Goal: Information Seeking & Learning: Learn about a topic

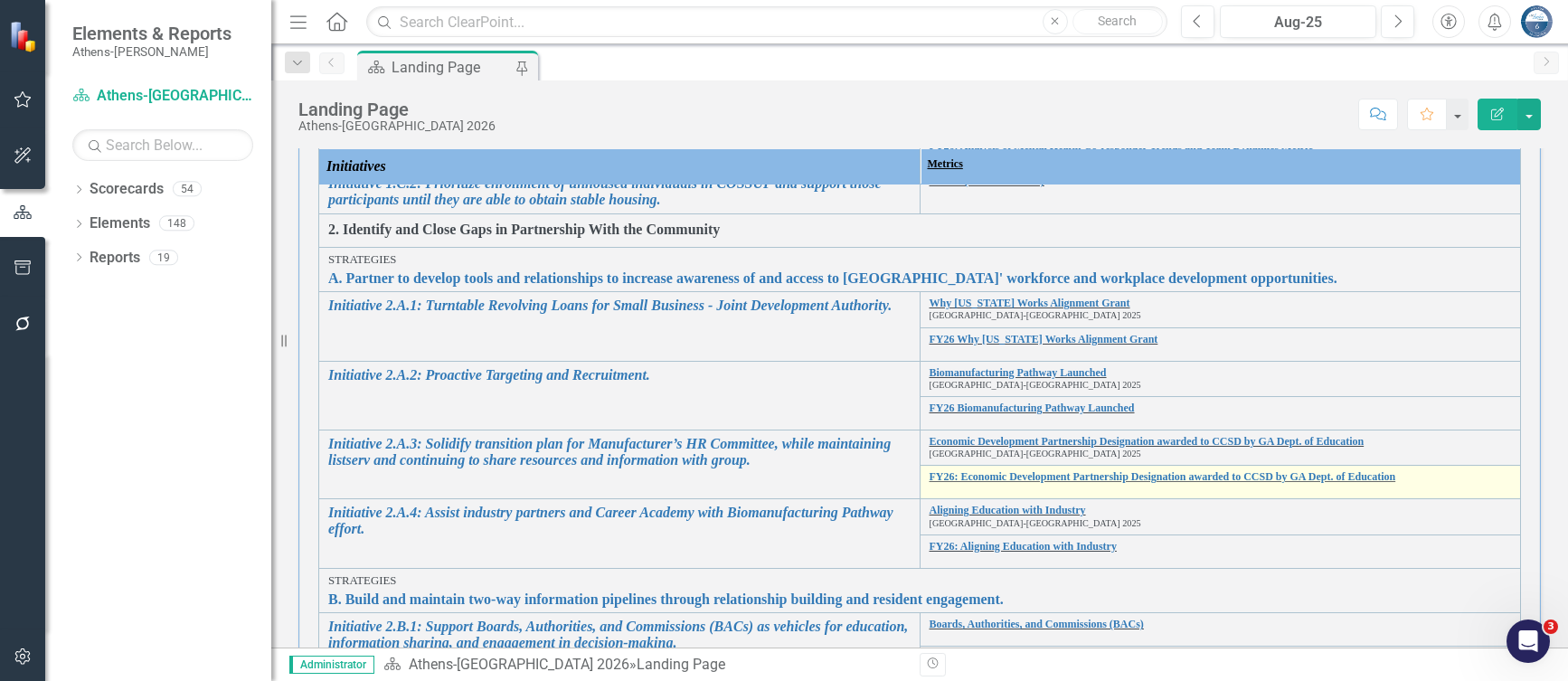
scroll to position [1085, 0]
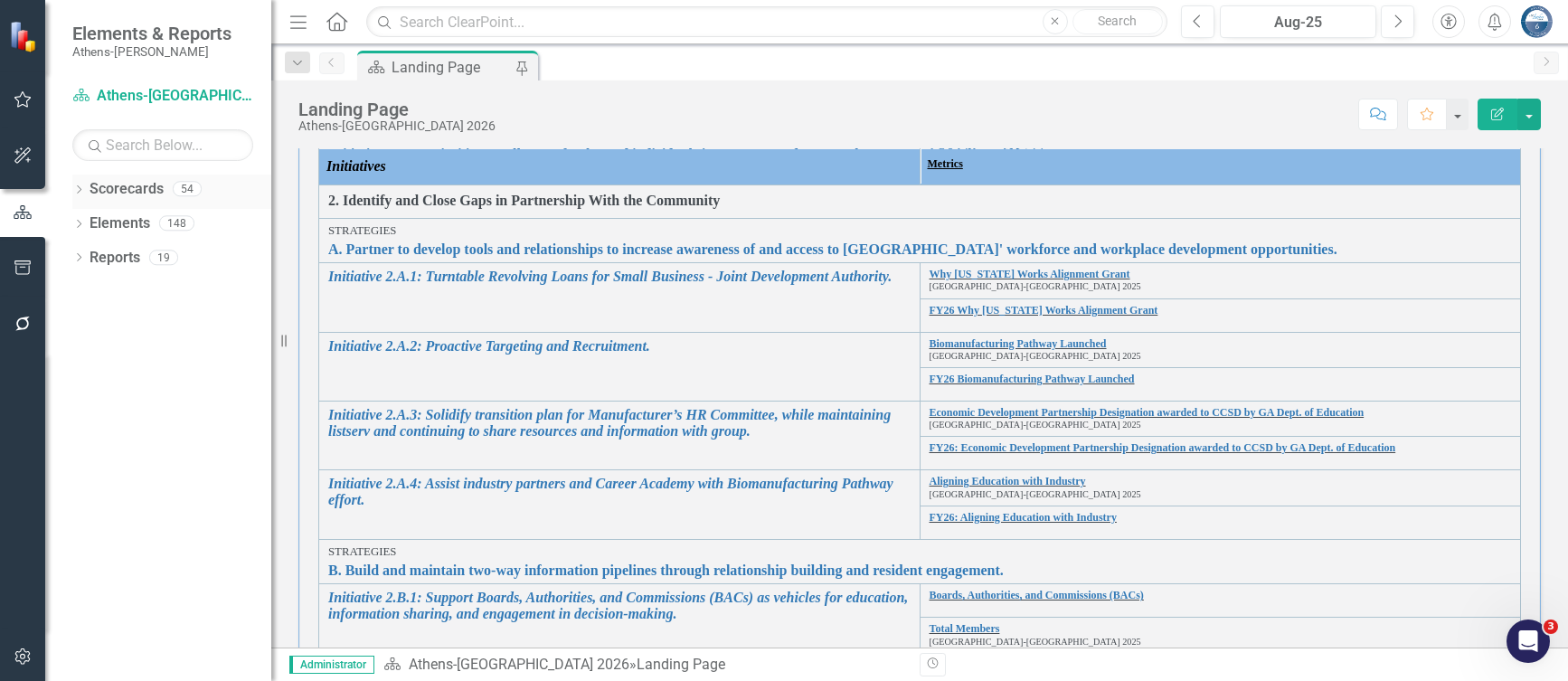
click at [80, 186] on icon "Dropdown" at bounding box center [79, 190] width 13 height 10
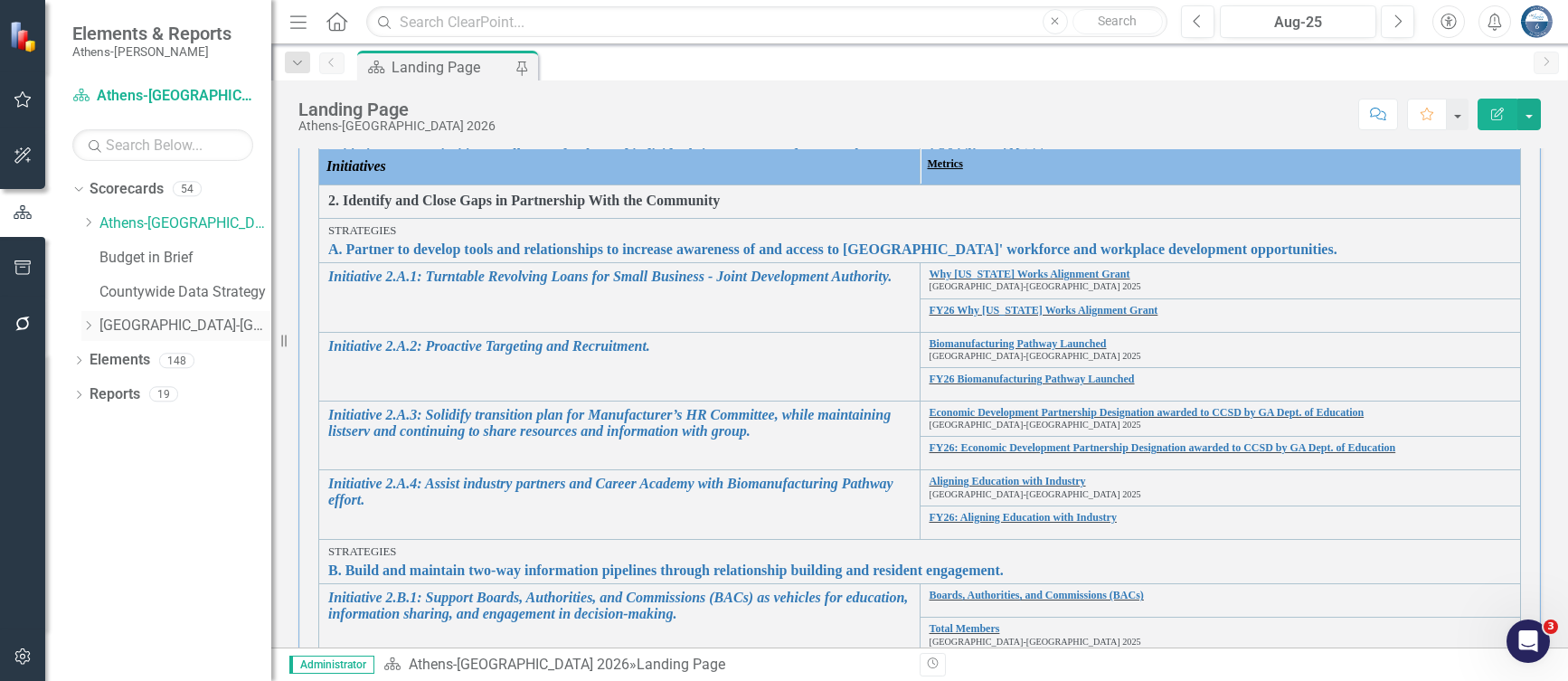
click at [137, 327] on link "[GEOGRAPHIC_DATA]-[GEOGRAPHIC_DATA] 2025" at bounding box center [186, 326] width 172 height 21
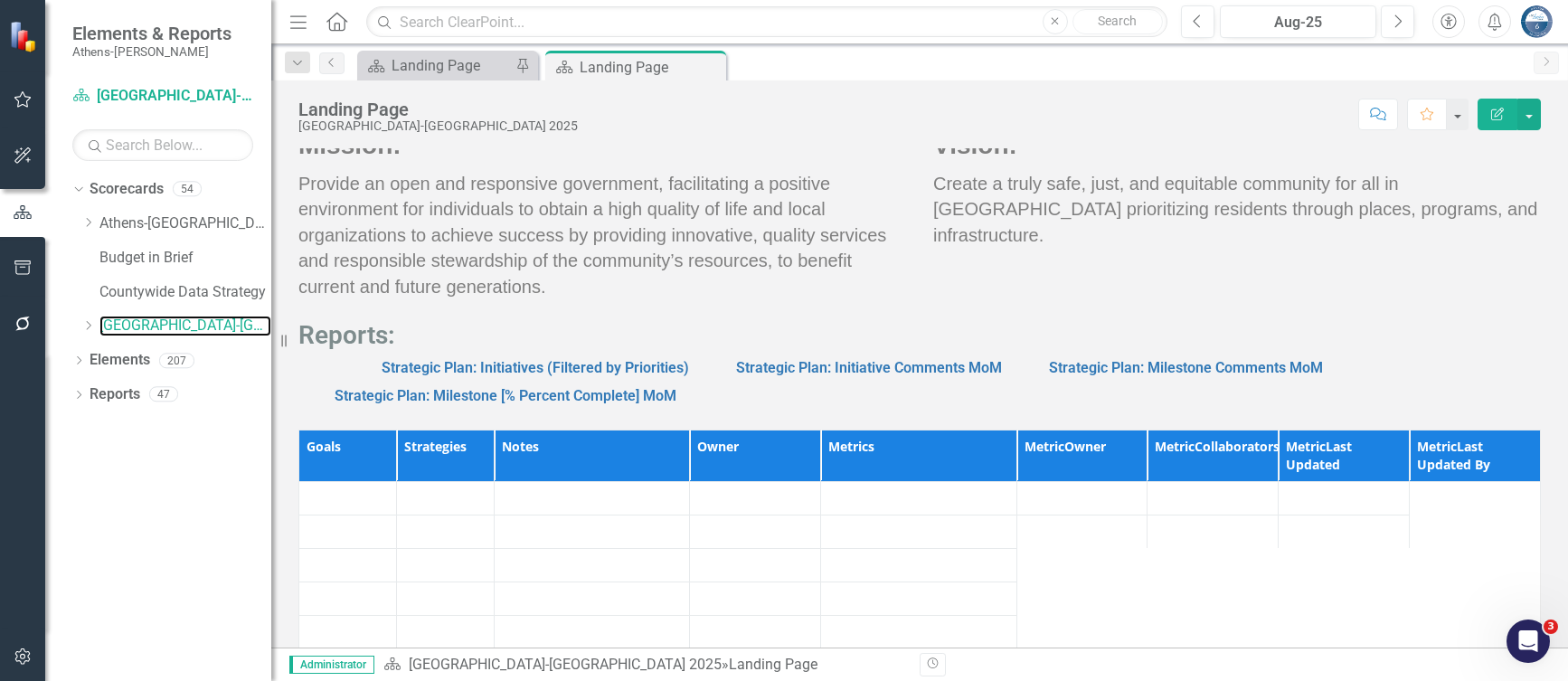
scroll to position [1627, 0]
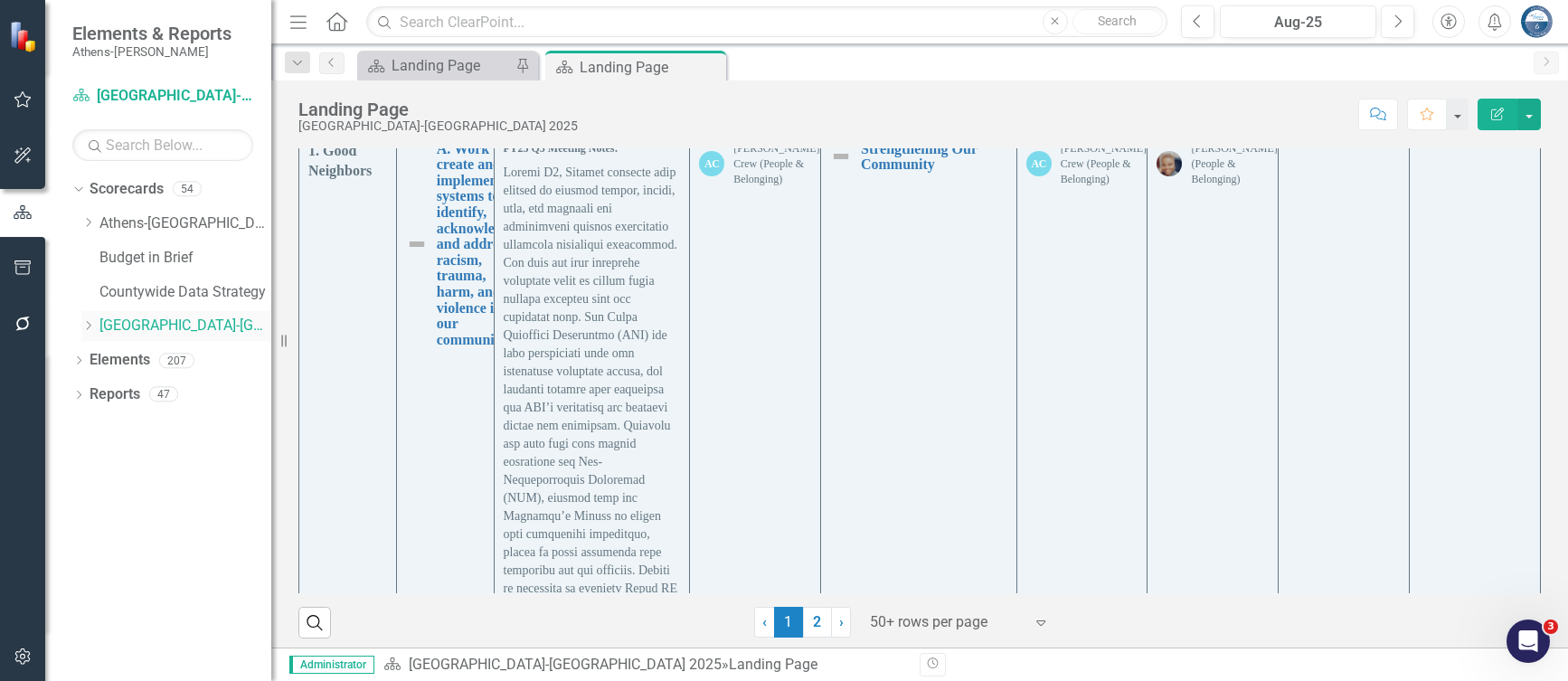
click at [90, 325] on icon "Dropdown" at bounding box center [88, 326] width 14 height 11
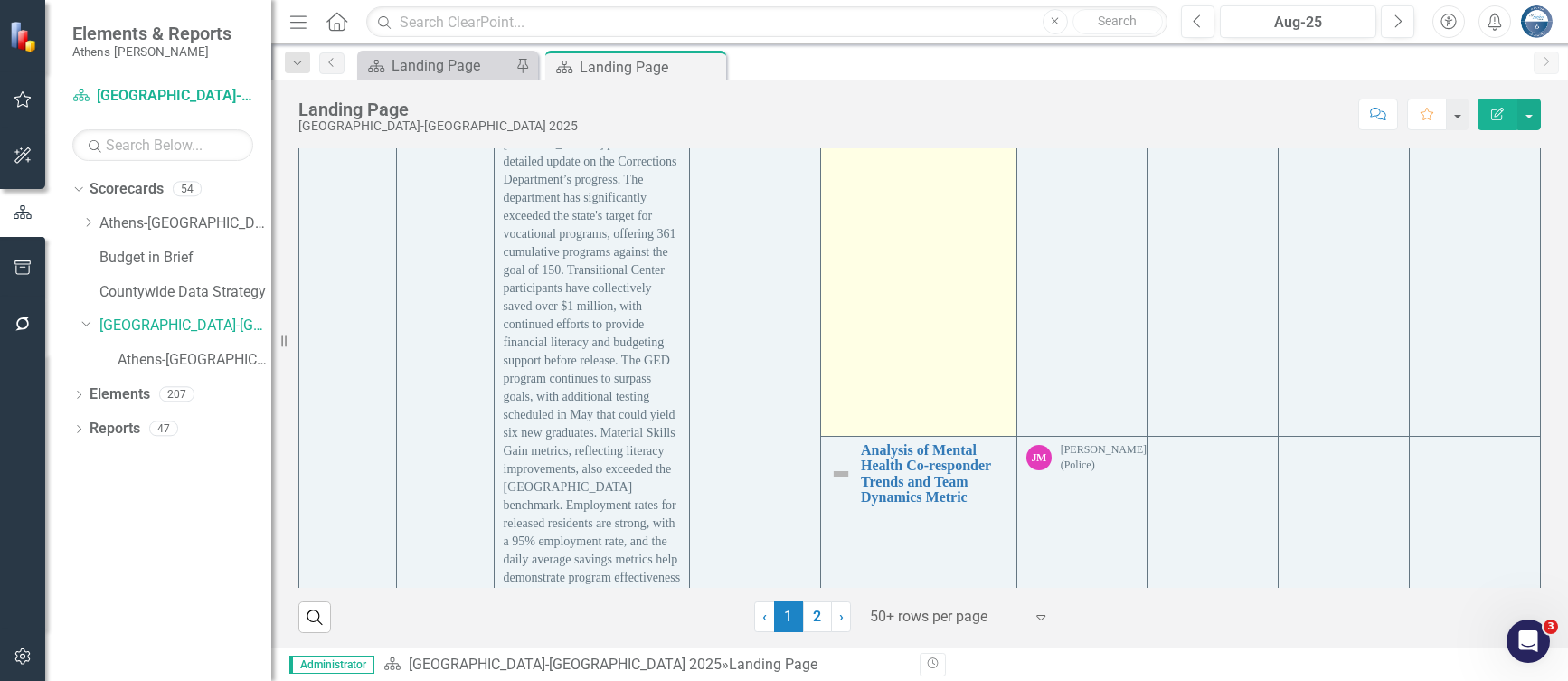
scroll to position [994, 0]
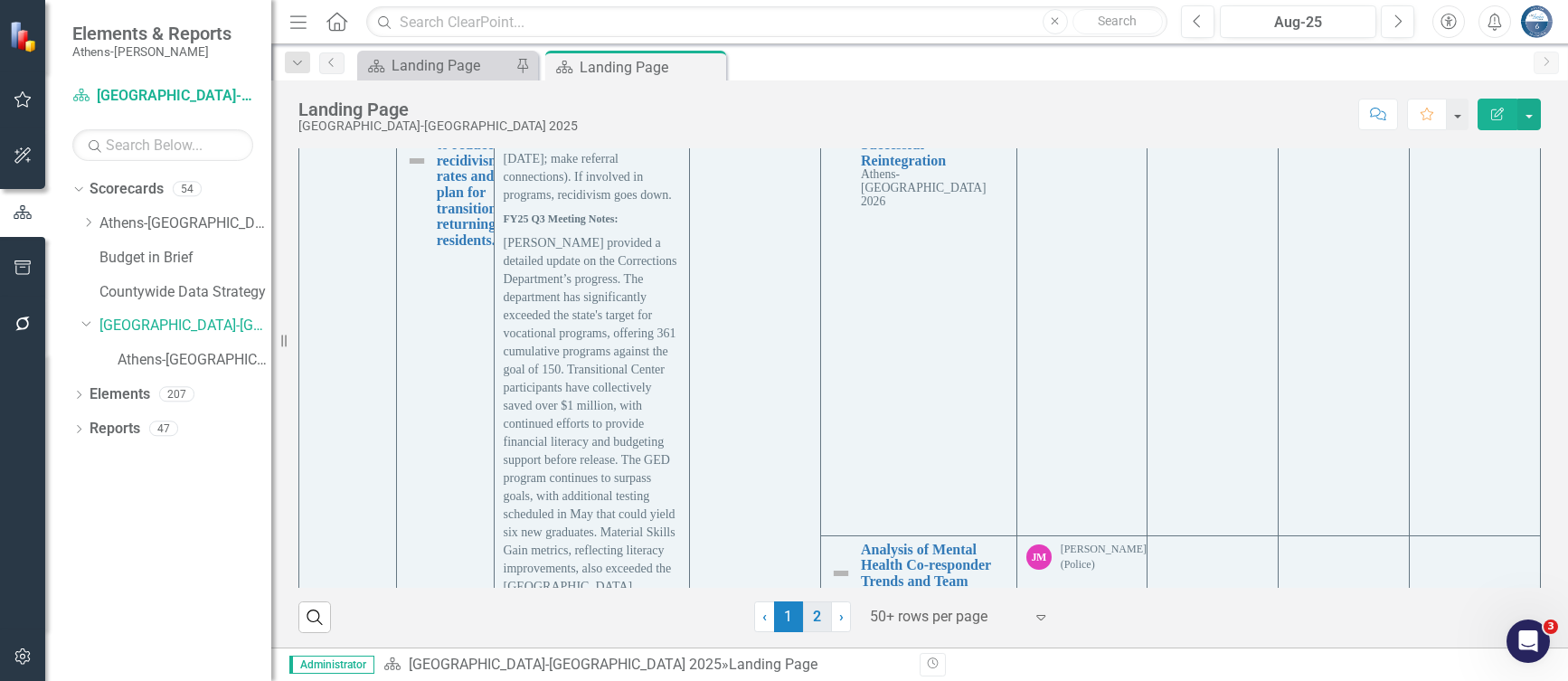
click at [811, 616] on link "2" at bounding box center [818, 617] width 29 height 31
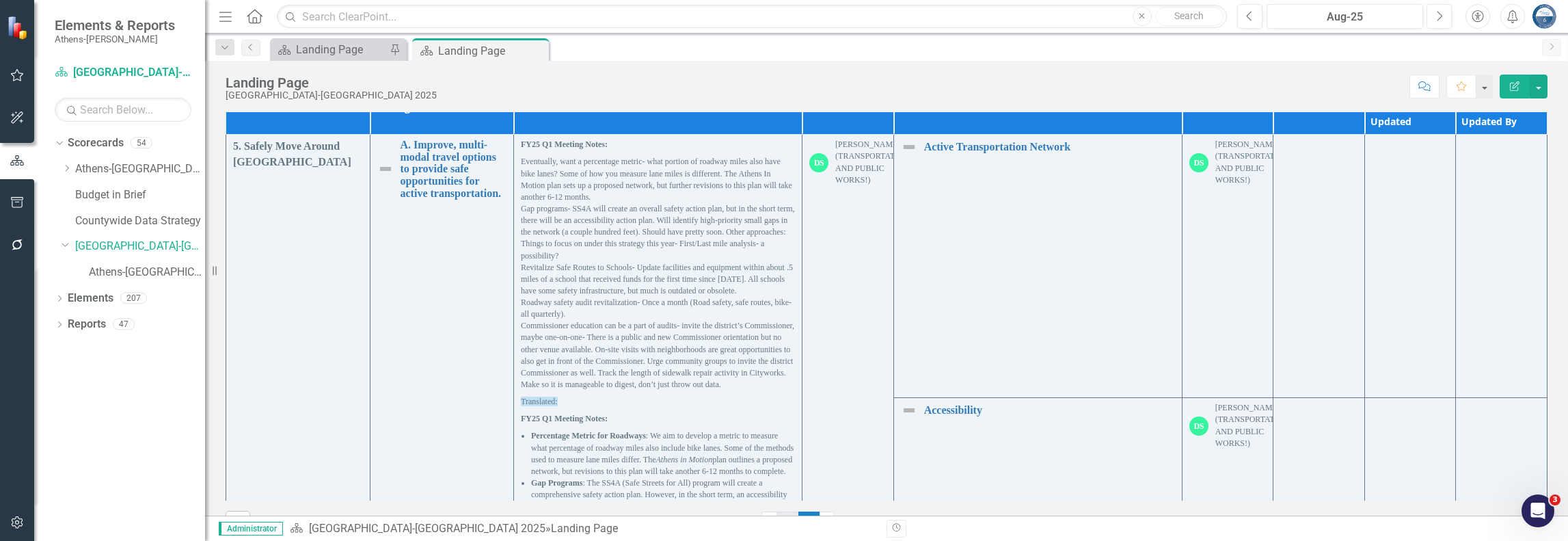
scroll to position [1016, 0]
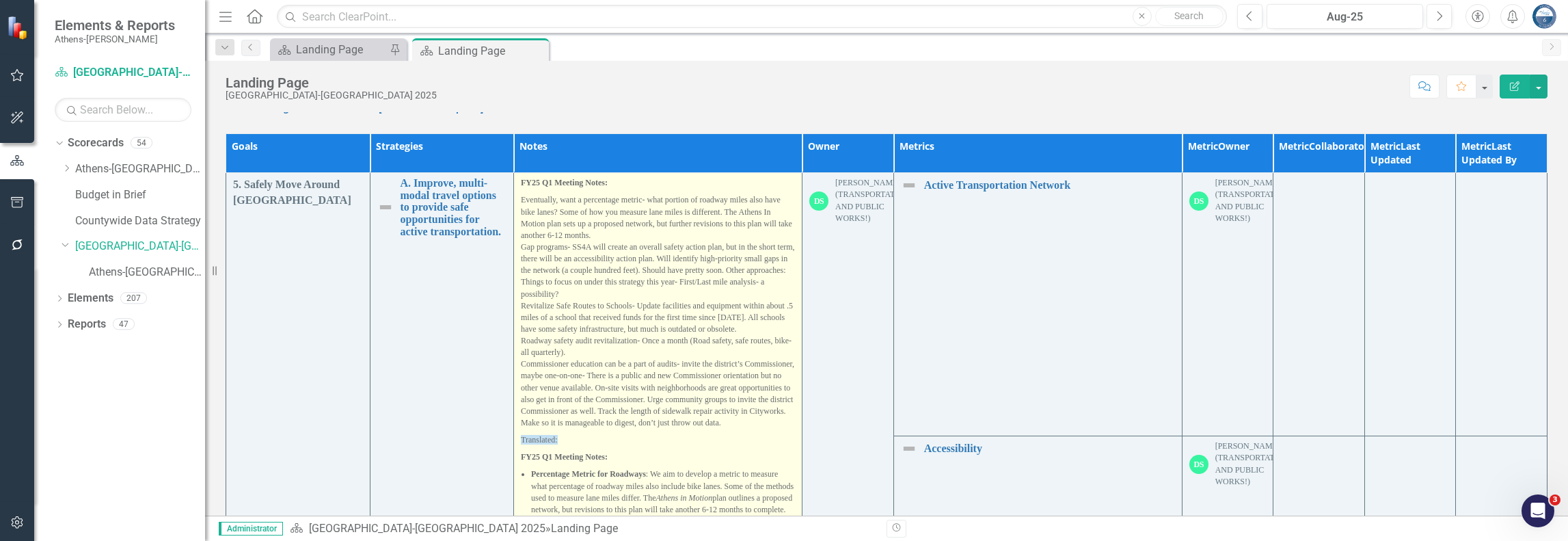
click at [783, 489] on p "Percentage Metric for Roadways : We aim to develop a metric to measure what per…" at bounding box center [663, 492] width 264 height 47
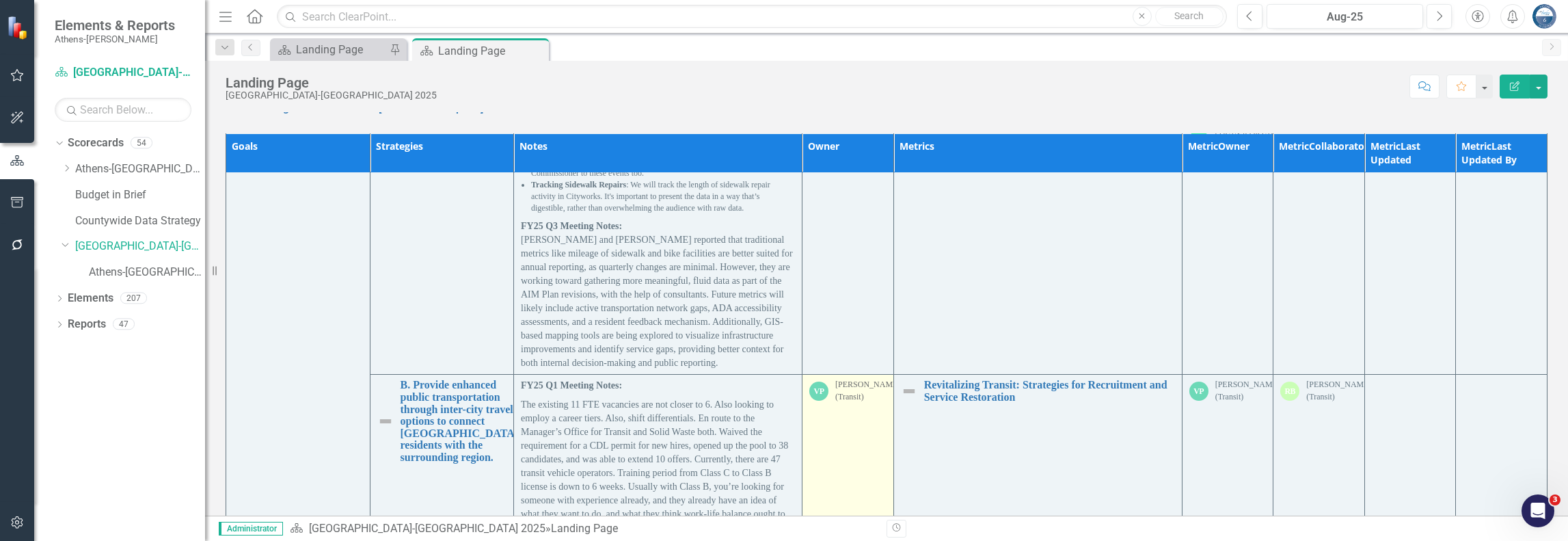
scroll to position [821, 0]
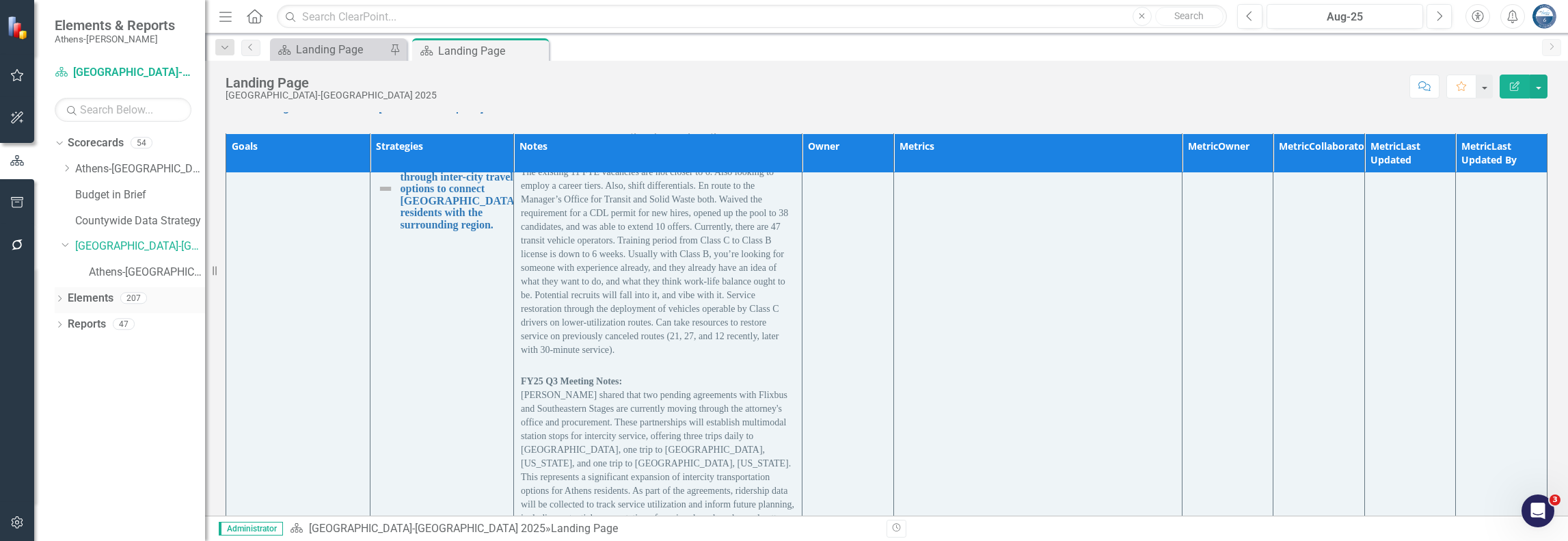
click at [64, 298] on icon "Dropdown" at bounding box center [60, 300] width 10 height 8
click at [119, 373] on link "Metric Metrics" at bounding box center [102, 376] width 55 height 16
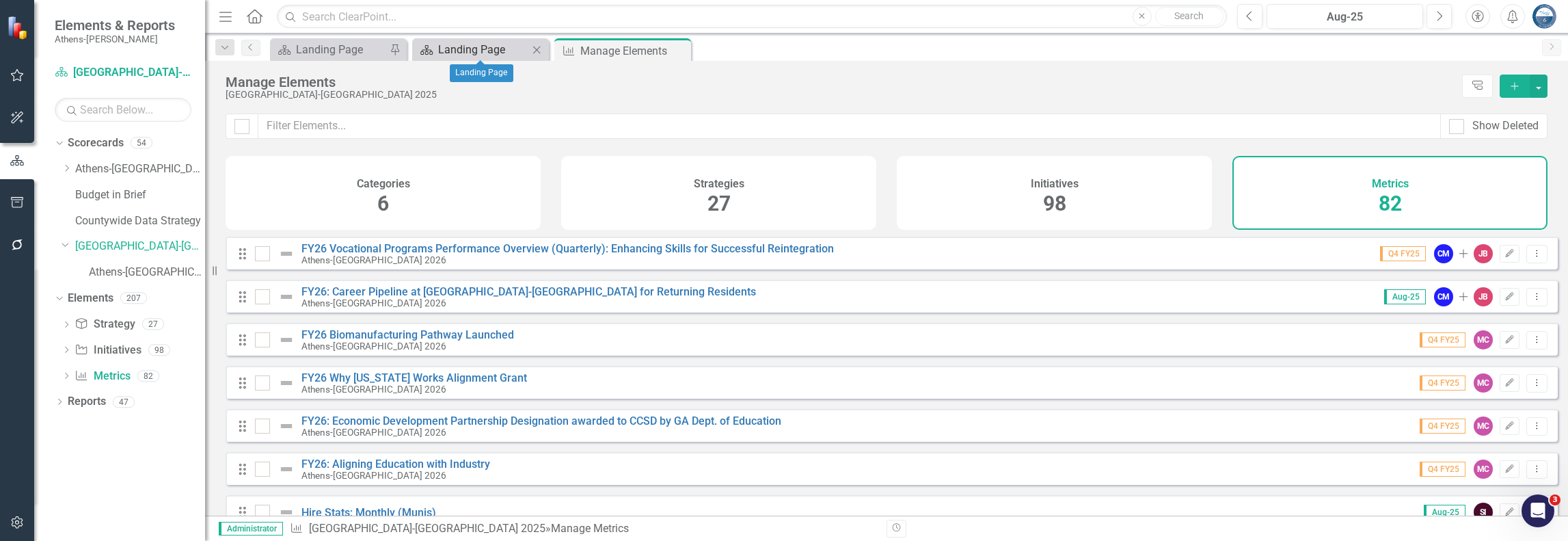
click at [474, 50] on div "Landing Page" at bounding box center [483, 49] width 90 height 17
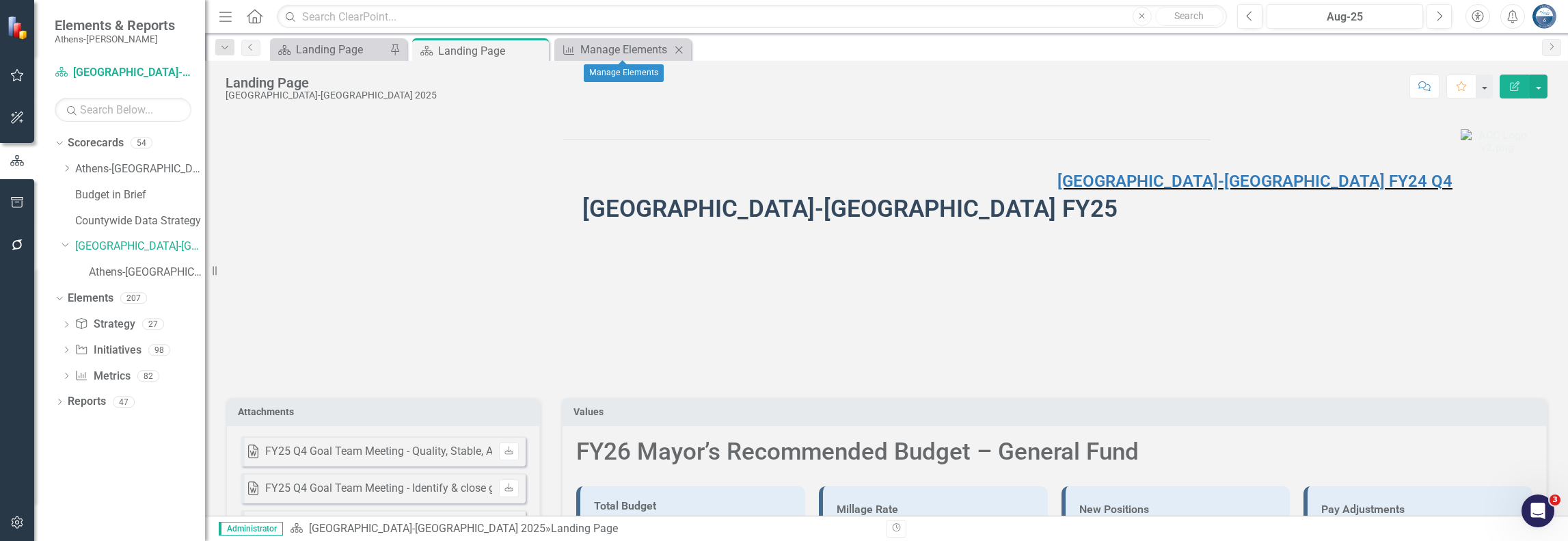
click at [676, 46] on icon "Close" at bounding box center [679, 50] width 14 height 11
click at [537, 51] on icon "Close" at bounding box center [536, 51] width 14 height 11
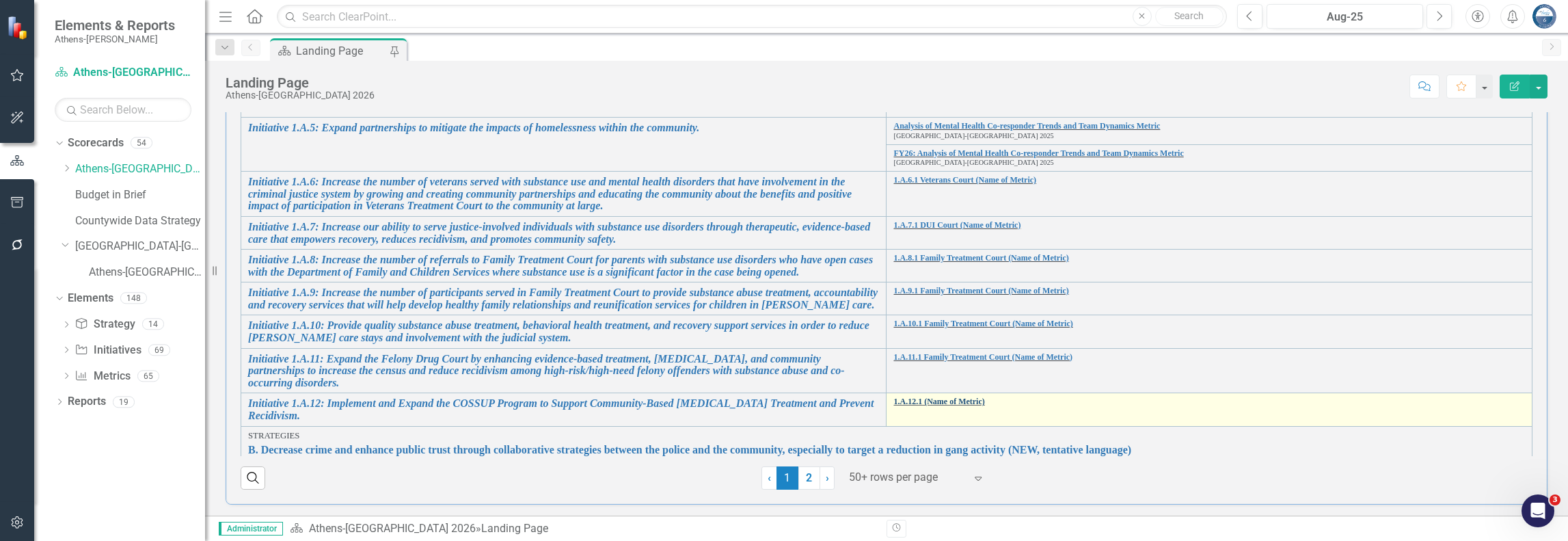
scroll to position [205, 0]
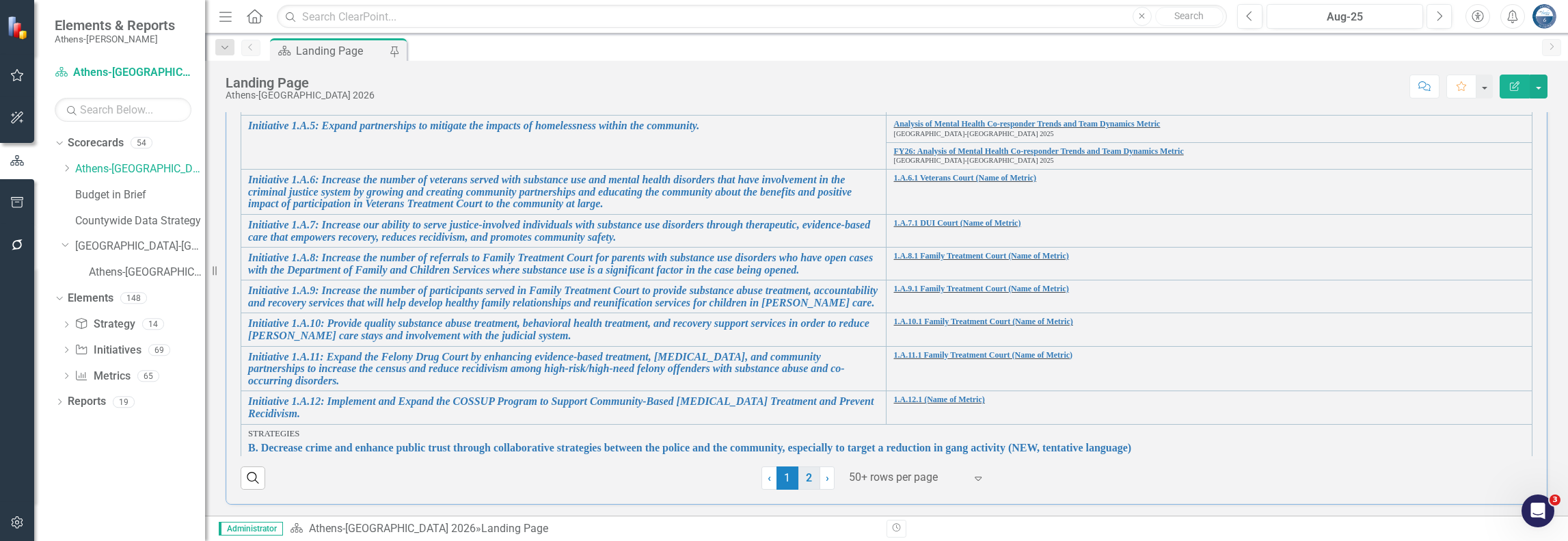
click at [798, 478] on link "2" at bounding box center [809, 479] width 22 height 24
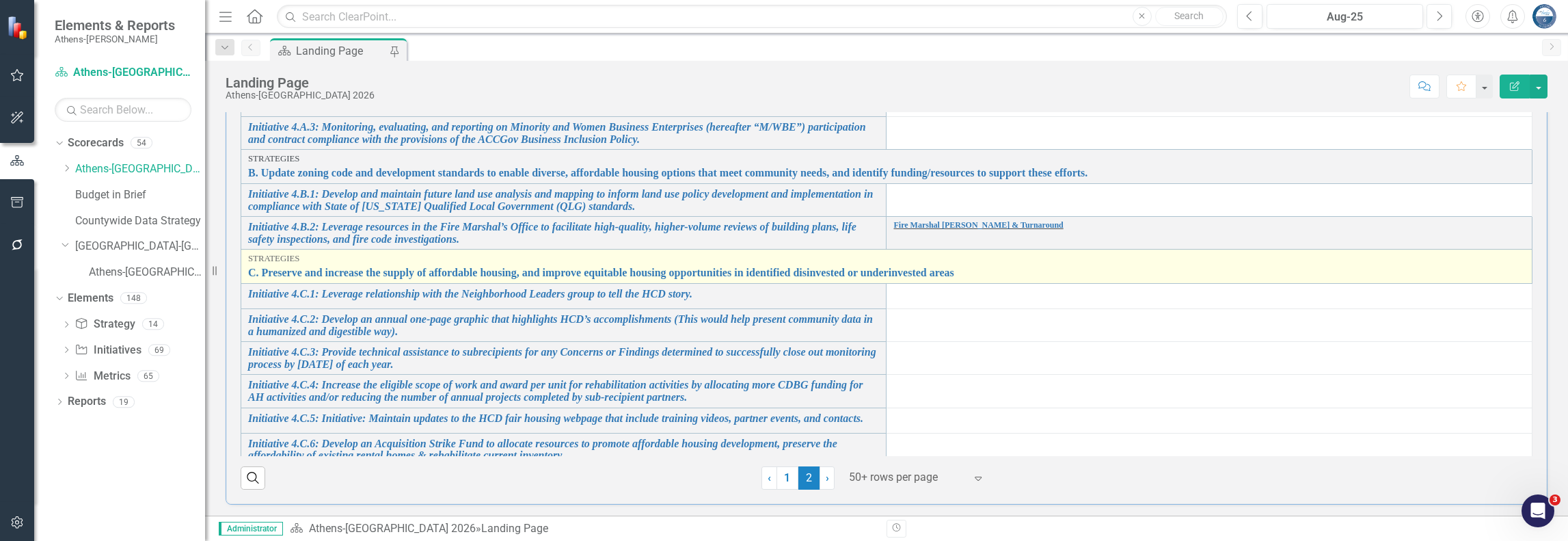
scroll to position [69, 0]
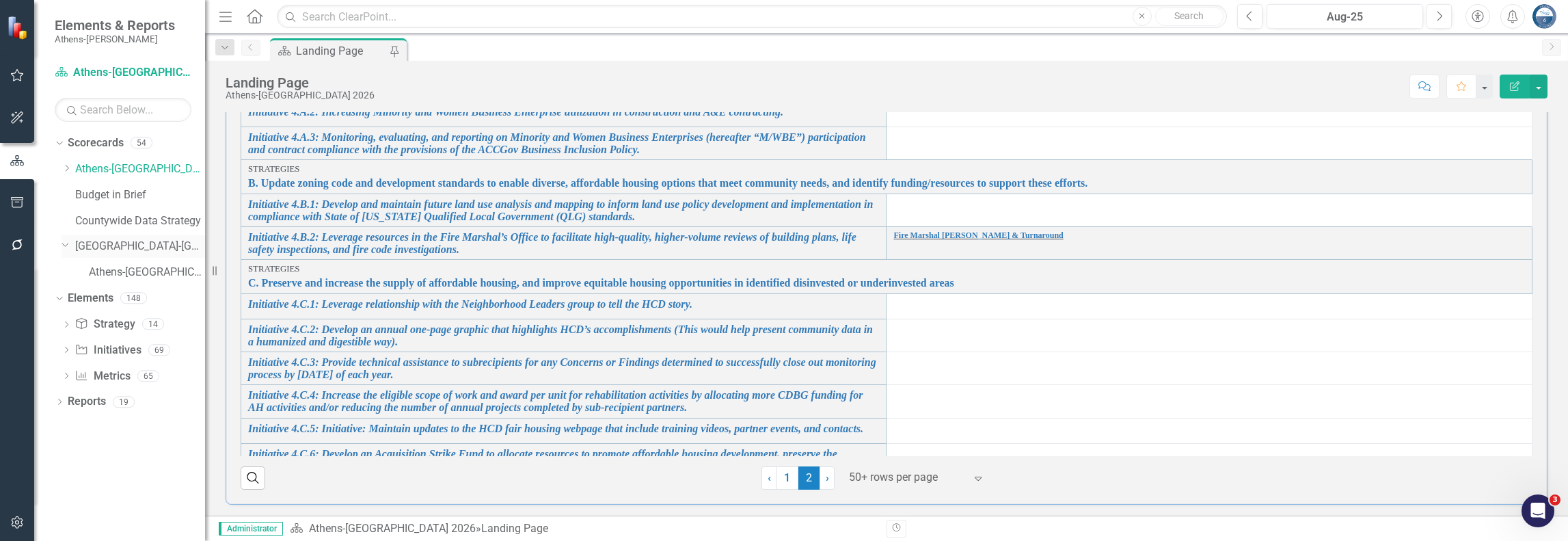
click at [117, 249] on link "[GEOGRAPHIC_DATA]-[GEOGRAPHIC_DATA] 2025" at bounding box center [141, 247] width 130 height 16
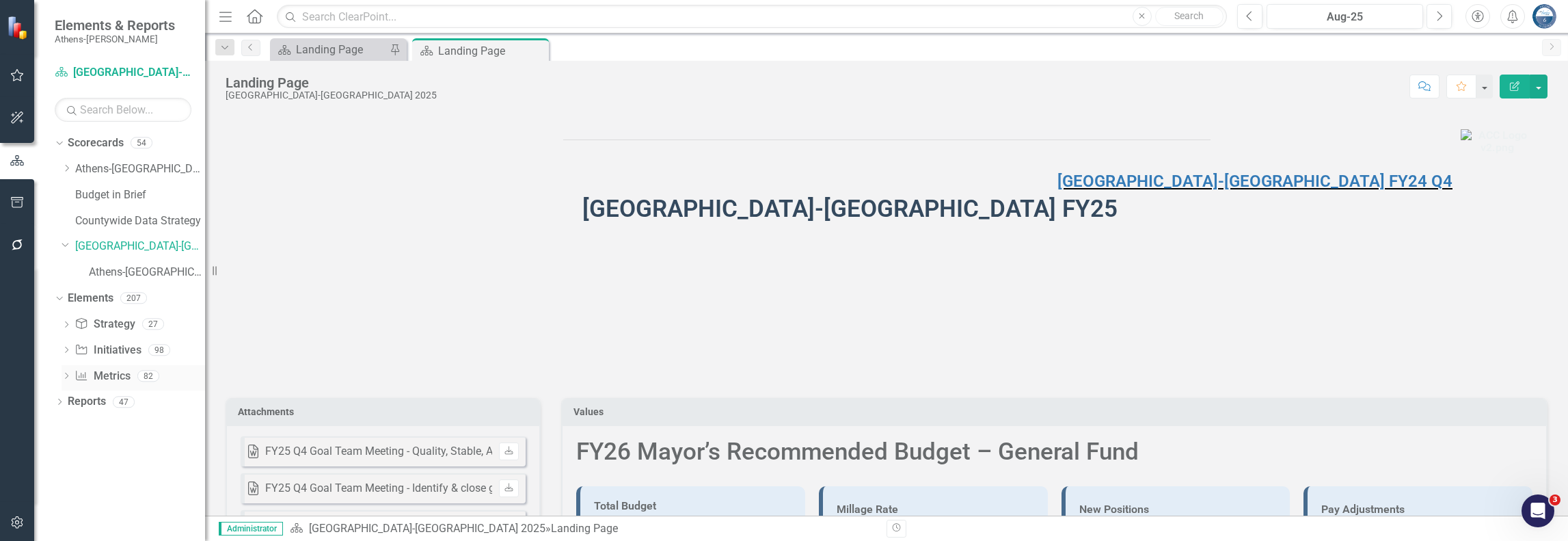
click at [104, 375] on link "Metric Metrics" at bounding box center [102, 376] width 55 height 16
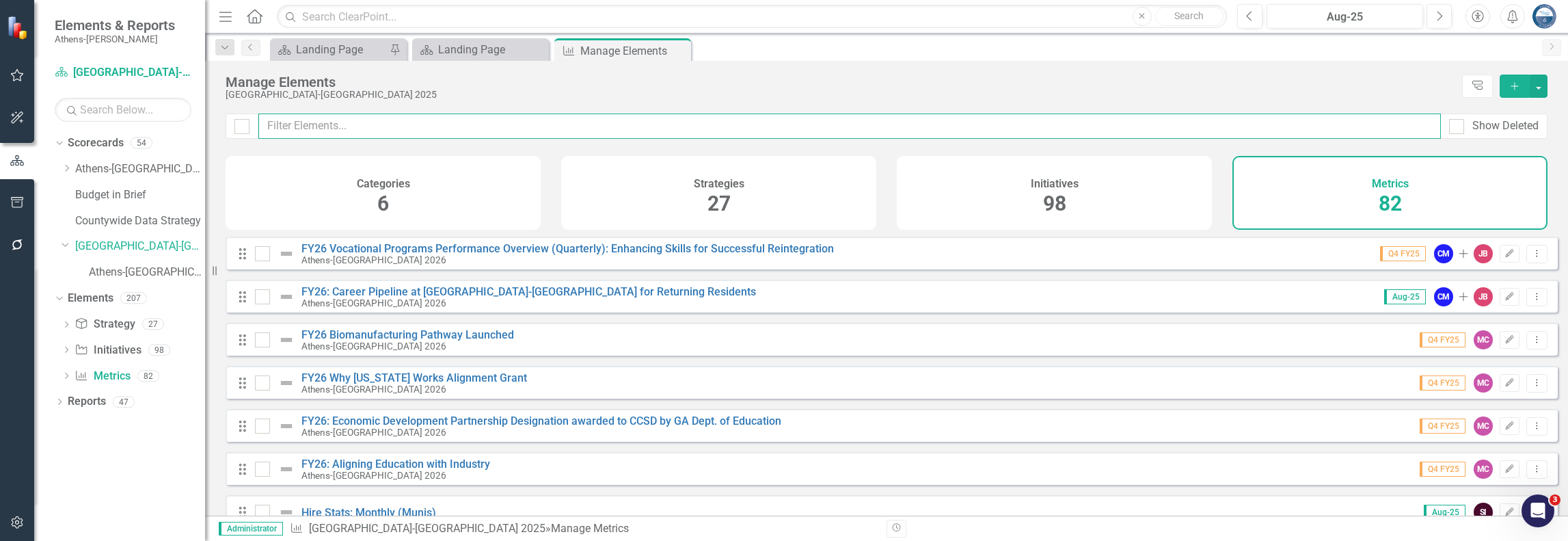
click at [363, 130] on input "text" at bounding box center [849, 126] width 1183 height 26
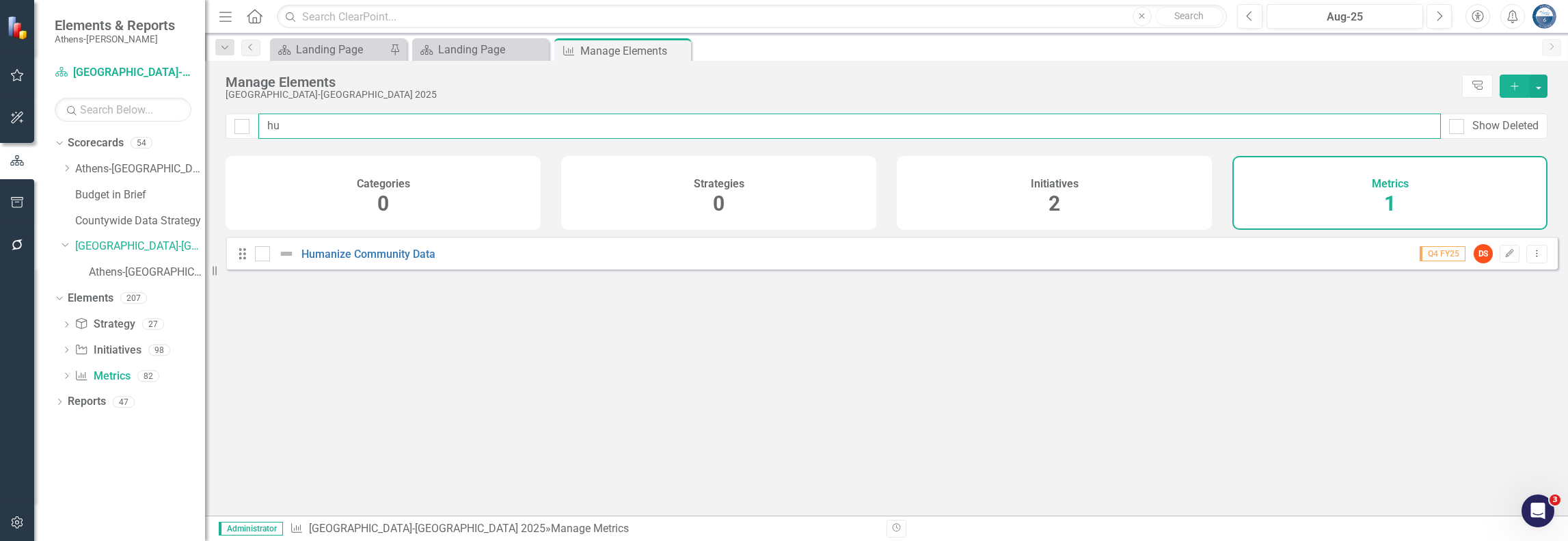
type input "hum"
checkbox input "false"
type input "huma"
checkbox input "false"
type input "human"
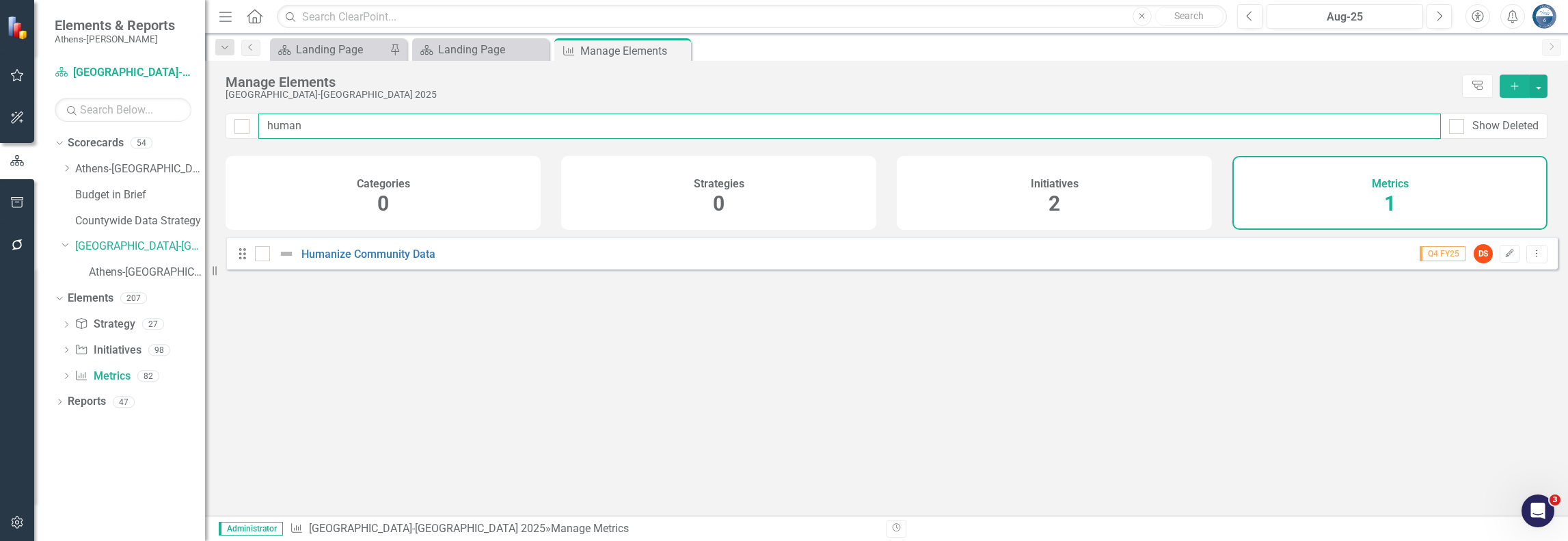
checkbox input "false"
type input "human"
click at [383, 260] on link "Humanize Community Data" at bounding box center [369, 254] width 134 height 13
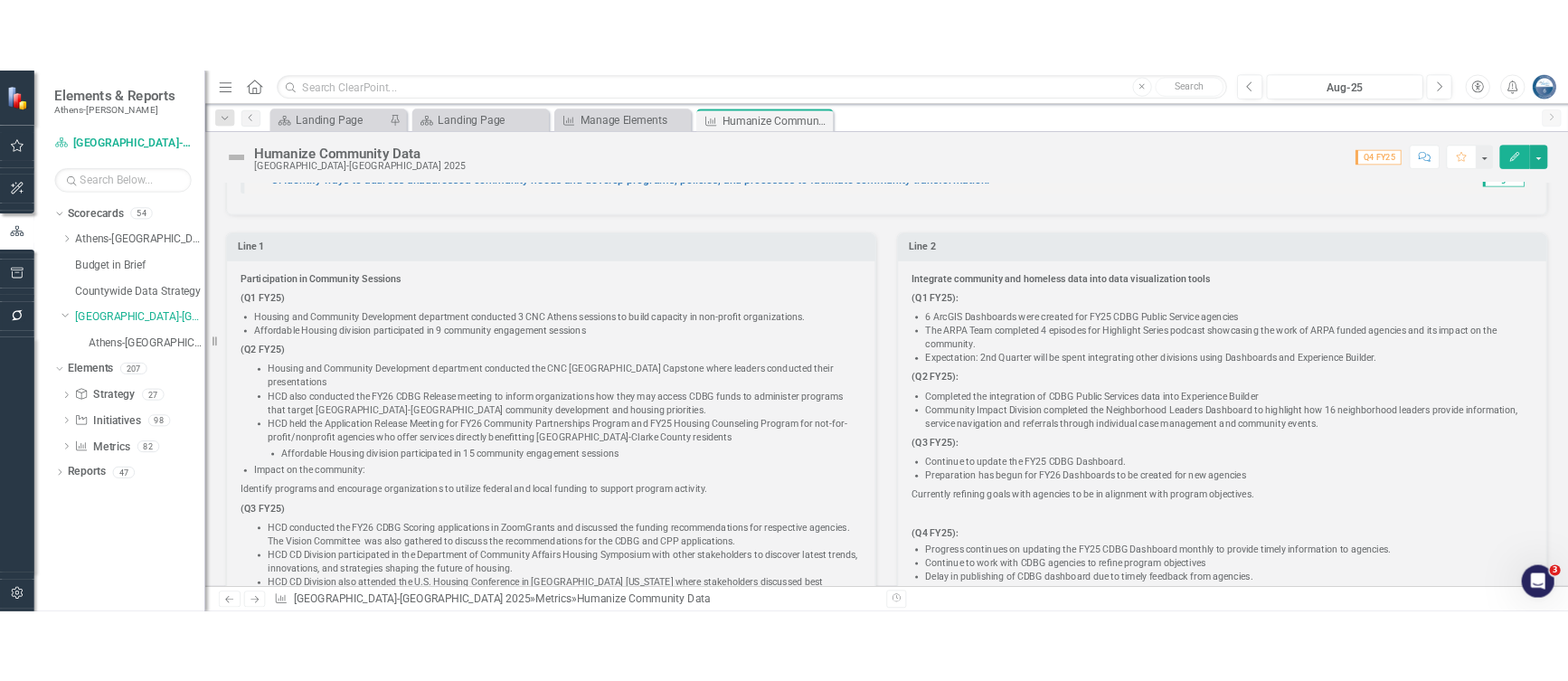
scroll to position [362, 0]
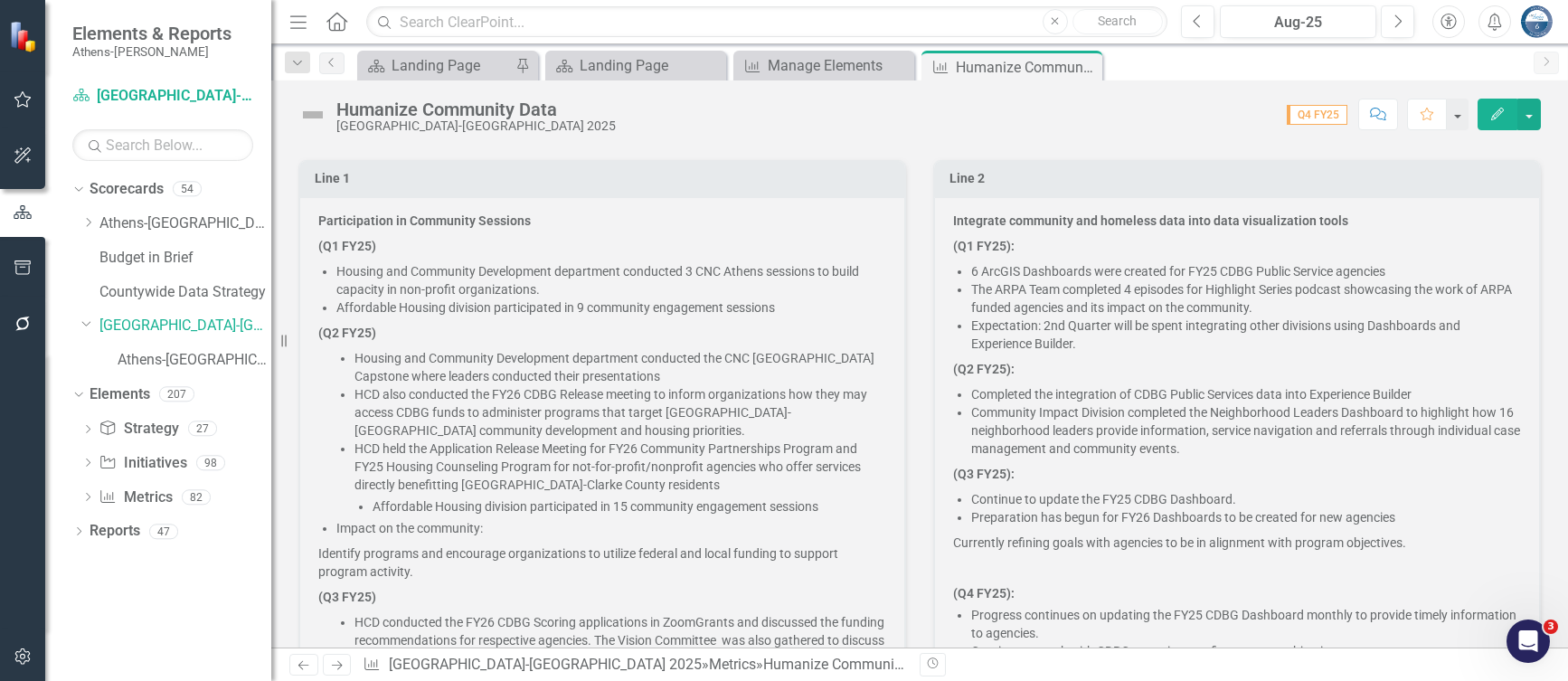
click at [561, 233] on p "(Q1 FY25)" at bounding box center [603, 246] width 568 height 26
click at [527, 228] on p "Participation in Community Sessions" at bounding box center [603, 222] width 568 height 22
click at [533, 218] on p "Participation in Community Sessions" at bounding box center [603, 222] width 568 height 22
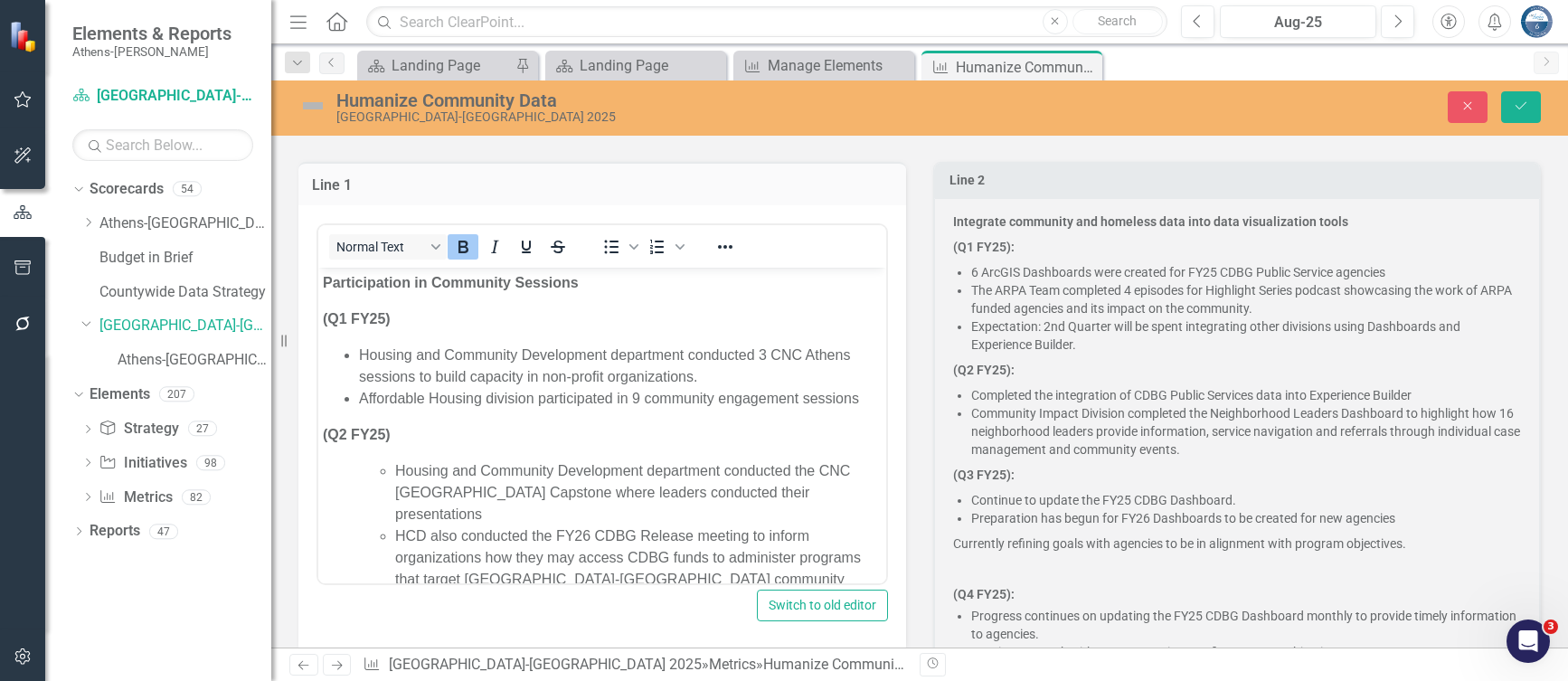
scroll to position [0, 0]
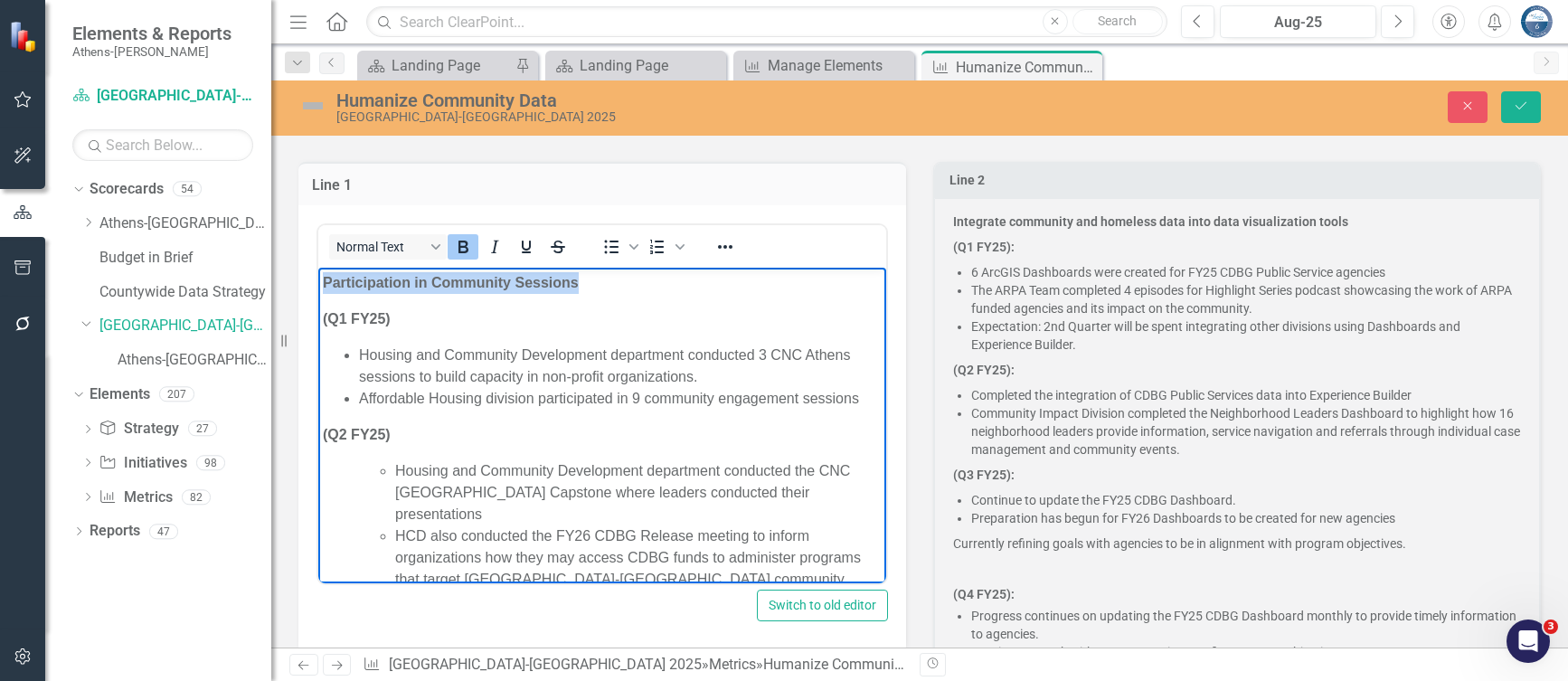
drag, startPoint x: 583, startPoint y: 280, endPoint x: 625, endPoint y: 546, distance: 269.3
copy strong "Participation in Community Sessions"
click at [1255, 227] on p "Integrate community and homeless data into data visualization tools" at bounding box center [1237, 223] width 568 height 22
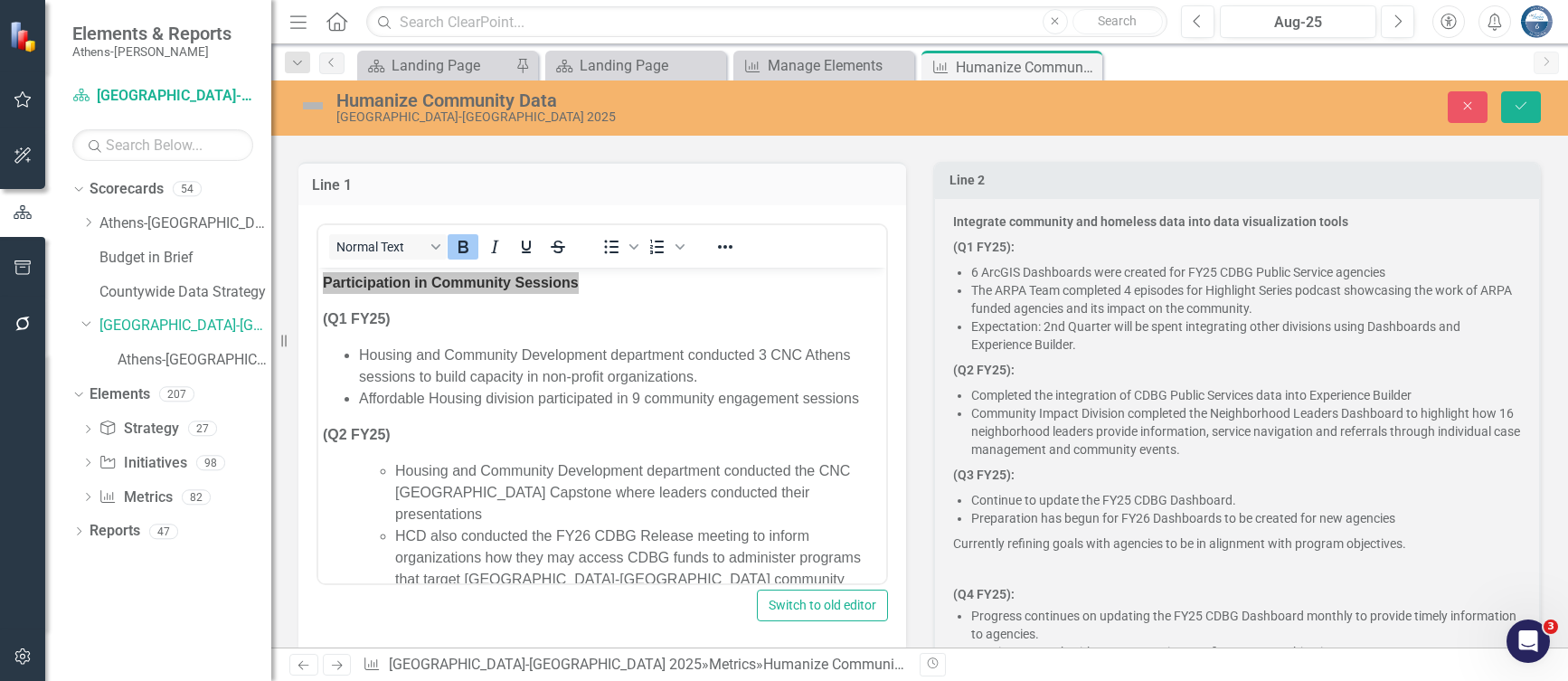
click at [1255, 227] on p "Integrate community and homeless data into data visualization tools" at bounding box center [1237, 223] width 568 height 22
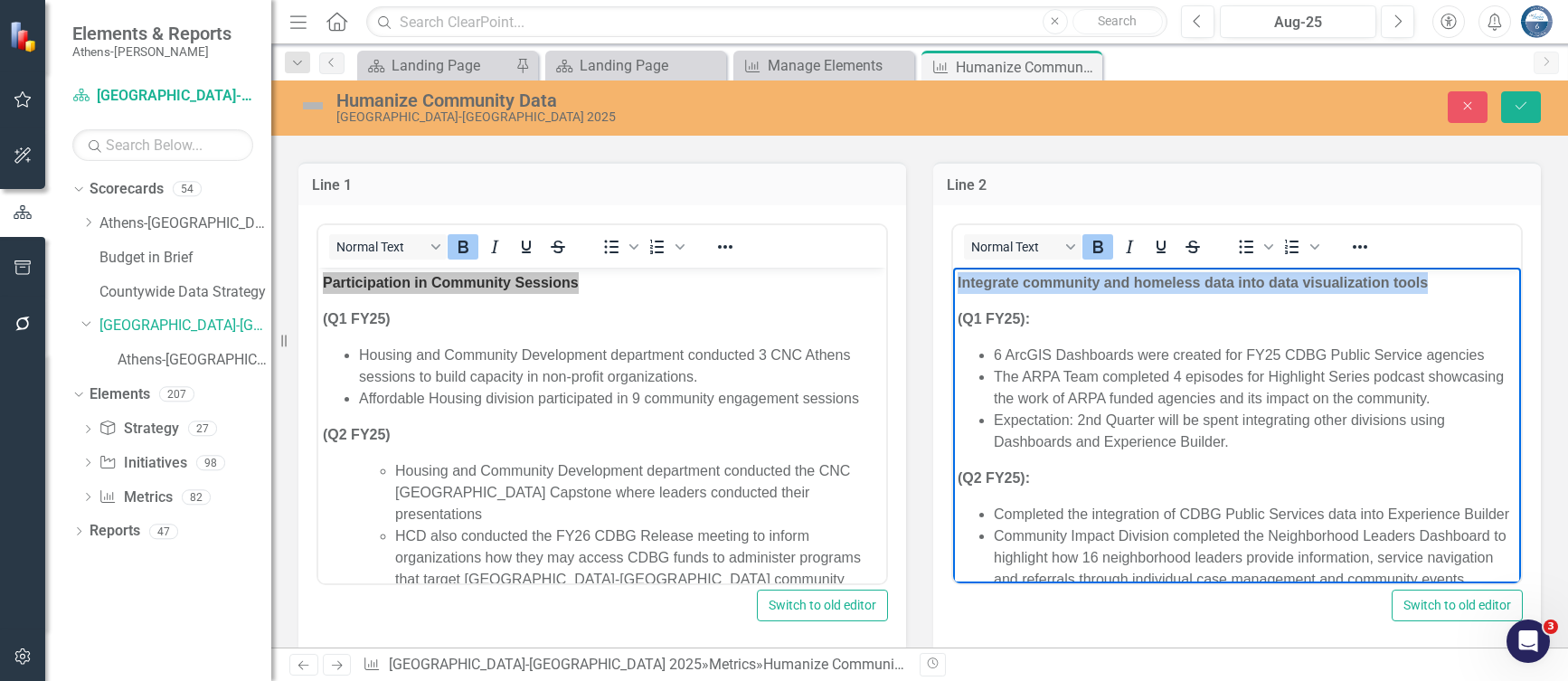
drag, startPoint x: 1428, startPoint y: 289, endPoint x: 944, endPoint y: 288, distance: 484.0
click at [953, 288] on html "Integrate community and homeless data into data visualization tools ( Q1 FY25):…" at bounding box center [1237, 589] width 568 height 645
copy strong "Integrate community and homeless data into data visualization tools"
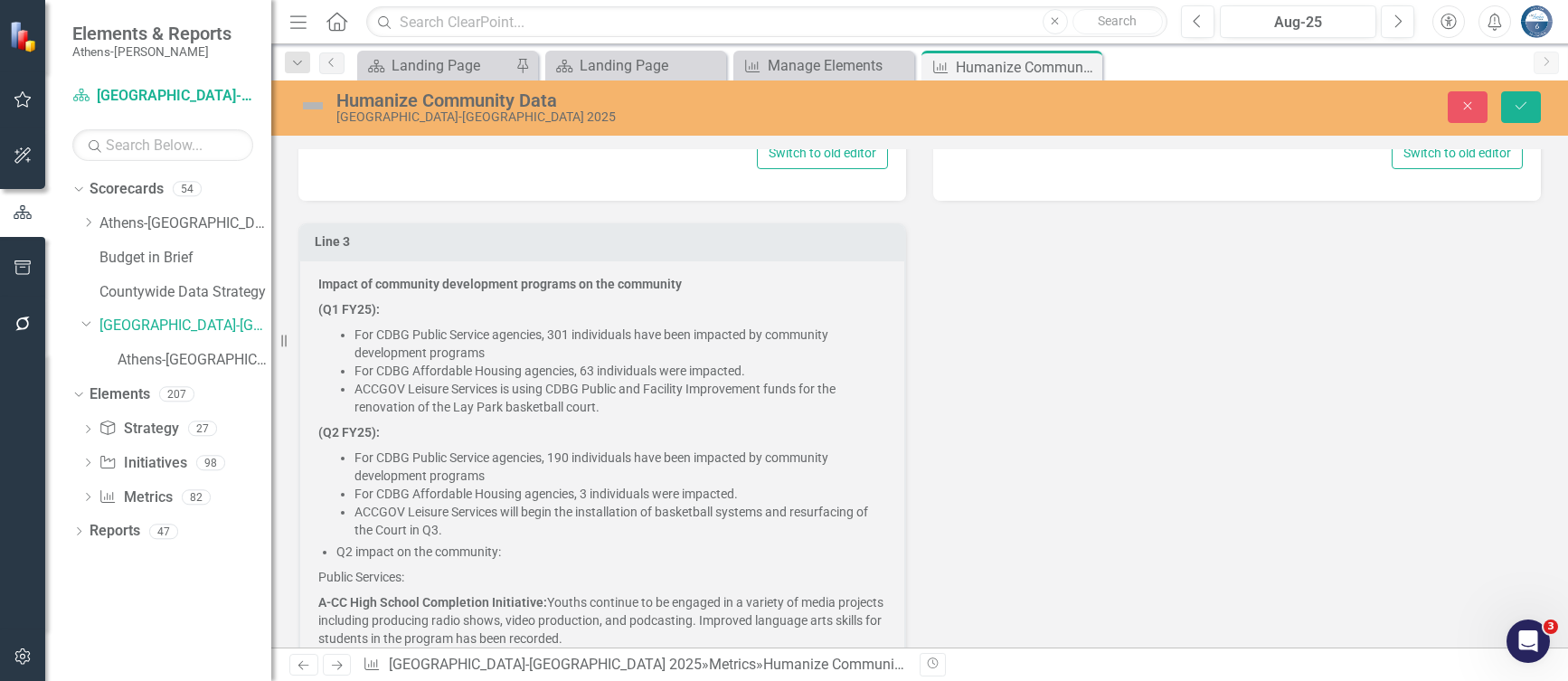
scroll to position [814, 0]
click at [613, 339] on li "For CDBG Public Service agencies, 301 individuals have been impacted by communi…" at bounding box center [620, 344] width 532 height 37
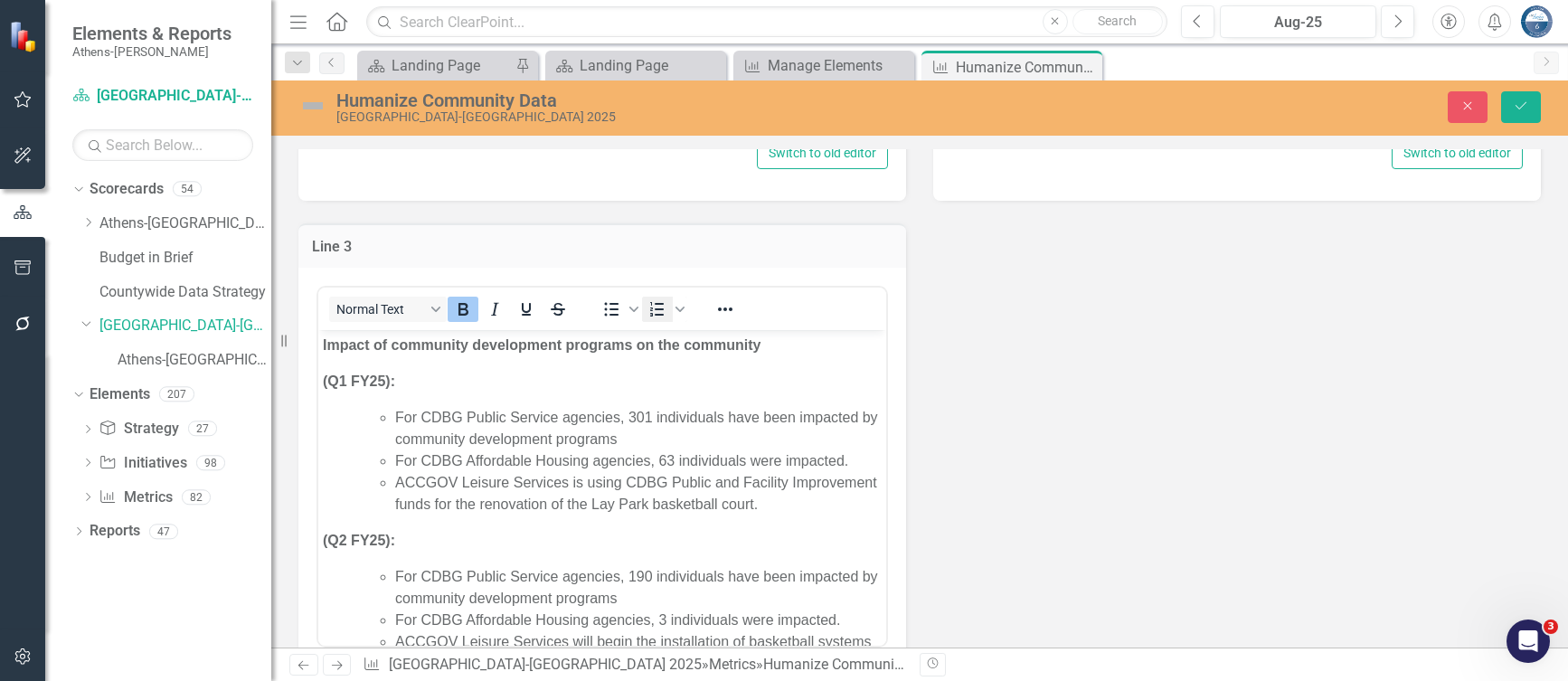
scroll to position [0, 0]
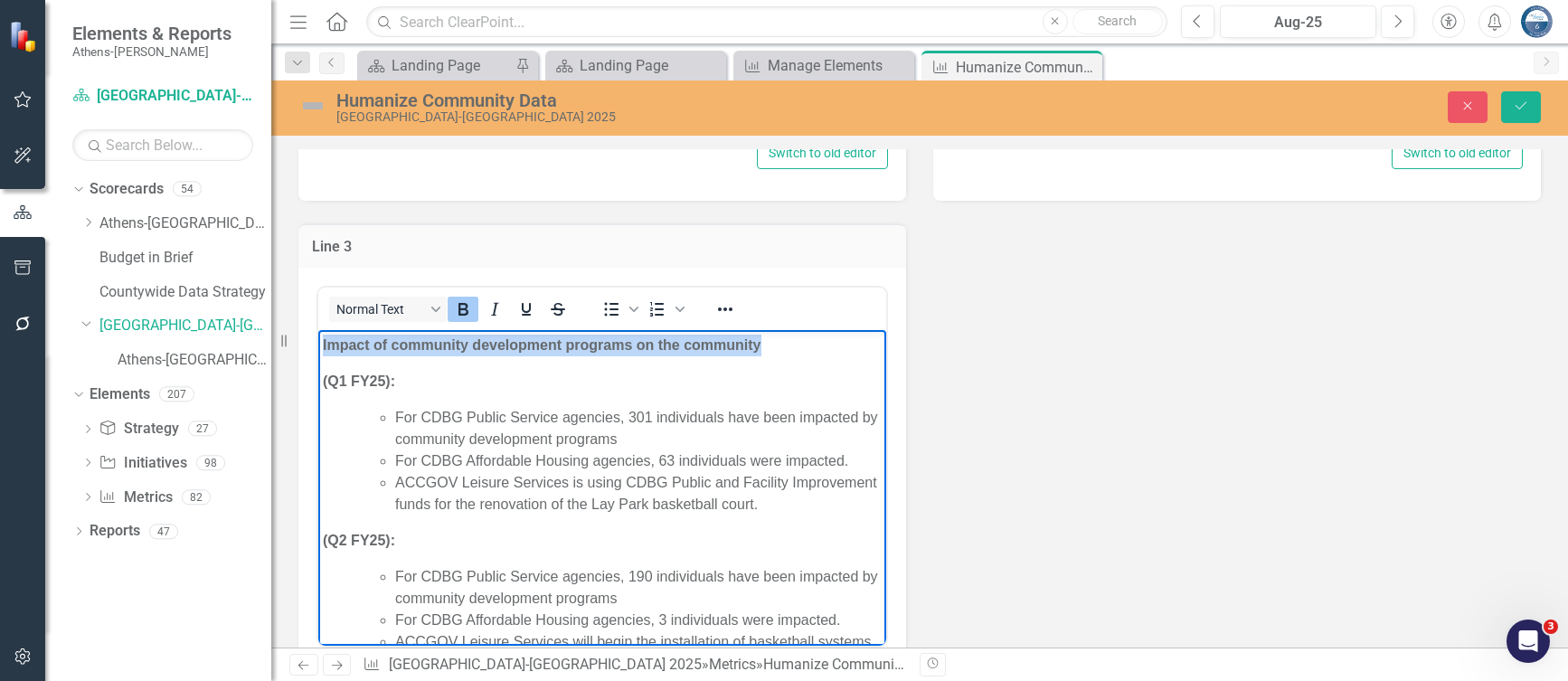
drag, startPoint x: 768, startPoint y: 346, endPoint x: 311, endPoint y: 346, distance: 457.0
copy strong "Impact of community development programs on the community"
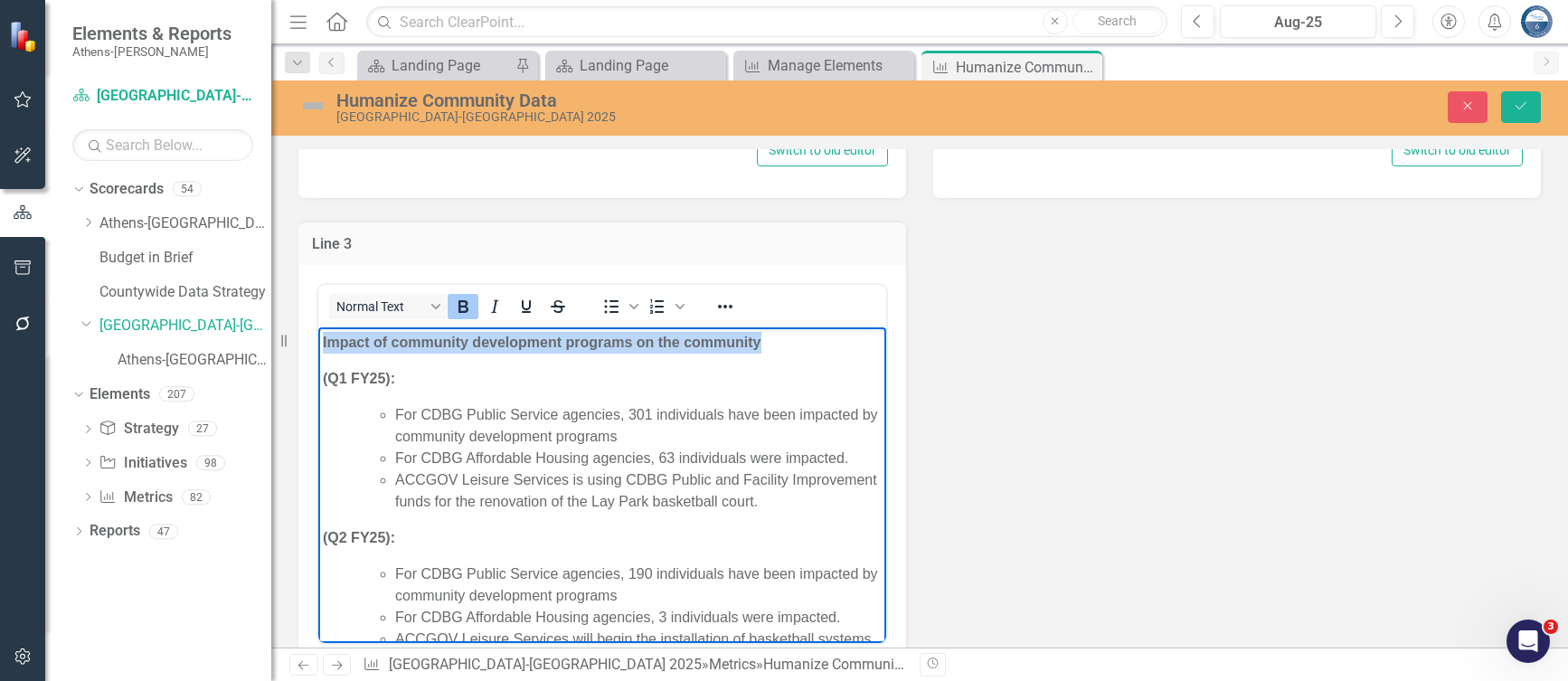
scroll to position [628, 0]
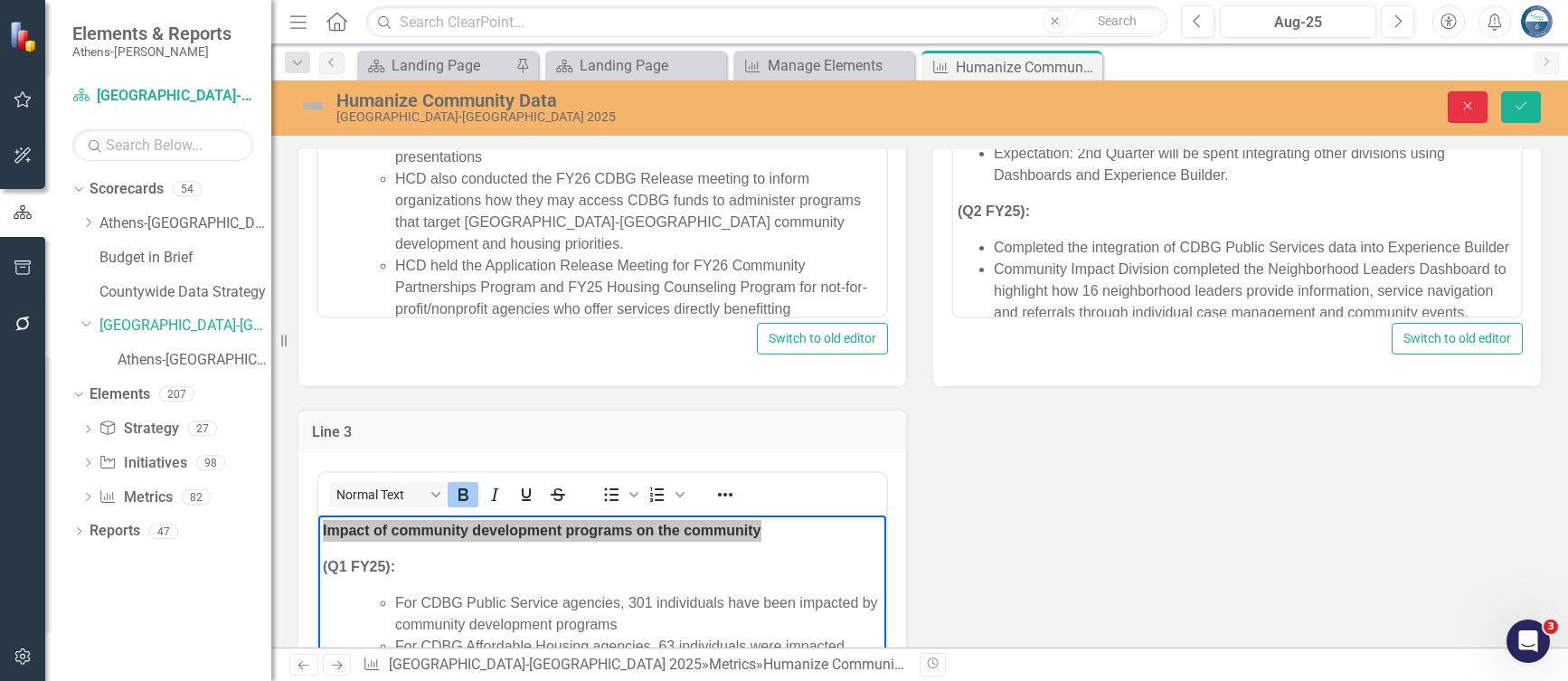
click at [1466, 108] on icon "Close" at bounding box center [1468, 106] width 16 height 13
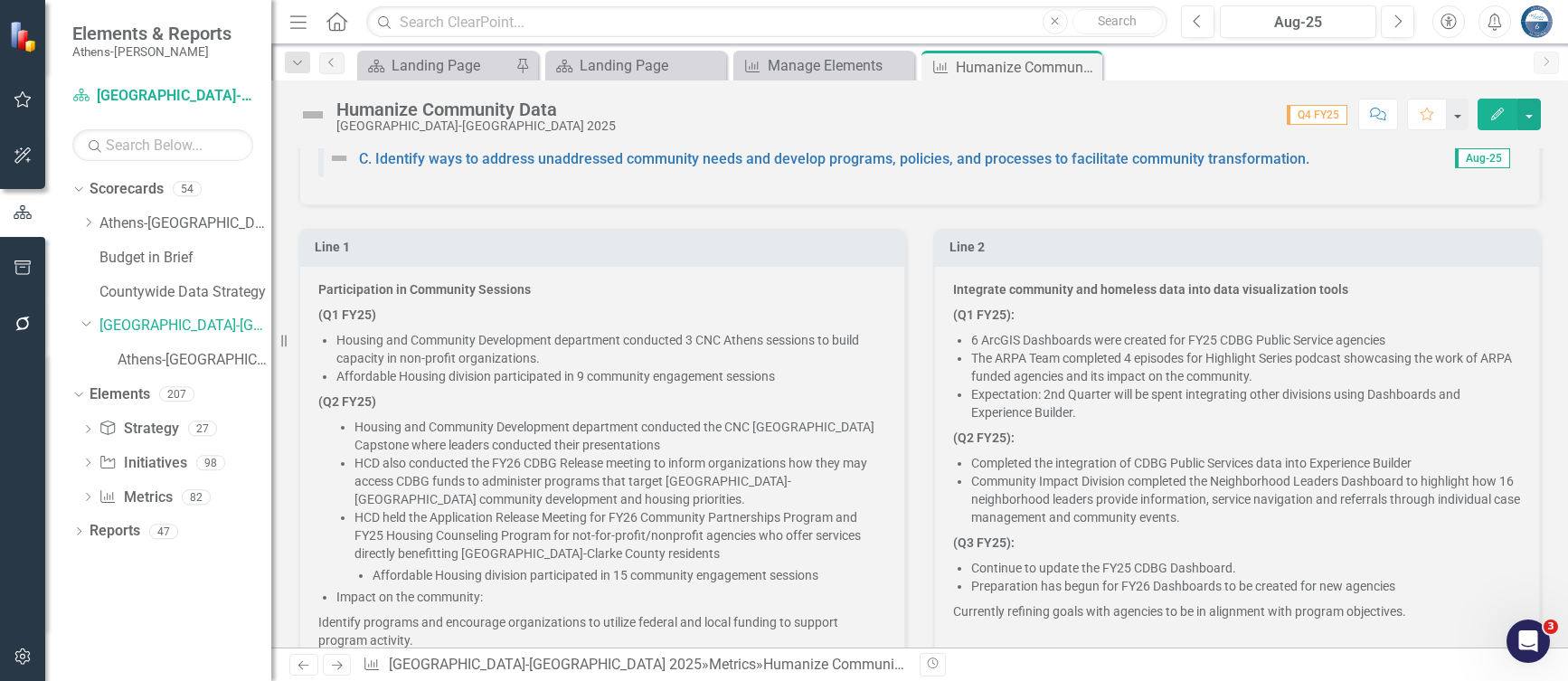
scroll to position [258, 0]
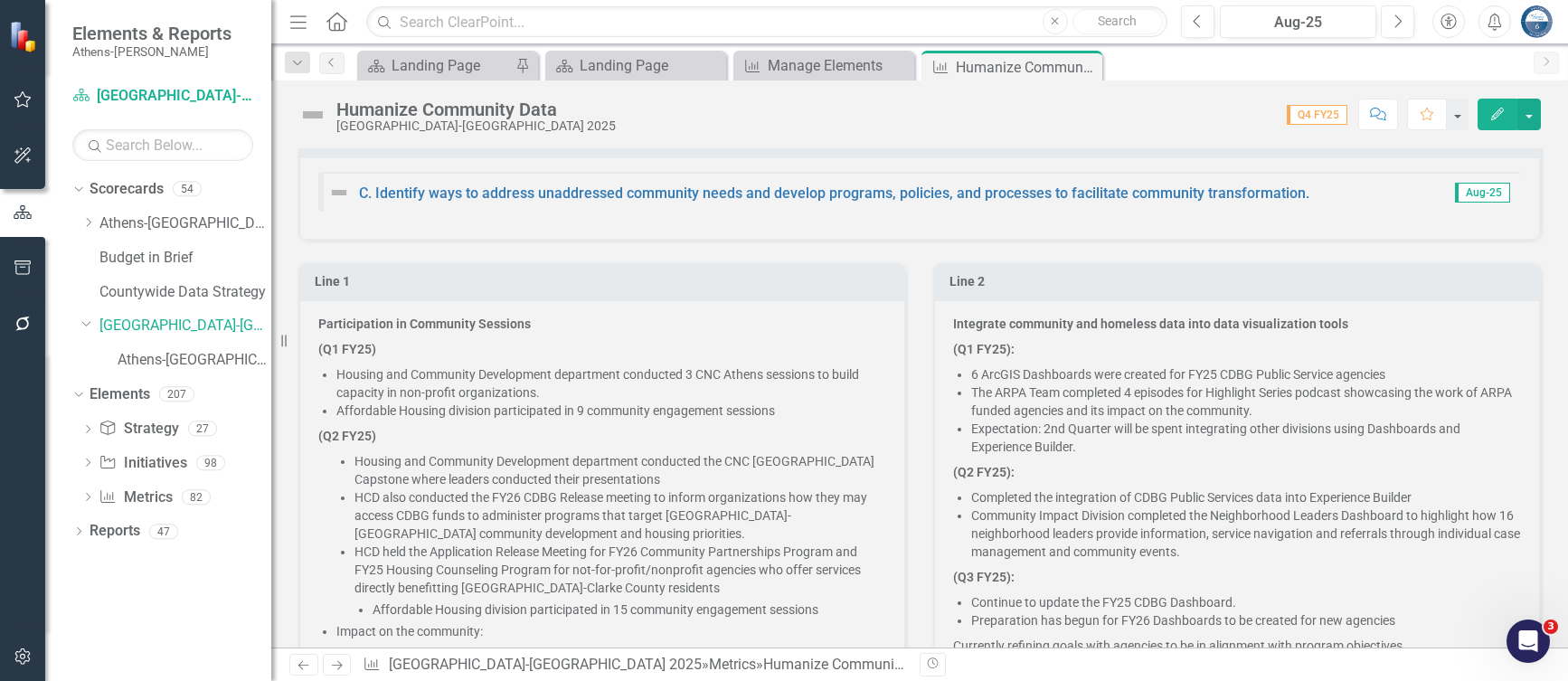
click at [501, 336] on p "(Q1 FY25)" at bounding box center [603, 349] width 568 height 26
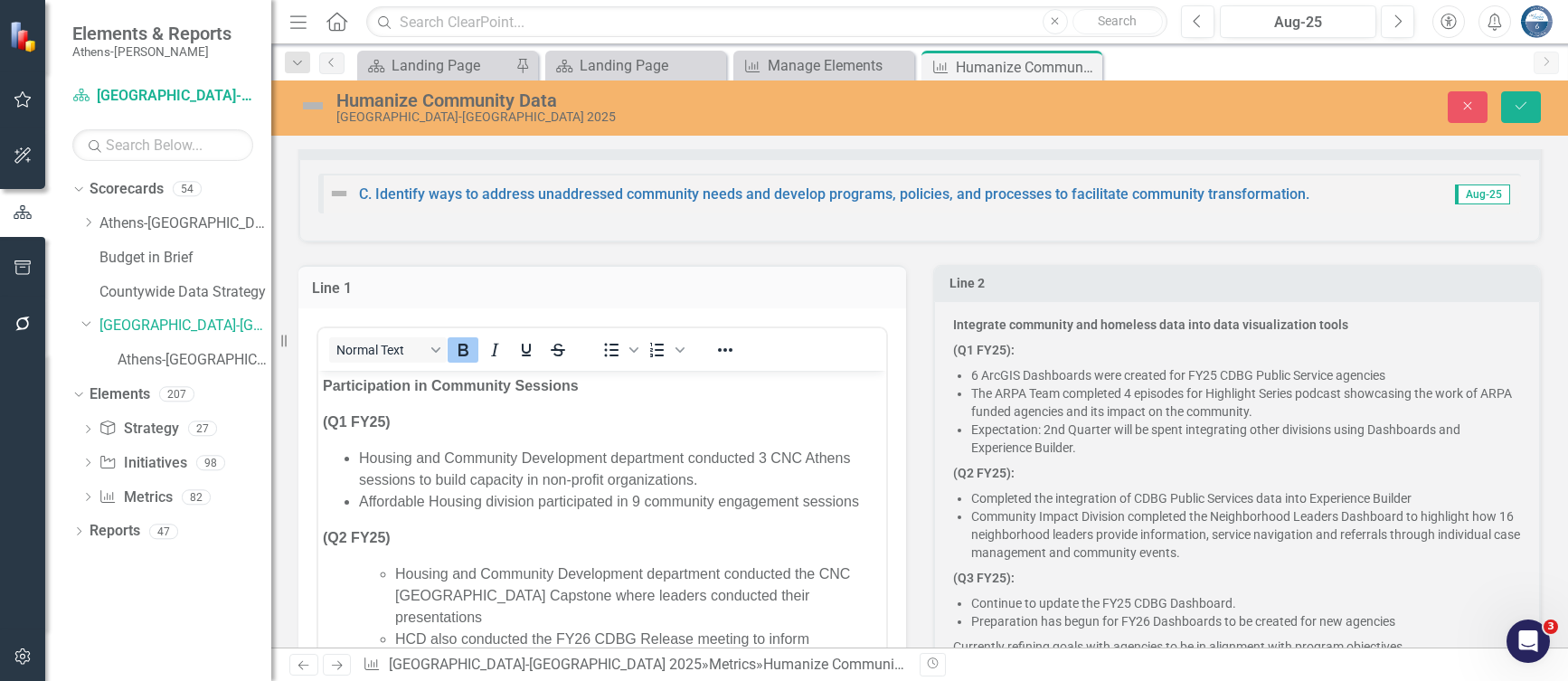
scroll to position [0, 0]
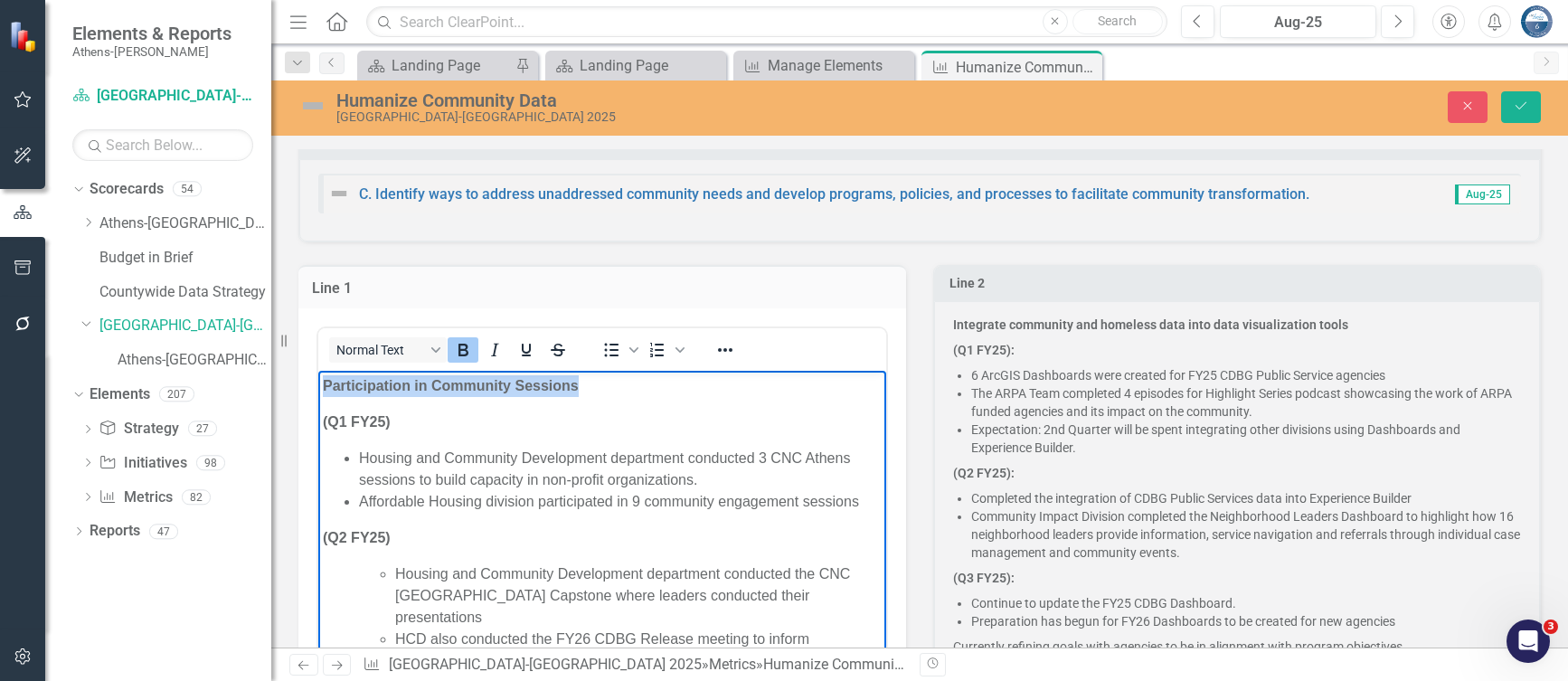
drag, startPoint x: 584, startPoint y: 384, endPoint x: 325, endPoint y: 386, distance: 259.0
click at [325, 386] on p "Participation in Community Sessions" at bounding box center [603, 386] width 559 height 22
copy strong "Participation in Community Sessions"
click at [1301, 337] on p "( Q1 FY25):" at bounding box center [1237, 350] width 568 height 26
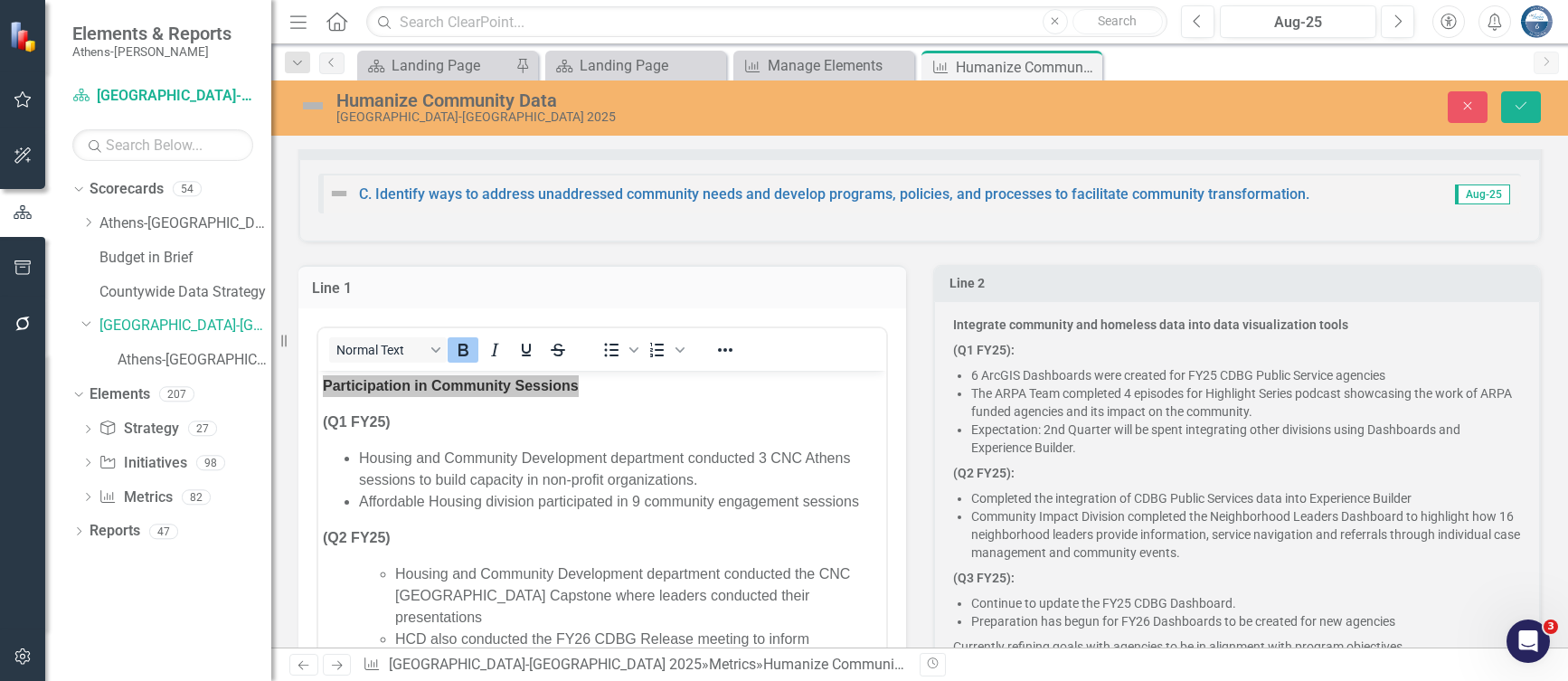
click at [1301, 337] on p "( Q1 FY25):" at bounding box center [1237, 350] width 568 height 26
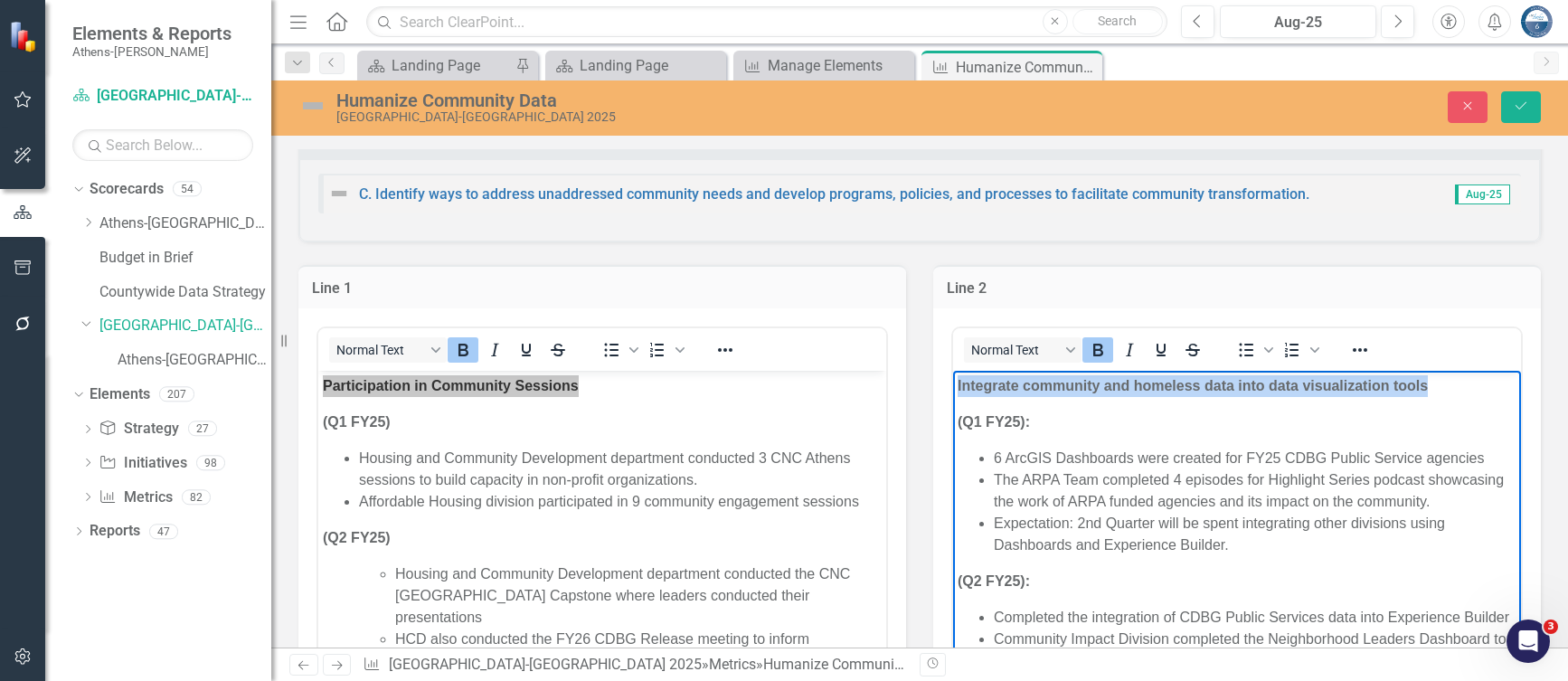
drag, startPoint x: 1438, startPoint y: 386, endPoint x: 946, endPoint y: 394, distance: 492.1
click at [953, 394] on html "Integrate community and homeless data into data visualization tools ( Q1 FY25):…" at bounding box center [1237, 693] width 568 height 645
copy strong "Integrate community and homeless data into data visualization tools"
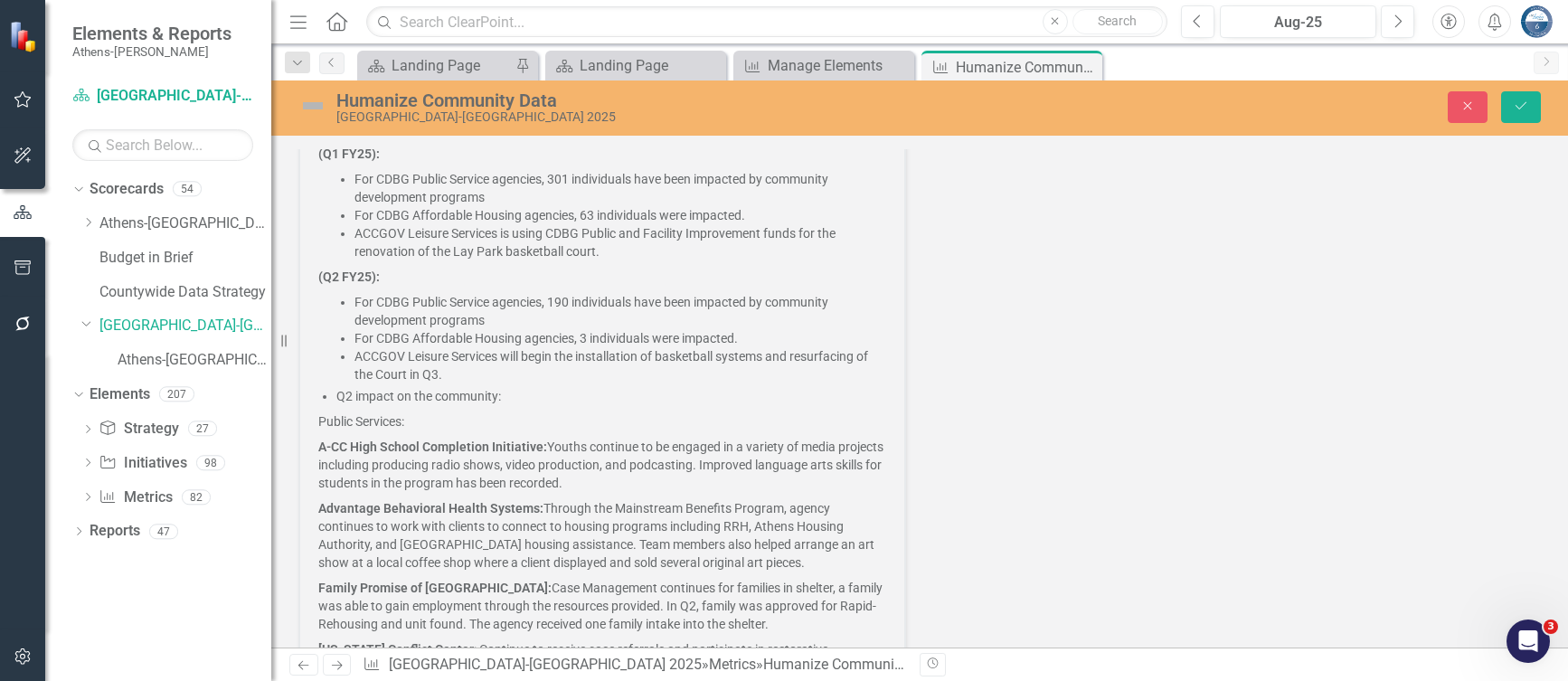
scroll to position [801, 0]
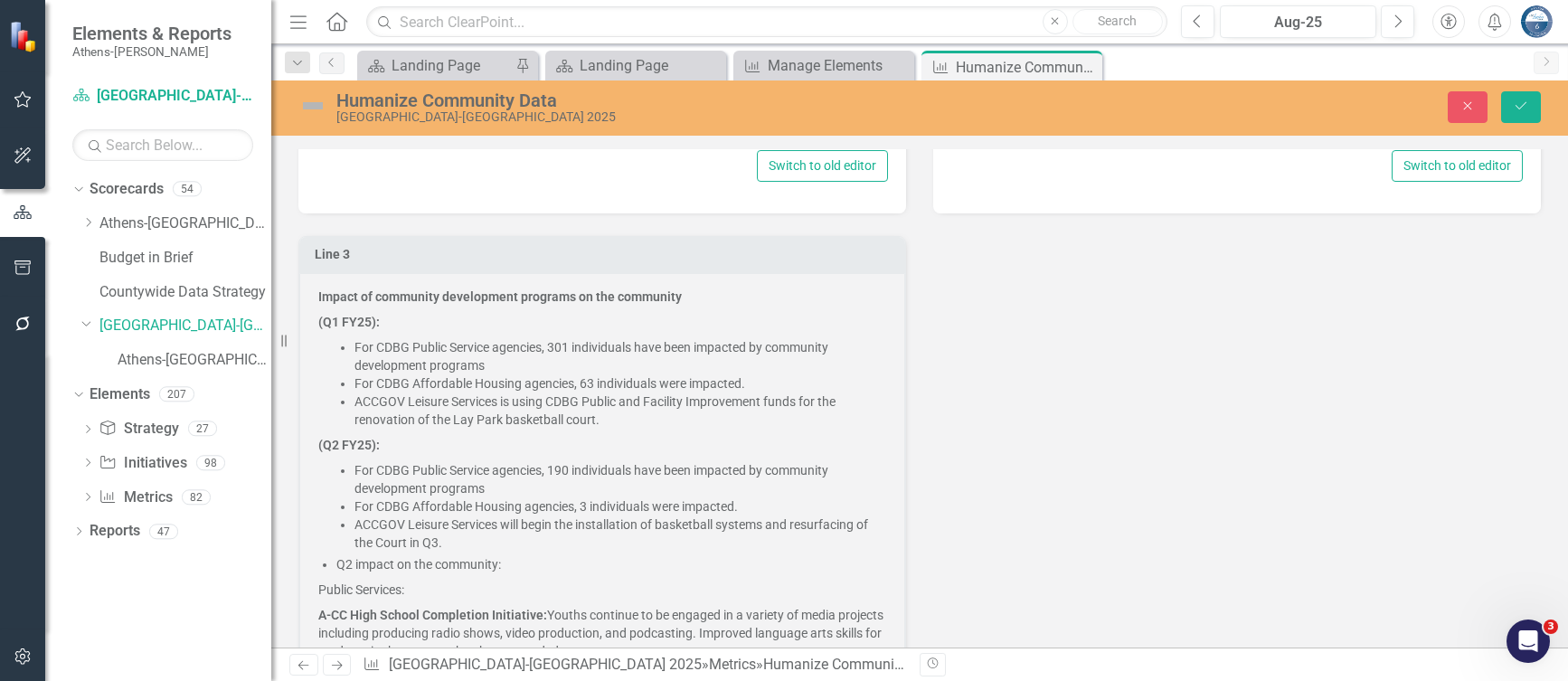
click at [624, 476] on li "For CDBG Public Service agencies, 190 individuals have been impacted by communi…" at bounding box center [620, 480] width 532 height 37
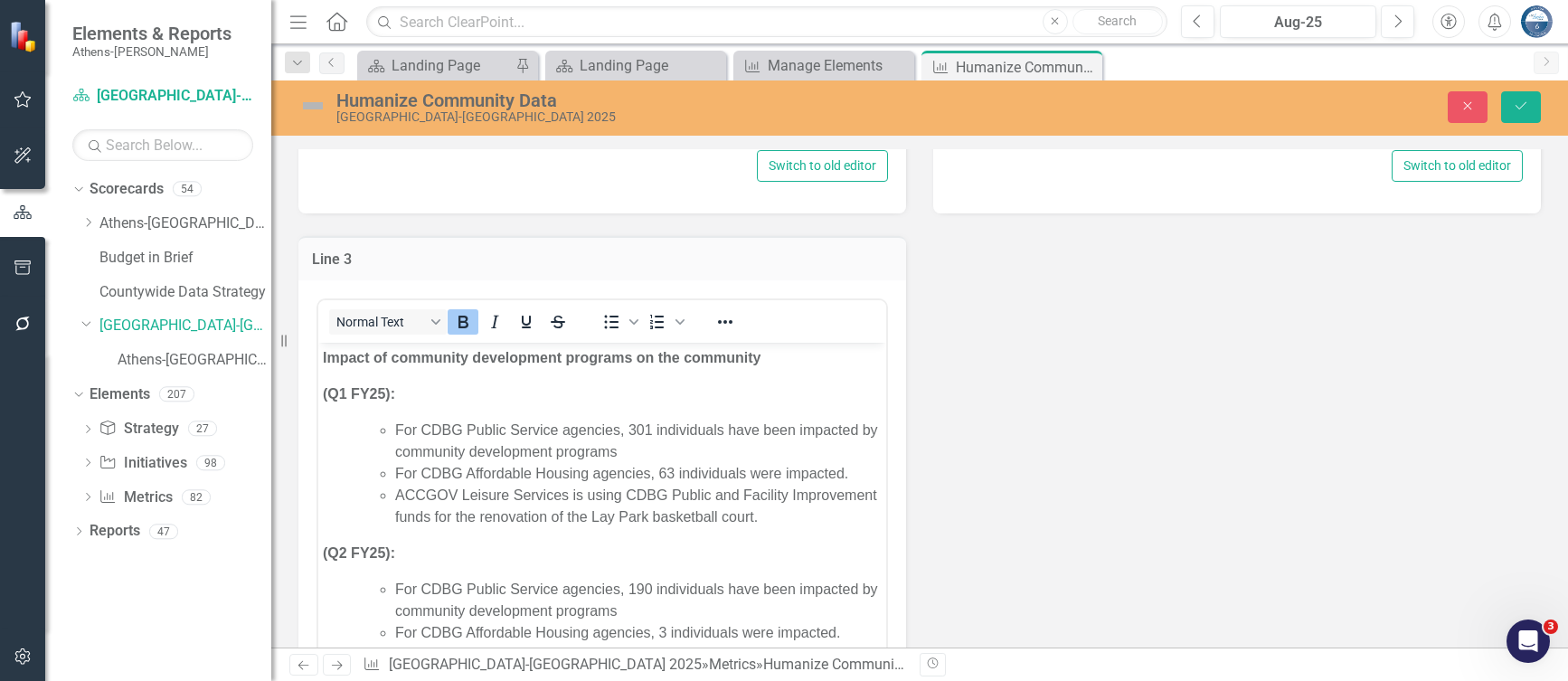
scroll to position [0, 0]
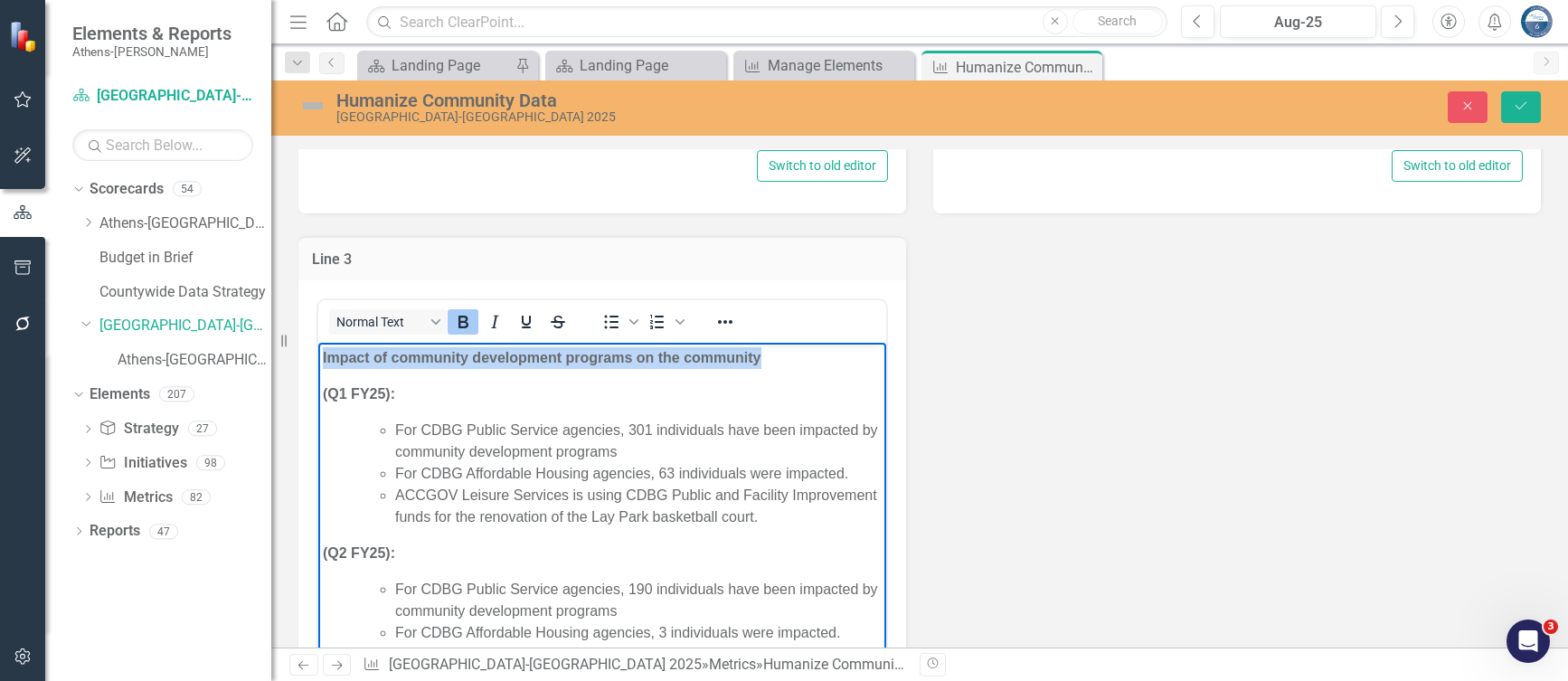
drag, startPoint x: 753, startPoint y: 357, endPoint x: 310, endPoint y: 351, distance: 443.0
copy strong "Impact of community development programs on the community"
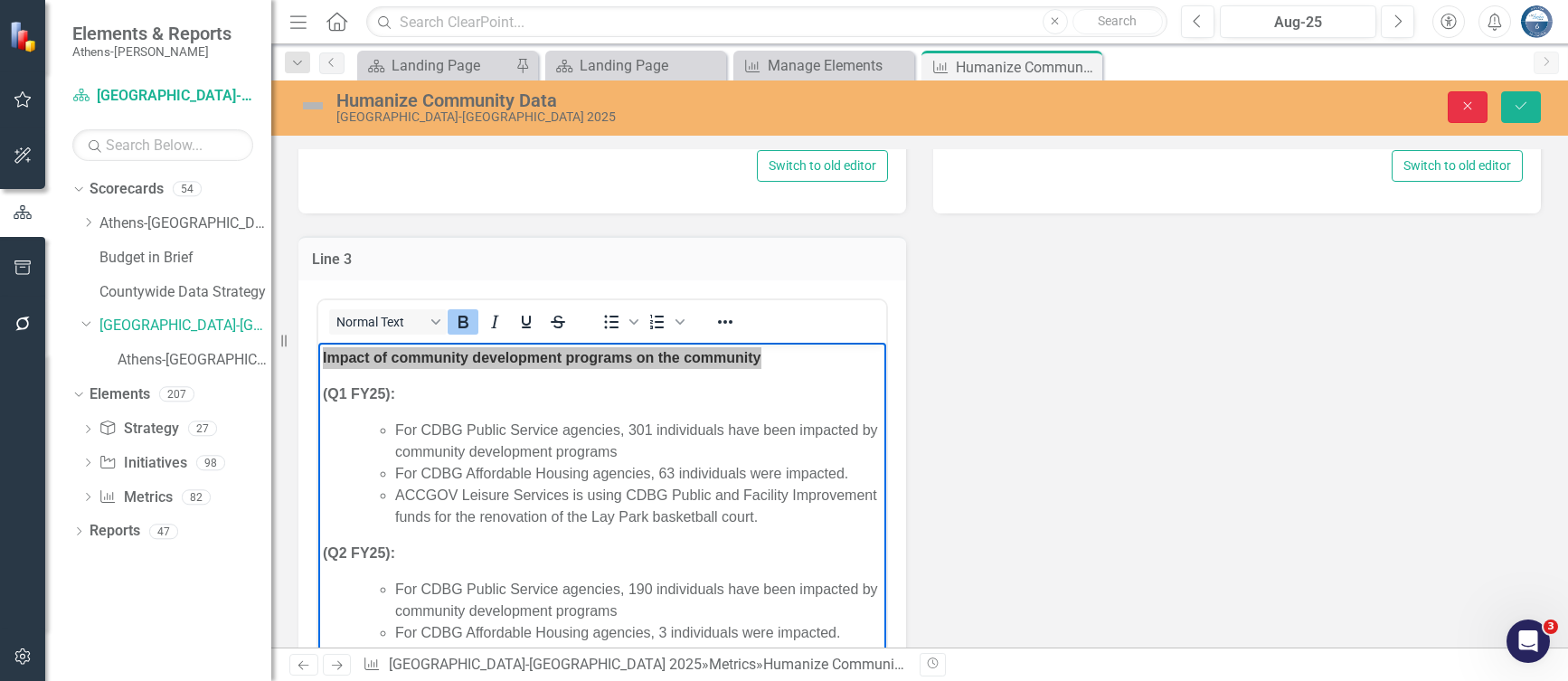
click at [1465, 100] on icon "Close" at bounding box center [1468, 106] width 16 height 13
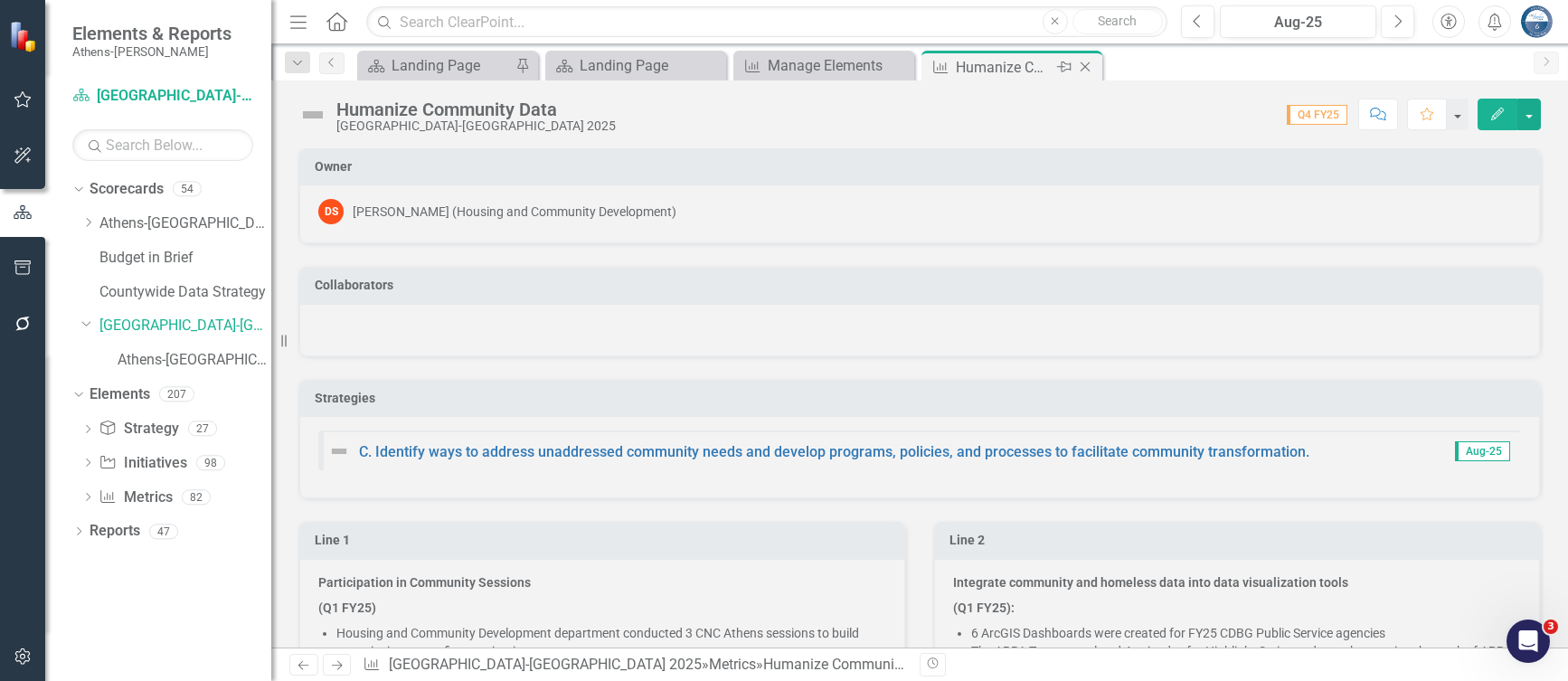
click at [1089, 66] on icon "Close" at bounding box center [1085, 67] width 18 height 15
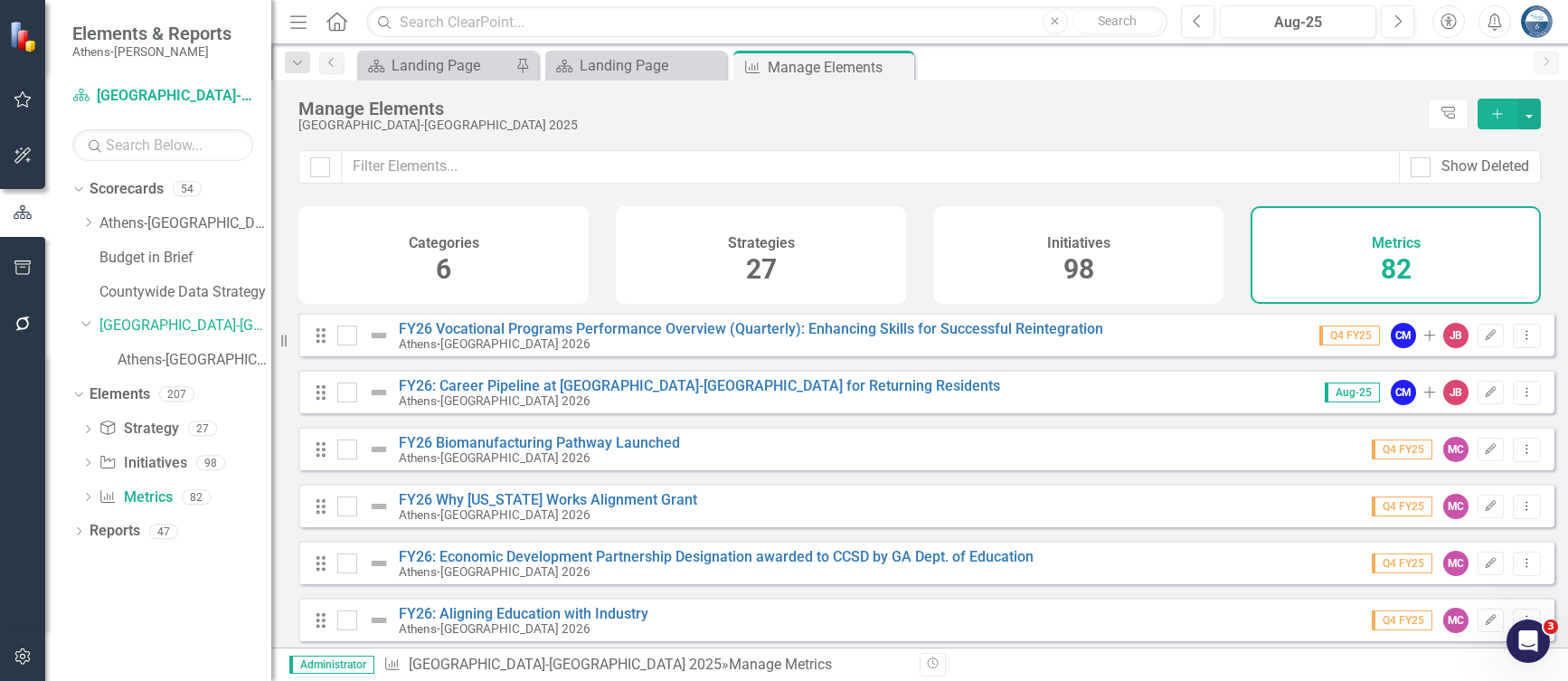
click at [481, 114] on div "Manage Elements" at bounding box center [859, 109] width 1121 height 20
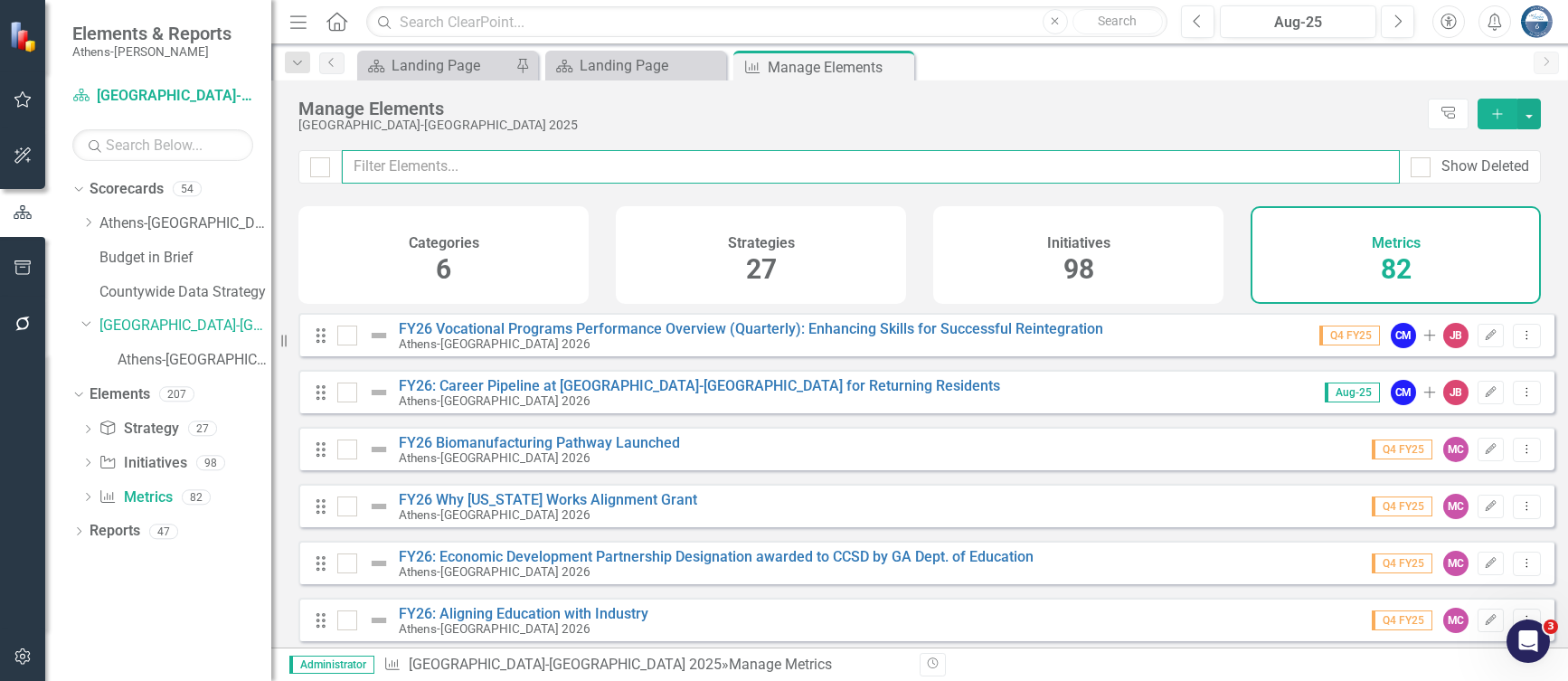
click at [474, 163] on input "text" at bounding box center [870, 167] width 1058 height 34
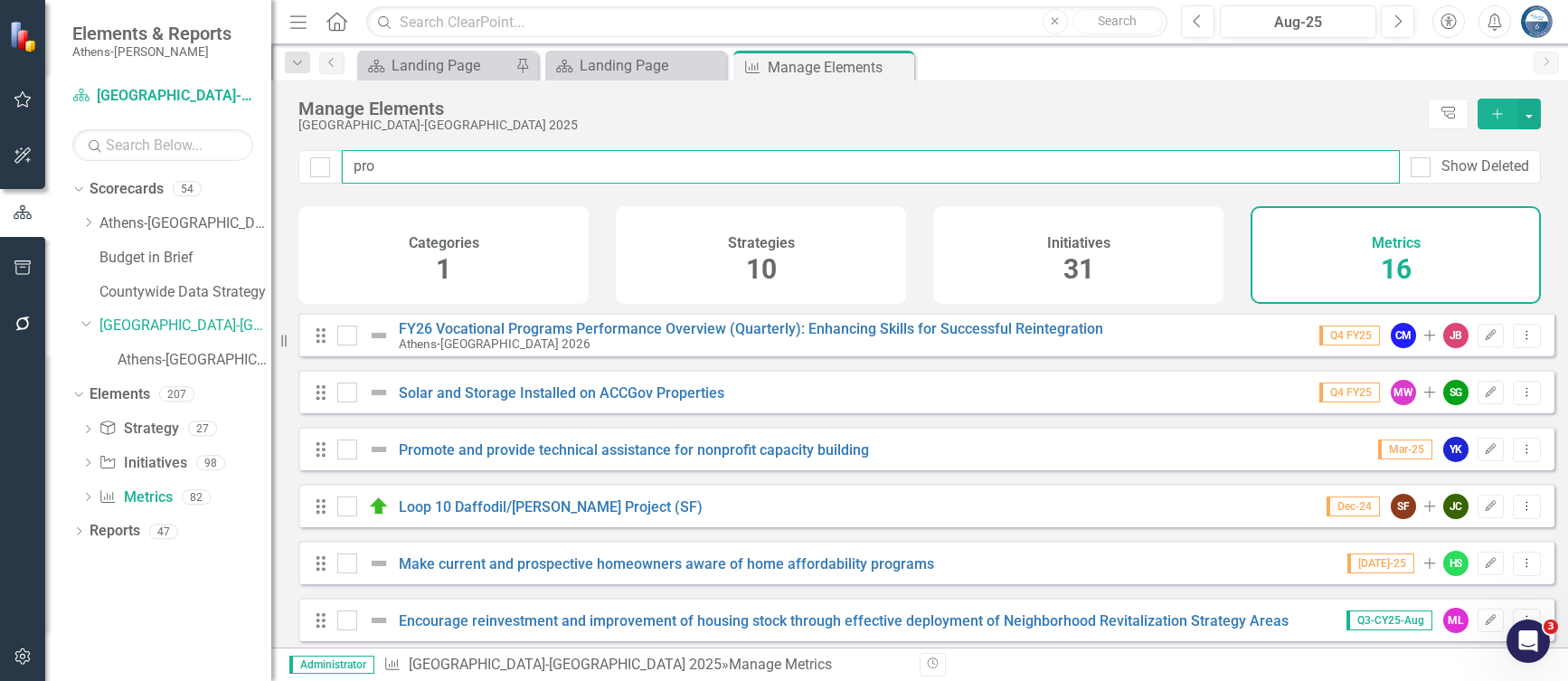
type input "prom"
checkbox input "false"
type input "promo"
checkbox input "false"
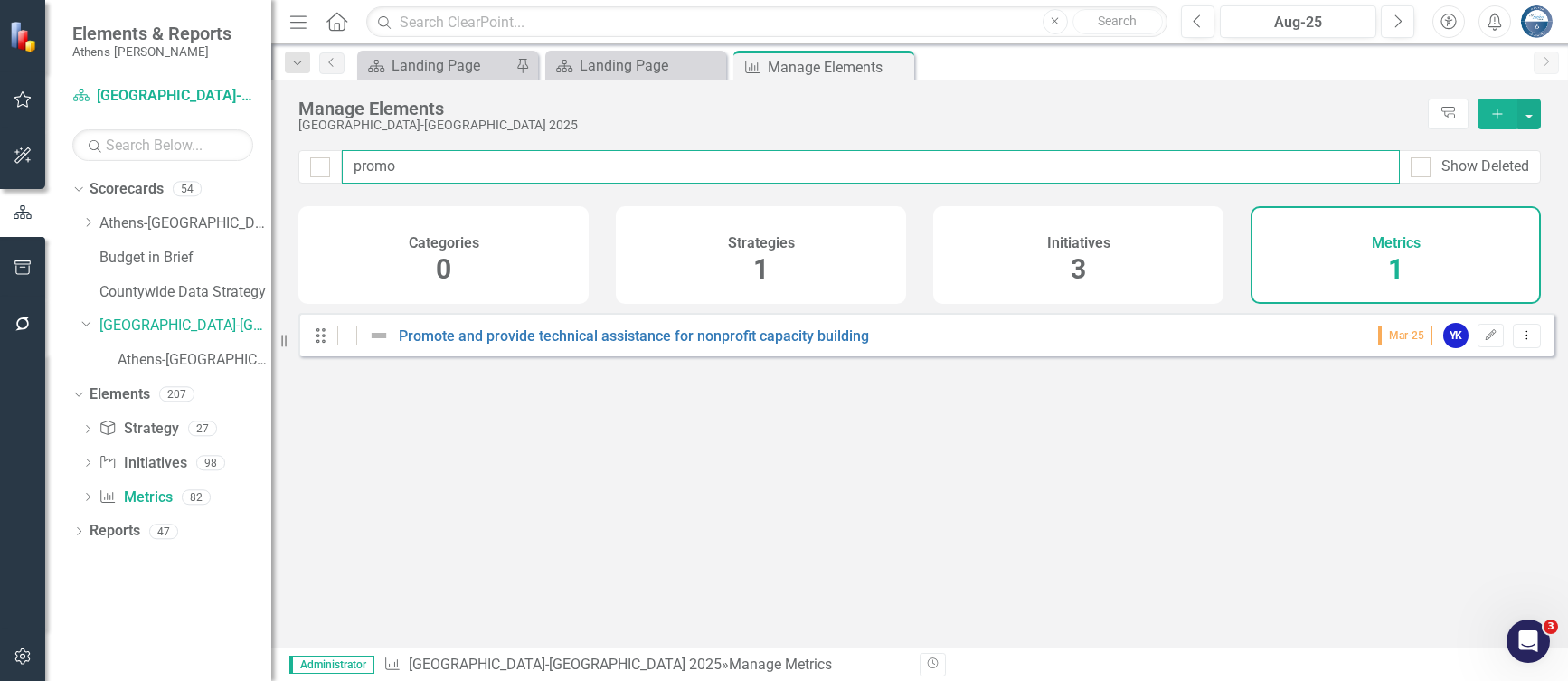
type input "promot"
checkbox input "false"
type input "promot"
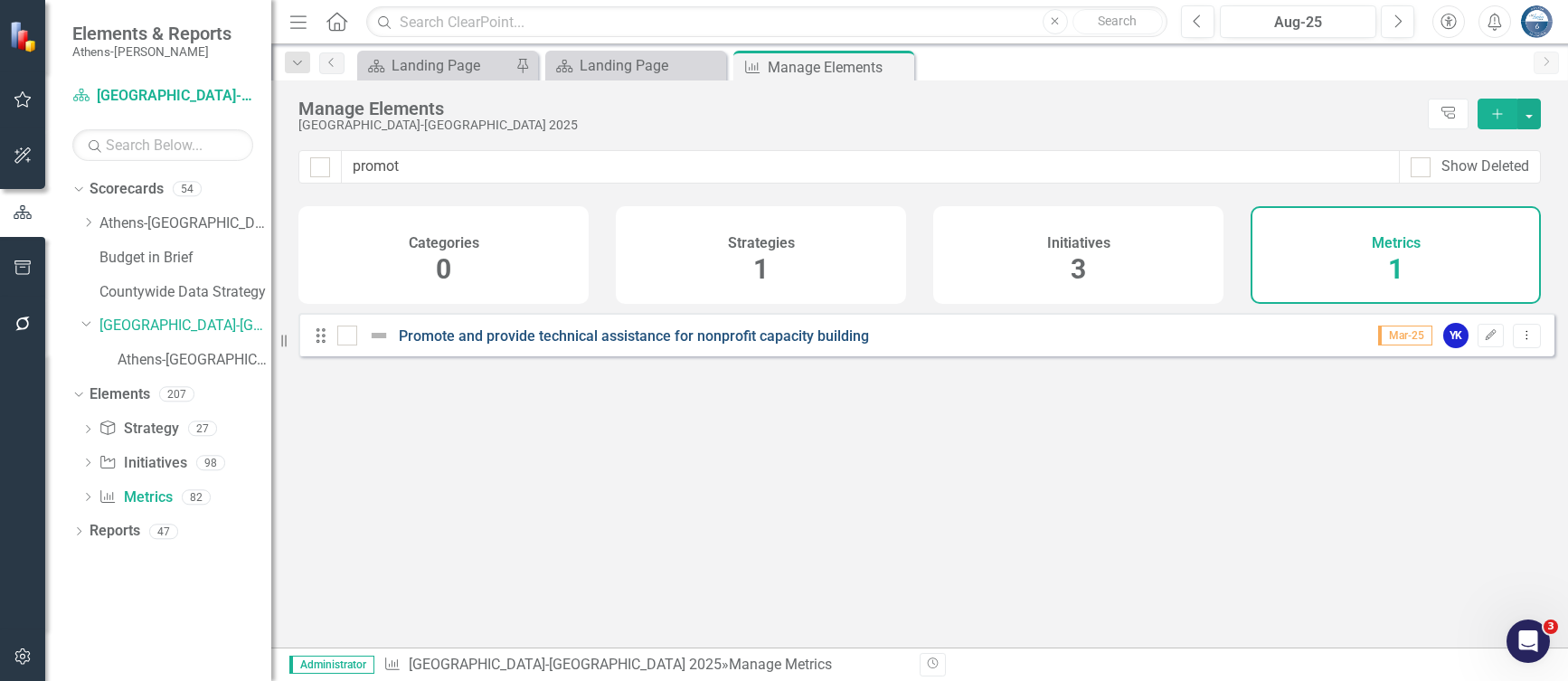
click at [559, 344] on link "Promote and provide technical assistance for nonprofit capacity building" at bounding box center [635, 336] width 471 height 17
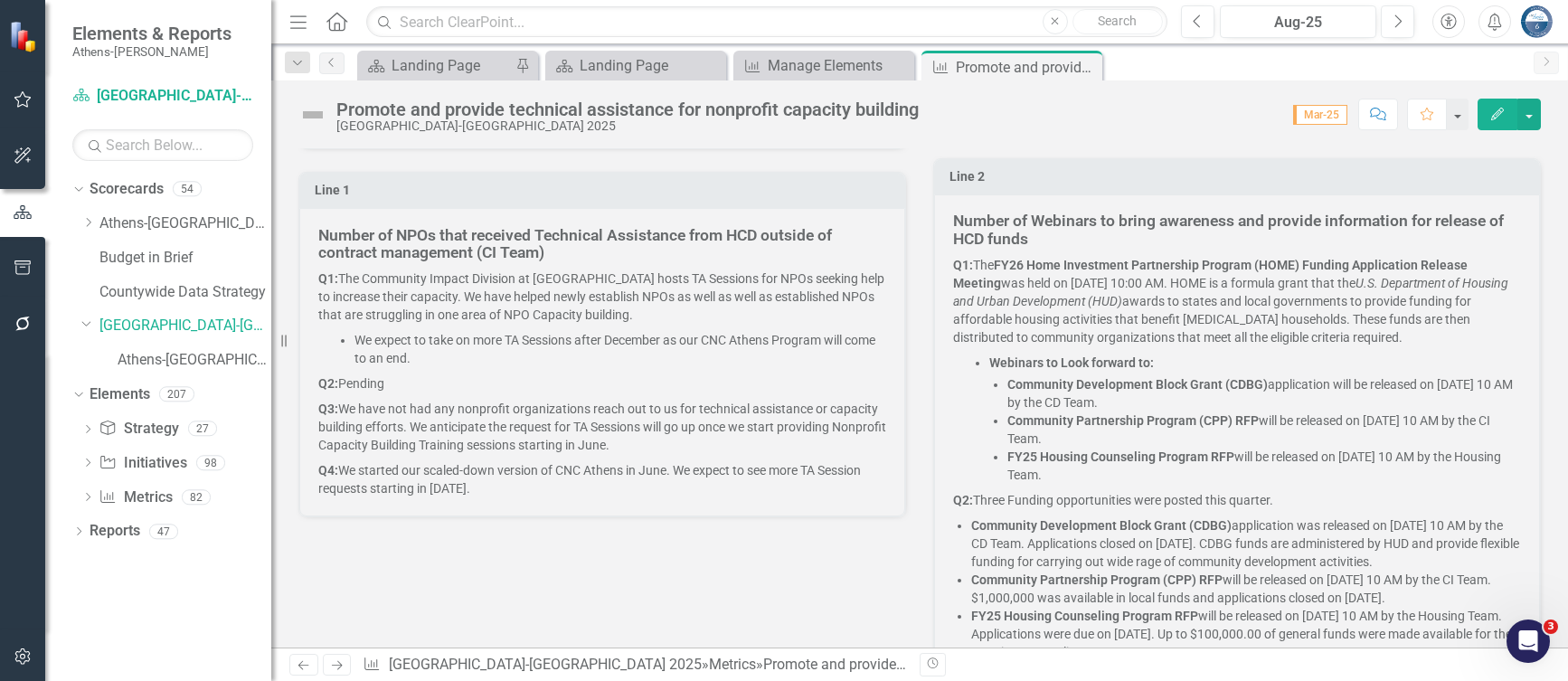
scroll to position [723, 0]
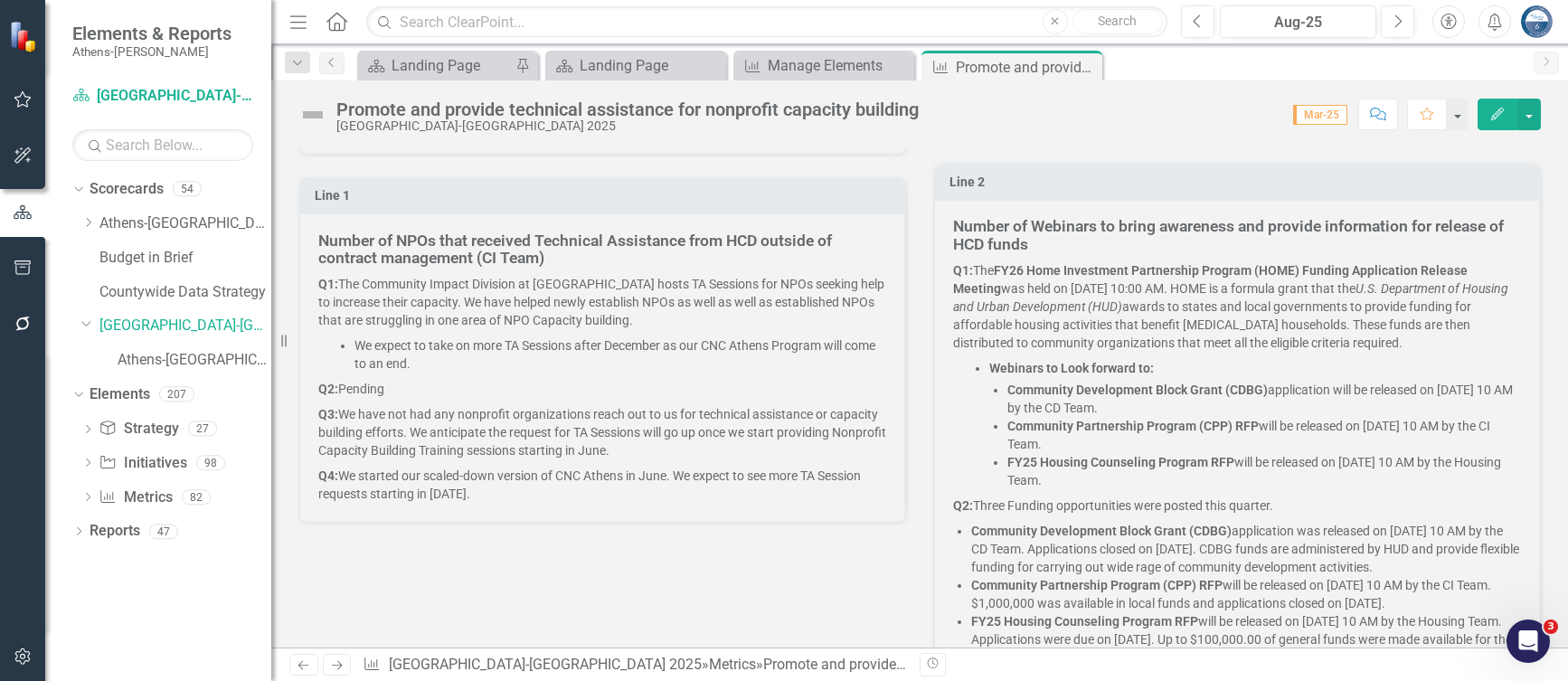
click at [551, 254] on h5 "Number of NPOs that received Technical Assistance from HCD outside of contract …" at bounding box center [603, 250] width 568 height 36
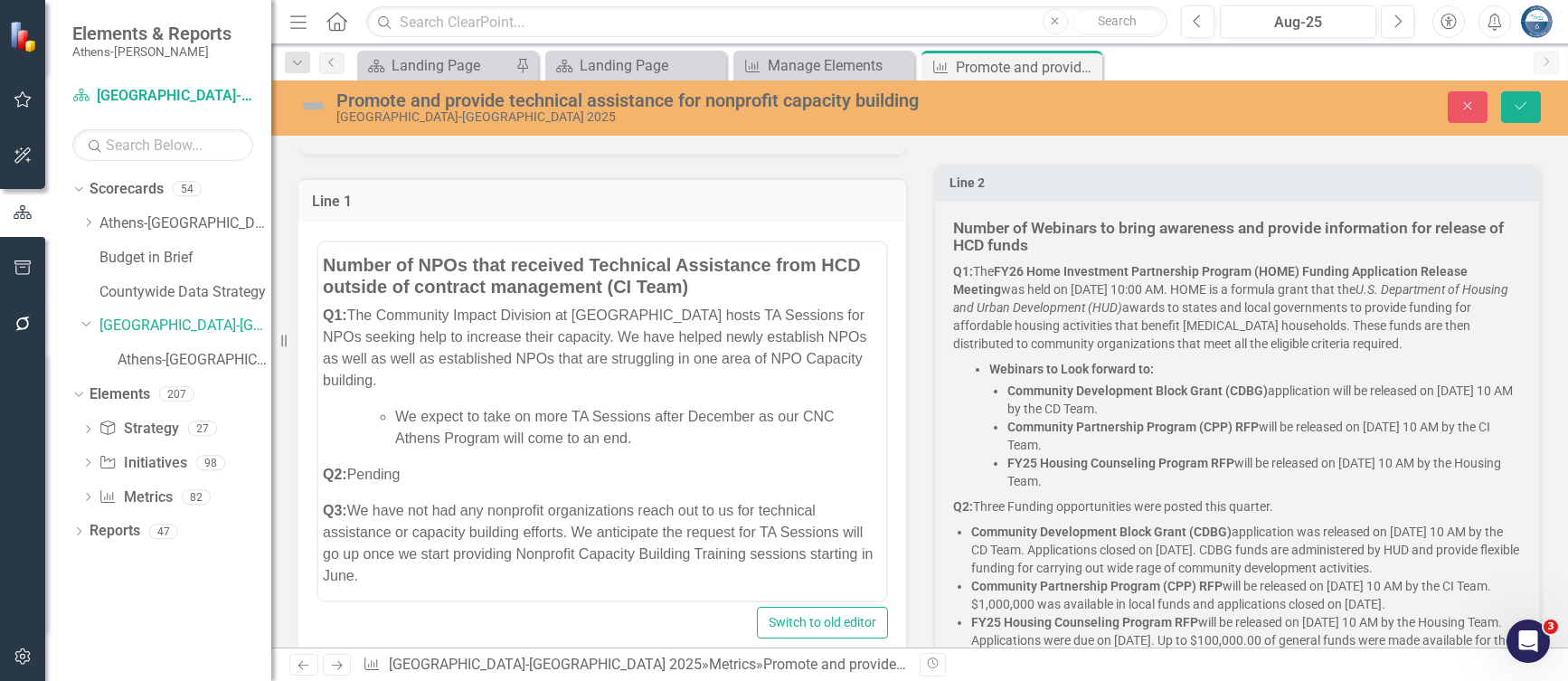
scroll to position [0, 0]
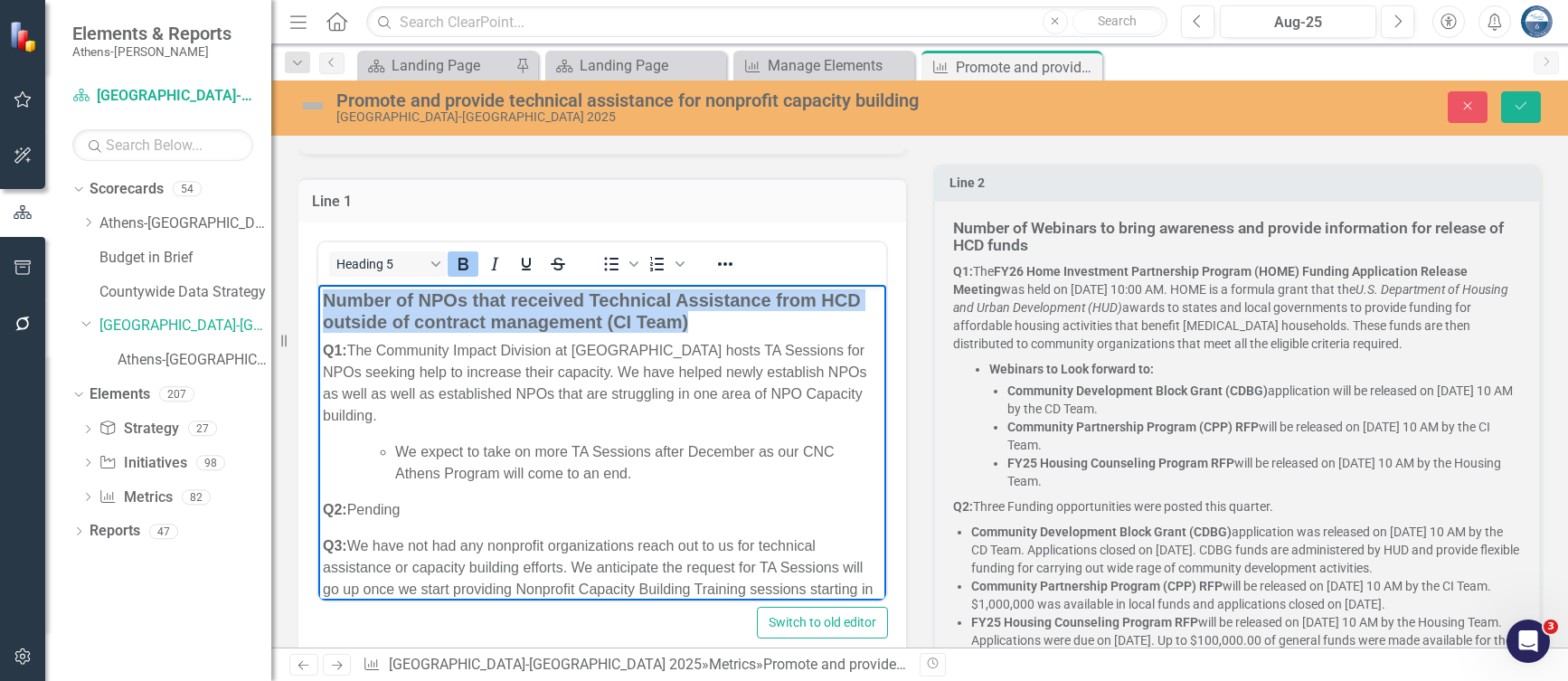
drag, startPoint x: 702, startPoint y: 321, endPoint x: 629, endPoint y: 587, distance: 275.8
click at [319, 307] on html "Number of NPOs that received Technical Assistance from HCD outside of contract …" at bounding box center [603, 491] width 568 height 414
copy strong "Number of NPOs that received Technical Assistance from HCD outside of contract …"
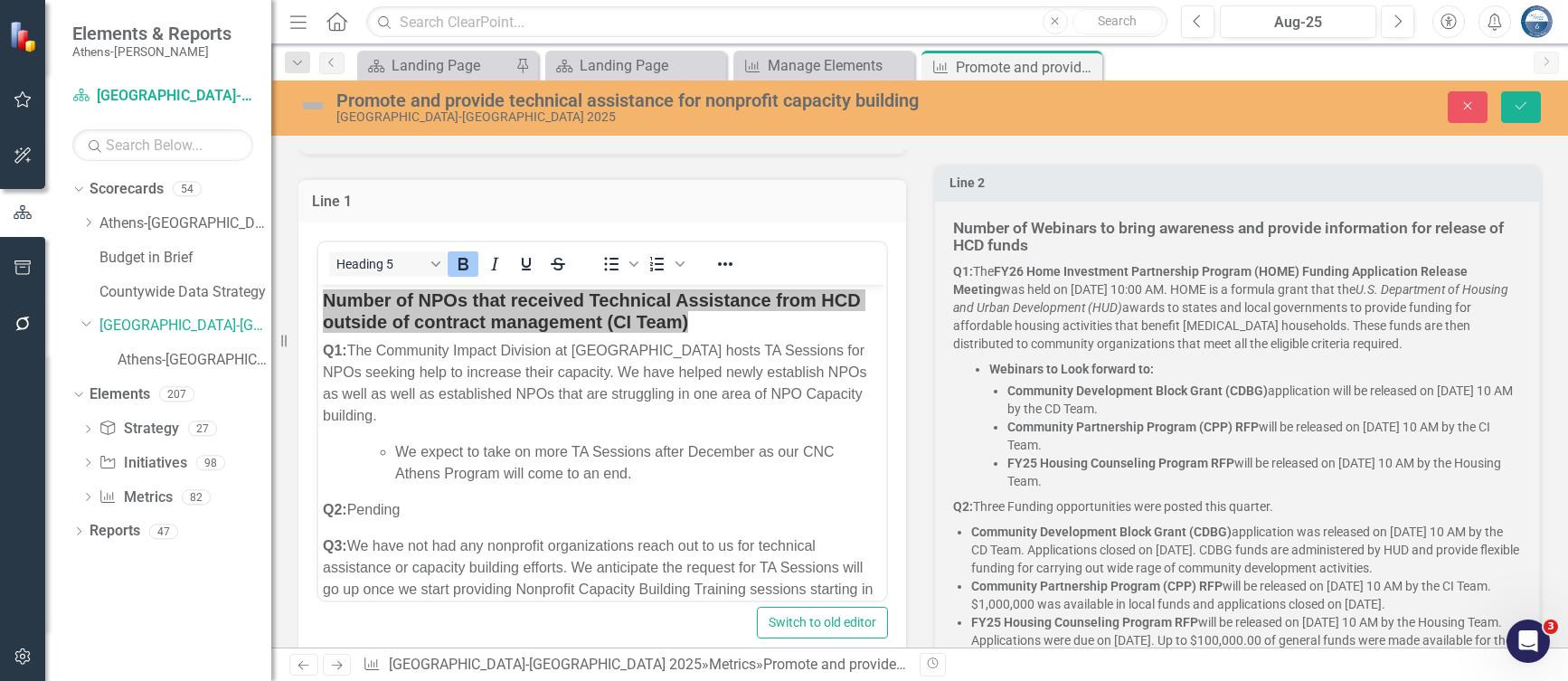
click at [1050, 238] on h5 "Number of Webinars to bring awareness and provide information for release of HC…" at bounding box center [1237, 237] width 568 height 36
click at [1025, 242] on h5 "Number of Webinars to bring awareness and provide information for release of HC…" at bounding box center [1237, 237] width 568 height 36
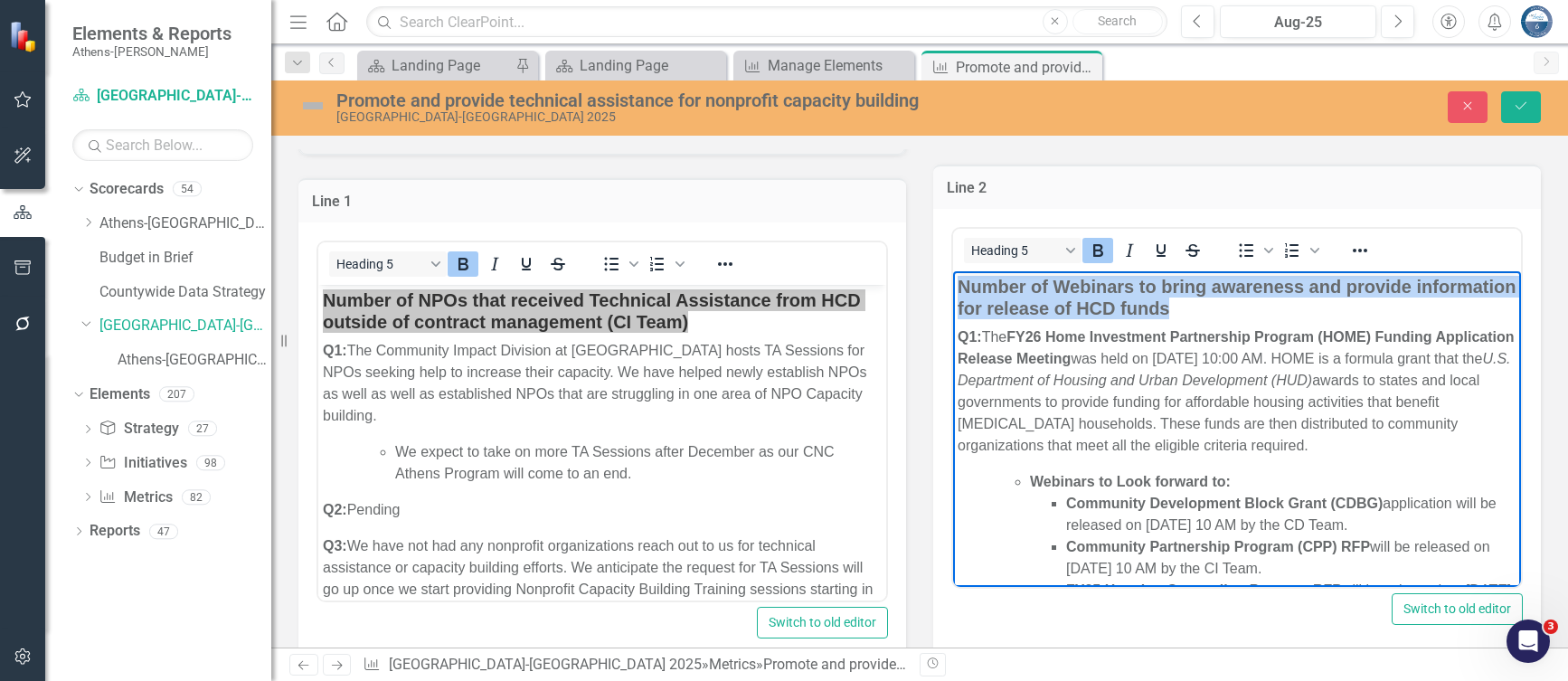
drag, startPoint x: 1278, startPoint y: 308, endPoint x: 947, endPoint y: 278, distance: 332.4
click at [953, 278] on html "Number of Webinars to bring awareness and provide information for release of HC…" at bounding box center [1237, 625] width 568 height 710
copy strong "Number of Webinars to bring awareness and provide information for release of HC…"
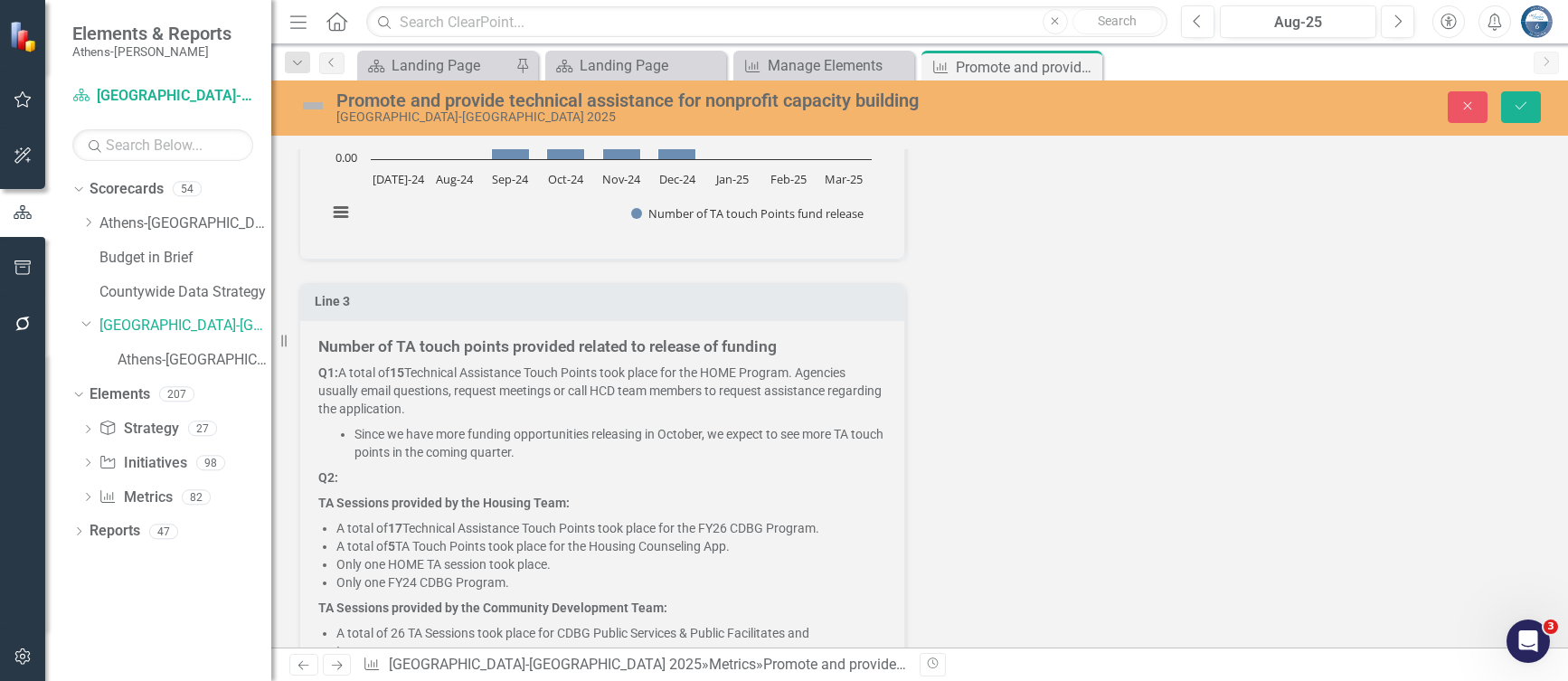
scroll to position [1537, 0]
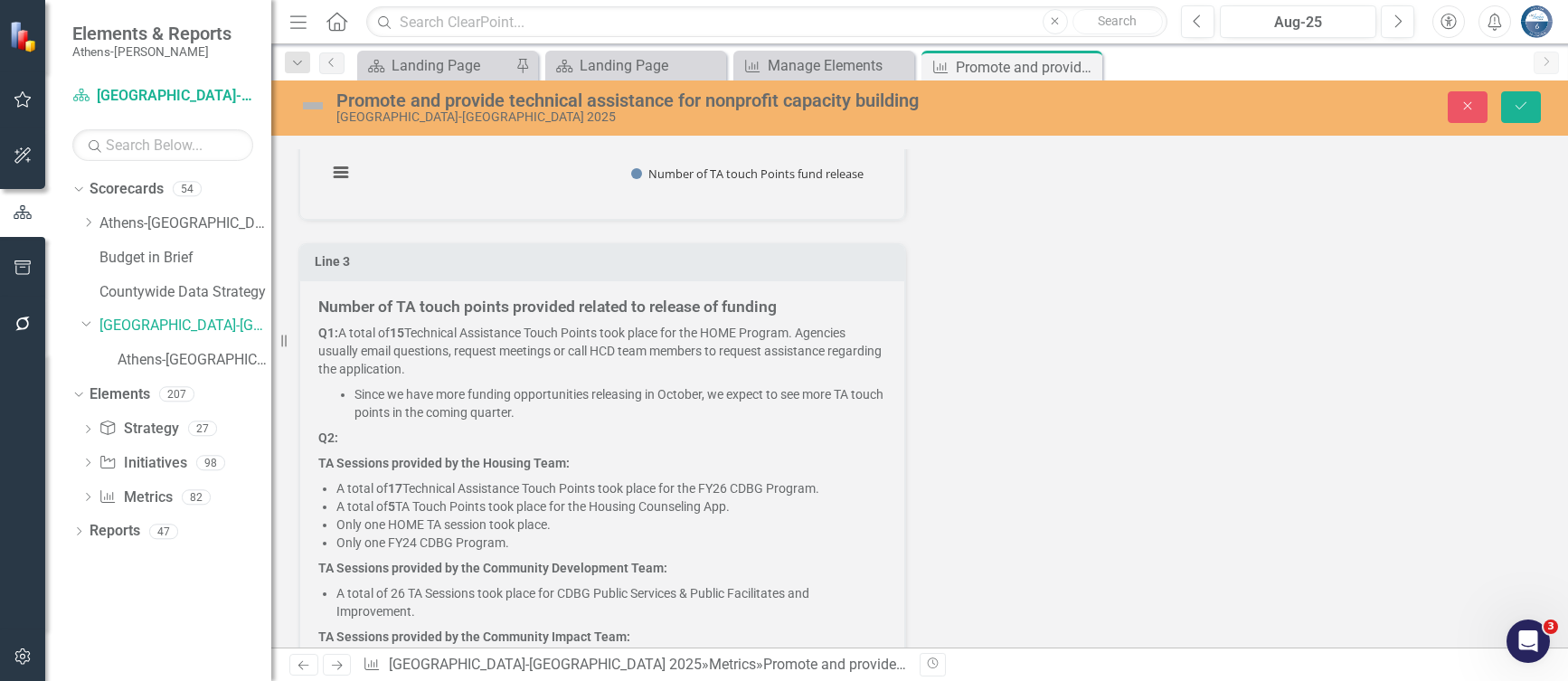
click at [573, 297] on strong "Number of TA touch points provided related to release of funding" at bounding box center [548, 307] width 459 height 18
click at [575, 297] on strong "Number of TA touch points provided related to release of funding" at bounding box center [548, 307] width 459 height 18
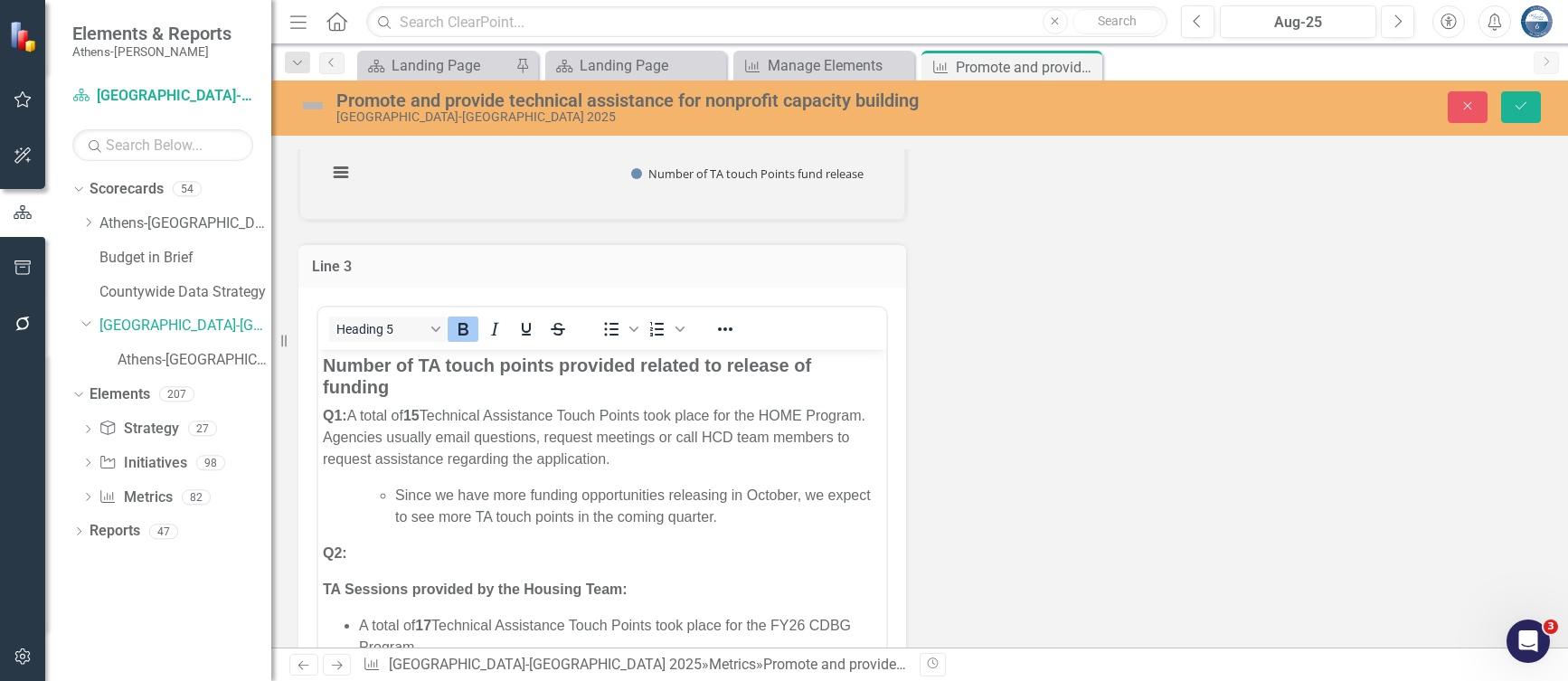
scroll to position [0, 0]
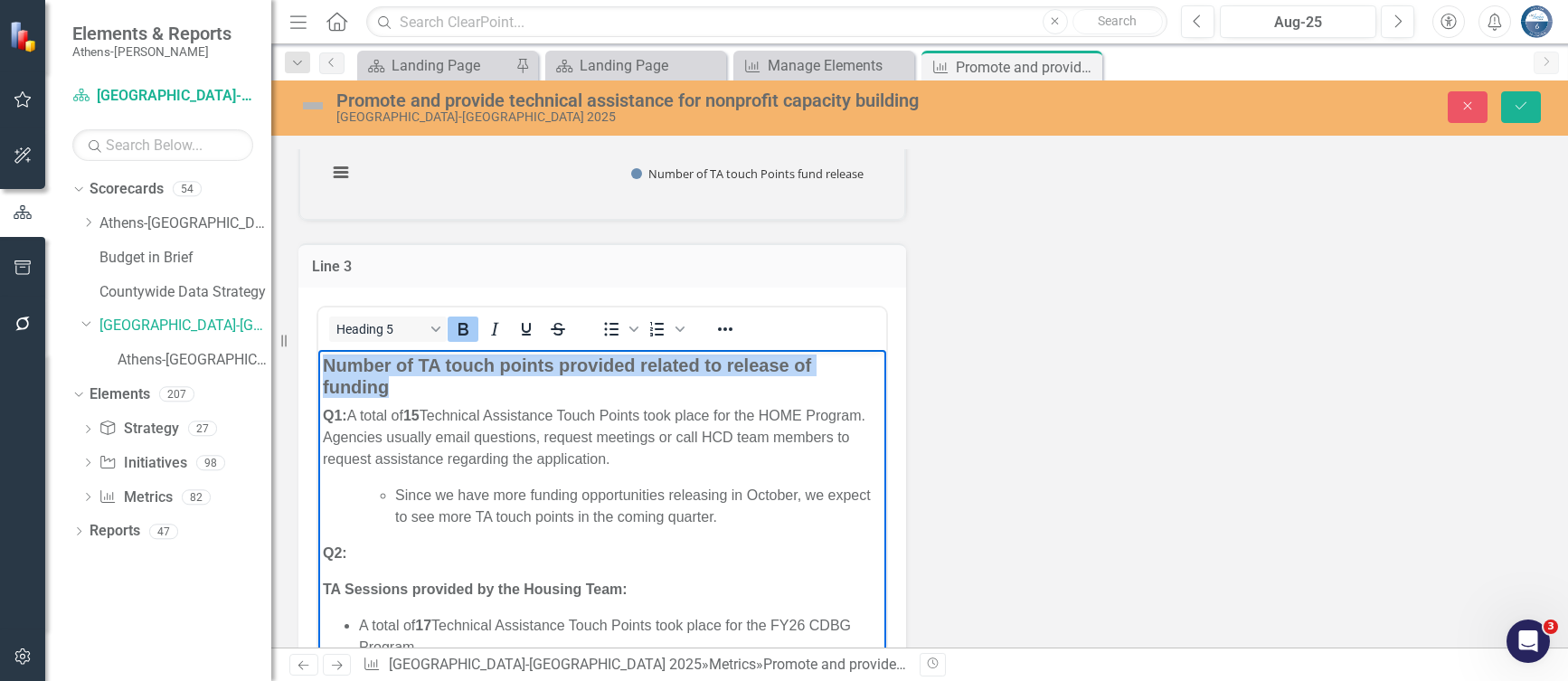
drag, startPoint x: 391, startPoint y: 390, endPoint x: 302, endPoint y: 353, distance: 96.4
click at [319, 353] on html "Number of TA touch points provided related to release of funding Q1: A total of…" at bounding box center [603, 686] width 568 height 675
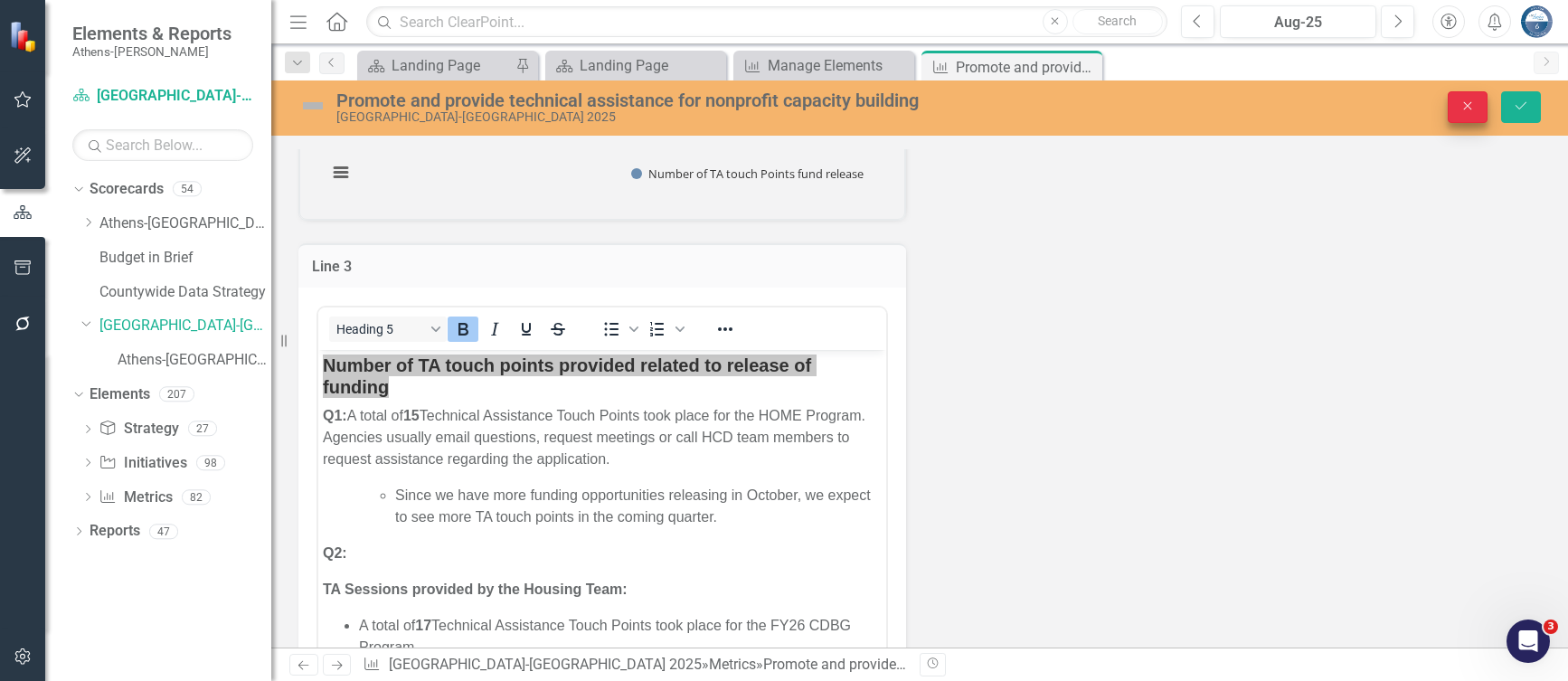
click at [1482, 104] on button "Close" at bounding box center [1467, 107] width 39 height 32
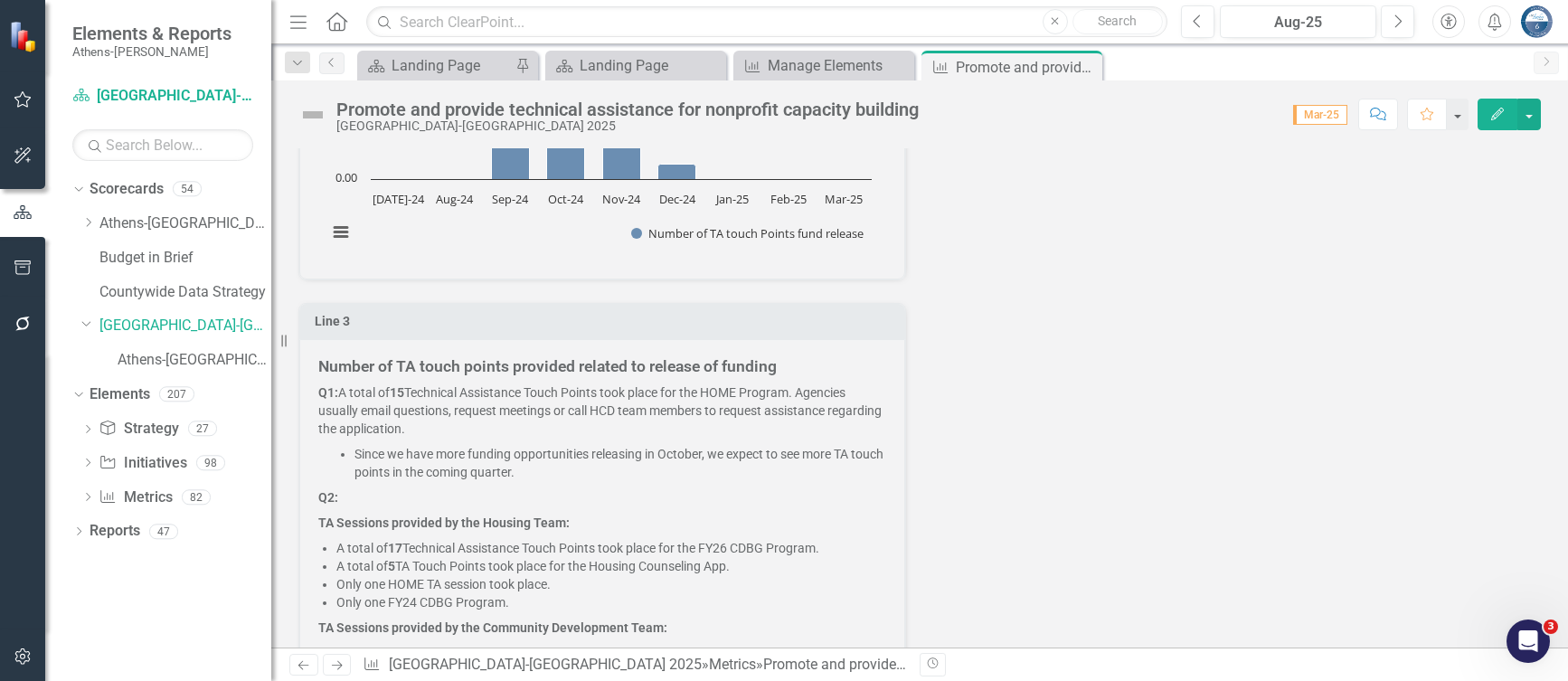
scroll to position [1441, 0]
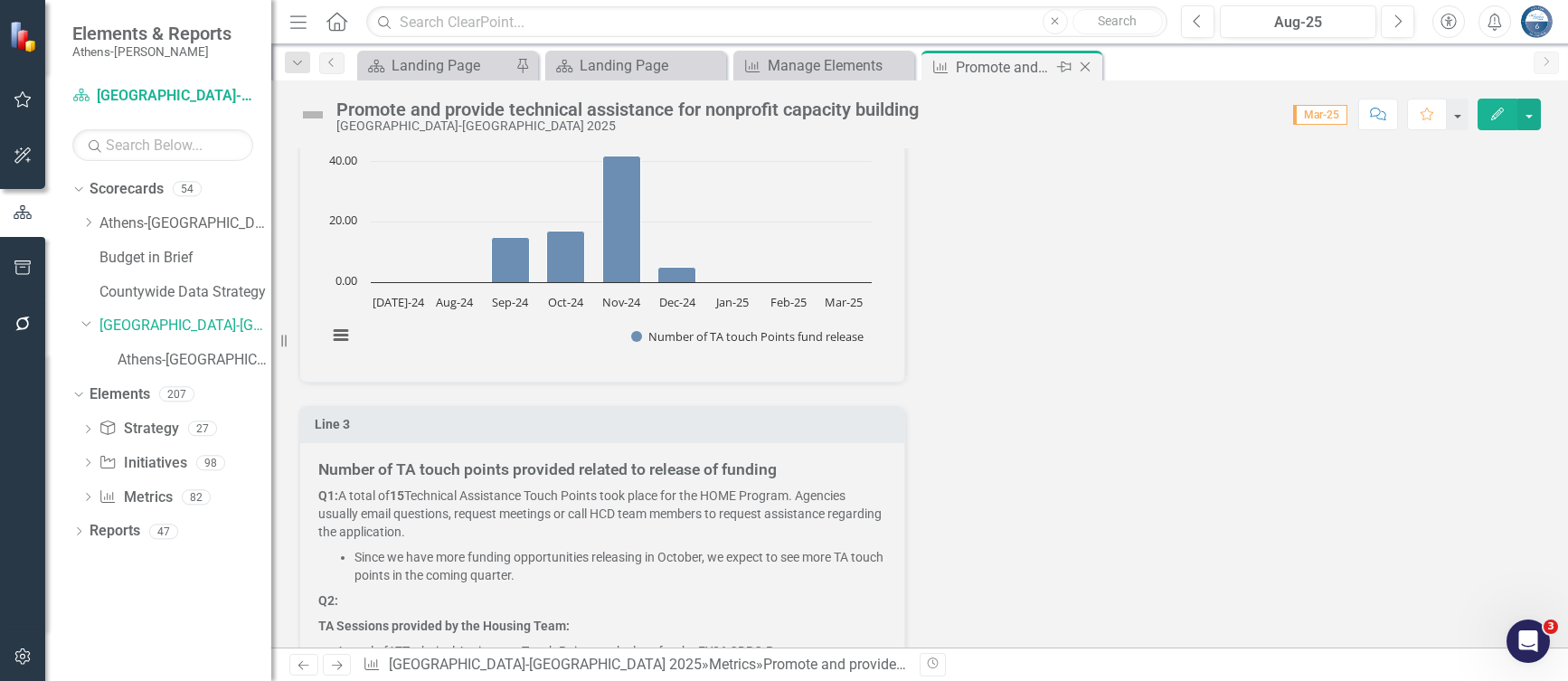
click at [1087, 65] on icon "Close" at bounding box center [1085, 67] width 18 height 15
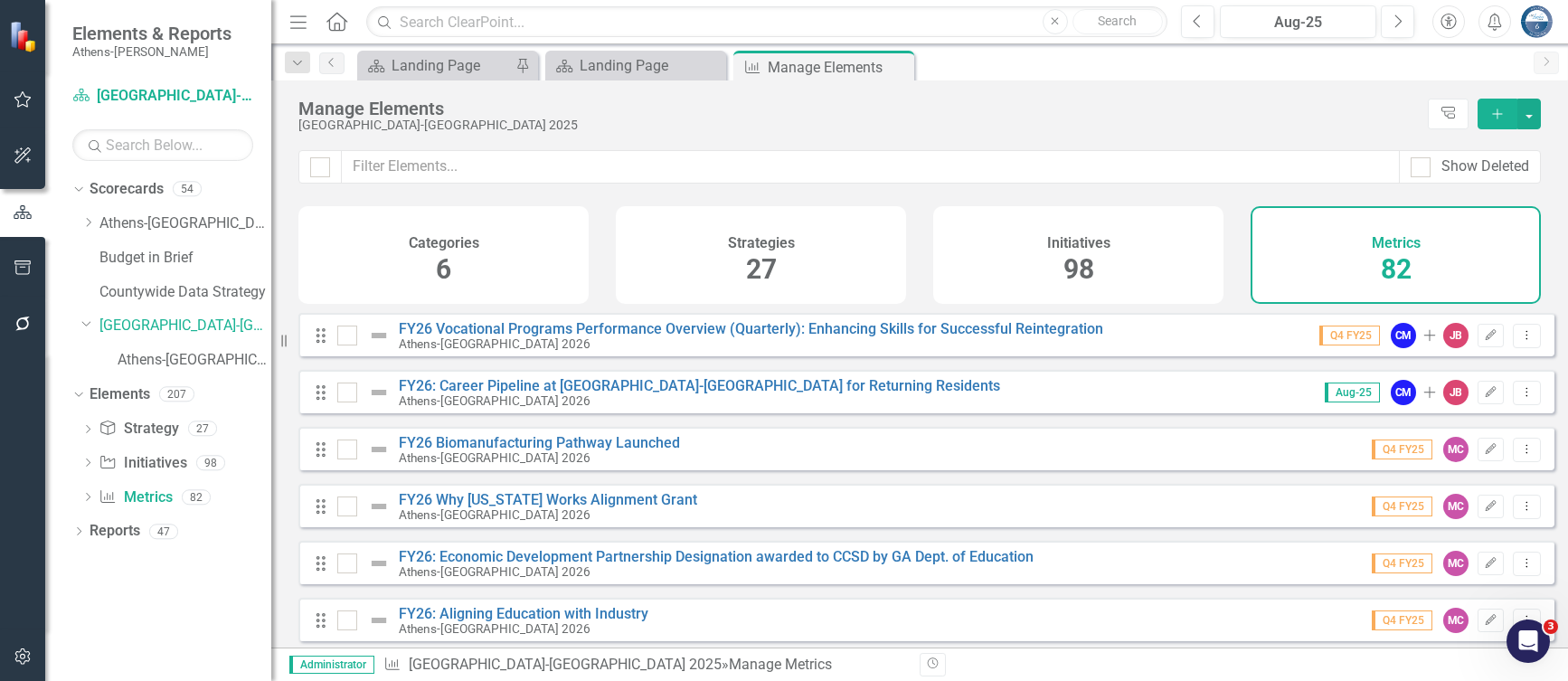
drag, startPoint x: 538, startPoint y: 112, endPoint x: 566, endPoint y: 104, distance: 29.1
click at [536, 112] on div "Manage Elements" at bounding box center [859, 109] width 1121 height 20
click at [619, 60] on div "Landing Page" at bounding box center [639, 65] width 119 height 23
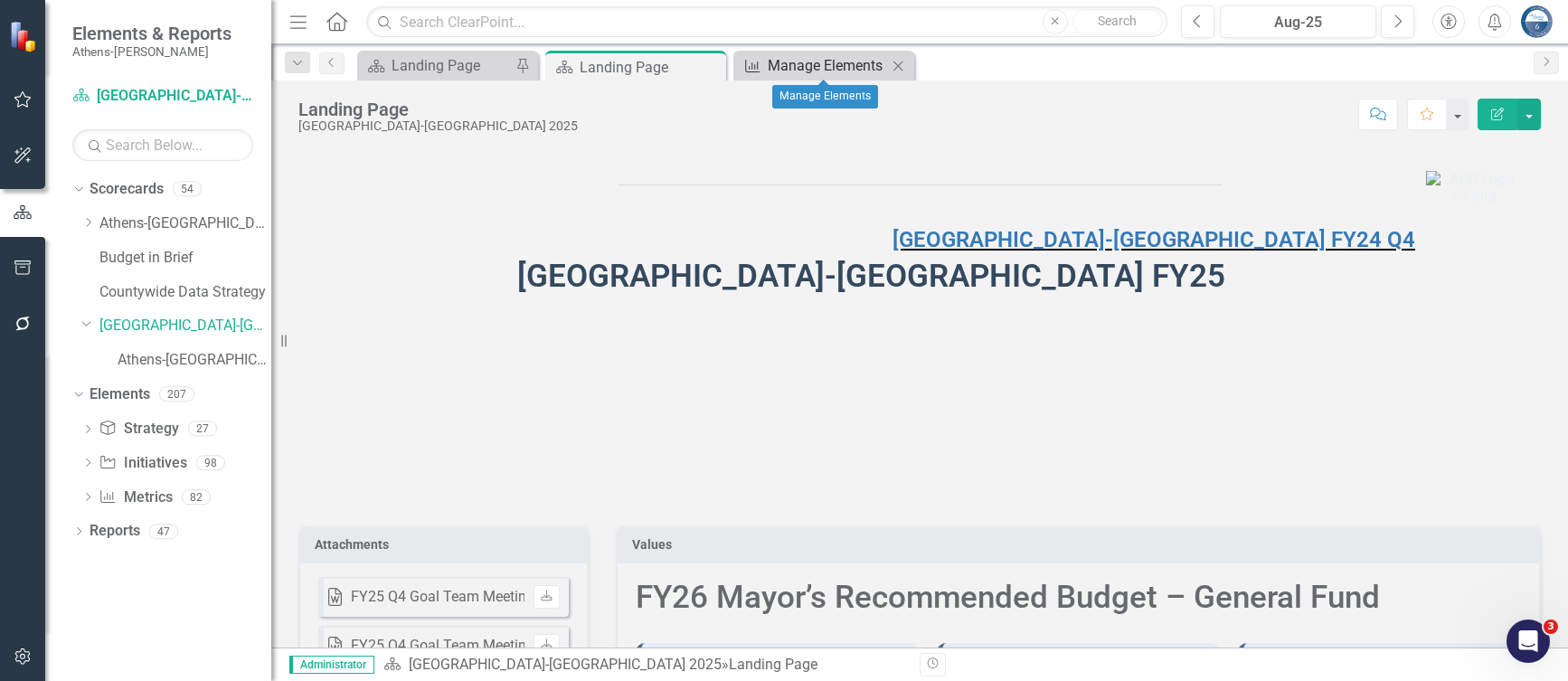
click at [826, 70] on div "Manage Elements" at bounding box center [827, 65] width 119 height 23
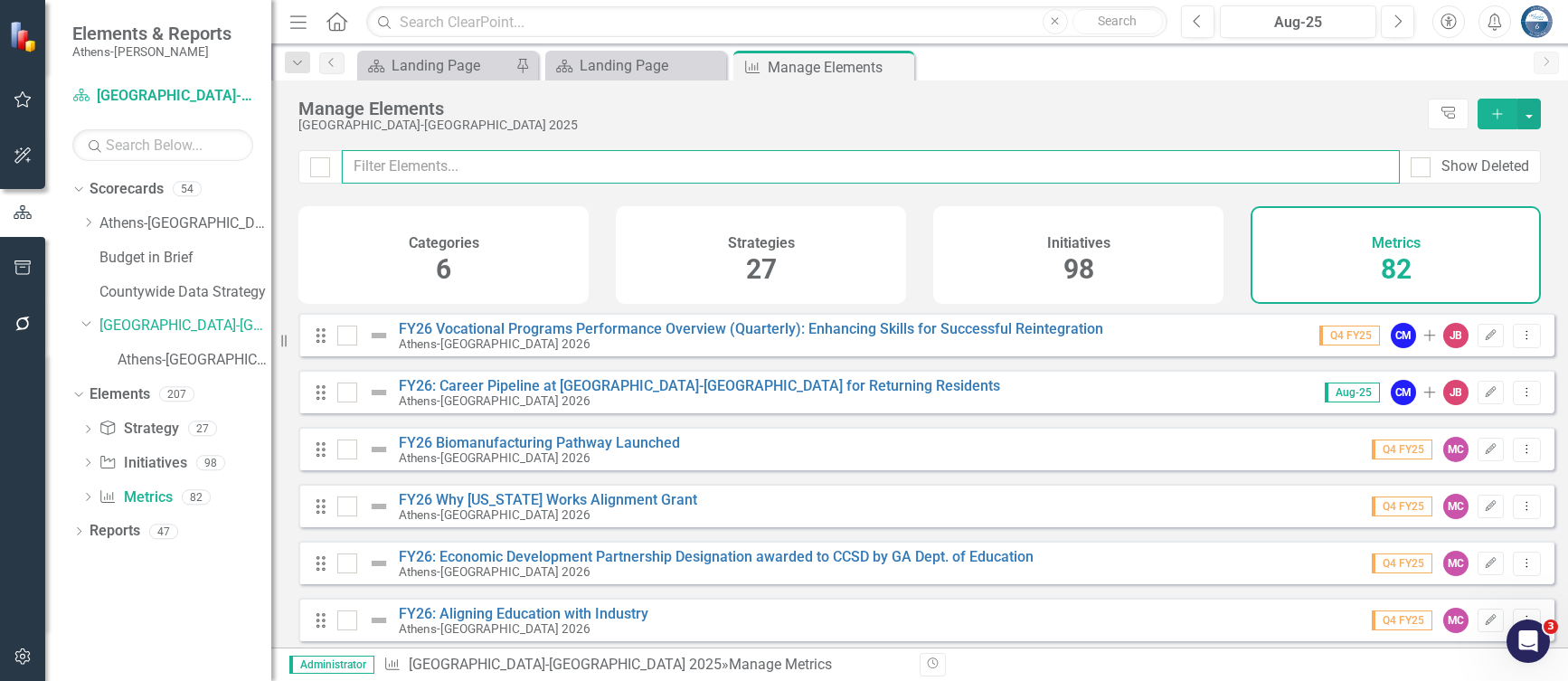
click at [548, 171] on input "text" at bounding box center [870, 167] width 1058 height 34
type input "E"
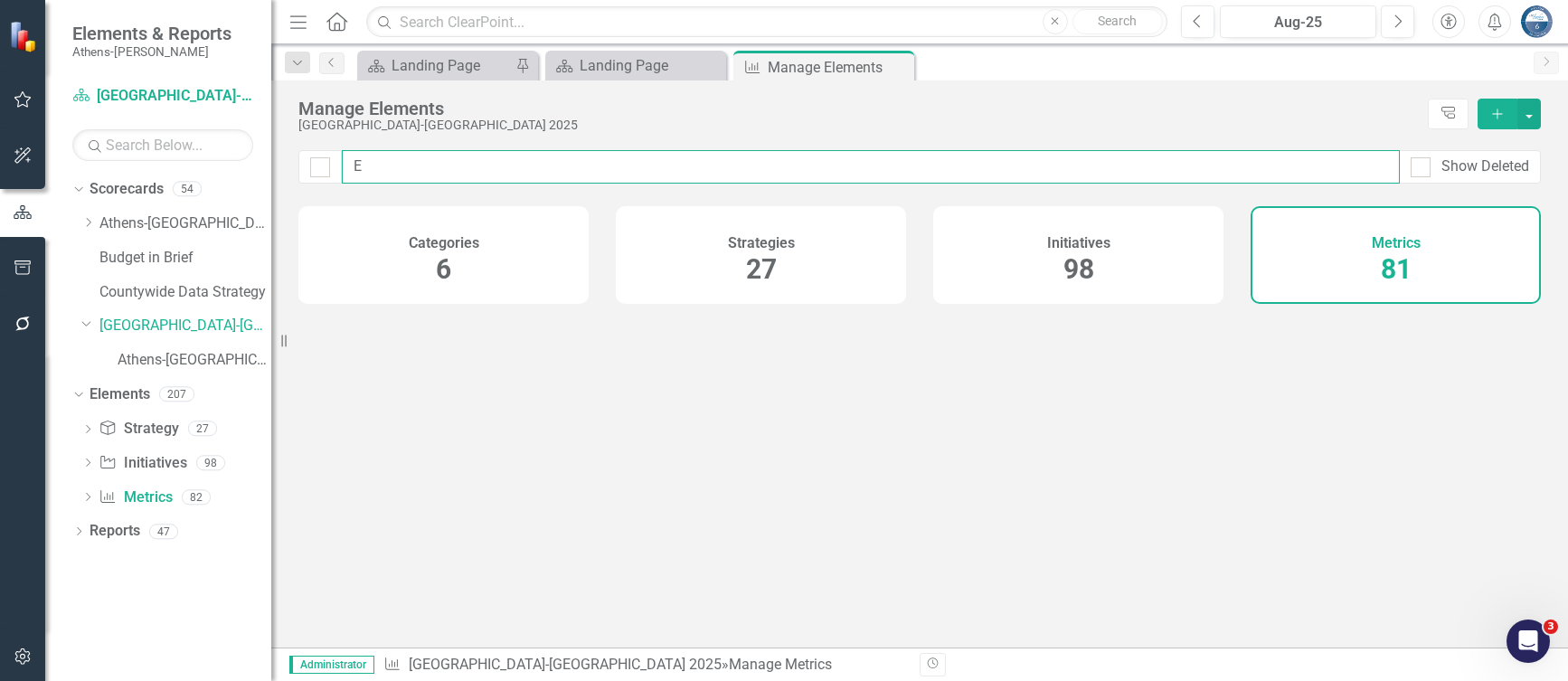
checkbox input "false"
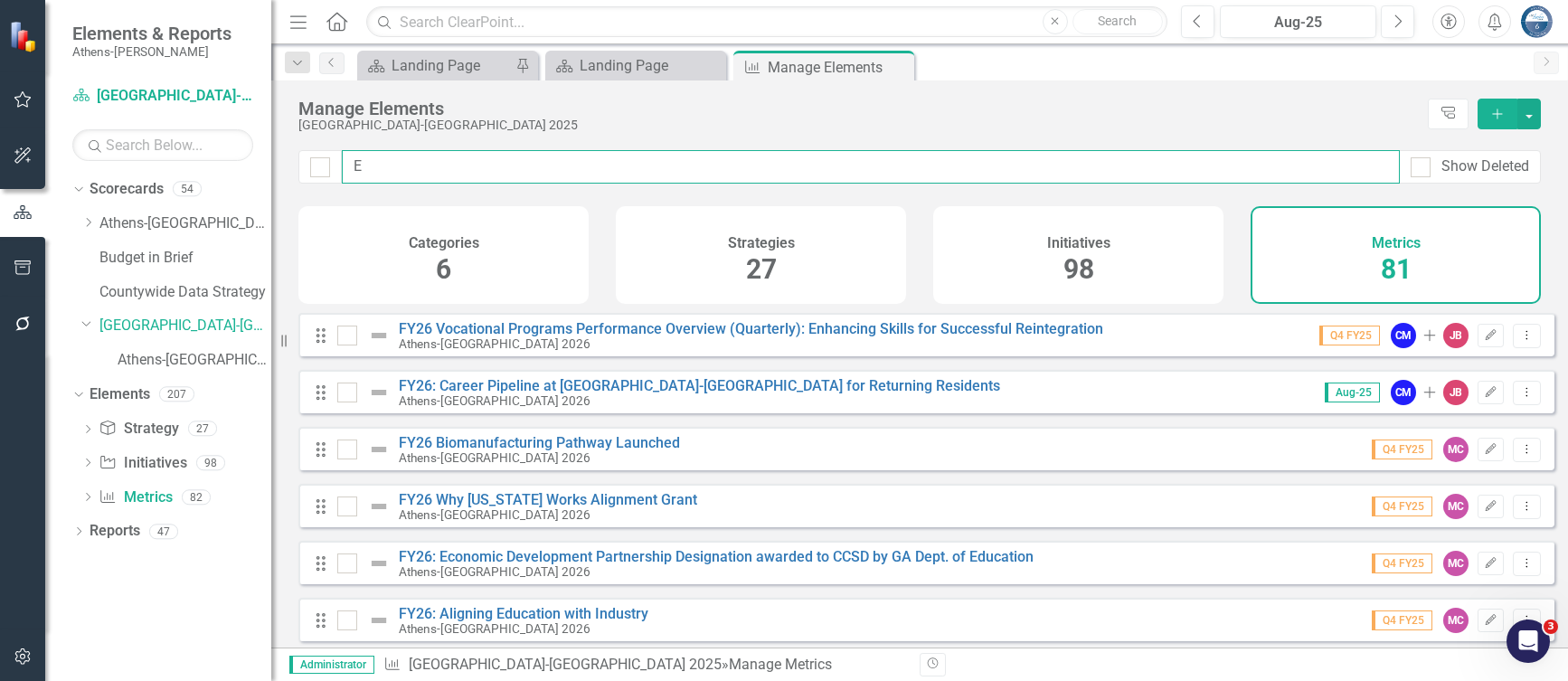
type input "Eq"
checkbox input "false"
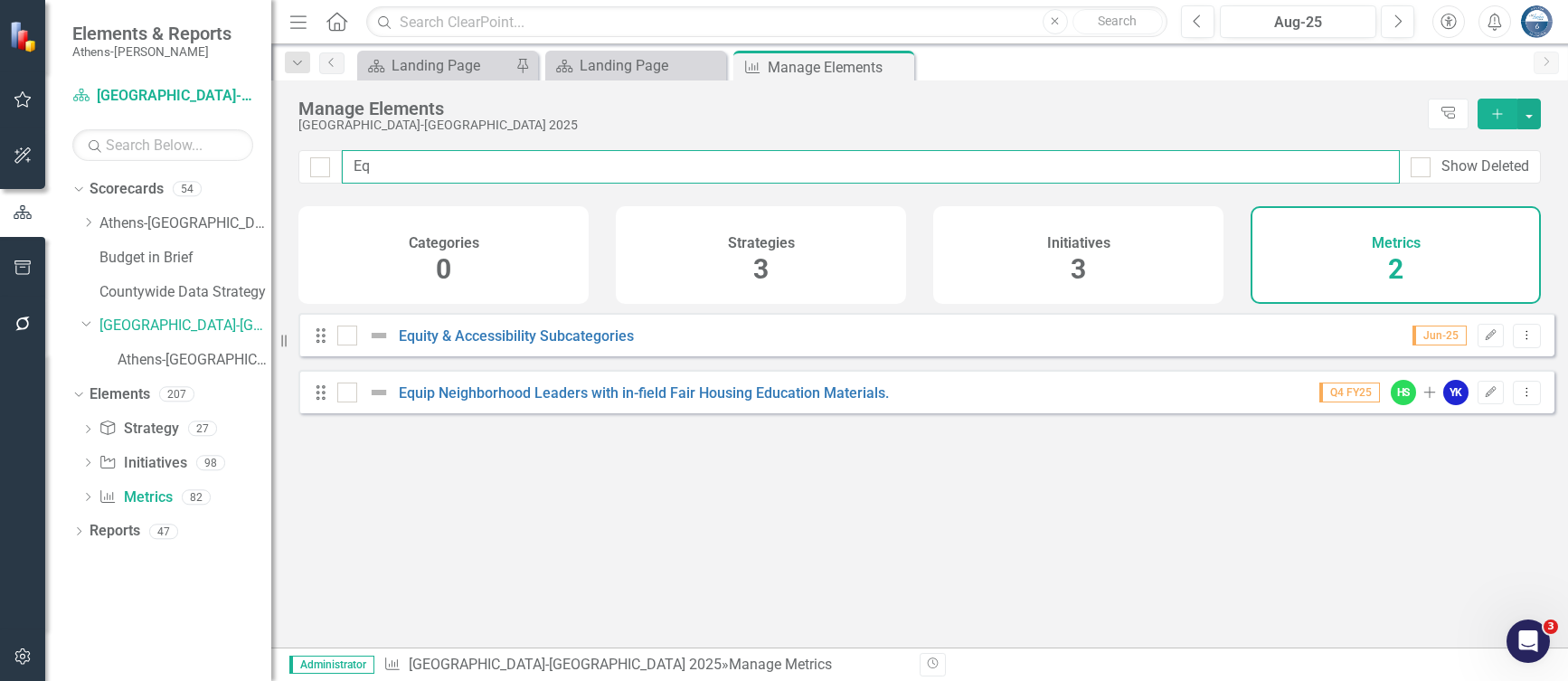
type input "Equ"
checkbox input "false"
type input "Equi"
checkbox input "false"
type input "Equip"
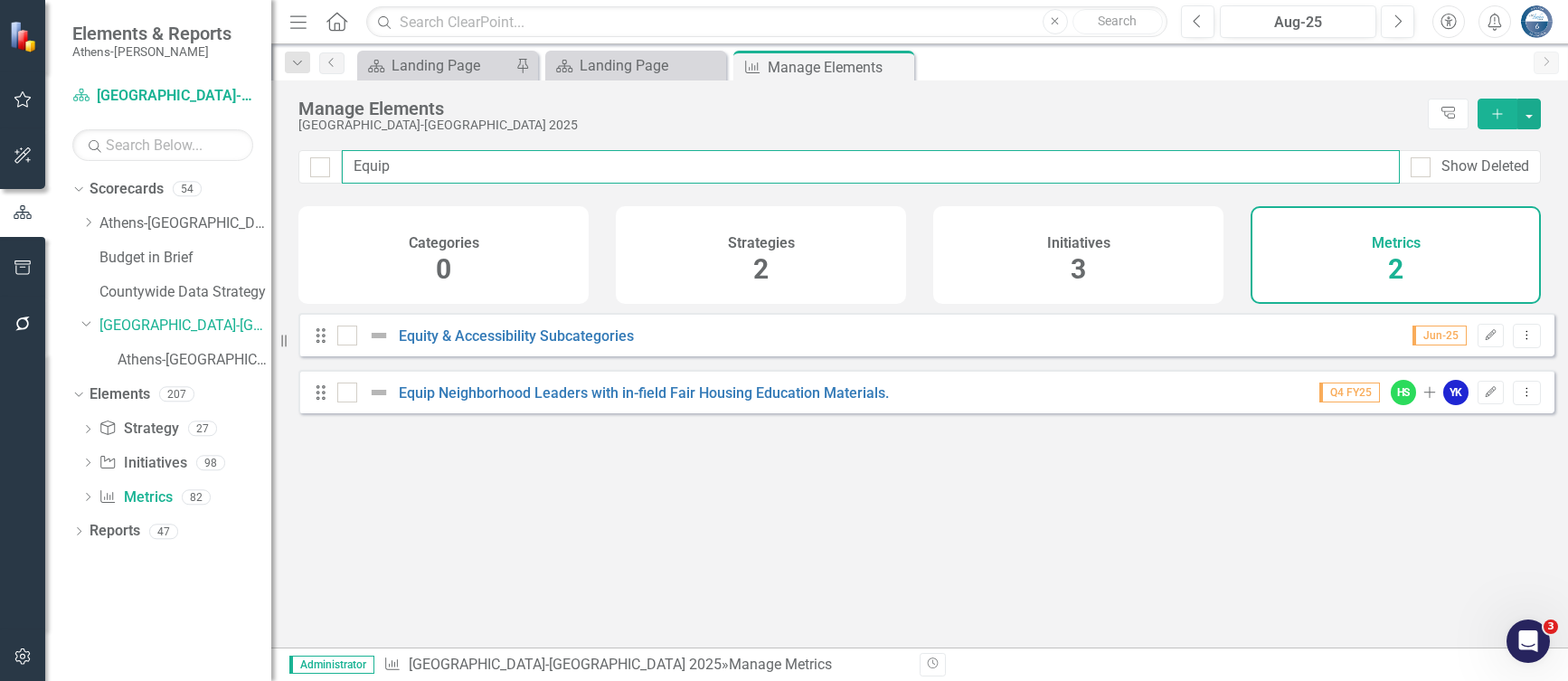
checkbox input "false"
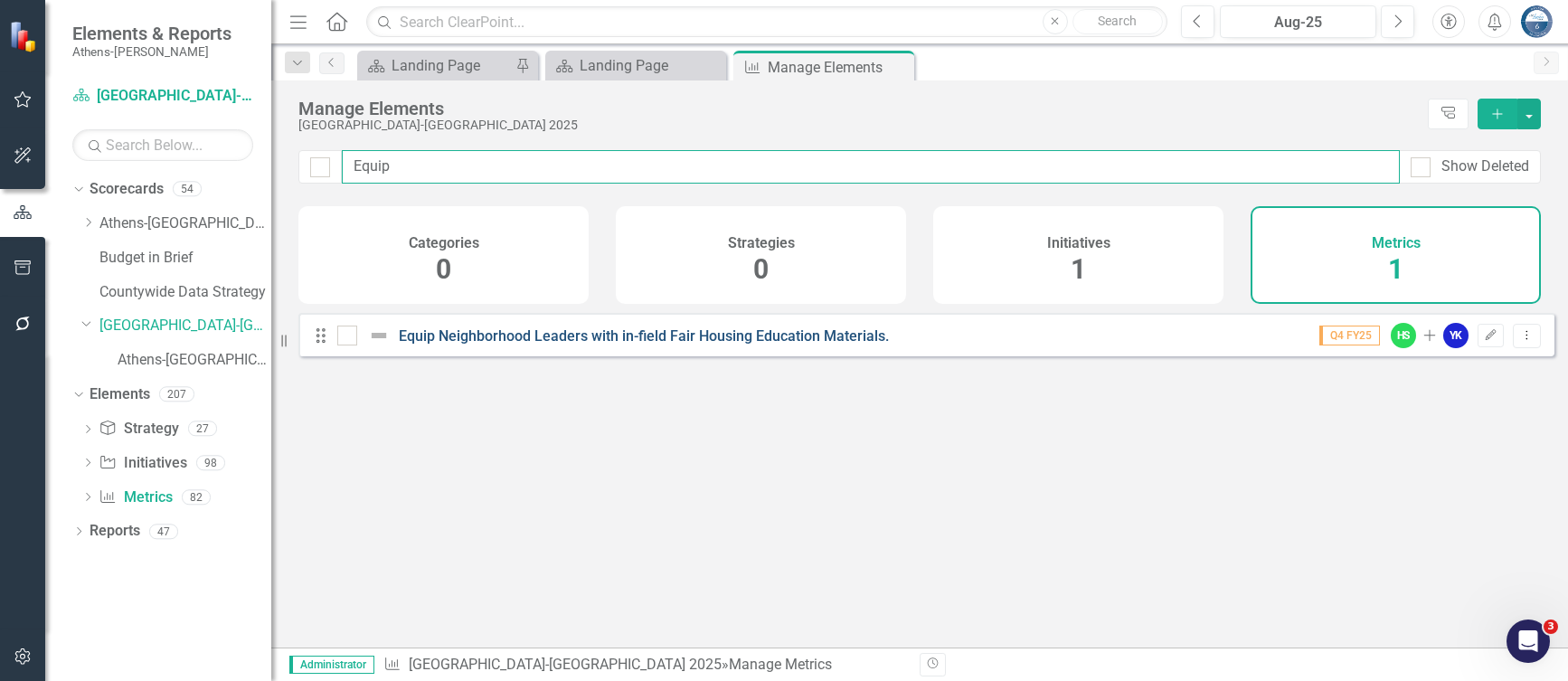
type input "Equip"
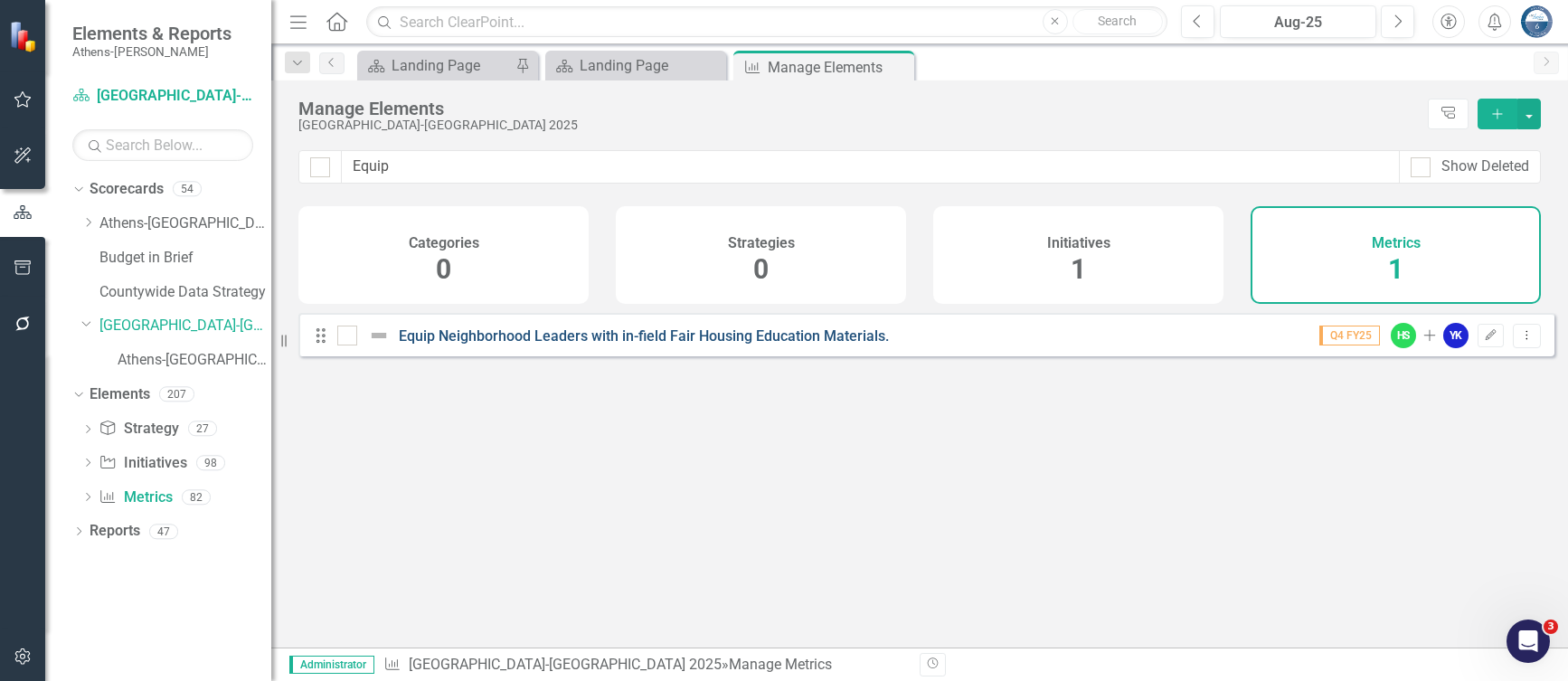
click at [536, 344] on link "Equip Neighborhood Leaders with in-field Fair Housing Education Materials." at bounding box center [644, 336] width 490 height 17
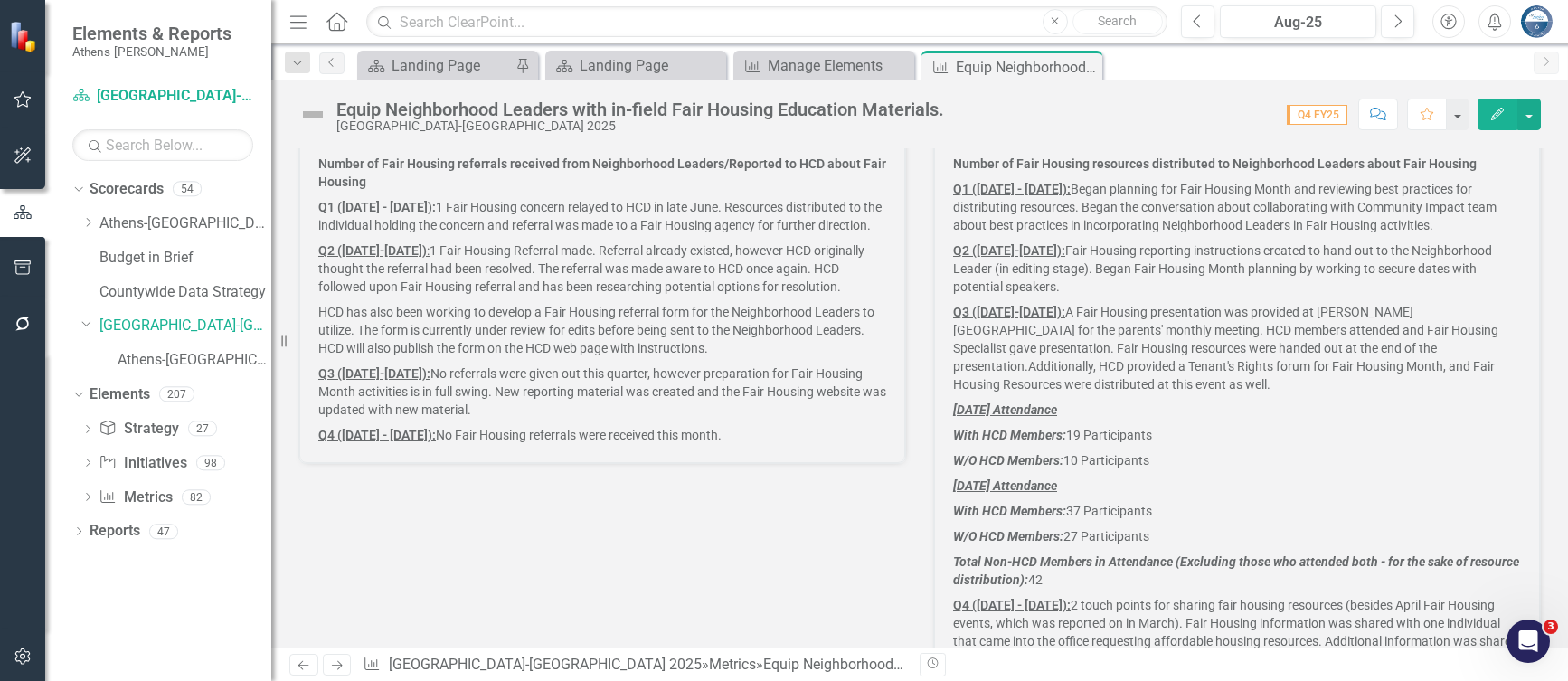
scroll to position [1356, 0]
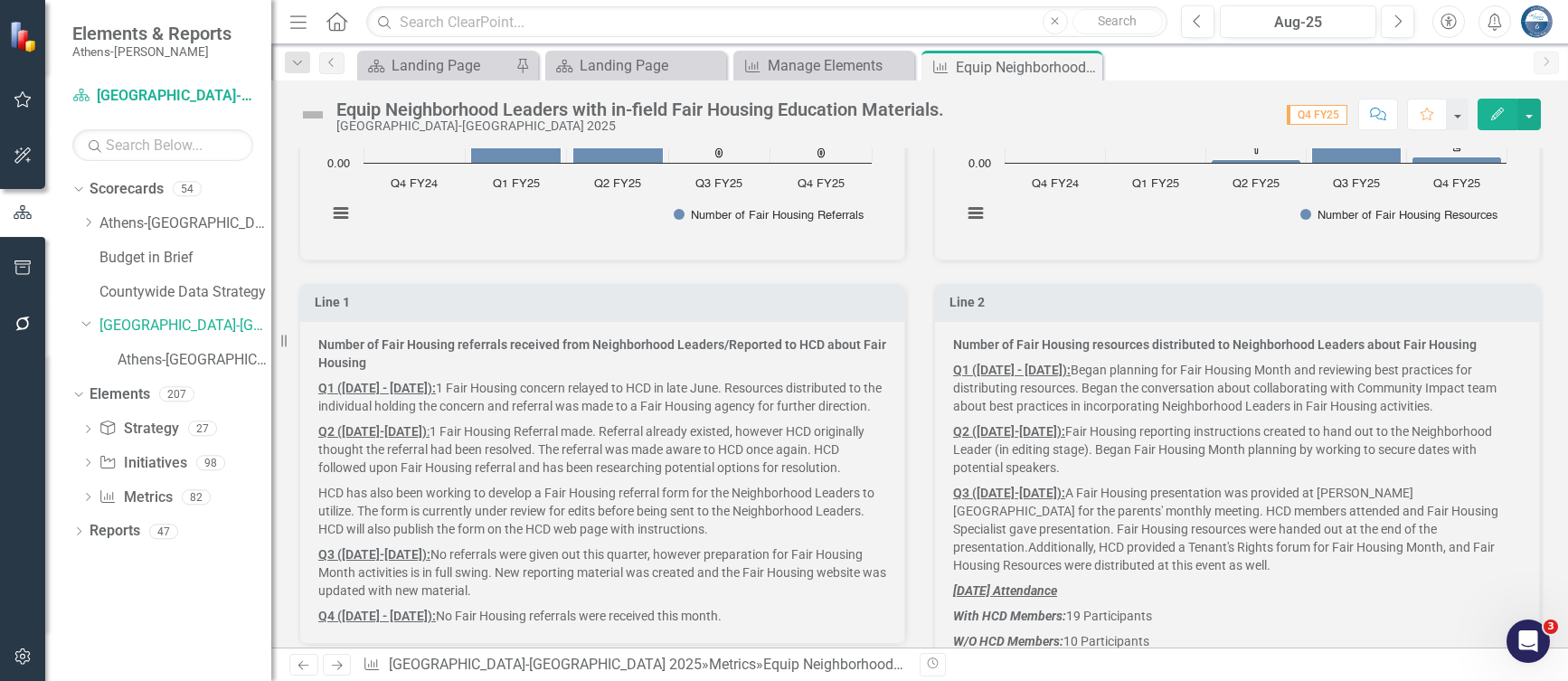
click at [370, 363] on p "Number of Fair Housing referrals received from Neighborhood Leaders/Reported to…" at bounding box center [603, 354] width 568 height 39
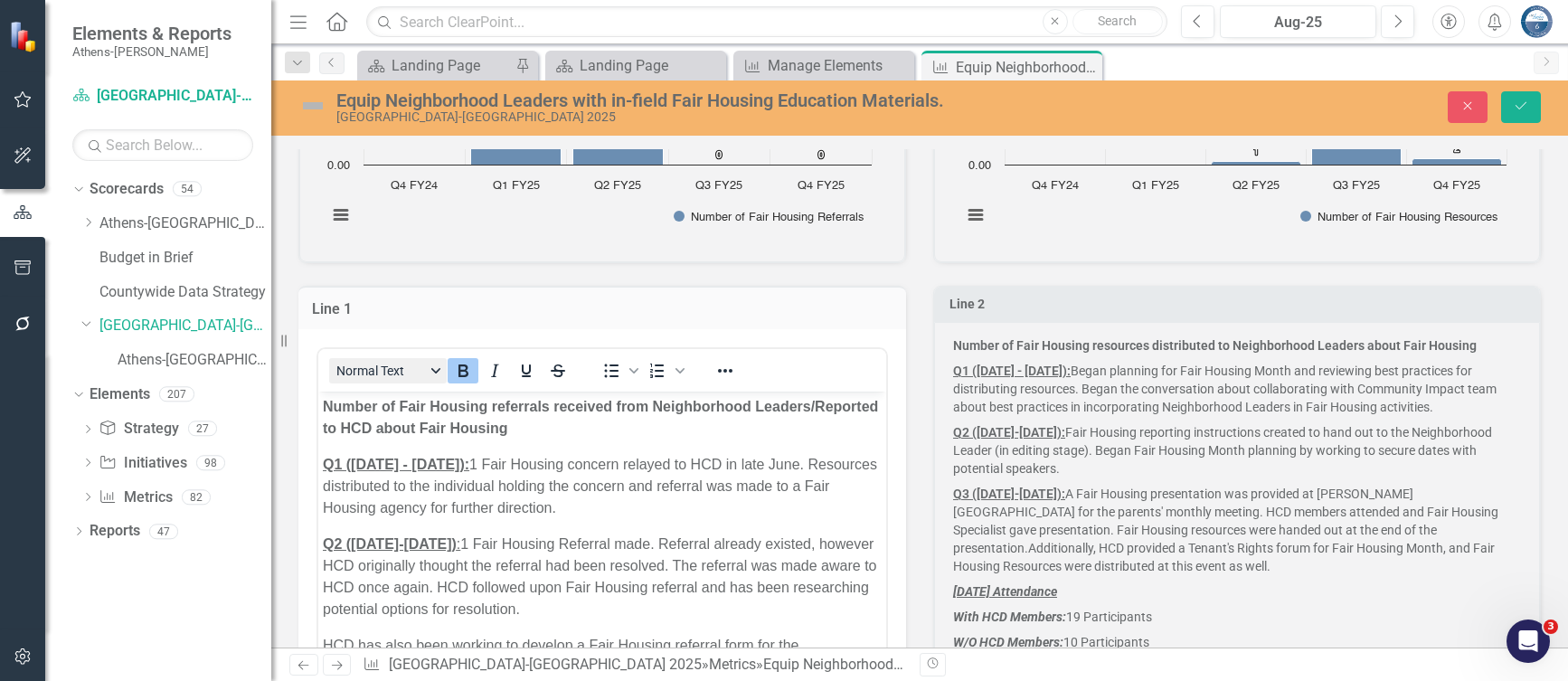
scroll to position [0, 0]
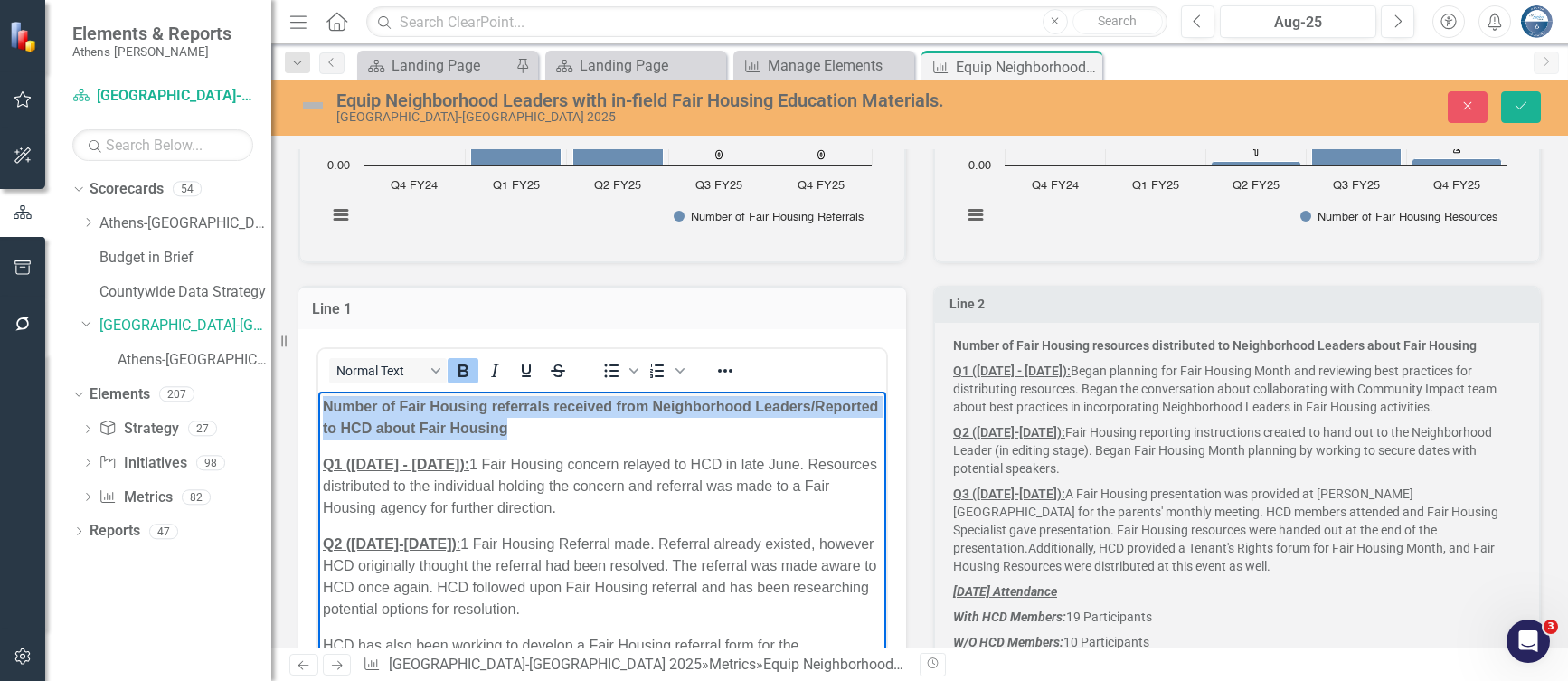
drag, startPoint x: 641, startPoint y: 430, endPoint x: 283, endPoint y: 408, distance: 358.7
click at [319, 408] on html "Number of Fair Housing referrals received from Neighborhood Leaders/Reported to…" at bounding box center [603, 624] width 568 height 465
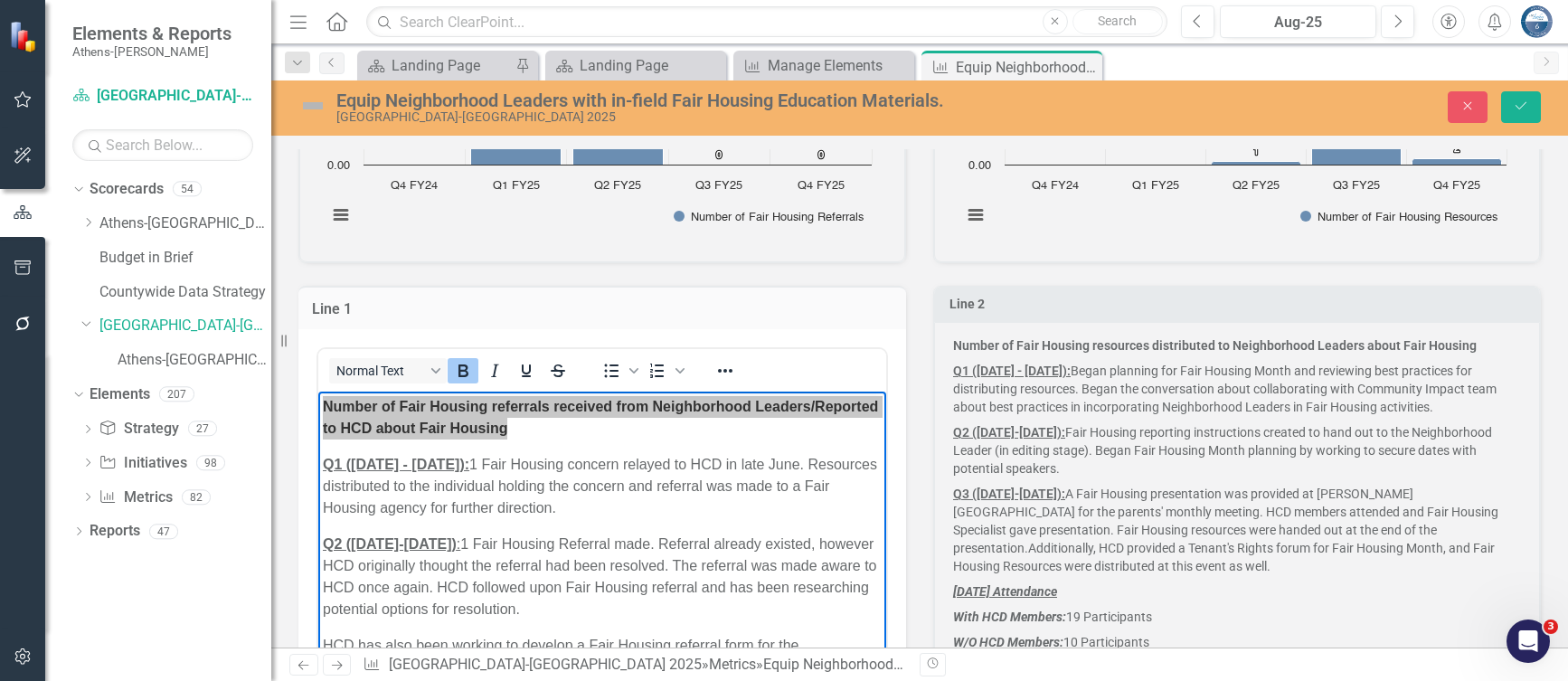
click at [1113, 348] on strong "Number of Fair Housing resources distributed to Neighborhood Leaders about Fair…" at bounding box center [1215, 345] width 524 height 15
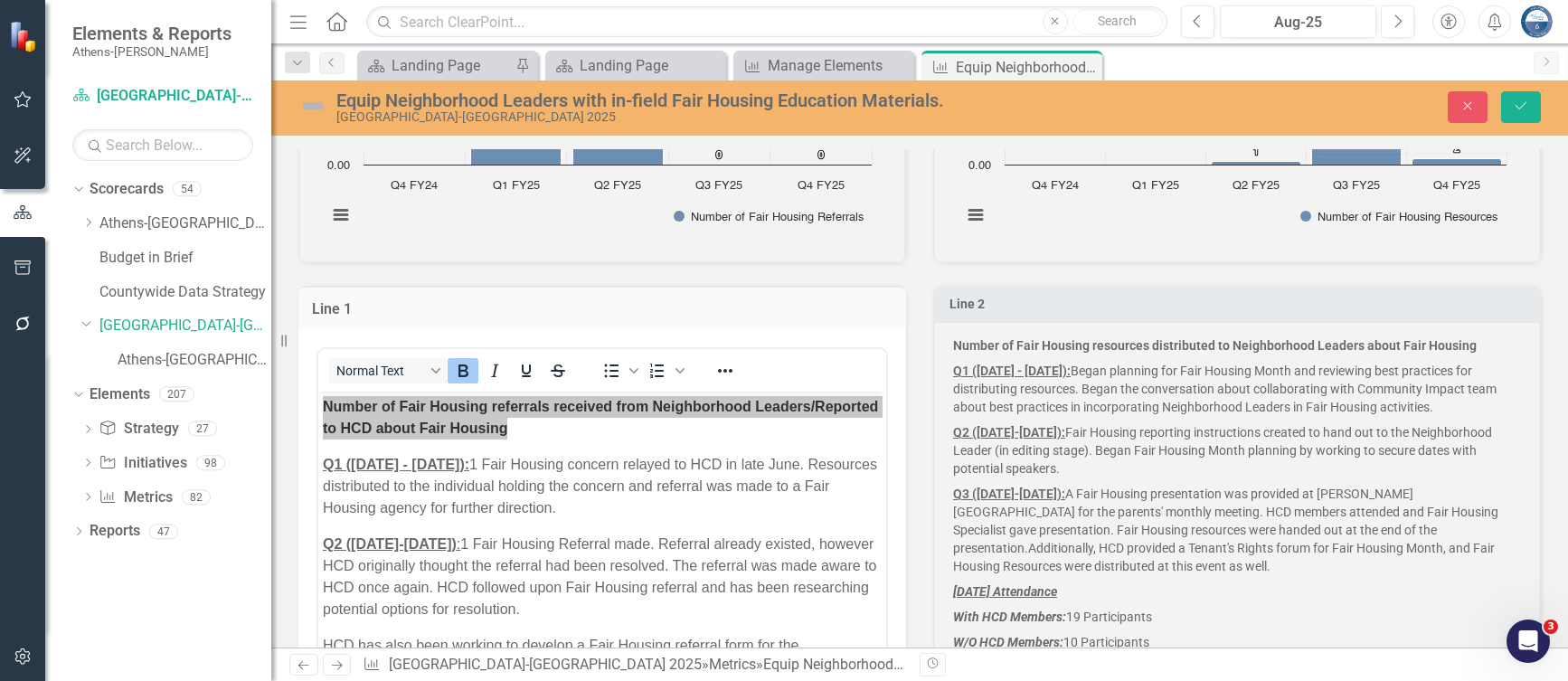
click at [1456, 351] on strong "Number of Fair Housing resources distributed to Neighborhood Leaders about Fair…" at bounding box center [1215, 345] width 524 height 15
click at [1454, 351] on strong "Number of Fair Housing resources distributed to Neighborhood Leaders about Fair…" at bounding box center [1215, 345] width 524 height 15
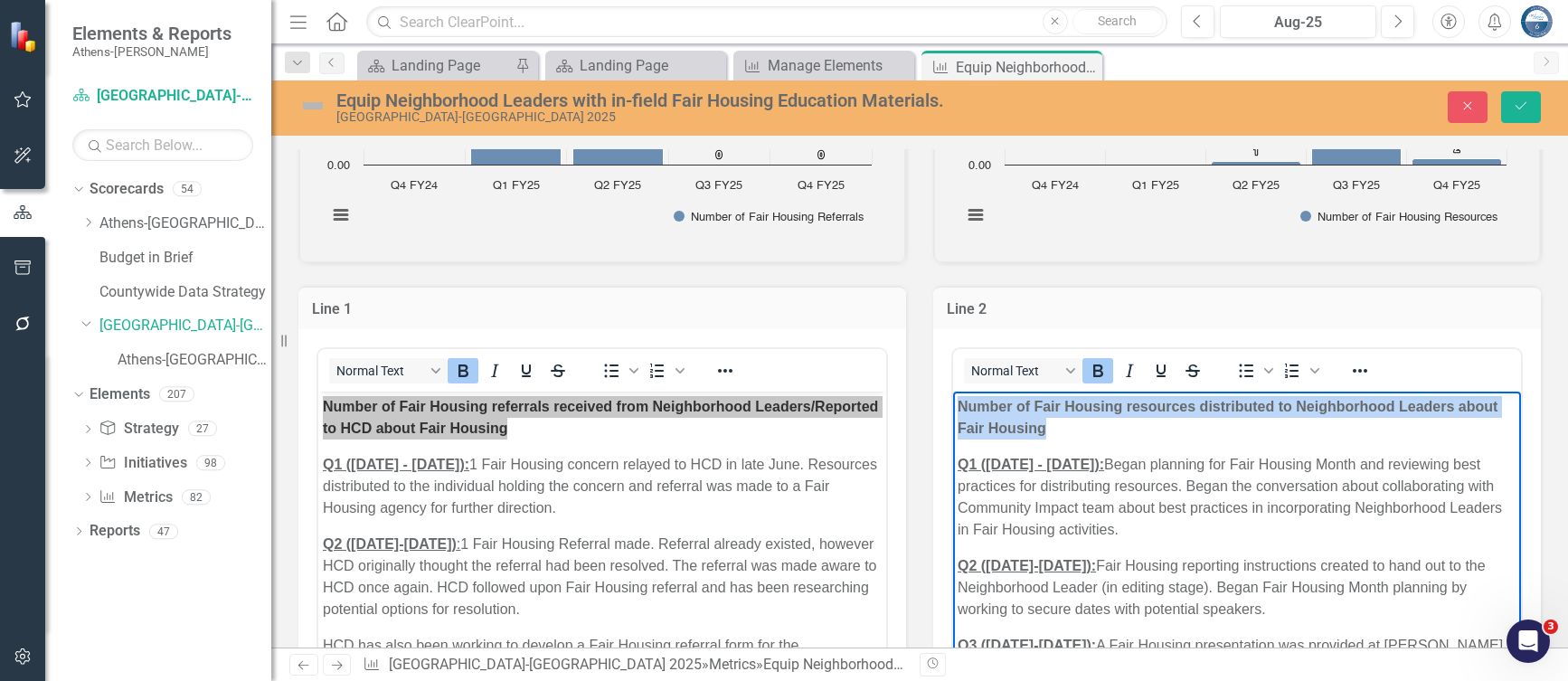
drag, startPoint x: 1119, startPoint y: 429, endPoint x: 938, endPoint y: 392, distance: 184.7
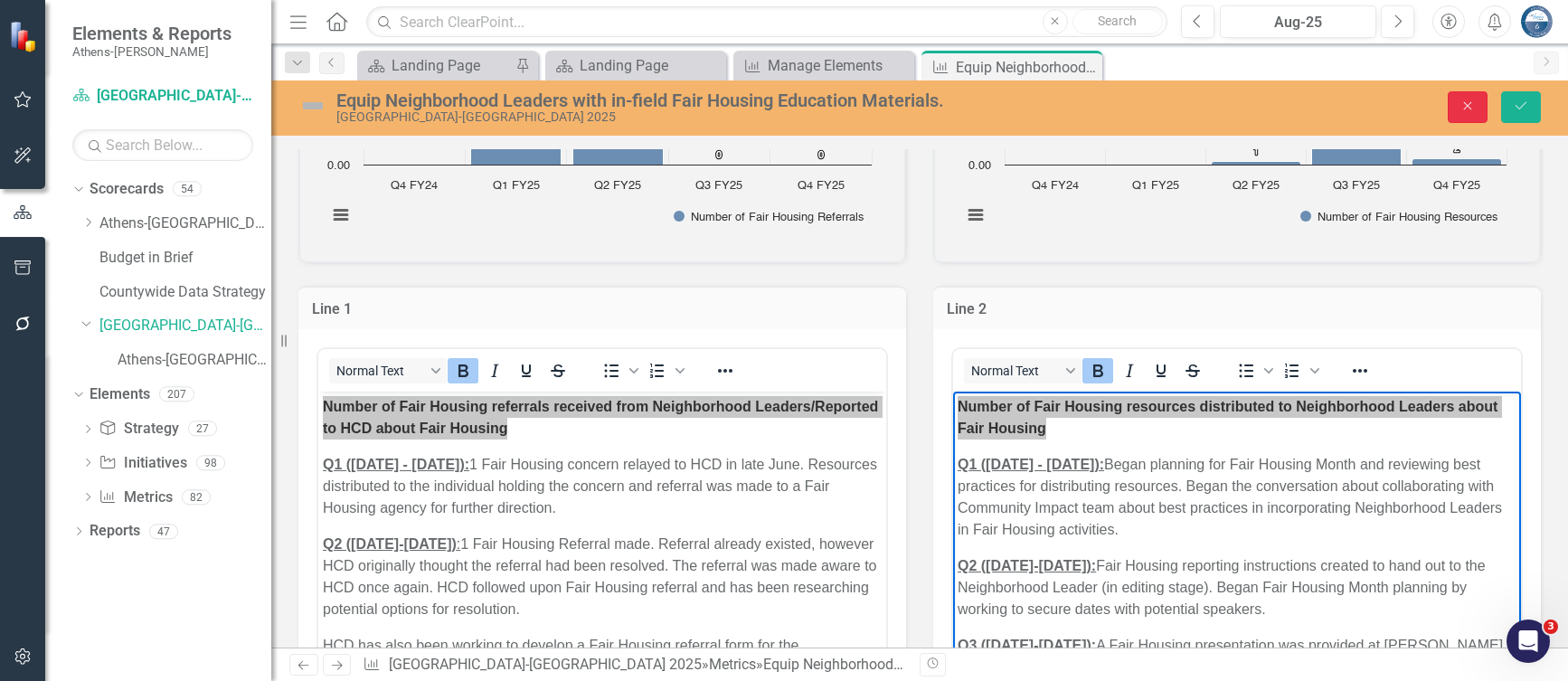
drag, startPoint x: 1476, startPoint y: 104, endPoint x: 1272, endPoint y: 58, distance: 209.1
click at [1476, 103] on icon "Close" at bounding box center [1468, 106] width 16 height 13
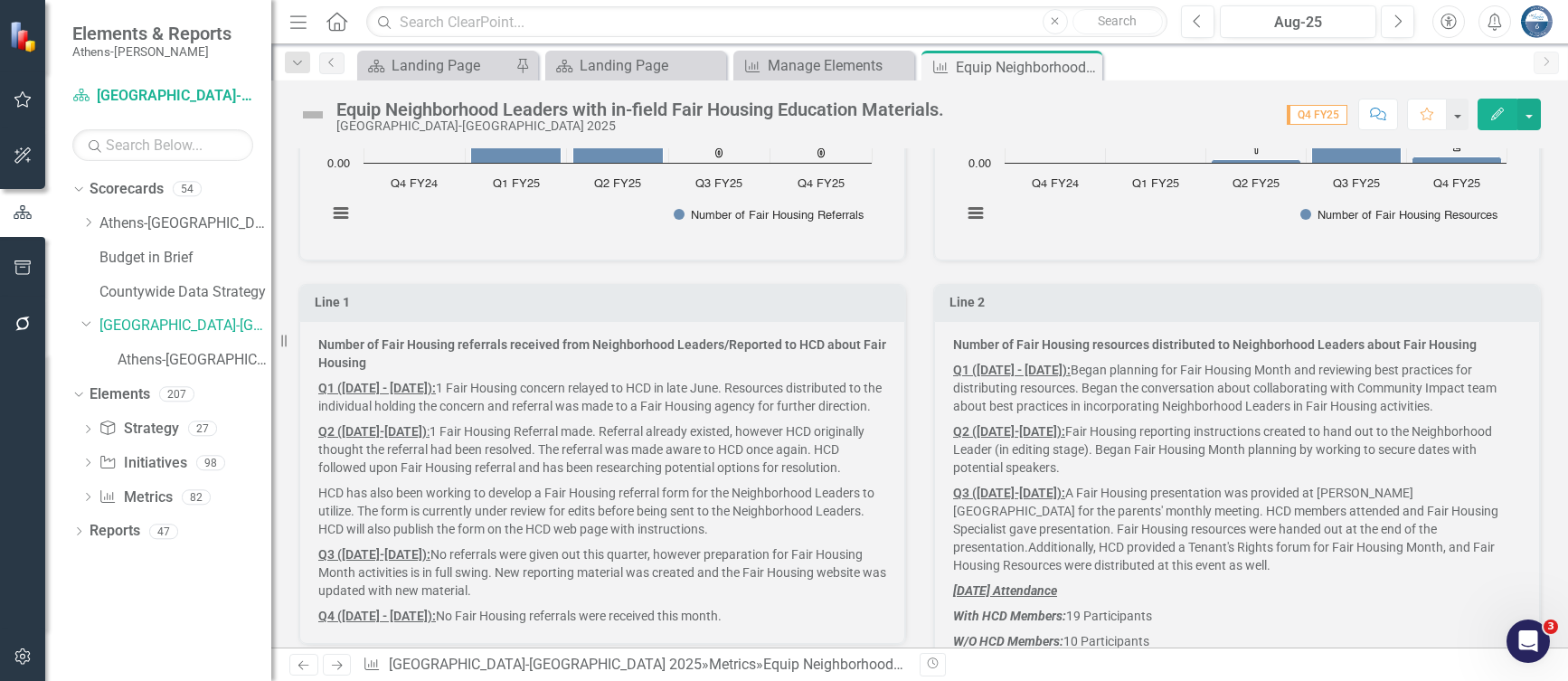
click at [971, 330] on div "Number of Fair Housing resources distributed to Neighborhood Leaders about Fair…" at bounding box center [1237, 607] width 606 height 572
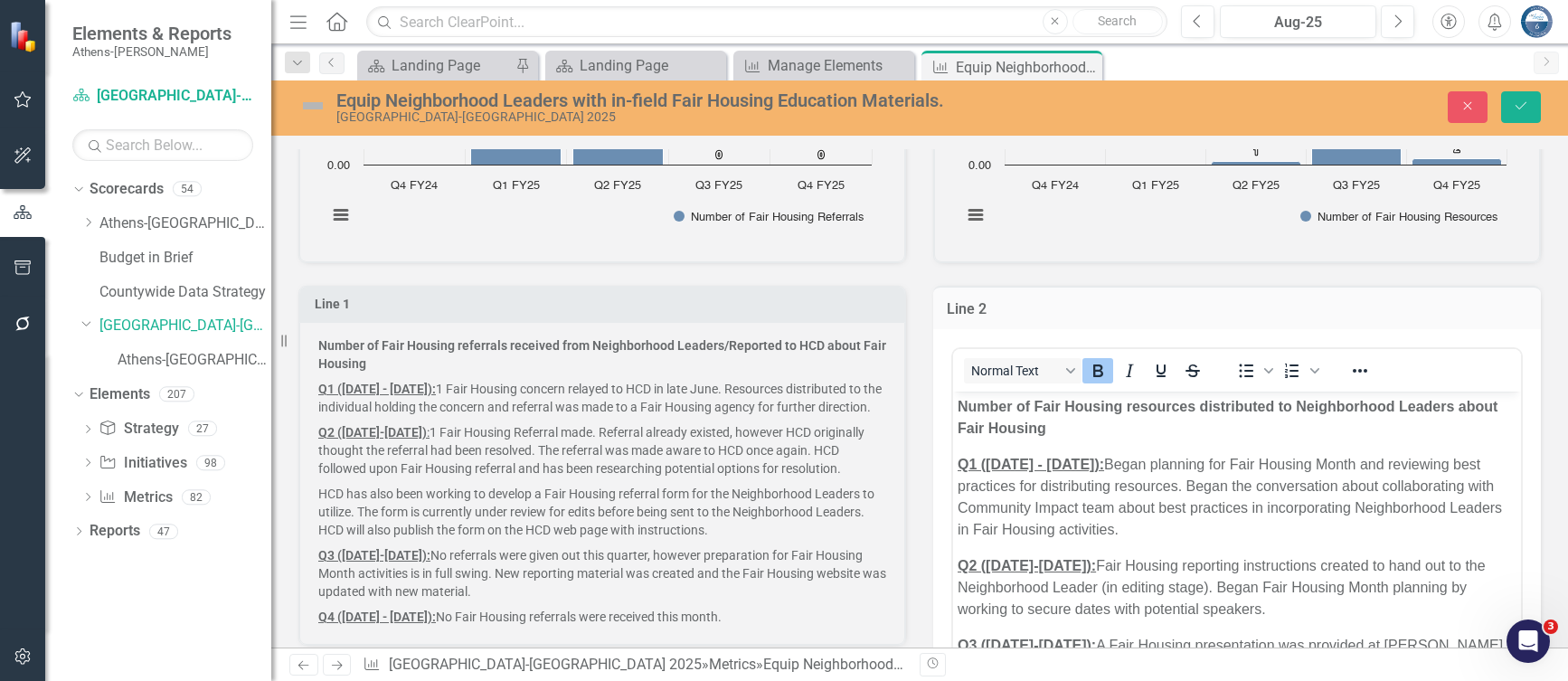
click at [1154, 426] on p "Number of Fair Housing resources distributed to Neighborhood Leaders about Fair…" at bounding box center [1237, 417] width 559 height 43
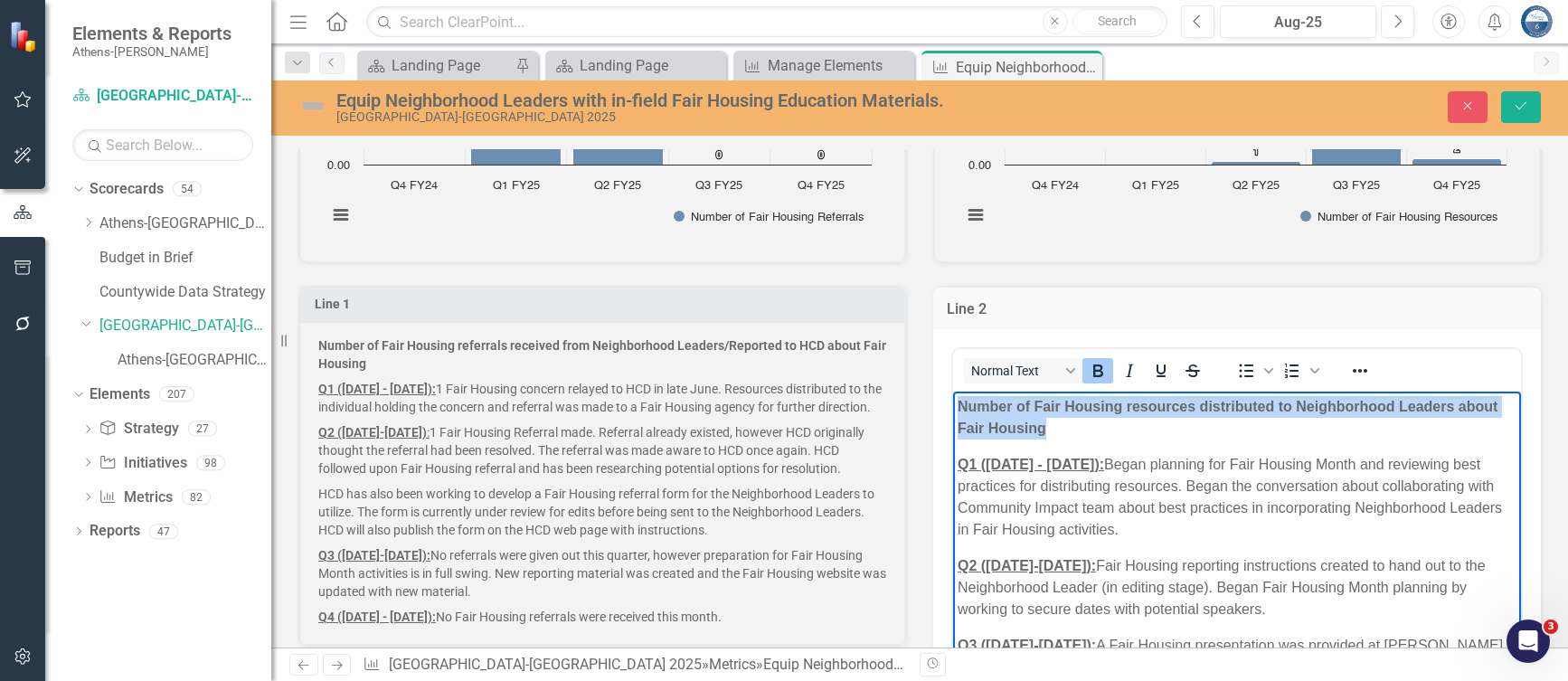
drag, startPoint x: 1098, startPoint y: 426, endPoint x: 948, endPoint y: 409, distance: 151.0
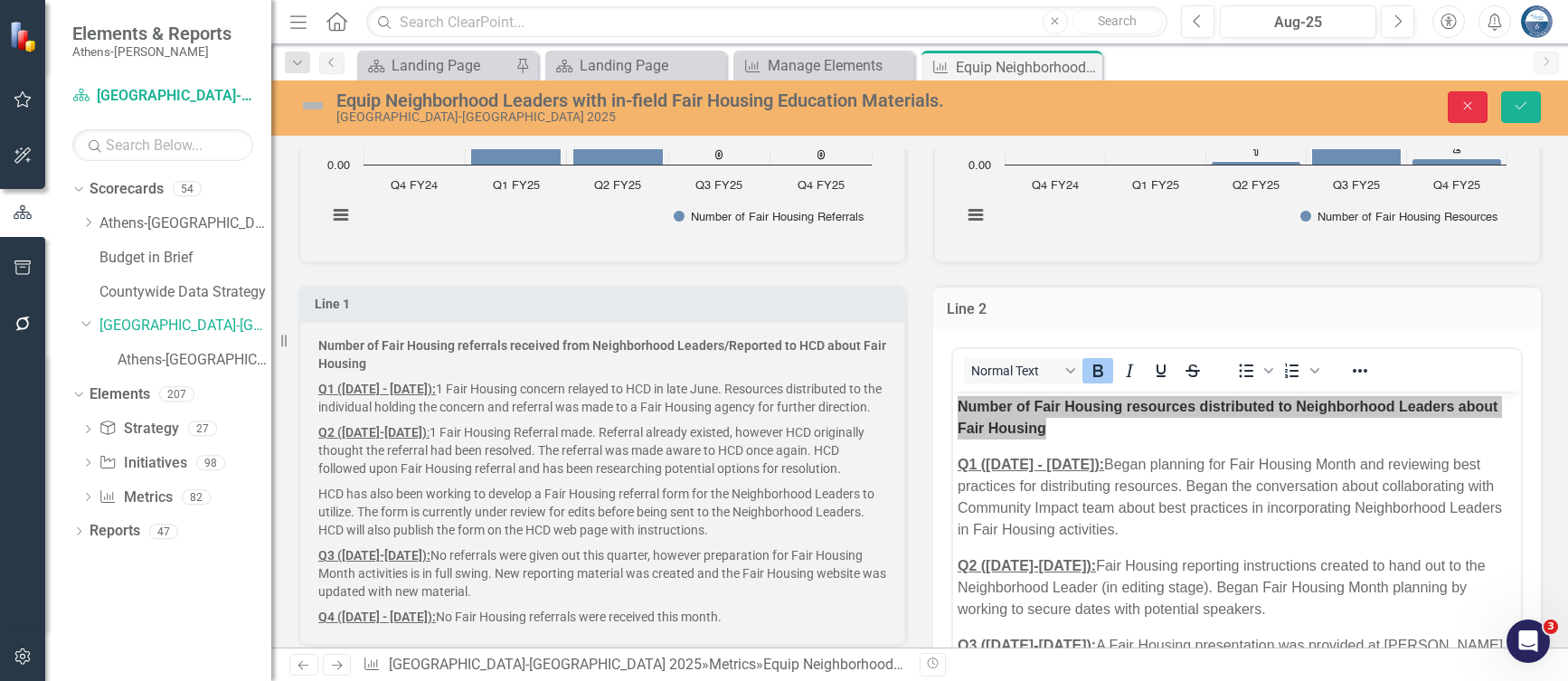
click at [1478, 100] on button "Close" at bounding box center [1467, 107] width 39 height 32
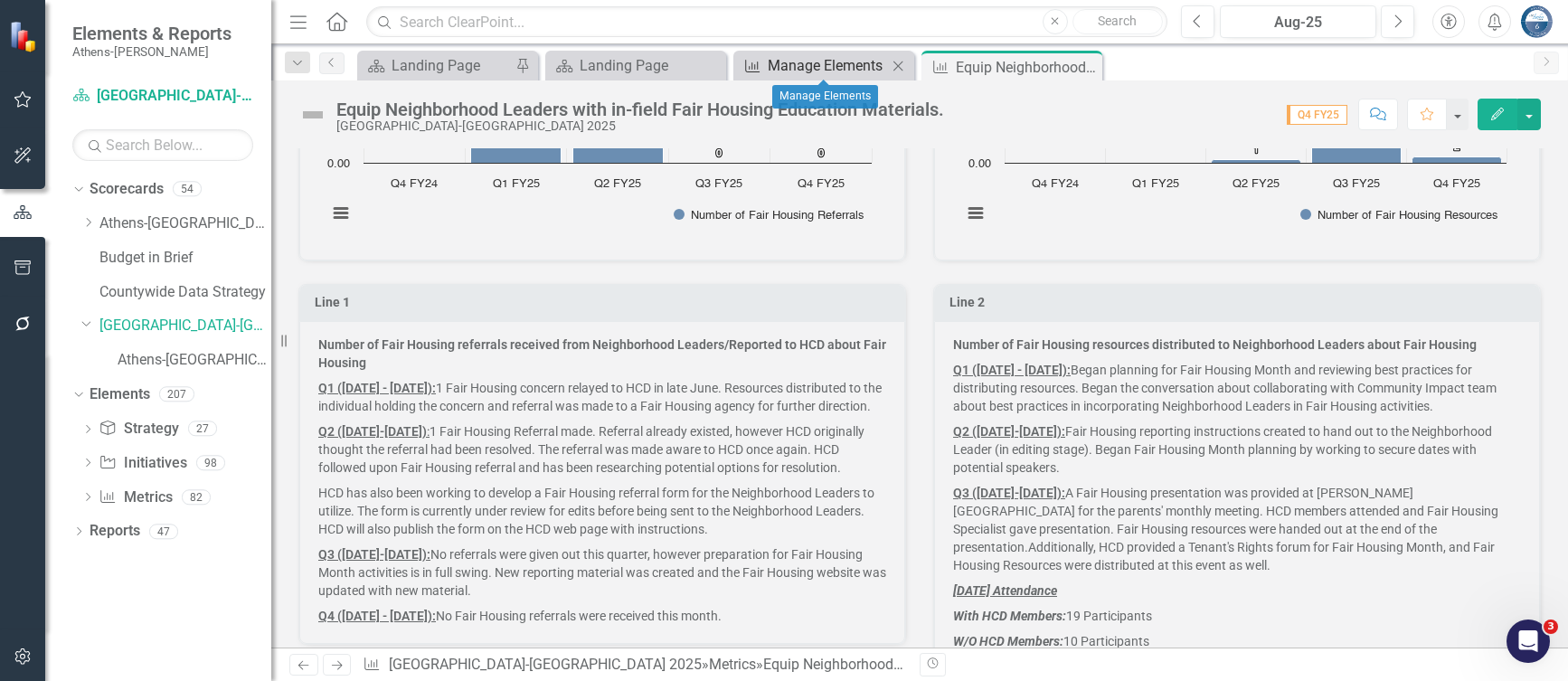
click at [796, 59] on div "Manage Elements" at bounding box center [827, 65] width 119 height 23
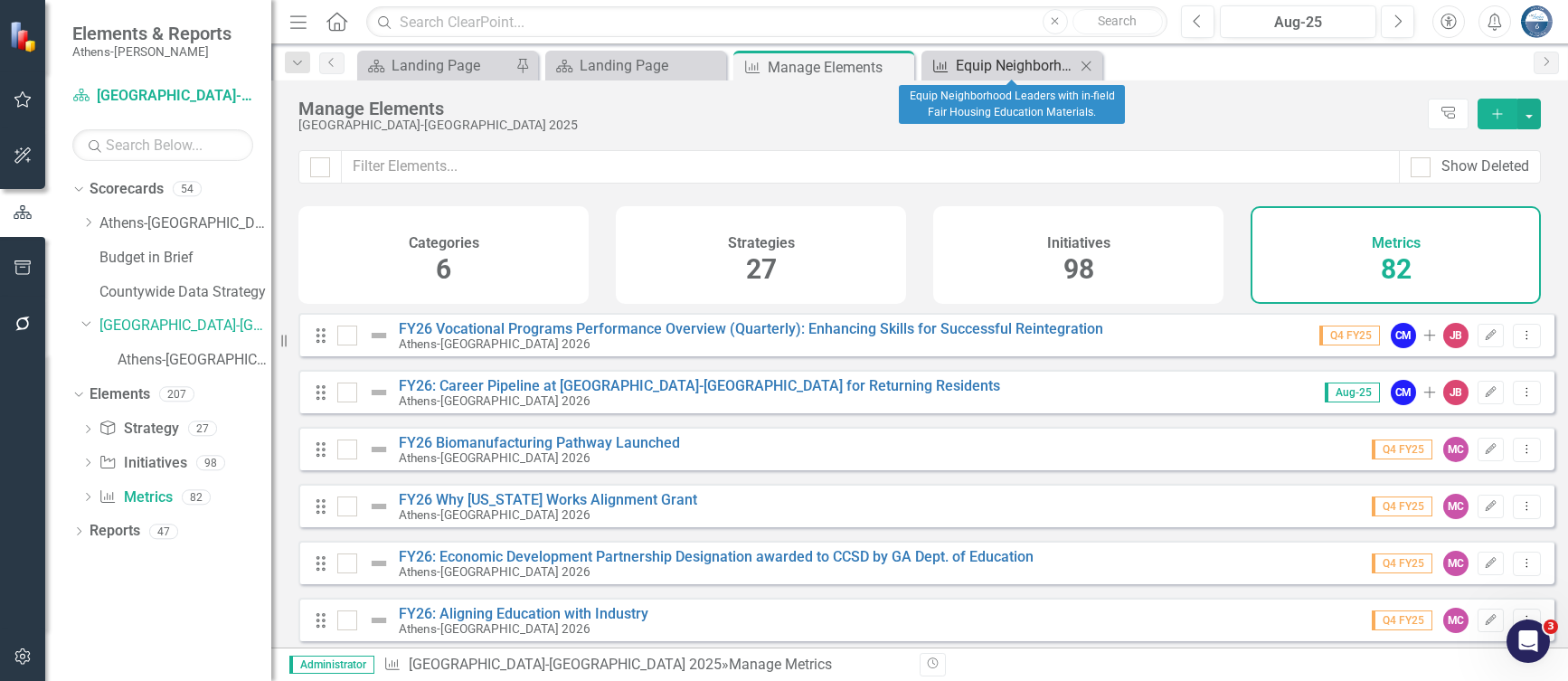
click at [970, 65] on div "Equip Neighborhood Leaders with in-field Fair Housing Education Materials." at bounding box center [1016, 65] width 119 height 23
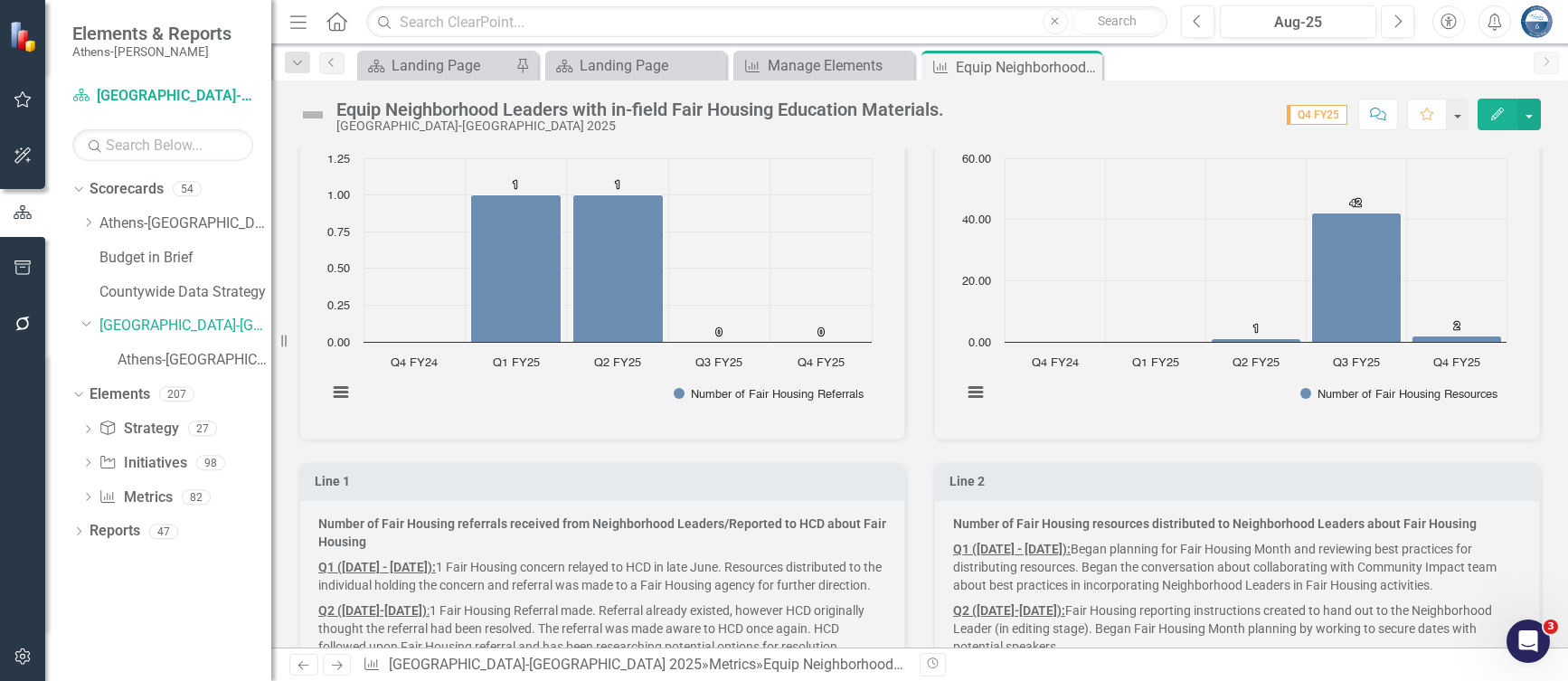
scroll to position [1266, 0]
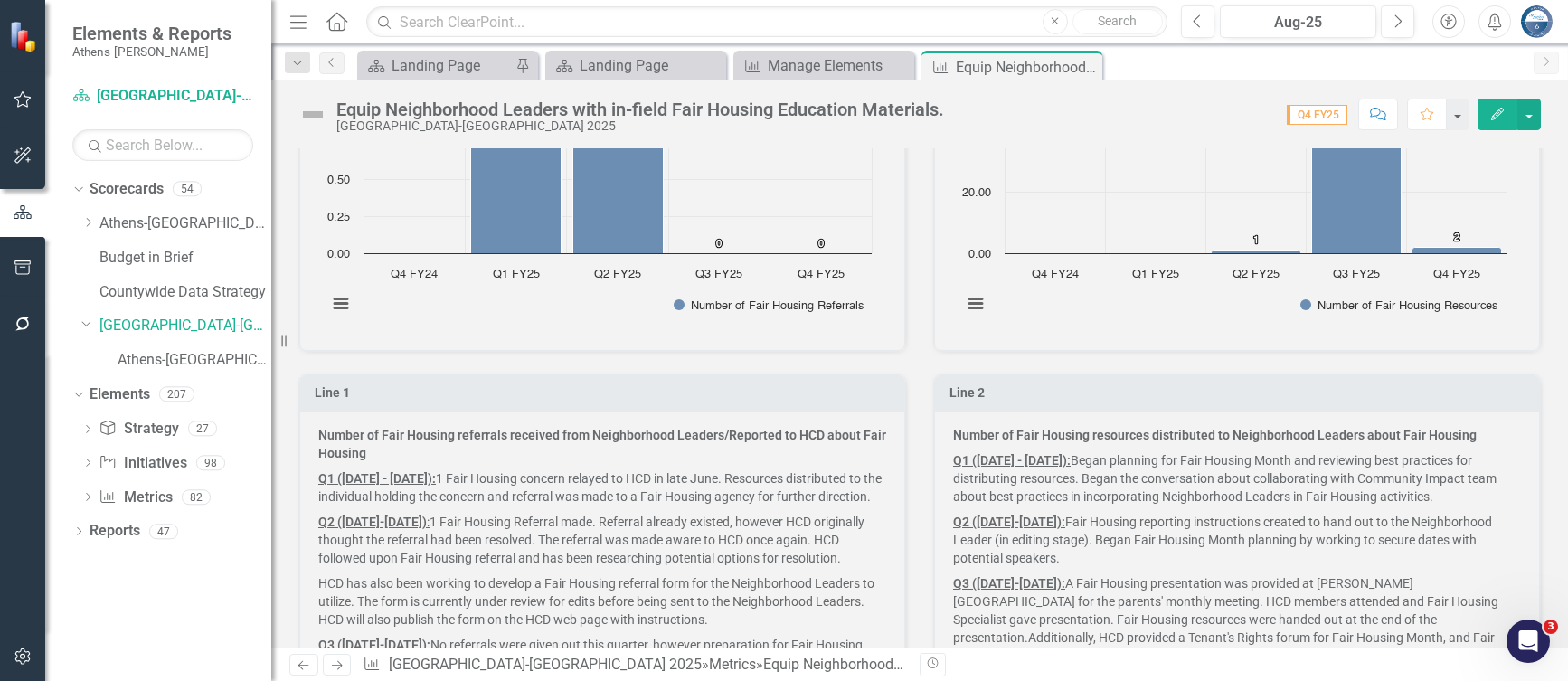
click at [1068, 436] on strong "Number of Fair Housing resources distributed to Neighborhood Leaders about Fair…" at bounding box center [1215, 435] width 524 height 15
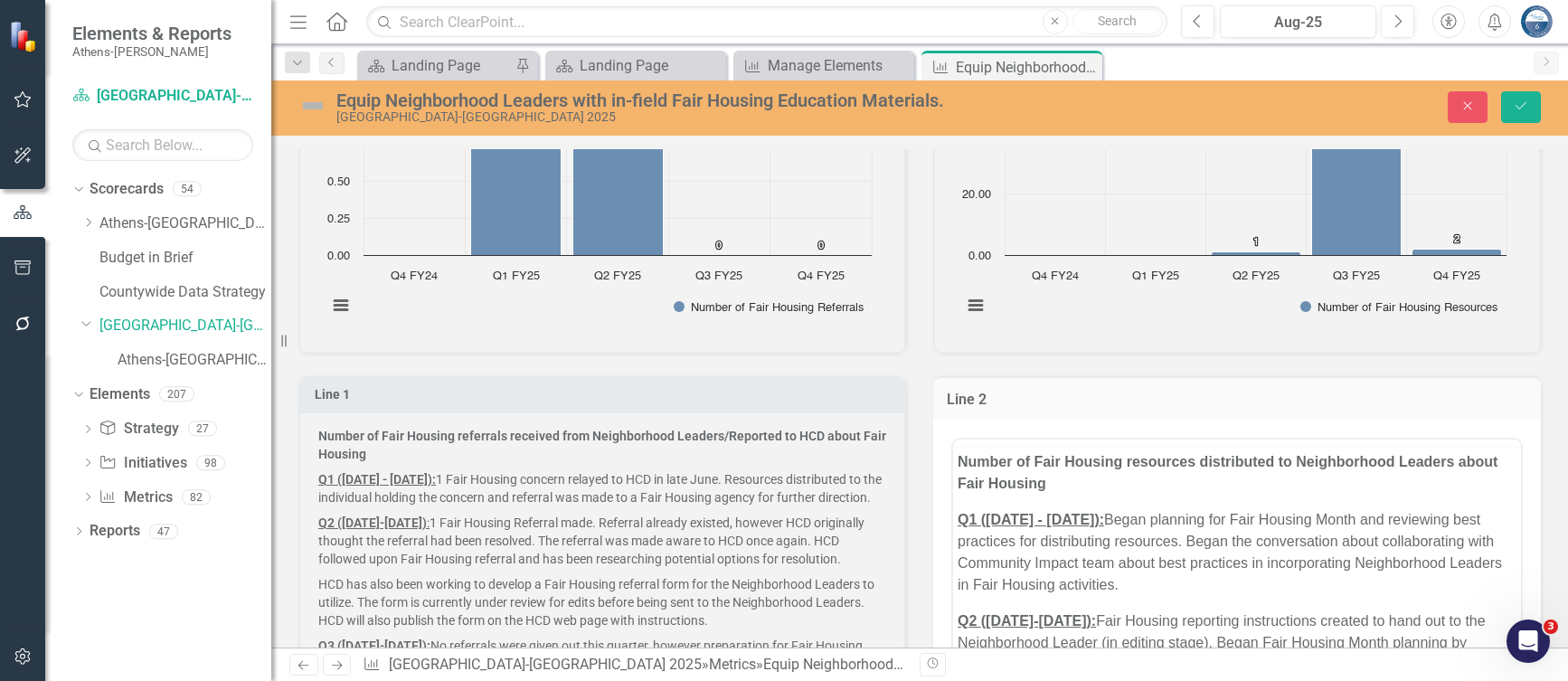
scroll to position [0, 0]
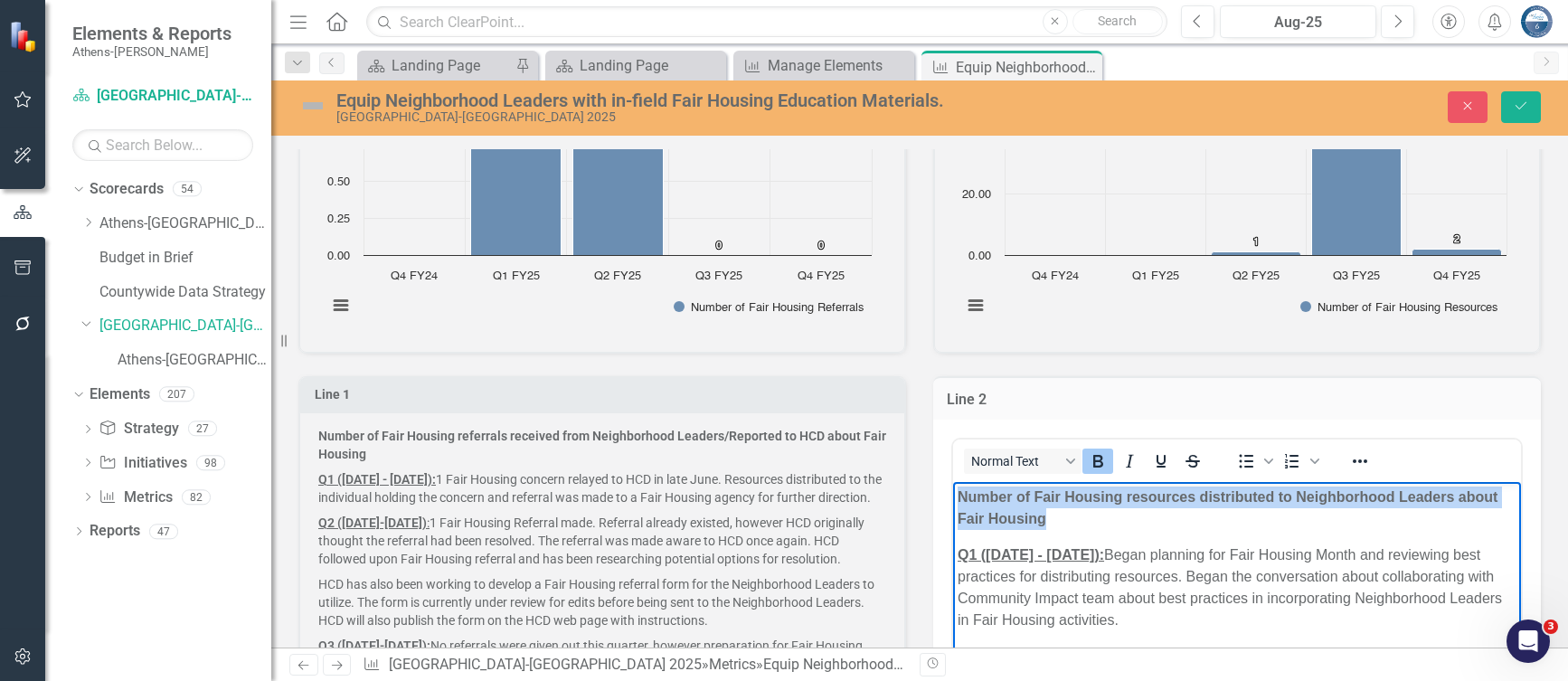
drag, startPoint x: 960, startPoint y: 496, endPoint x: 1100, endPoint y: 524, distance: 142.8
click at [1100, 524] on p "Number of Fair Housing resources distributed to Neighborhood Leaders about Fair…" at bounding box center [1237, 507] width 559 height 43
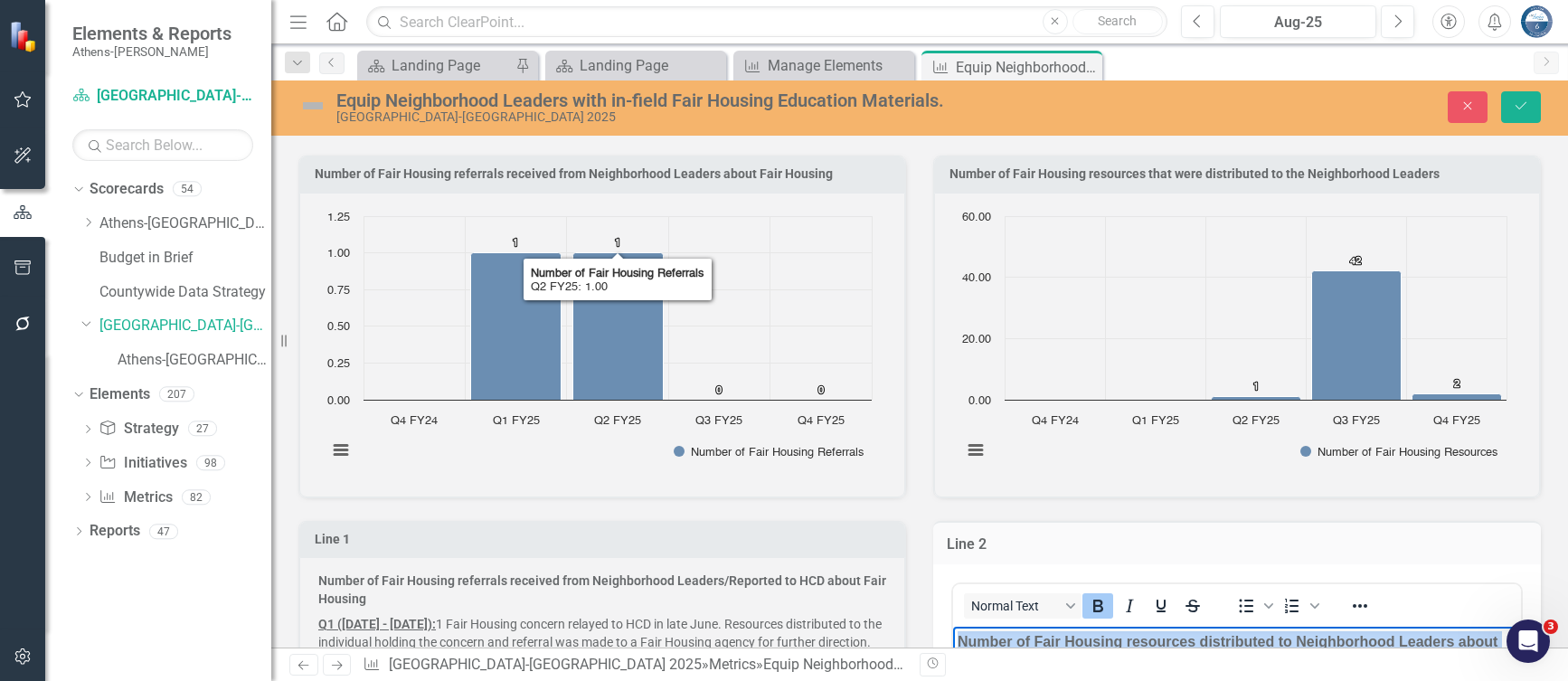
scroll to position [1085, 0]
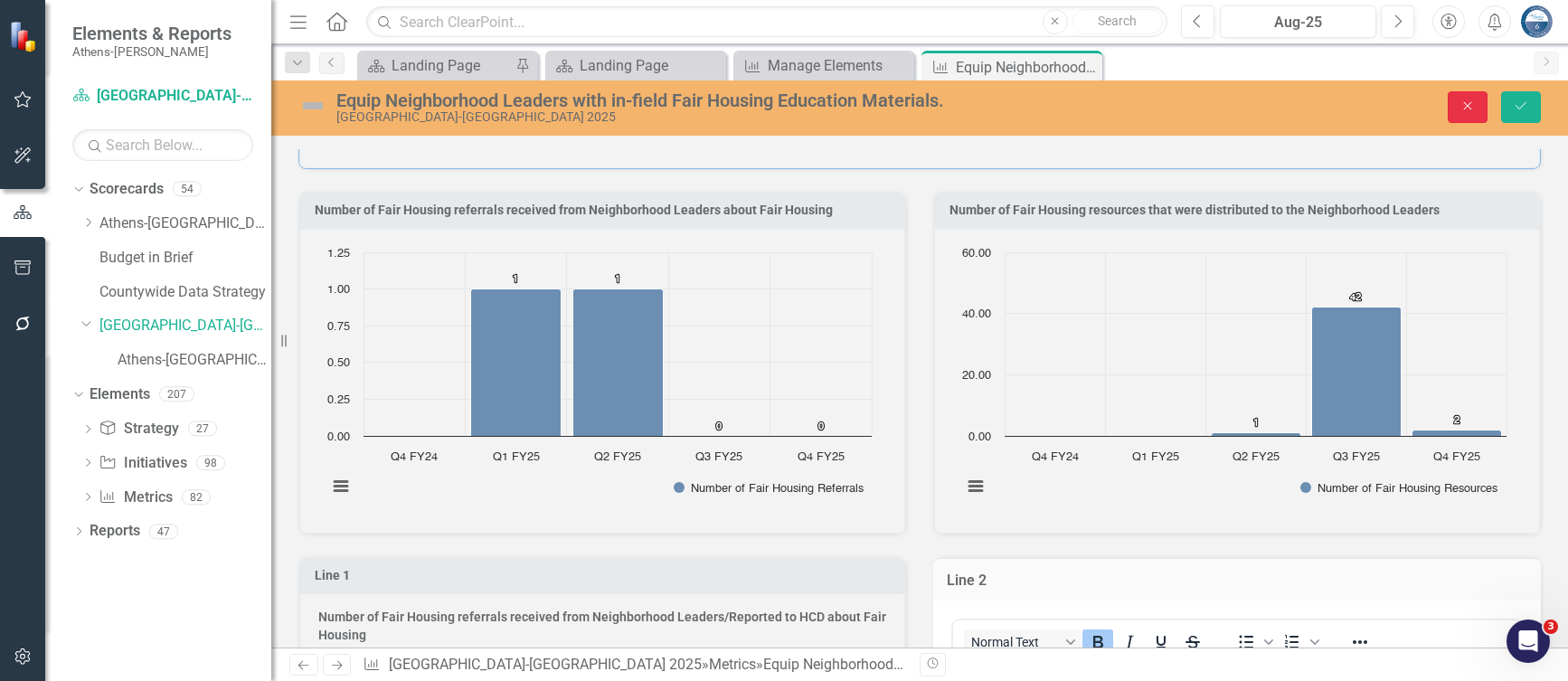
click at [1463, 109] on icon "Close" at bounding box center [1468, 106] width 16 height 13
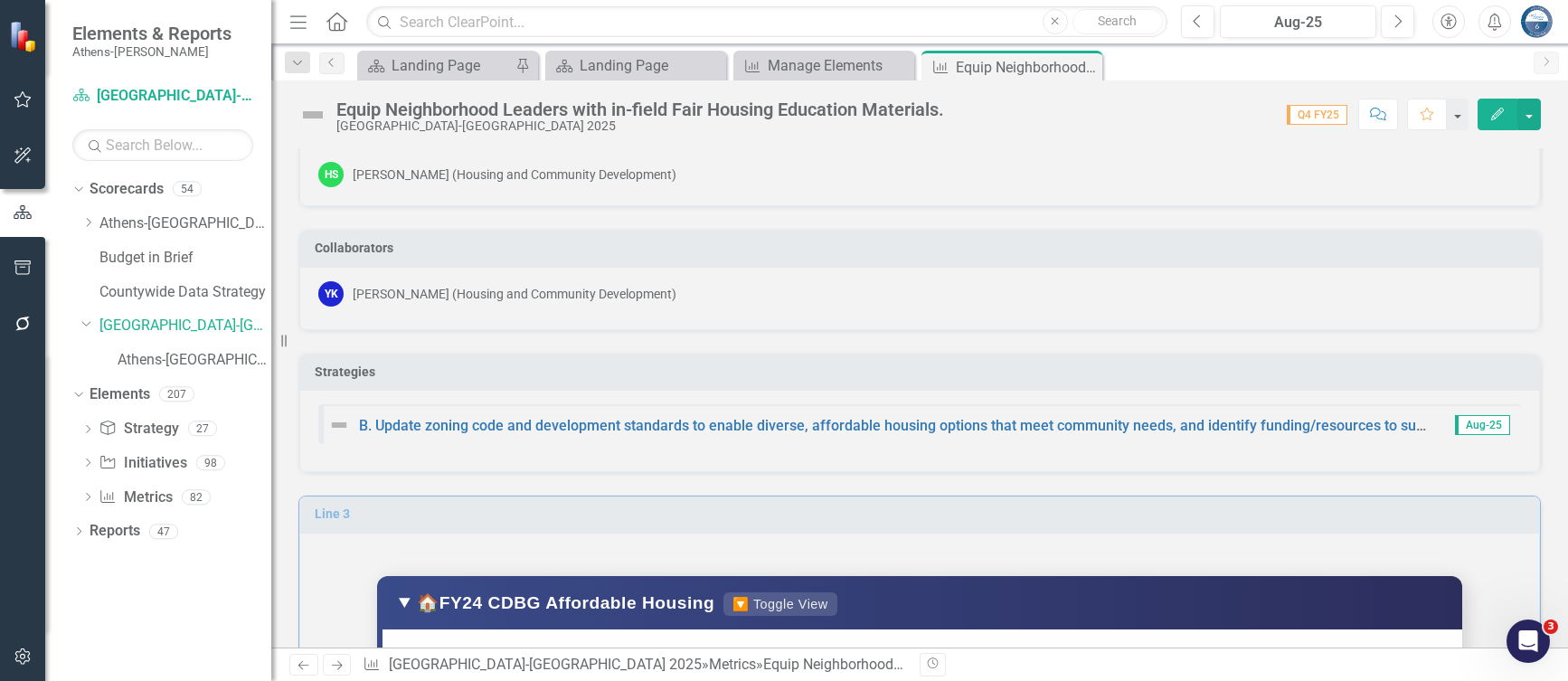
scroll to position [0, 0]
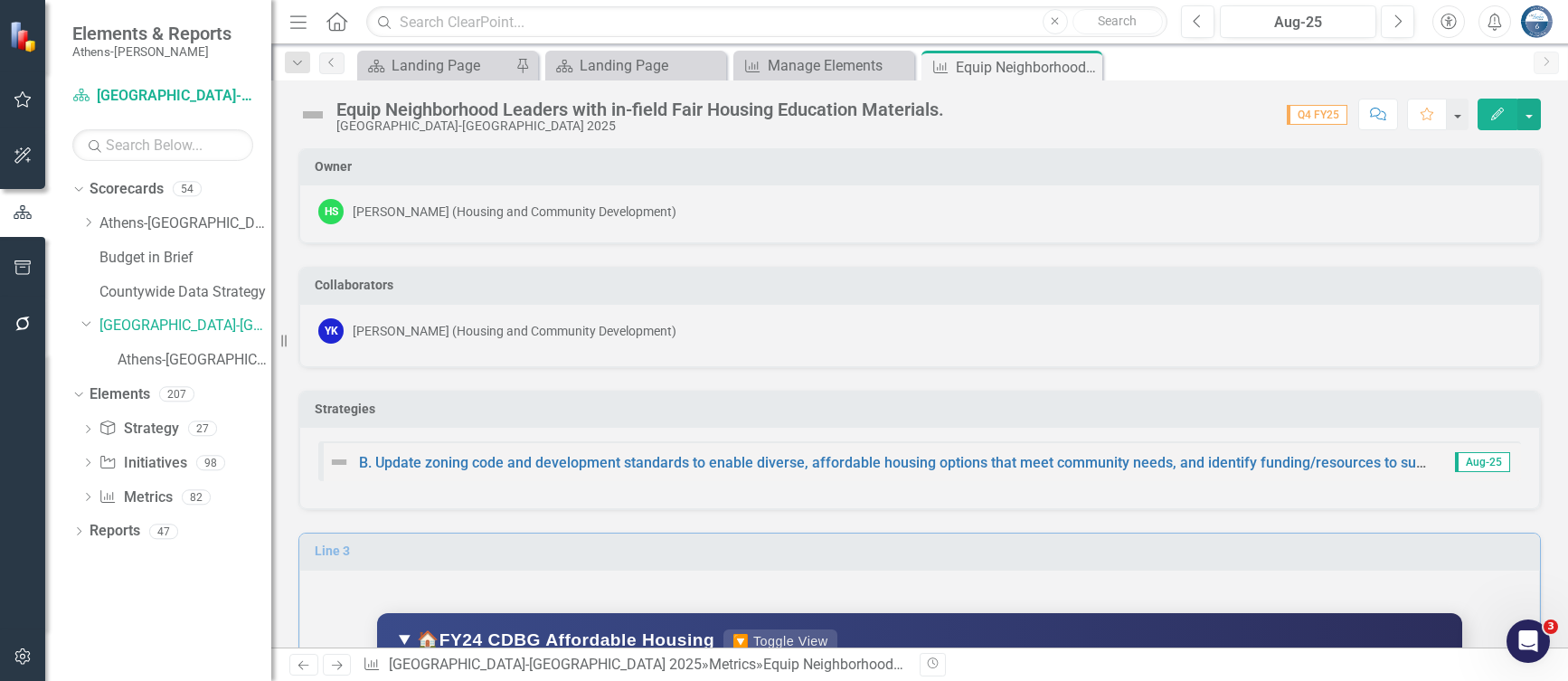
click at [1055, 114] on div "Score: 0.00 Q4 FY25 Completed Comment Favorite Edit" at bounding box center [1247, 114] width 588 height 31
click at [803, 62] on div "Manage Elements" at bounding box center [827, 65] width 119 height 23
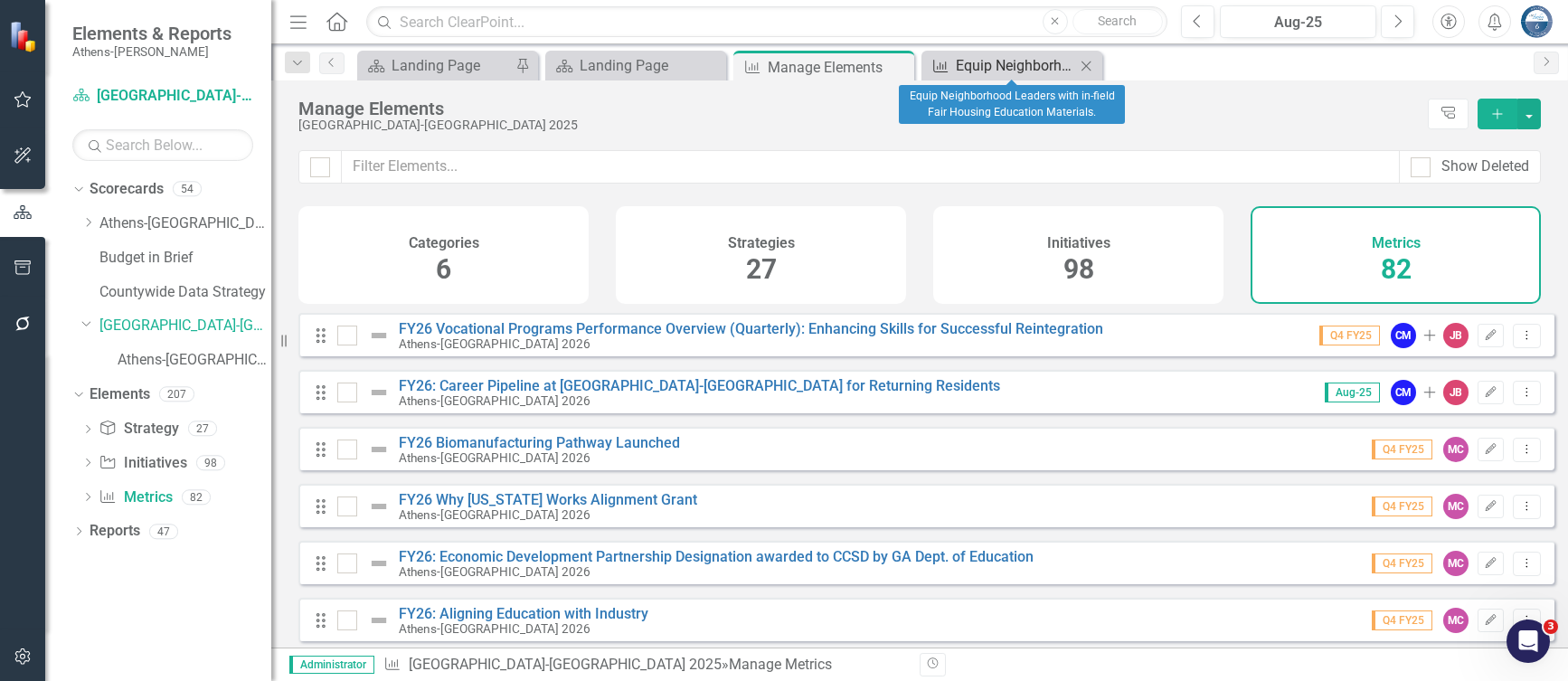
click at [975, 60] on div "Equip Neighborhood Leaders with in-field Fair Housing Education Materials." at bounding box center [1016, 65] width 119 height 23
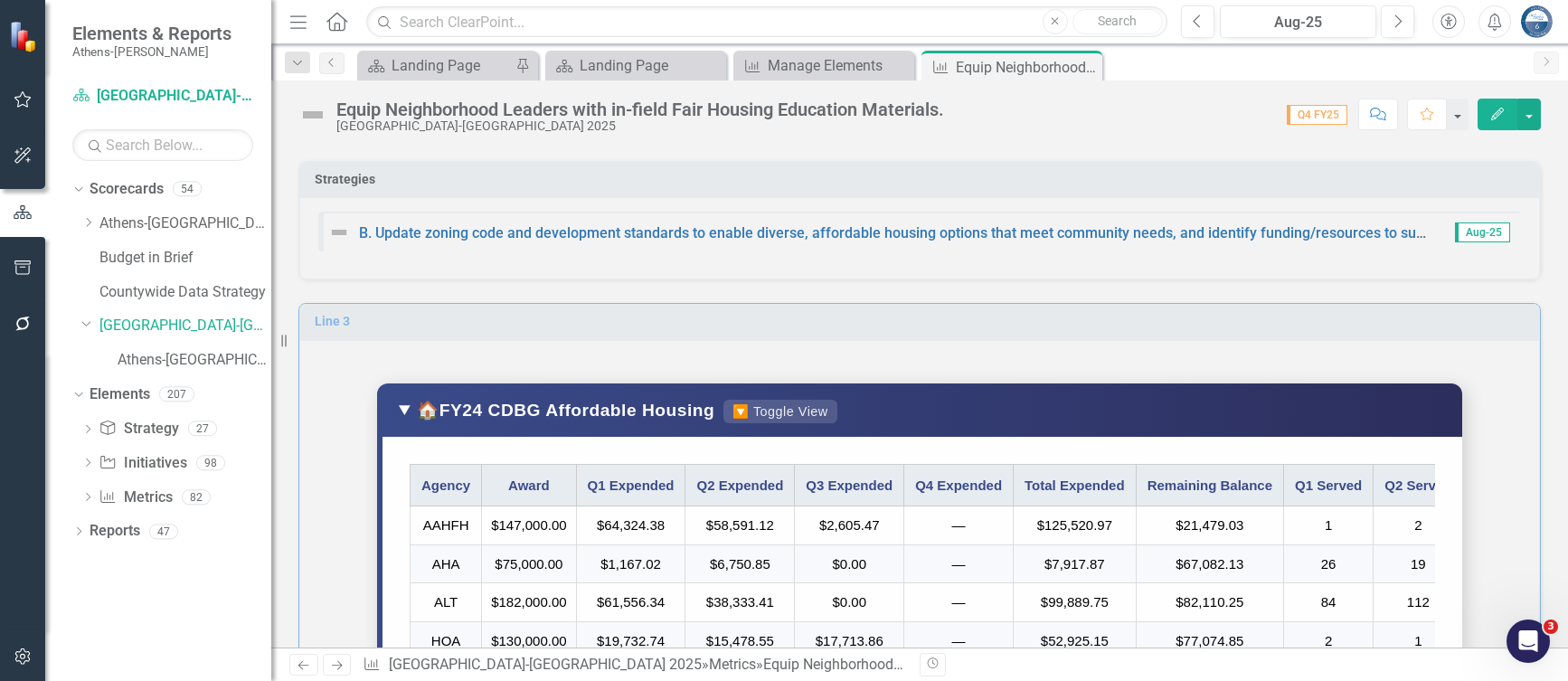
scroll to position [271, 0]
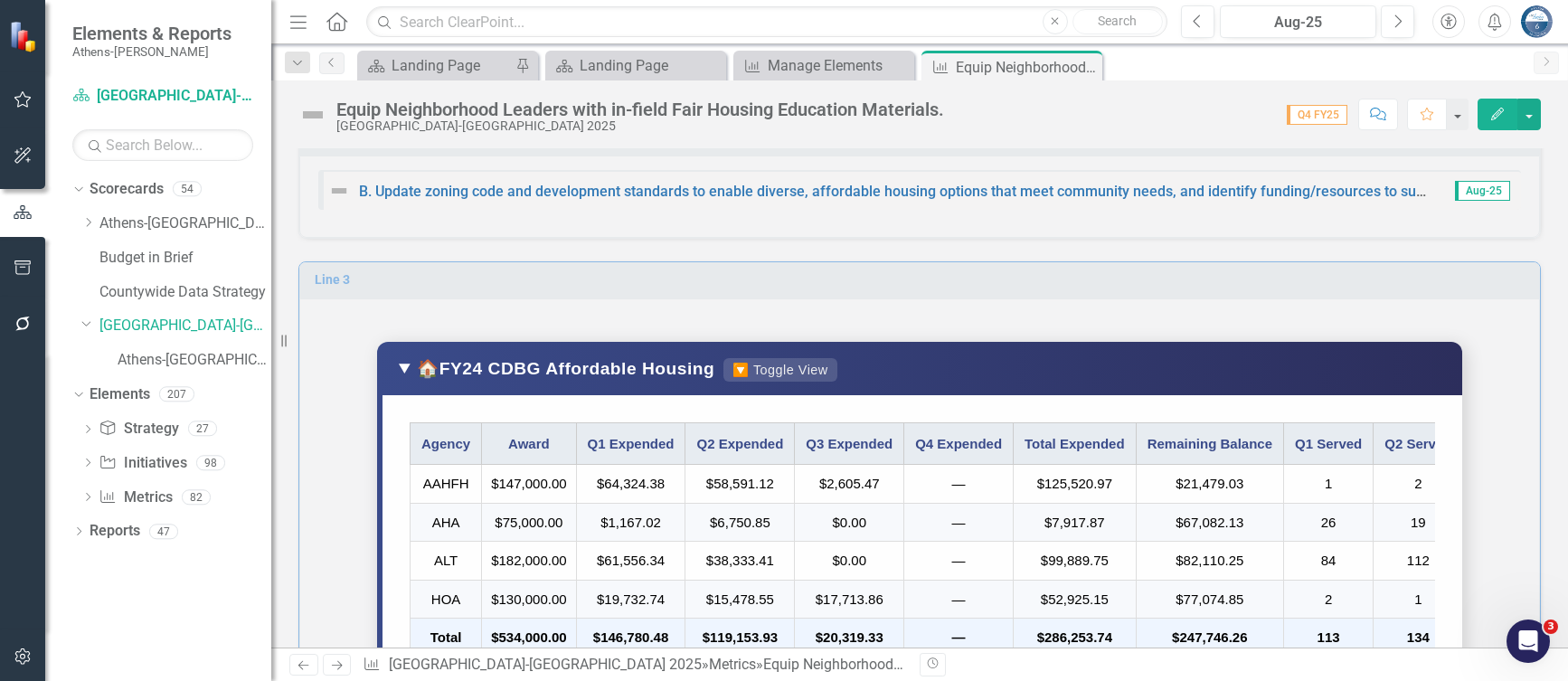
click at [885, 246] on div "Line 3 🏠FY24 CDBG Affordable Housing 🔽 Toggle View Agency Award Q1 Expended Q2 …" at bounding box center [920, 611] width 1270 height 743
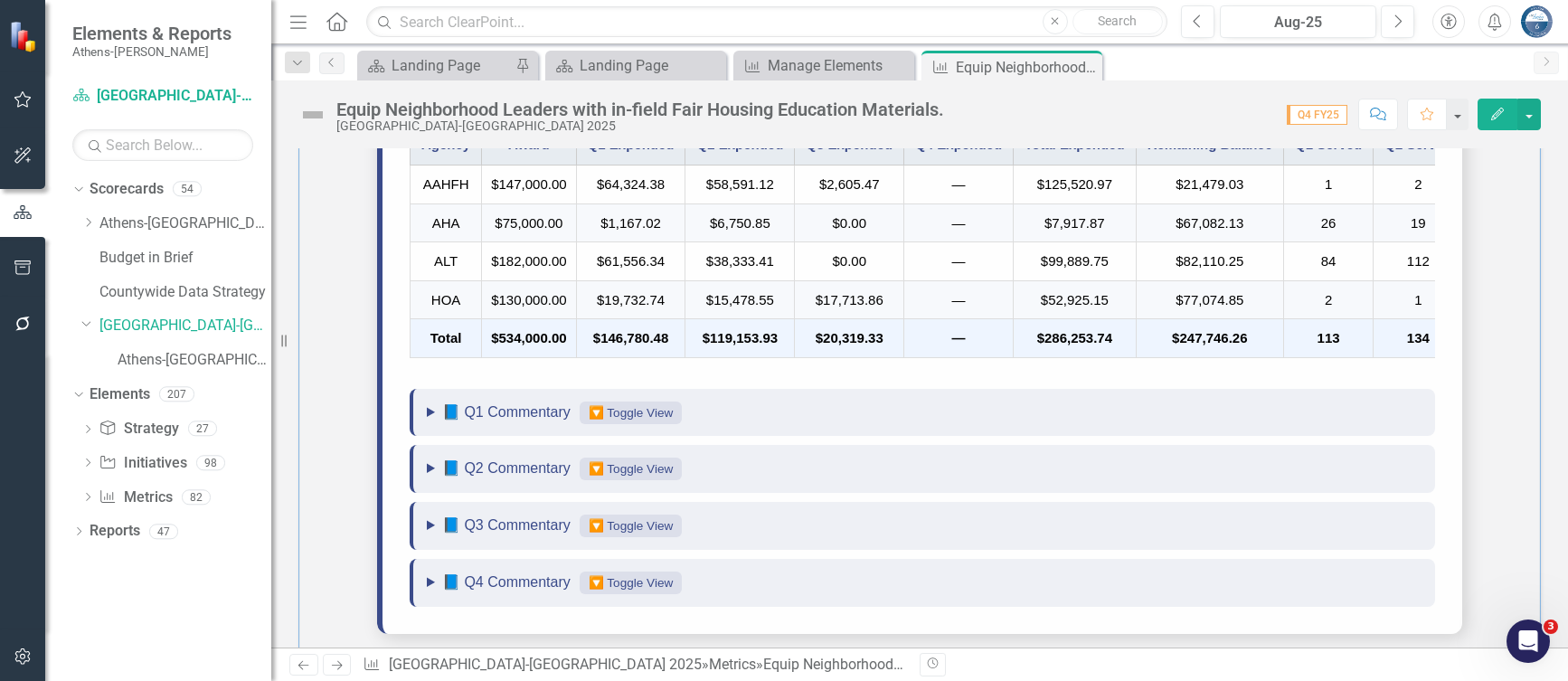
scroll to position [543, 0]
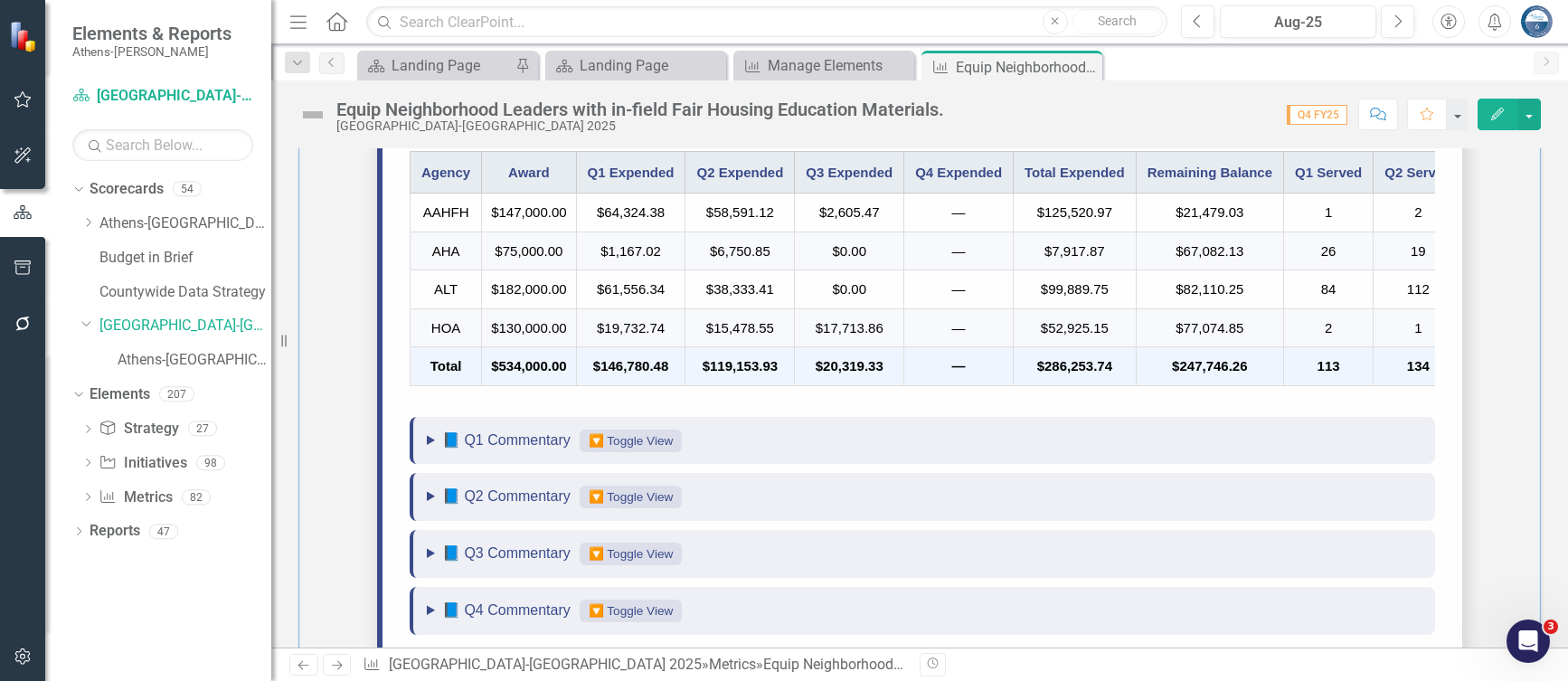
click at [427, 446] on summary "📘 Q1 Commentary 🔽 Toggle View" at bounding box center [924, 440] width 995 height 21
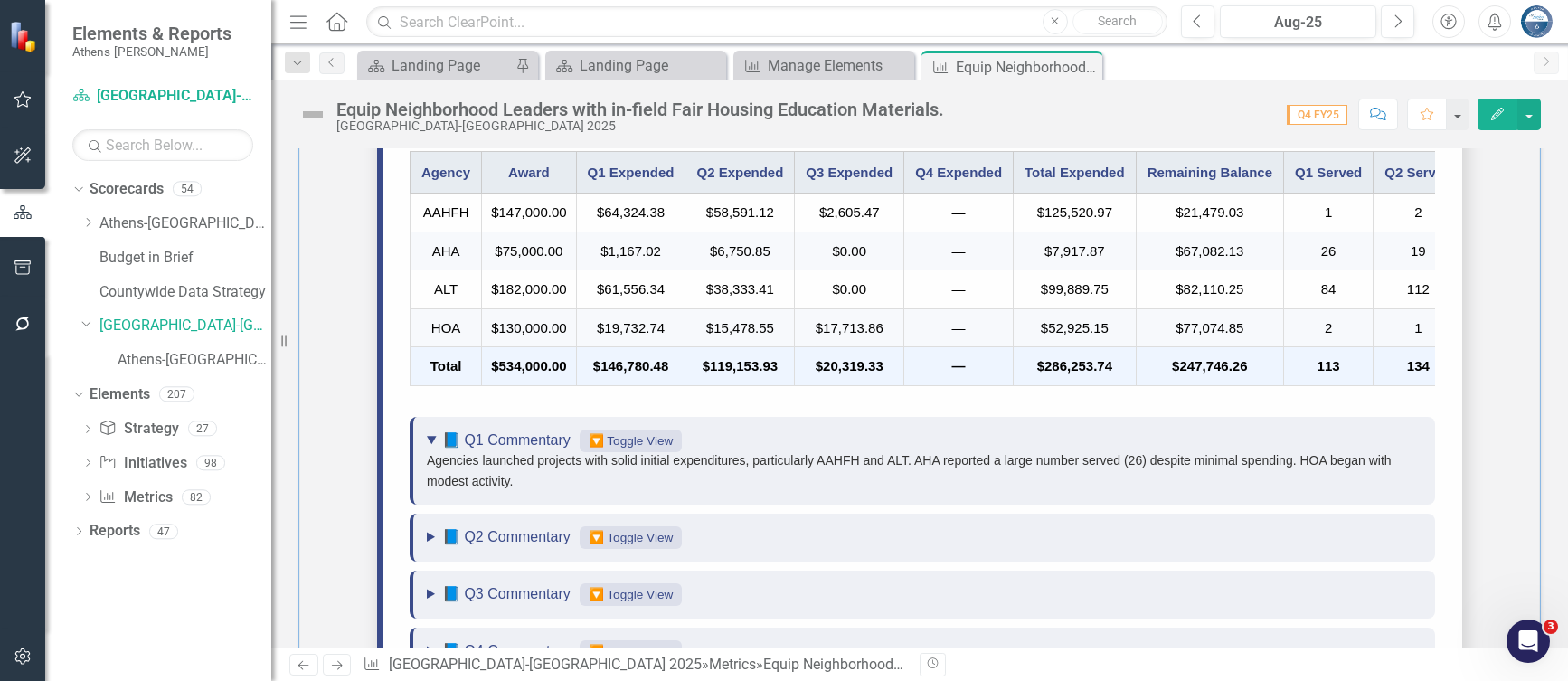
click at [427, 446] on summary "📘 Q1 Commentary 🔽 Toggle View" at bounding box center [924, 440] width 995 height 21
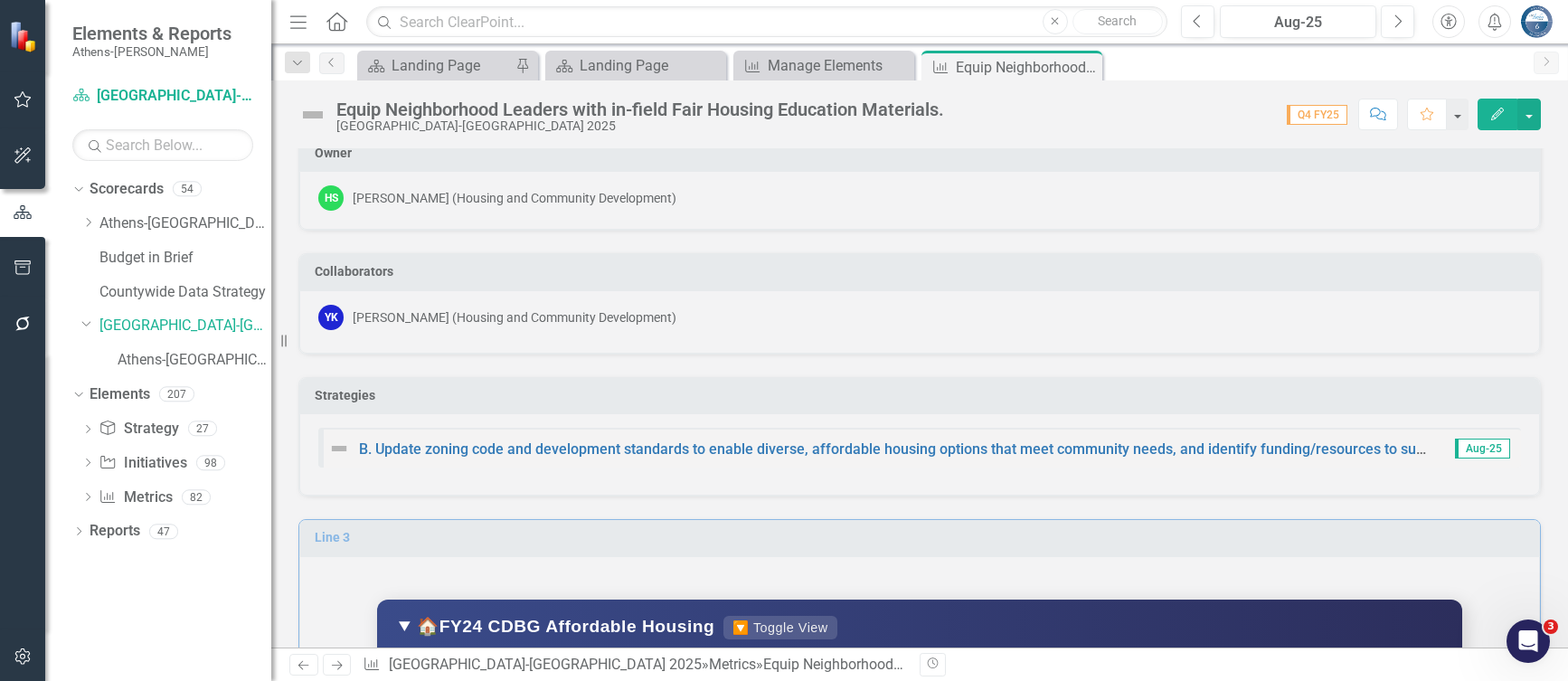
scroll to position [0, 0]
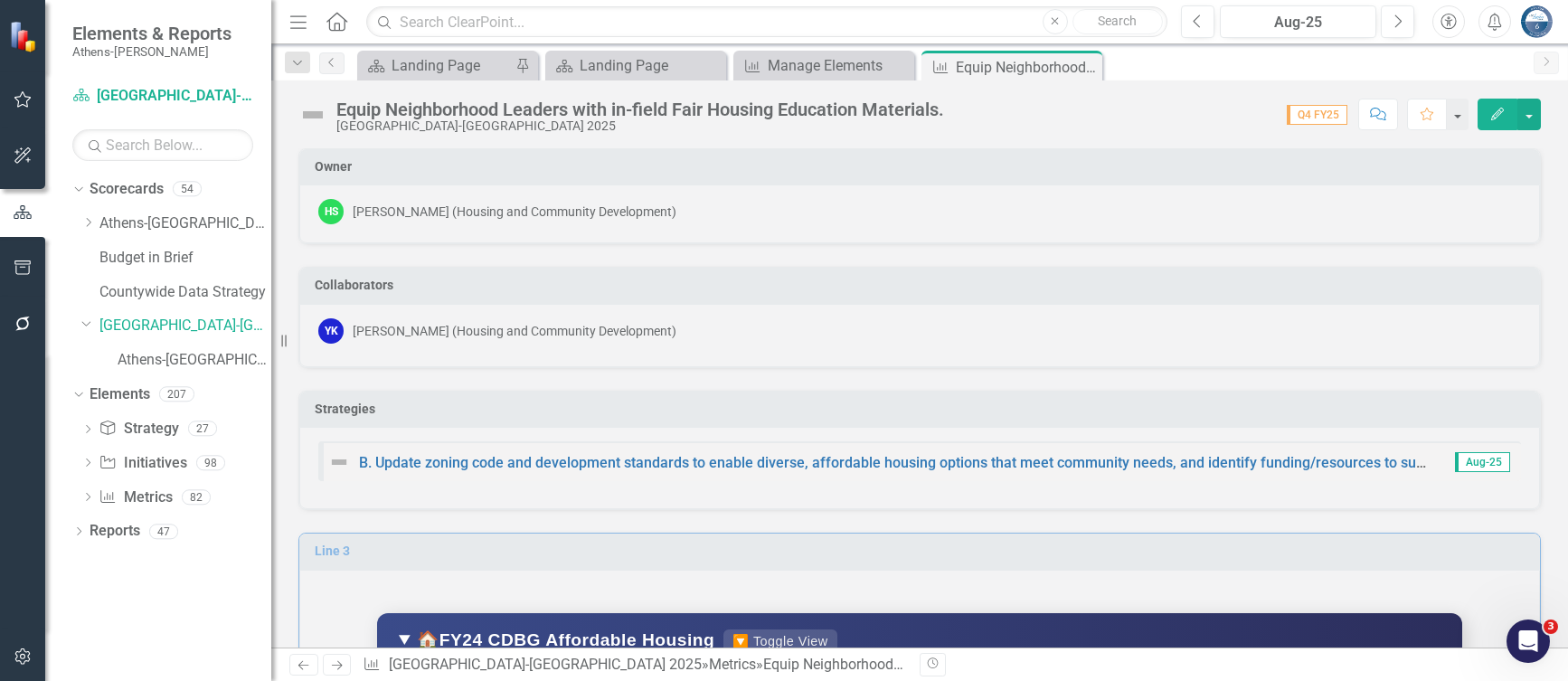
click at [767, 251] on div "Collaborators YK Yashaswini Kavalakuntla (Housing and Community Development)" at bounding box center [920, 306] width 1270 height 123
click at [832, 62] on div "Manage Elements" at bounding box center [827, 65] width 119 height 23
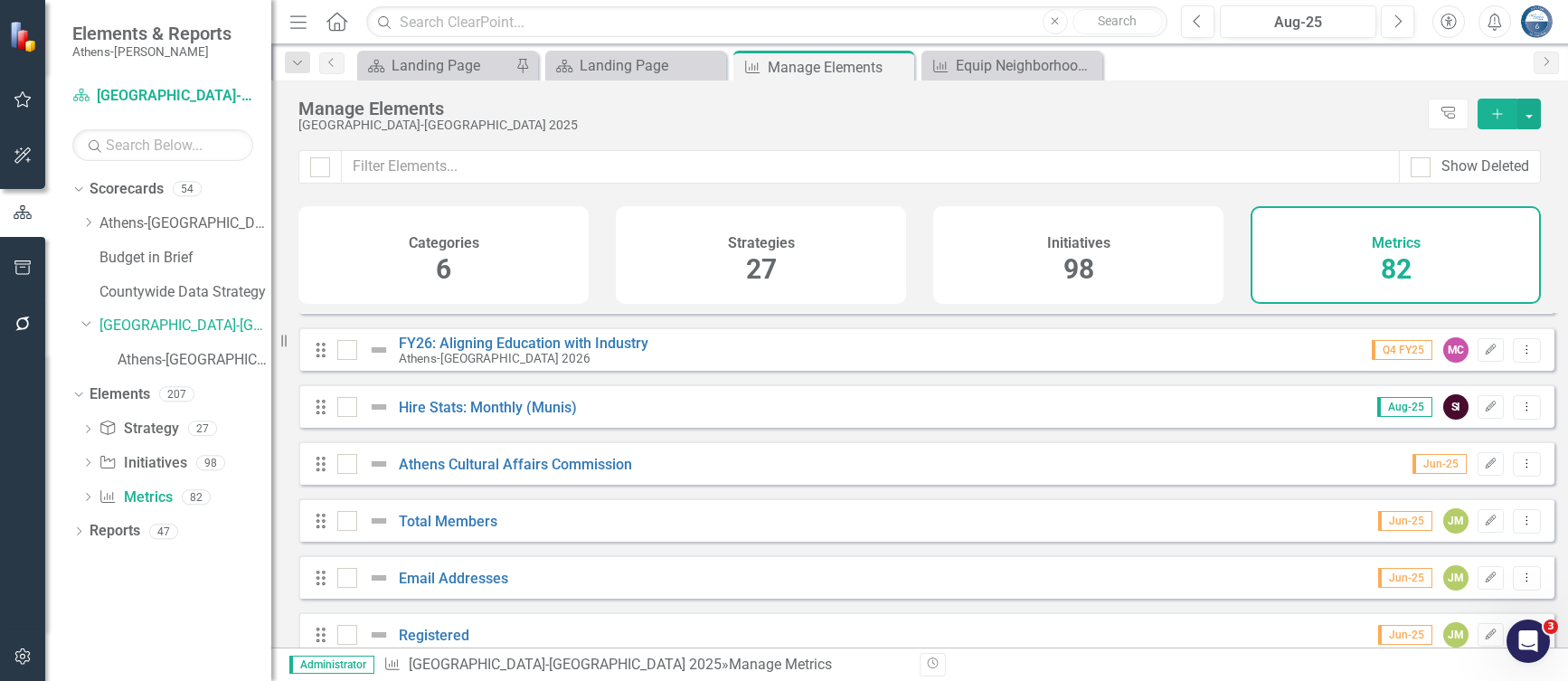
scroll to position [271, 0]
click at [992, 70] on div "Equip Neighborhood Leaders with in-field Fair Housing Education Materials." at bounding box center [1016, 65] width 119 height 23
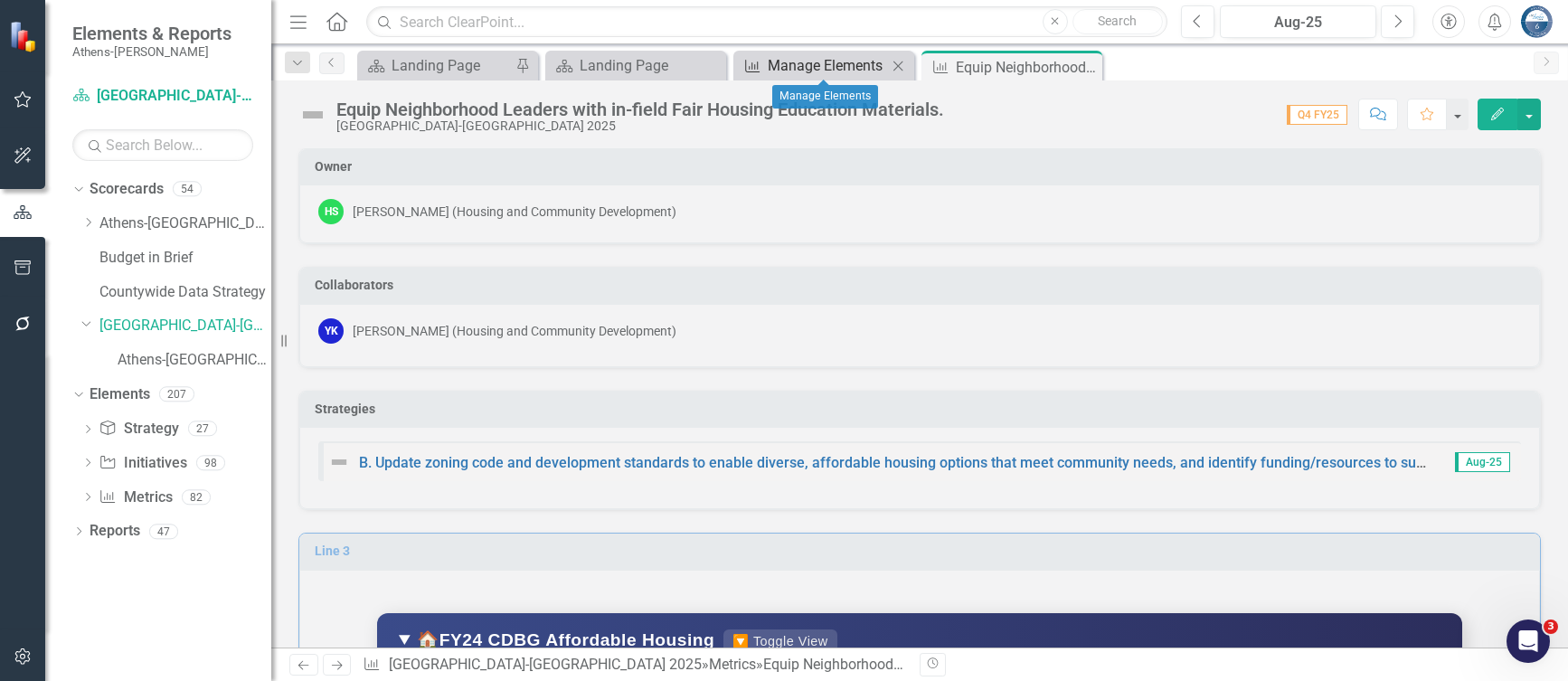
click at [823, 66] on div "Manage Elements" at bounding box center [827, 65] width 119 height 23
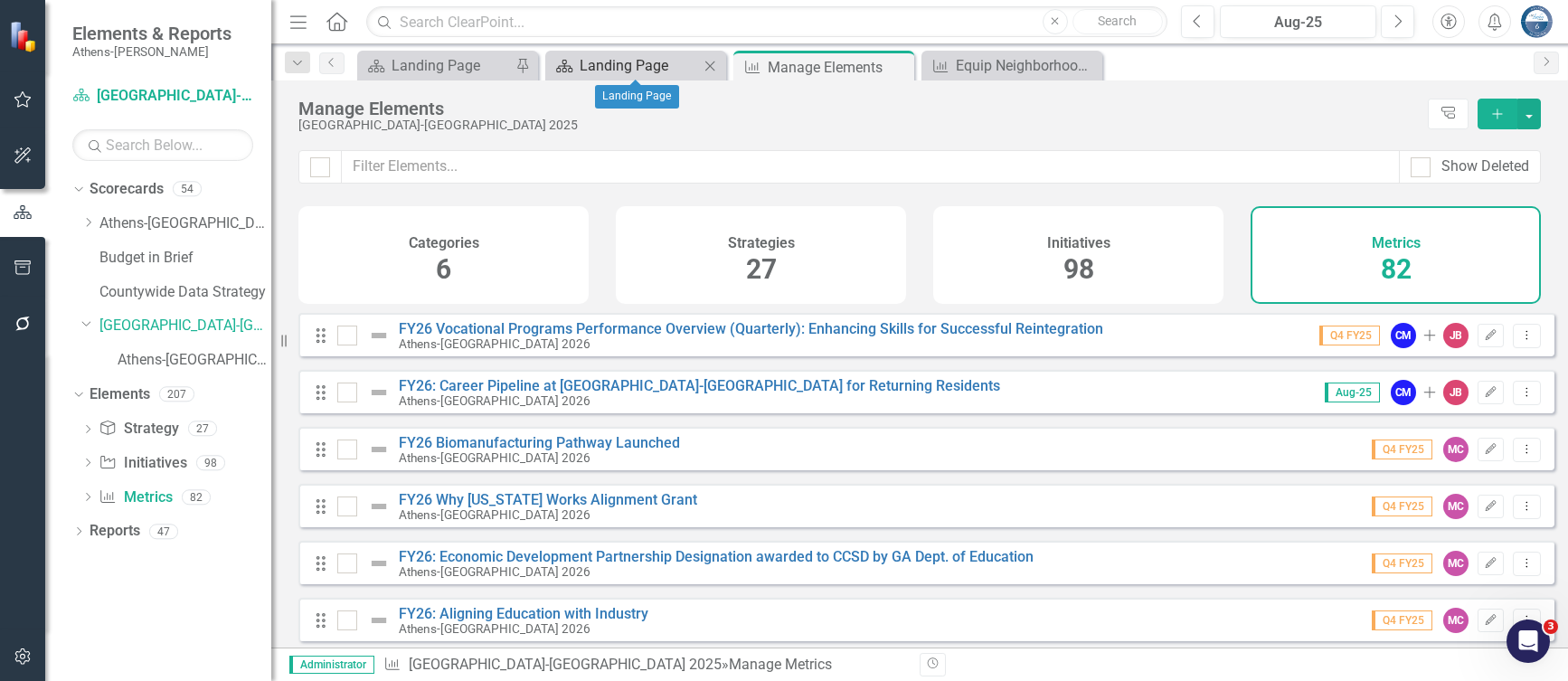
click at [631, 60] on div "Landing Page" at bounding box center [639, 65] width 119 height 23
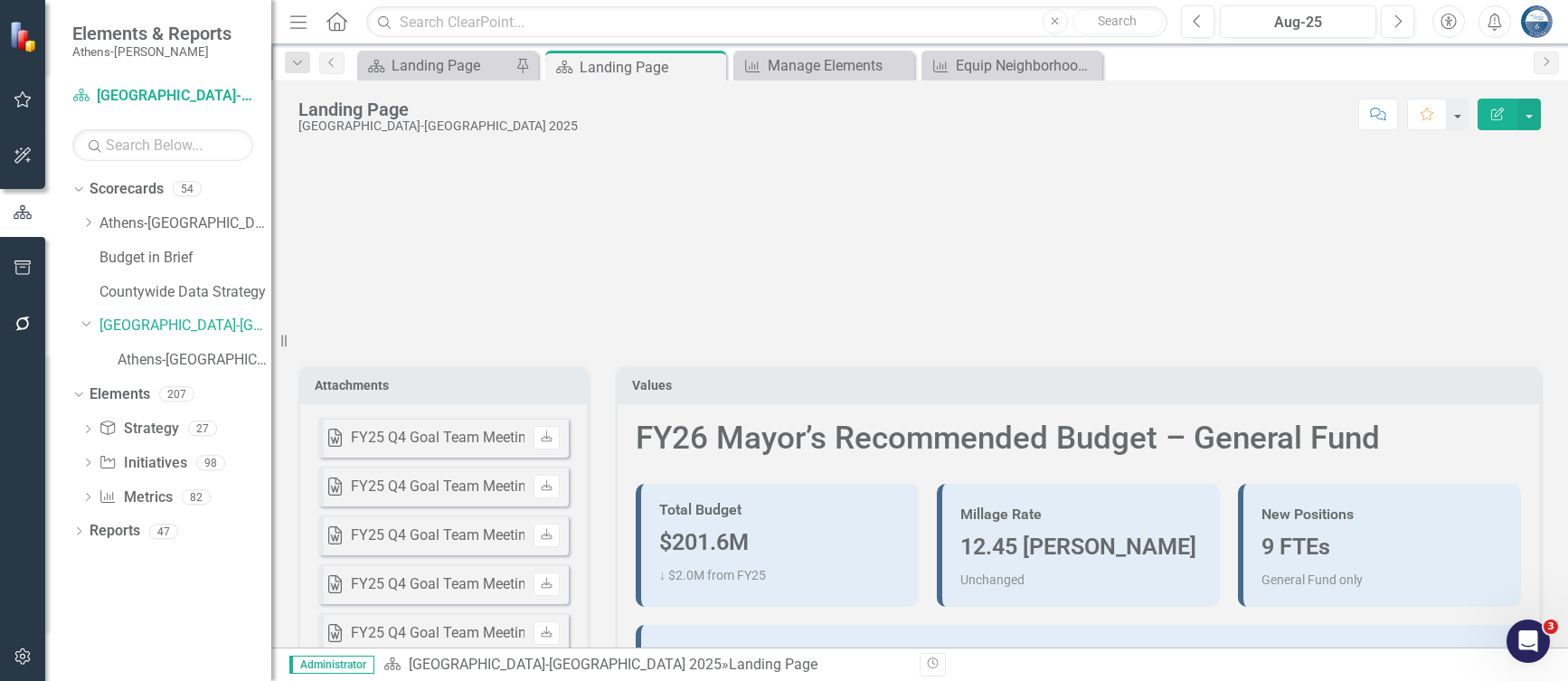
scroll to position [362, 0]
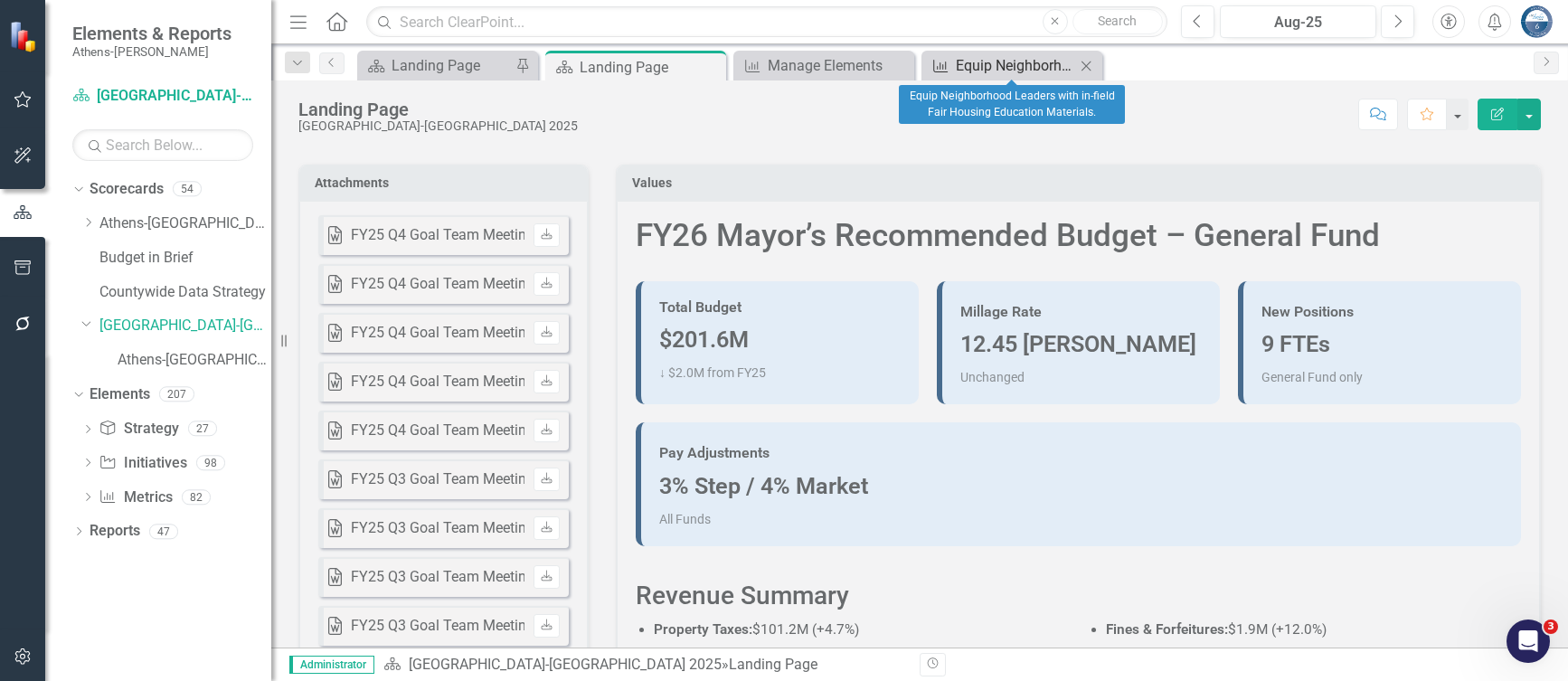
click at [1038, 65] on div "Equip Neighborhood Leaders with in-field Fair Housing Education Materials." at bounding box center [1016, 65] width 119 height 23
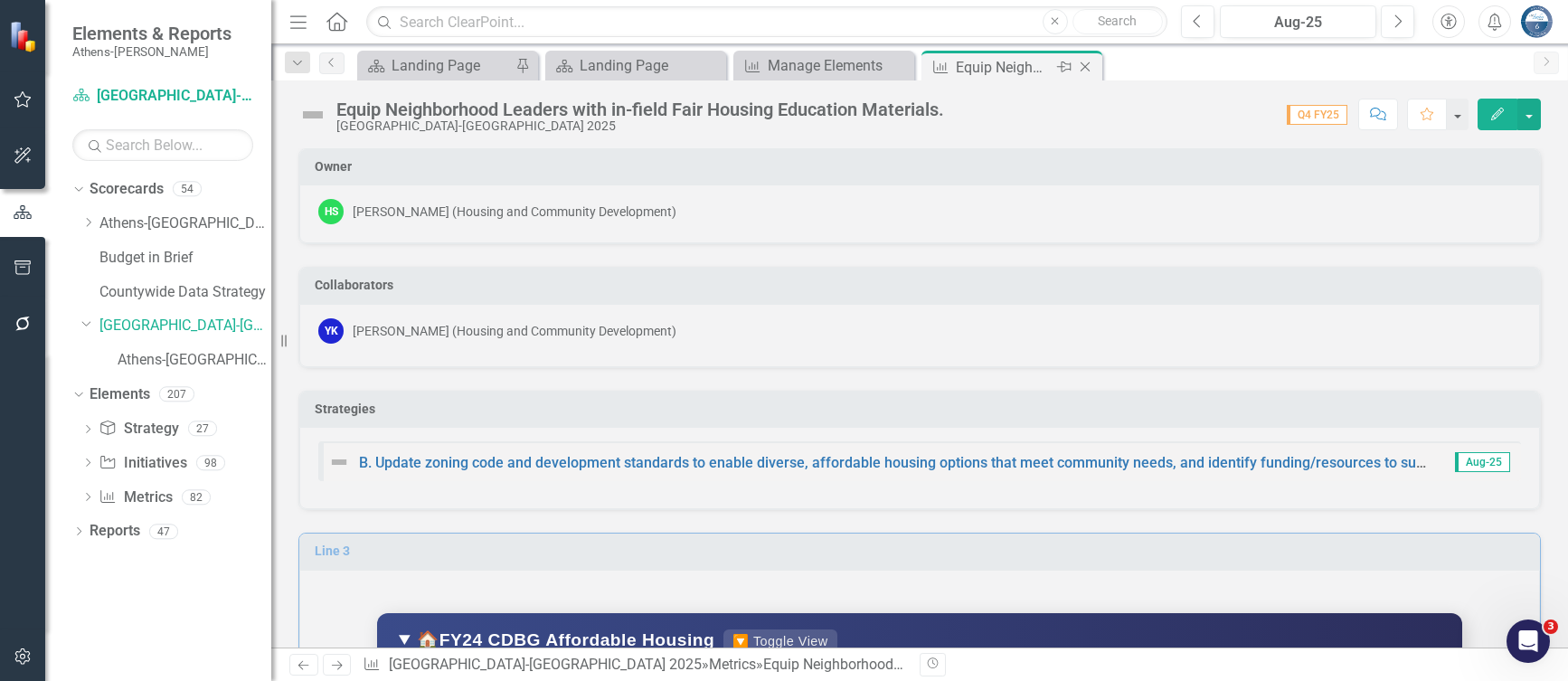
click at [1076, 64] on icon "Close" at bounding box center [1085, 67] width 18 height 15
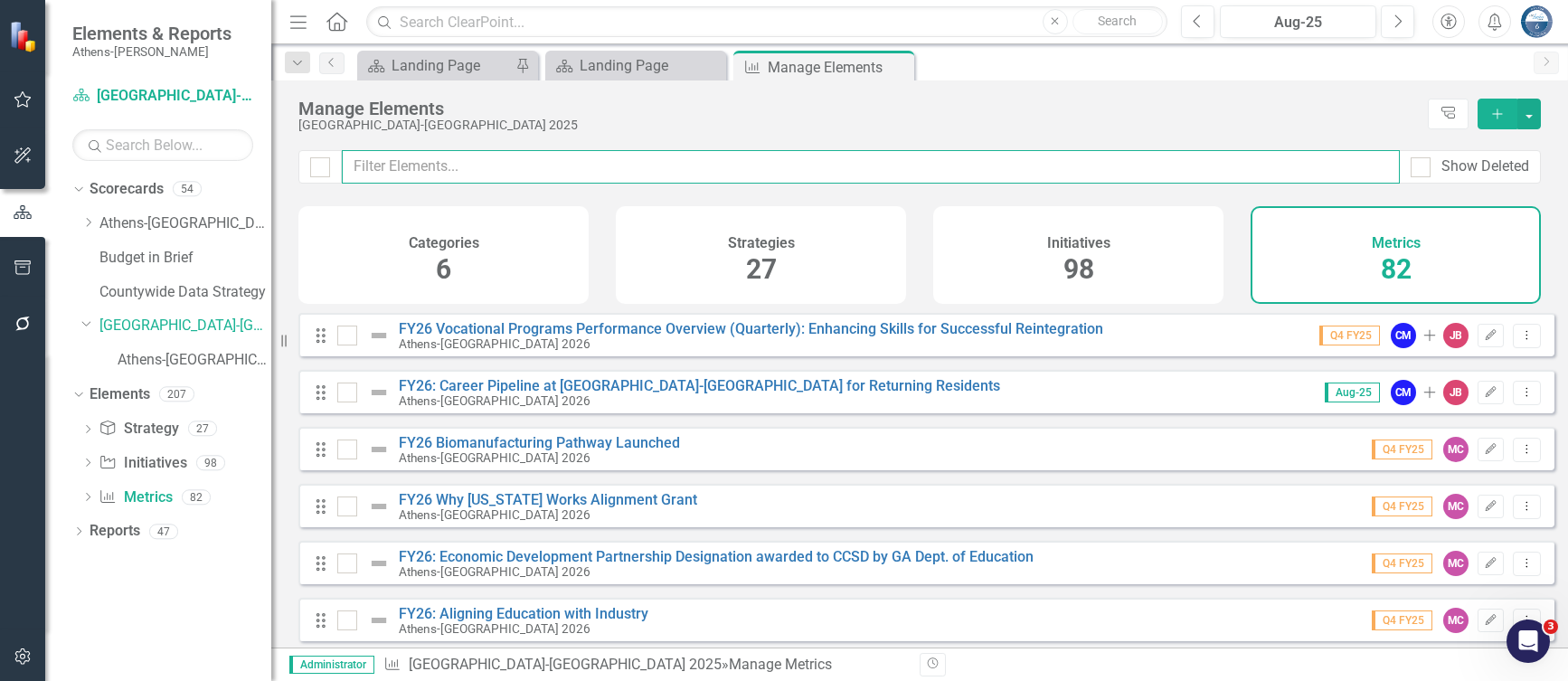
click at [464, 168] on input "text" at bounding box center [870, 167] width 1058 height 34
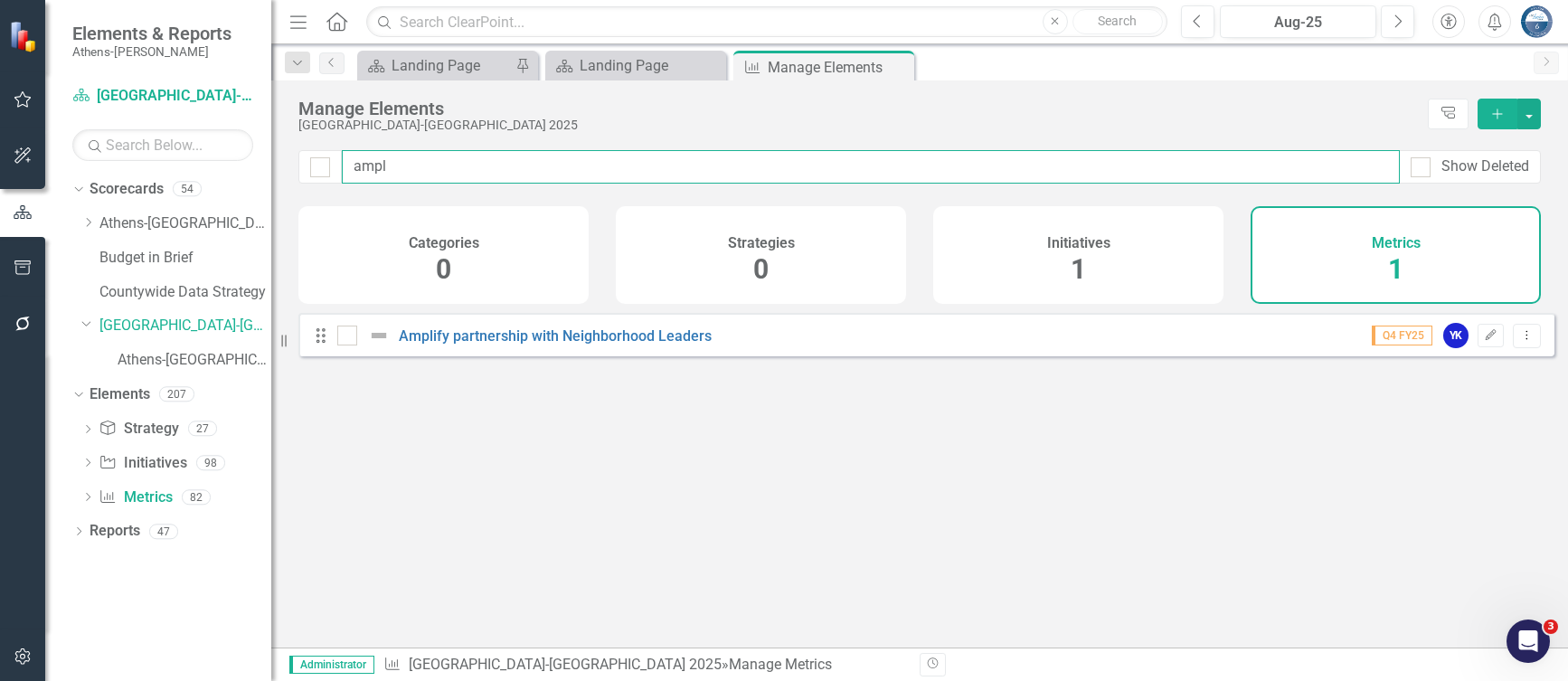
type input "ampli"
checkbox input "false"
type input "ampli"
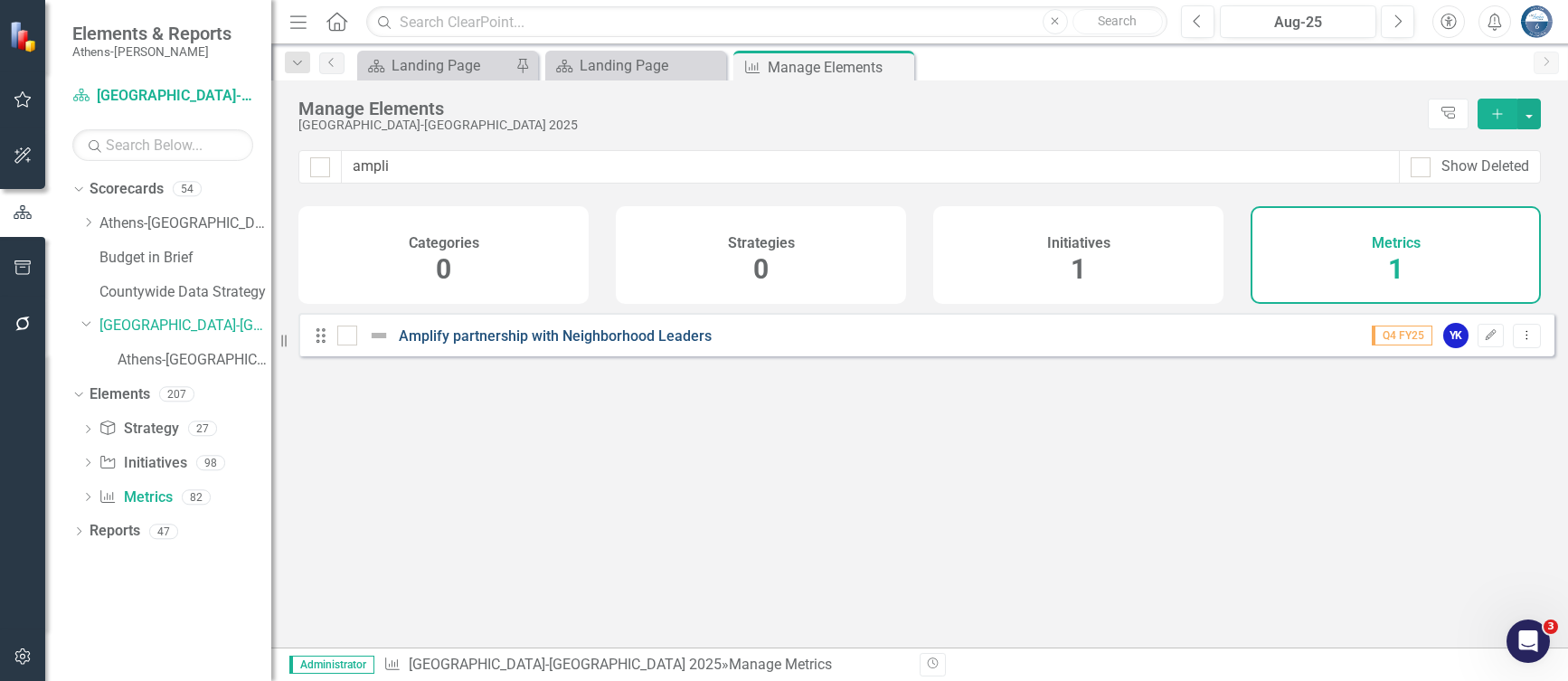
click at [466, 344] on link "Amplify partnership with Neighborhood Leaders" at bounding box center [556, 336] width 313 height 17
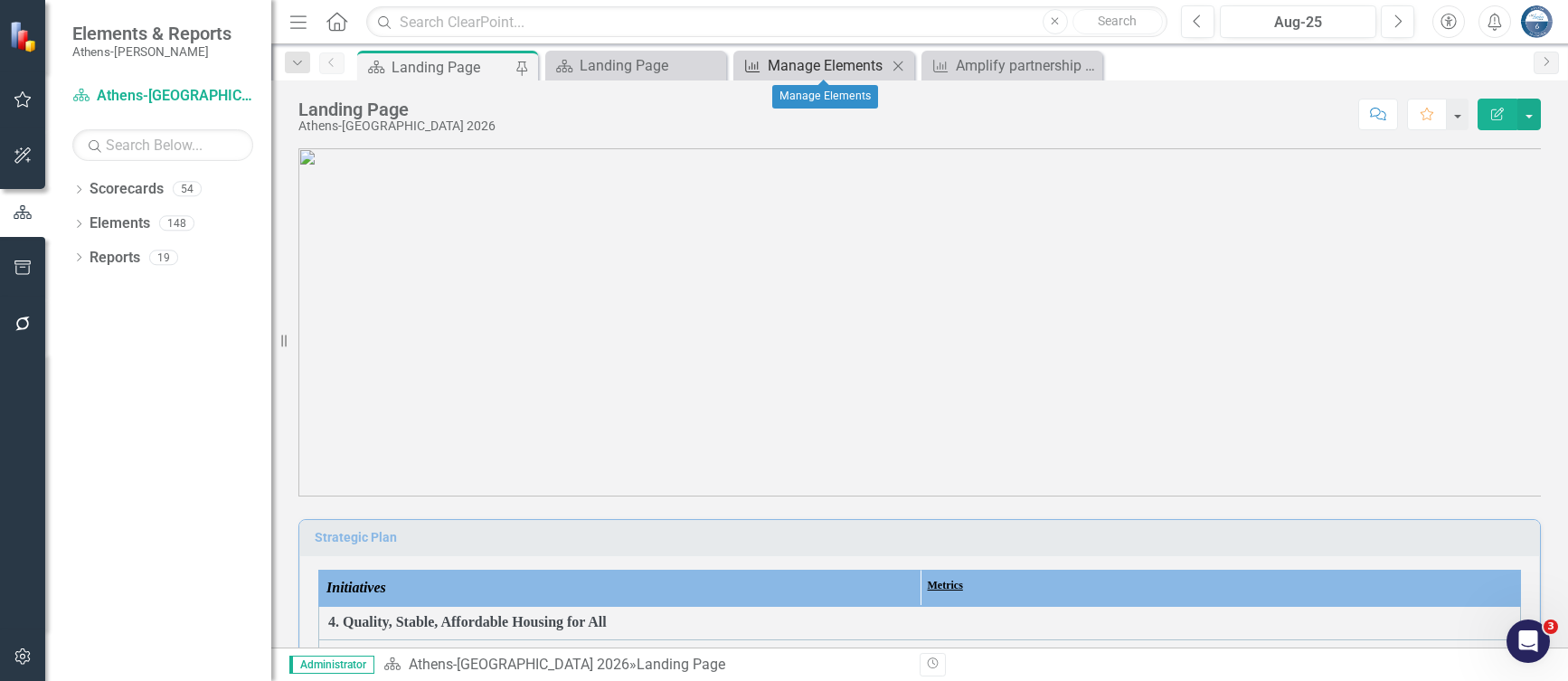
click at [822, 69] on div "Manage Elements" at bounding box center [827, 65] width 119 height 23
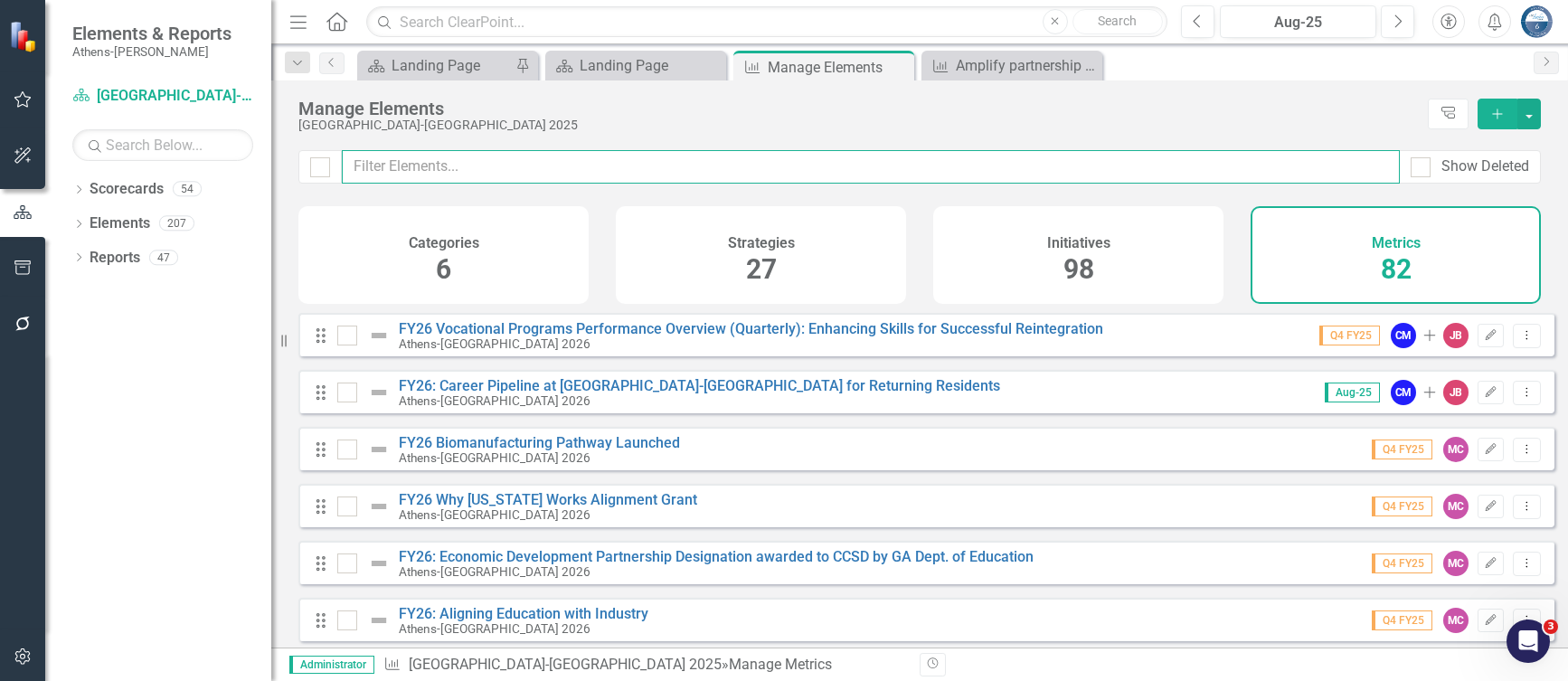
click at [480, 166] on input "text" at bounding box center [870, 167] width 1058 height 34
type input "e"
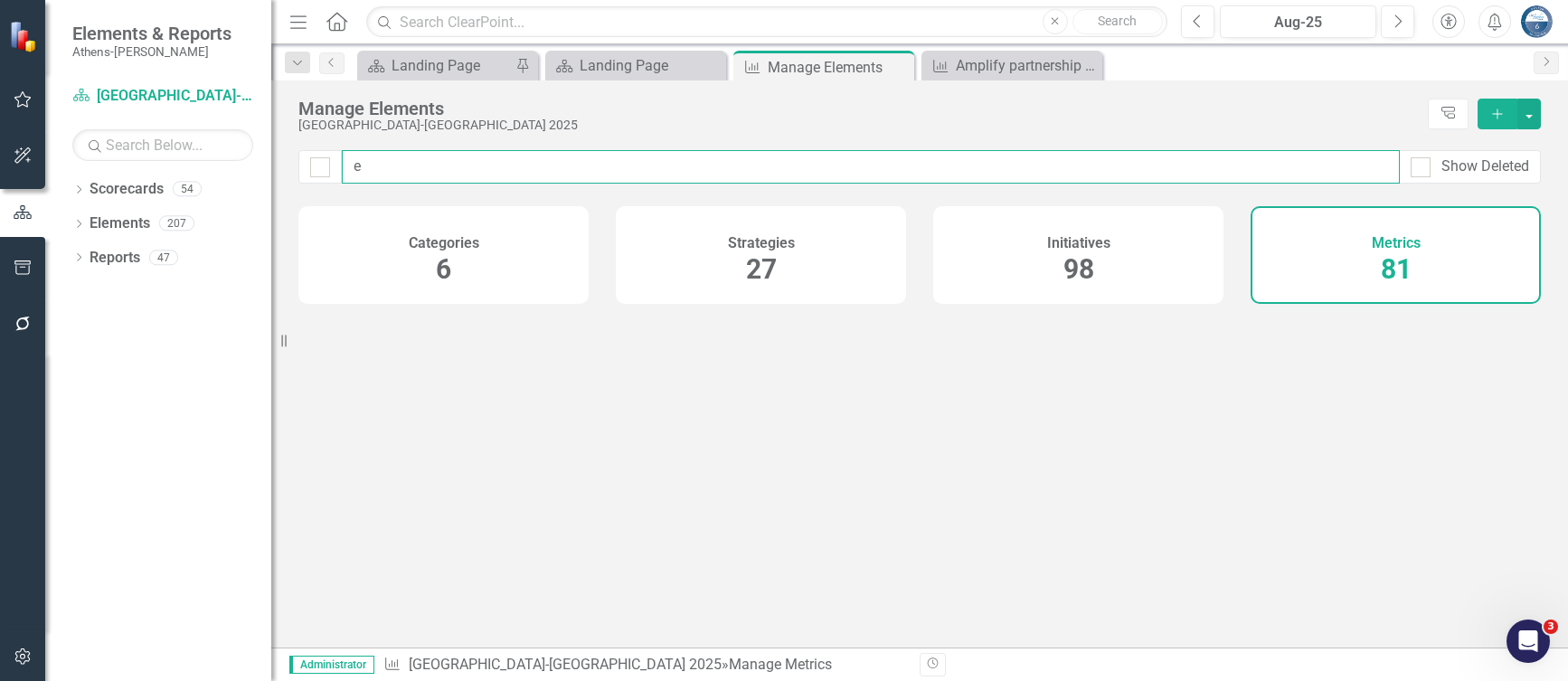
checkbox input "false"
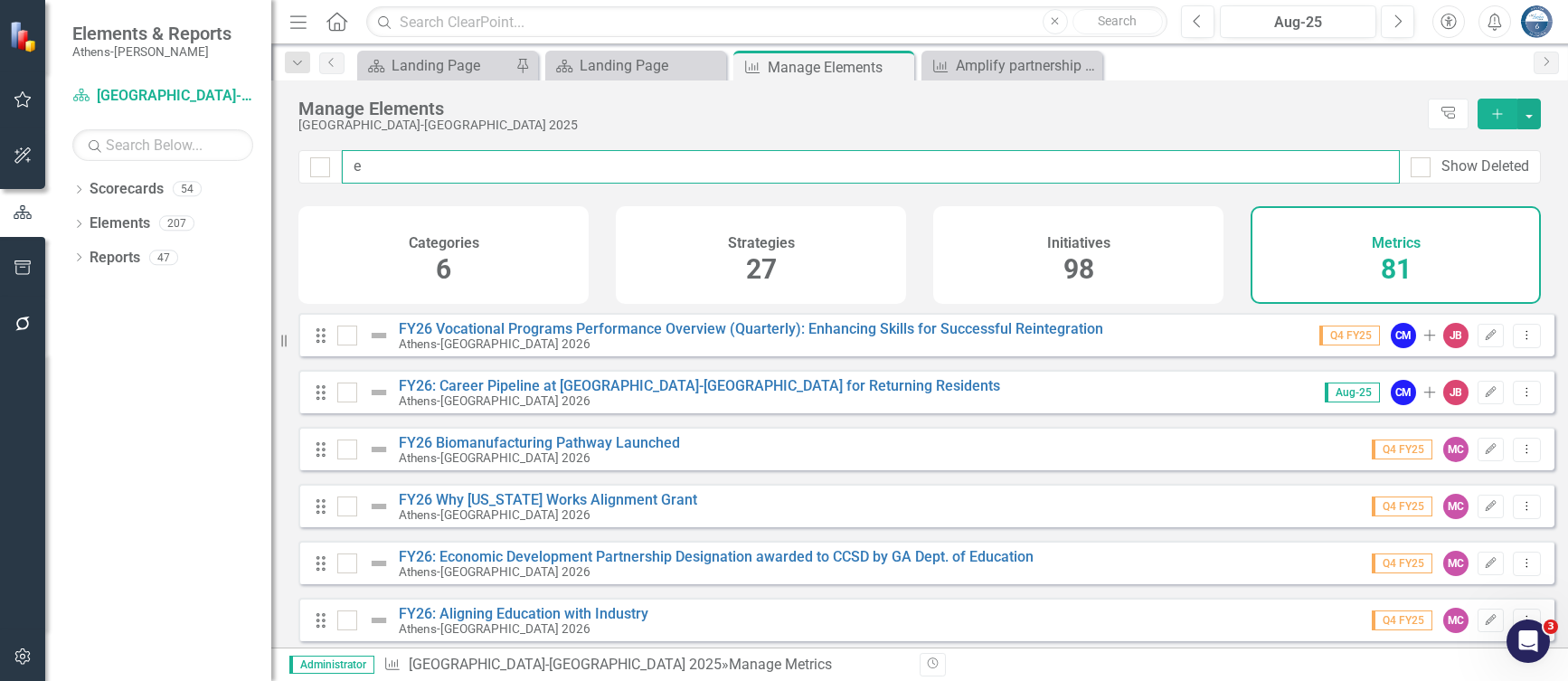
type input "eq"
checkbox input "false"
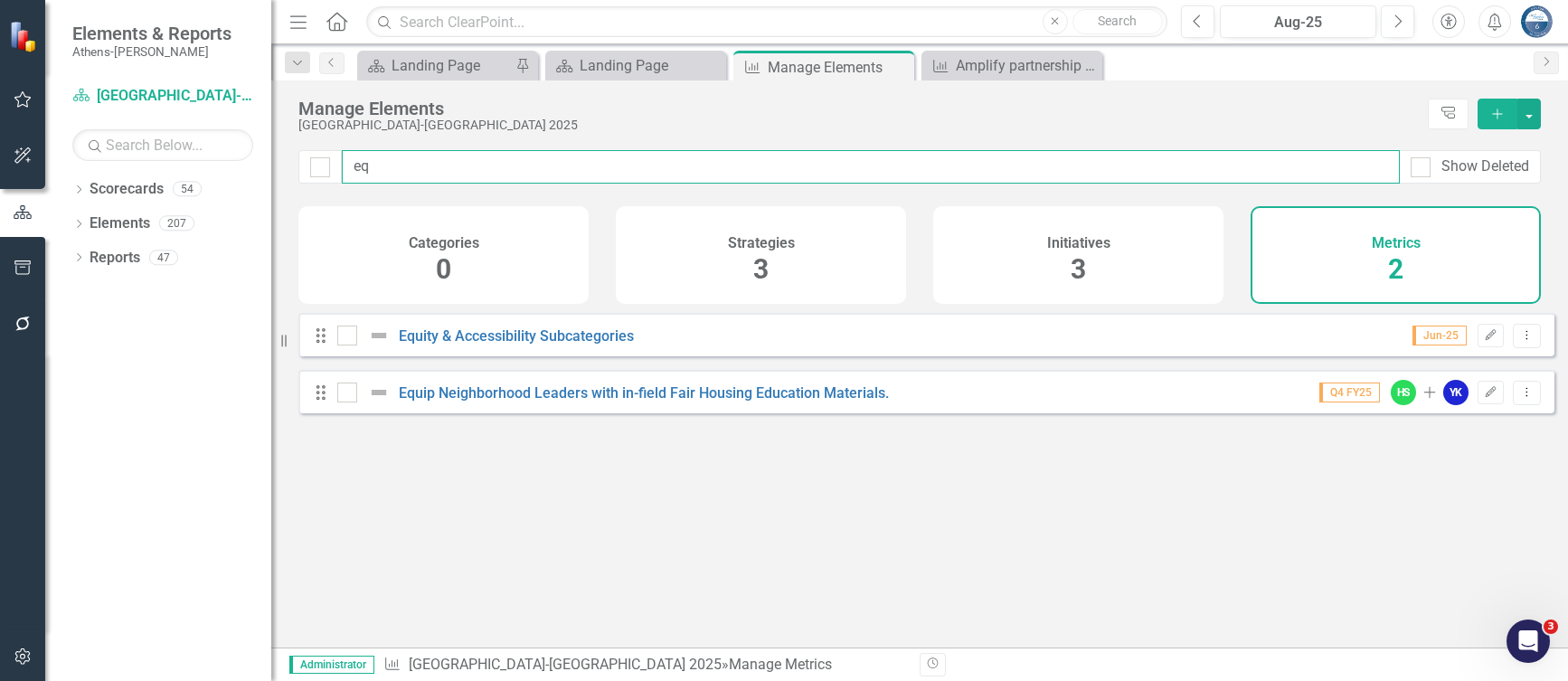
type input "equ"
checkbox input "false"
type input "equi"
checkbox input "false"
type input "equip"
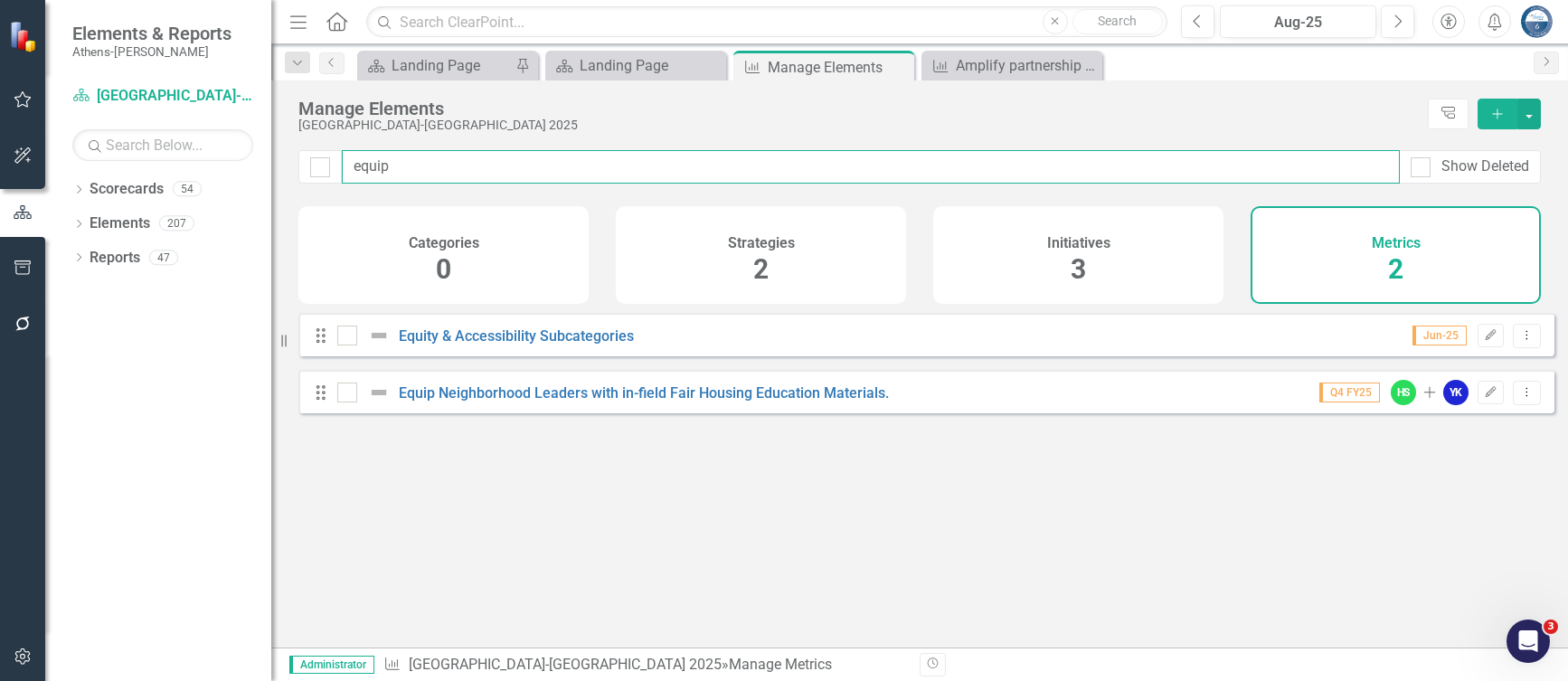
checkbox input "false"
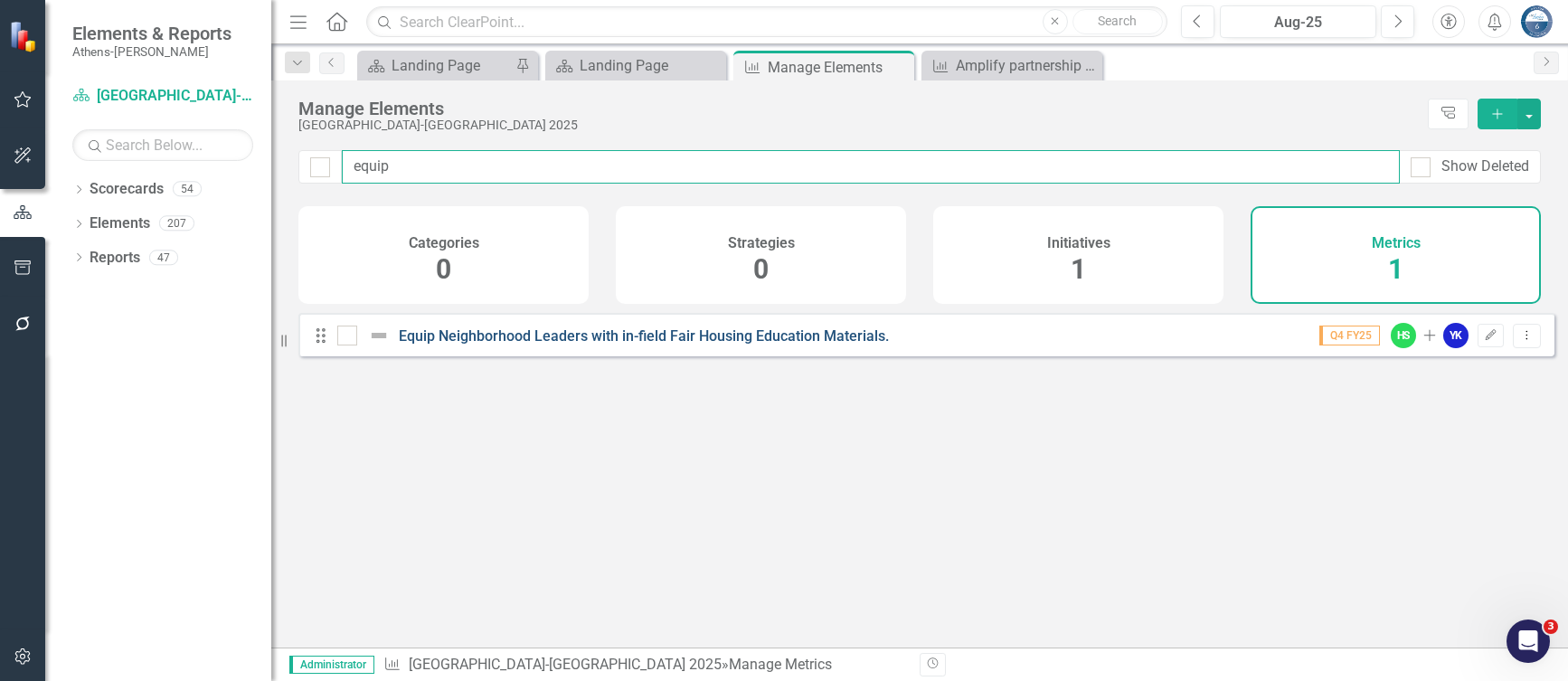
type input "equip"
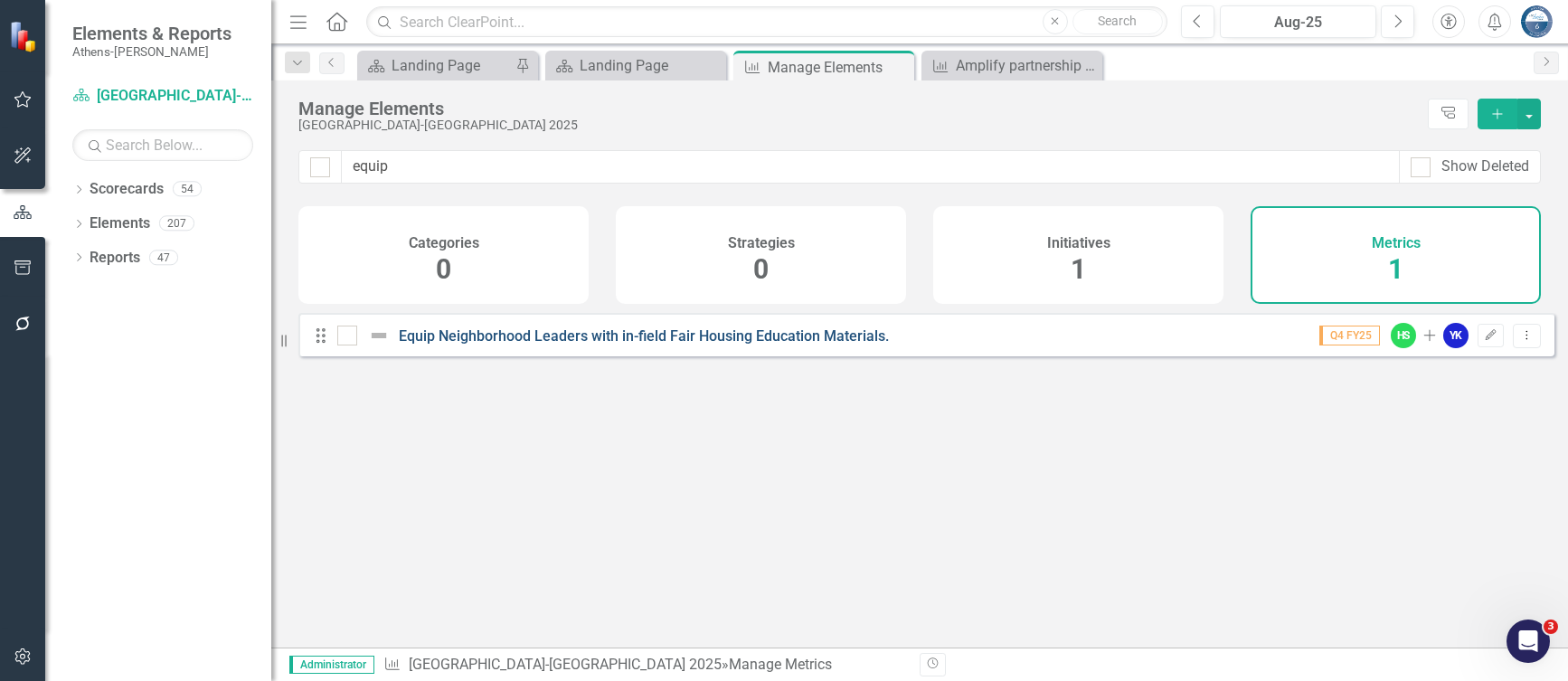
click at [642, 344] on link "Equip Neighborhood Leaders with in-field Fair Housing Education Materials." at bounding box center [644, 336] width 490 height 17
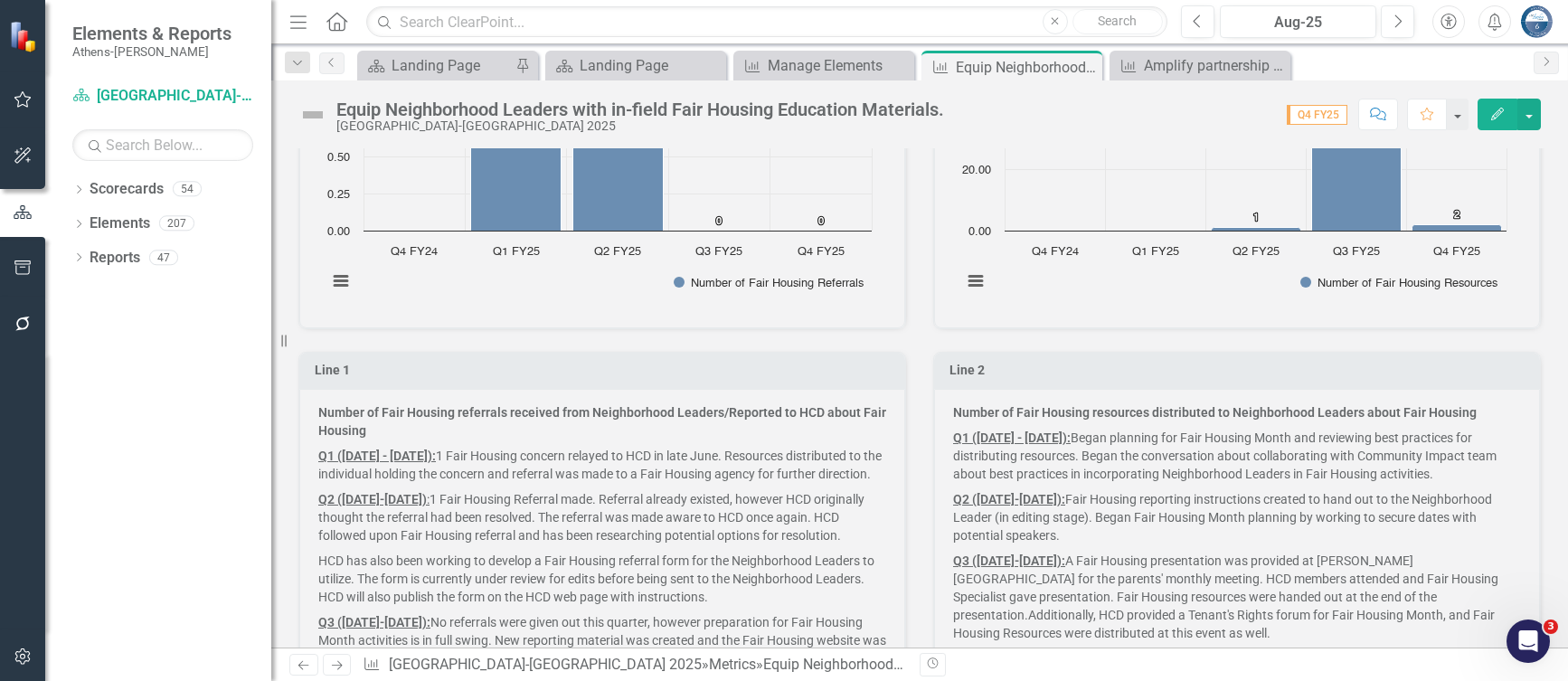
scroll to position [1266, 0]
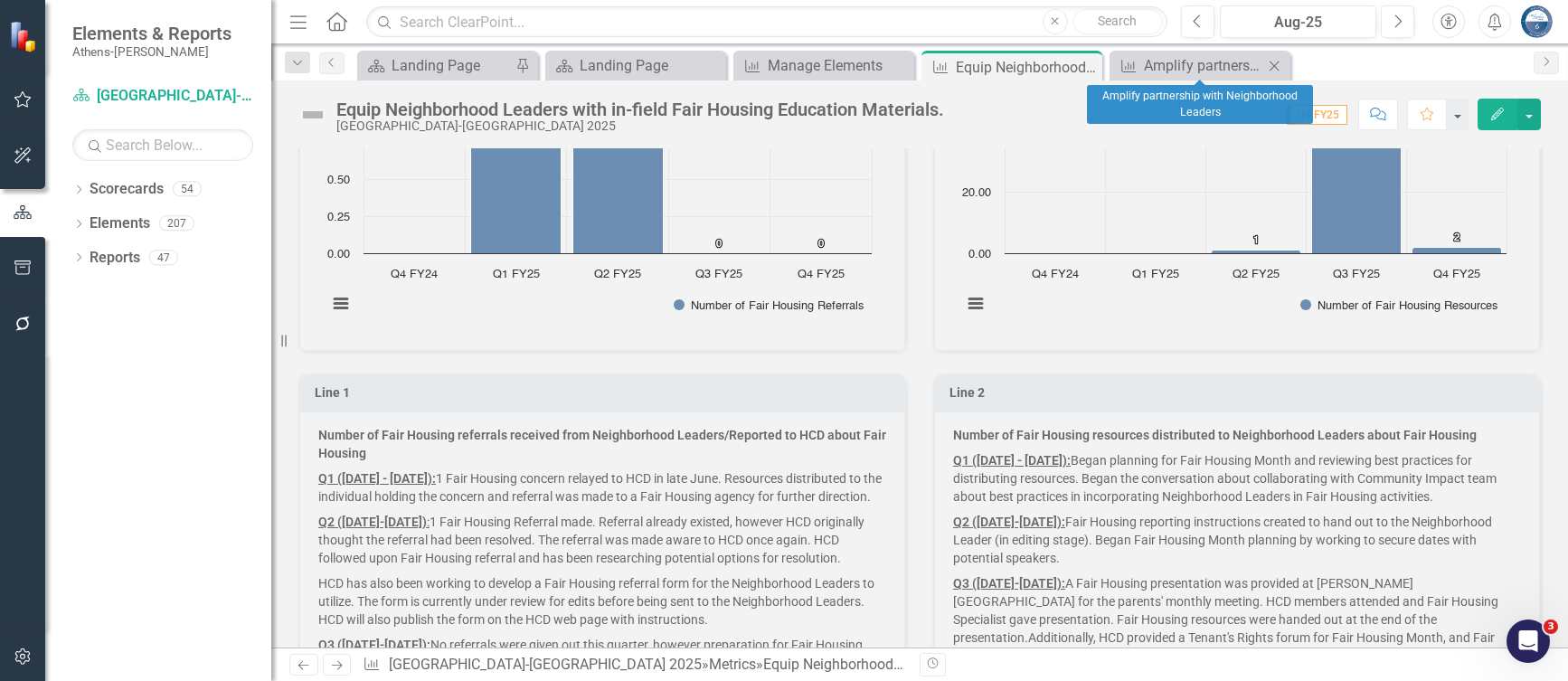
click at [1277, 64] on icon "Close" at bounding box center [1275, 66] width 18 height 15
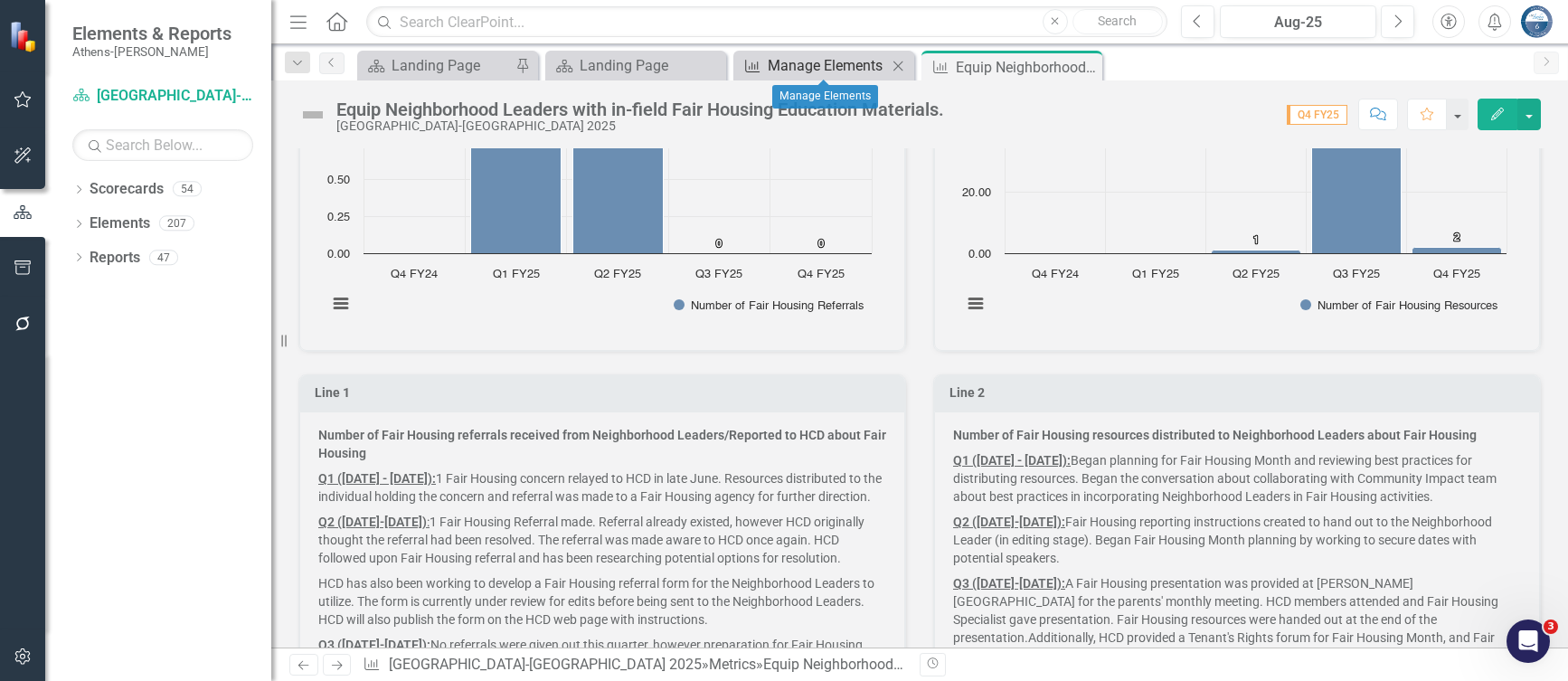
click at [785, 60] on div "Manage Elements" at bounding box center [827, 65] width 119 height 23
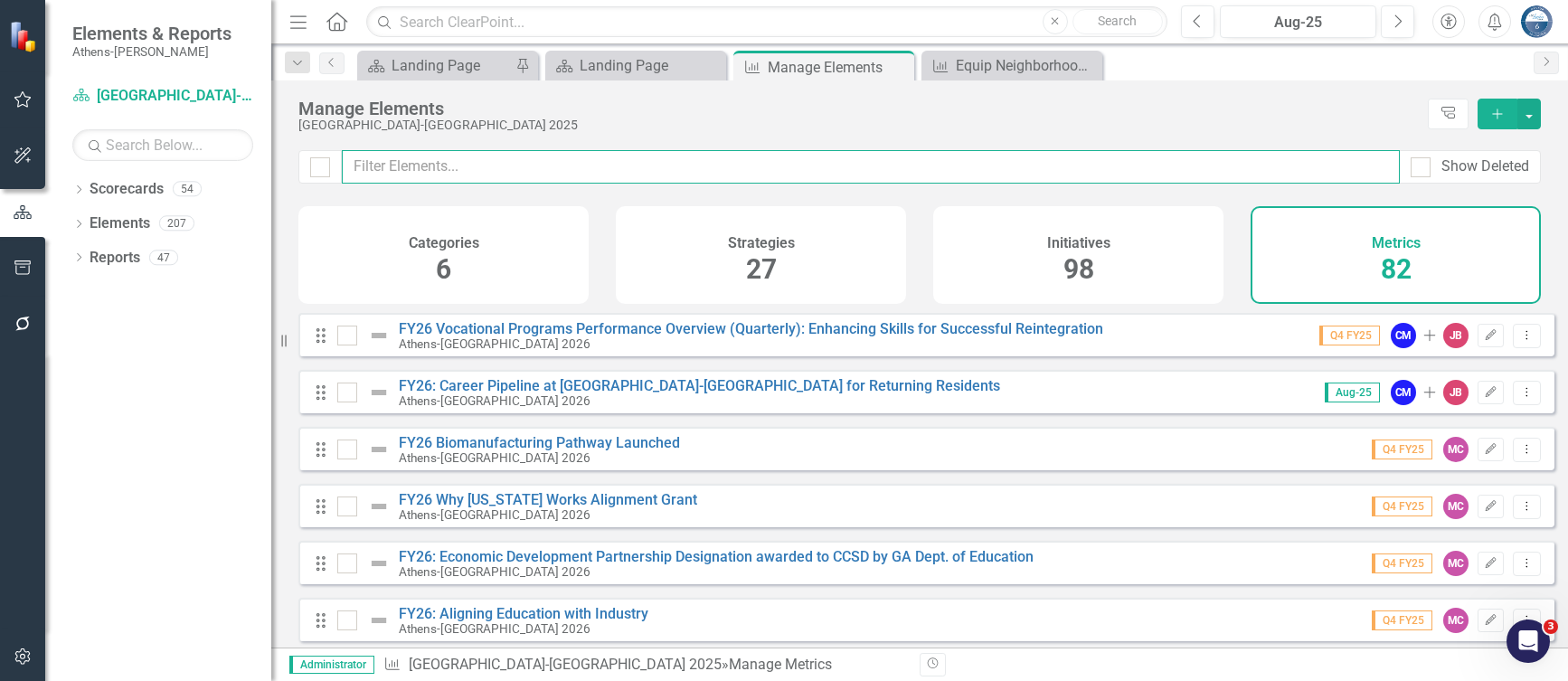
click at [397, 173] on input "text" at bounding box center [870, 167] width 1058 height 34
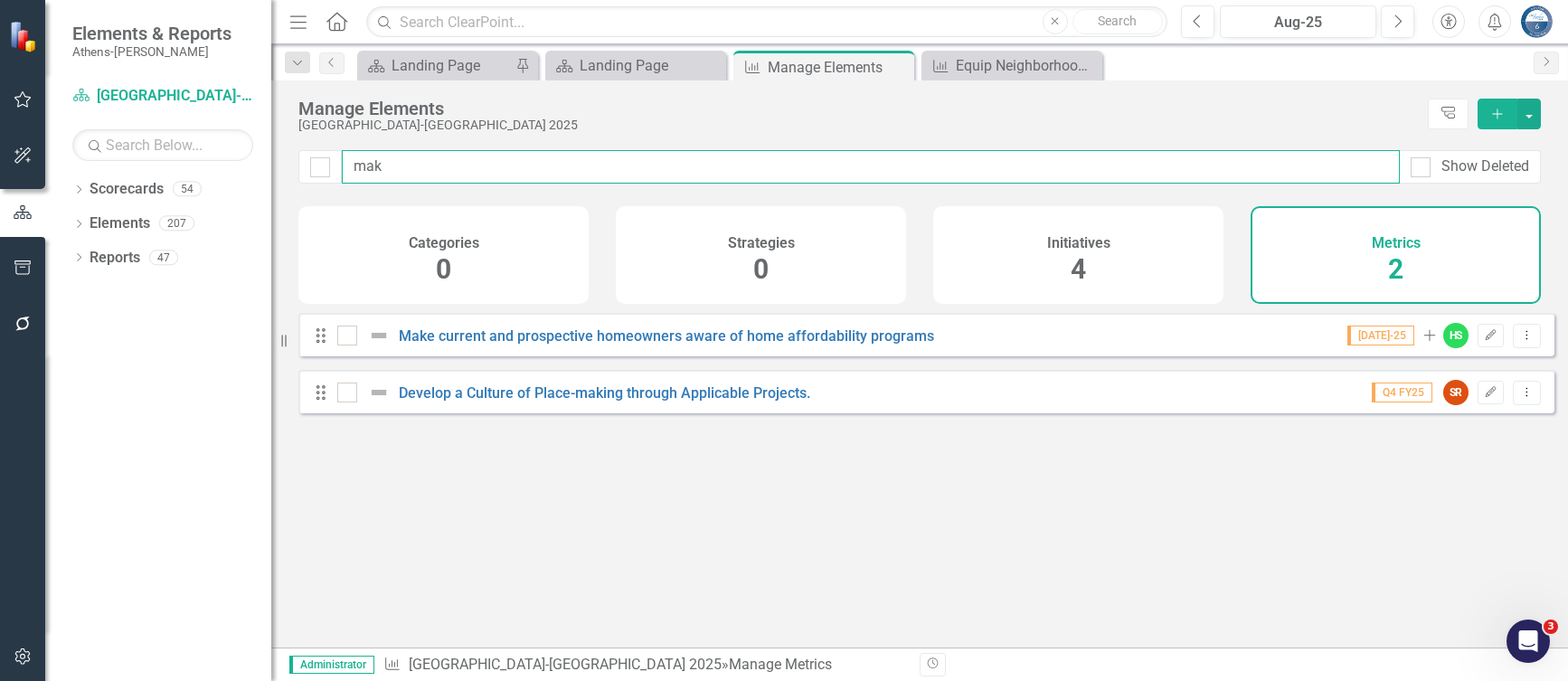
type input "make"
checkbox input "false"
type input "make"
checkbox input "false"
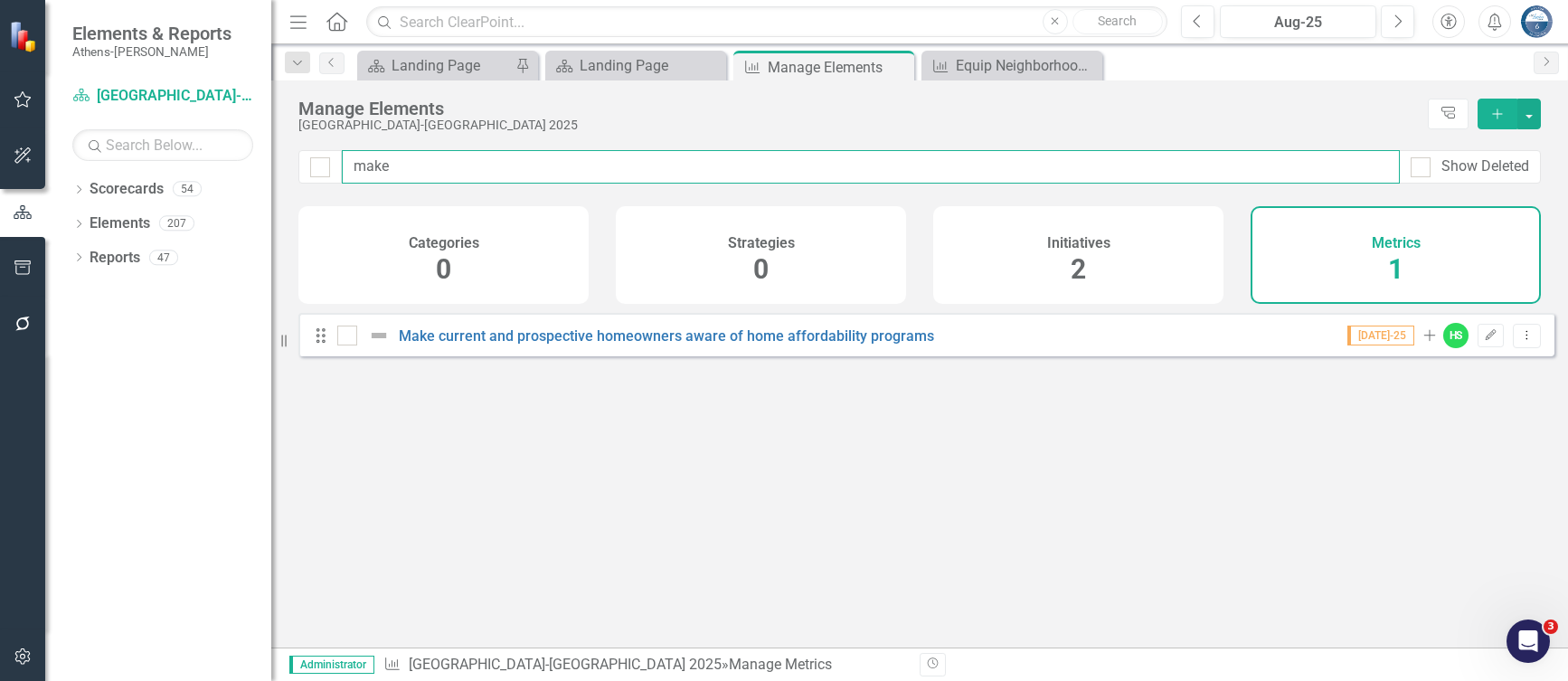
type input "make c"
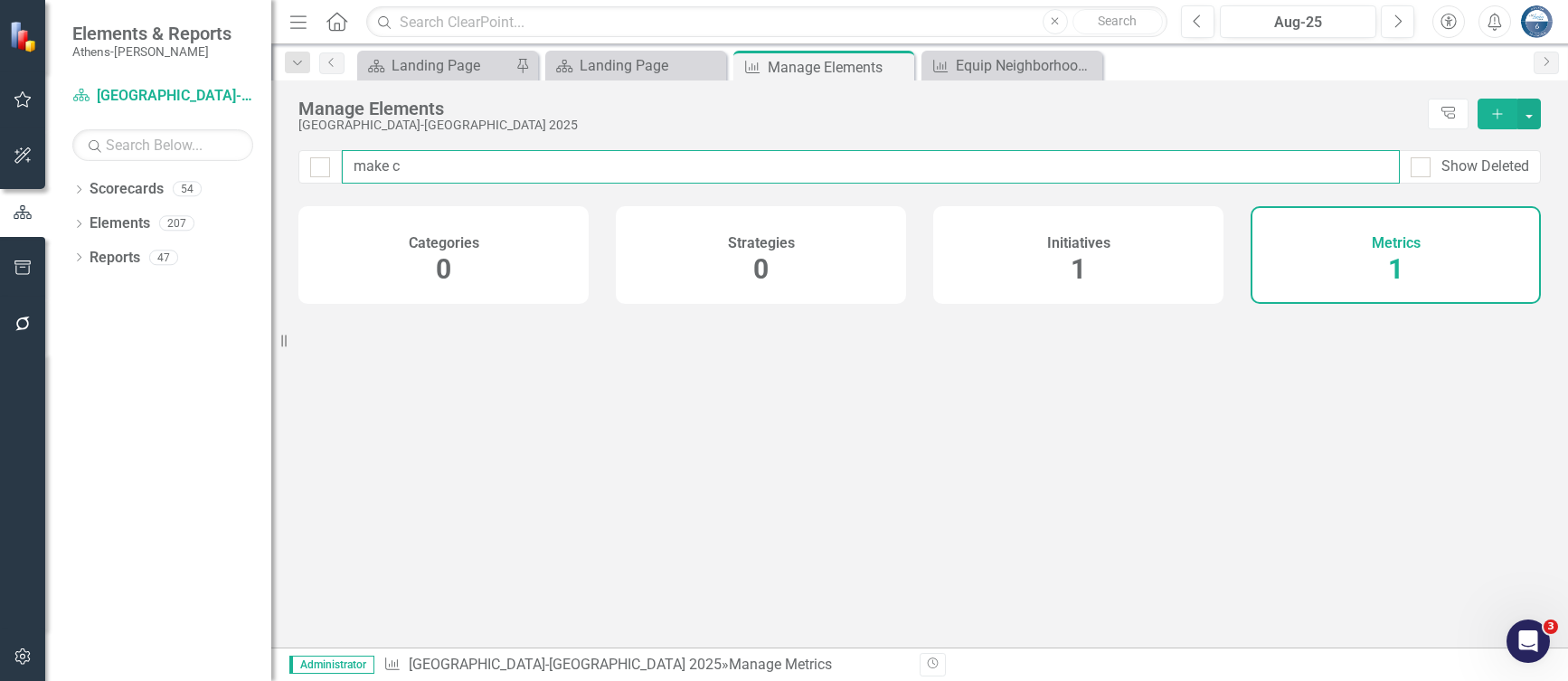
checkbox input "false"
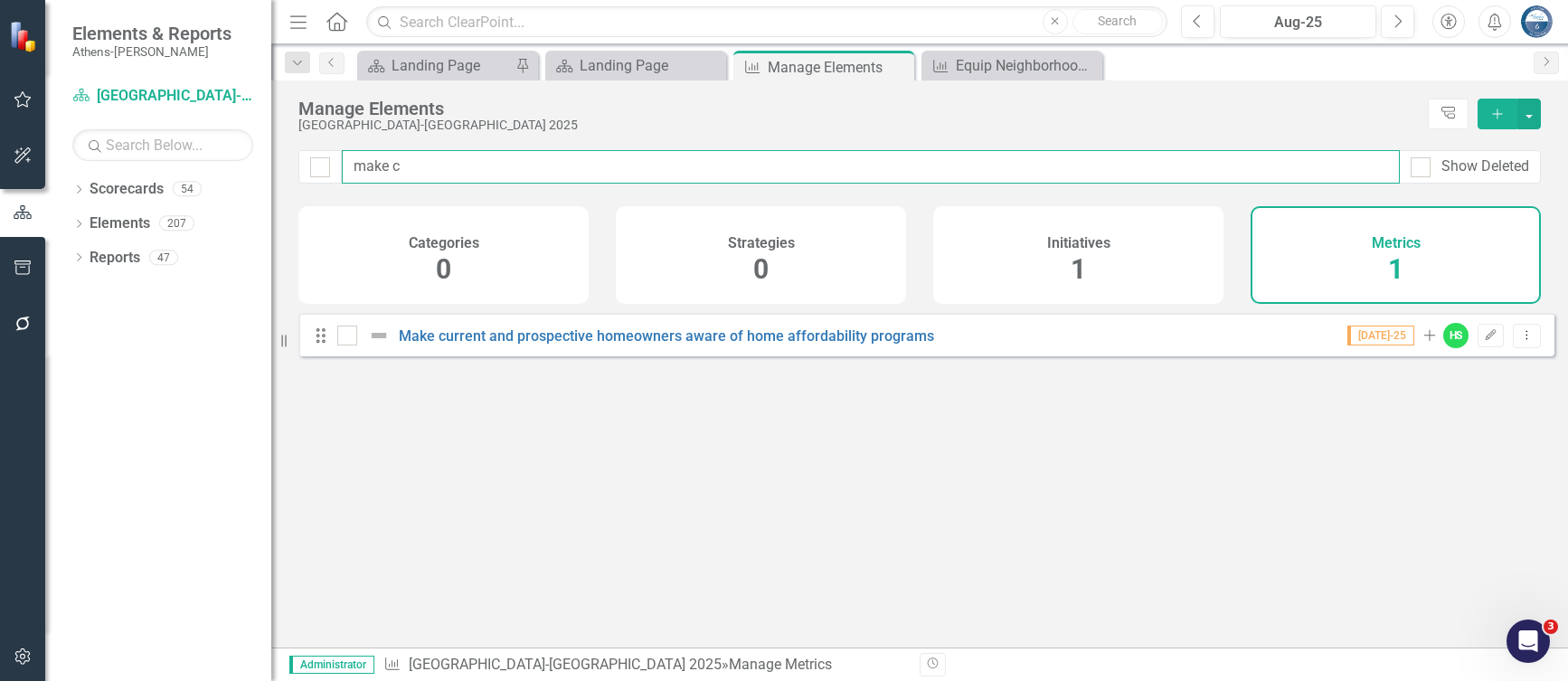
type input "make cu"
checkbox input "false"
type input "make cur"
checkbox input "false"
type input "make curr"
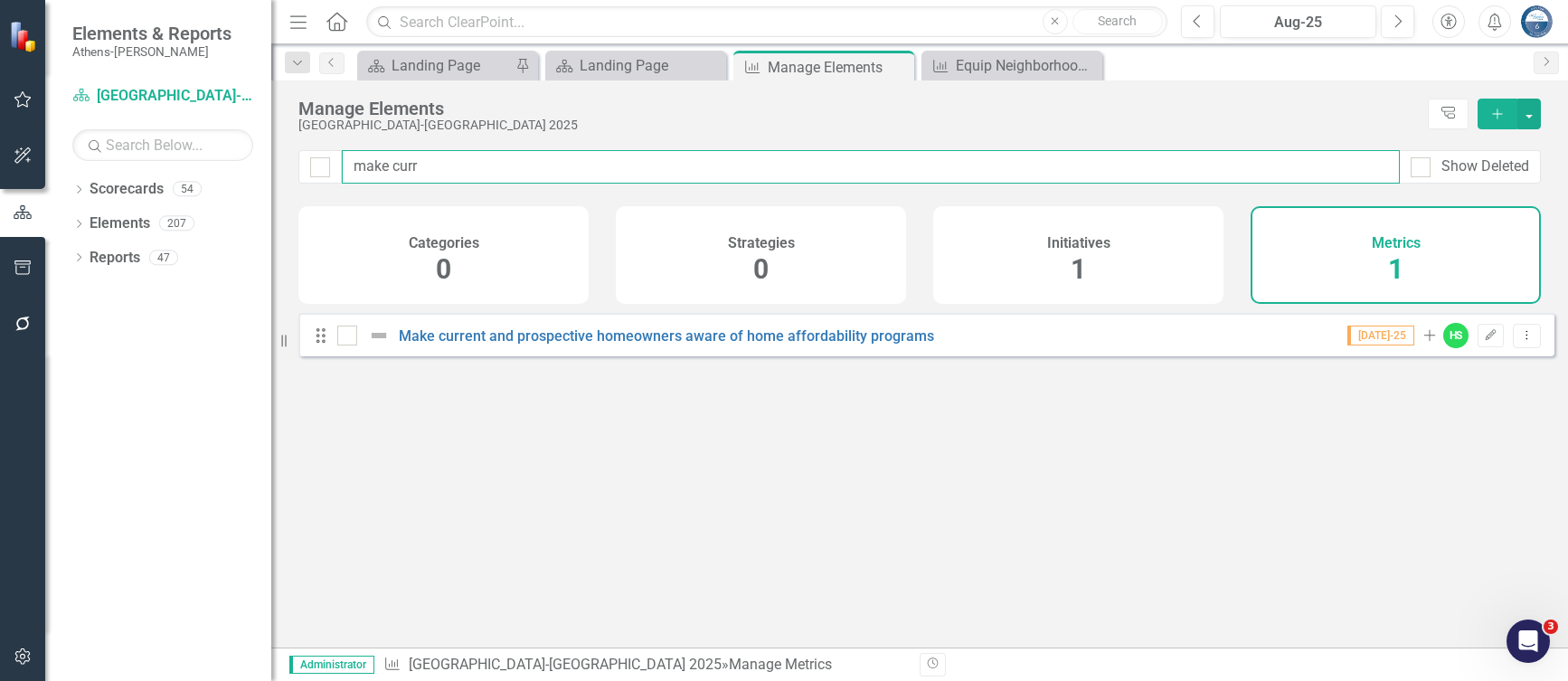
checkbox input "false"
type input "make curr"
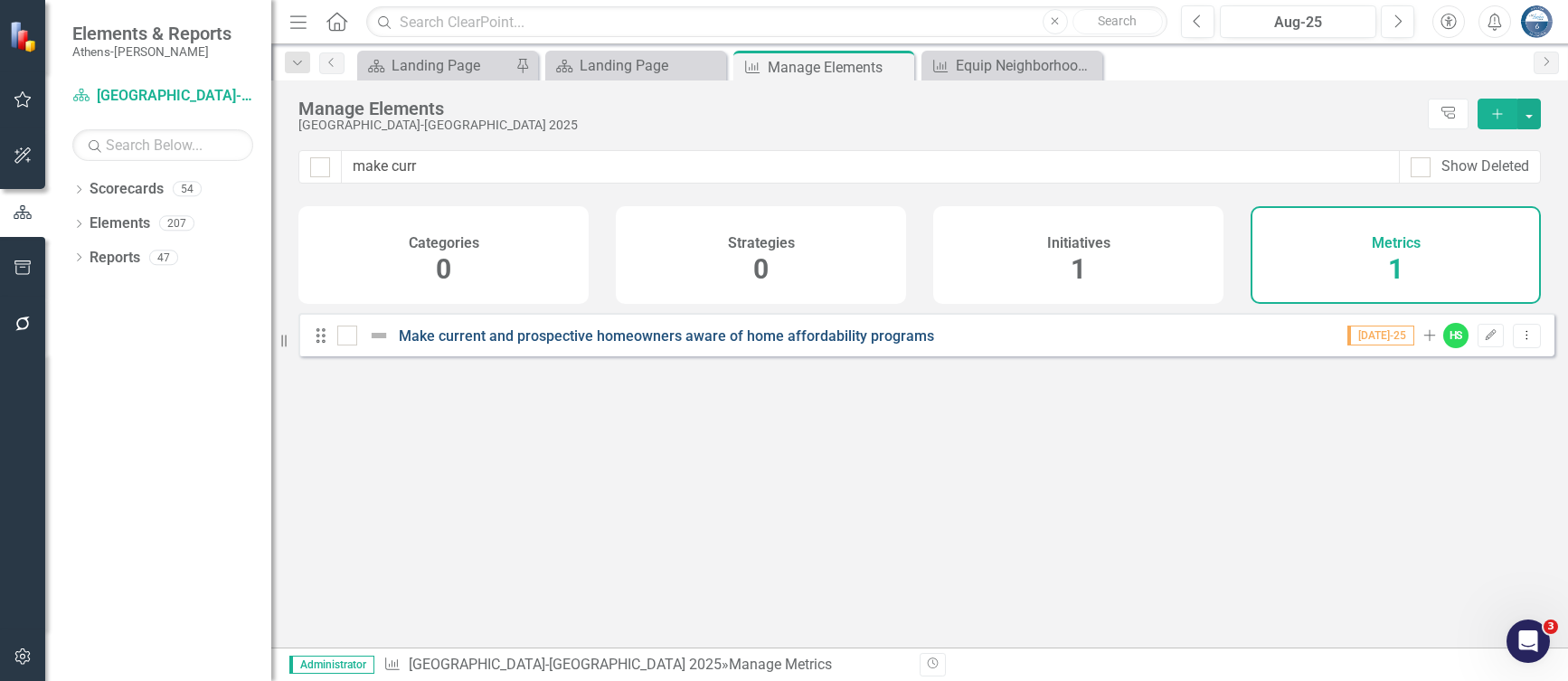
click at [503, 344] on link "Make current and prospective homeowners aware of home affordability programs" at bounding box center [667, 336] width 536 height 17
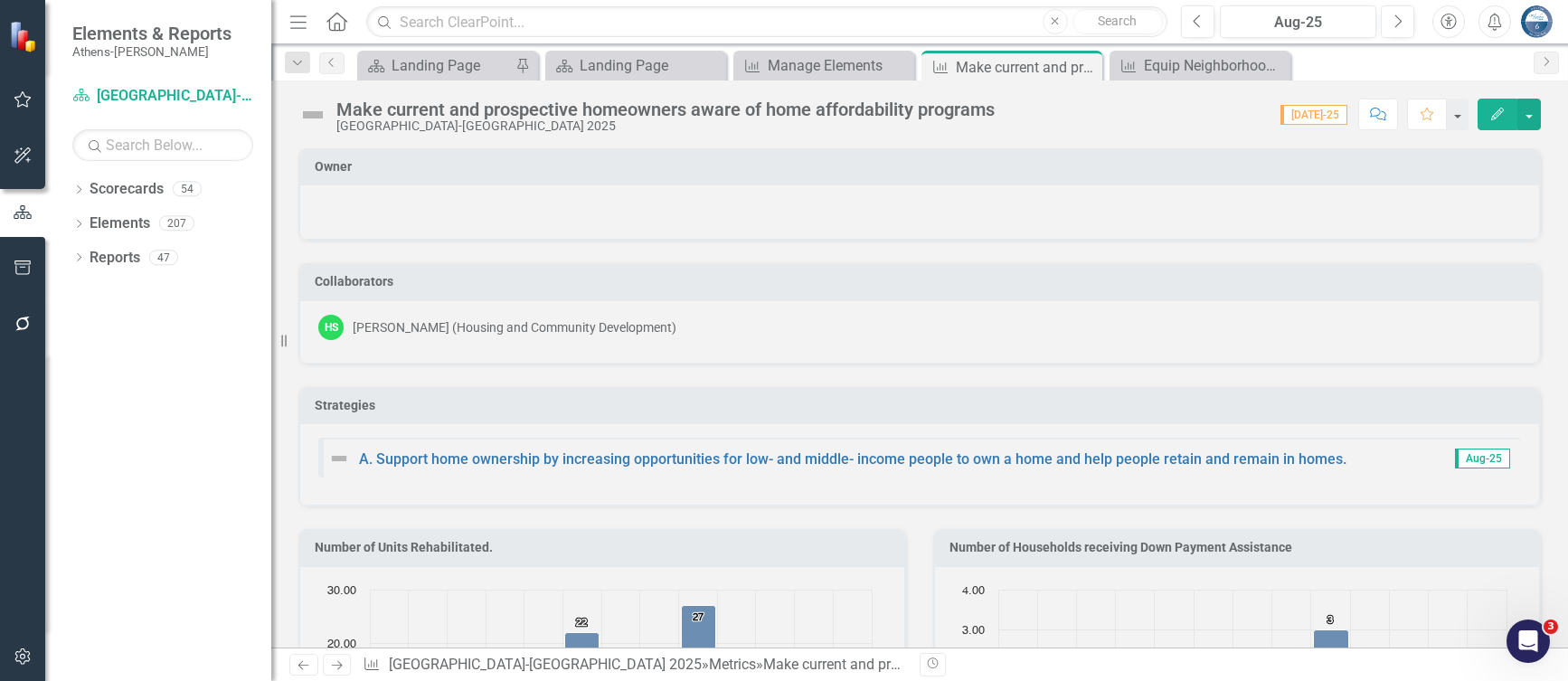
click at [446, 245] on div "Collaborators HS [PERSON_NAME] (Housing and Community Development)" at bounding box center [920, 302] width 1270 height 123
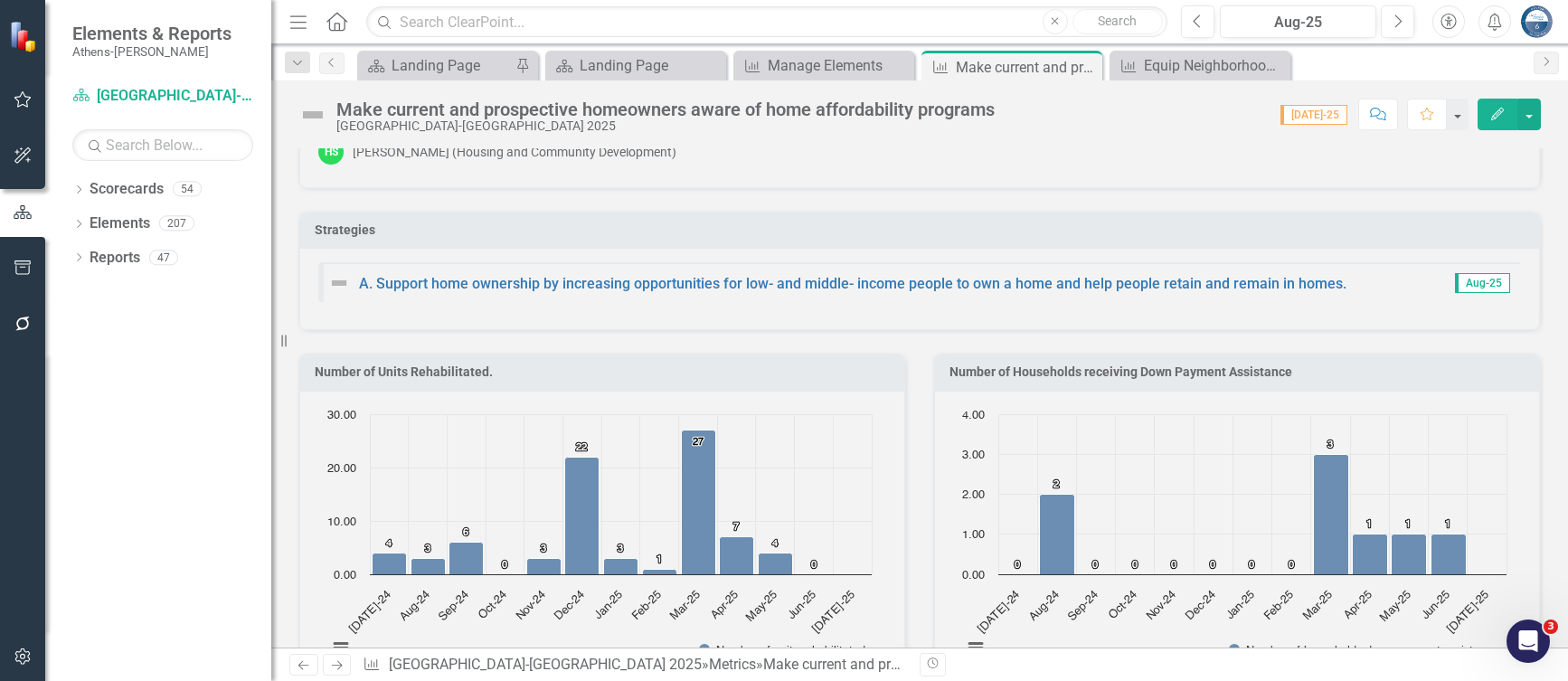
scroll to position [543, 0]
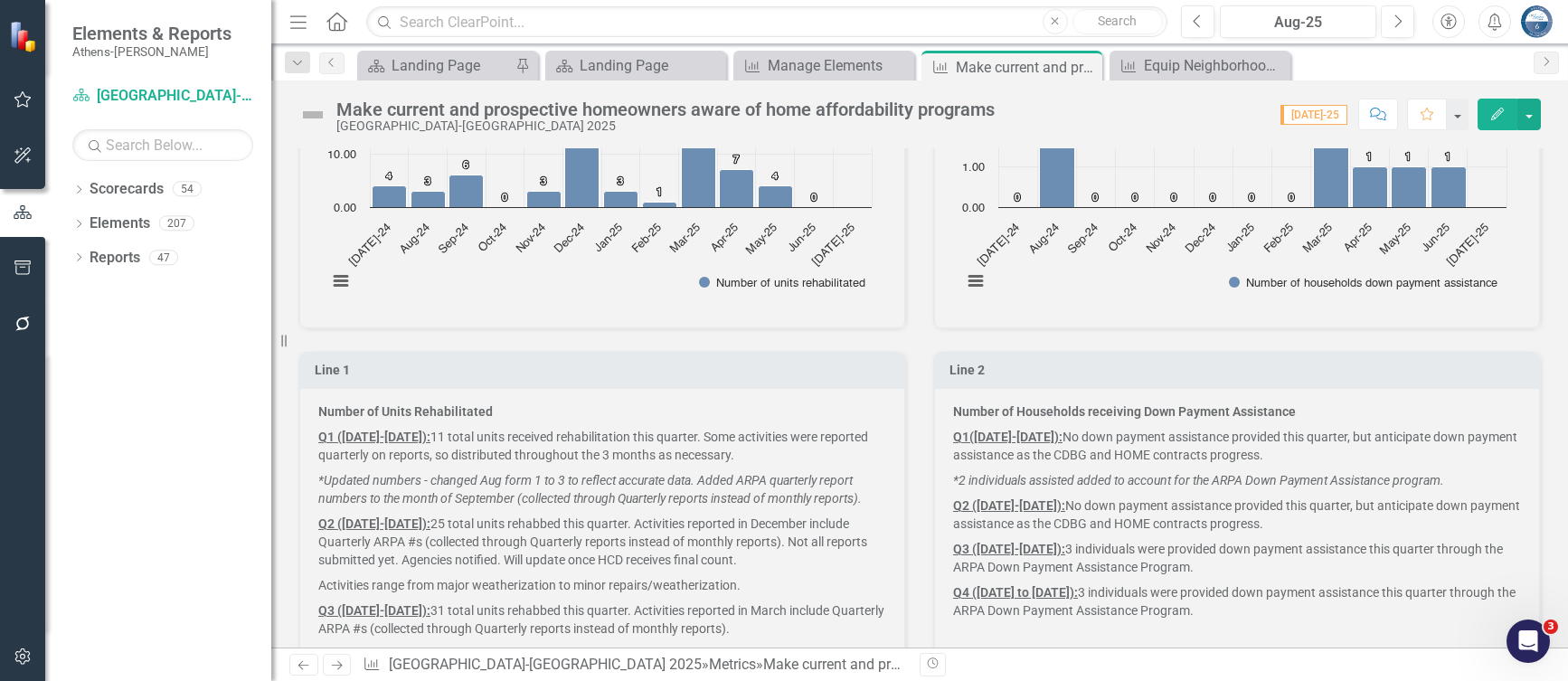
click at [1219, 424] on p "Q1([DATE]-[DATE]): No down payment assistance provided this quarter, but antici…" at bounding box center [1237, 445] width 568 height 43
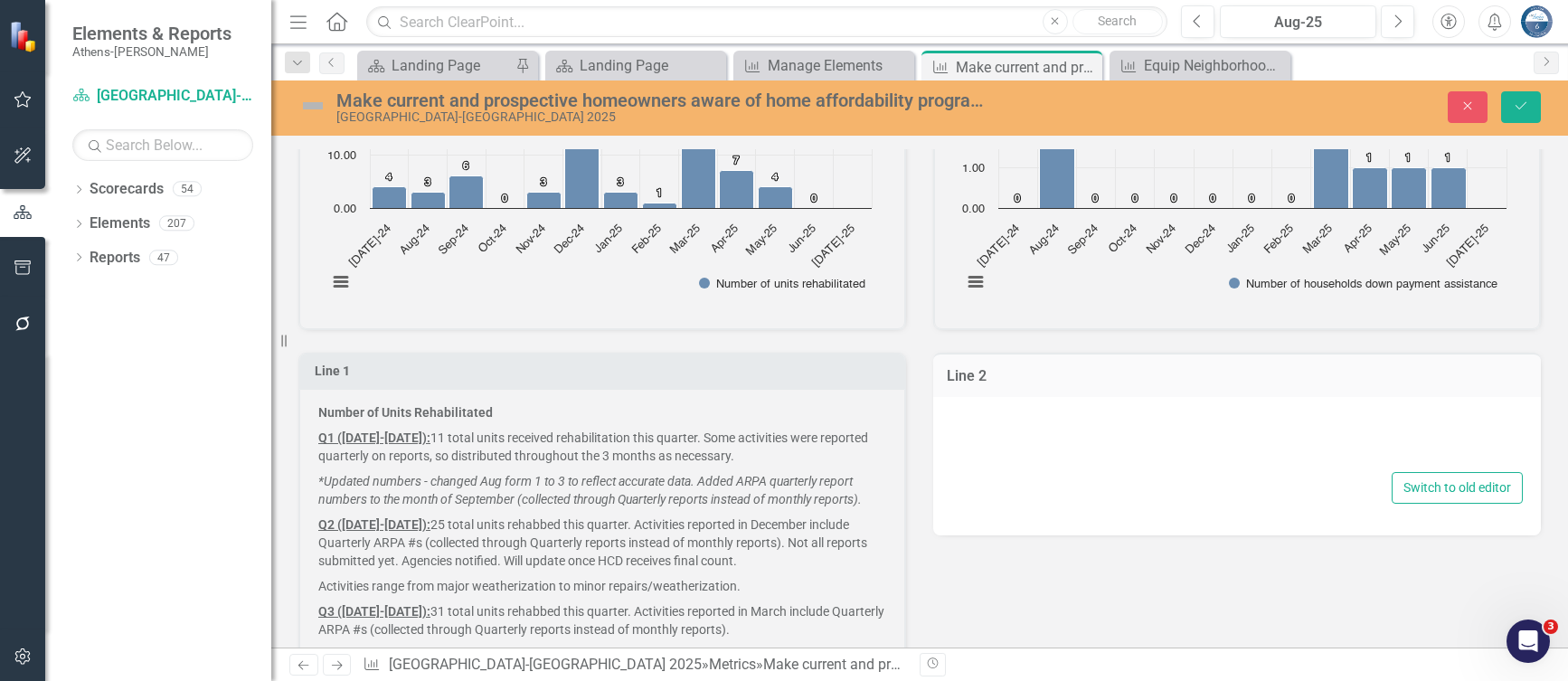
type textarea "<p><strong>Number of Households receiving Down Payment Assistance</strong></p> …"
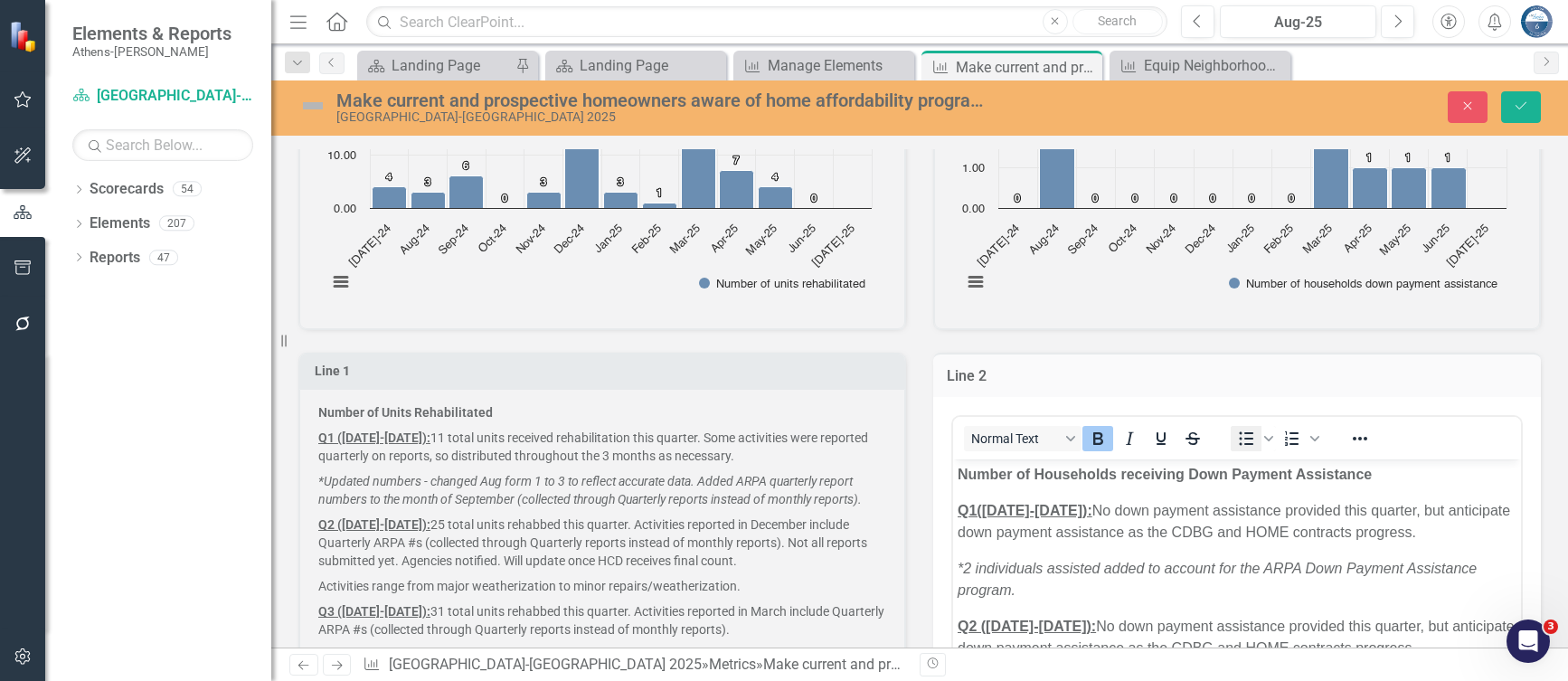
scroll to position [0, 0]
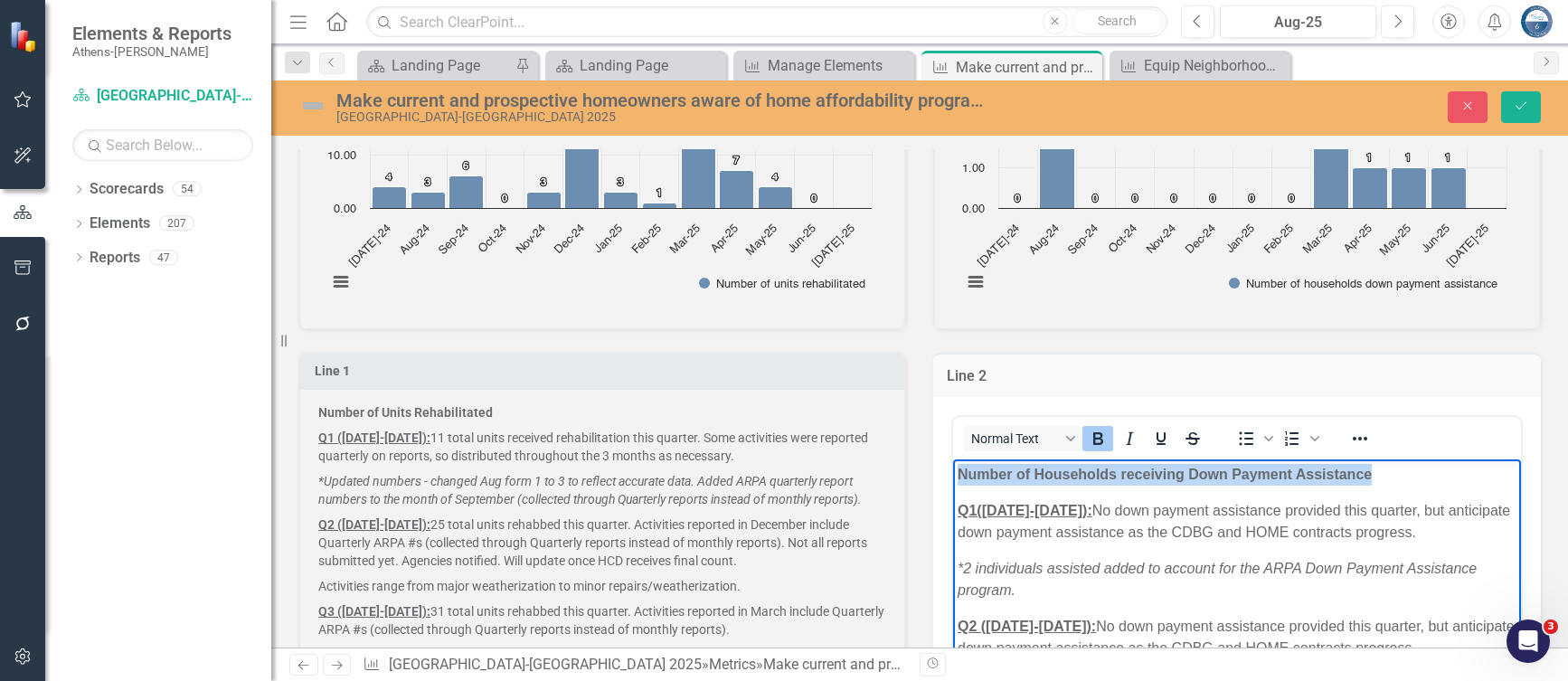
drag, startPoint x: 1377, startPoint y: 470, endPoint x: 957, endPoint y: 472, distance: 420.0
click at [958, 472] on p "Number of Households receiving Down Payment Assistance" at bounding box center [1237, 474] width 559 height 22
copy strong "Number of Households receiving Down Payment Assistance"
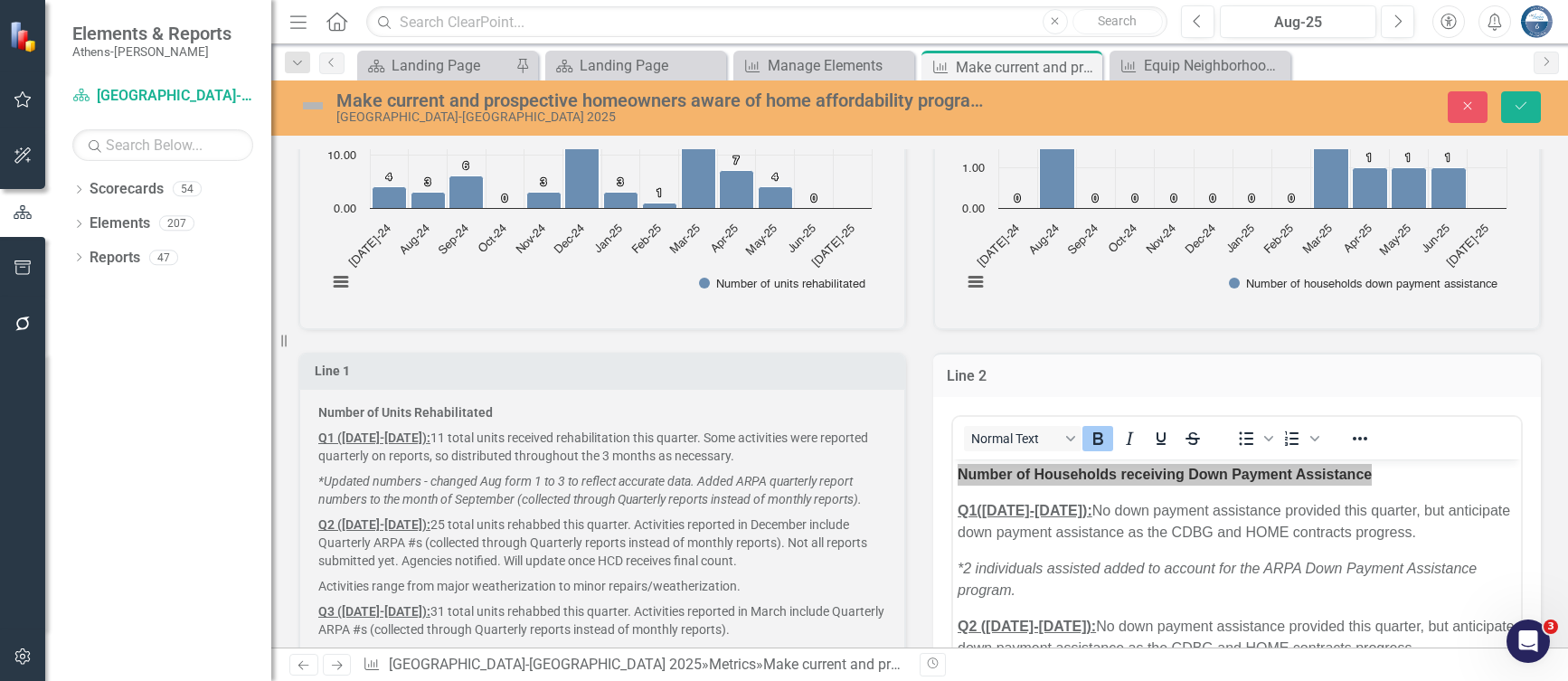
click at [506, 404] on p "Number of Units Rehabilitated" at bounding box center [603, 414] width 568 height 22
click at [526, 425] on p "Q1 ([DATE]-[DATE]): 11 total units received rehabilitation this quarter. Some a…" at bounding box center [603, 446] width 568 height 43
click at [522, 425] on p "Q1 ([DATE]-[DATE]): 11 total units received rehabilitation this quarter. Some a…" at bounding box center [603, 446] width 568 height 43
click at [519, 425] on p "Q1 ([DATE]-[DATE]): 11 total units received rehabilitation this quarter. Some a…" at bounding box center [603, 446] width 568 height 43
click at [506, 404] on p "Number of Units Rehabilitated" at bounding box center [603, 414] width 568 height 22
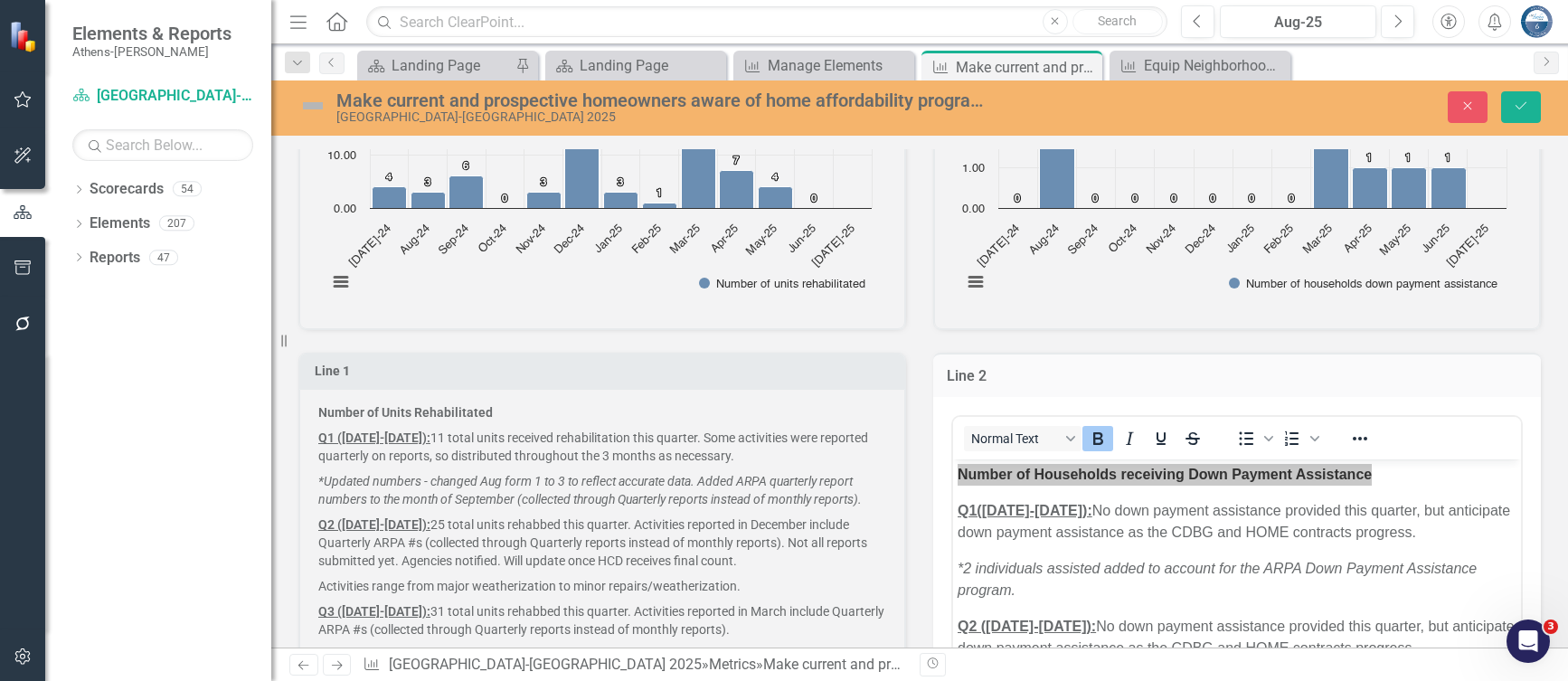
click at [506, 404] on p "Number of Units Rehabilitated" at bounding box center [603, 414] width 568 height 22
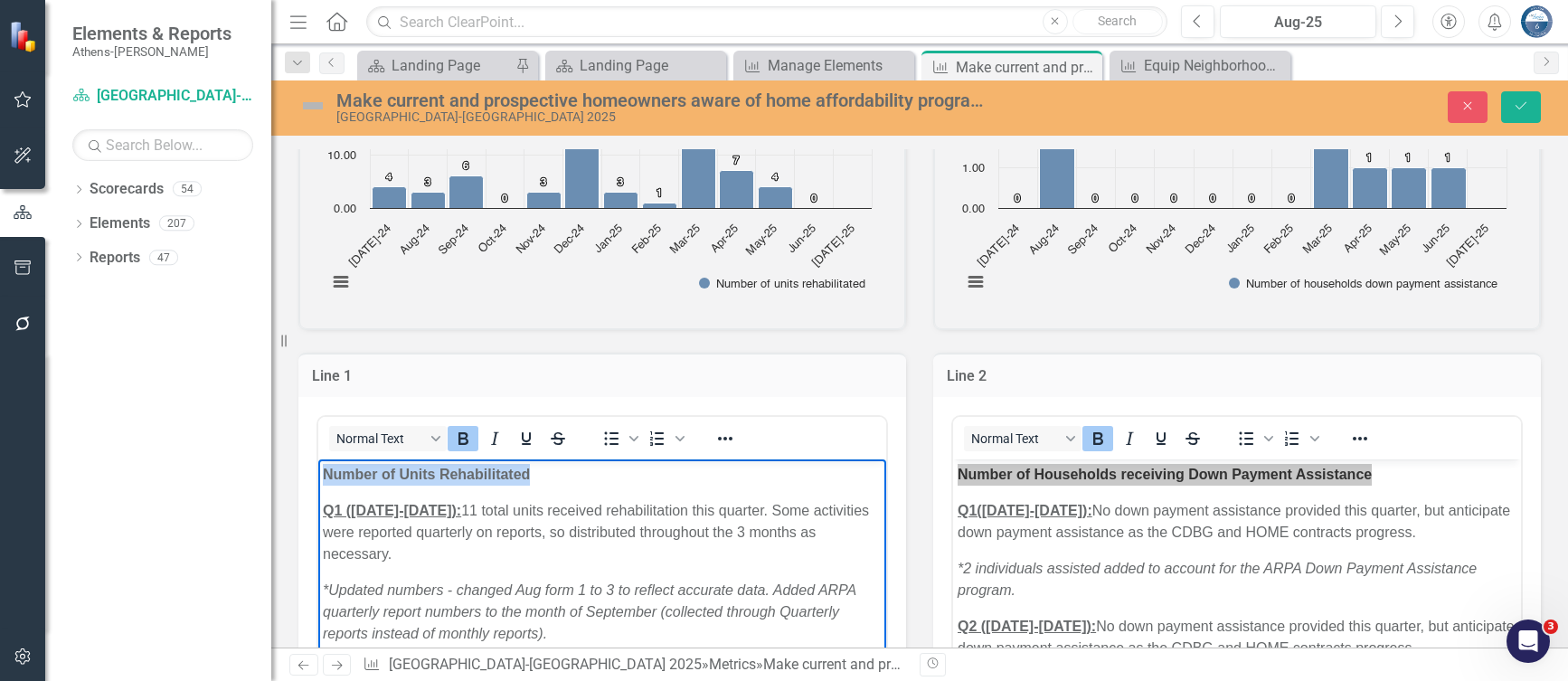
drag, startPoint x: 538, startPoint y: 471, endPoint x: 298, endPoint y: 475, distance: 240.0
copy strong "Number of Units Rehabilitated"
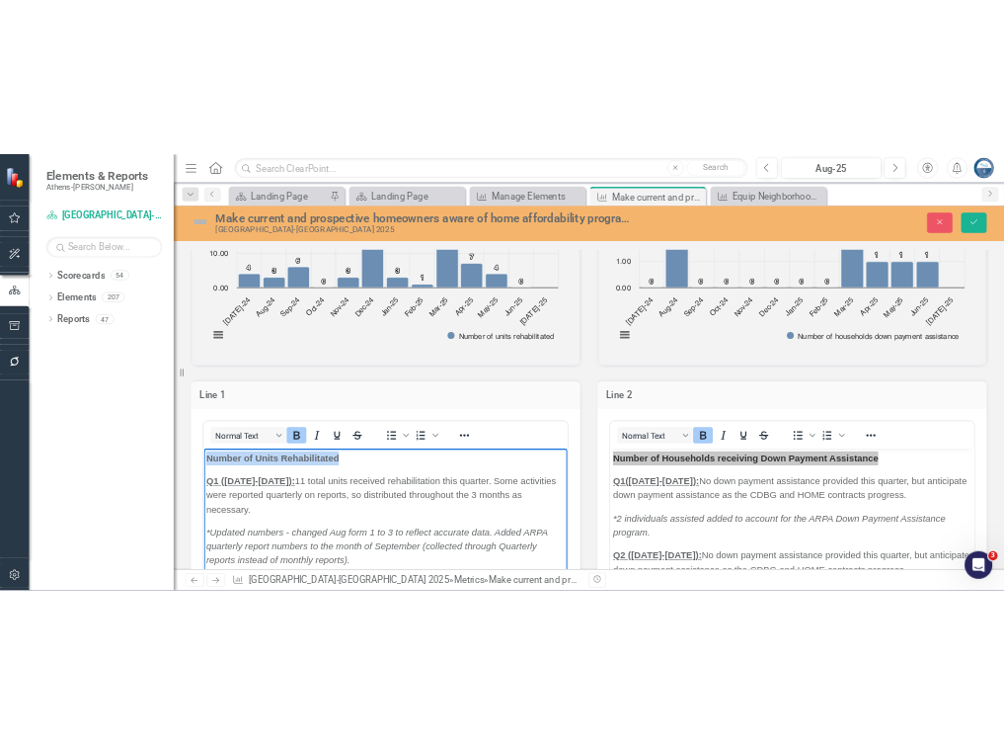
scroll to position [494, 0]
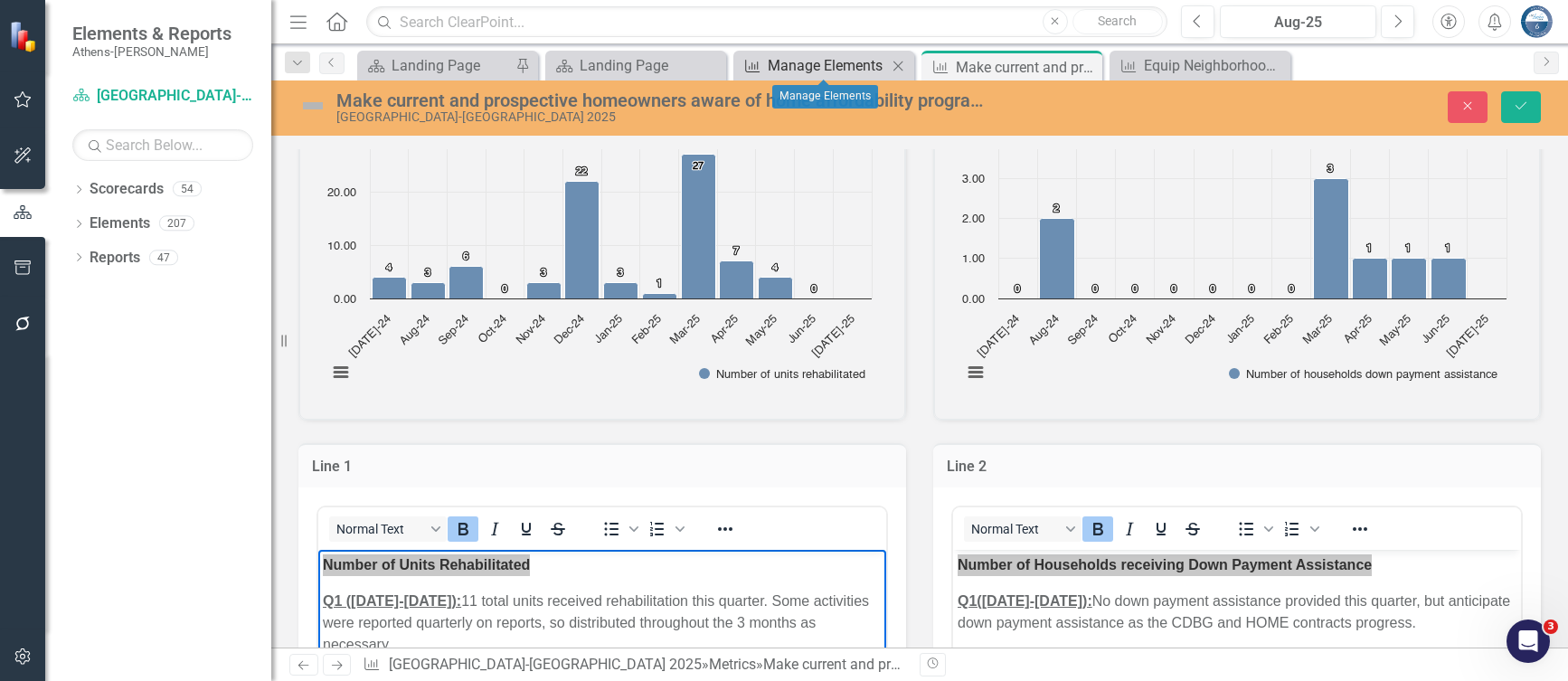
click at [851, 72] on div "Manage Elements" at bounding box center [827, 65] width 119 height 23
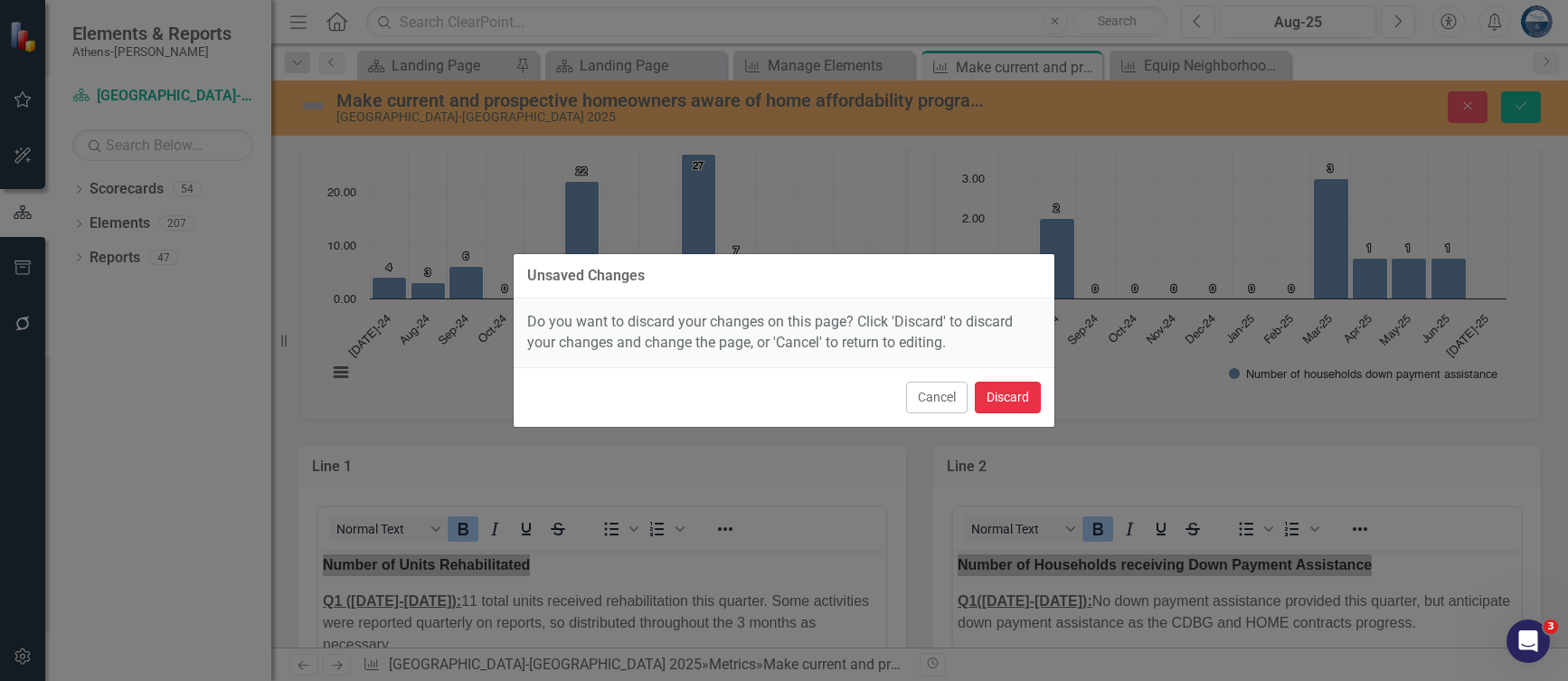
click at [1001, 392] on button "Discard" at bounding box center [1008, 397] width 66 height 32
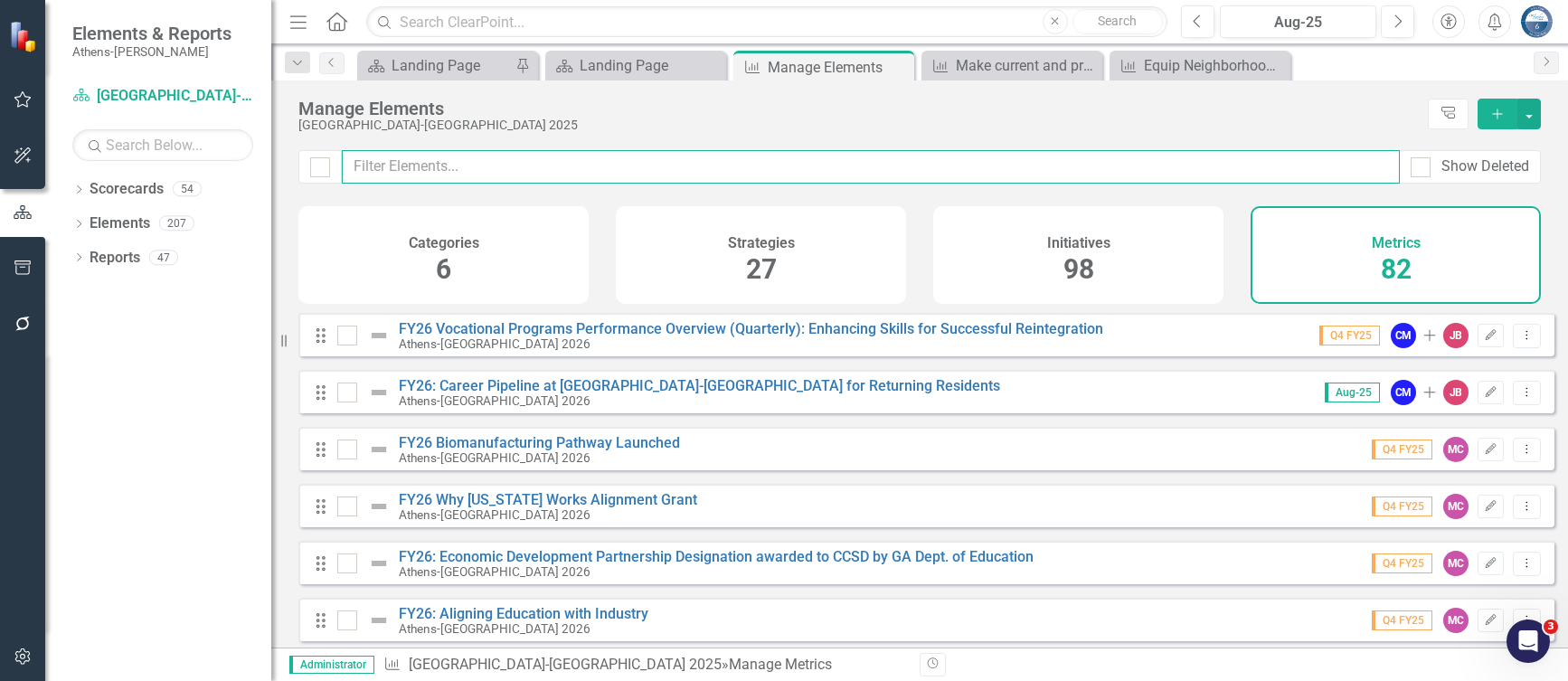
click at [783, 166] on input "text" at bounding box center [870, 167] width 1058 height 34
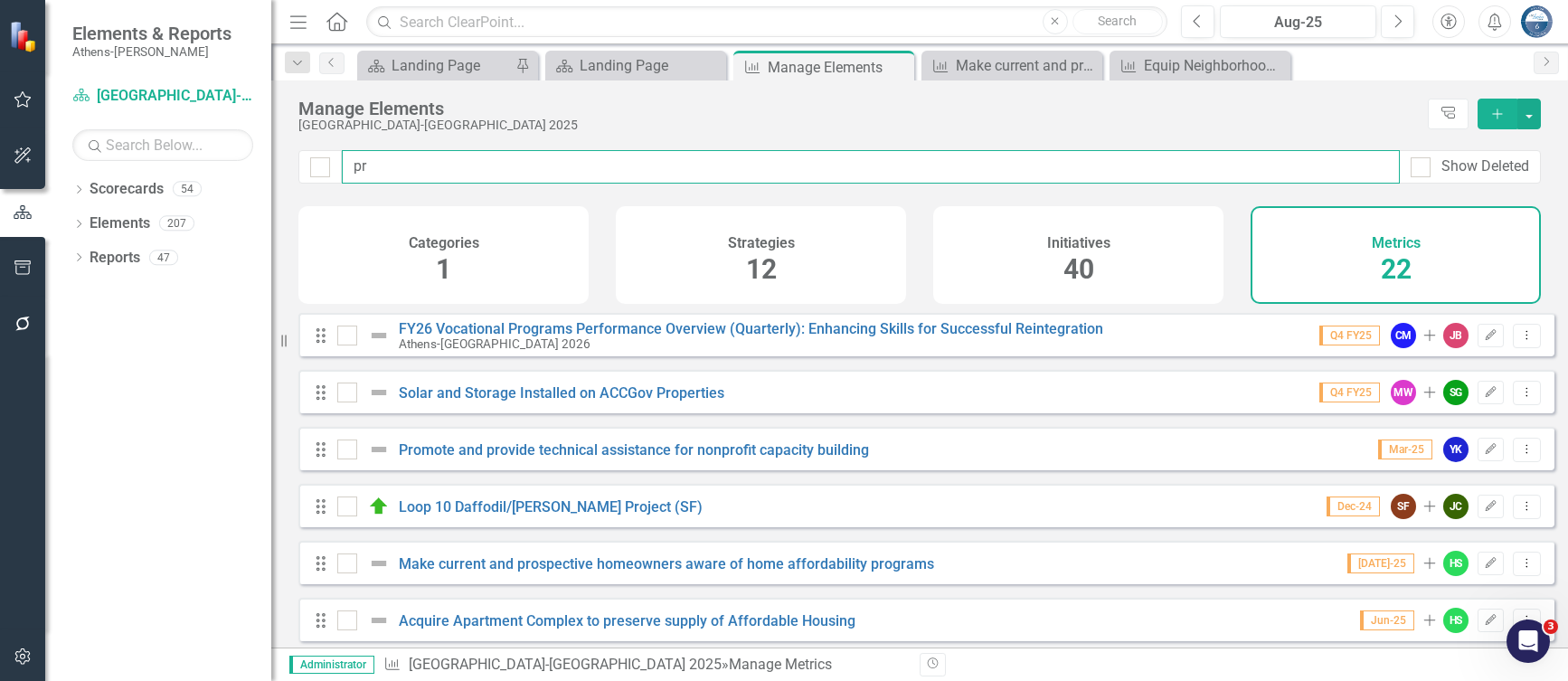
type input "pro"
checkbox input "false"
type input "prom"
checkbox input "false"
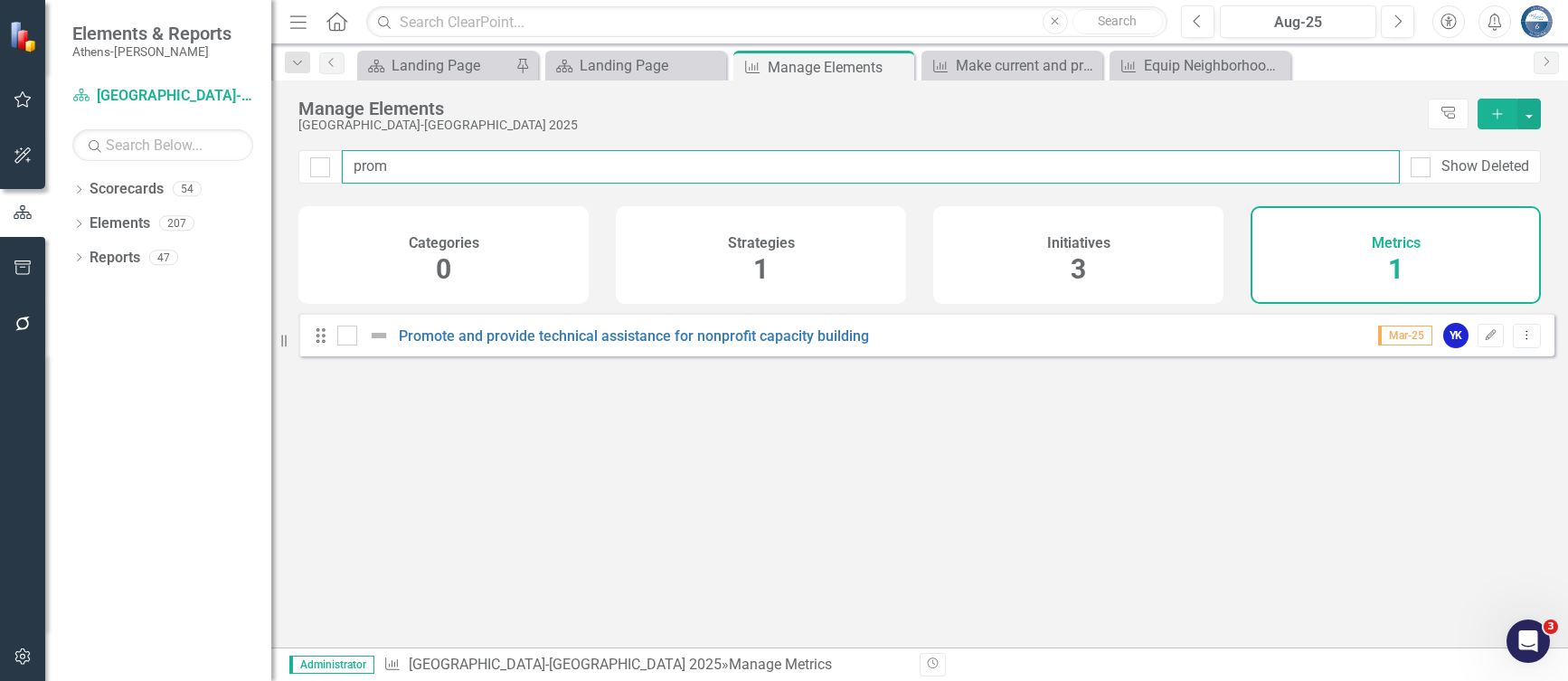
type input "promo"
checkbox input "false"
type input "promot"
checkbox input "false"
type input "promot"
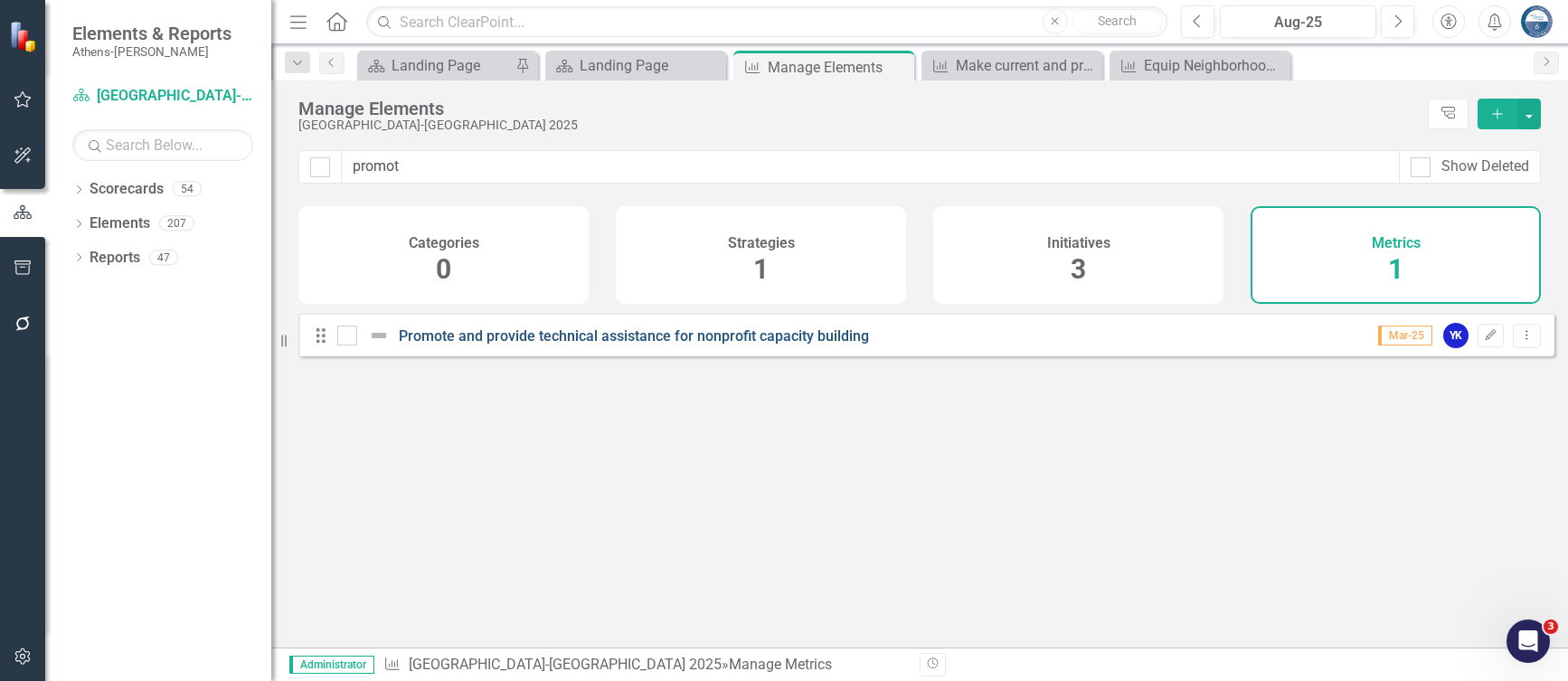
click at [598, 344] on link "Promote and provide technical assistance for nonprofit capacity building" at bounding box center [635, 336] width 471 height 17
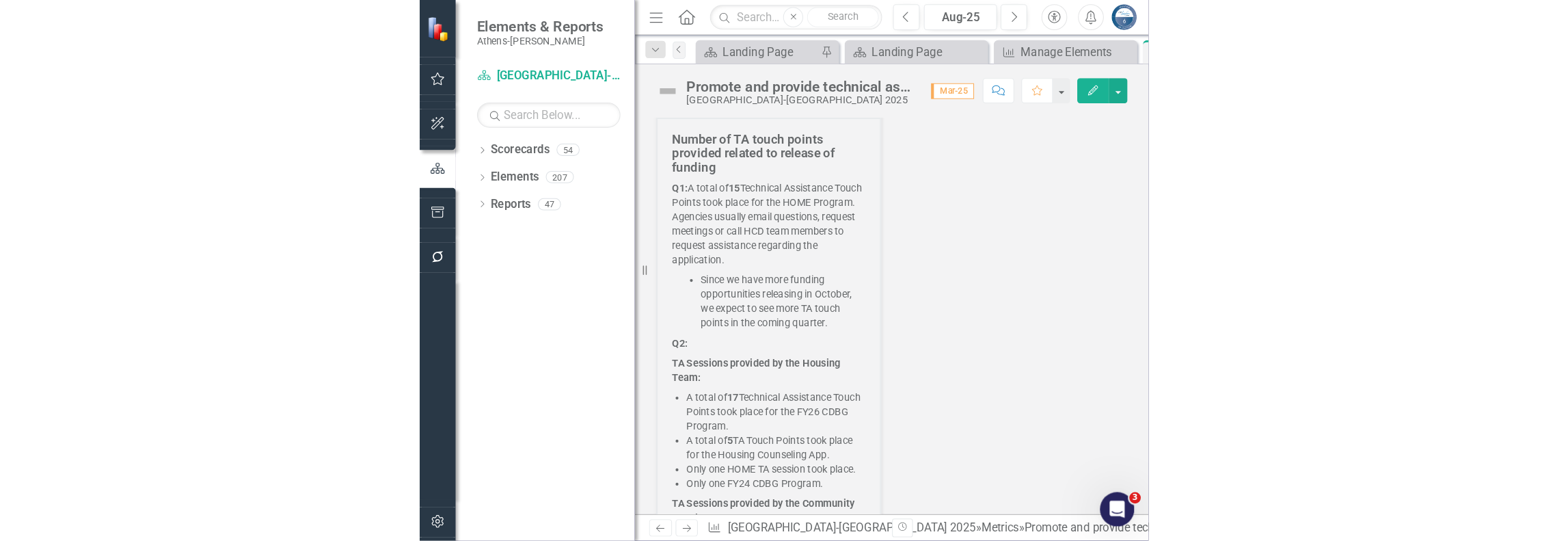
scroll to position [1166, 0]
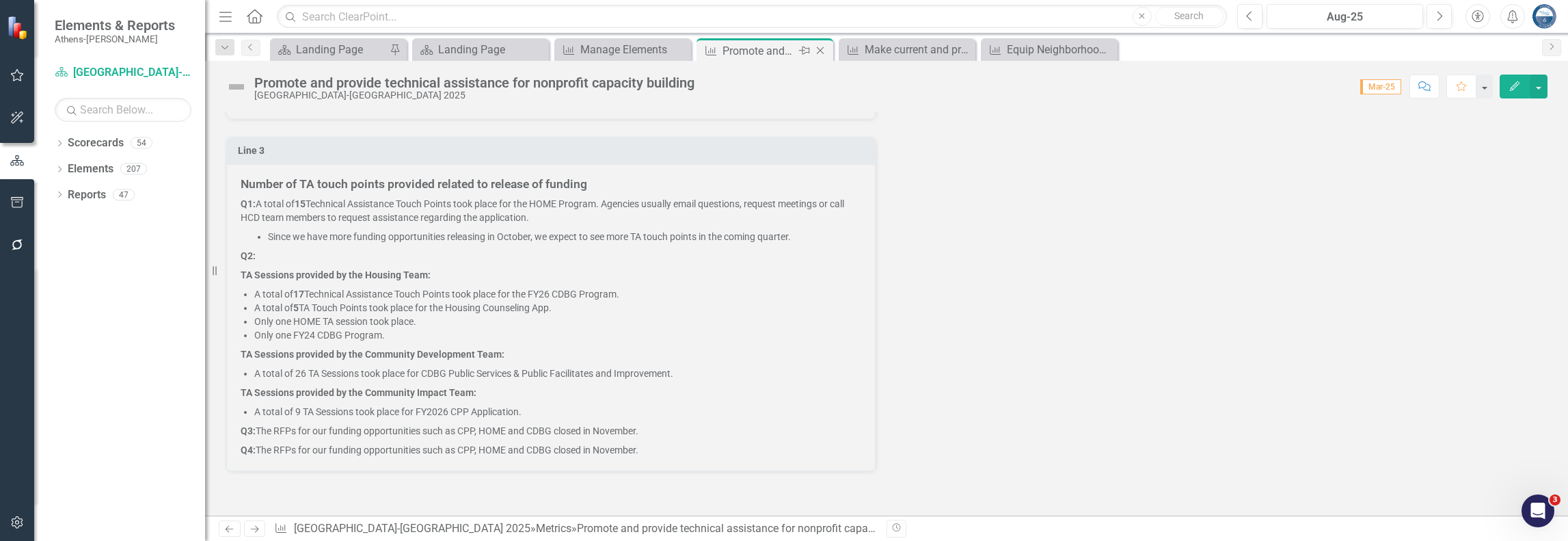
click at [822, 50] on icon "Close" at bounding box center [820, 51] width 14 height 11
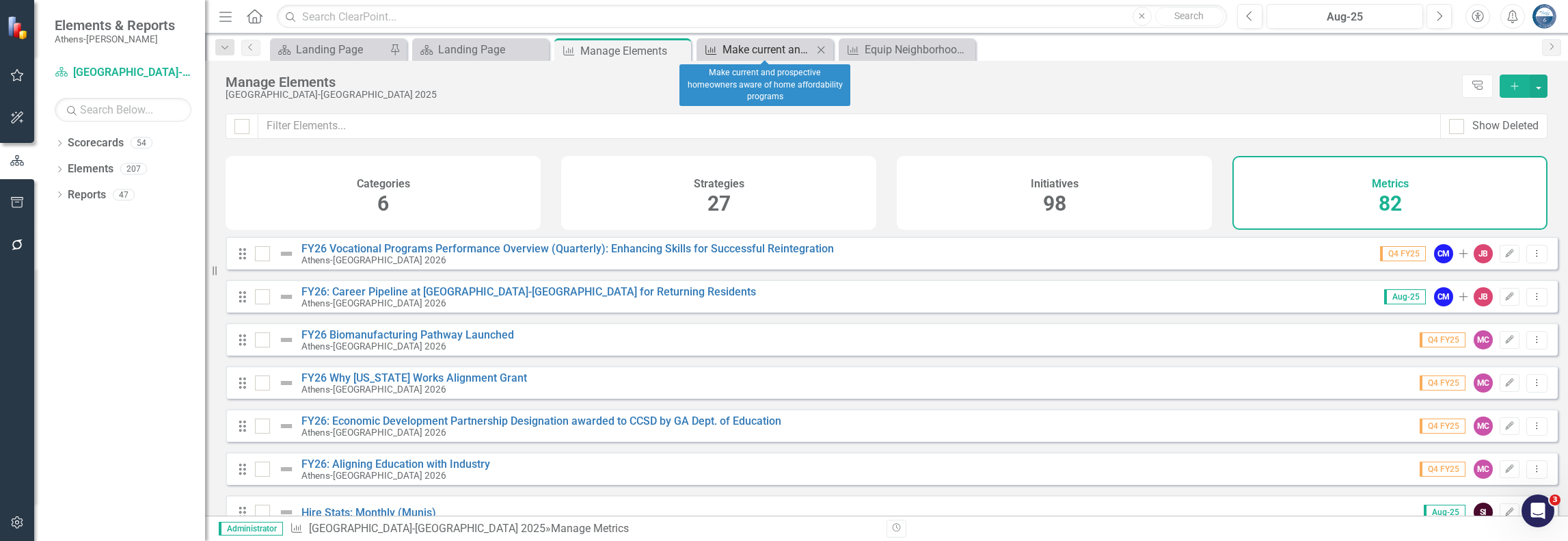
click at [768, 47] on div "Make current and prospective homeowners aware of home affordability programs" at bounding box center [768, 49] width 90 height 17
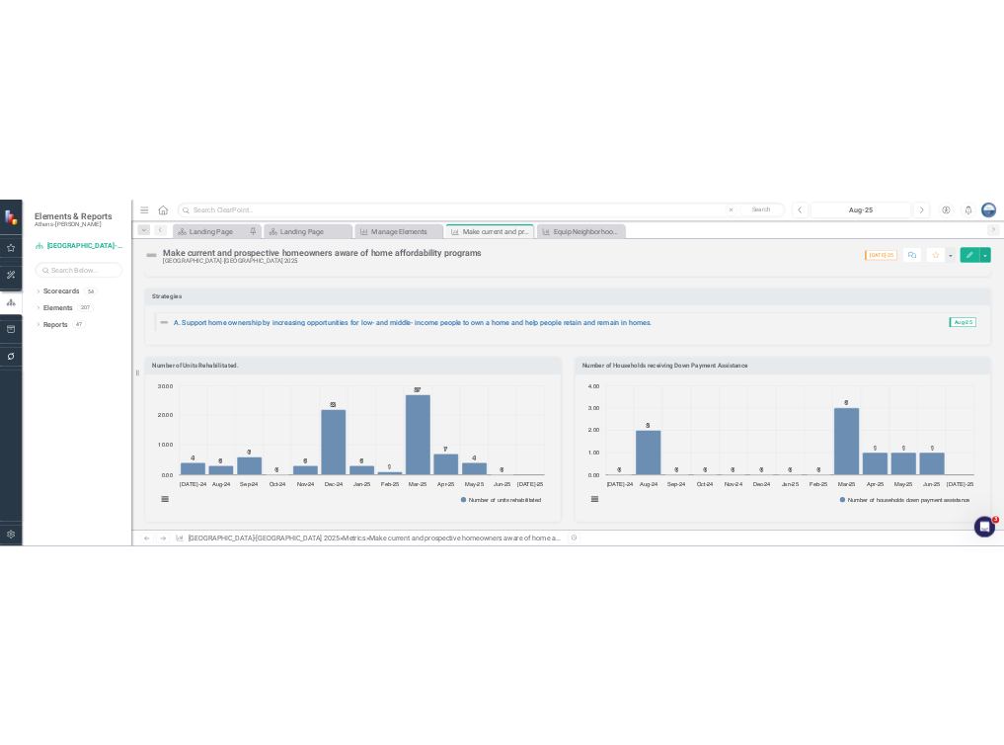
scroll to position [593, 0]
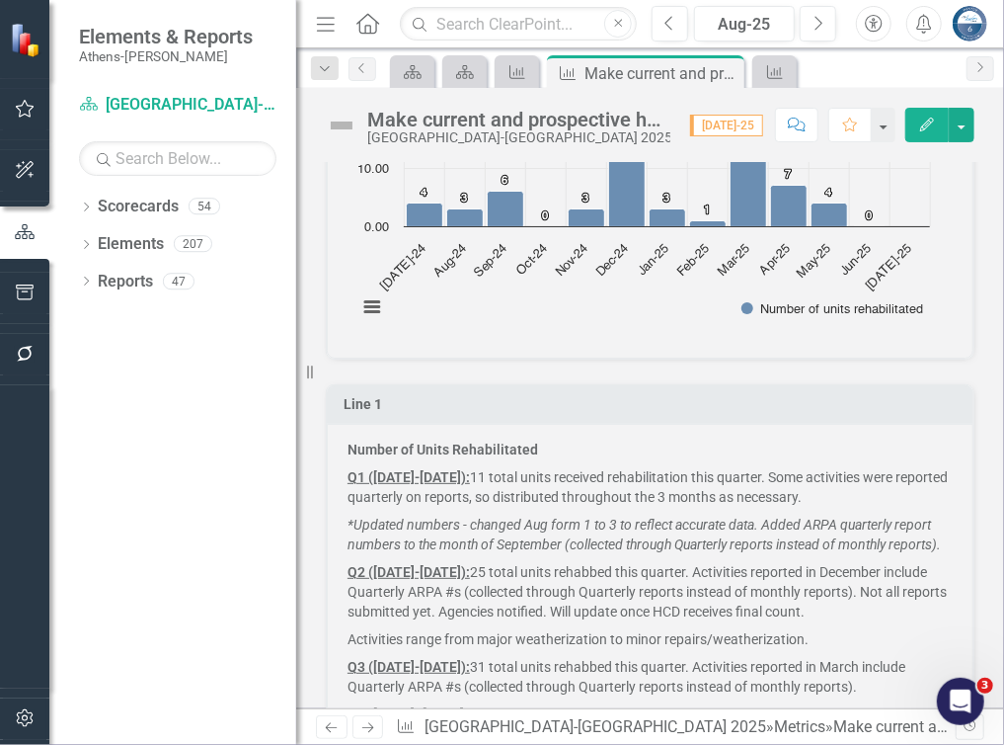
click at [572, 373] on div "Line 1 Number of Units Rehabilitated Q1 ([DATE]-[DATE]): 11 total units receive…" at bounding box center [650, 576] width 678 height 434
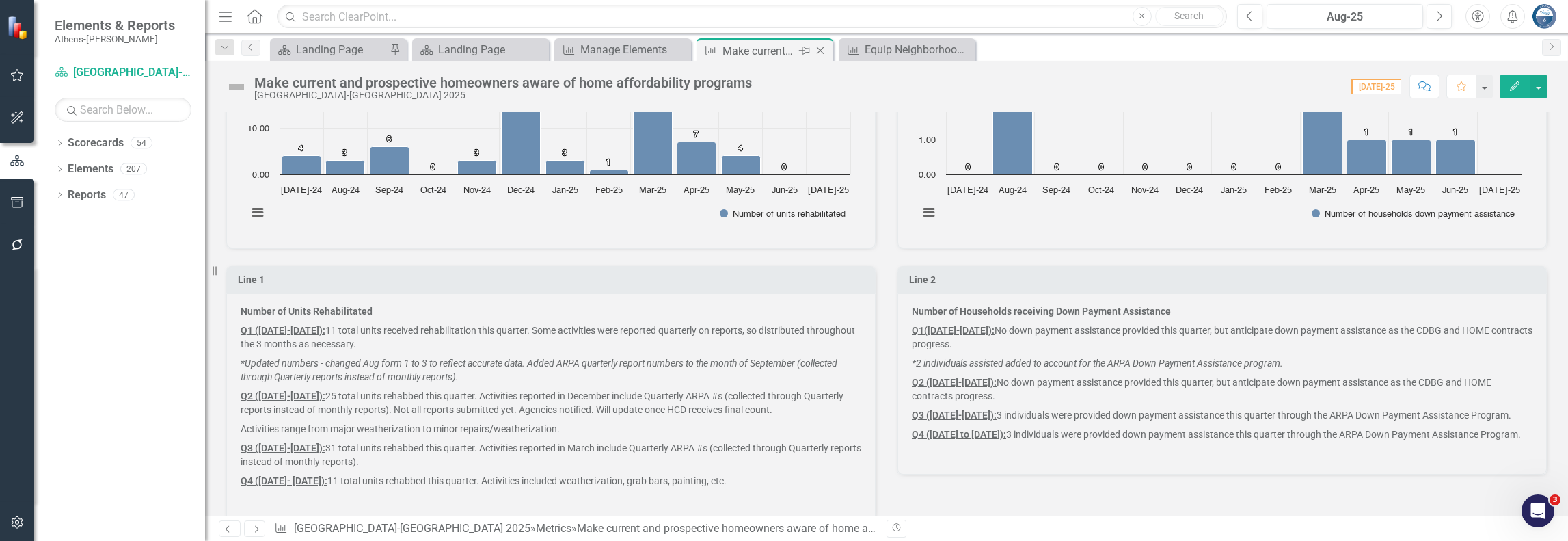
click at [820, 48] on icon "Close" at bounding box center [820, 51] width 14 height 11
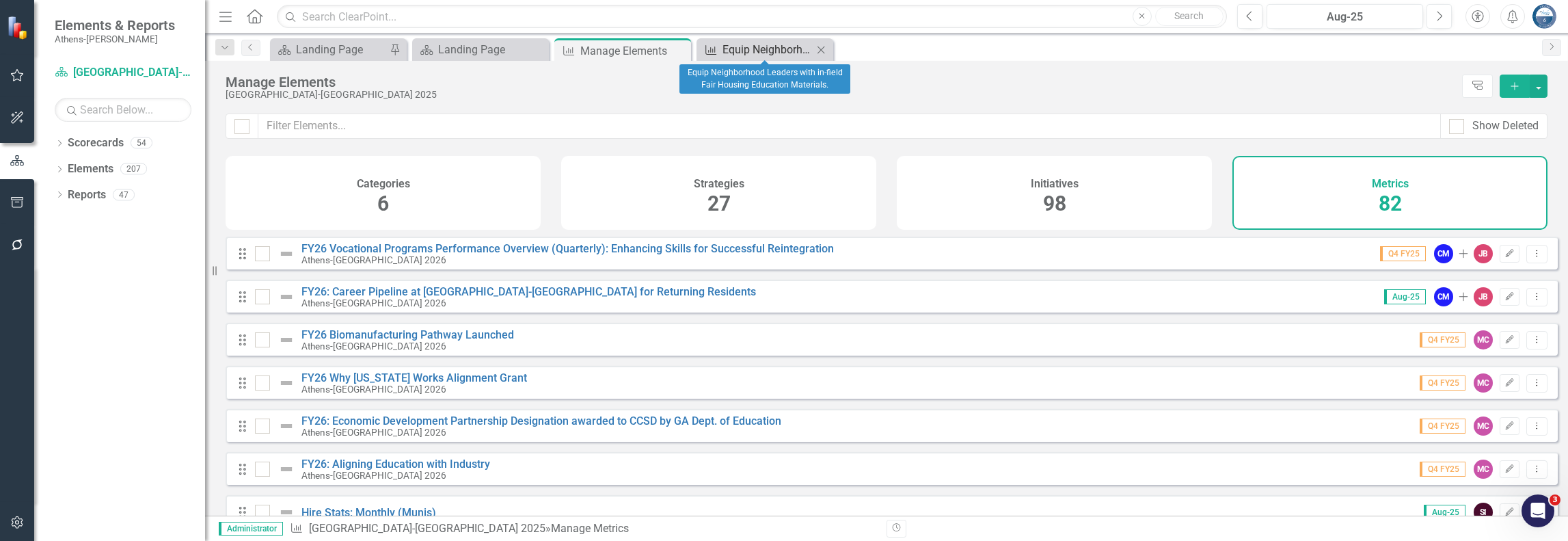
click at [740, 48] on div "Equip Neighborhood Leaders with in-field Fair Housing Education Materials." at bounding box center [768, 49] width 90 height 17
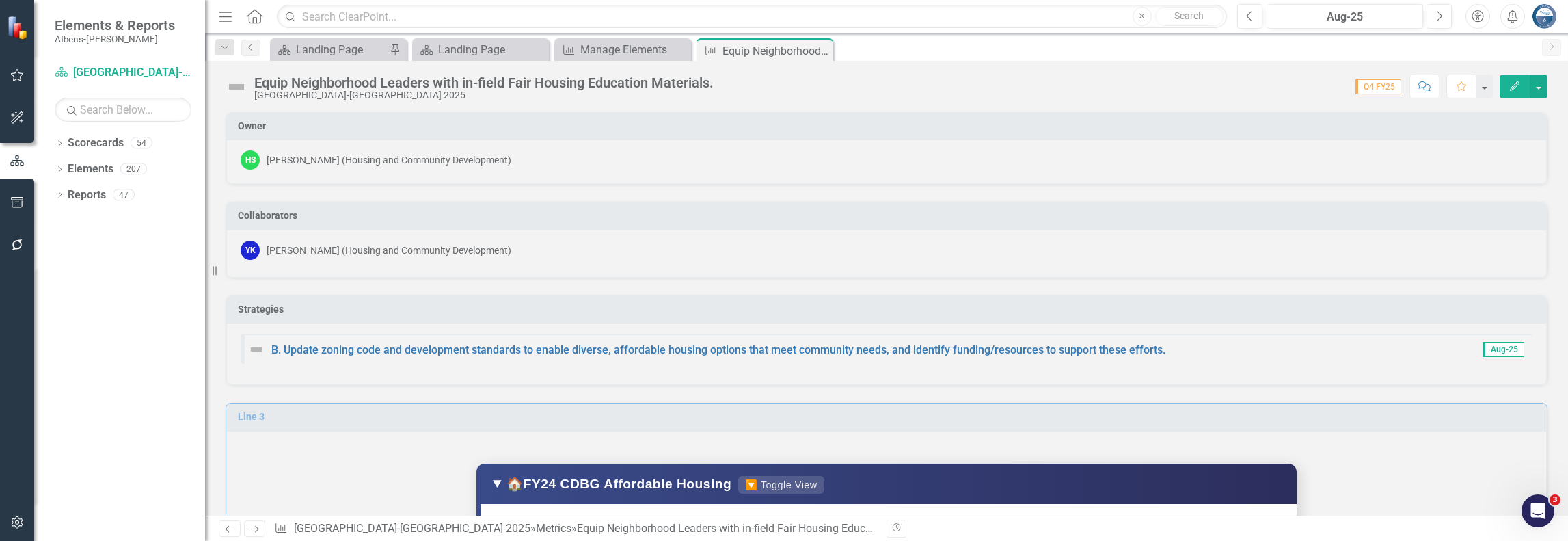
click at [696, 82] on div "Equip Neighborhood Leaders with in-field Fair Housing Education Materials." at bounding box center [484, 83] width 460 height 15
click at [713, 84] on div "Equip Neighborhood Leaders with in-field Fair Housing Education Materials." at bounding box center [484, 83] width 460 height 15
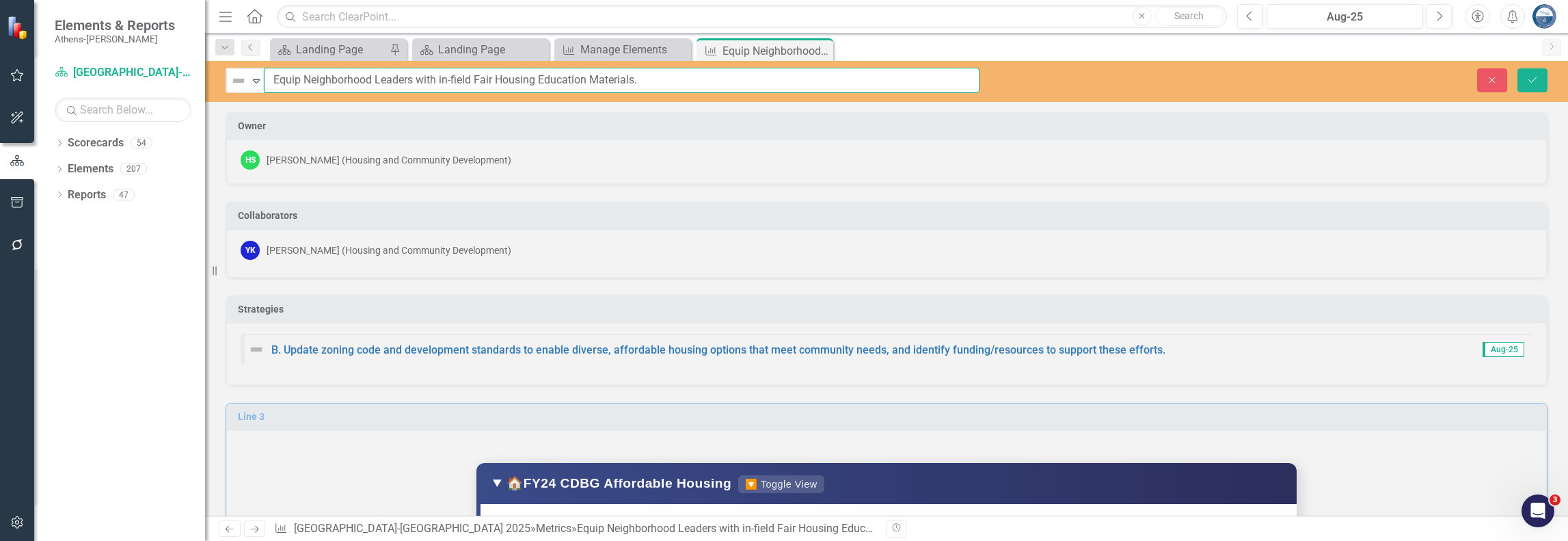
drag, startPoint x: 660, startPoint y: 84, endPoint x: 270, endPoint y: 78, distance: 390.0
click at [270, 78] on input "Equip Neighborhood Leaders with in-field Fair Housing Education Materials." at bounding box center [622, 80] width 715 height 26
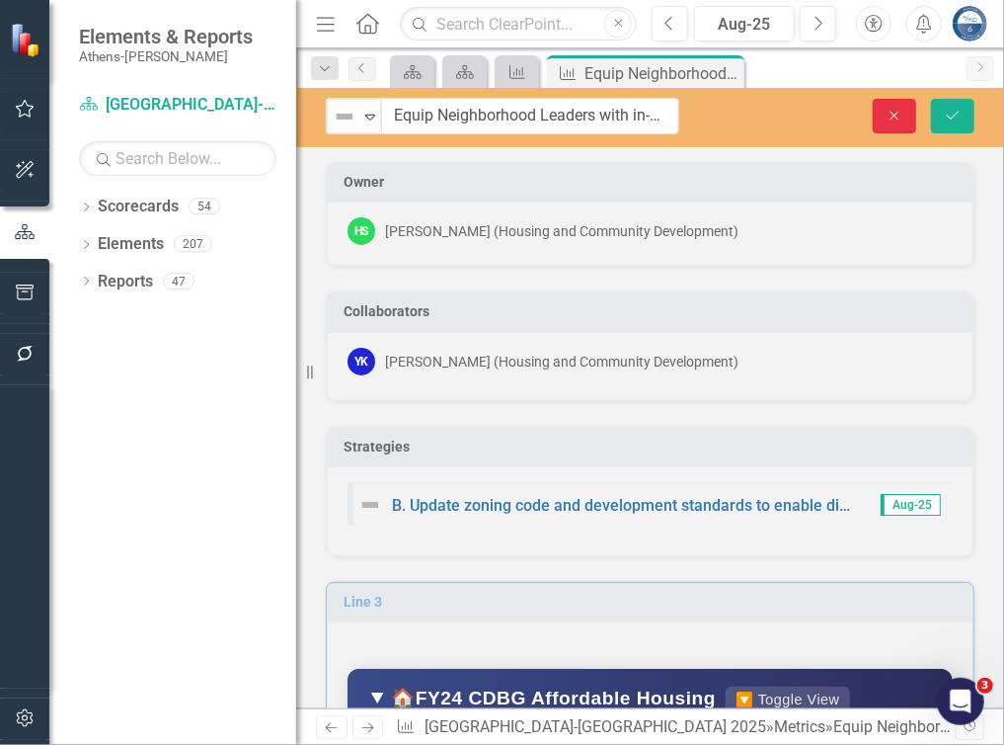
click at [901, 112] on icon "Close" at bounding box center [895, 116] width 18 height 14
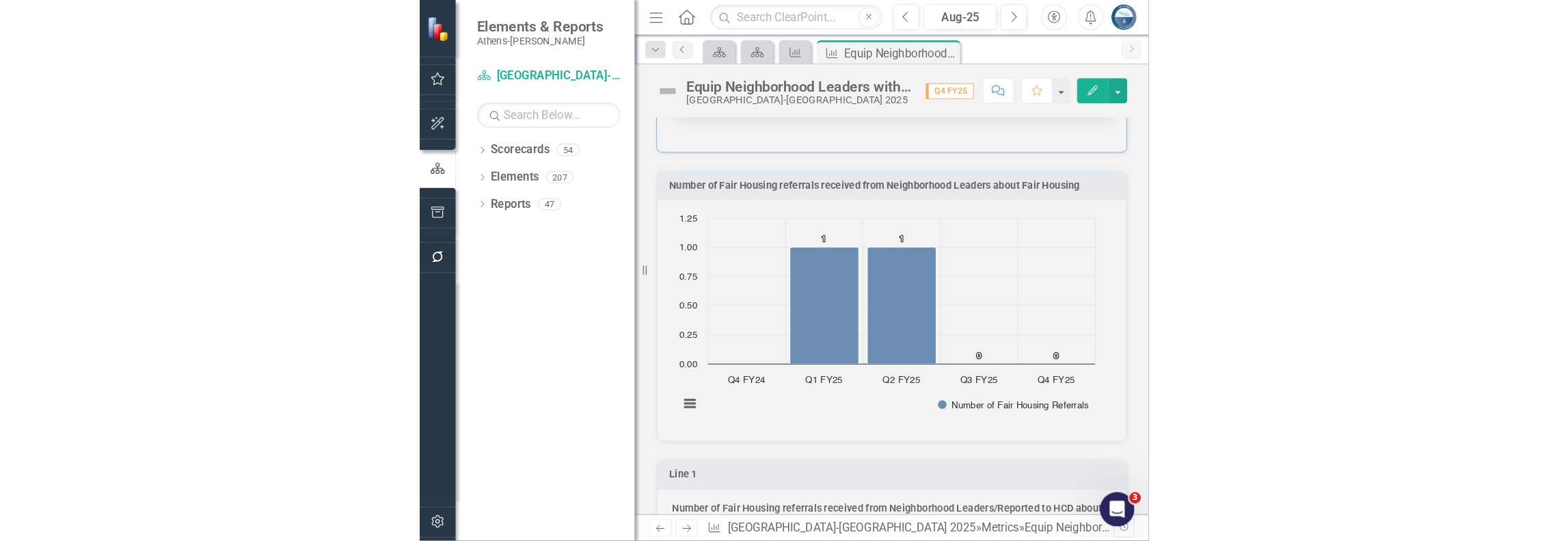
scroll to position [958, 0]
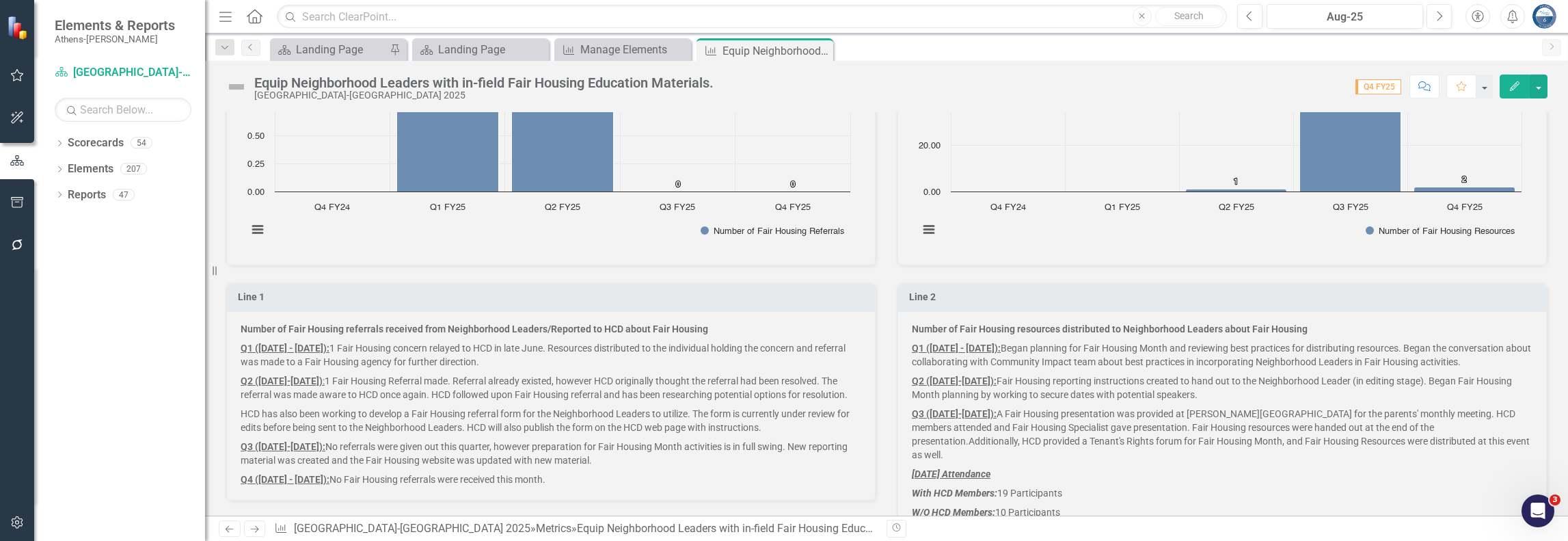
click at [338, 358] on p "Q1 ([DATE] - [DATE]): 1 Fair Housing concern relayed to HCD in late June. Resou…" at bounding box center [551, 355] width 621 height 33
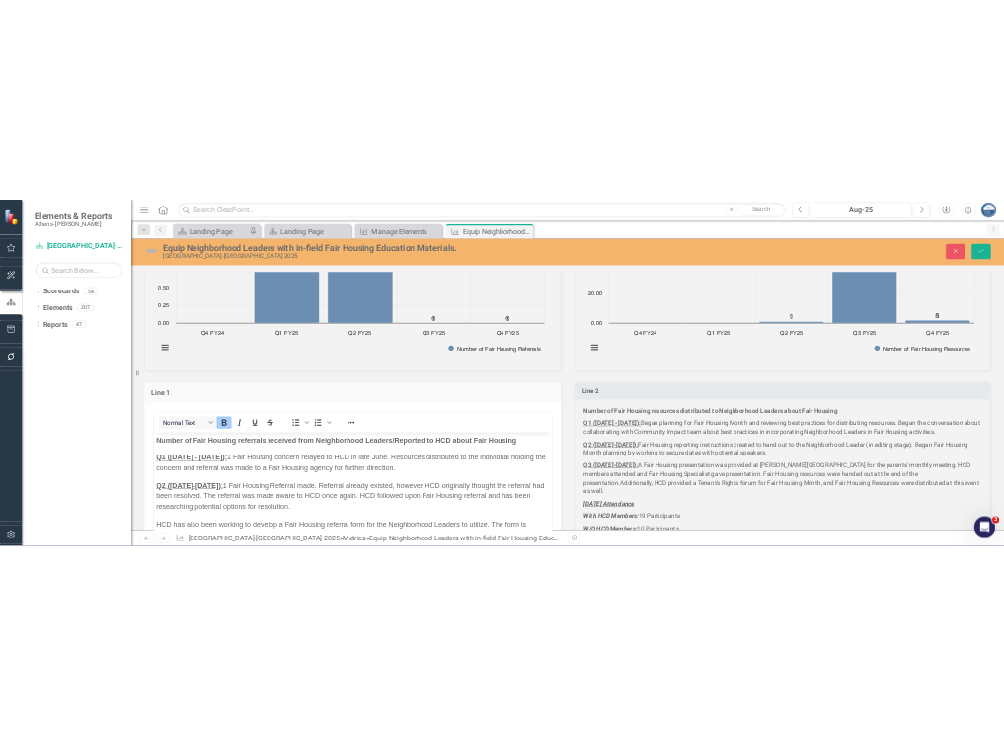
scroll to position [0, 0]
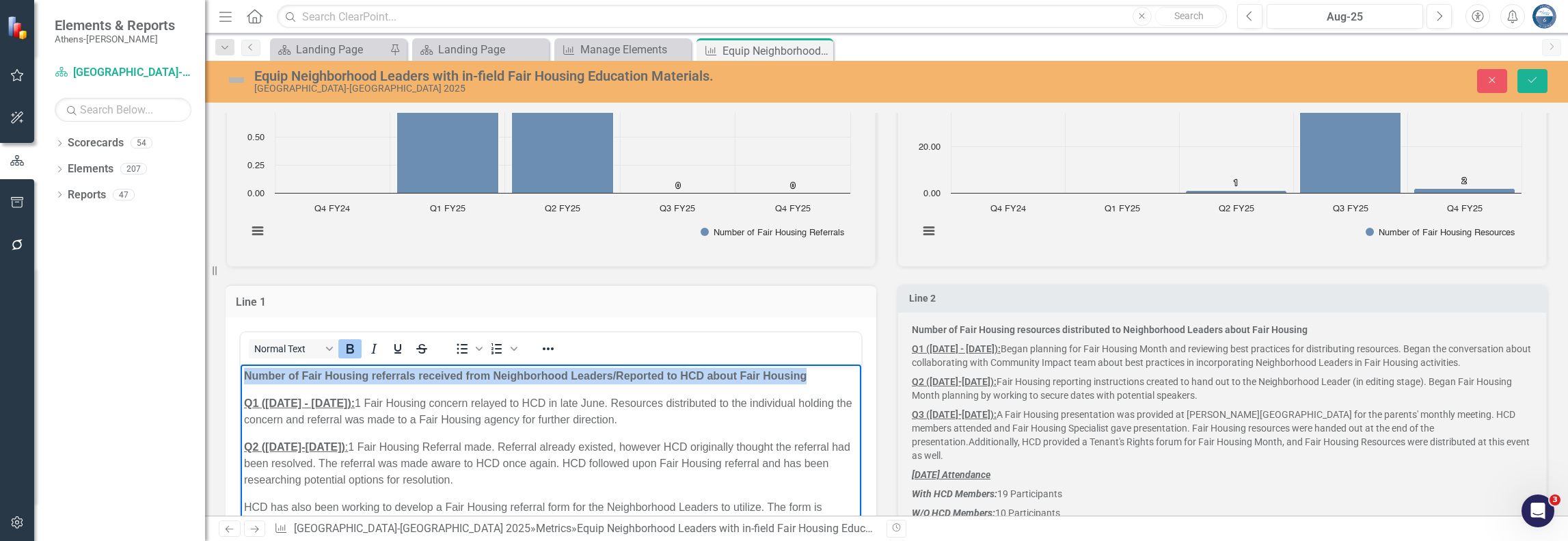
drag, startPoint x: 820, startPoint y: 378, endPoint x: 174, endPoint y: 371, distance: 646.0
click at [241, 371] on html "Number of Fair Housing referrals received from Neighborhood Leaders/Reported to…" at bounding box center [551, 499] width 621 height 269
copy strong "Number of Fair Housing referrals received from Neighborhood Leaders/Reported to…"
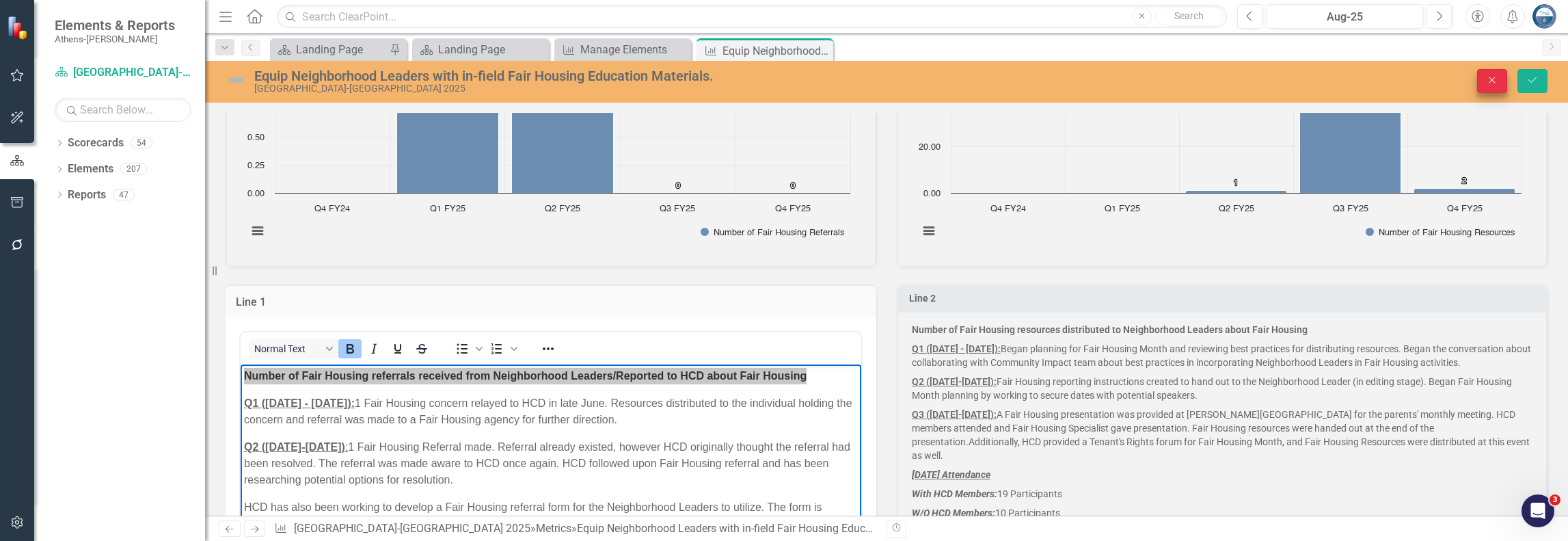
click at [1184, 80] on icon "Close" at bounding box center [1493, 80] width 12 height 10
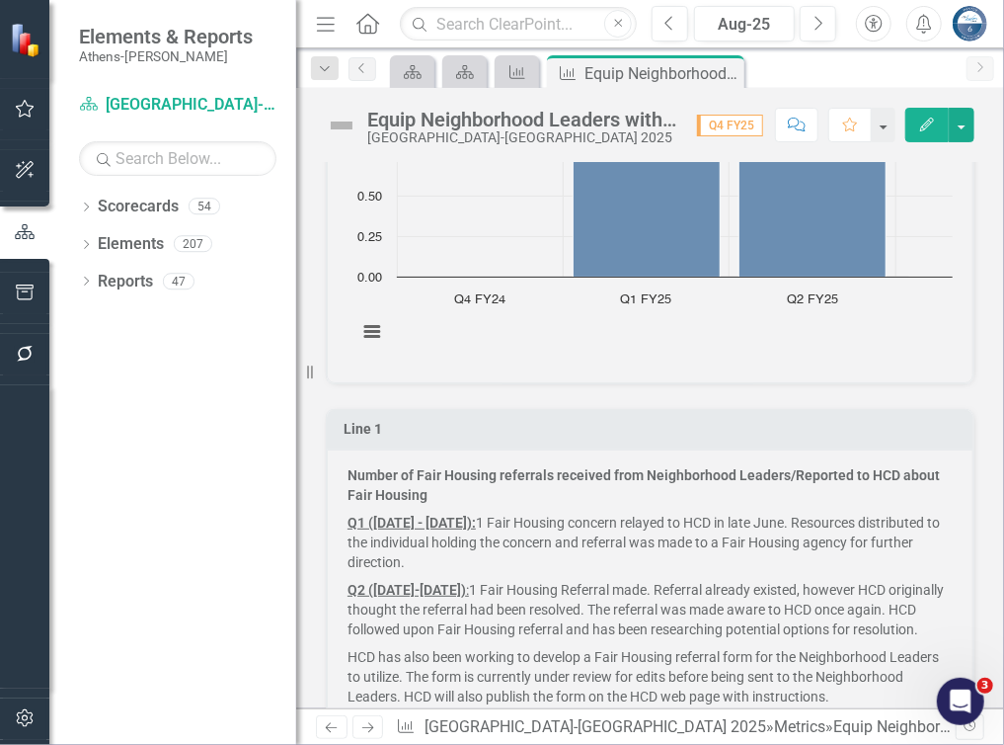
scroll to position [1412, 0]
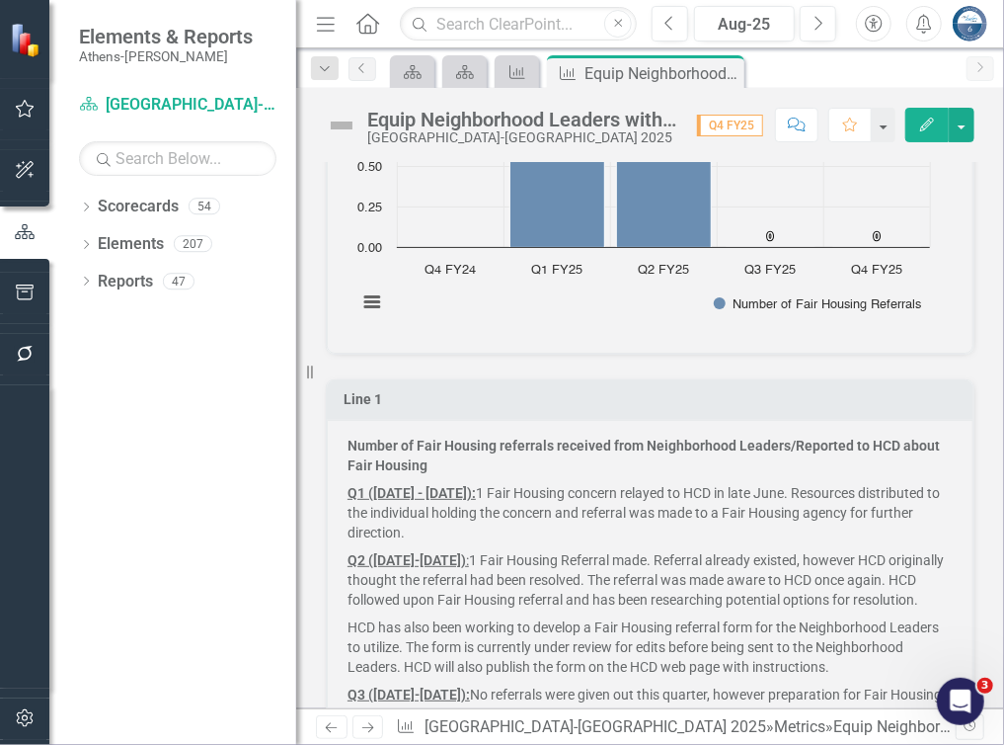
click at [435, 465] on p "Number of Fair Housing referrals received from Neighborhood Leaders/Reported to…" at bounding box center [650, 457] width 605 height 43
click at [435, 464] on p "Number of Fair Housing referrals received from Neighborhood Leaders/Reported to…" at bounding box center [650, 457] width 605 height 43
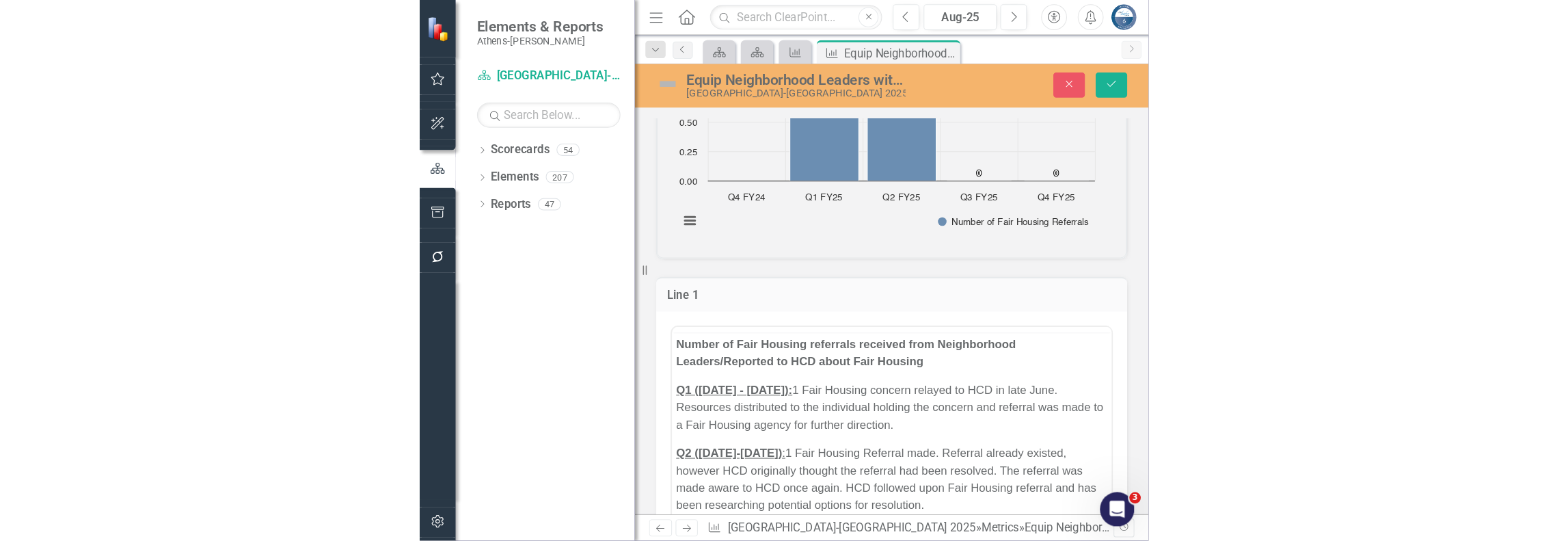
scroll to position [0, 0]
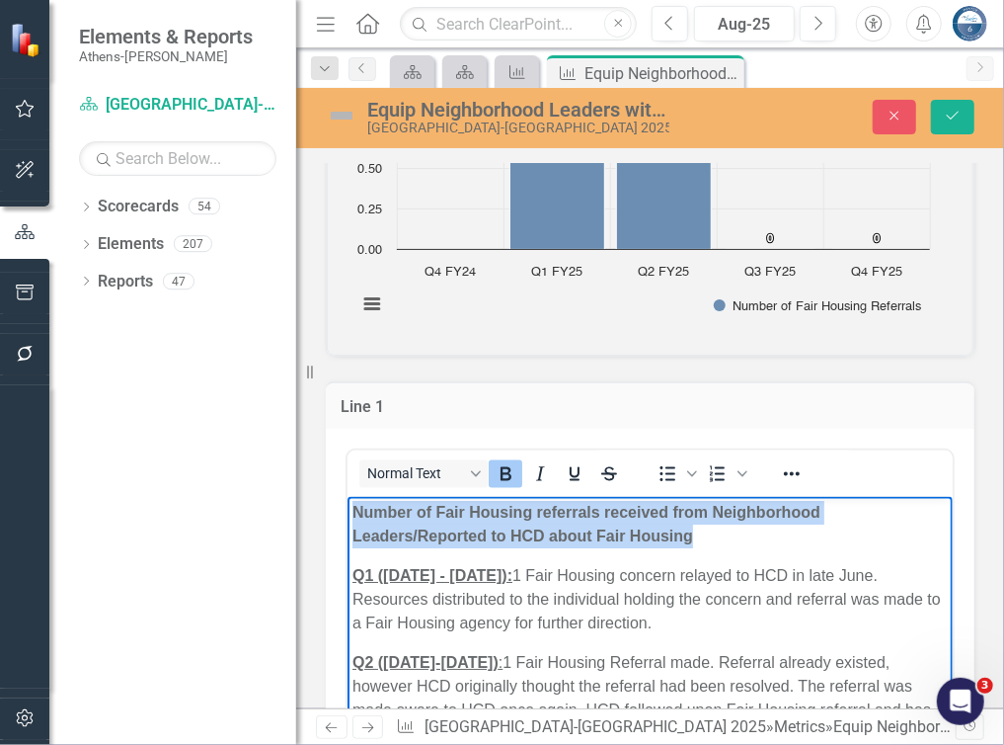
drag, startPoint x: 697, startPoint y: 536, endPoint x: 308, endPoint y: 503, distance: 390.6
click at [347, 503] on html "Number of Fair Housing referrals received from Neighborhood Leaders/Reported to…" at bounding box center [649, 751] width 605 height 508
copy strong "Number of Fair Housing referrals received from Neighborhood Leaders/Reported to…"
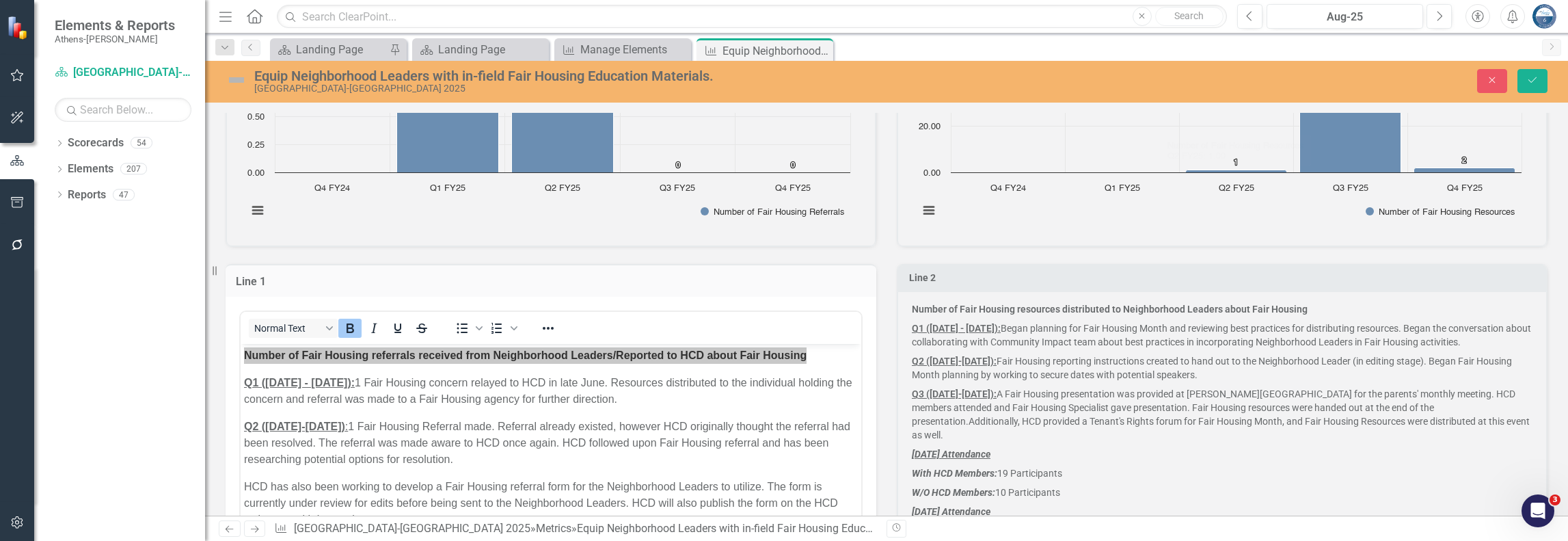
click at [1162, 336] on p "Q1 ([DATE] - [DATE]): Began planning for Fair Housing Month and reviewing best …" at bounding box center [1222, 335] width 621 height 33
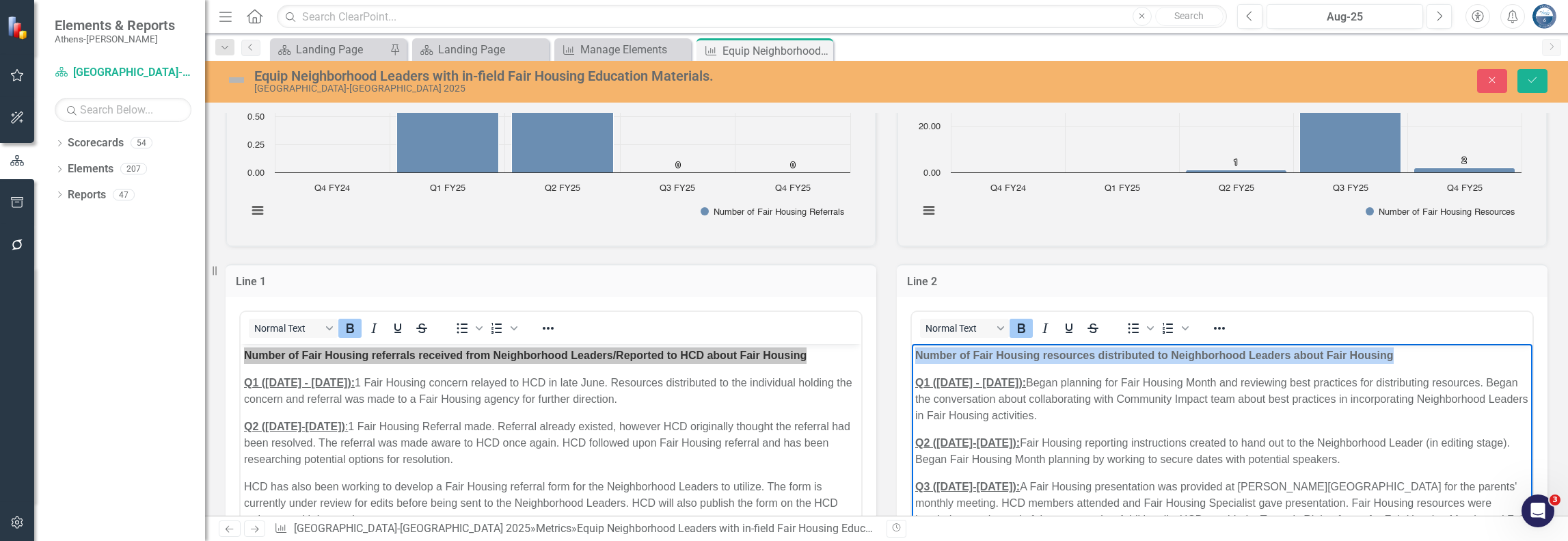
drag, startPoint x: 1394, startPoint y: 357, endPoint x: 907, endPoint y: 354, distance: 487.0
copy strong "Number of Fair Housing resources distributed to Neighborhood Leaders about Fair…"
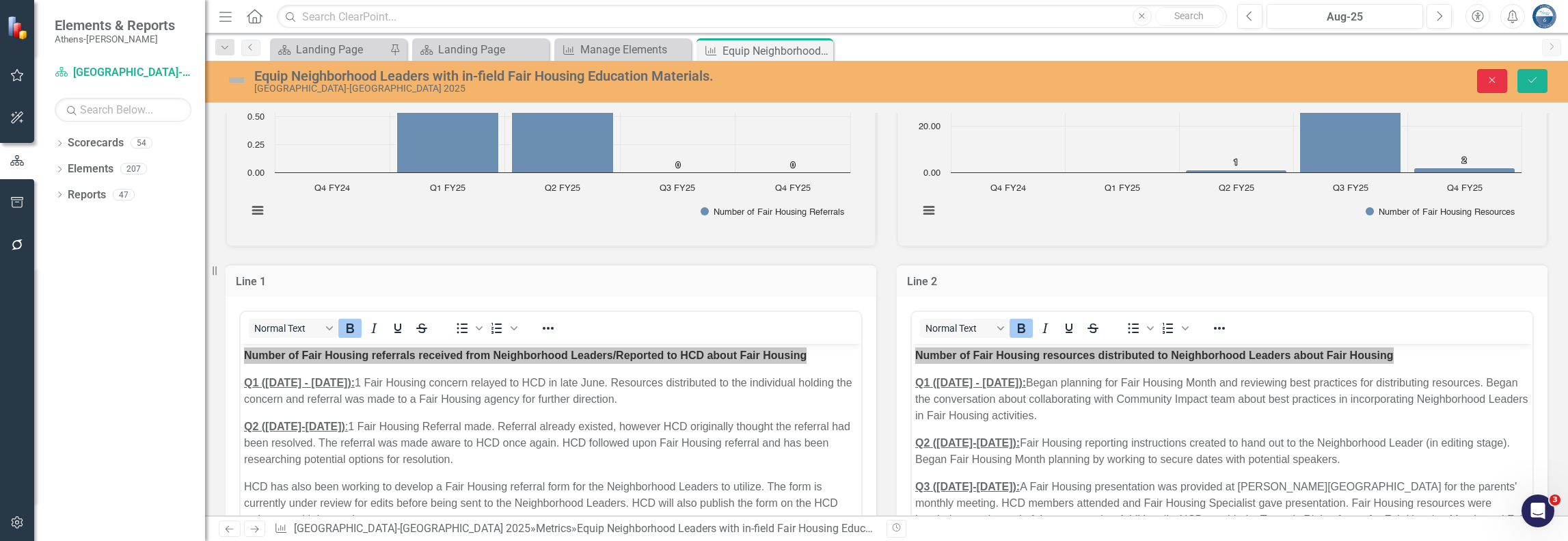
click at [1184, 73] on button "Close" at bounding box center [1492, 81] width 30 height 24
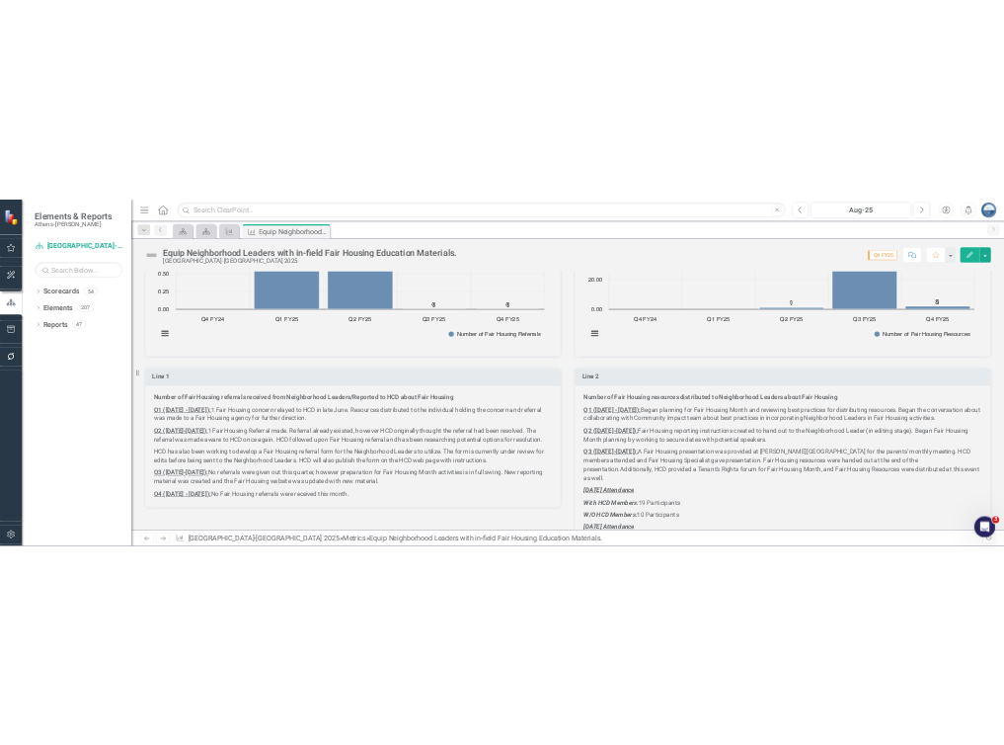
scroll to position [1443, 0]
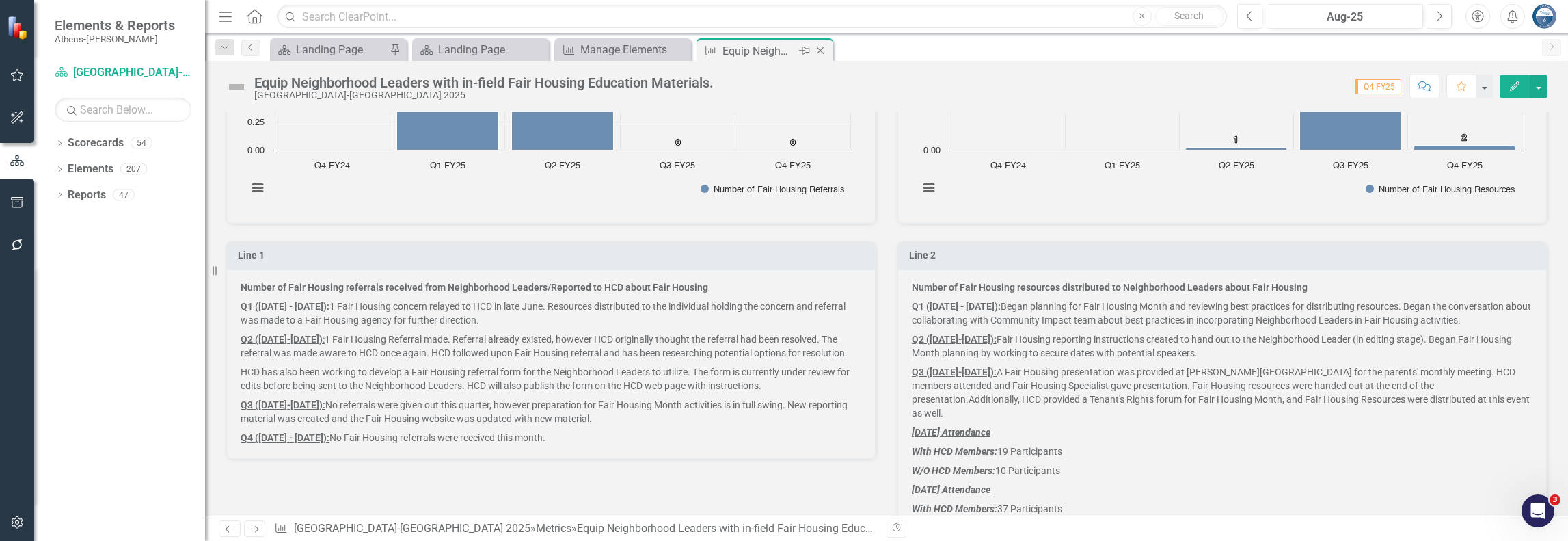
click at [818, 49] on icon "Close" at bounding box center [820, 51] width 14 height 11
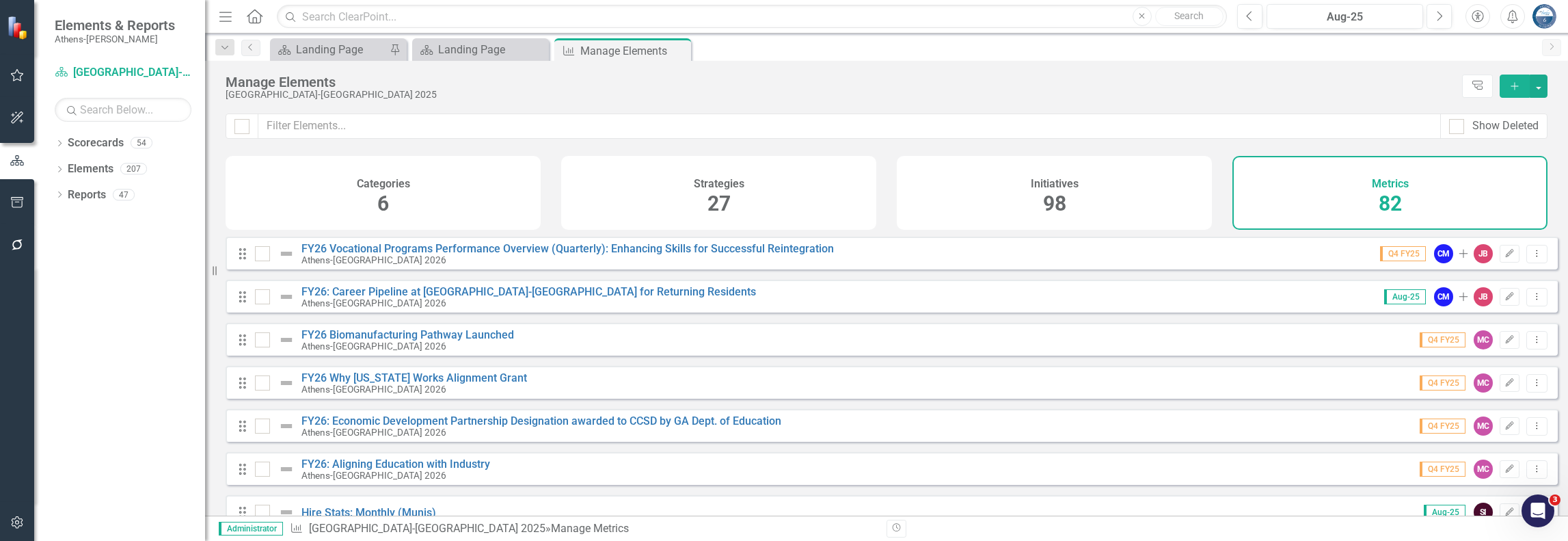
drag, startPoint x: 660, startPoint y: 53, endPoint x: 705, endPoint y: 28, distance: 51.5
click at [0, 0] on icon at bounding box center [0, 0] width 0 height 0
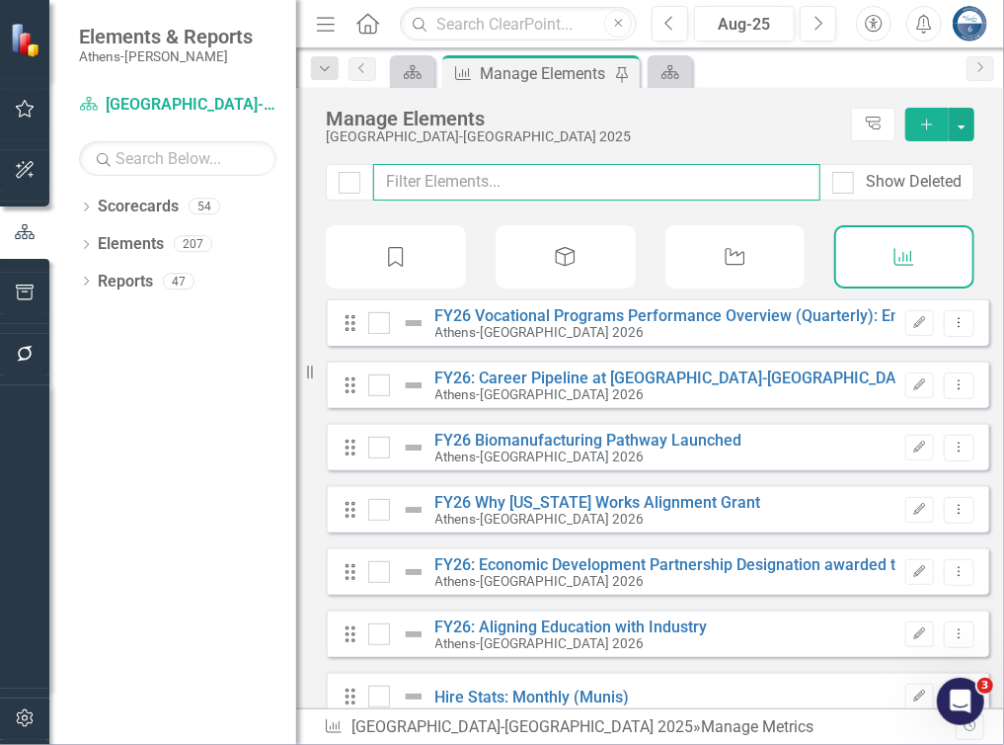
click at [419, 185] on input "text" at bounding box center [596, 182] width 447 height 37
type input "A"
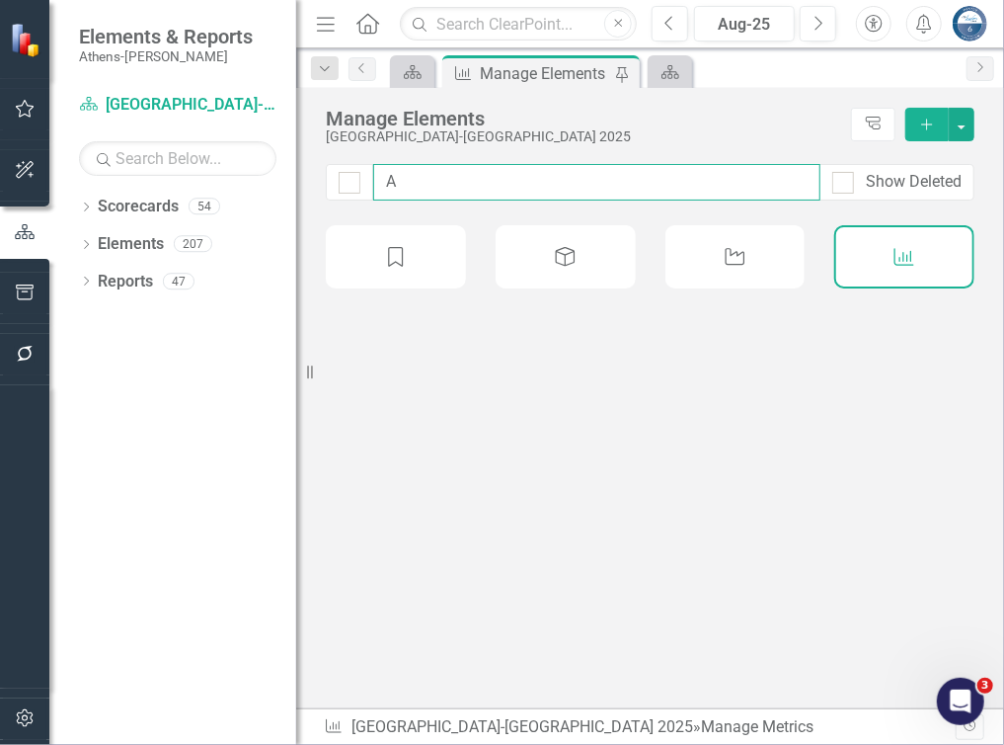
checkbox input "false"
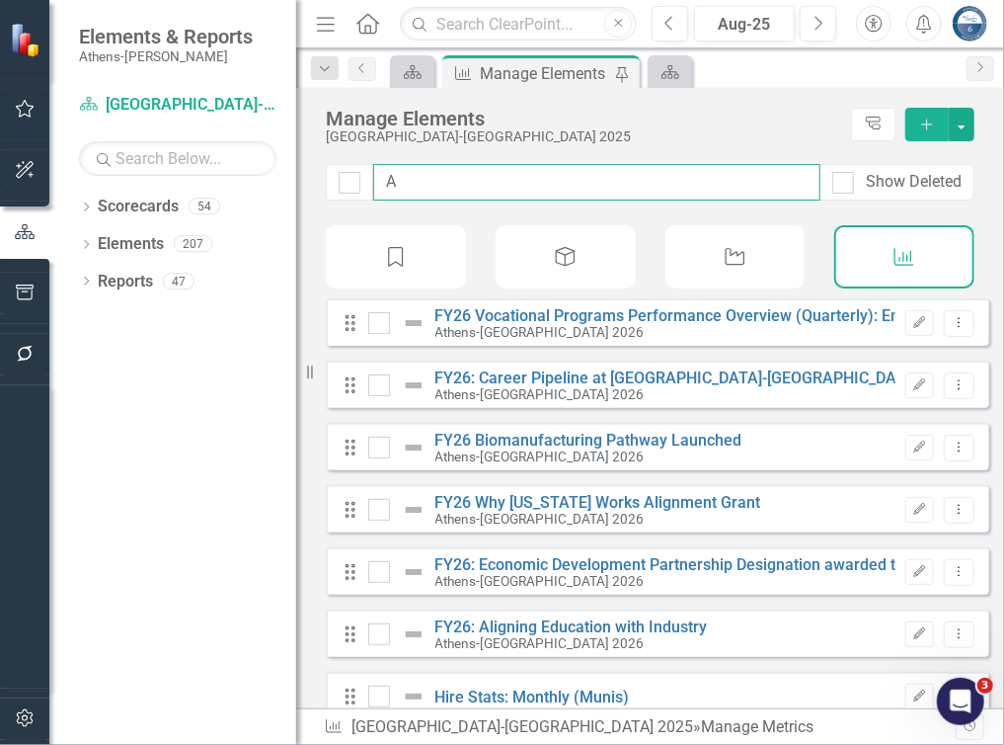
type input "Ac"
checkbox input "false"
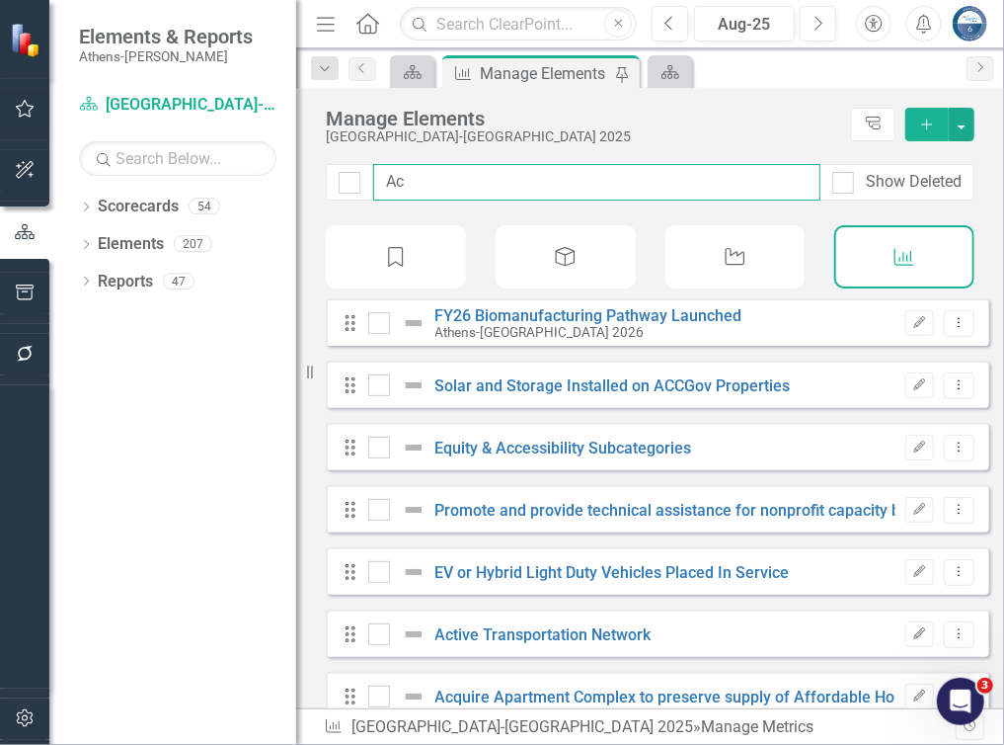
type input "Acq"
checkbox input "false"
type input "Acqu"
checkbox input "false"
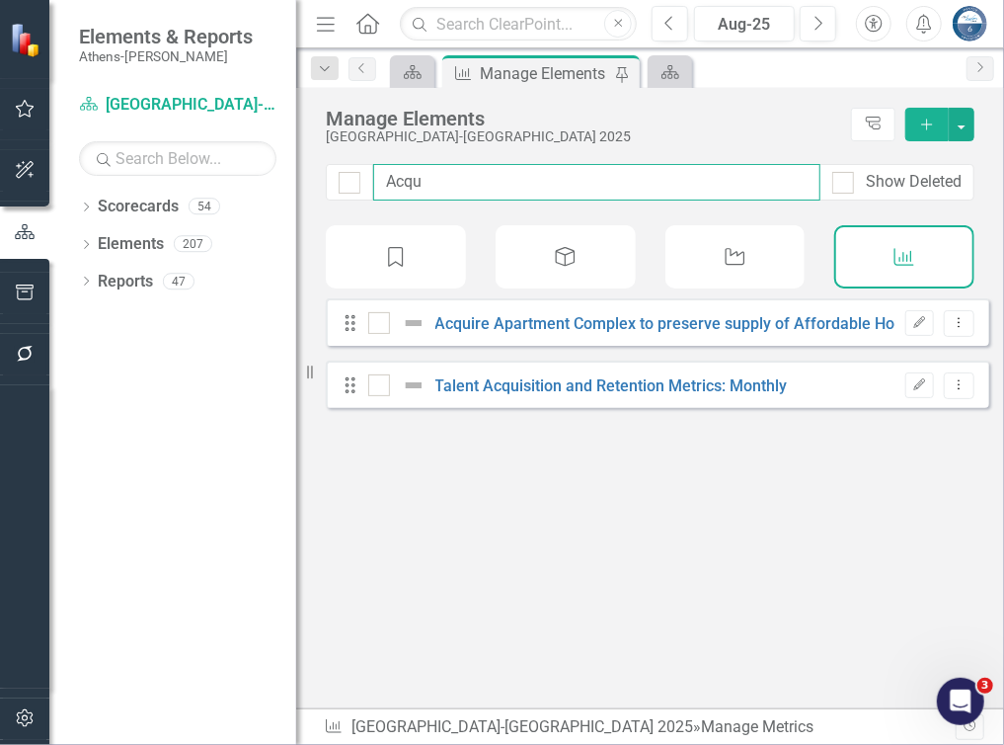
type input "Acqui"
checkbox input "false"
type input "Acquir"
checkbox input "false"
type input "Acquire"
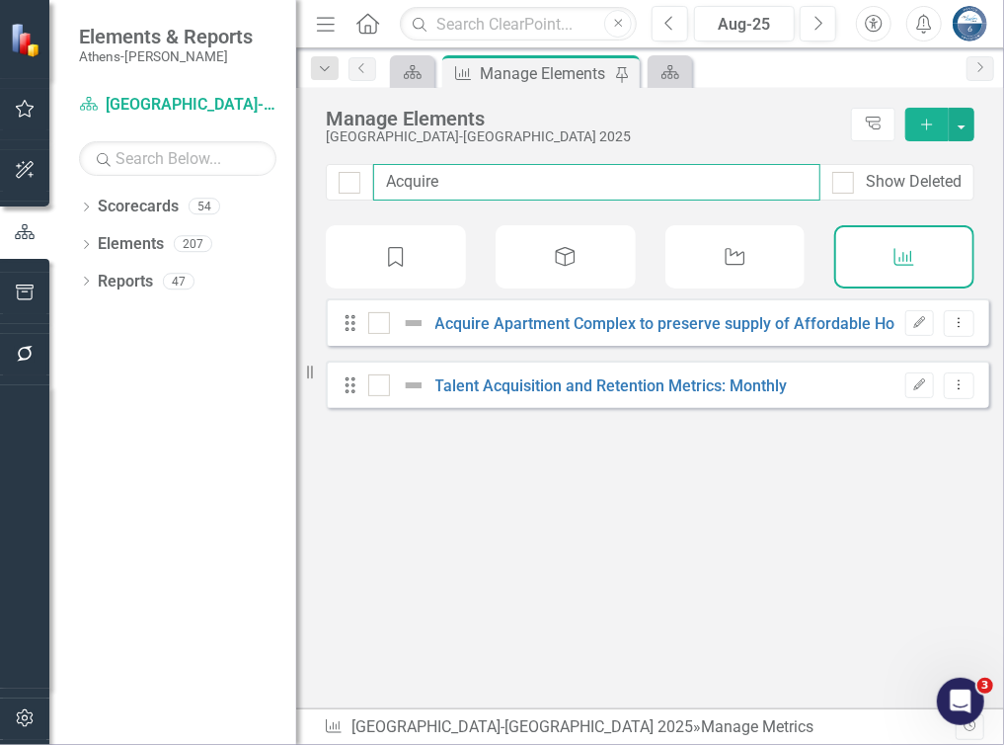
checkbox input "false"
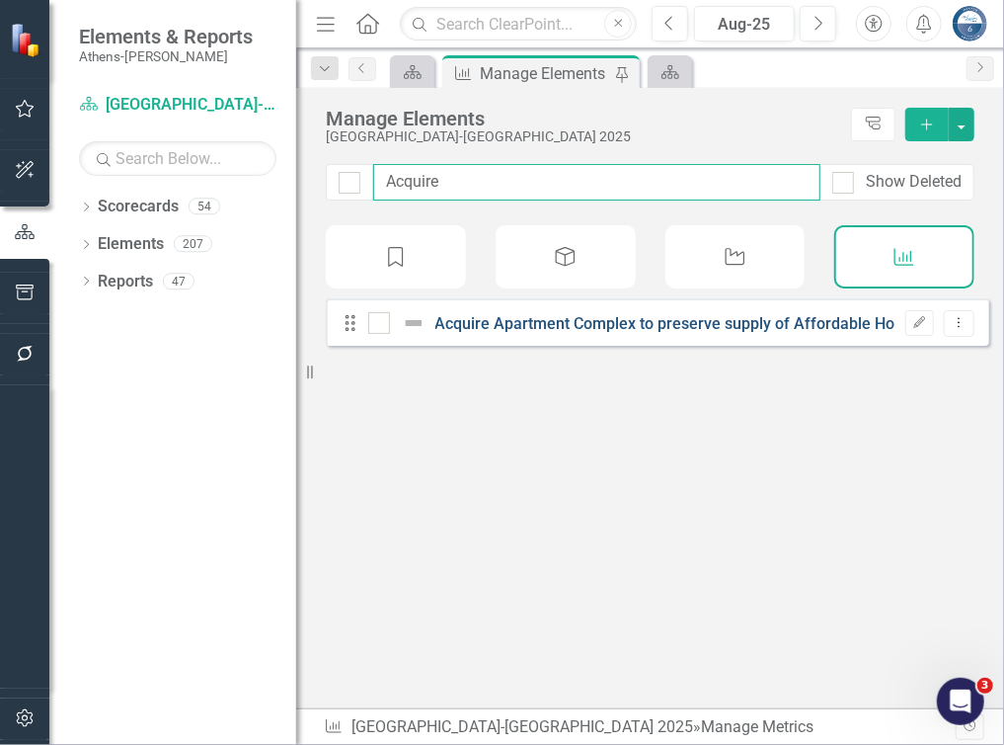
type input "Acquire"
click at [571, 333] on link "Acquire Apartment Complex to preserve supply of Affordable Housing" at bounding box center [685, 323] width 499 height 19
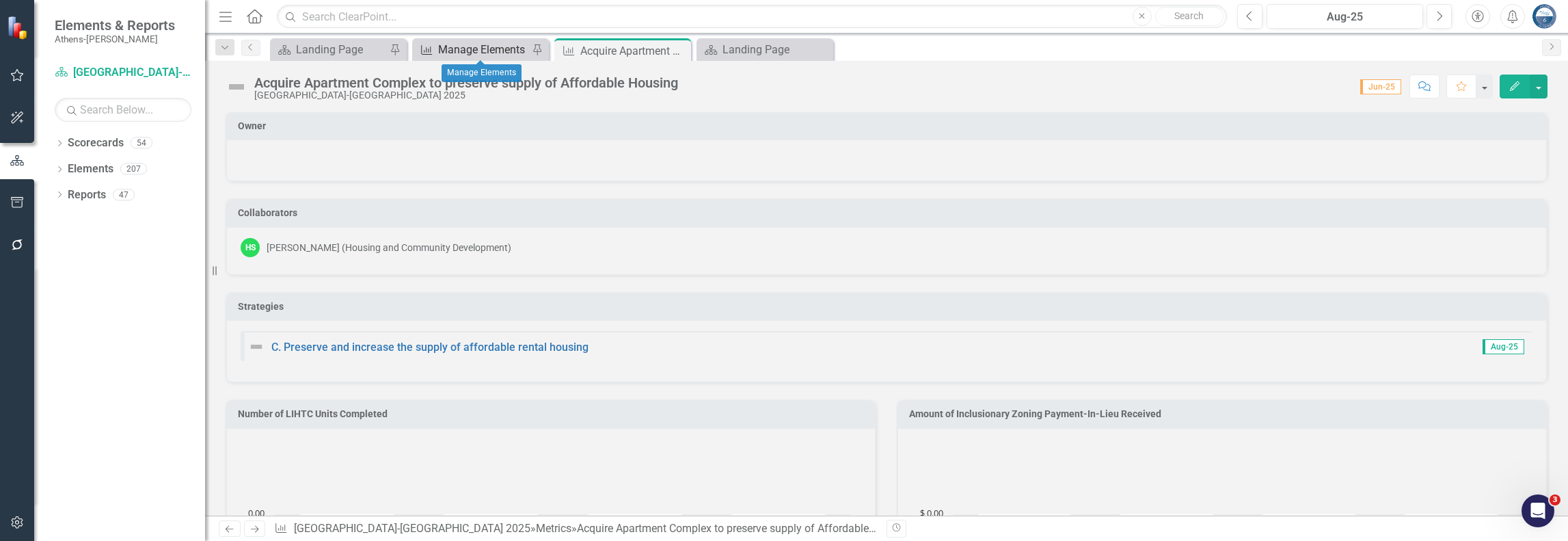
click at [461, 46] on div "Manage Elements" at bounding box center [483, 49] width 90 height 17
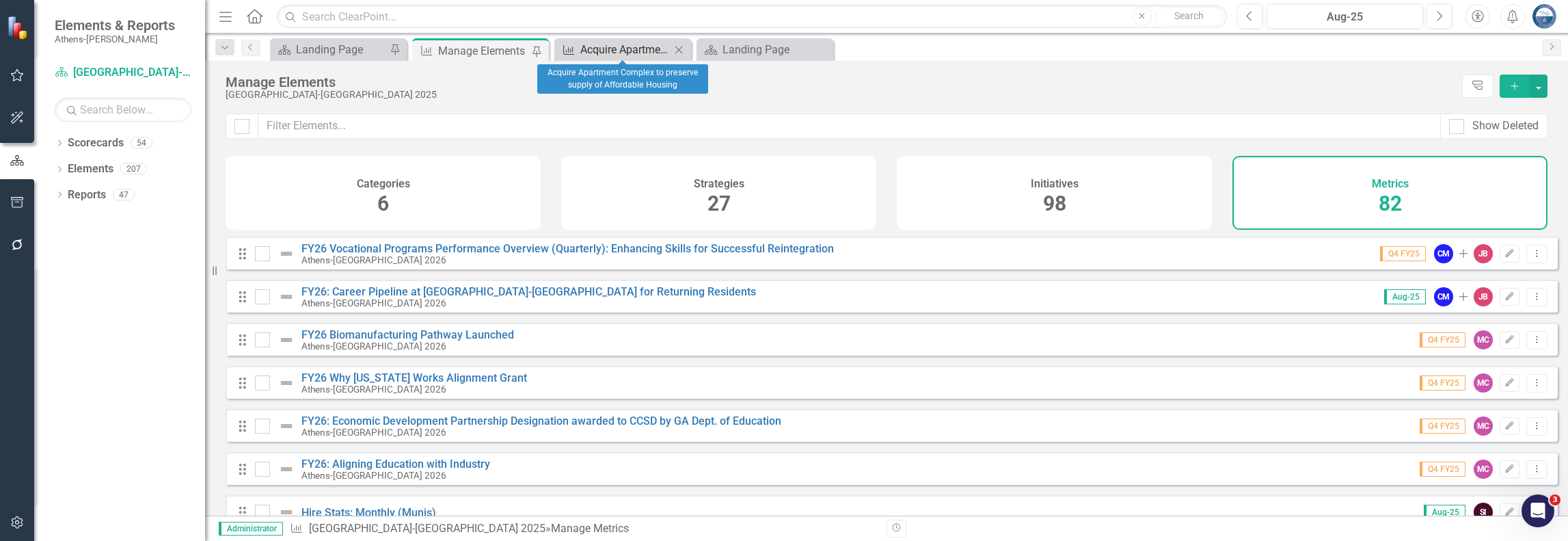
click at [635, 48] on div "Acquire Apartment Complex to preserve supply of Affordable Housing" at bounding box center [625, 49] width 90 height 17
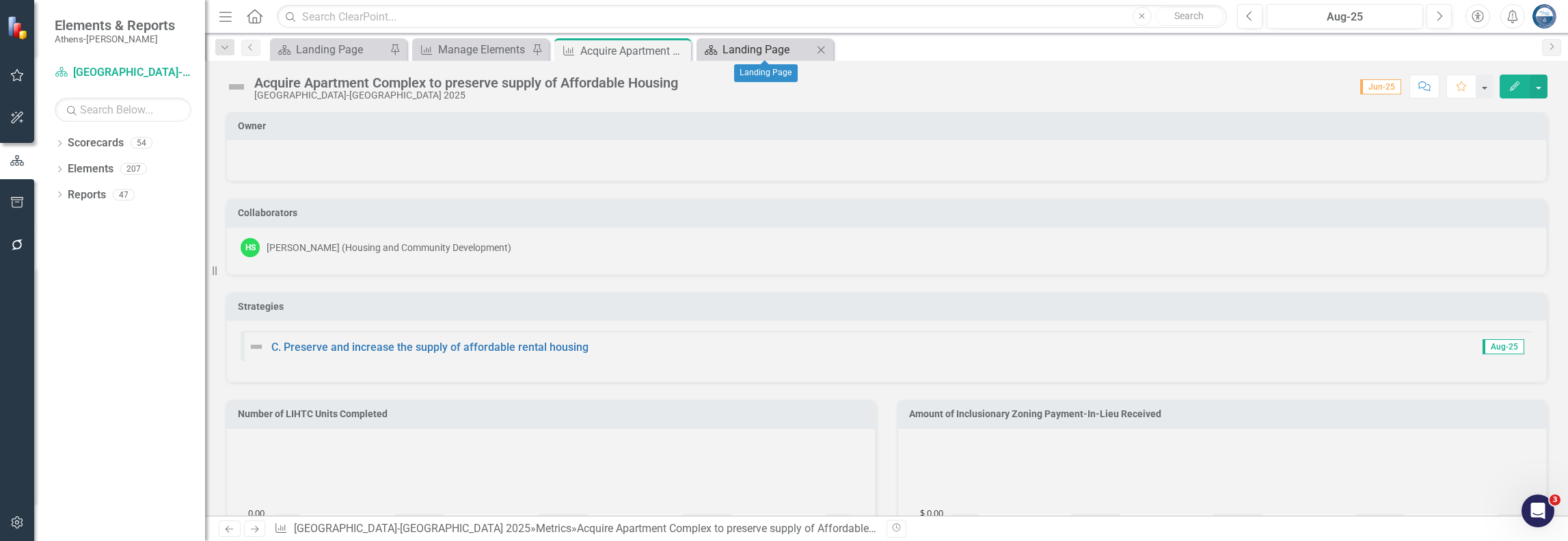
click at [768, 44] on div "Landing Page" at bounding box center [768, 49] width 90 height 17
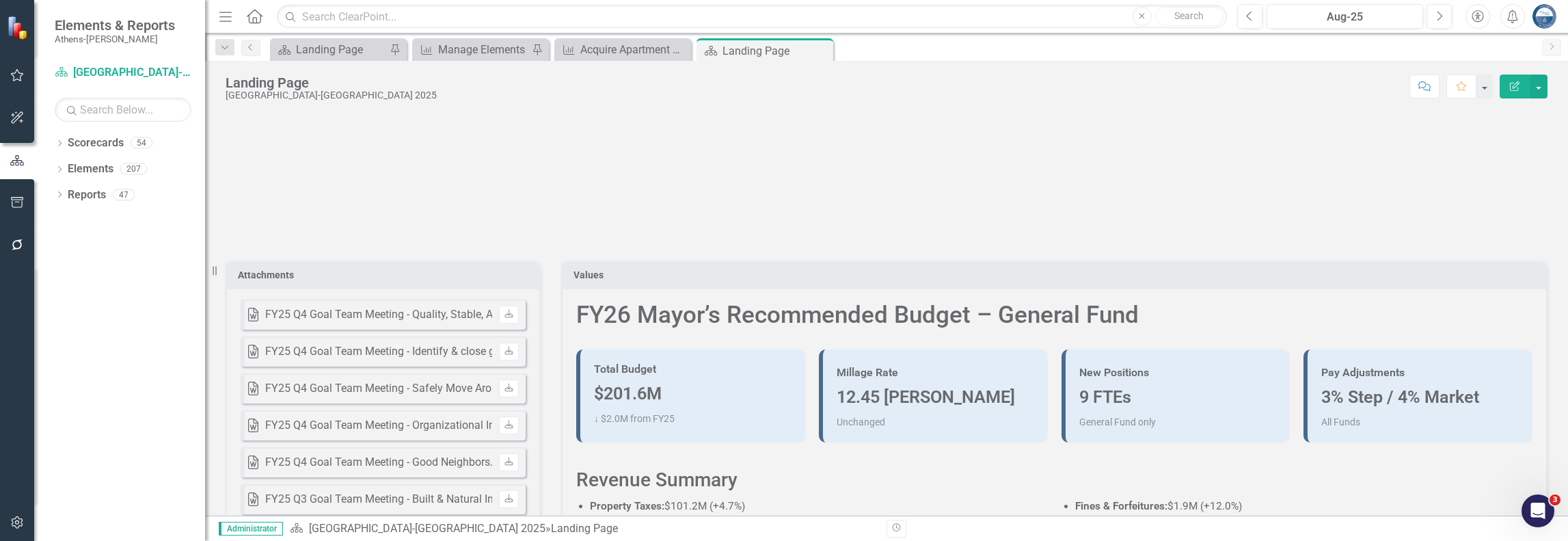
scroll to position [137, 0]
click at [822, 50] on icon "Close" at bounding box center [820, 51] width 14 height 11
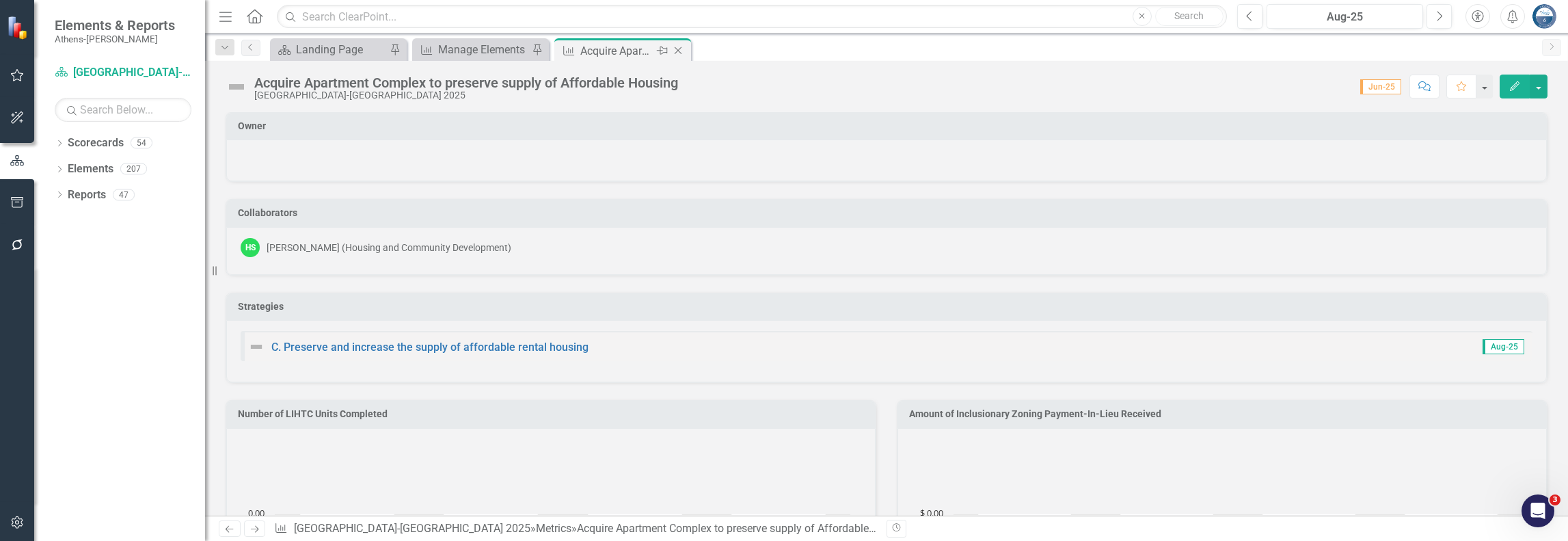
click at [614, 53] on div "Acquire Apartment Complex to preserve supply of Affordable Housing" at bounding box center [617, 51] width 73 height 17
click at [489, 52] on div "Manage Elements" at bounding box center [483, 49] width 90 height 17
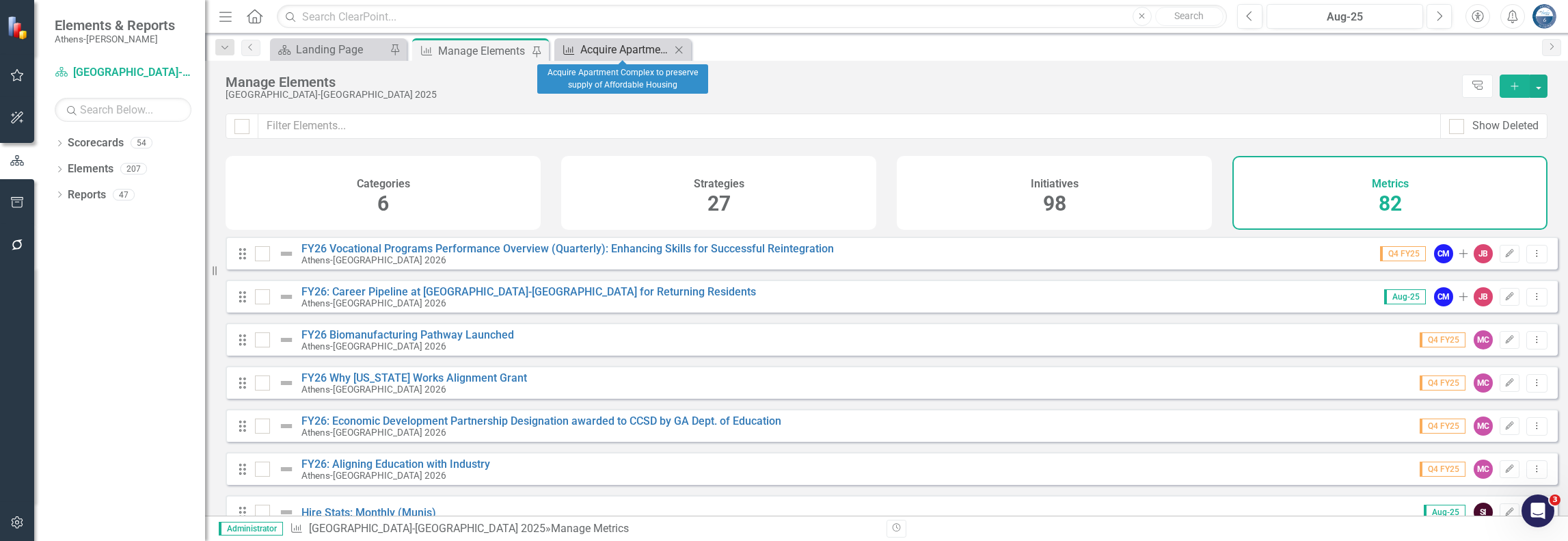
click at [627, 45] on div "Acquire Apartment Complex to preserve supply of Affordable Housing" at bounding box center [625, 49] width 90 height 17
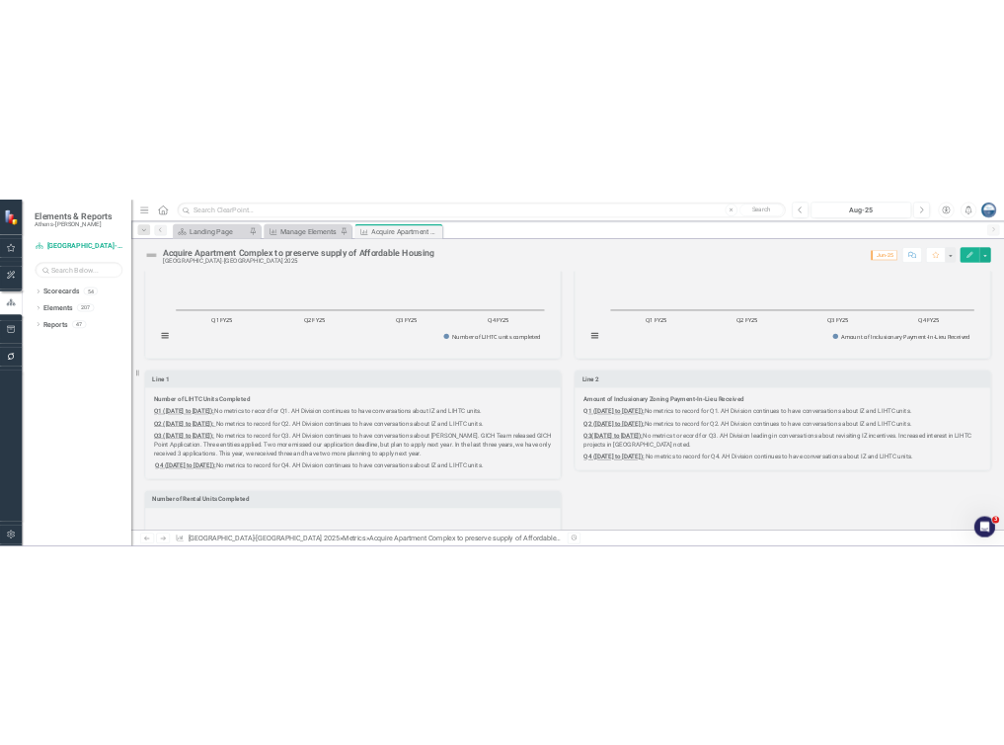
scroll to position [494, 0]
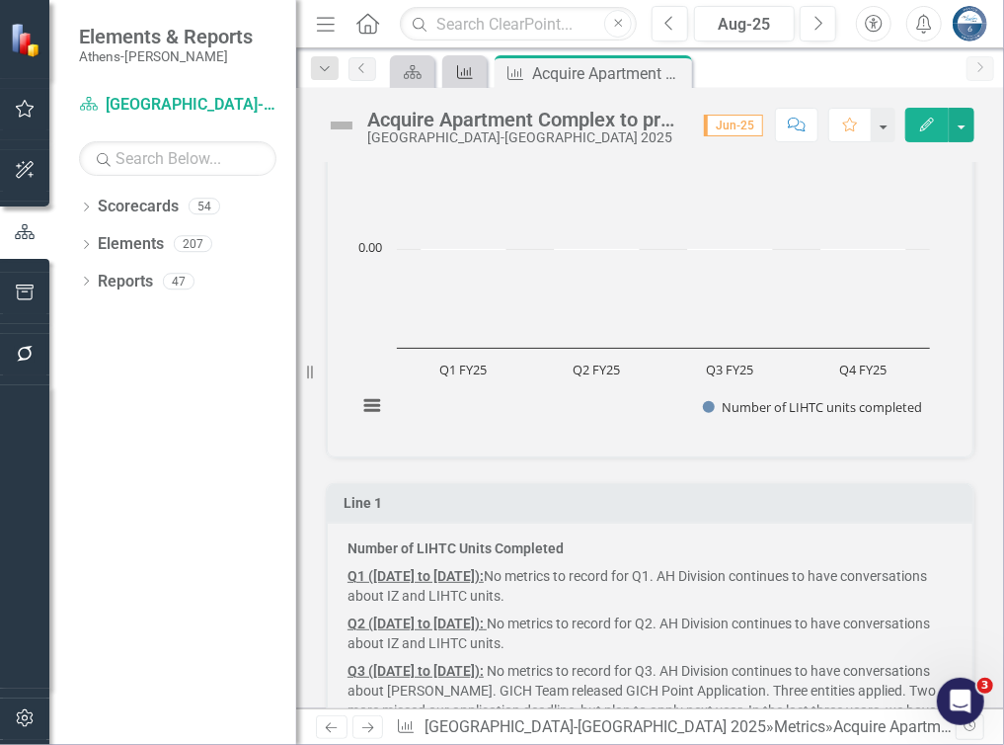
click at [468, 68] on icon "Metric" at bounding box center [465, 72] width 20 height 16
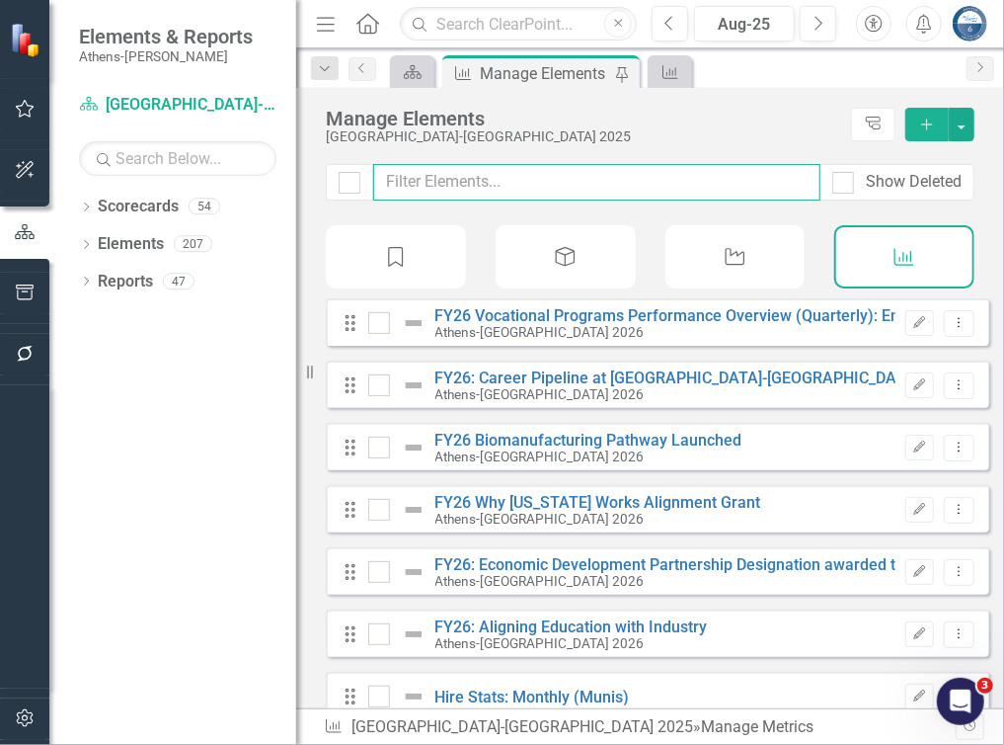
click at [514, 180] on input "text" at bounding box center [596, 182] width 447 height 37
type input "e"
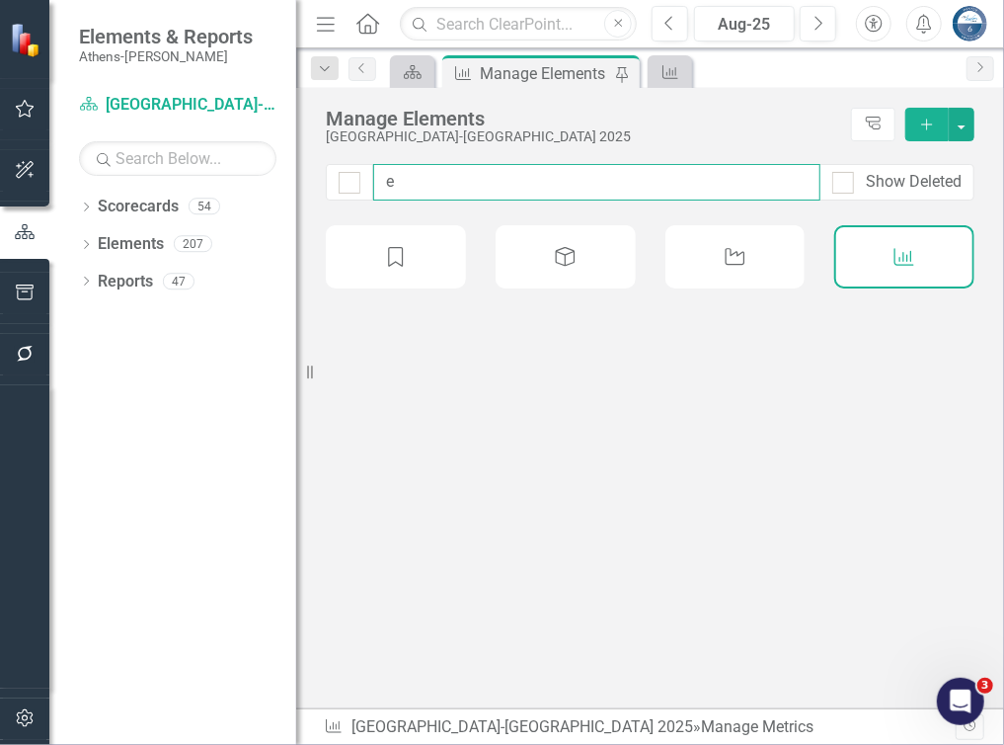
checkbox input "false"
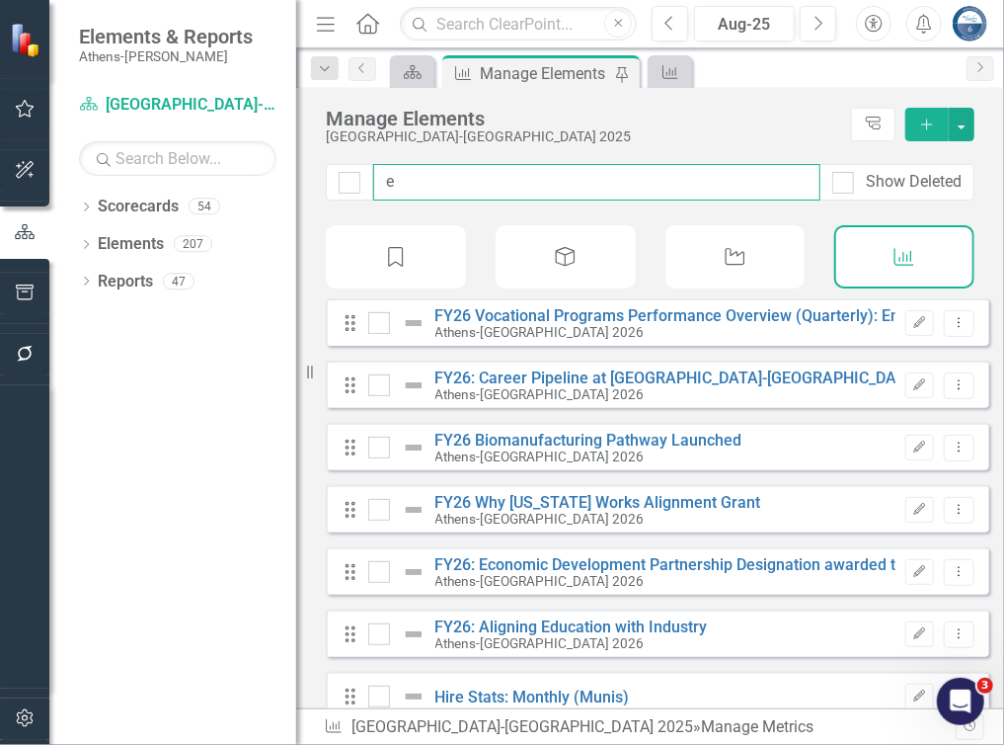
type input "eq"
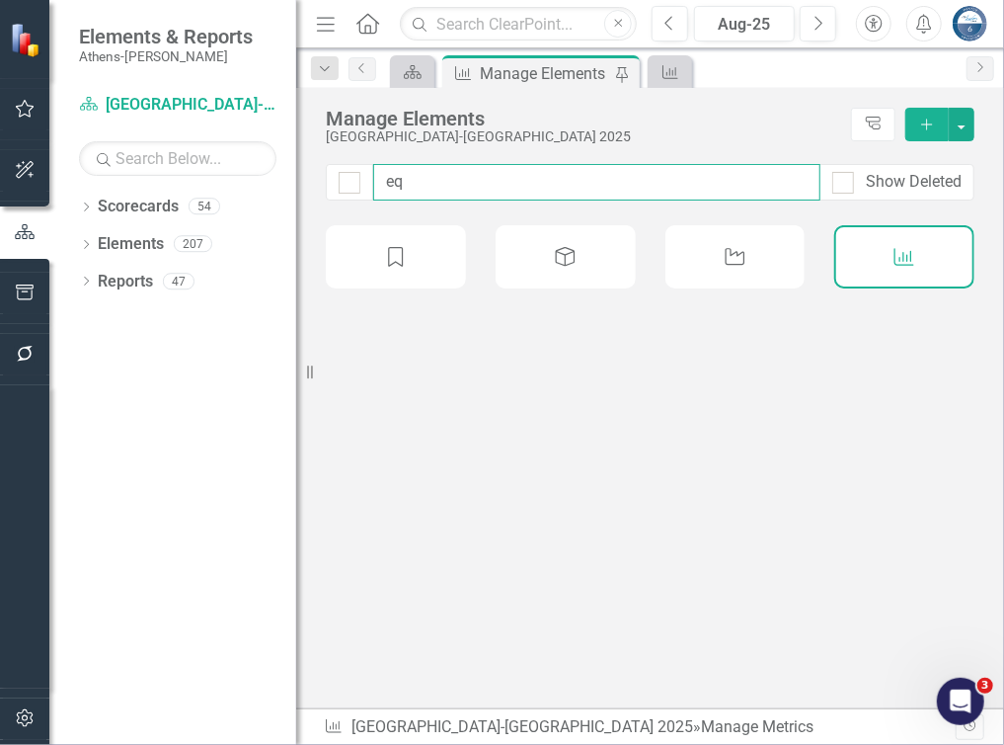
checkbox input "false"
type input "equ"
checkbox input "false"
type input "equi"
checkbox input "false"
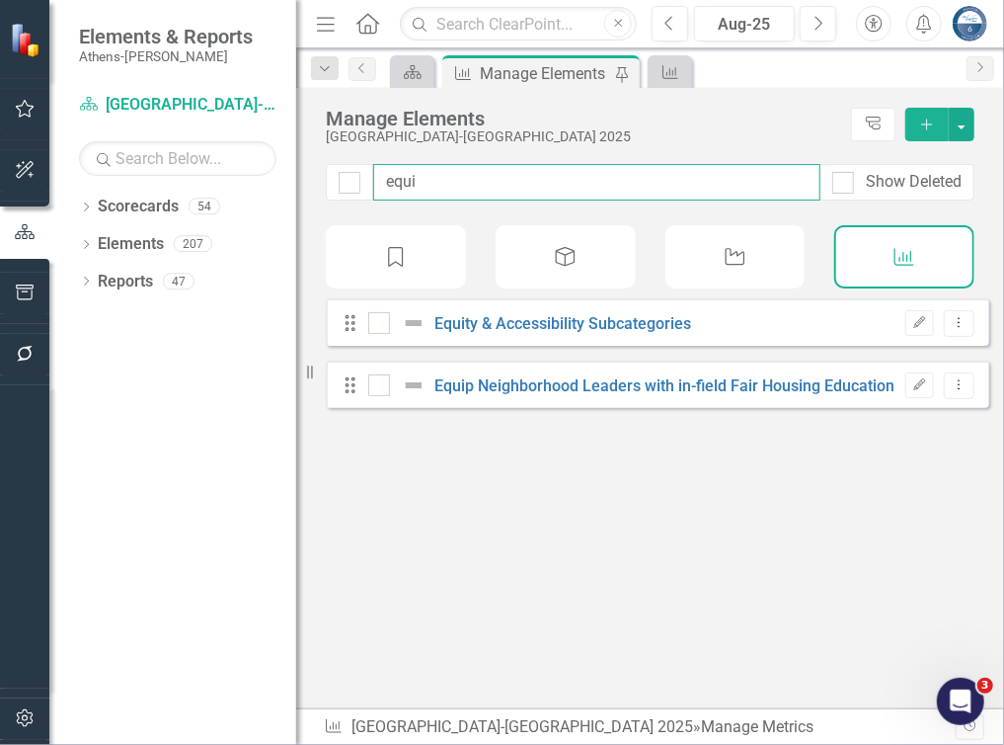
type input "equip"
checkbox input "false"
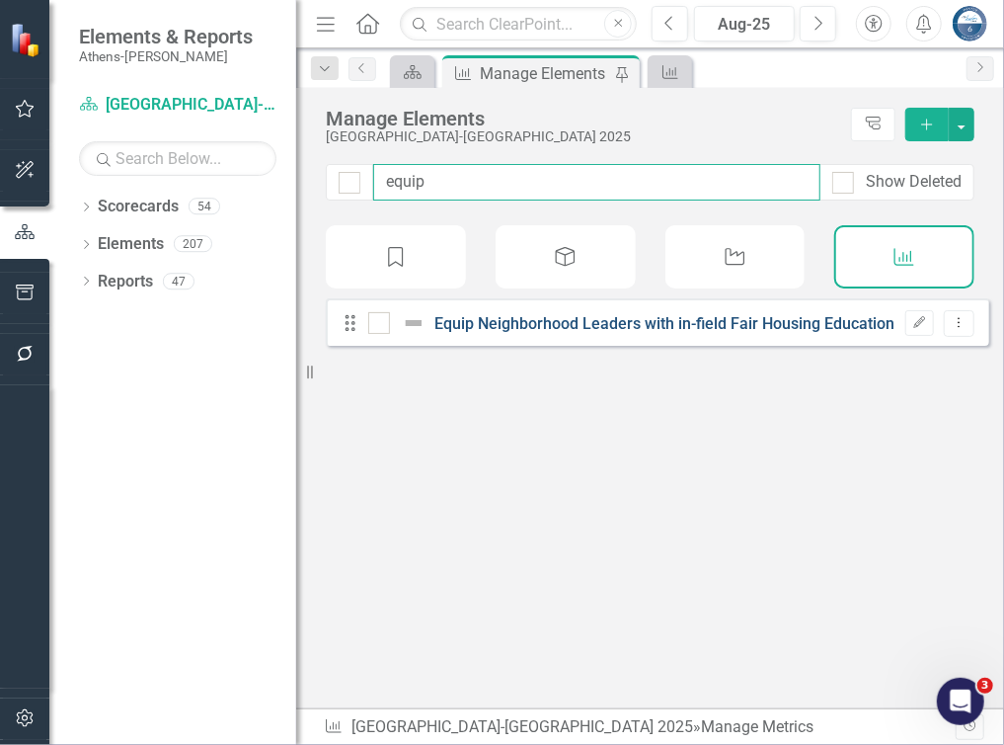
type input "equip"
click at [663, 331] on link "Equip Neighborhood Leaders with in-field Fair Housing Education Materials." at bounding box center [703, 323] width 535 height 19
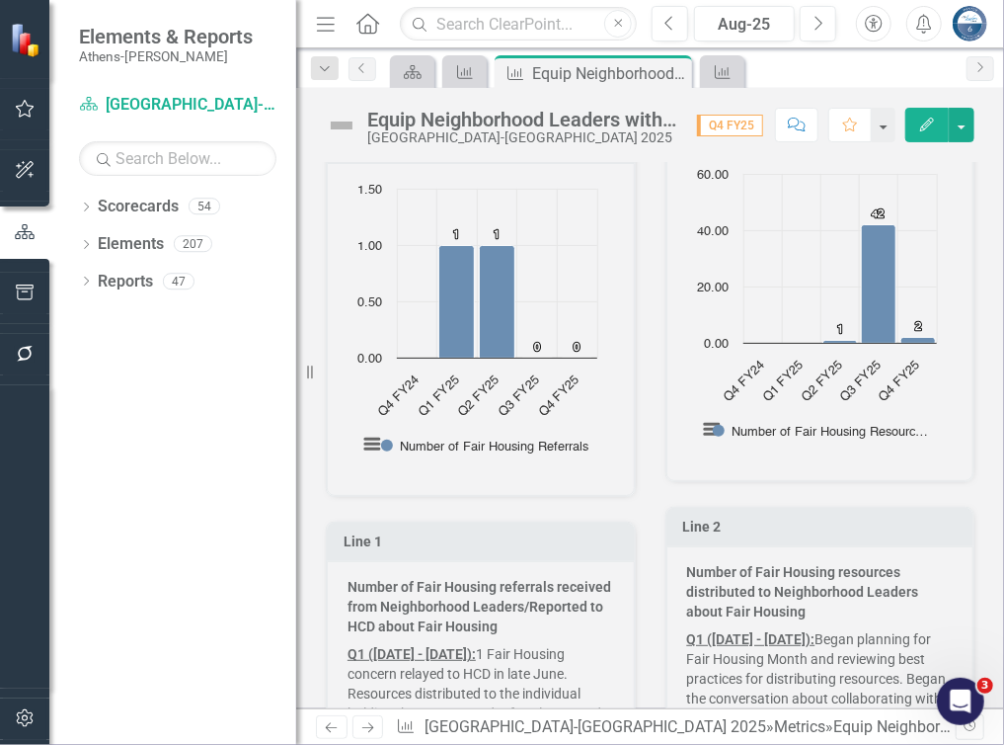
scroll to position [1284, 0]
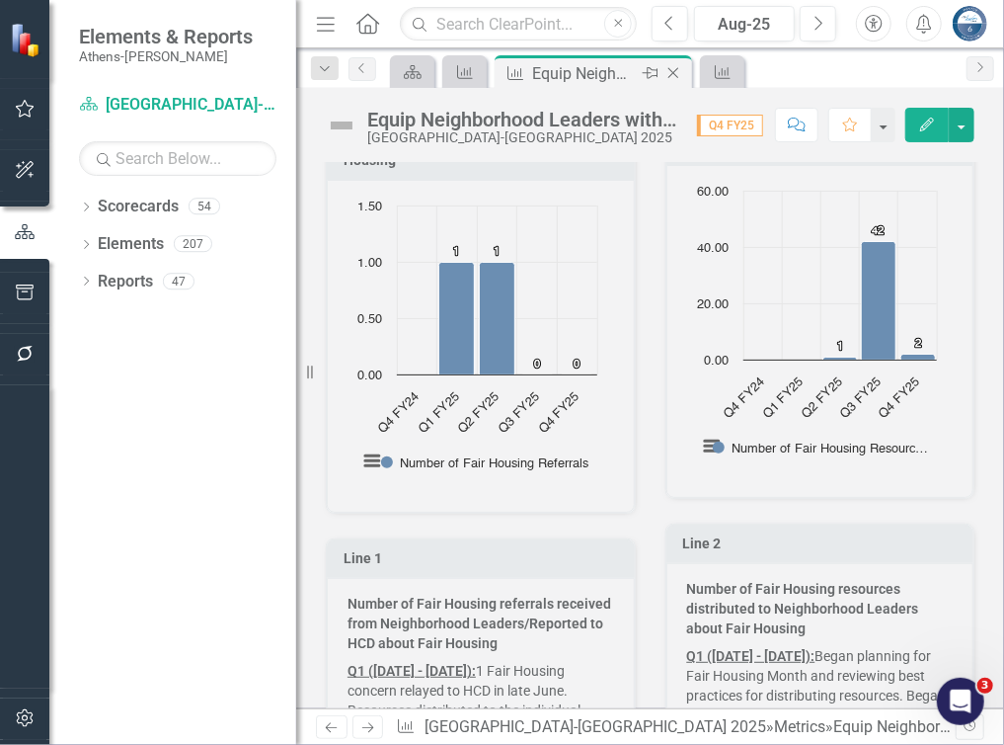
click at [677, 74] on icon "Close" at bounding box center [674, 73] width 20 height 16
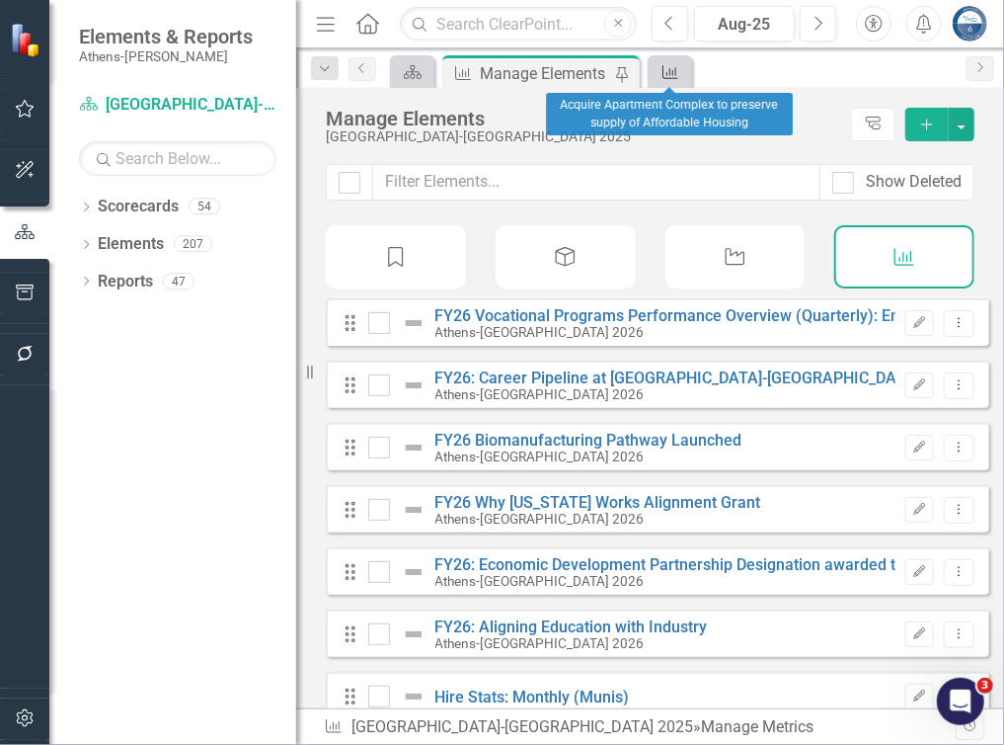
click at [668, 68] on icon "Metric" at bounding box center [671, 72] width 20 height 16
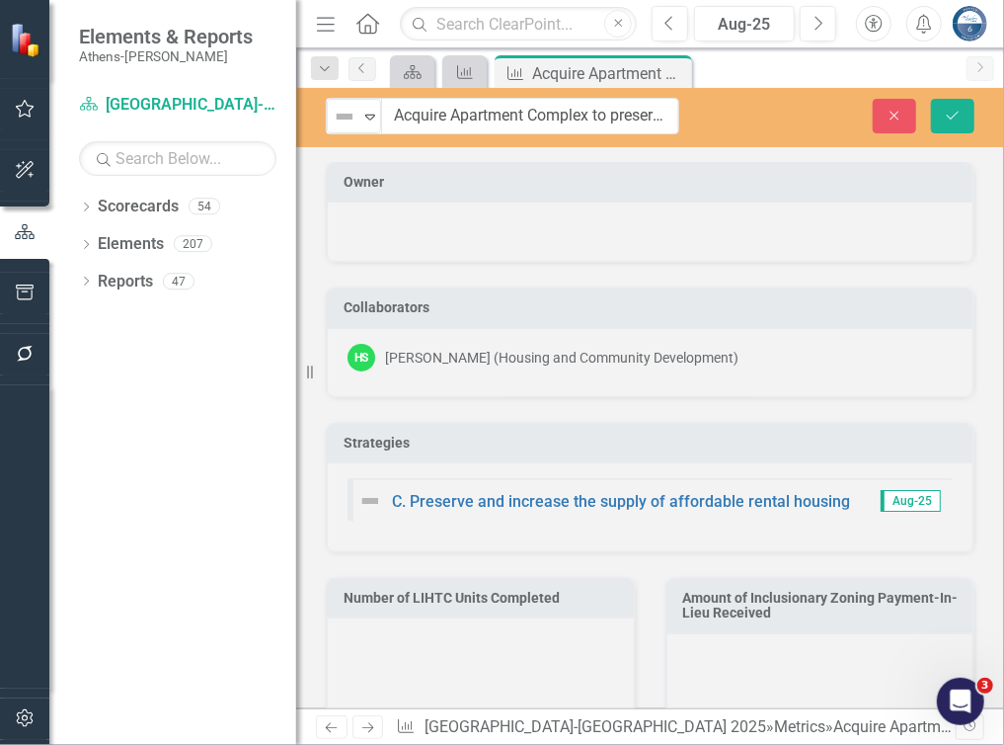
drag, startPoint x: 371, startPoint y: 116, endPoint x: 672, endPoint y: 112, distance: 300.2
click at [647, 121] on input "Acquire Apartment Complex to preserve supply of Affordable Housing" at bounding box center [530, 116] width 297 height 37
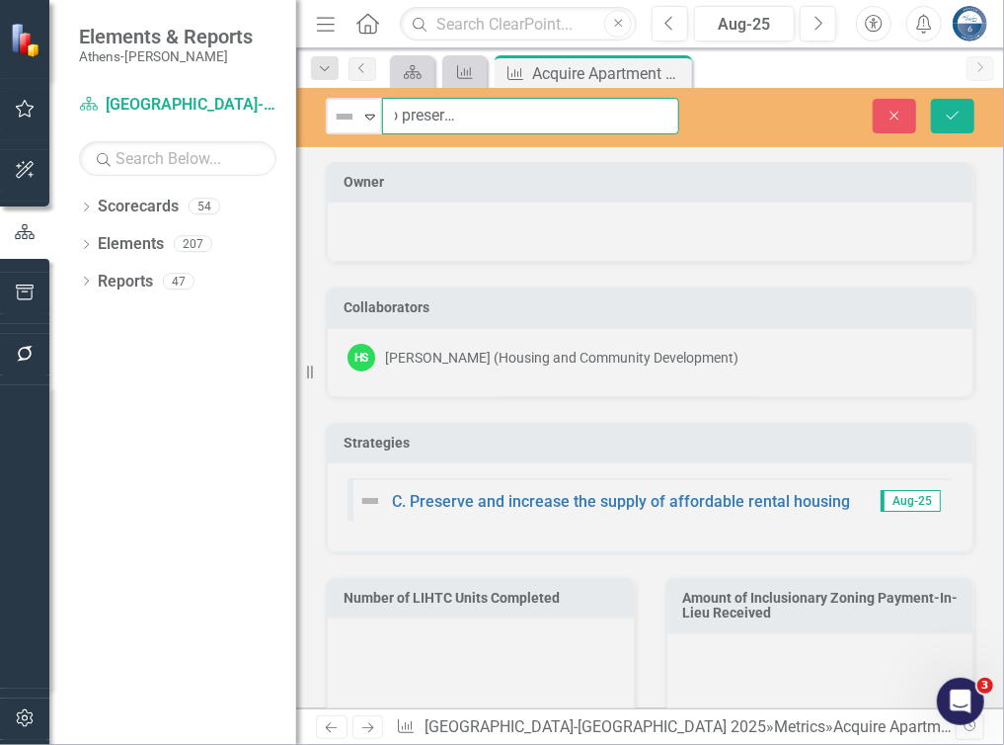
scroll to position [0, 216]
drag, startPoint x: 397, startPoint y: 114, endPoint x: 703, endPoint y: 111, distance: 306.2
click at [703, 111] on div "Not Defined Expand Acquire Apartment Complex to preserve supply of Affordable H…" at bounding box center [502, 116] width 413 height 37
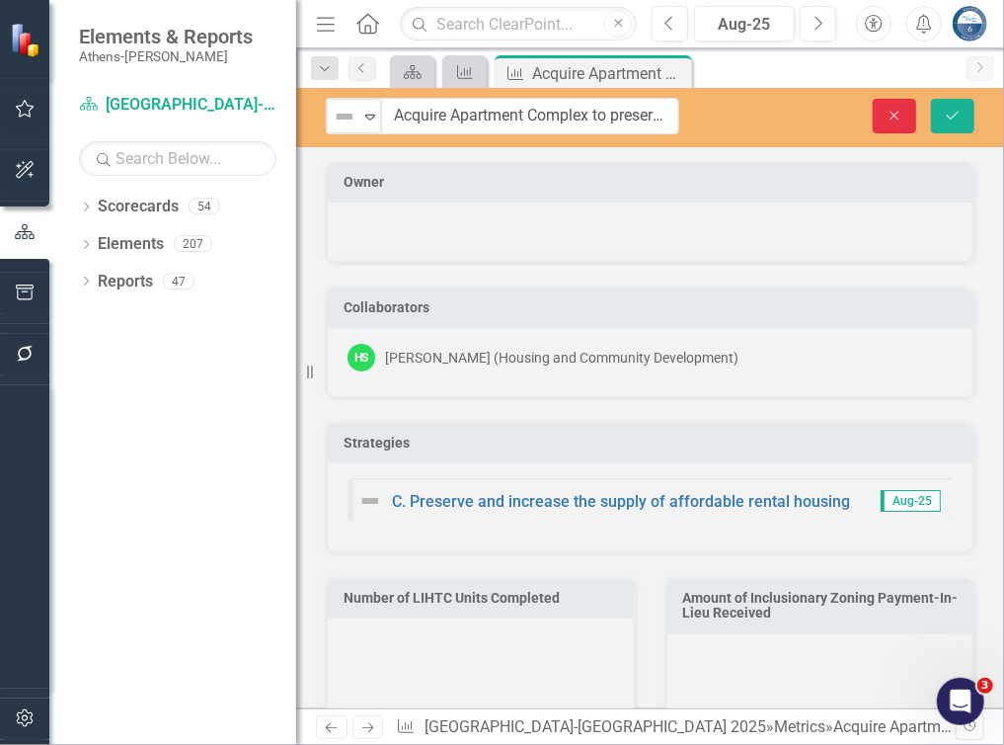
click at [900, 125] on button "Close" at bounding box center [894, 116] width 43 height 35
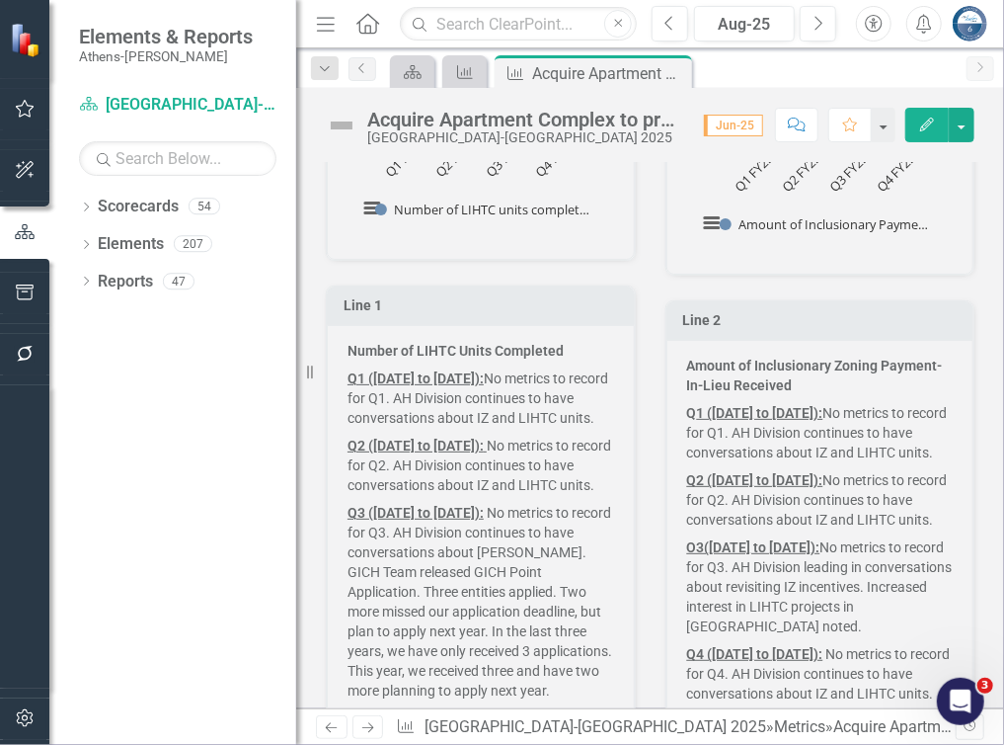
scroll to position [593, 0]
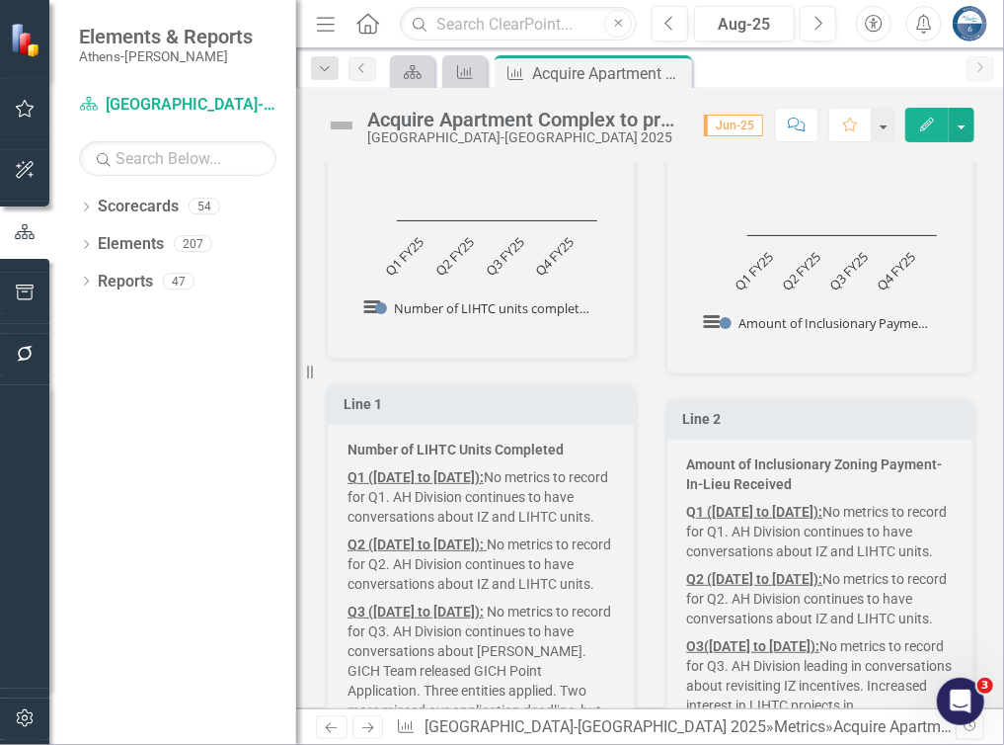
click at [562, 439] on p "Number of LIHTC Units Completed" at bounding box center [481, 451] width 267 height 24
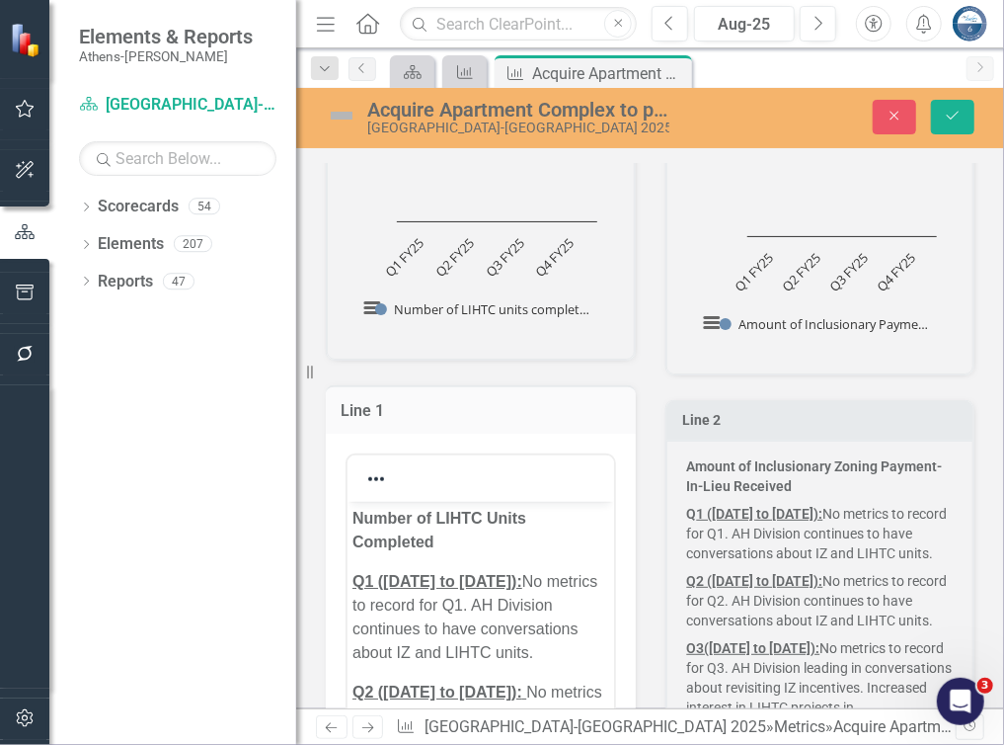
scroll to position [0, 0]
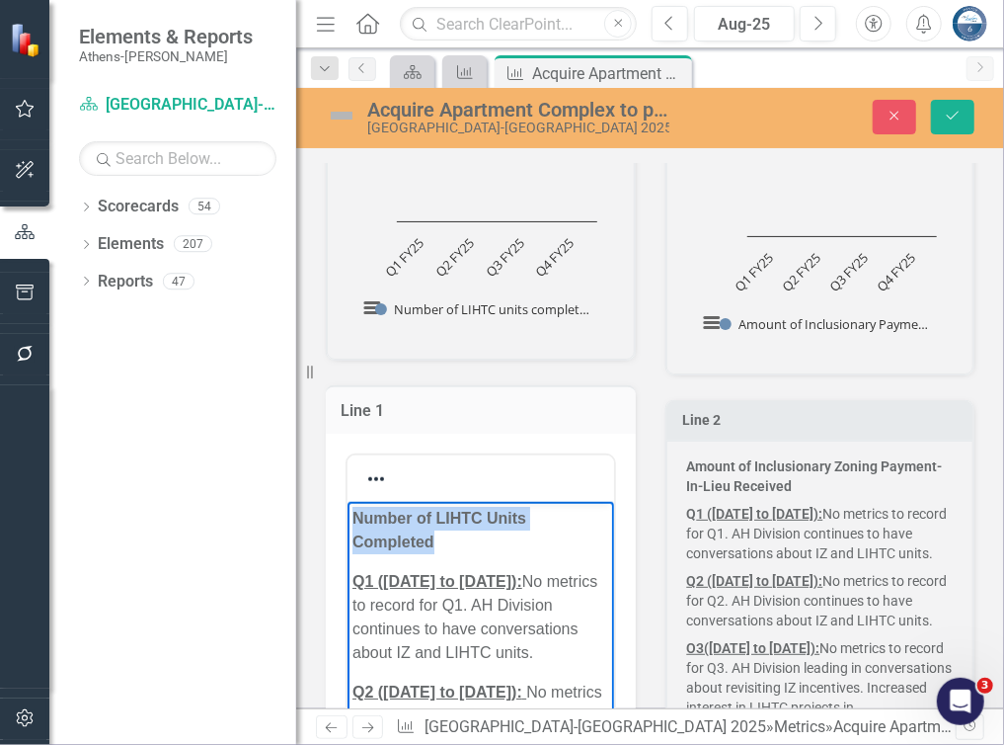
drag, startPoint x: 457, startPoint y: 547, endPoint x: 335, endPoint y: 521, distance: 125.1
copy strong "Number of LIHTC Units Completed"
click at [789, 485] on p "Amount of Inclusionary Zoning Payment-In-Lieu Received" at bounding box center [820, 477] width 267 height 43
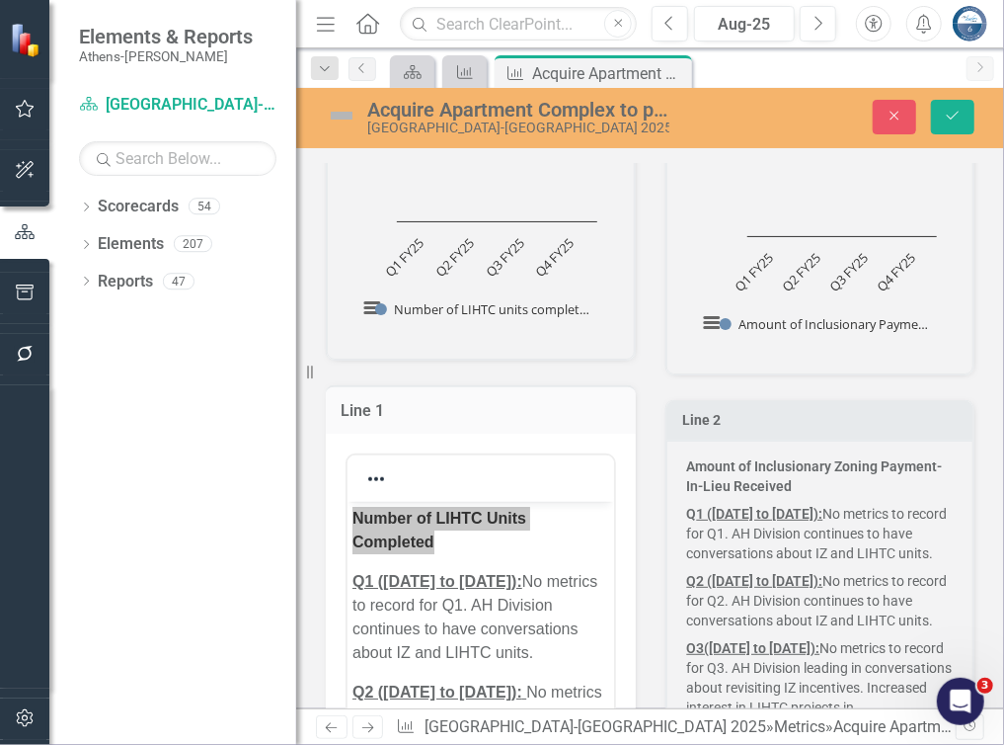
click at [795, 471] on p "Amount of Inclusionary Zoning Payment-In-Lieu Received" at bounding box center [820, 477] width 267 height 43
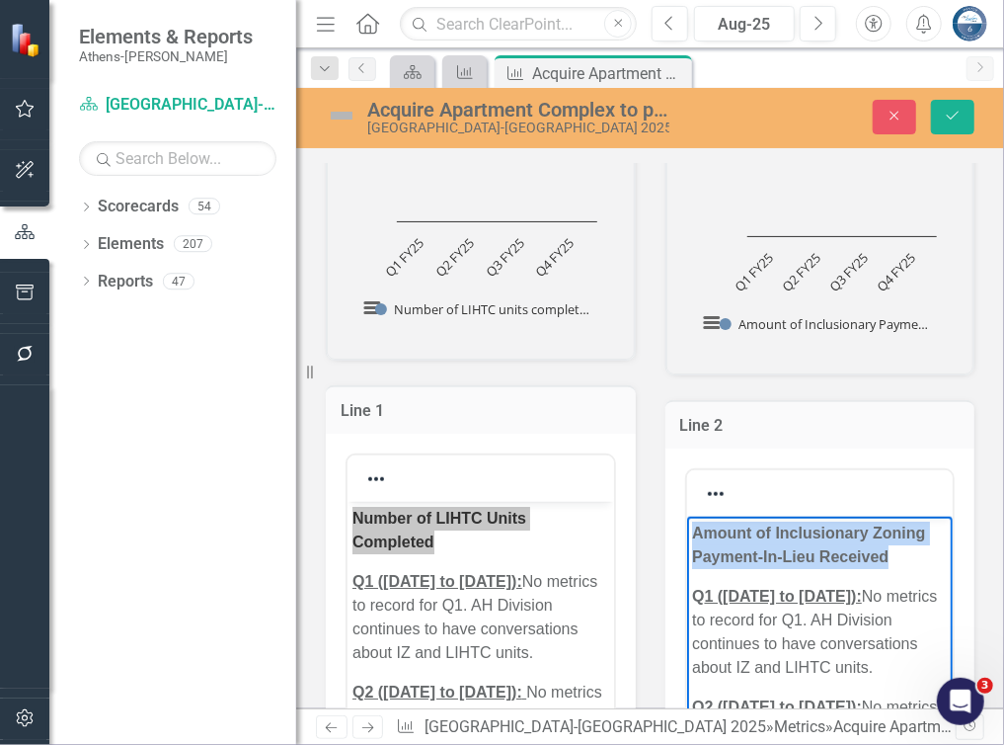
drag, startPoint x: 892, startPoint y: 557, endPoint x: 654, endPoint y: 526, distance: 240.0
copy strong "Amount of Inclusionary Zoning Payment-In-Lieu Received"
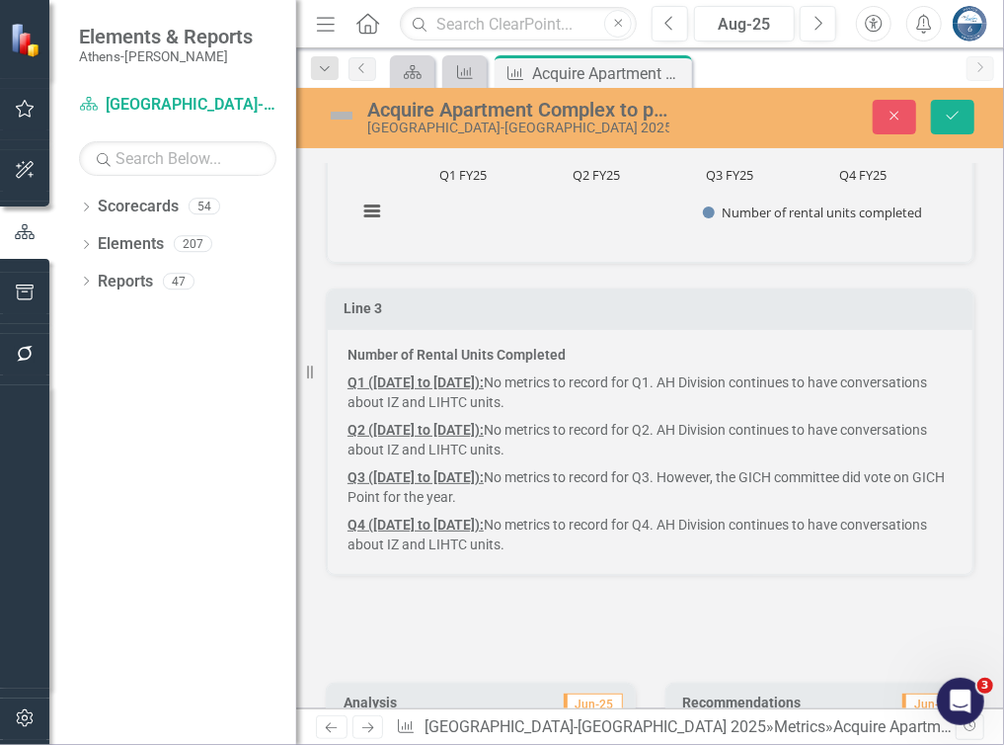
scroll to position [1679, 0]
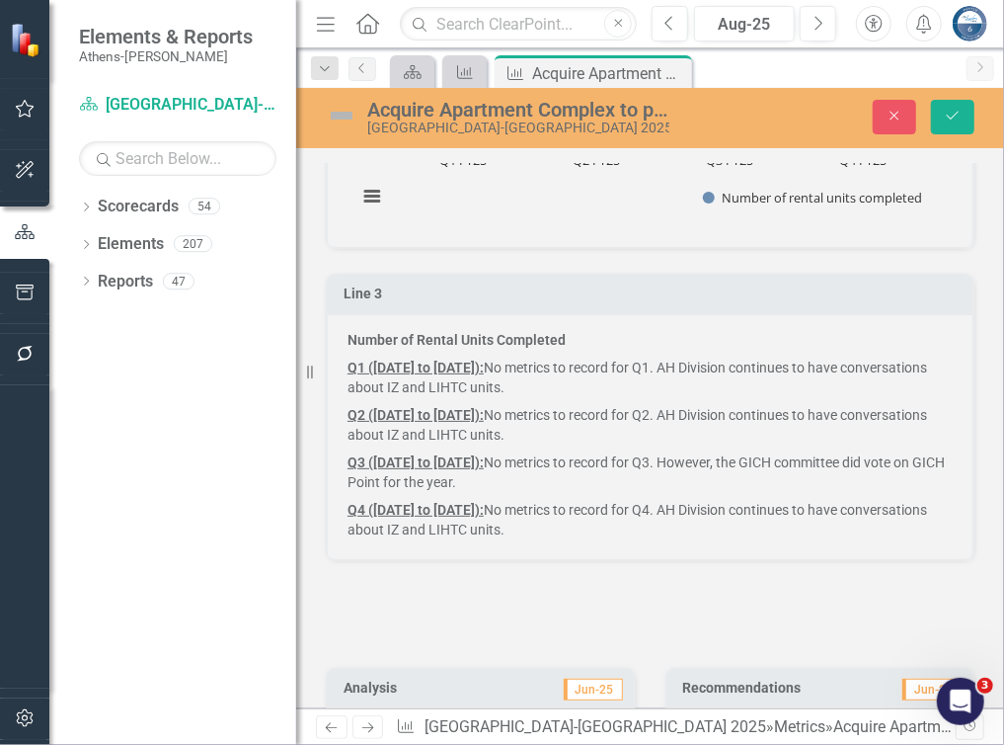
click at [580, 320] on div "Number of Rental Units Completed Q1 ([DATE] to [DATE]): No metrics to record fo…" at bounding box center [650, 437] width 647 height 246
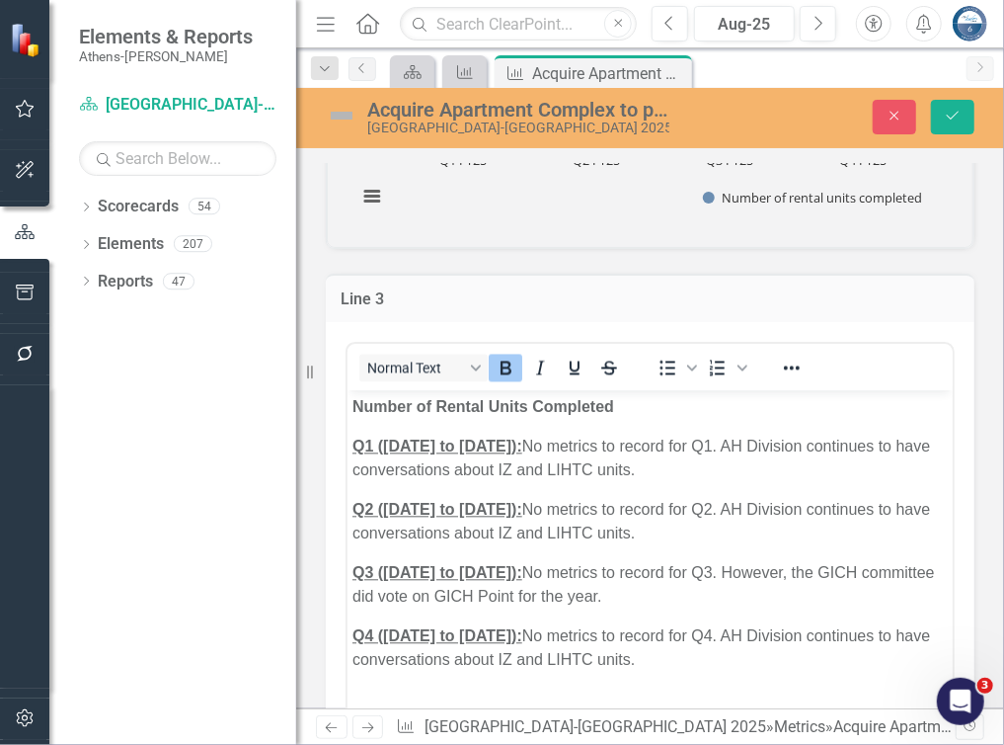
scroll to position [0, 0]
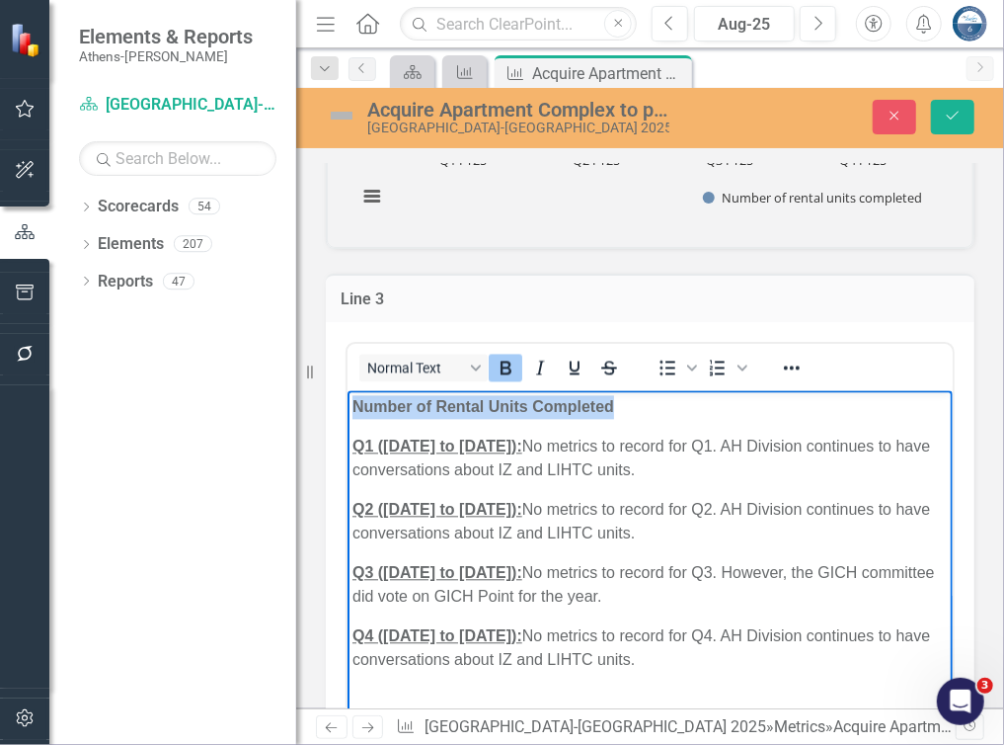
drag, startPoint x: 603, startPoint y: 401, endPoint x: 348, endPoint y: 398, distance: 255.8
click at [348, 398] on body "Number of Rental Units Completed Q1 ([DATE] to [DATE]): No metrics to record fo…" at bounding box center [649, 540] width 605 height 302
copy strong "Number of Rental Units Completed"
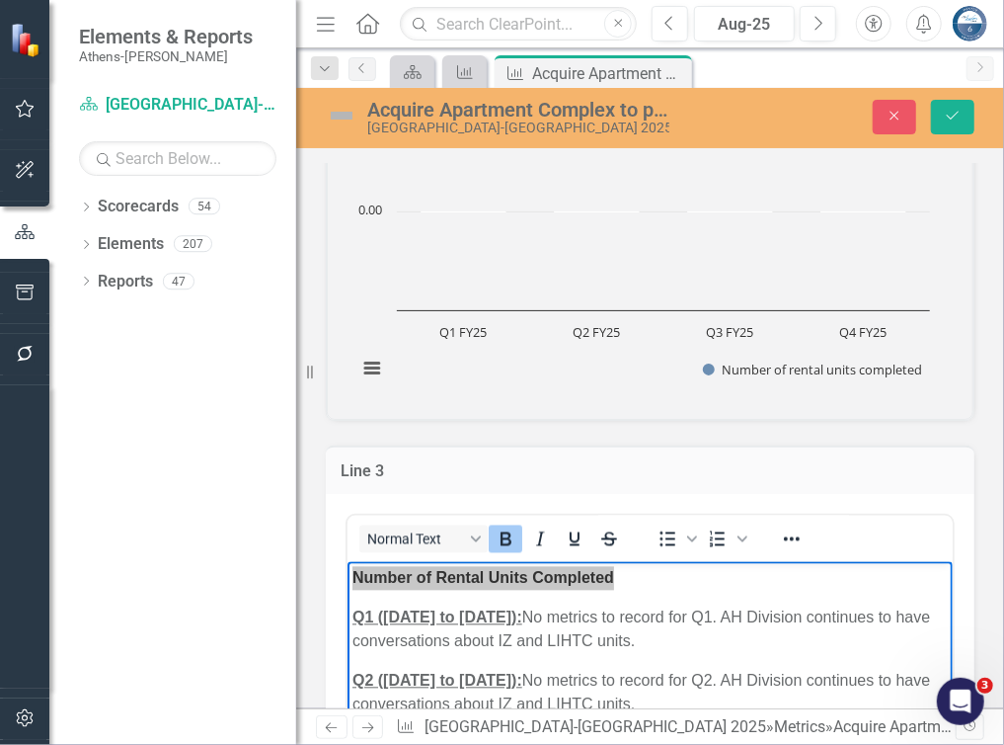
scroll to position [1778, 0]
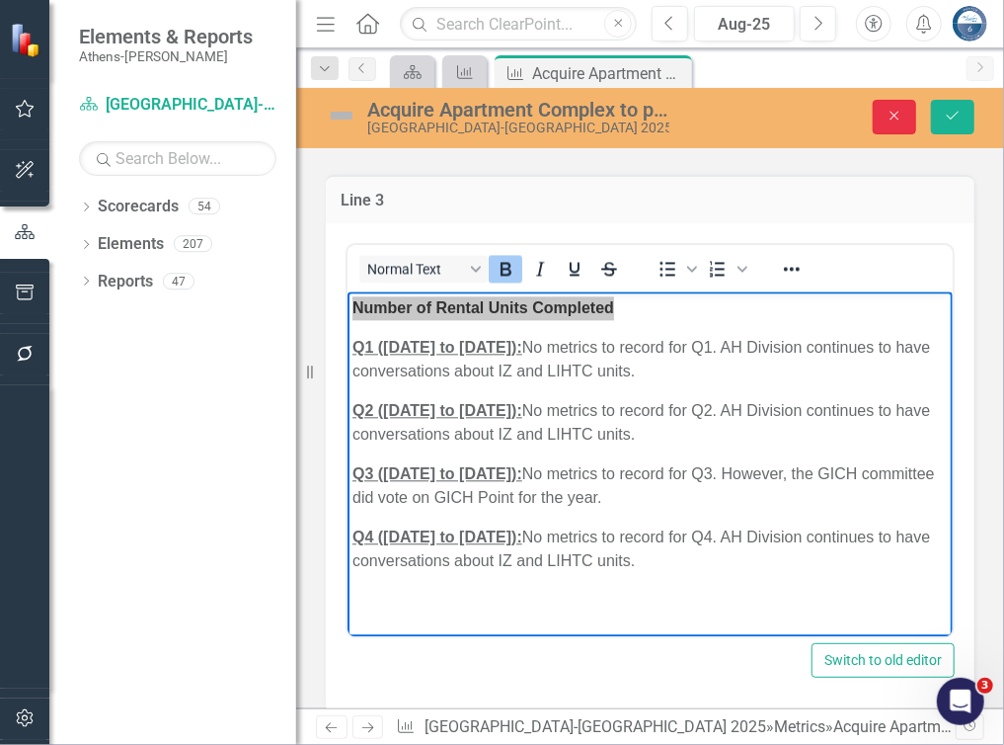
click at [906, 114] on button "Close" at bounding box center [894, 117] width 43 height 35
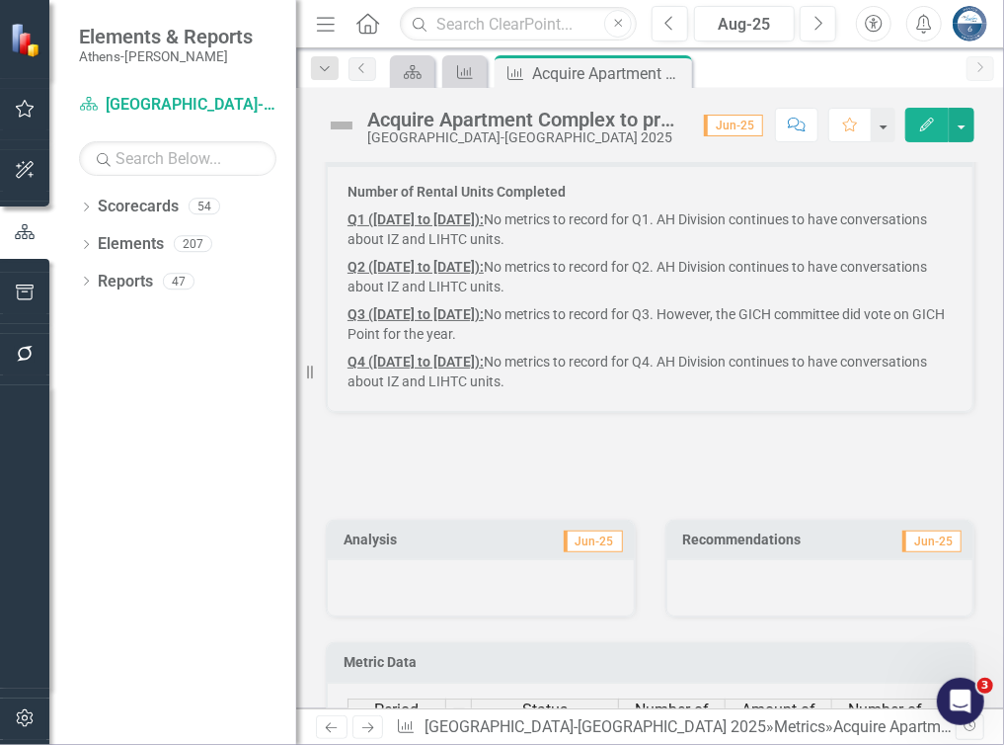
scroll to position [1807, 0]
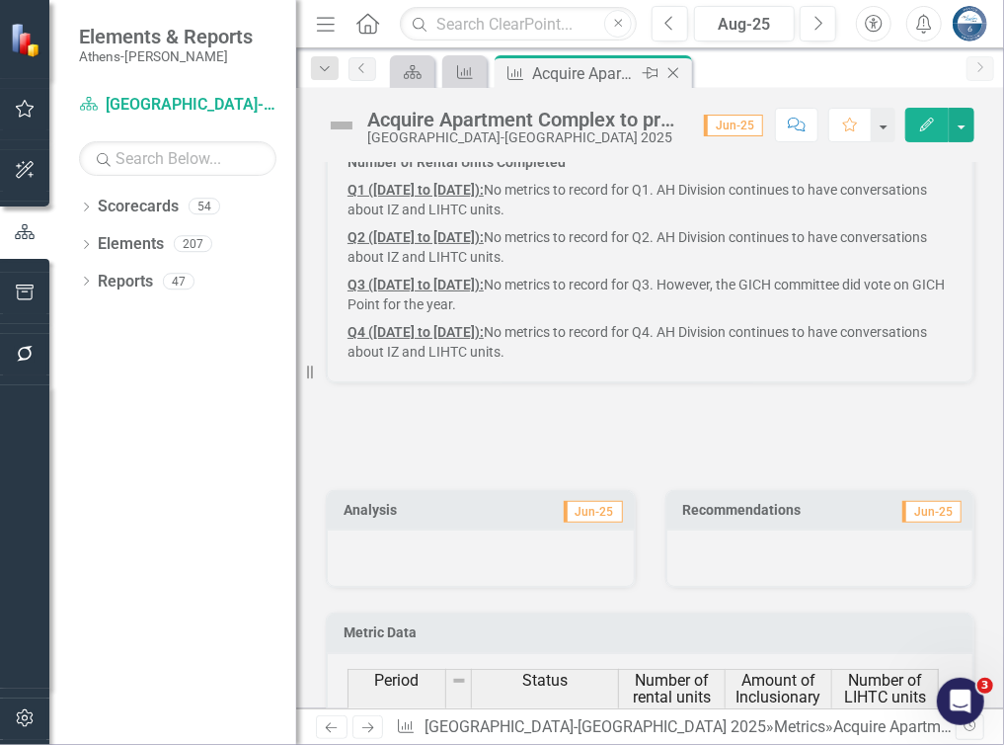
click at [676, 72] on icon "Close" at bounding box center [674, 73] width 20 height 16
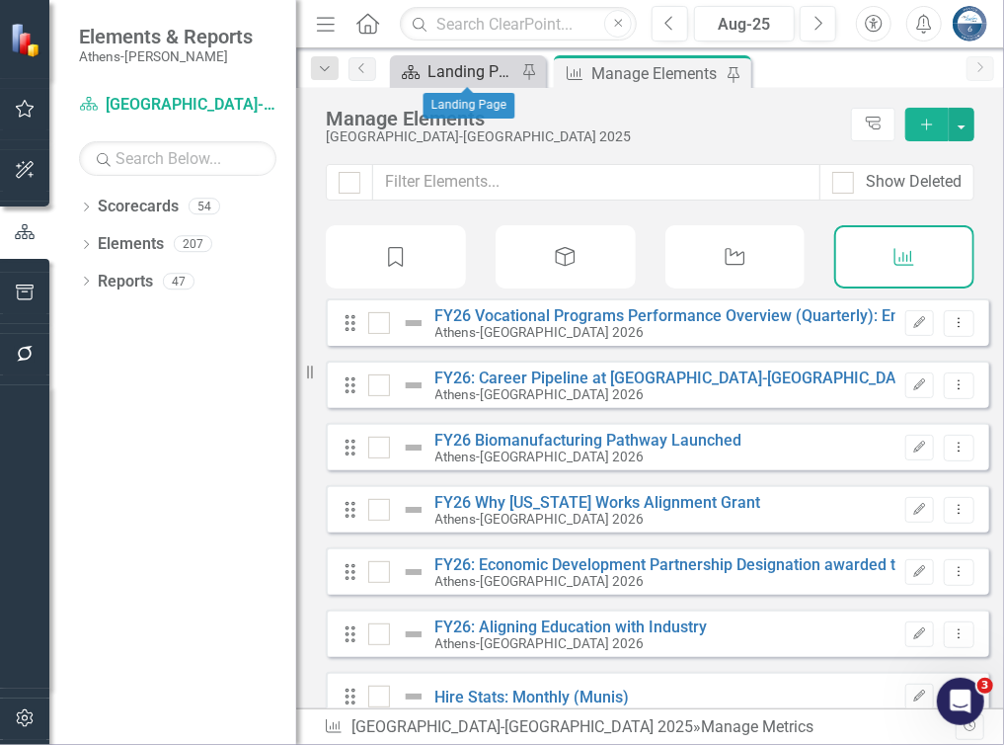
click at [460, 66] on div "Landing Page" at bounding box center [472, 71] width 89 height 25
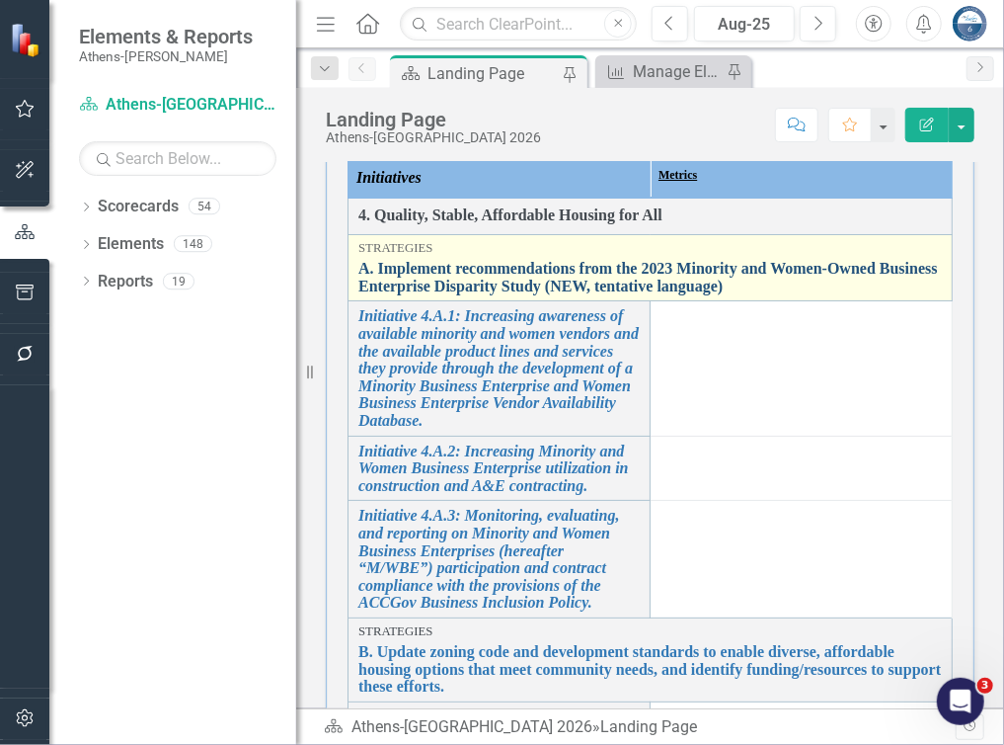
scroll to position [263, 0]
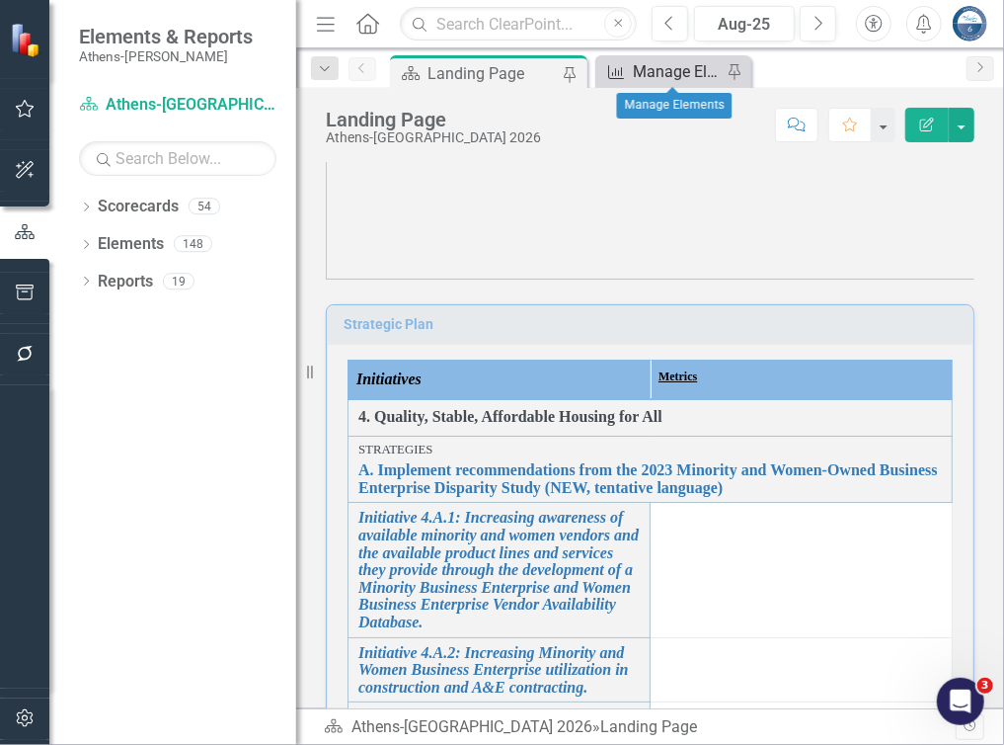
click at [662, 66] on div "Manage Elements" at bounding box center [677, 71] width 89 height 25
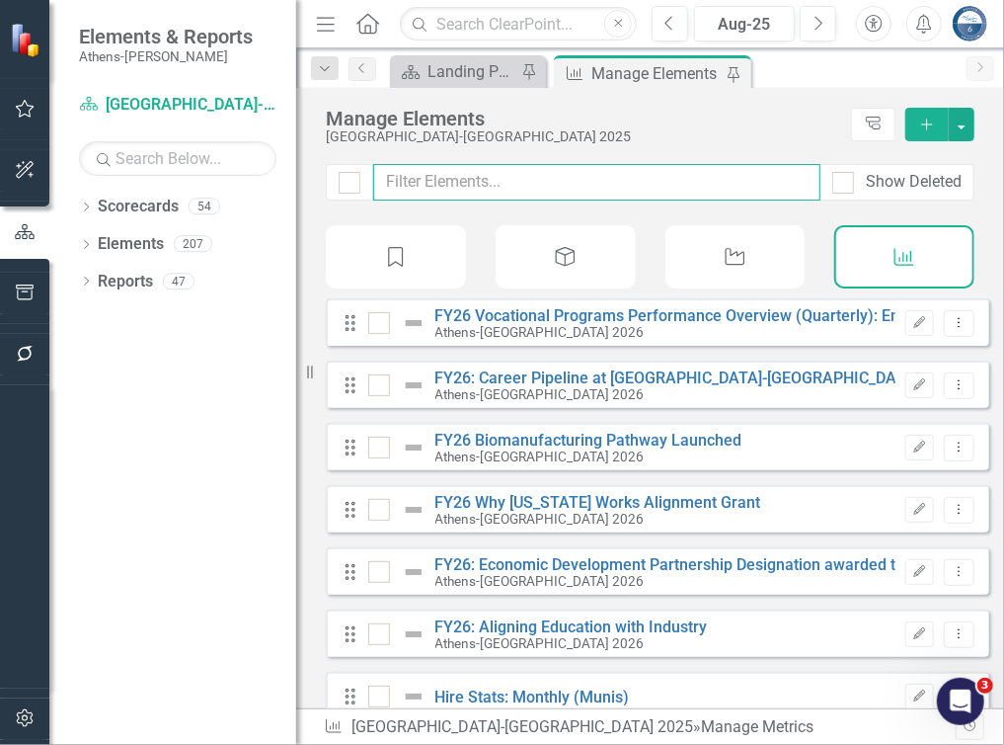
click at [457, 187] on input "text" at bounding box center [596, 182] width 447 height 37
type input "e"
checkbox input "false"
type input "ex"
checkbox input "false"
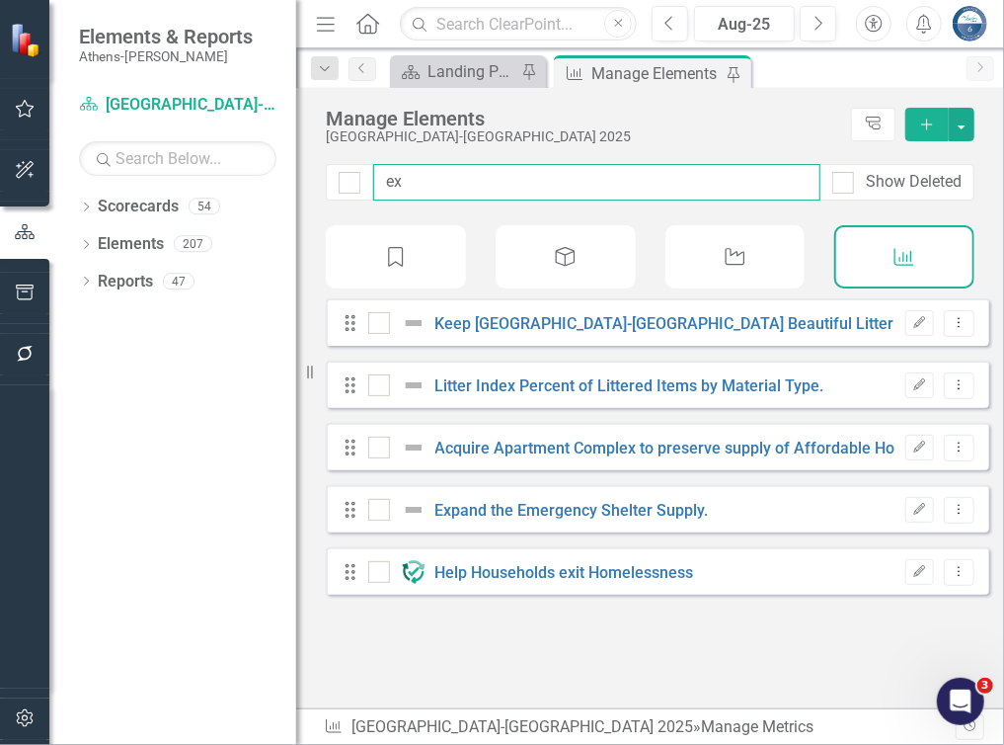
type input "exp"
checkbox input "false"
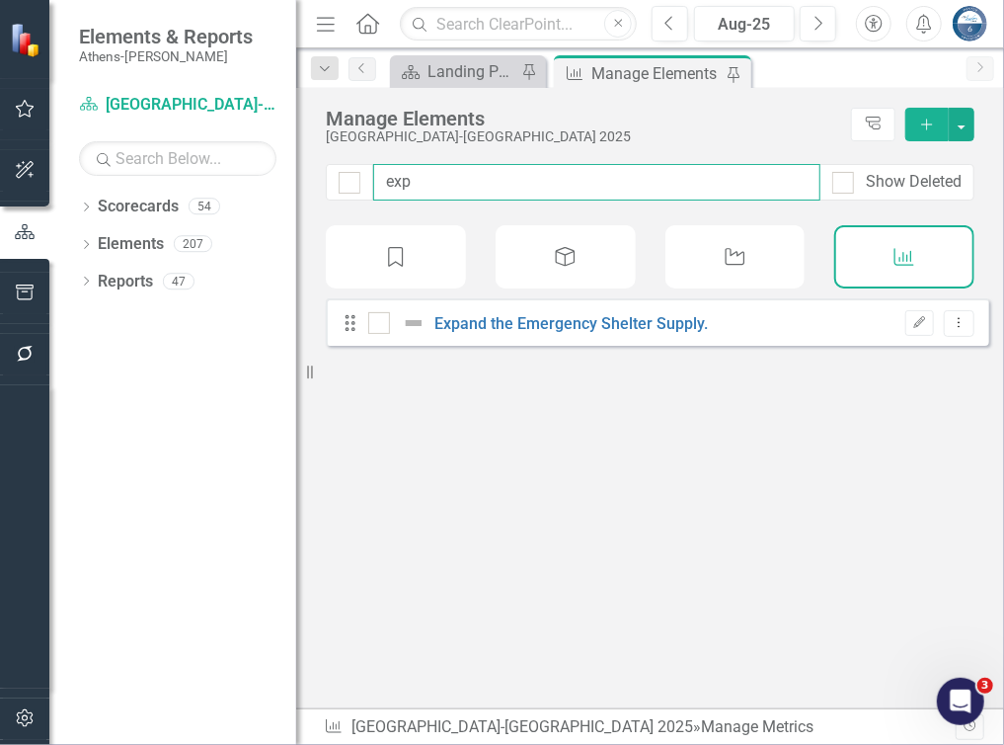
type input "expa"
checkbox input "false"
type input "expan"
checkbox input "false"
type input "expand"
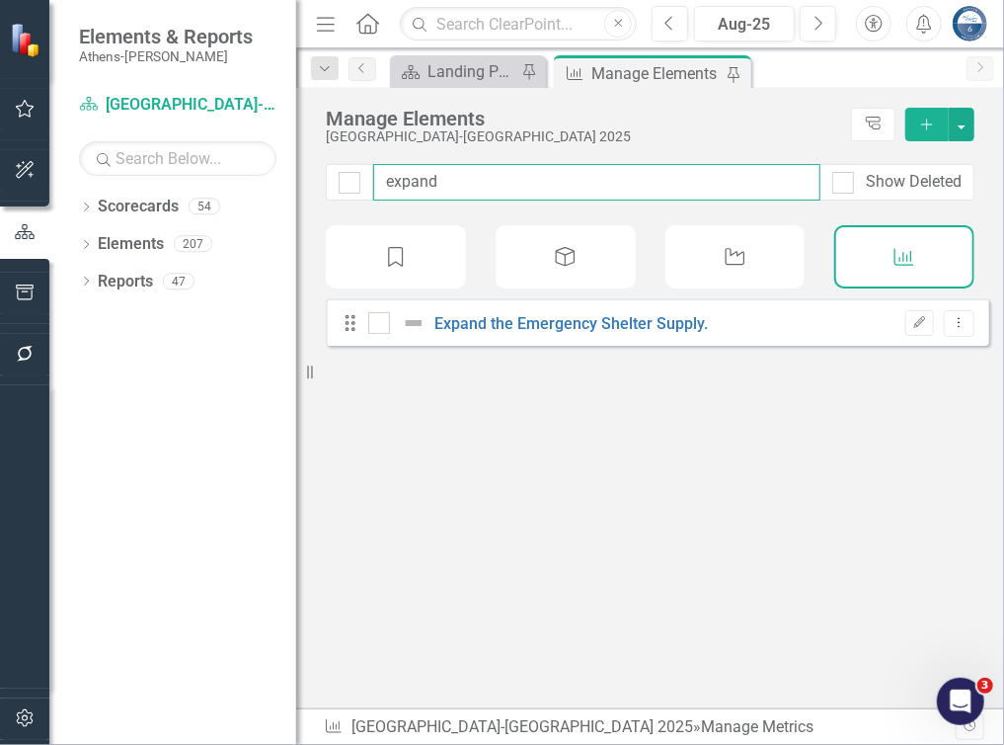
checkbox input "false"
type input "expand"
click at [492, 346] on div "Drag Expand the Emergency Shelter Supply. Edit Dropdown Menu" at bounding box center [658, 321] width 664 height 47
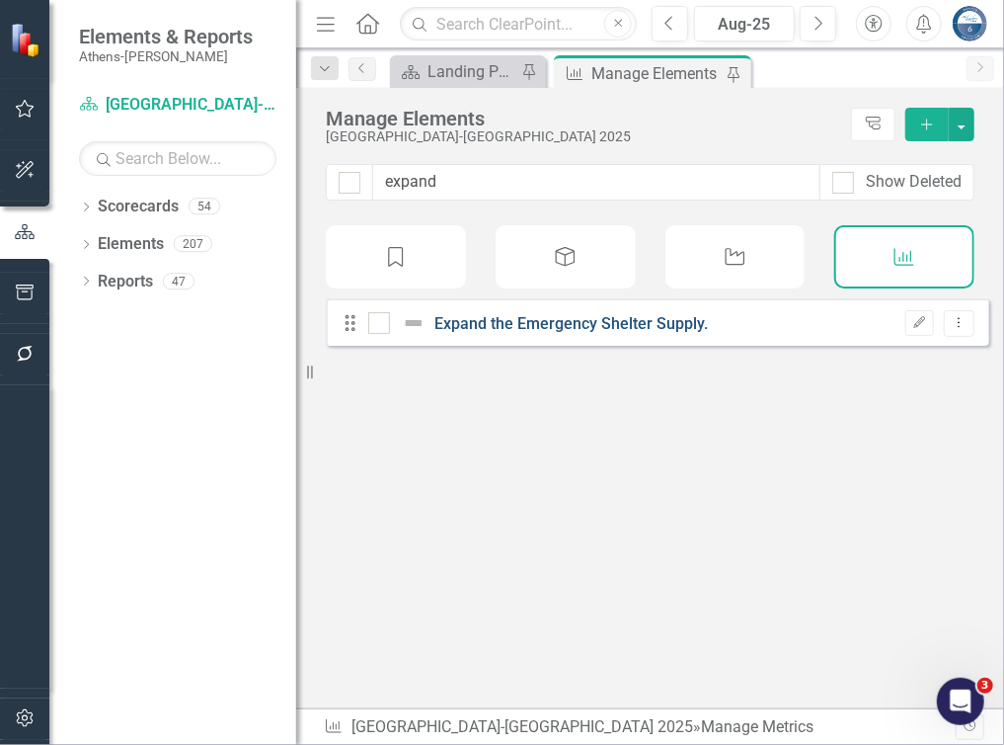
click at [496, 333] on link "Expand the Emergency Shelter Supply." at bounding box center [573, 323] width 274 height 19
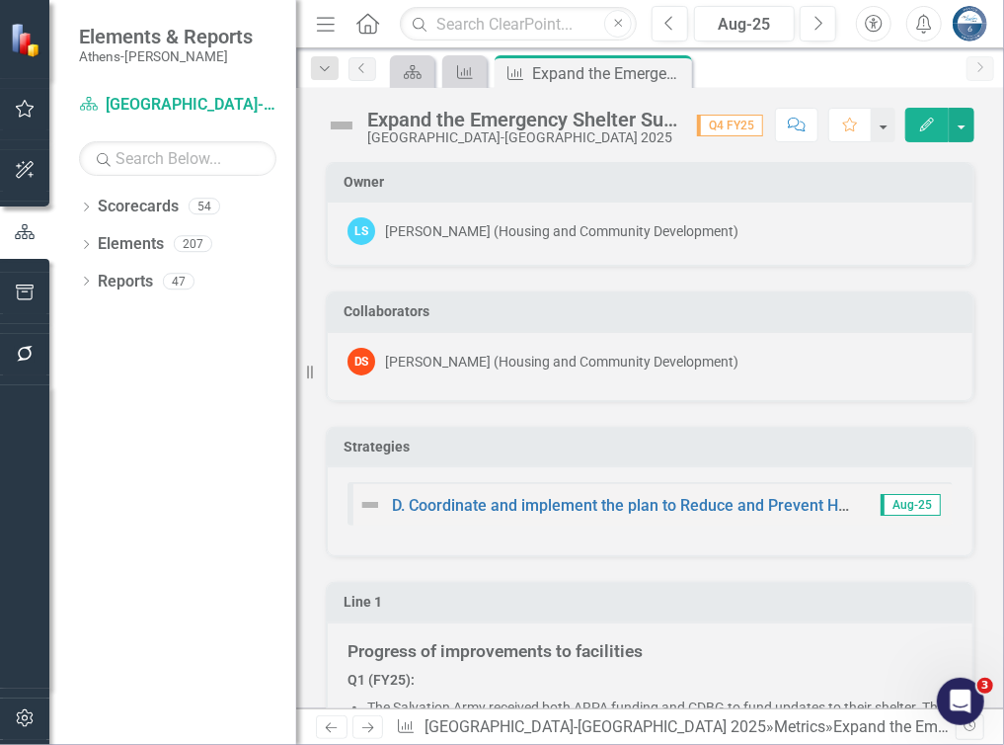
click at [433, 119] on div "Expand the Emergency Shelter Supply." at bounding box center [522, 120] width 310 height 22
click at [429, 119] on div "Expand the Emergency Shelter Supply." at bounding box center [522, 120] width 310 height 22
click at [427, 119] on div "Expand the Emergency Shelter Supply." at bounding box center [522, 120] width 310 height 22
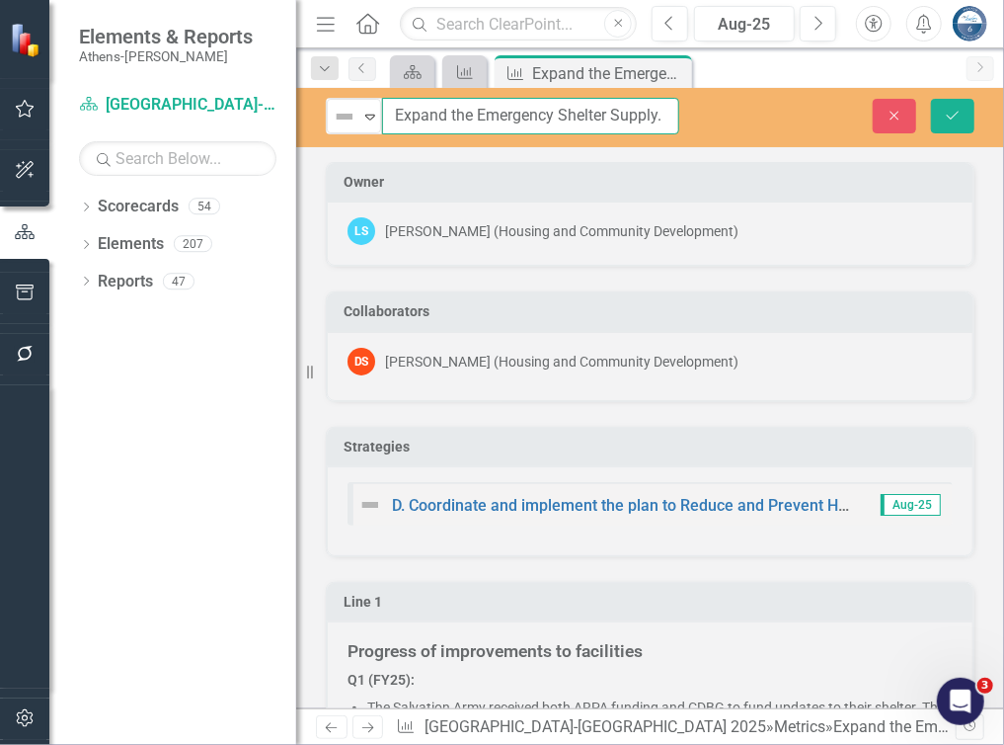
drag, startPoint x: 392, startPoint y: 115, endPoint x: 719, endPoint y: 131, distance: 327.3
click at [719, 131] on div "Not Defined Expand Expand the Emergency Shelter Supply. Close Save" at bounding box center [650, 116] width 708 height 37
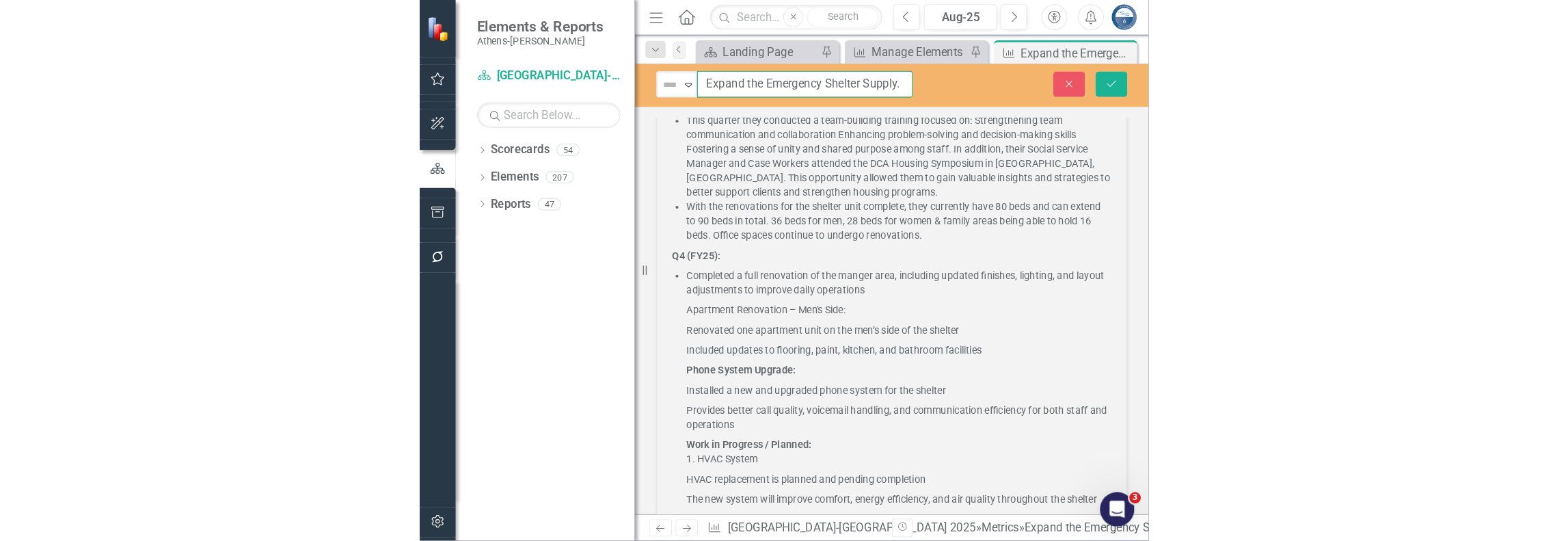
scroll to position [465, 0]
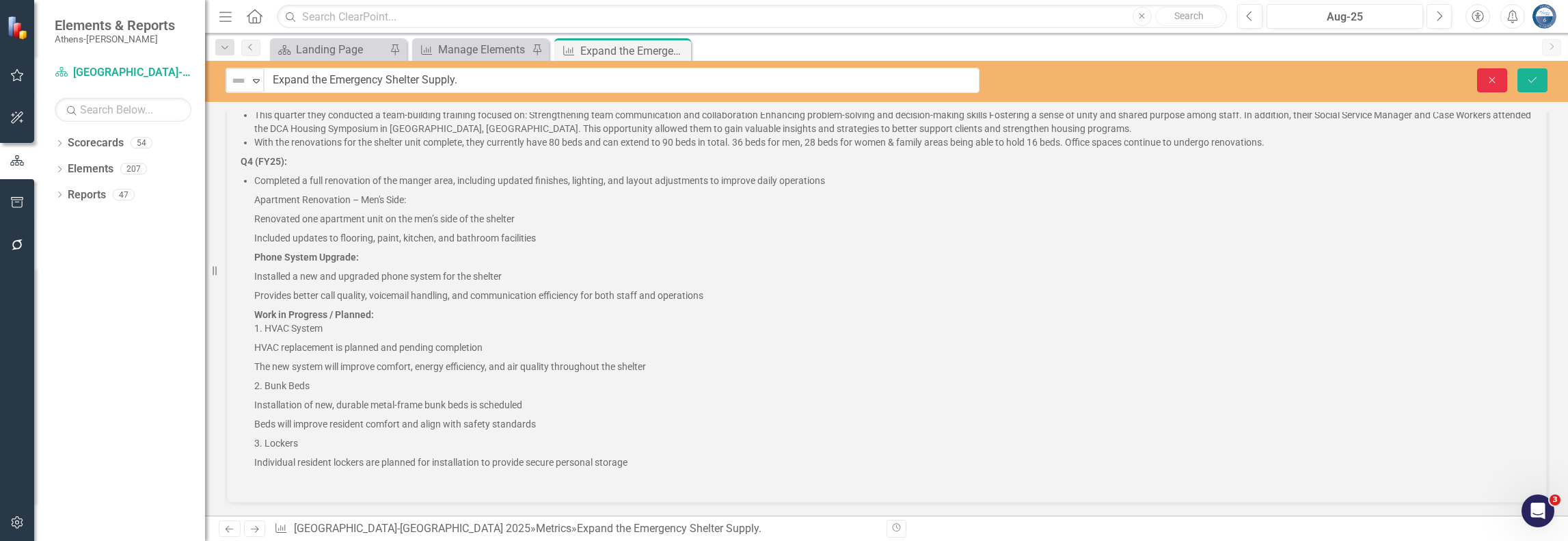
click at [1184, 76] on icon "Close" at bounding box center [1493, 80] width 12 height 10
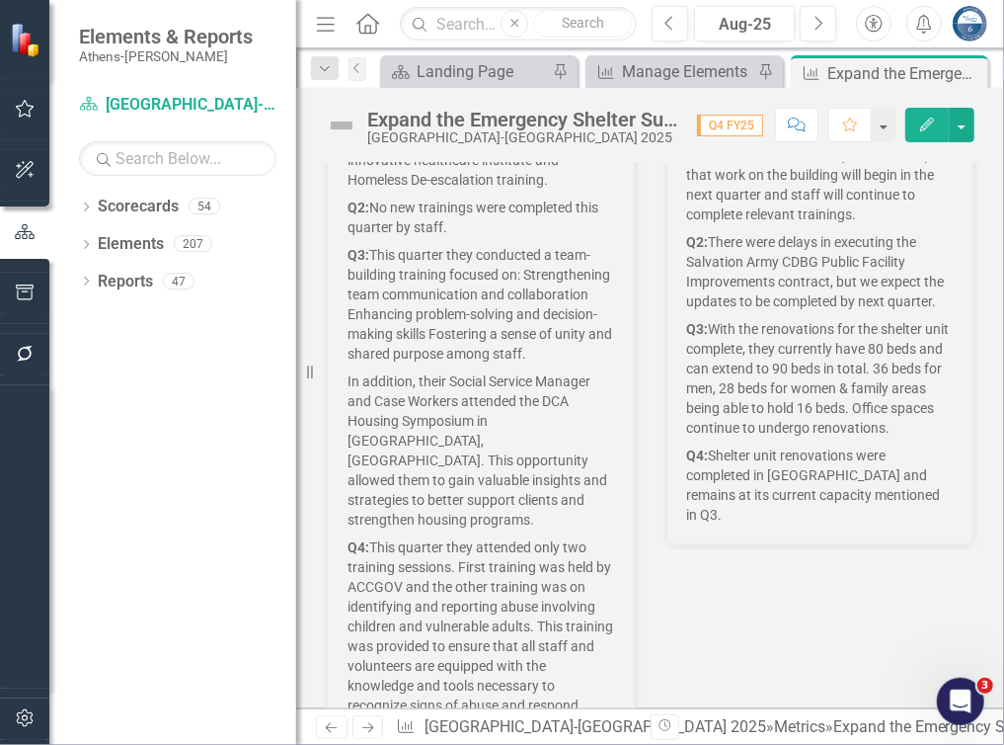
scroll to position [2899, 0]
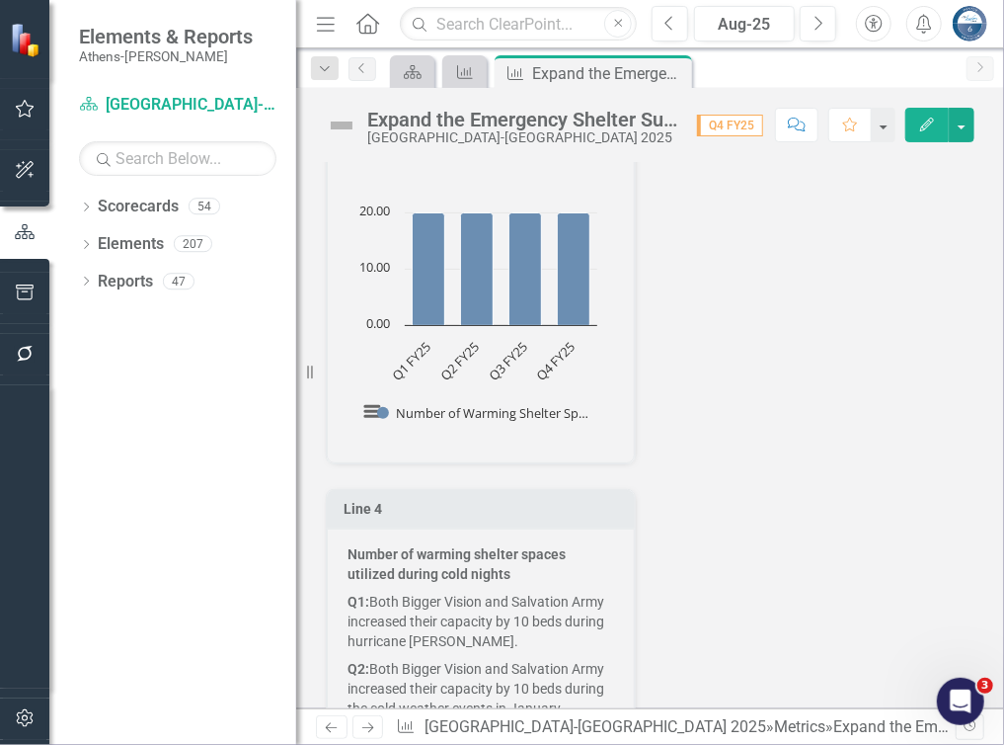
click at [747, 329] on div "Number of warming shelter spaces utilized during cold nights Chart Bar chart wi…" at bounding box center [650, 471] width 678 height 843
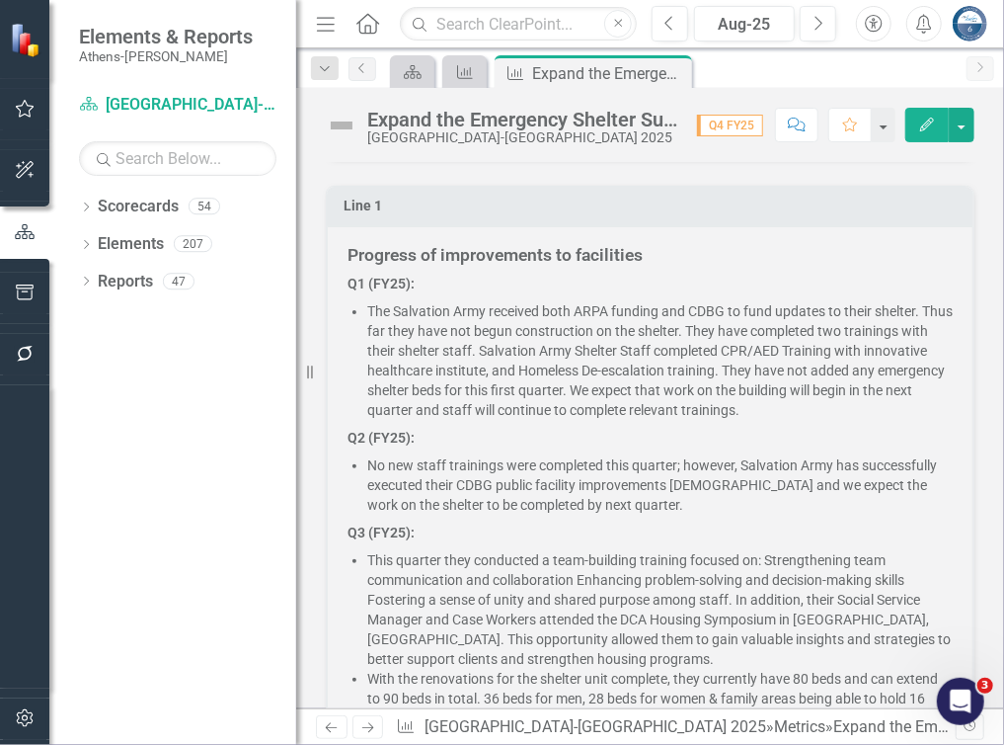
scroll to position [395, 0]
click at [667, 249] on h5 "Progress of improvements to facilities" at bounding box center [650, 256] width 605 height 19
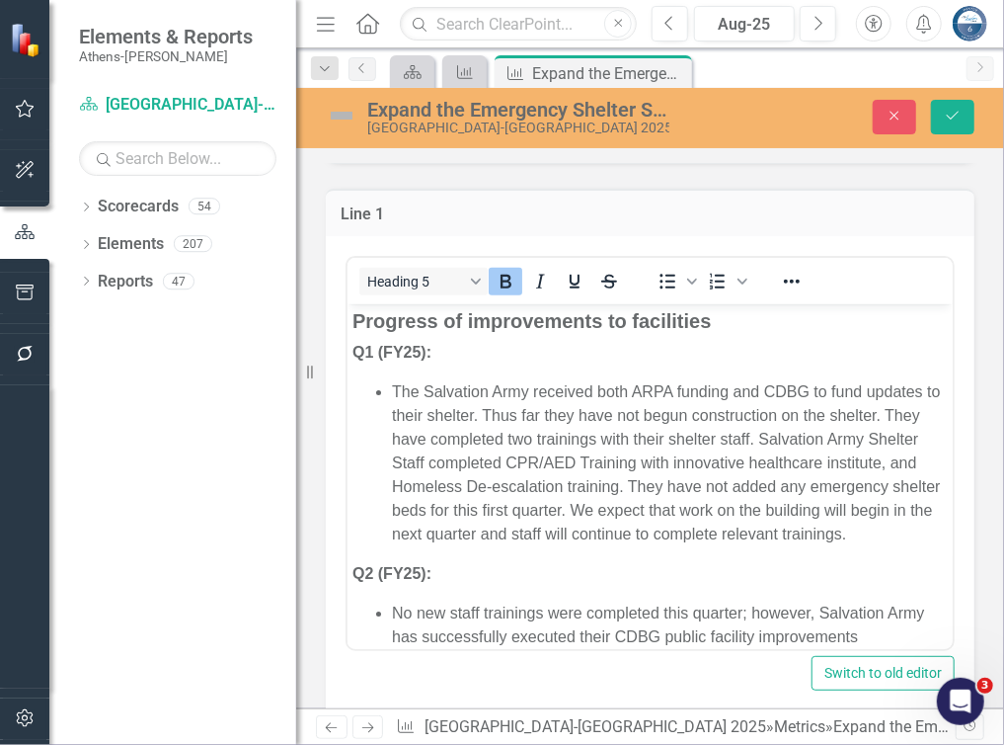
scroll to position [0, 0]
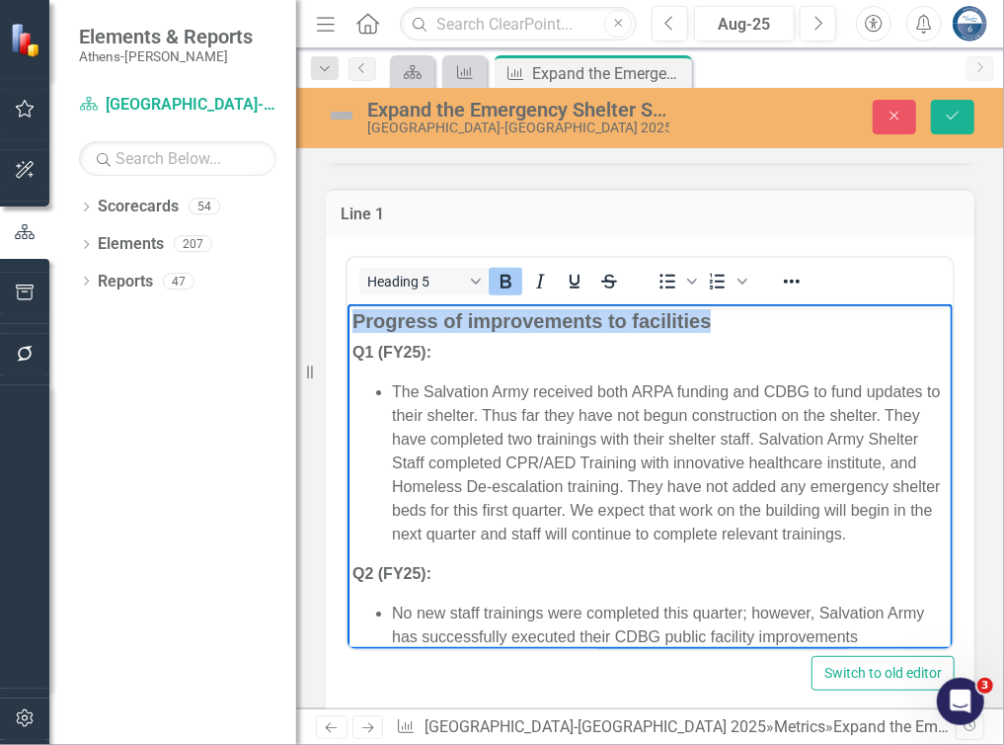
drag, startPoint x: 709, startPoint y: 324, endPoint x: 351, endPoint y: 325, distance: 358.5
copy strong "Progress of improvements to facilities"
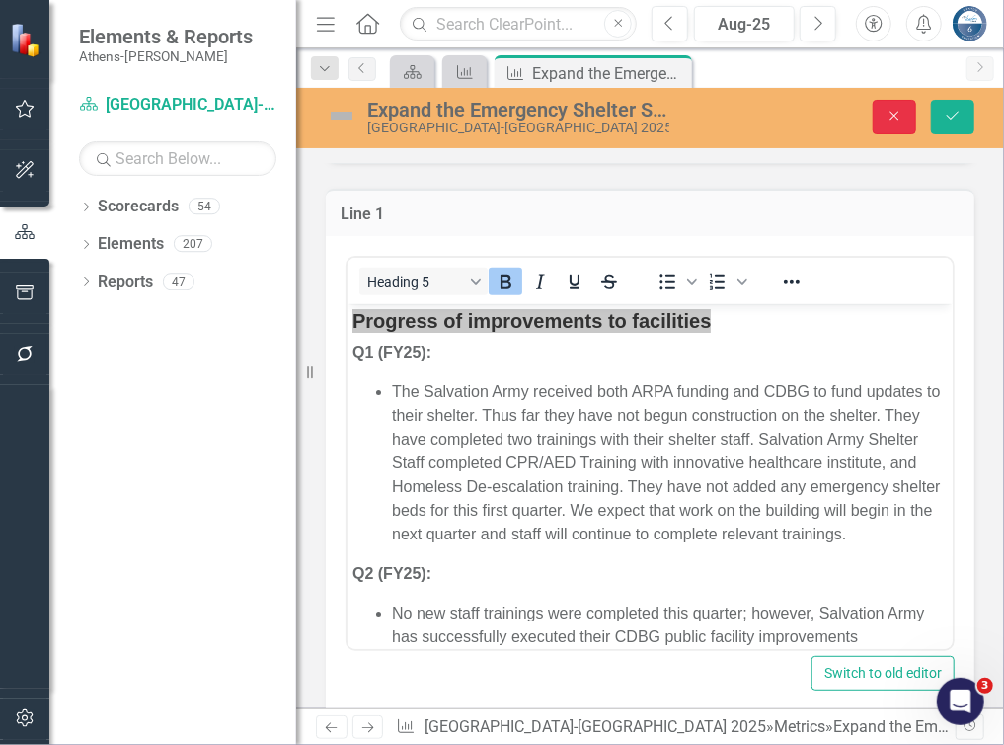
click at [895, 110] on icon "Close" at bounding box center [895, 116] width 18 height 14
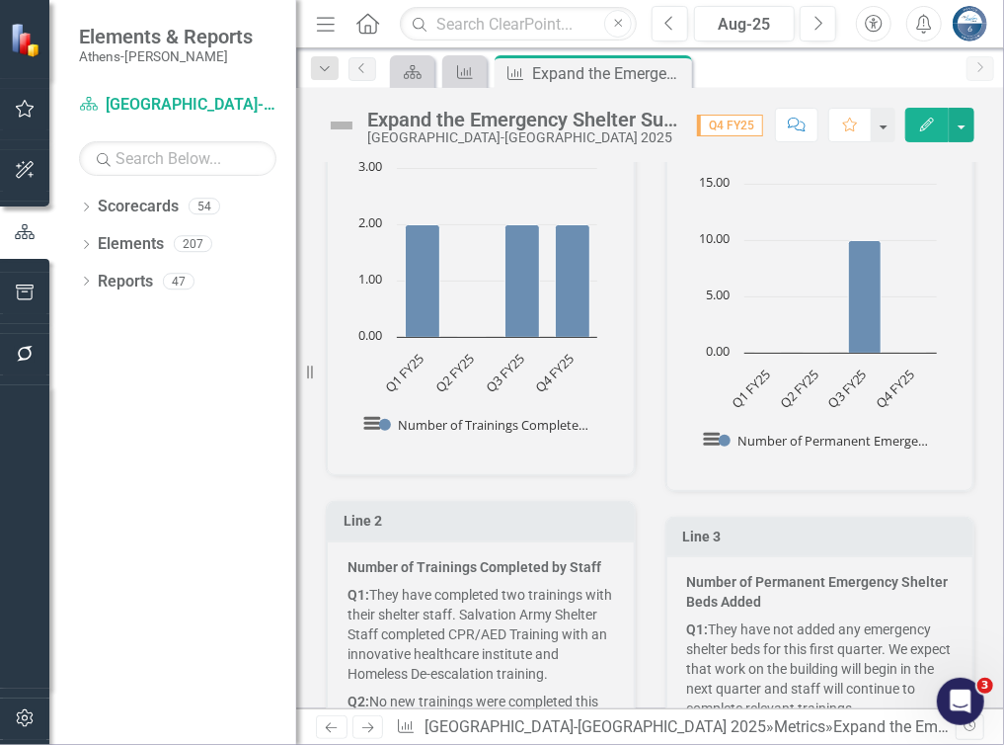
scroll to position [1778, 0]
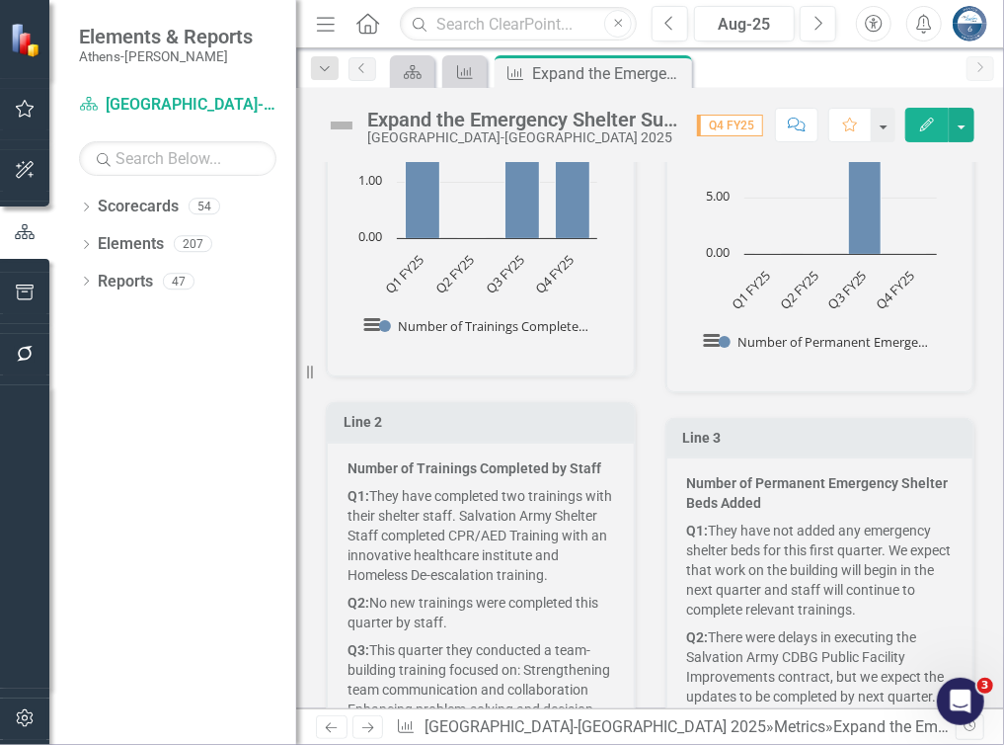
click at [513, 460] on strong "Number of Trainings Completed by Staff" at bounding box center [475, 468] width 254 height 16
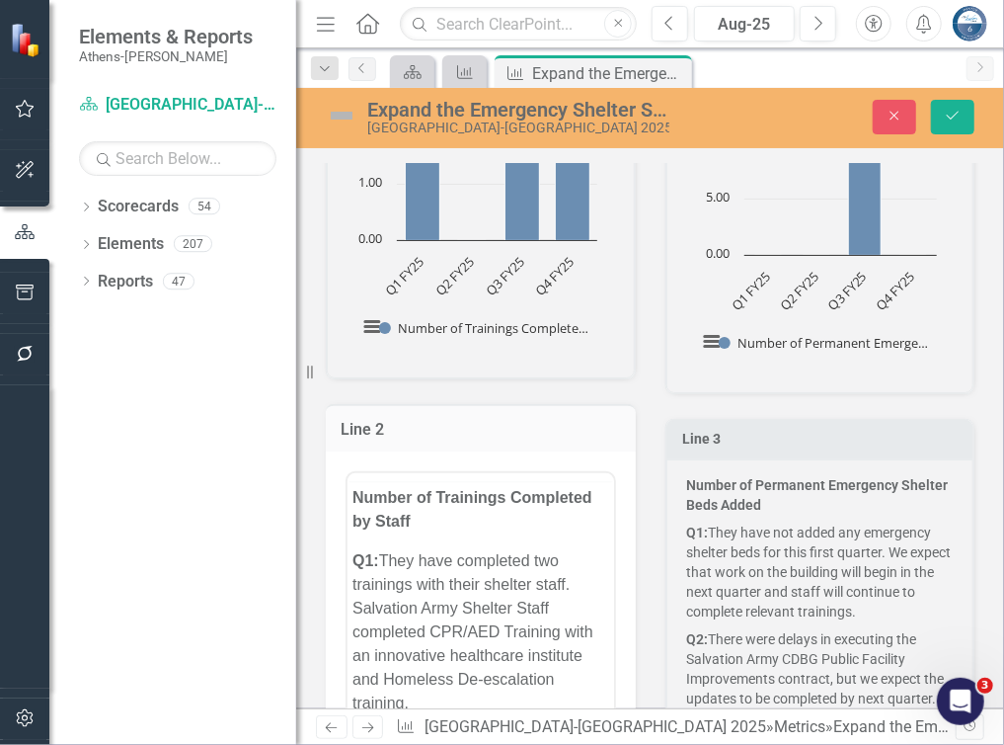
scroll to position [0, 0]
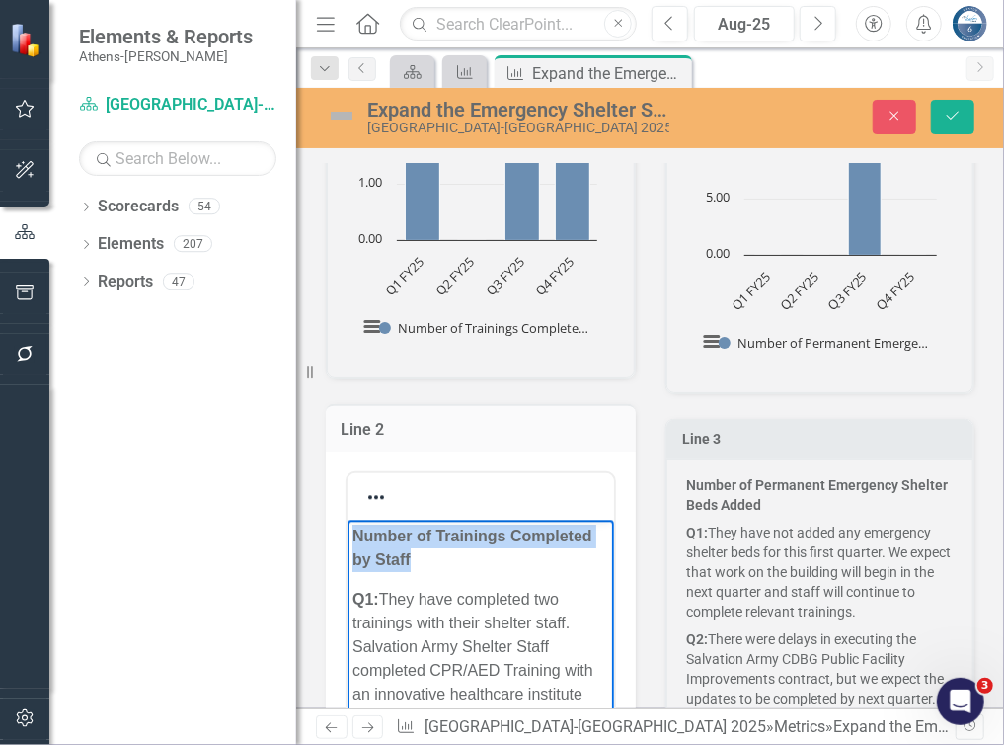
drag, startPoint x: 500, startPoint y: 563, endPoint x: 338, endPoint y: 529, distance: 165.4
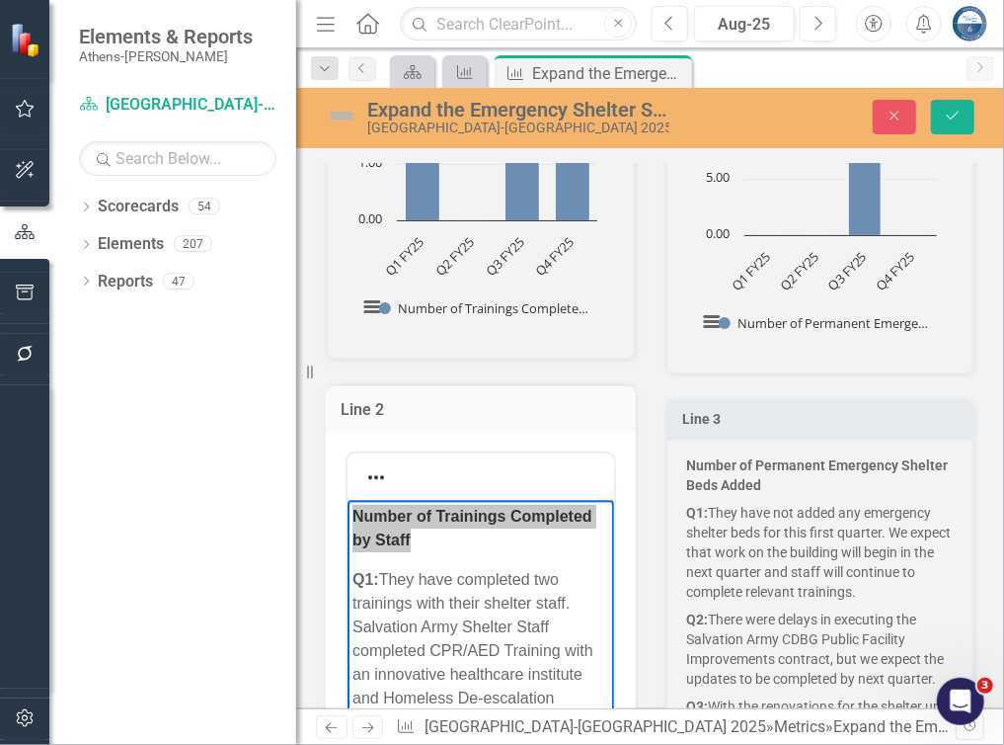
scroll to position [1876, 0]
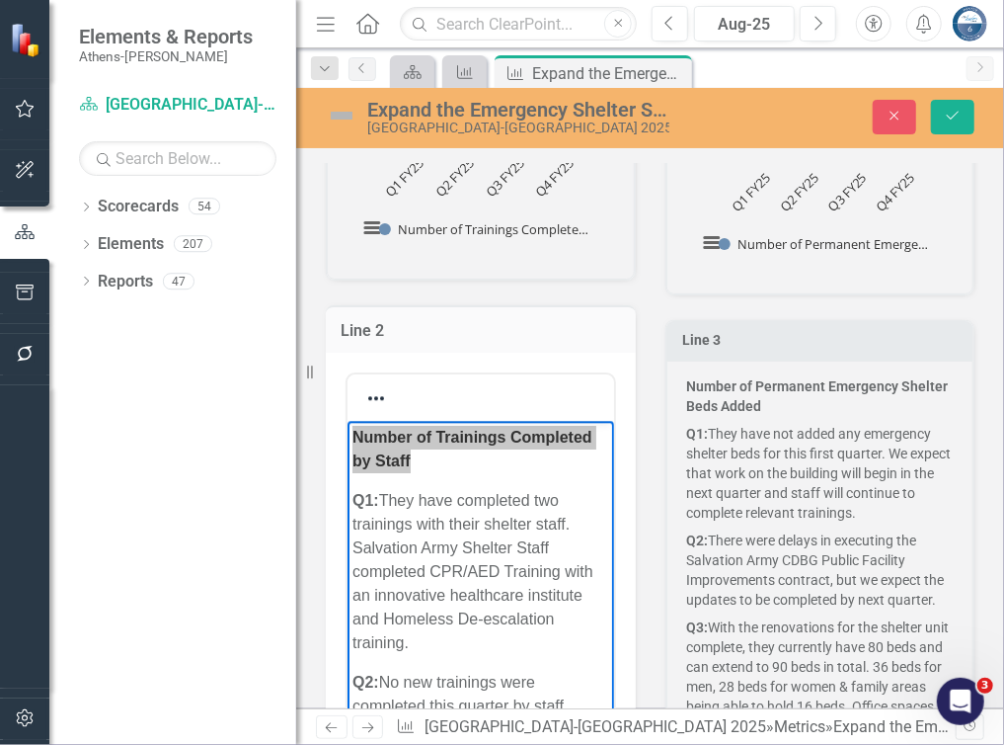
click at [784, 404] on p "Number of Permanent Emergency Shelter Beds Added" at bounding box center [820, 397] width 267 height 43
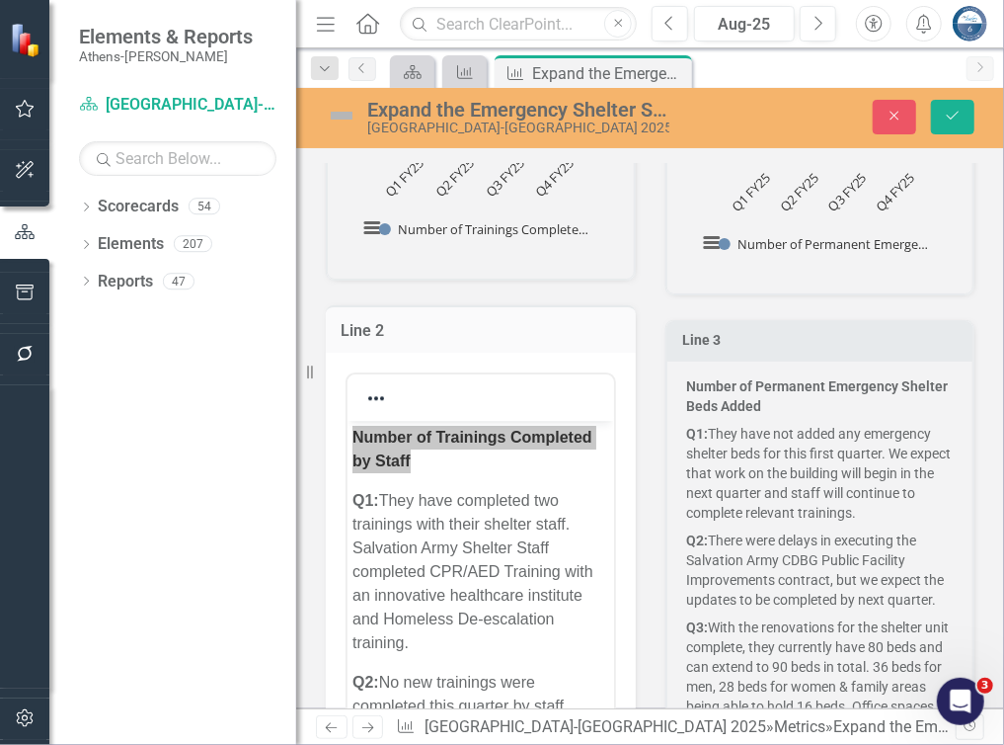
click at [782, 404] on p "Number of Permanent Emergency Shelter Beds Added" at bounding box center [820, 397] width 267 height 43
click at [762, 399] on p "Number of Permanent Emergency Shelter Beds Added" at bounding box center [820, 397] width 267 height 43
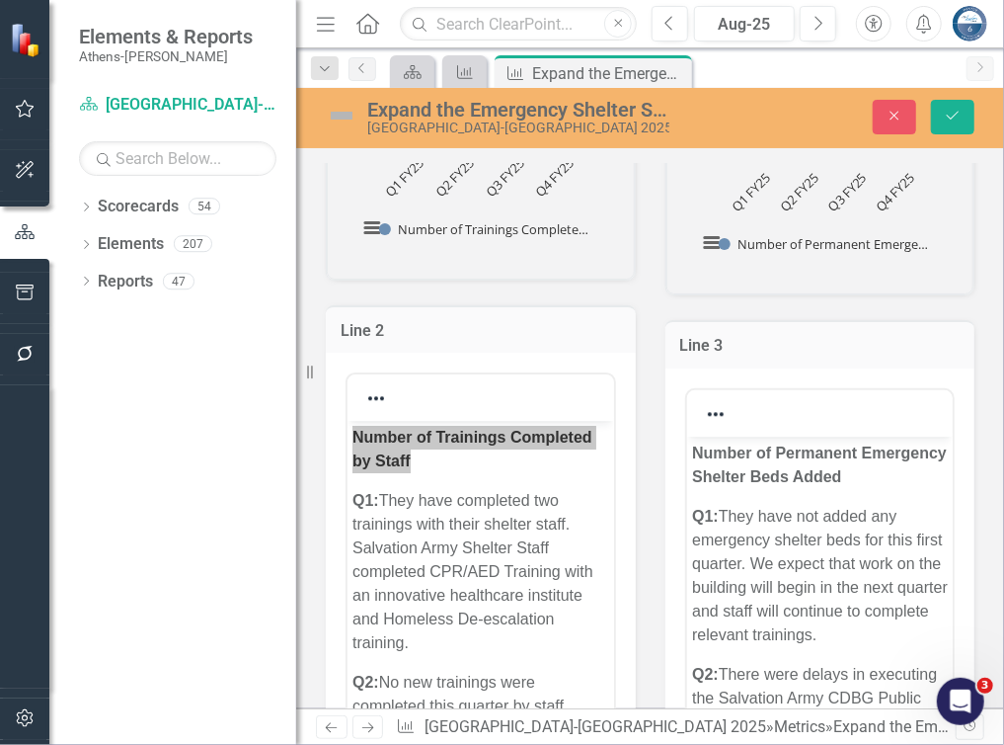
scroll to position [0, 0]
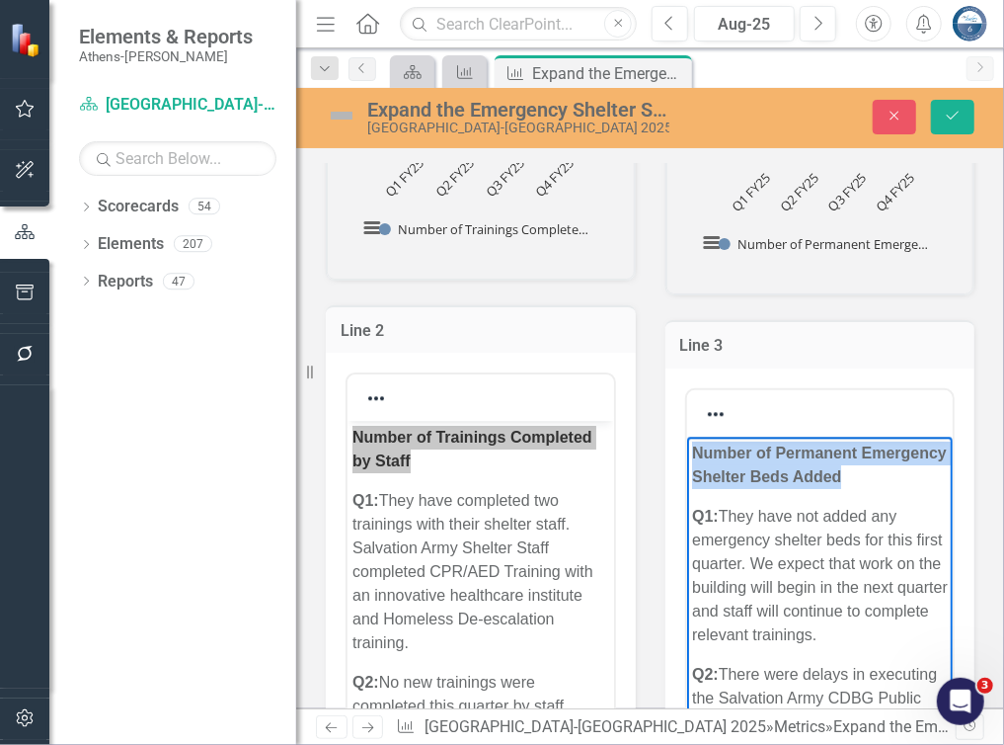
drag, startPoint x: 755, startPoint y: 500, endPoint x: 681, endPoint y: 457, distance: 84.5
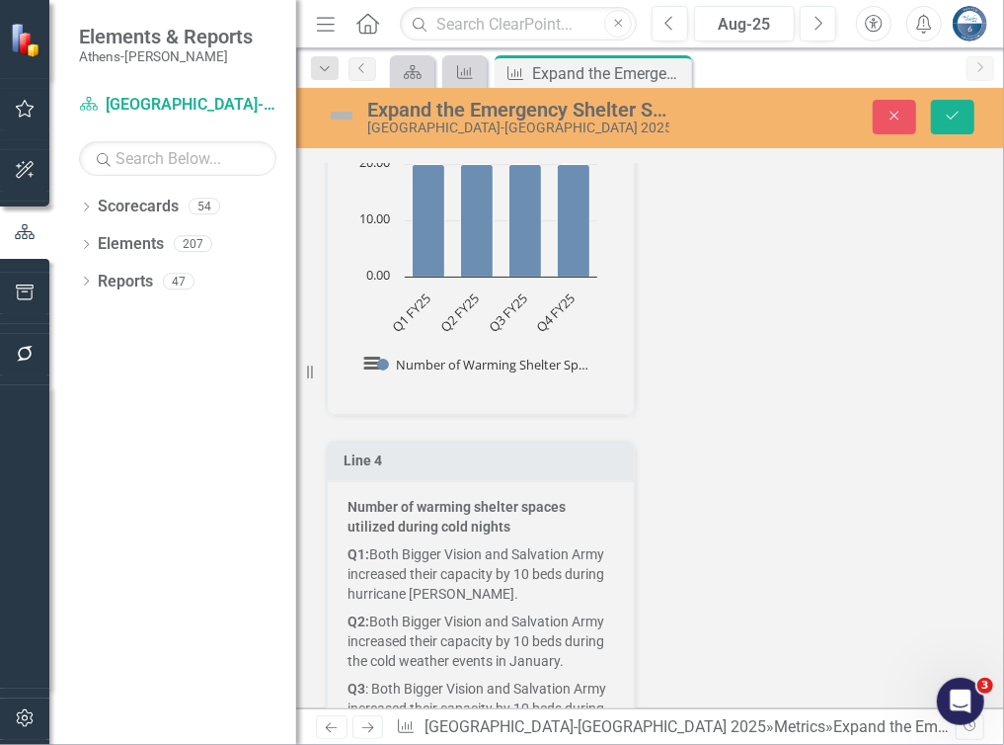
scroll to position [2963, 0]
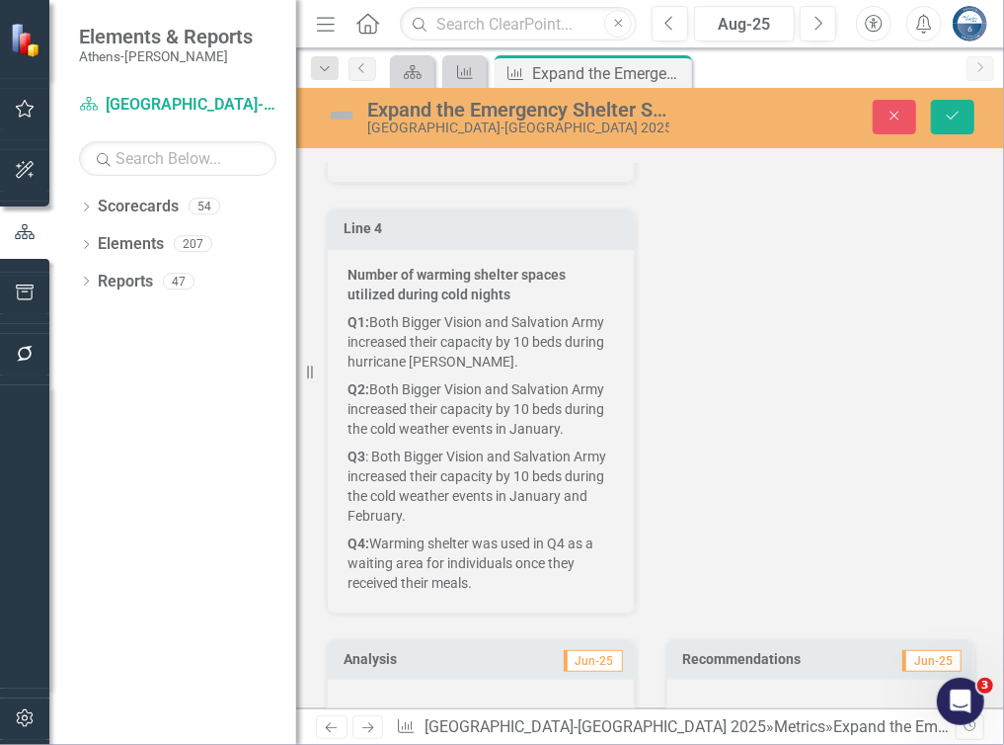
click at [523, 389] on p "Q2: Both Bigger Vision and Salvation Army increased their capacity by 10 beds d…" at bounding box center [481, 408] width 267 height 67
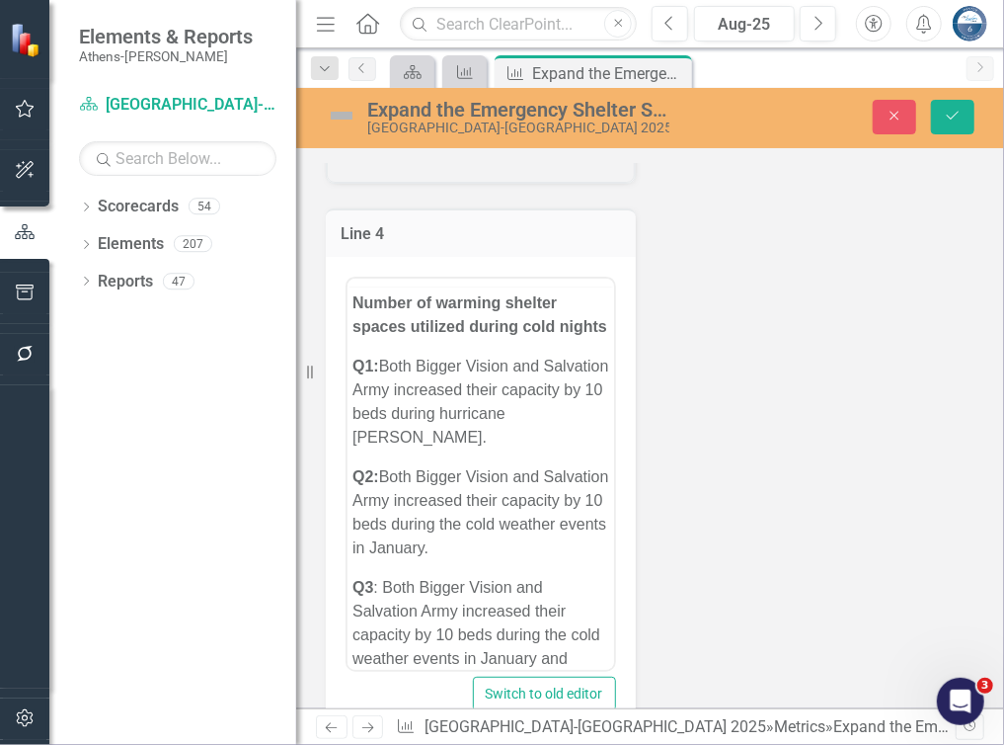
scroll to position [0, 0]
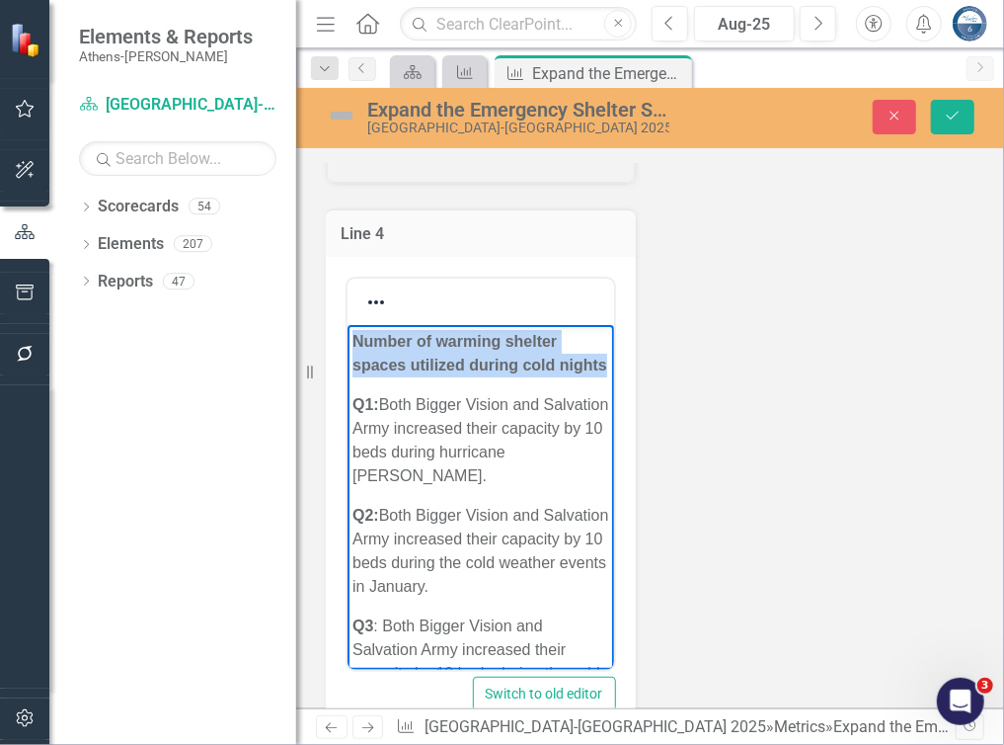
drag, startPoint x: 417, startPoint y: 397, endPoint x: 331, endPoint y: 342, distance: 102.2
click at [347, 342] on html "Number of warming shelter spaces utilized during cold nights Q1: Both Bigger Vi…" at bounding box center [480, 582] width 267 height 516
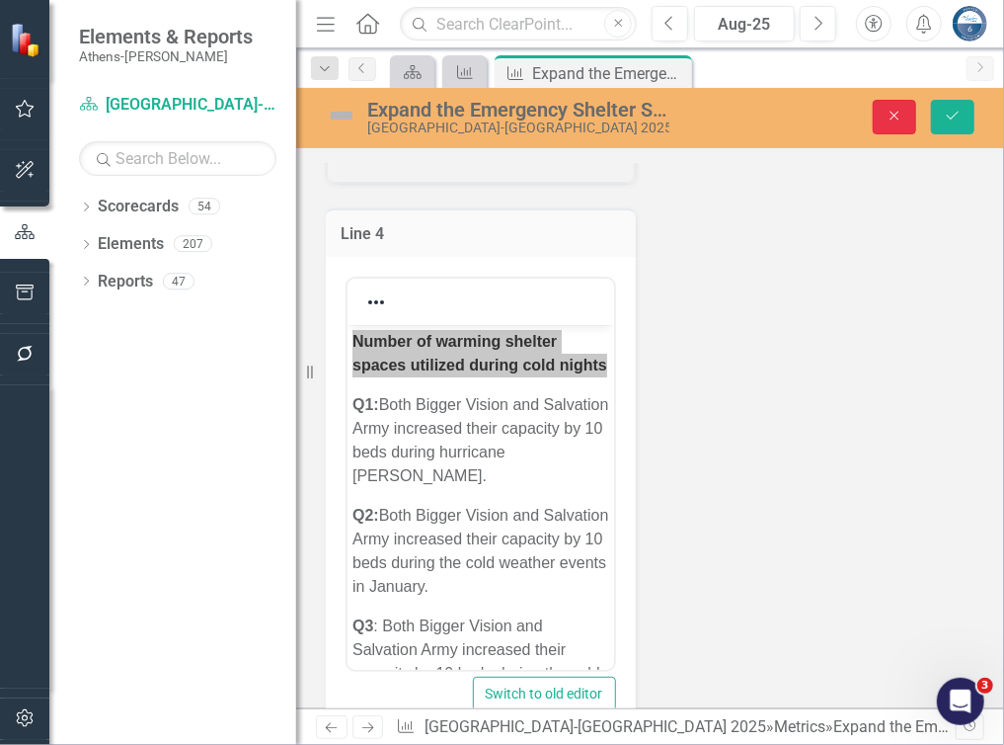
click at [895, 116] on icon "Close" at bounding box center [895, 116] width 18 height 14
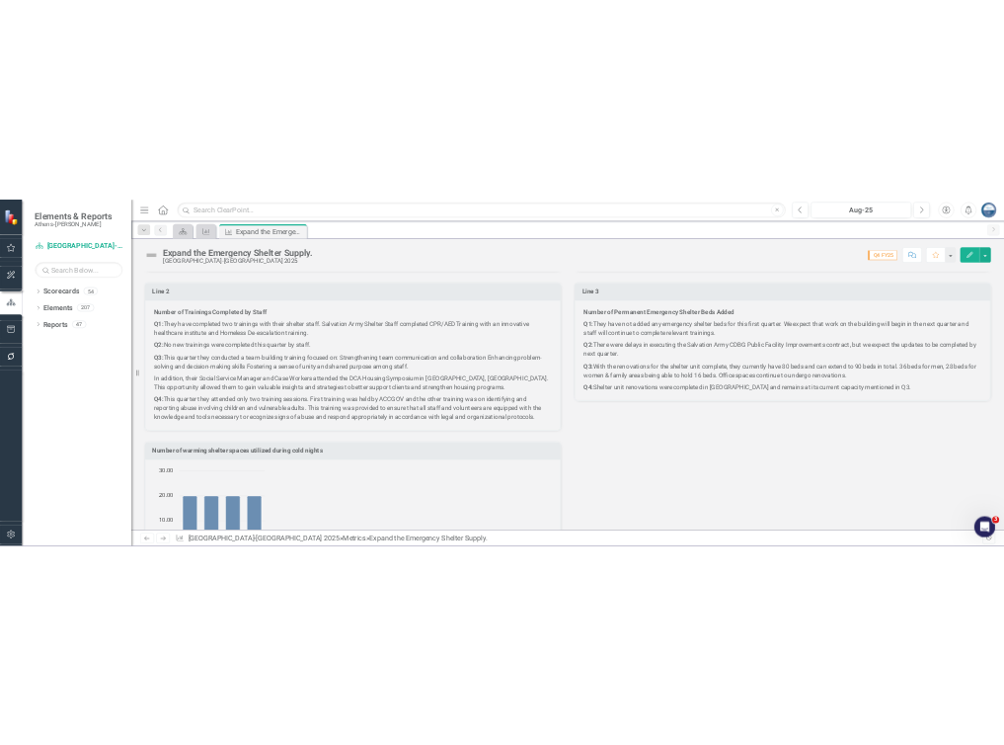
scroll to position [1993, 0]
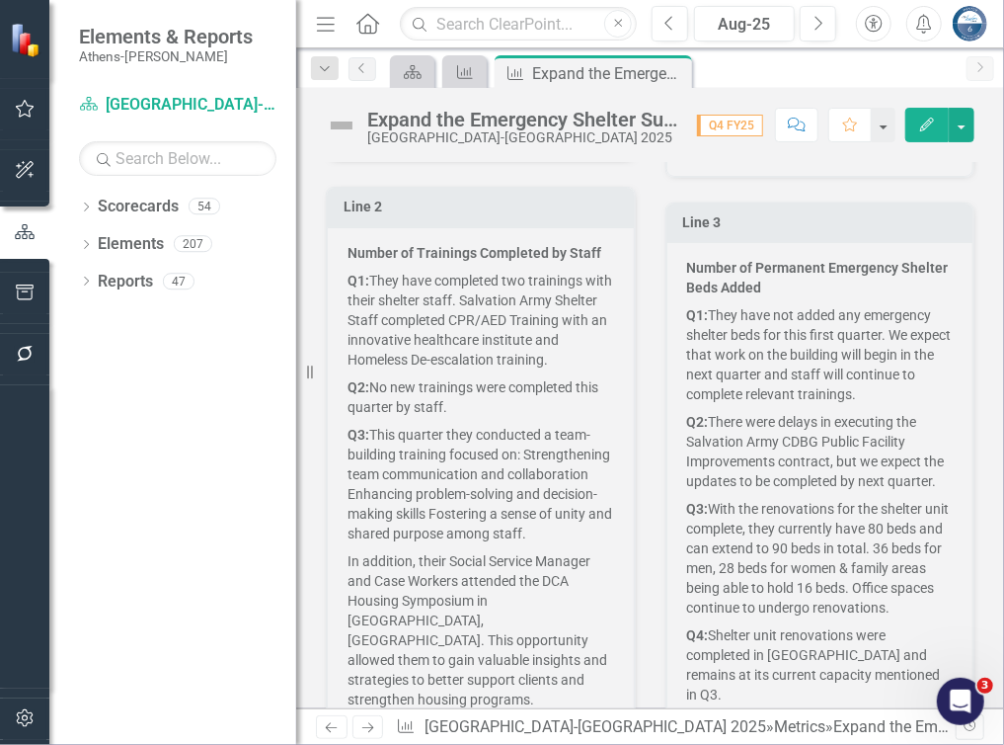
drag, startPoint x: 679, startPoint y: 69, endPoint x: 456, endPoint y: 85, distance: 223.8
click at [0, 0] on icon "Close" at bounding box center [0, 0] width 0 height 0
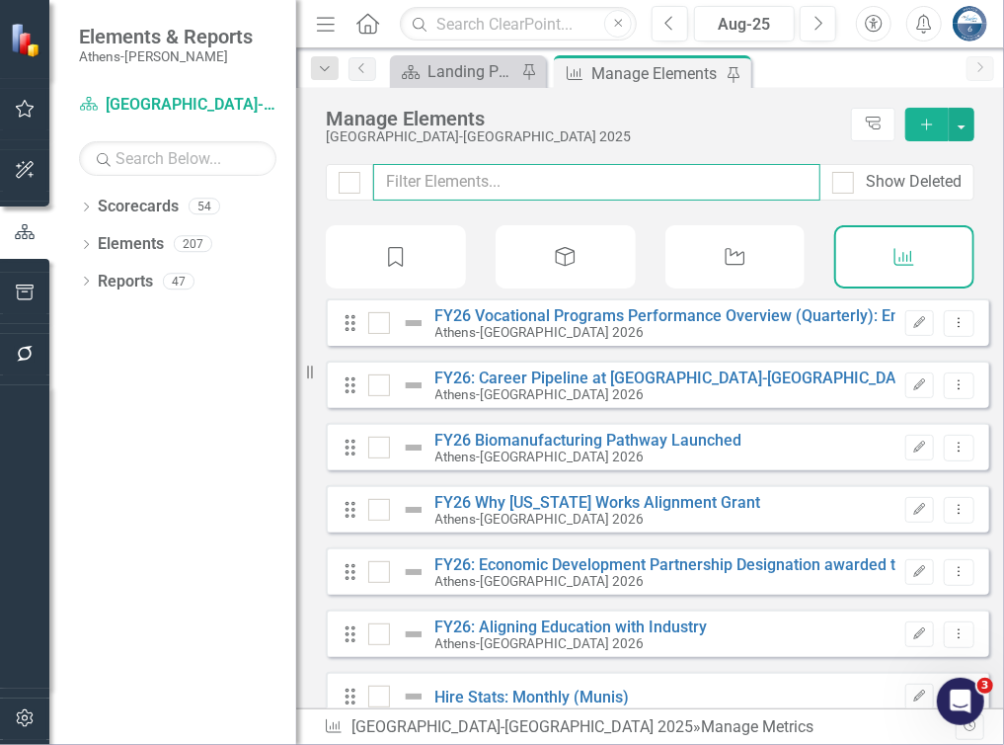
click at [479, 187] on input "text" at bounding box center [596, 182] width 447 height 37
type input "h"
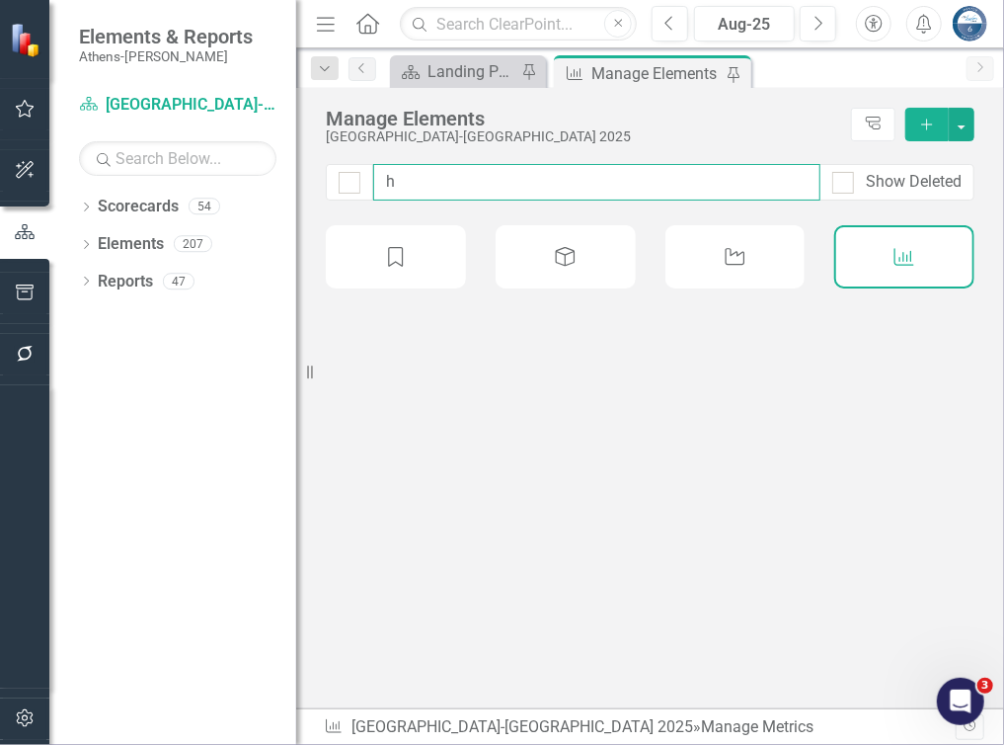
checkbox input "false"
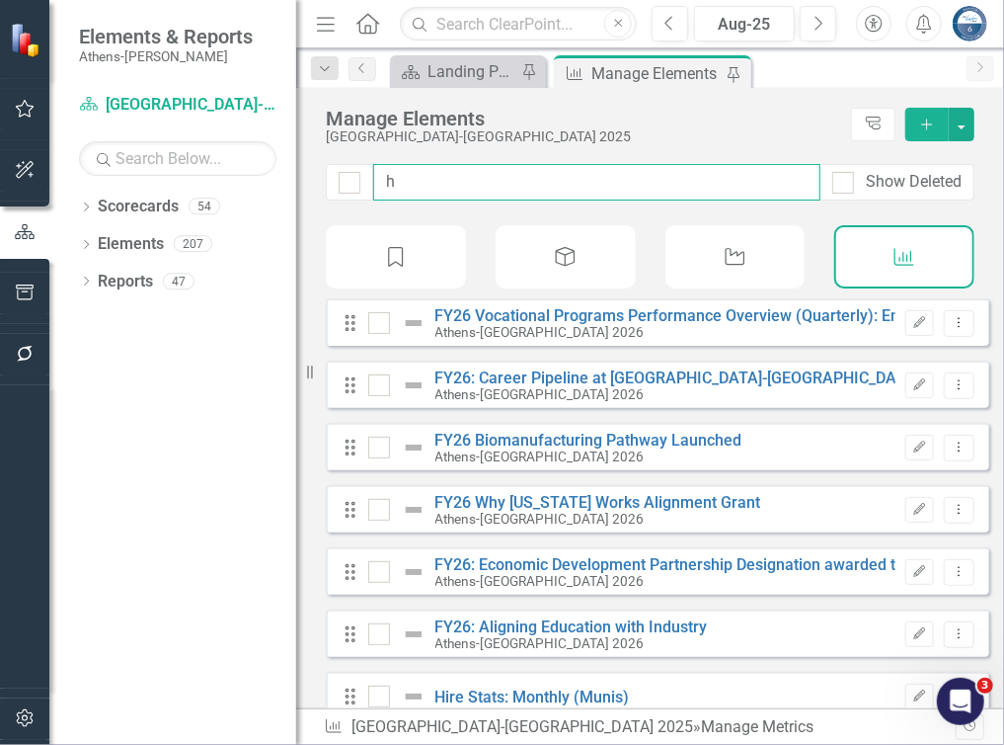
type input "he"
checkbox input "false"
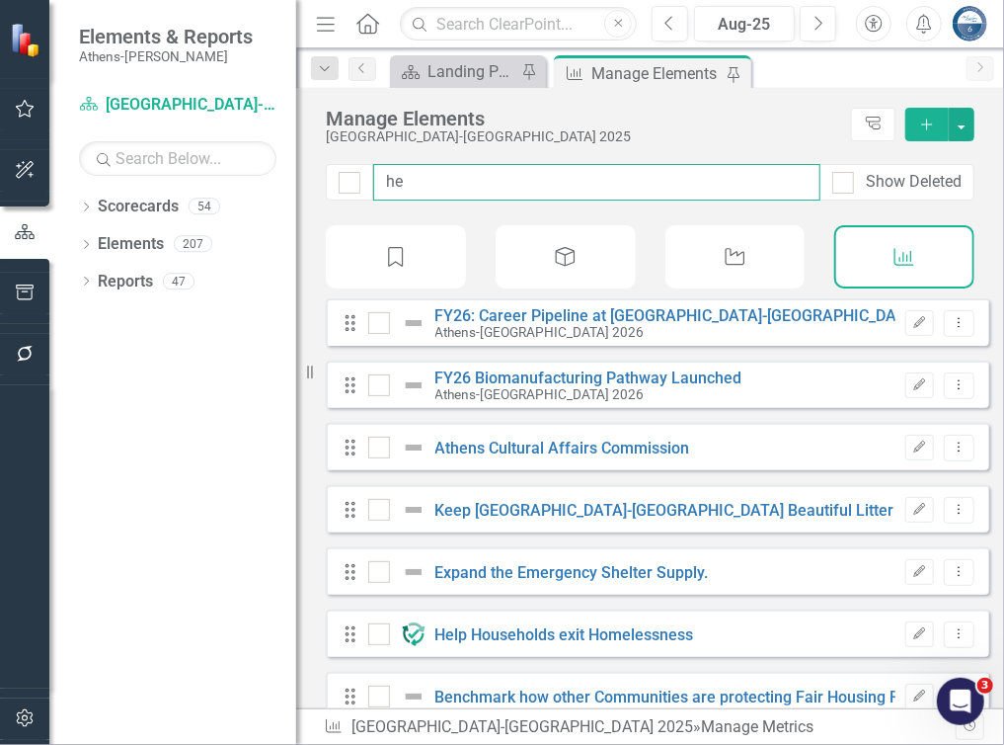
type input "hel"
checkbox input "false"
type input "help"
checkbox input "false"
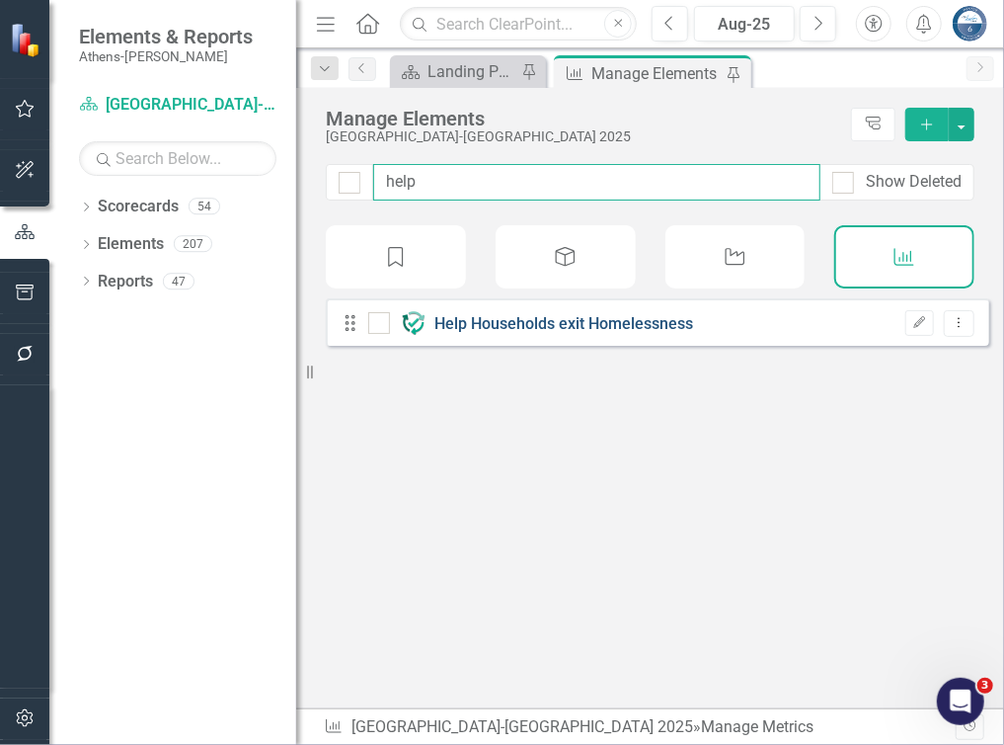
type input "help"
click at [626, 333] on link "Help Households exit Homelessness" at bounding box center [565, 323] width 259 height 19
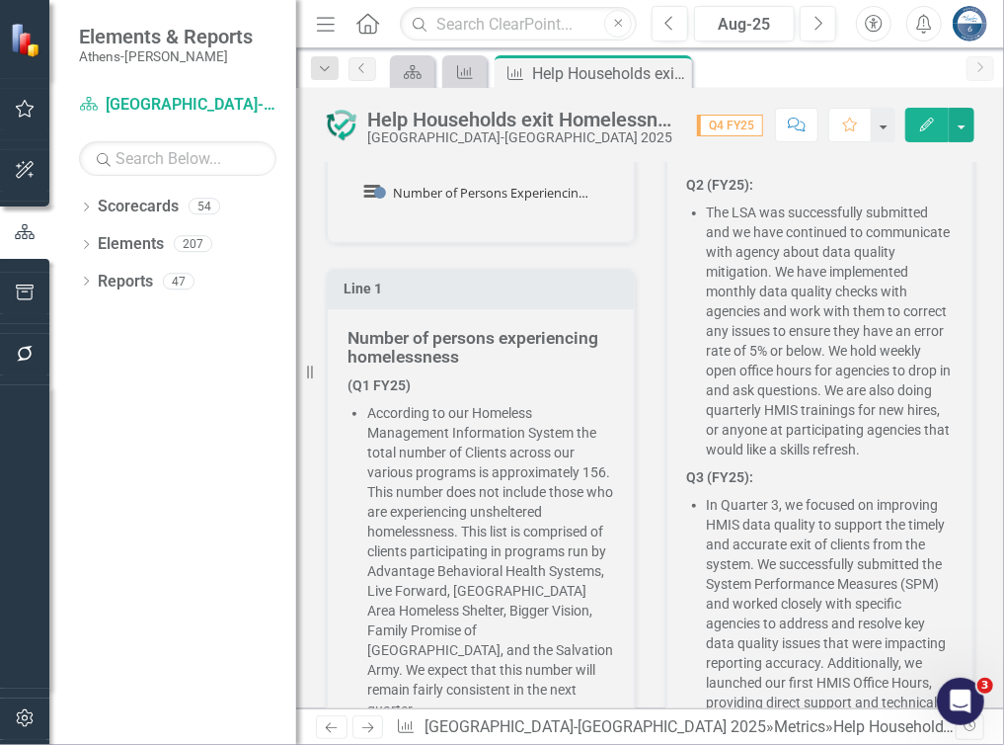
scroll to position [777, 0]
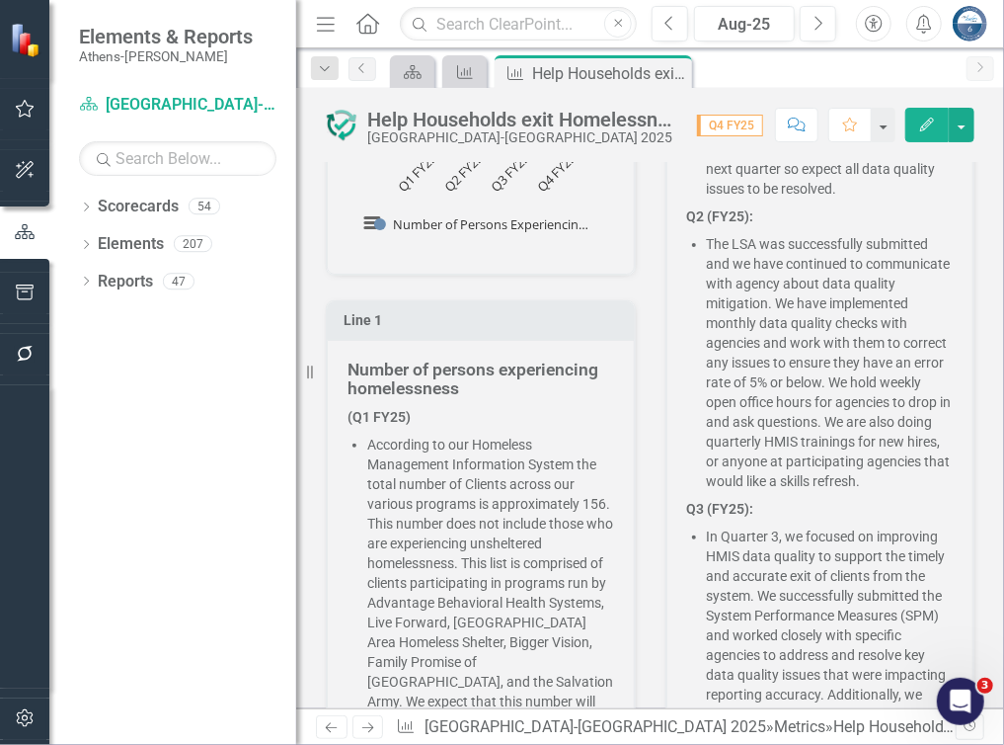
click at [421, 407] on p "(Q1 FY25)" at bounding box center [481, 419] width 267 height 24
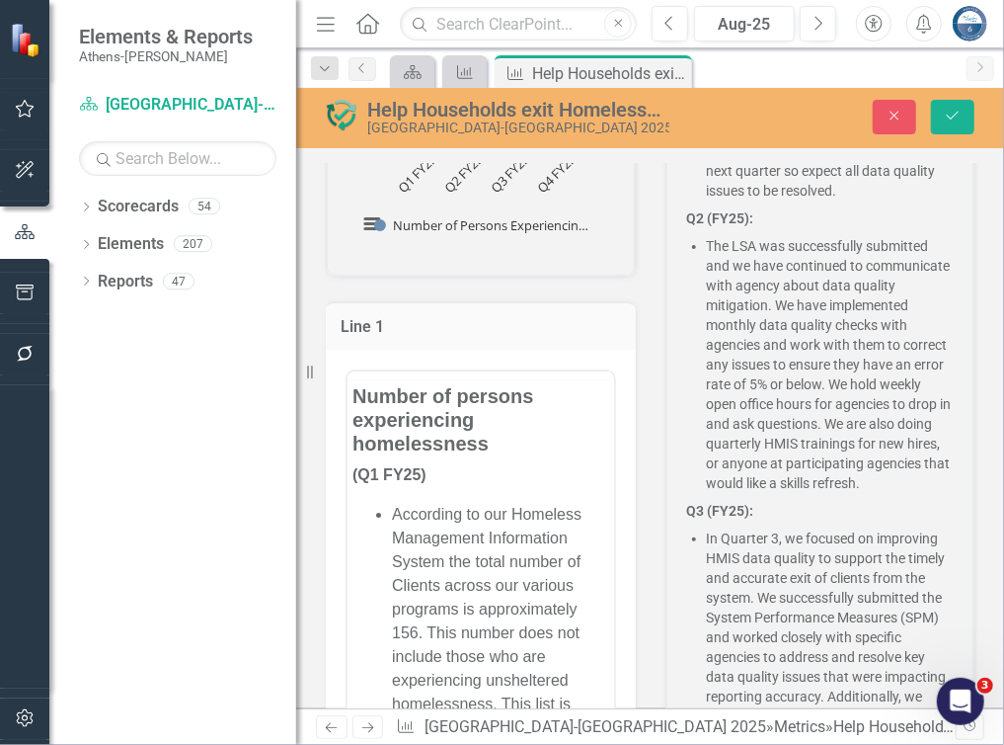
scroll to position [0, 0]
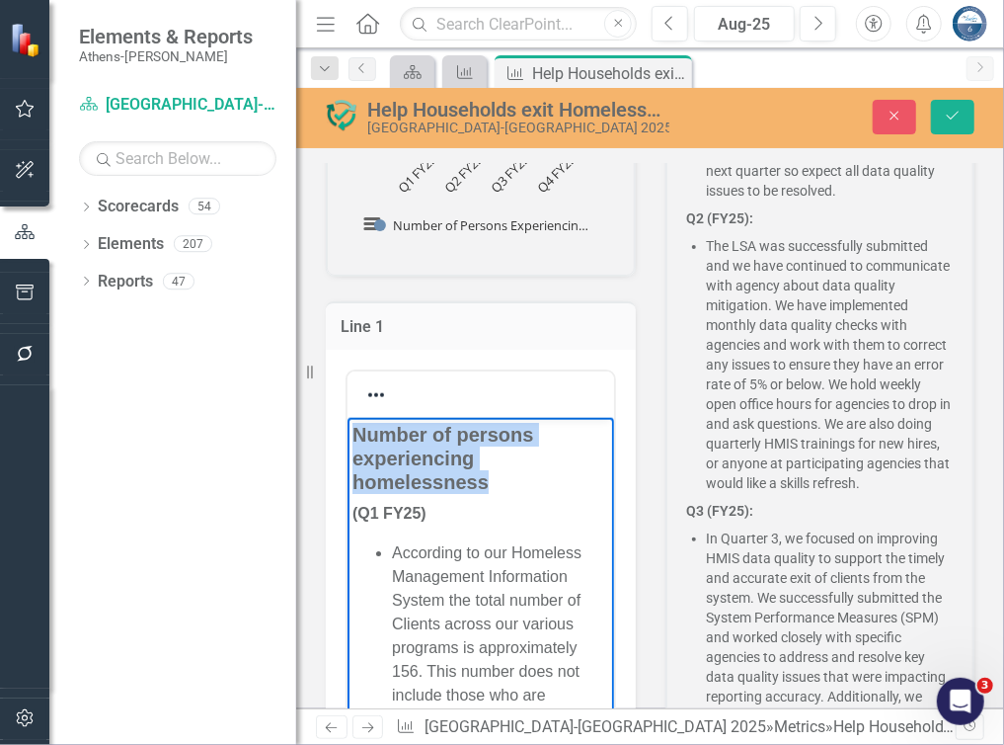
drag, startPoint x: 483, startPoint y: 477, endPoint x: 324, endPoint y: 433, distance: 165.1
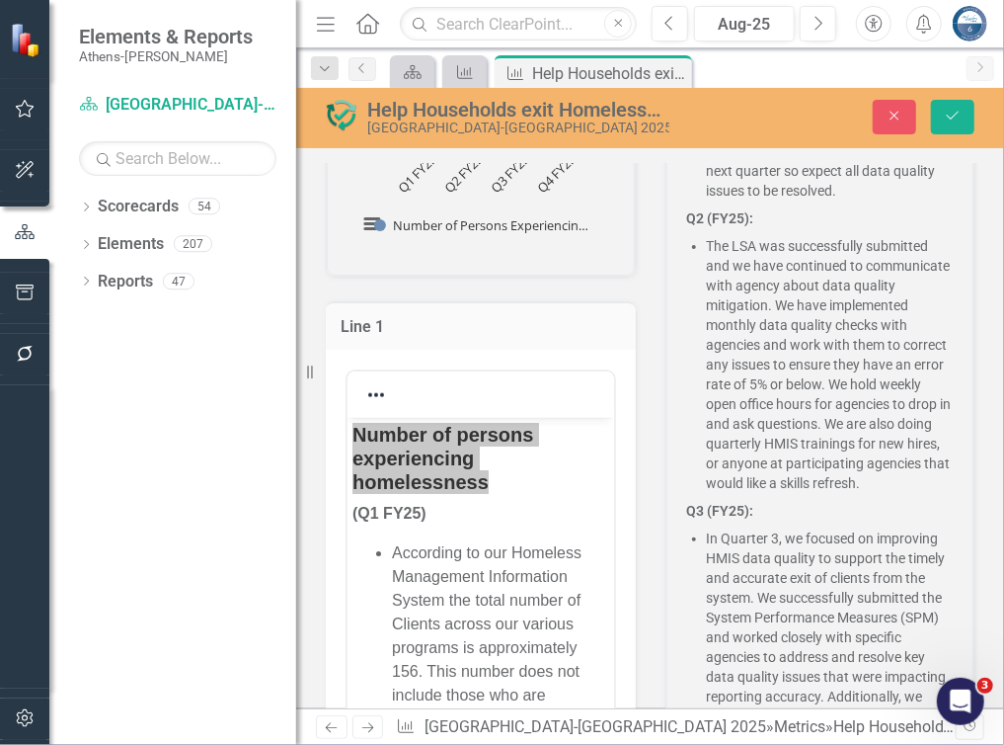
drag, startPoint x: 768, startPoint y: 320, endPoint x: 784, endPoint y: 339, distance: 24.5
click at [770, 320] on li "The LSA was successfully submitted and we have continued to communicate with ag…" at bounding box center [830, 364] width 247 height 257
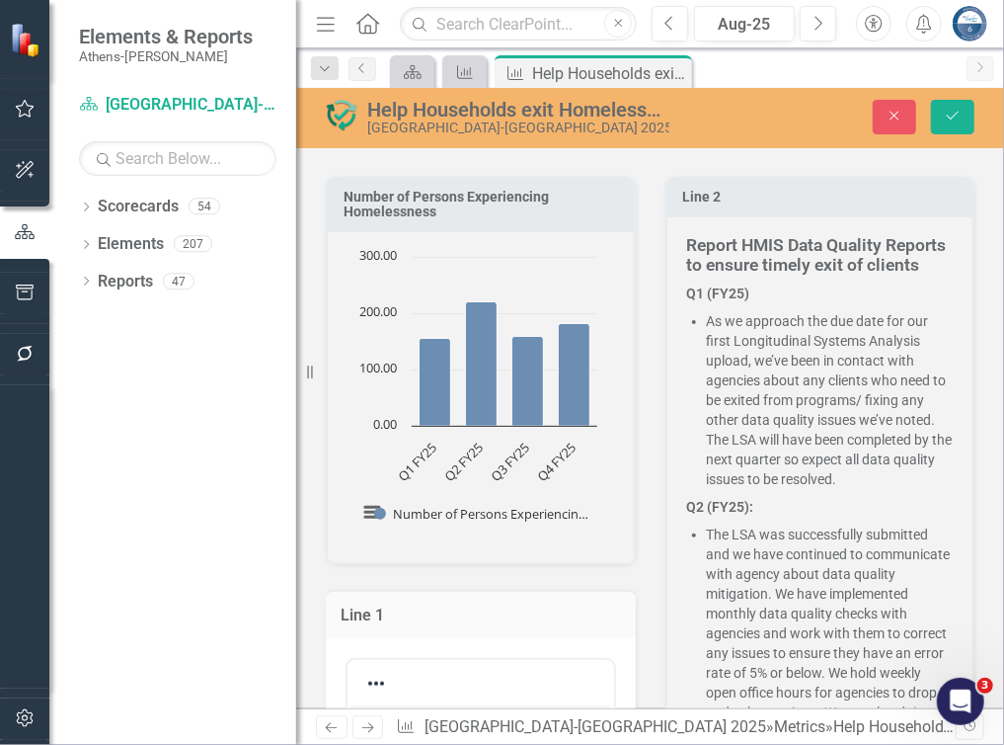
scroll to position [481, 0]
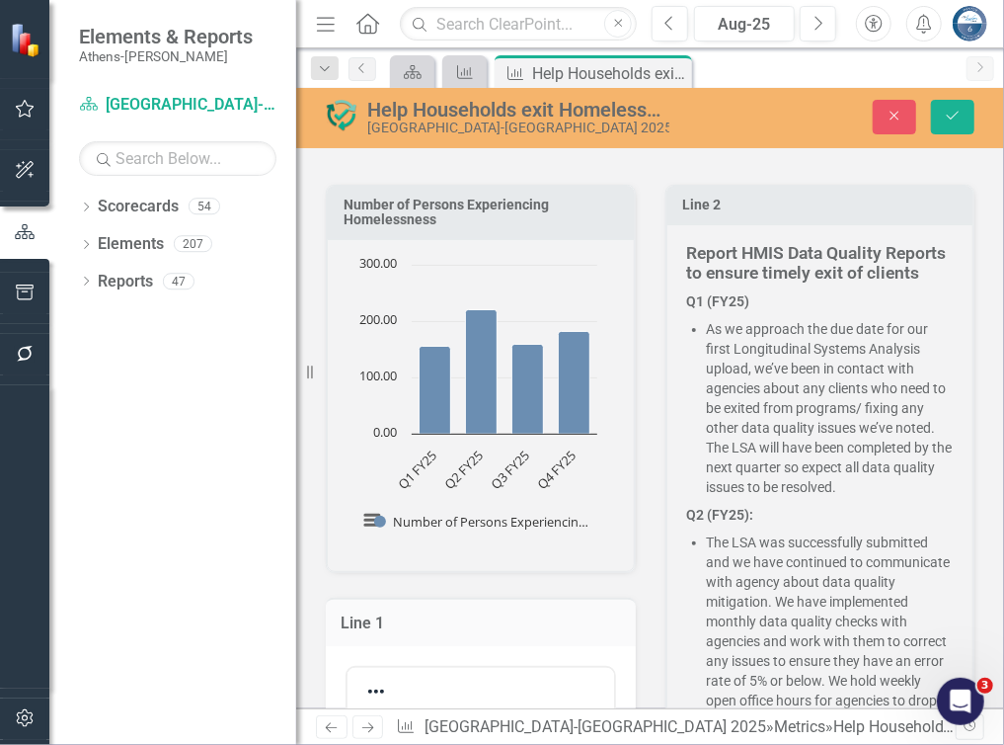
click at [733, 282] on h5 "Report HMIS Data Quality Reports to ensure timely exit of clients" at bounding box center [820, 263] width 267 height 39
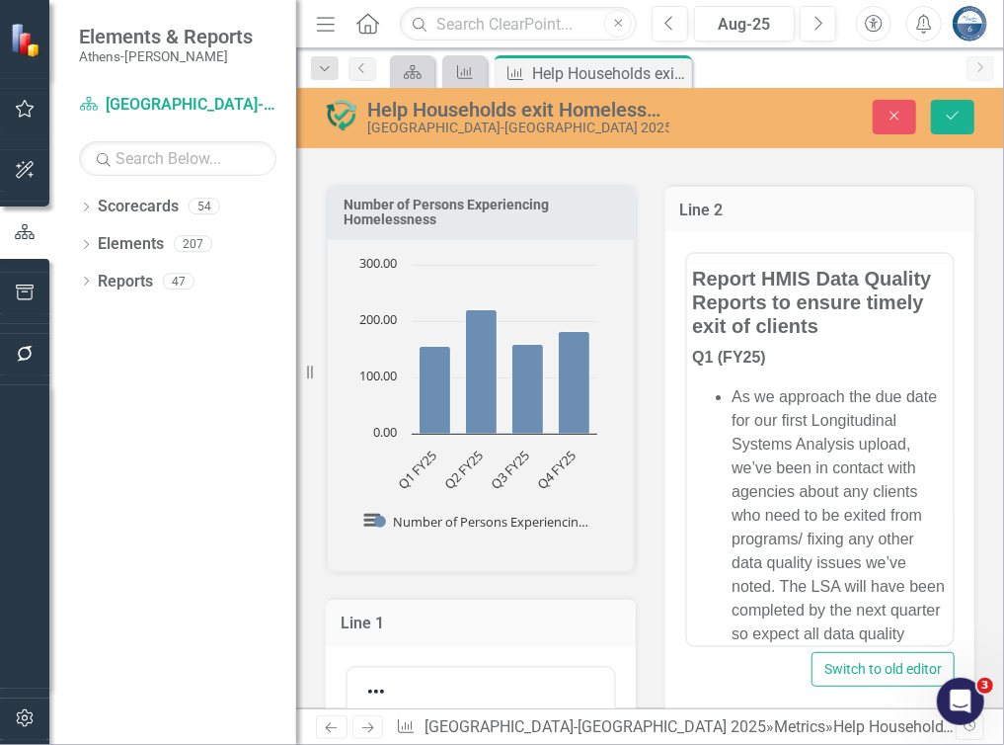
scroll to position [0, 0]
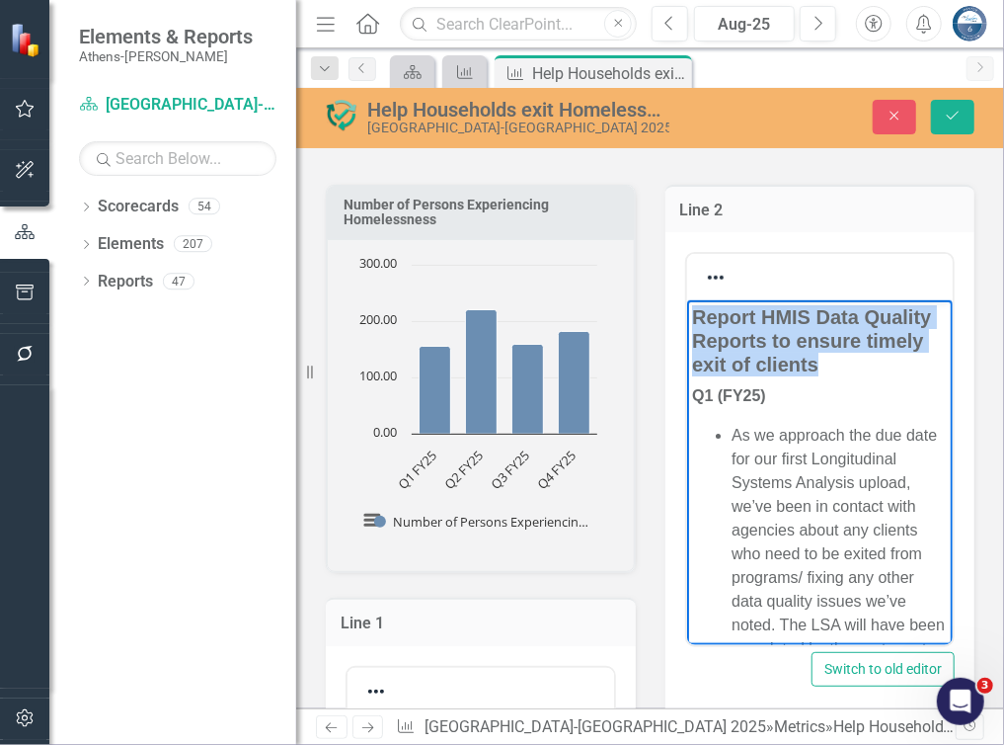
drag, startPoint x: 755, startPoint y: 391, endPoint x: 672, endPoint y: 312, distance: 114.6
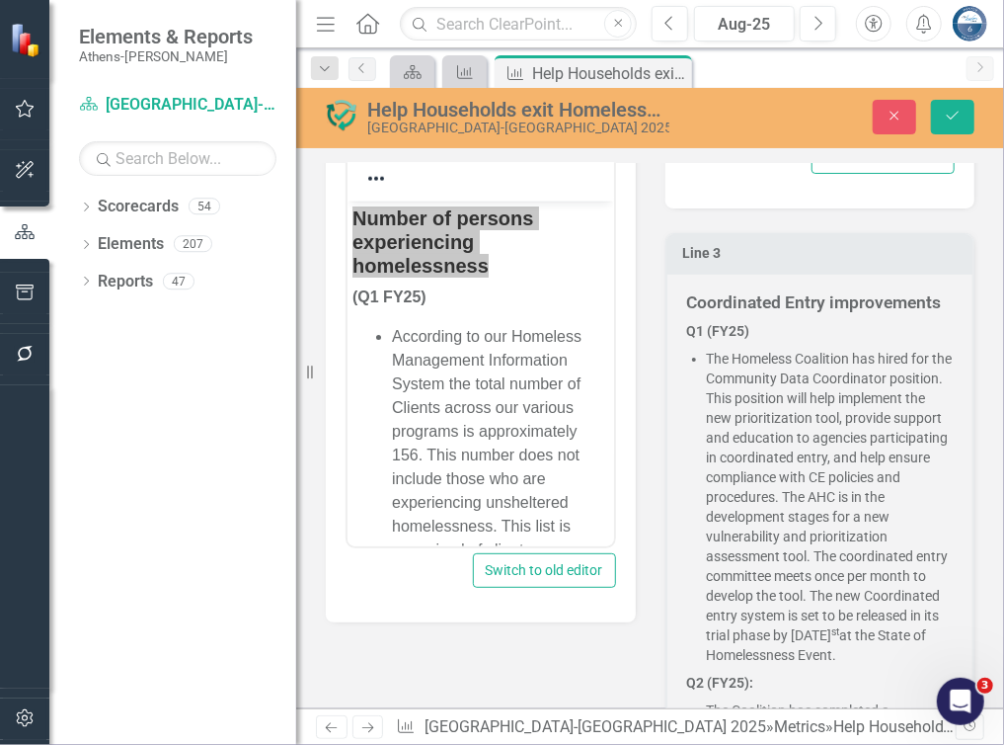
scroll to position [975, 0]
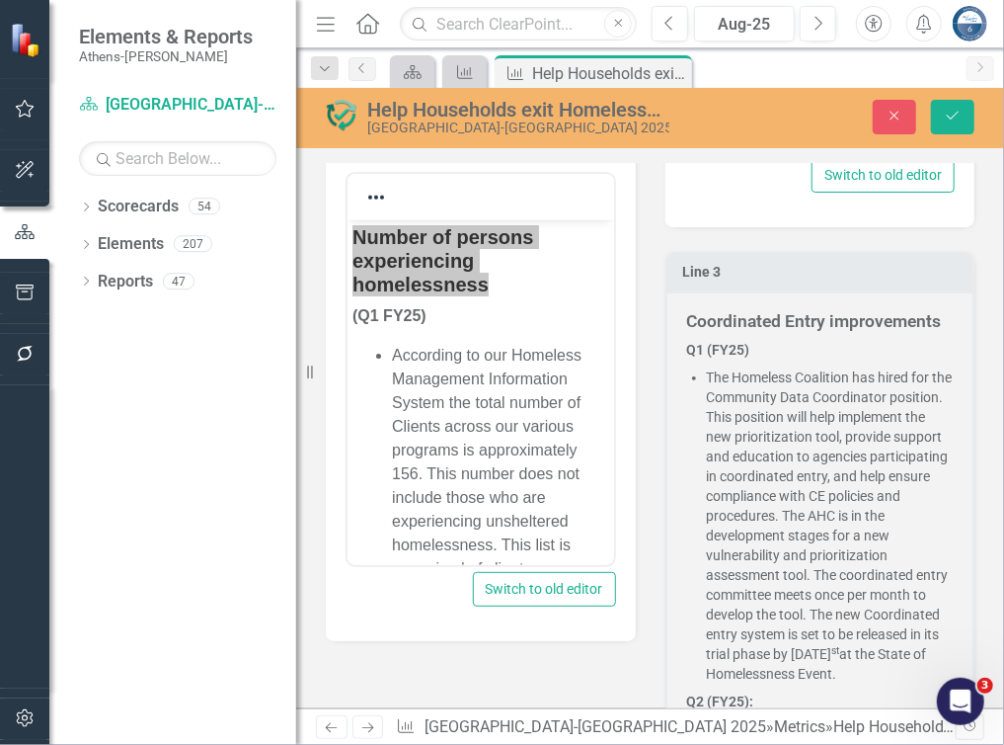
click at [774, 343] on p "Q1 (FY25)" at bounding box center [820, 352] width 267 height 24
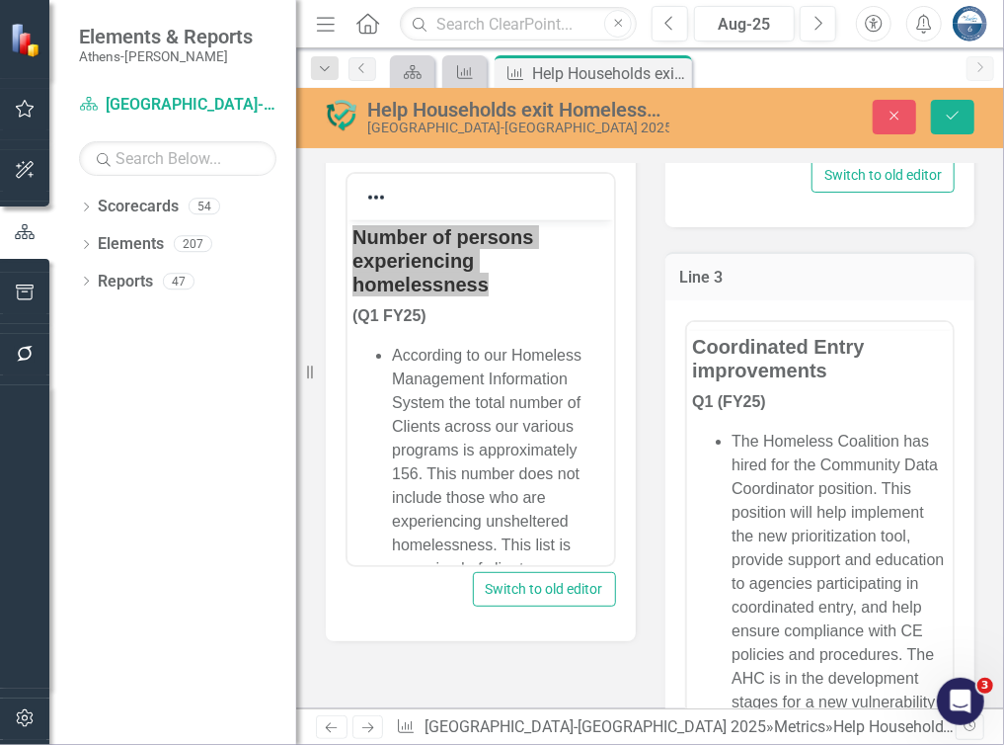
scroll to position [0, 0]
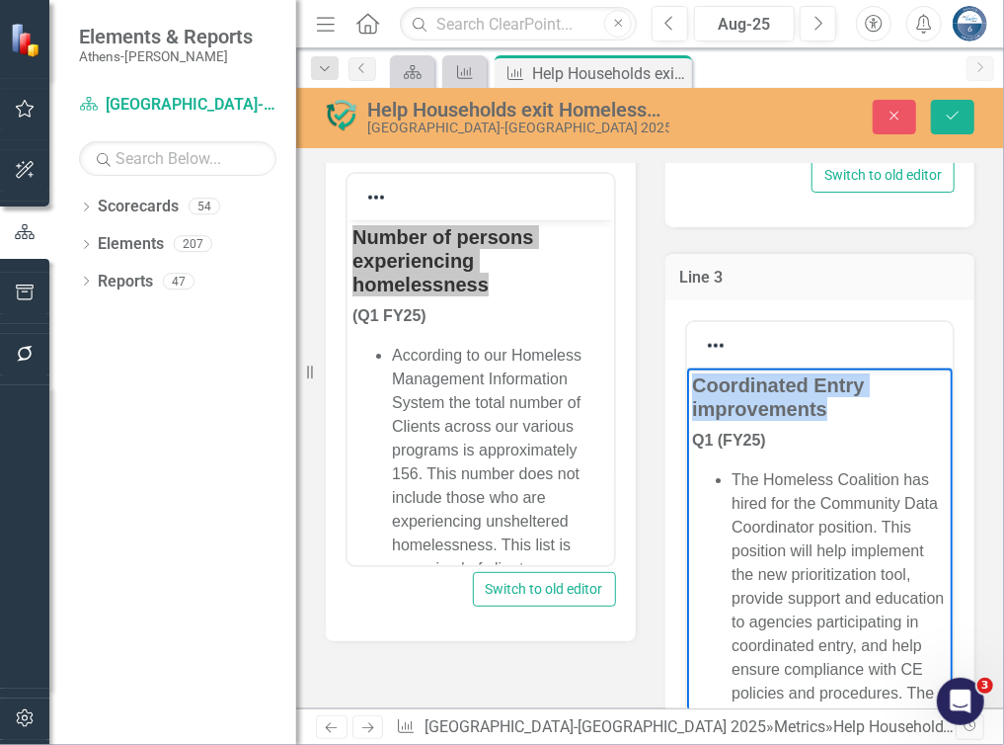
drag, startPoint x: 839, startPoint y: 407, endPoint x: 689, endPoint y: 375, distance: 153.4
click at [798, 239] on div "Line 3 Switch to old editor" at bounding box center [821, 508] width 340 height 562
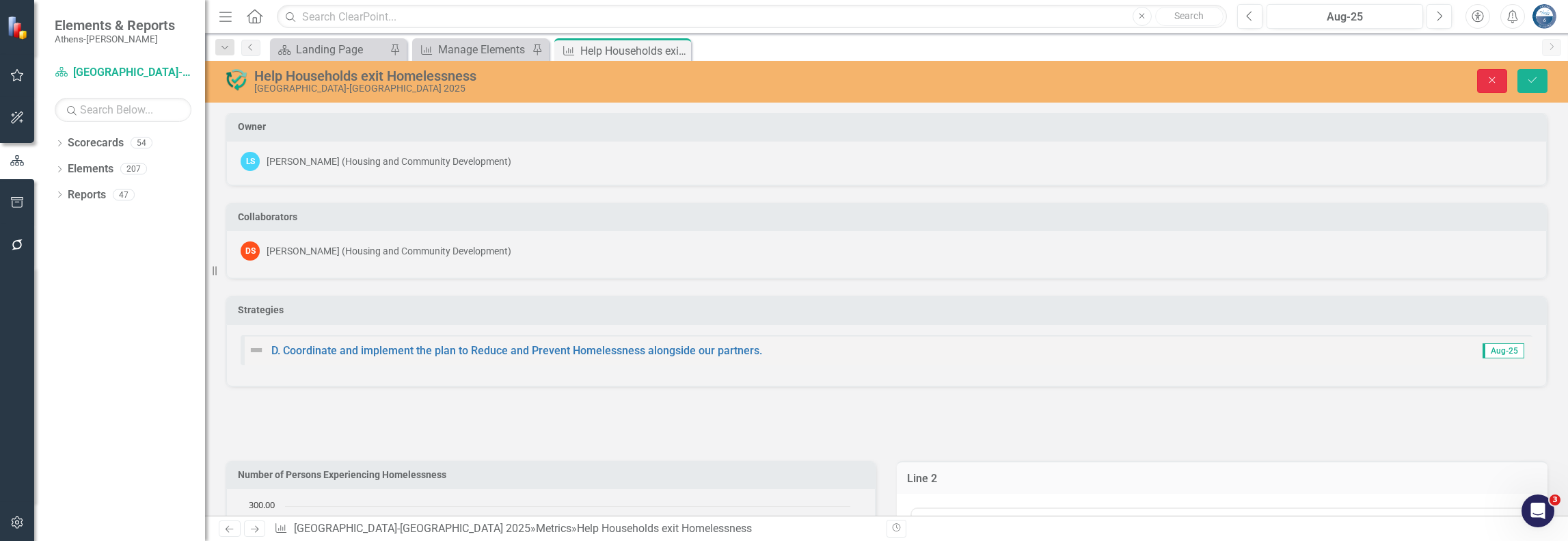
click at [1488, 81] on icon "Close" at bounding box center [1493, 80] width 12 height 10
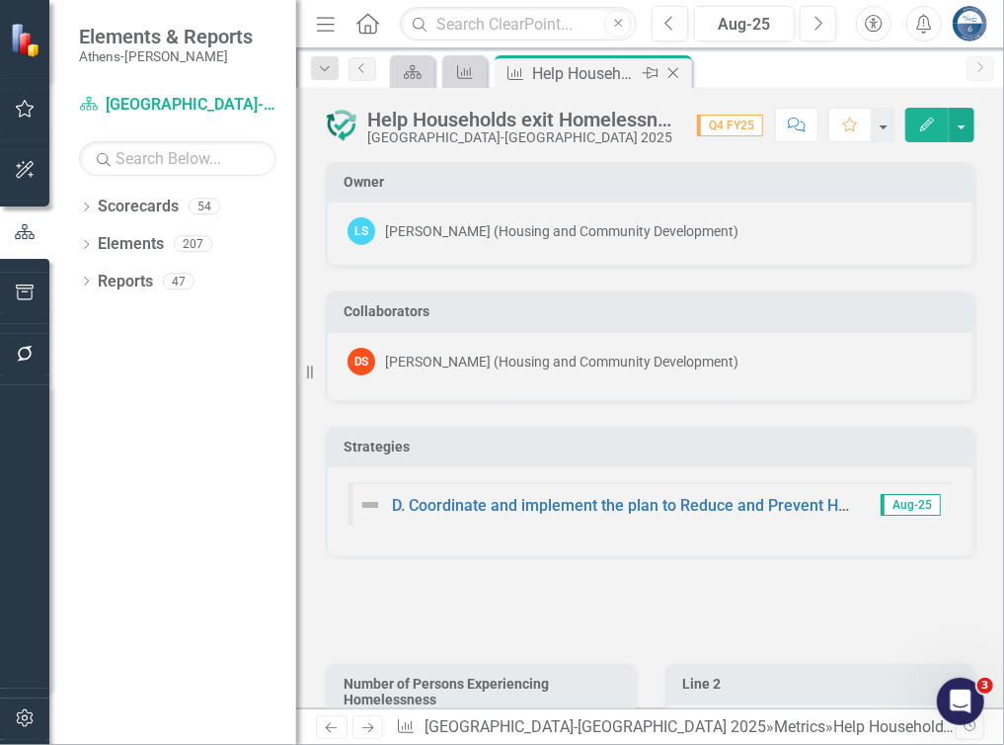
click at [676, 70] on icon at bounding box center [674, 73] width 11 height 11
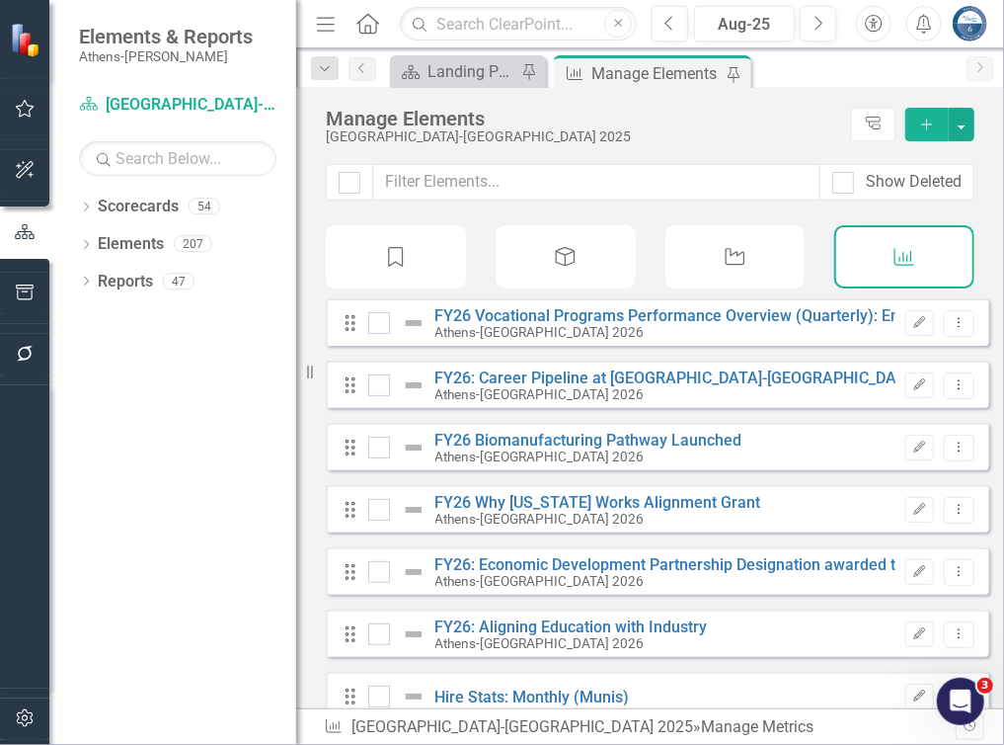
click at [628, 65] on div "Manage Elements" at bounding box center [657, 73] width 130 height 25
click at [570, 181] on input "text" at bounding box center [596, 182] width 447 height 37
type input "c"
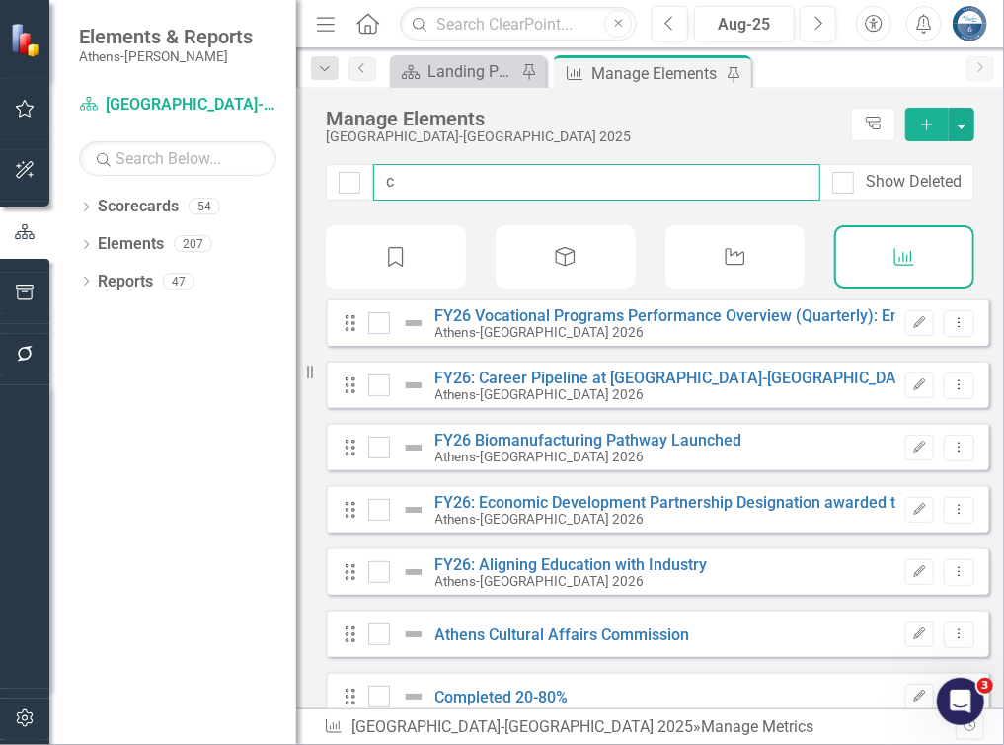
checkbox input "false"
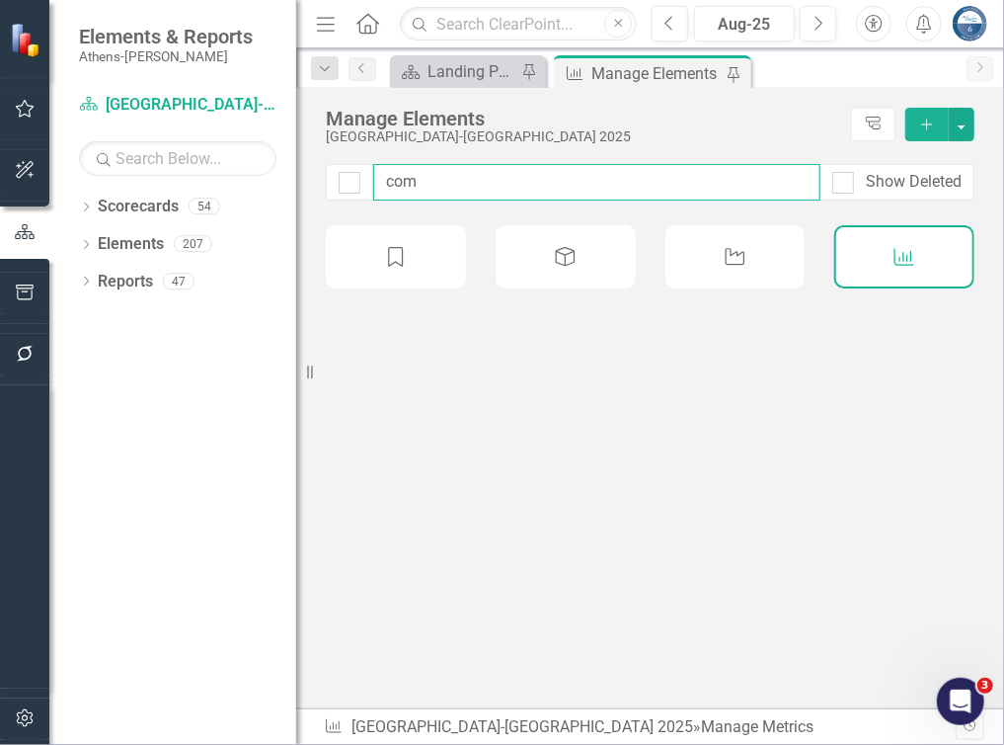
type input "comp"
checkbox input "false"
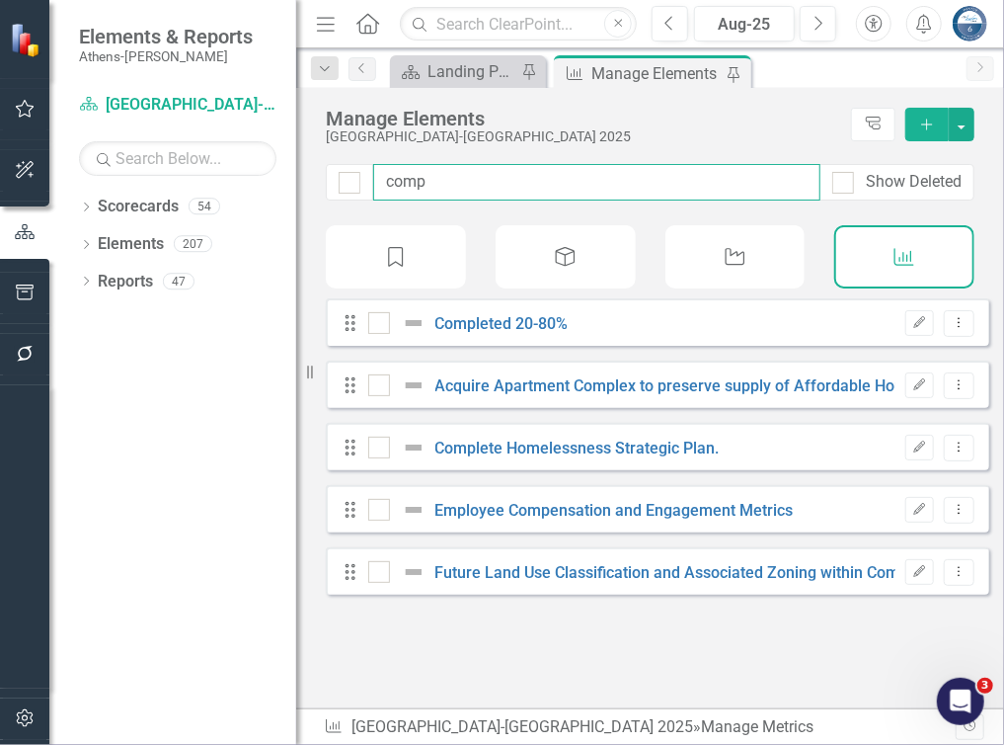
type input "compl"
checkbox input "false"
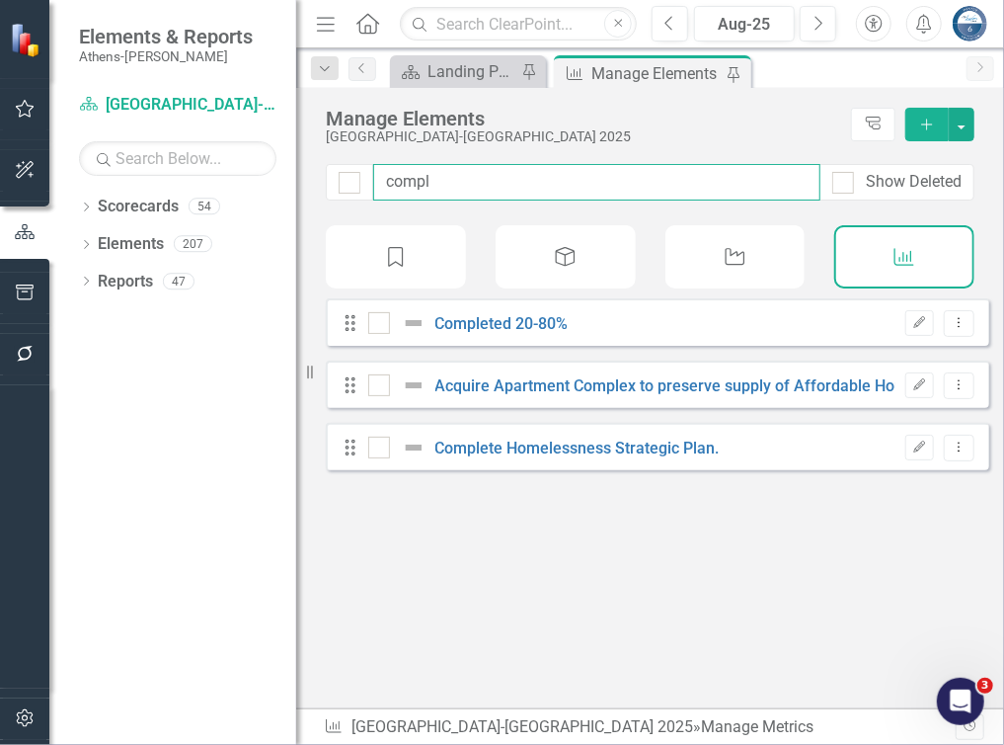
type input "comple"
checkbox input "false"
type input "complet"
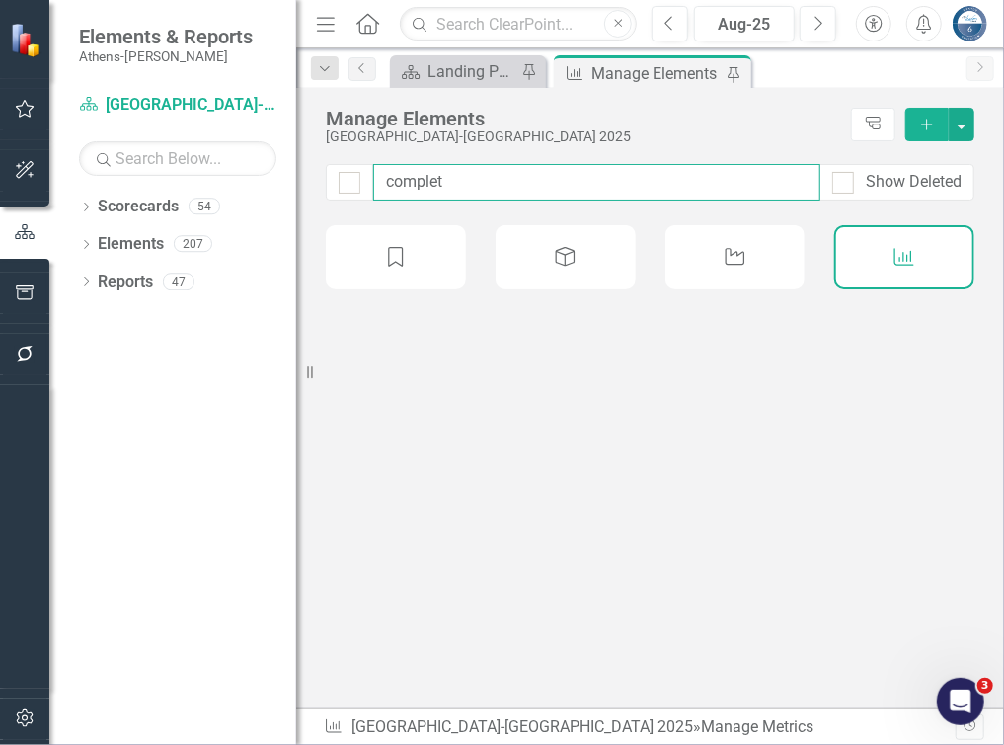
checkbox input "false"
type input "complete"
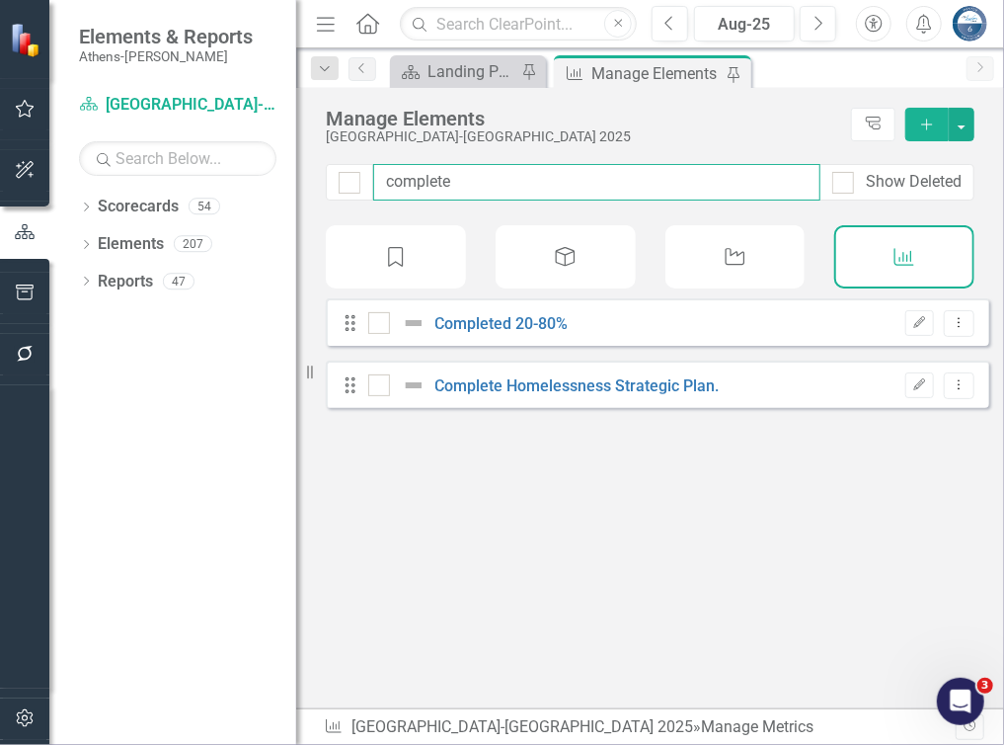
checkbox input "false"
type input "complete"
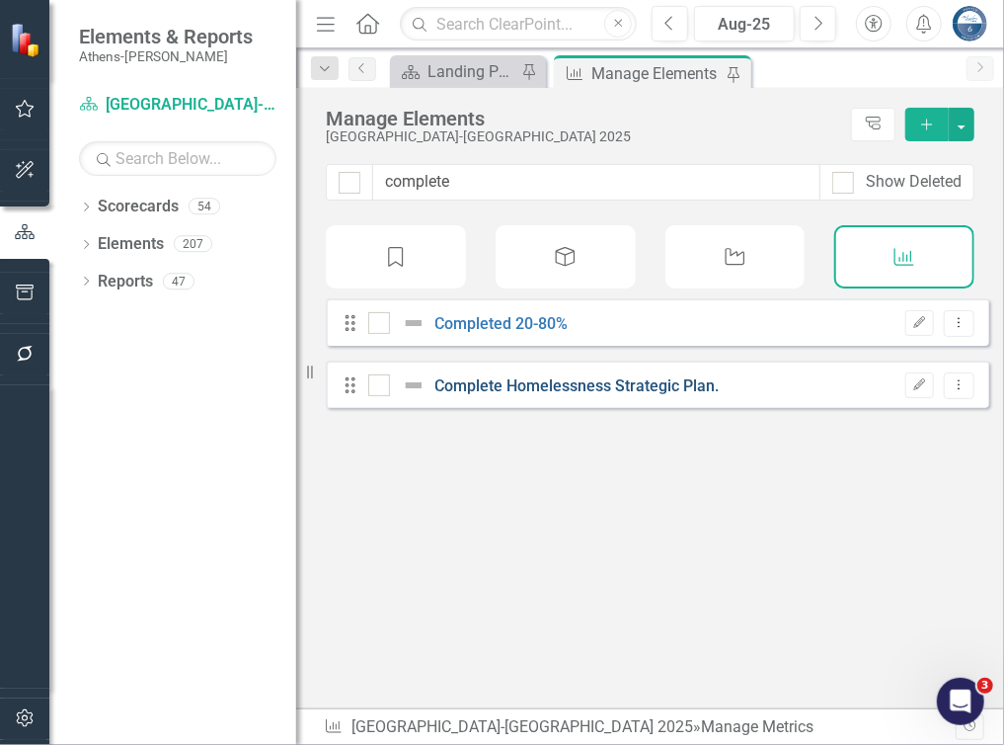
click at [555, 395] on link "Complete Homelessness Strategic Plan." at bounding box center [578, 385] width 284 height 19
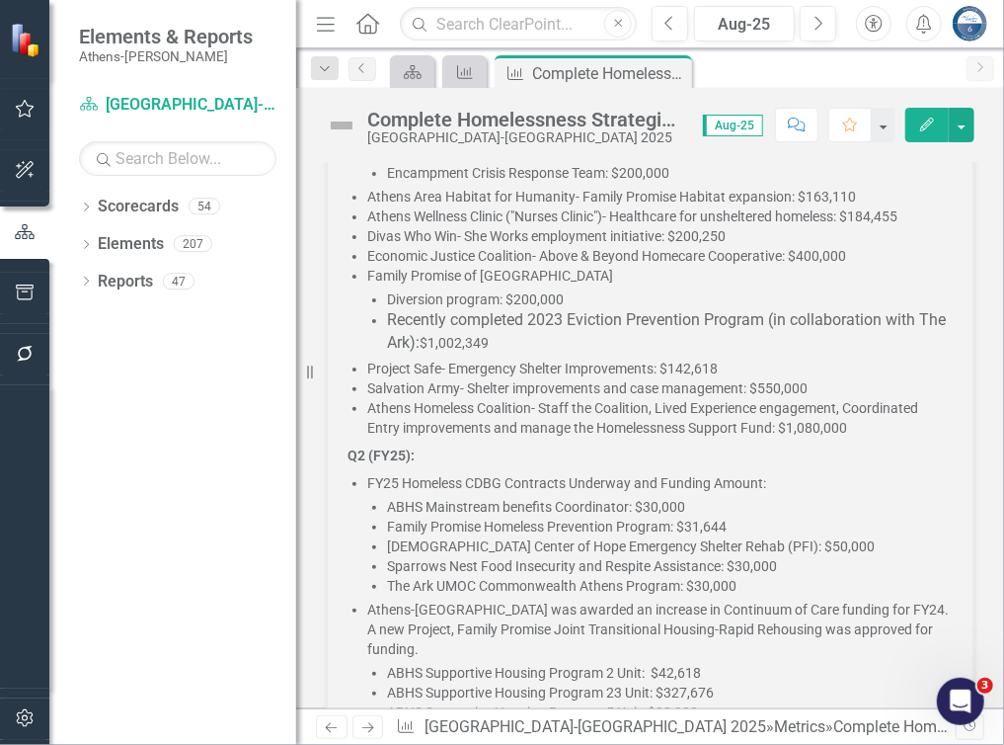
scroll to position [494, 0]
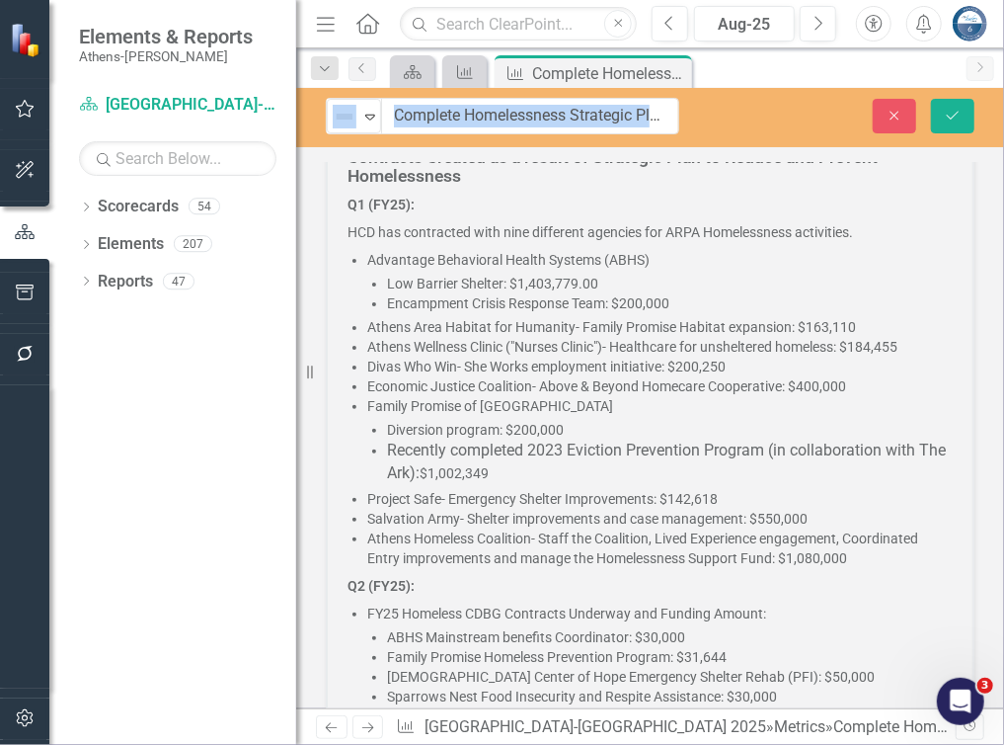
drag, startPoint x: 371, startPoint y: 115, endPoint x: 596, endPoint y: 111, distance: 224.2
drag, startPoint x: 396, startPoint y: 111, endPoint x: 705, endPoint y: 118, distance: 309.2
click at [705, 118] on div "Not Defined Expand Complete Homelessness Strategic Plan." at bounding box center [502, 116] width 413 height 37
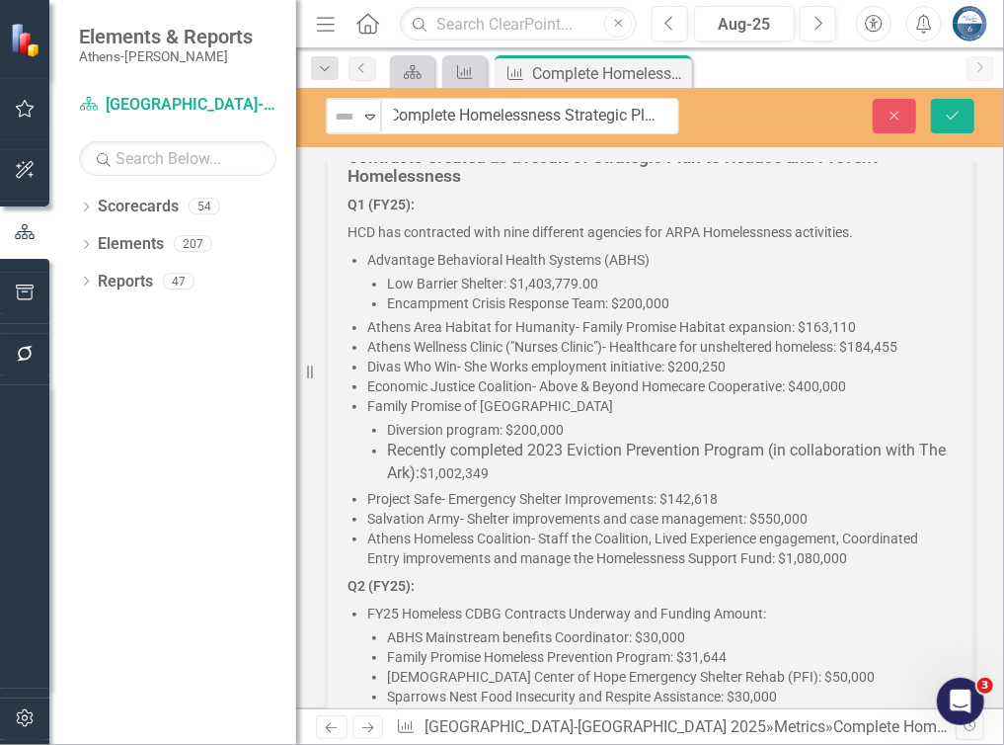
scroll to position [0, 0]
click at [517, 203] on p "Q1 (FY25):" at bounding box center [650, 207] width 605 height 24
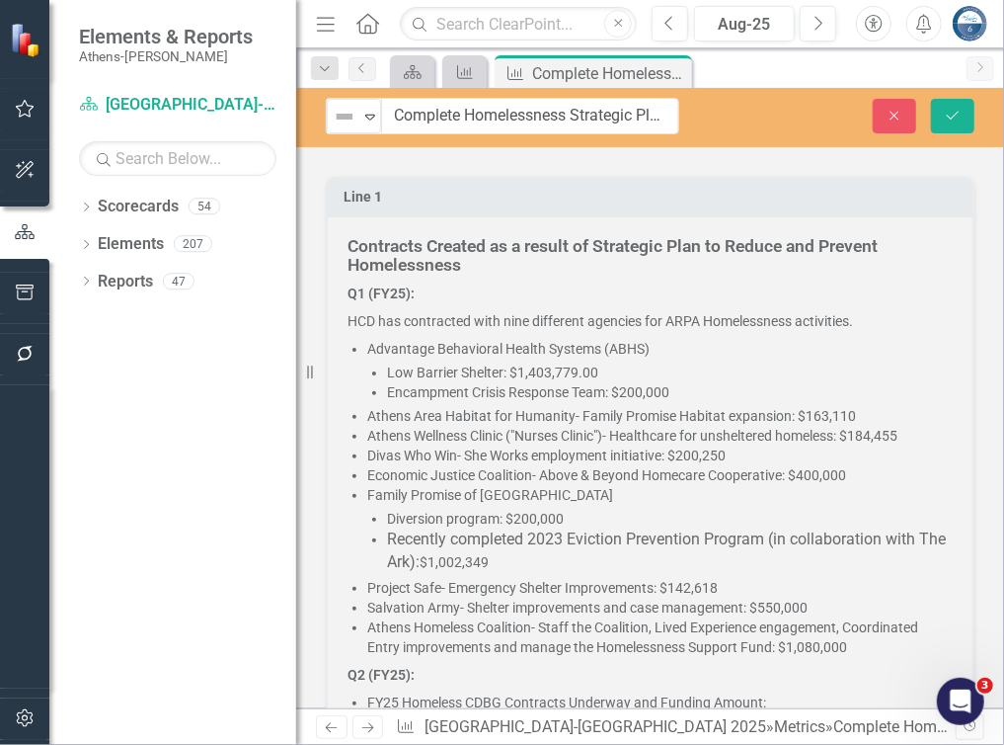
scroll to position [296, 0]
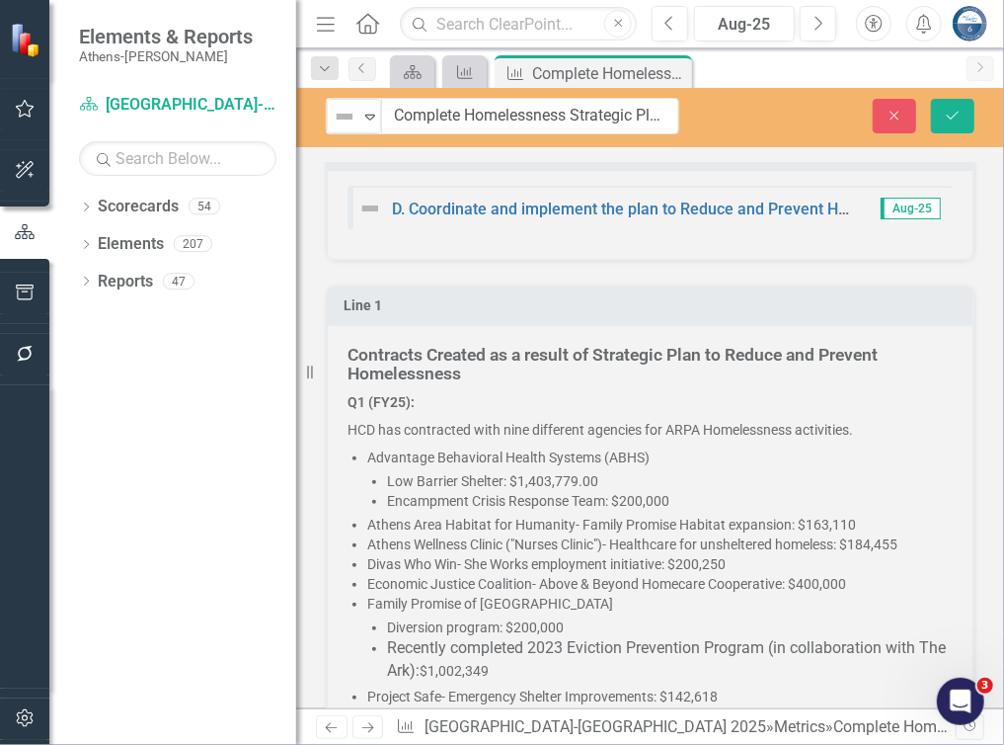
click at [478, 365] on h5 "Contracts Created as a result of Strategic Plan to Reduce and Prevent Homelessn…" at bounding box center [650, 365] width 605 height 39
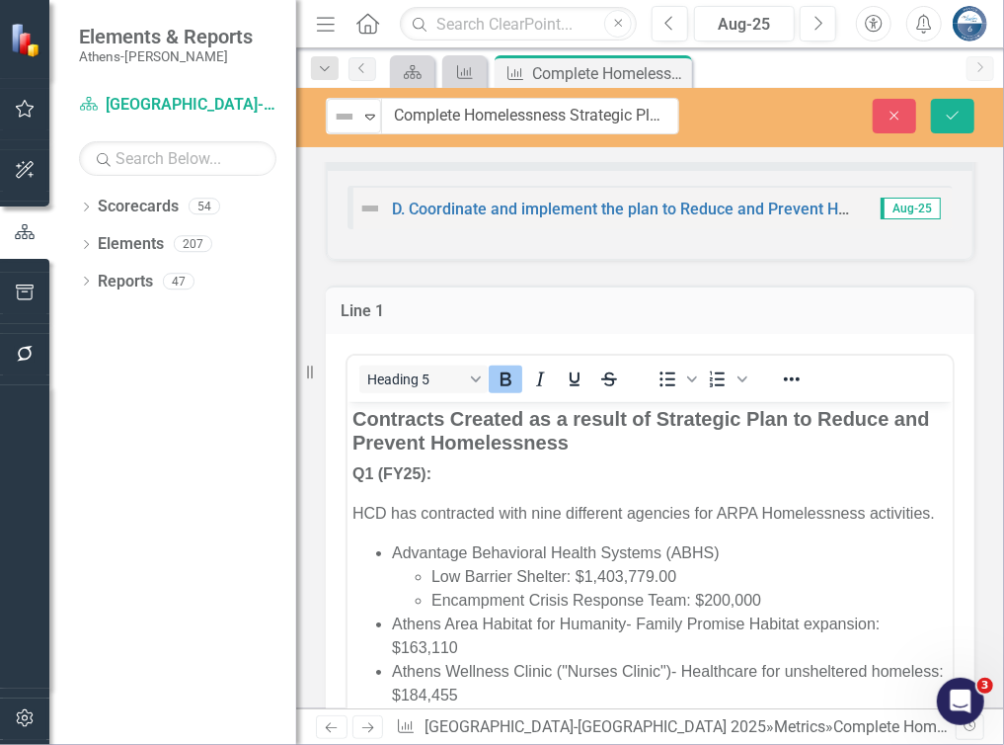
scroll to position [0, 0]
click at [615, 440] on h5 "Contracts Created as a result of Strategic Plan to Reduce and Prevent Homelessn…" at bounding box center [650, 429] width 596 height 47
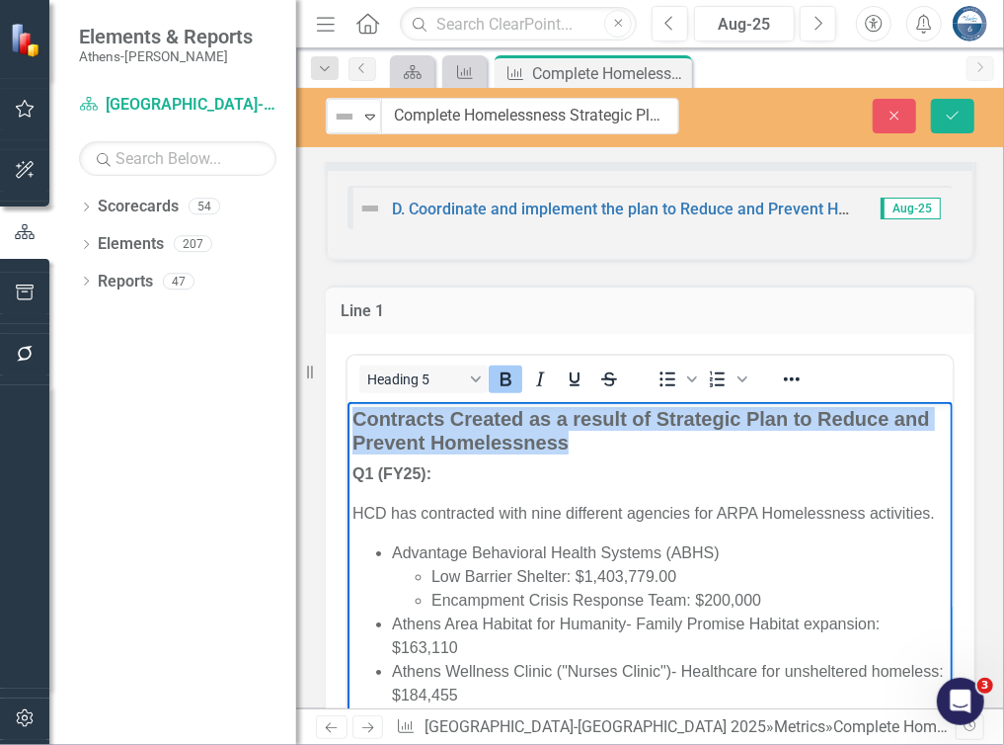
drag, startPoint x: 617, startPoint y: 441, endPoint x: 342, endPoint y: 413, distance: 277.0
copy strong "Contracts Created as a result of Strategic Plan to Reduce and Prevent Homelessn…"
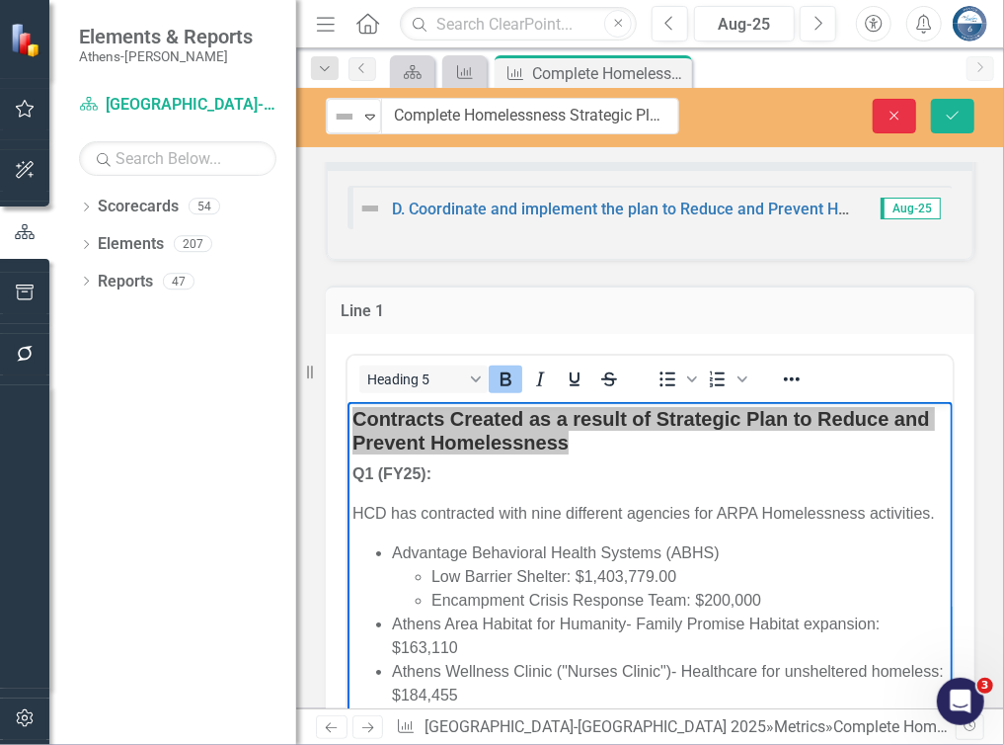
click at [903, 119] on icon "Close" at bounding box center [895, 116] width 18 height 14
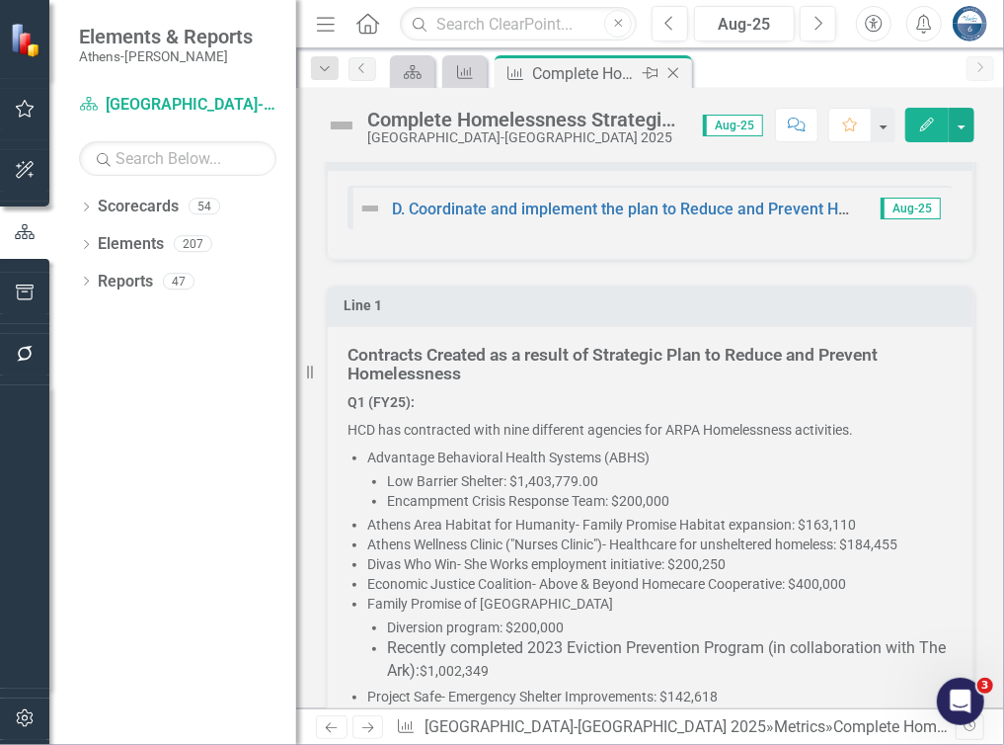
click at [675, 72] on icon "Close" at bounding box center [674, 73] width 20 height 16
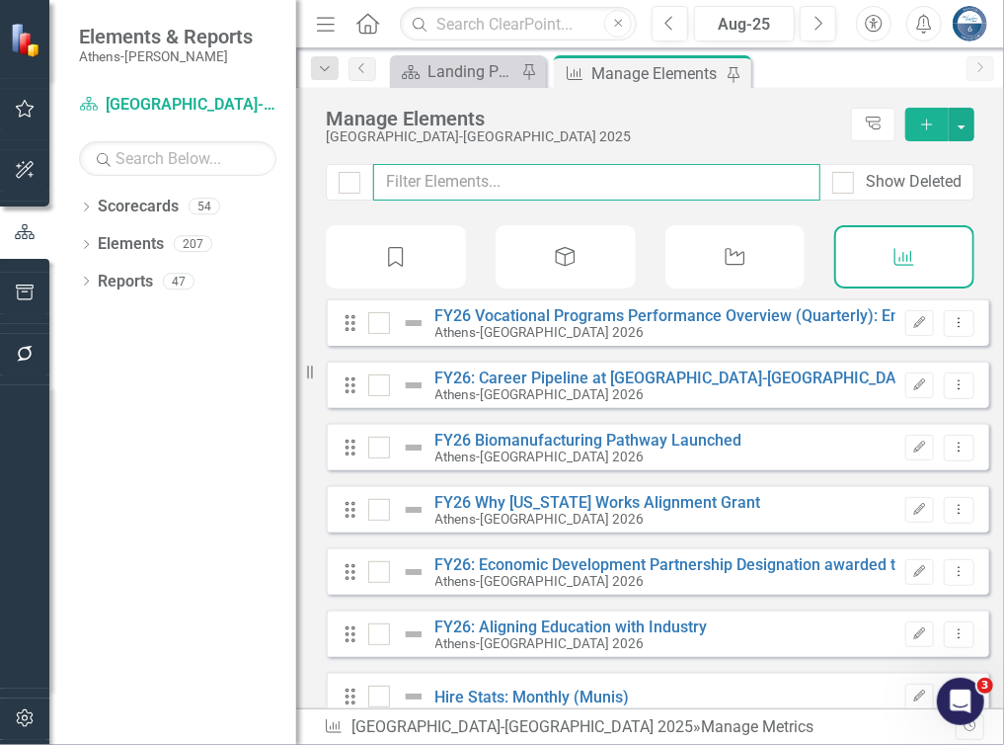
click at [455, 179] on input "text" at bounding box center [596, 182] width 447 height 37
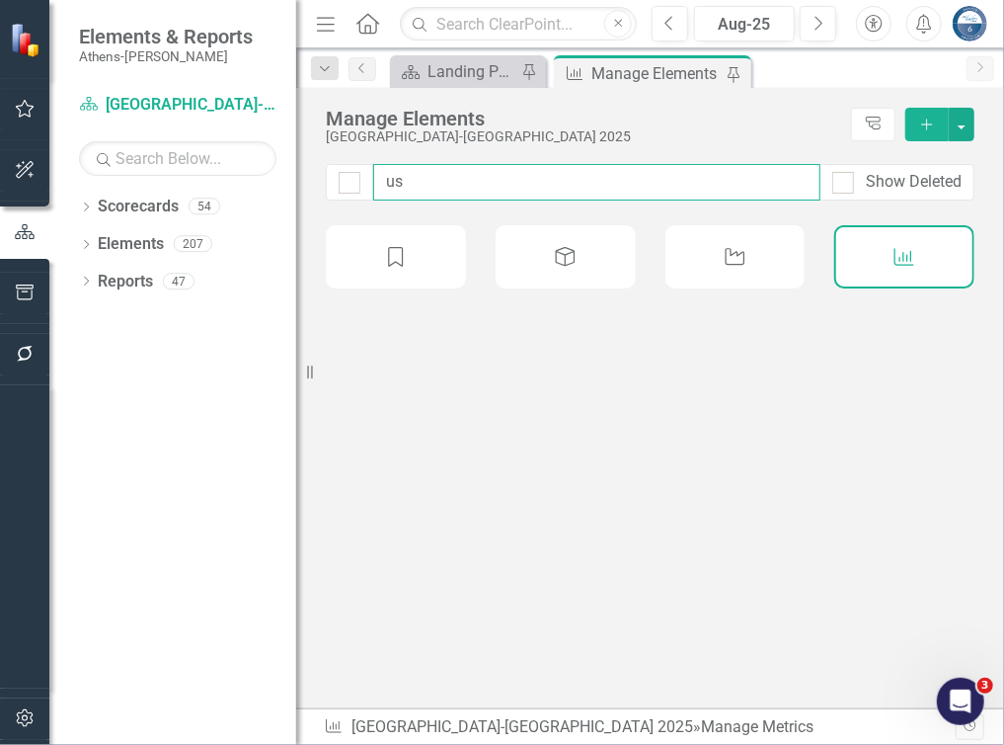
type input "use"
checkbox input "false"
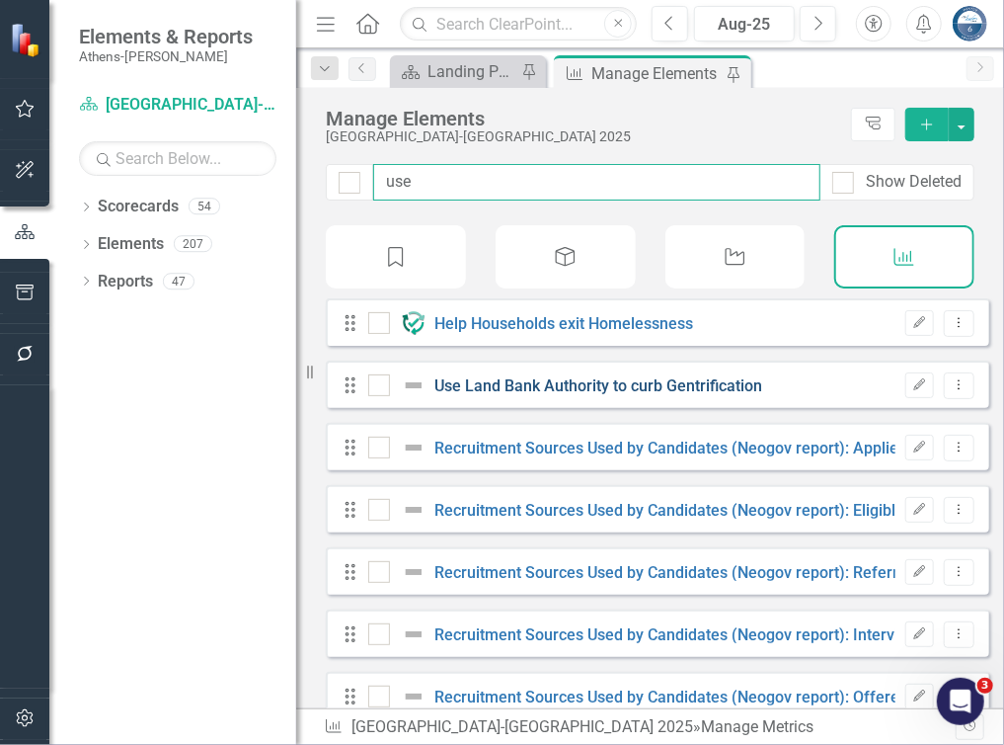
type input "use"
click at [548, 395] on link "Use Land Bank Authority to curb Gentrification" at bounding box center [600, 385] width 328 height 19
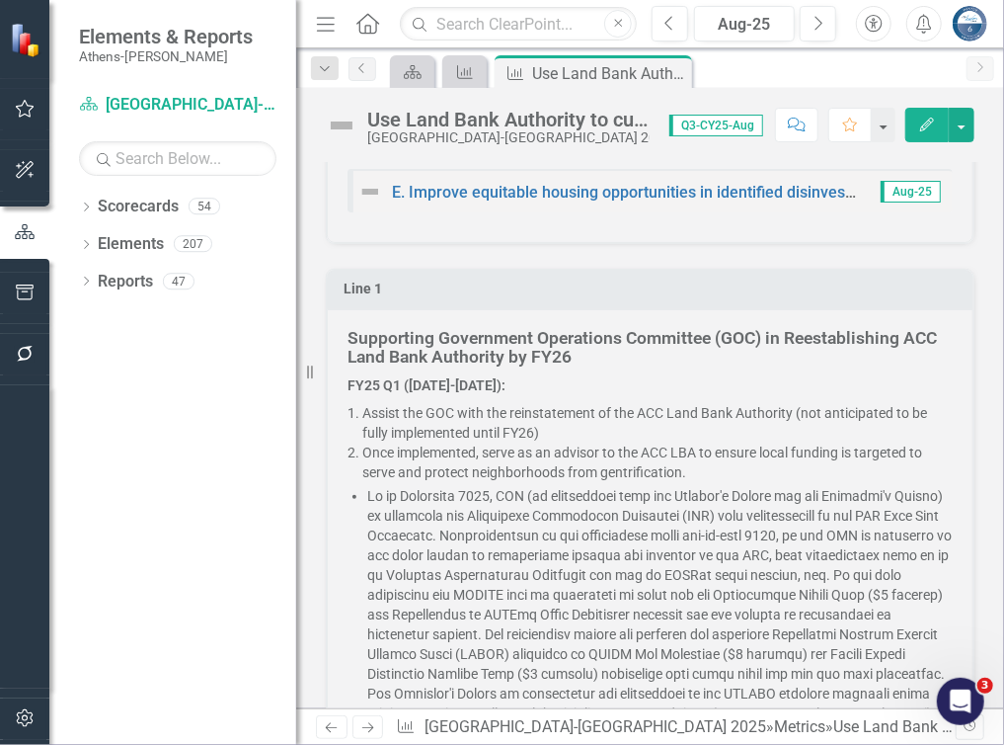
scroll to position [190, 0]
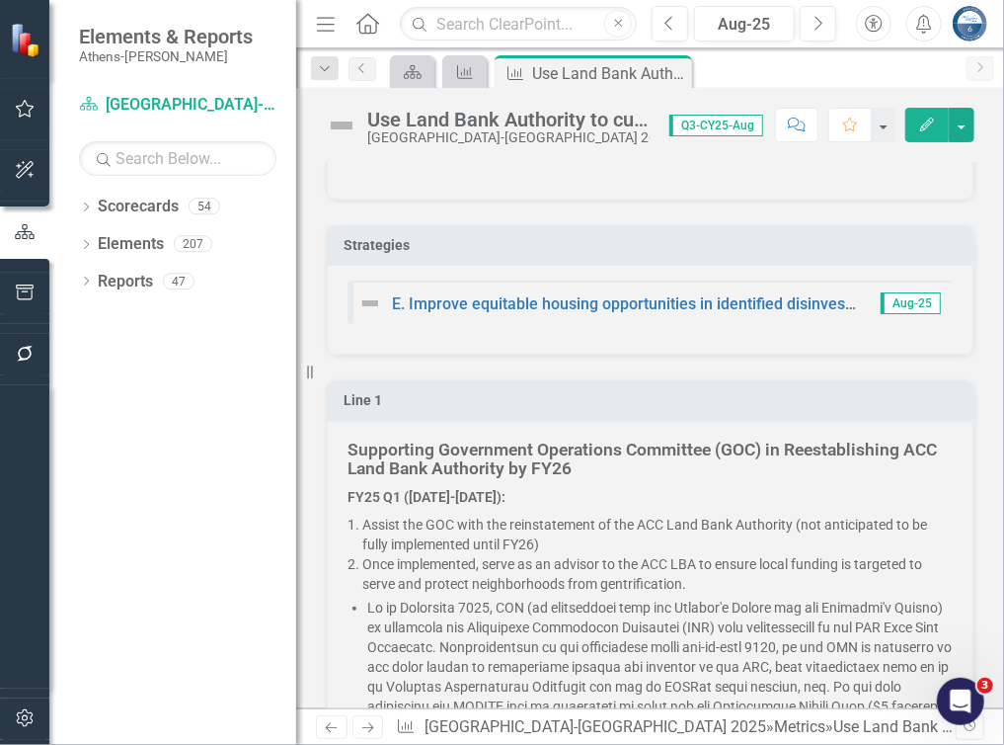
click at [236, 17] on div "Elements & Reports Athens-Clarke" at bounding box center [172, 44] width 247 height 89
click at [579, 459] on h5 "Supporting Government Operations Committee (GOC) in Reestablishing ACC Land Ban…" at bounding box center [650, 459] width 605 height 39
click at [581, 464] on h5 "Supporting Government Operations Committee (GOC) in Reestablishing ACC Land Ban…" at bounding box center [650, 459] width 605 height 39
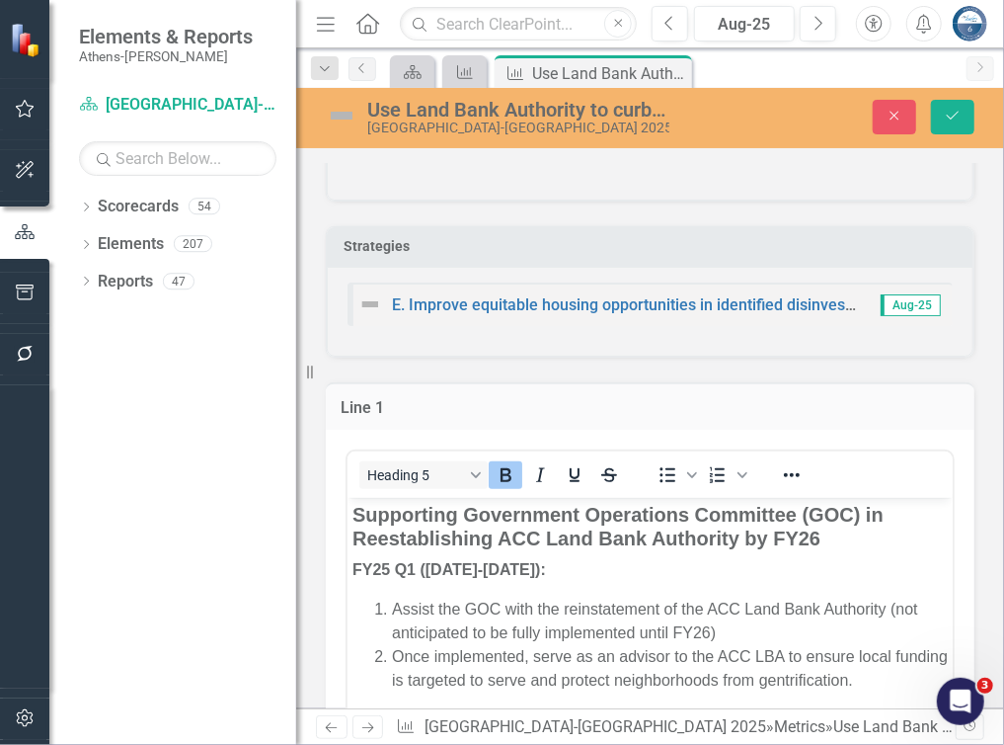
scroll to position [0, 0]
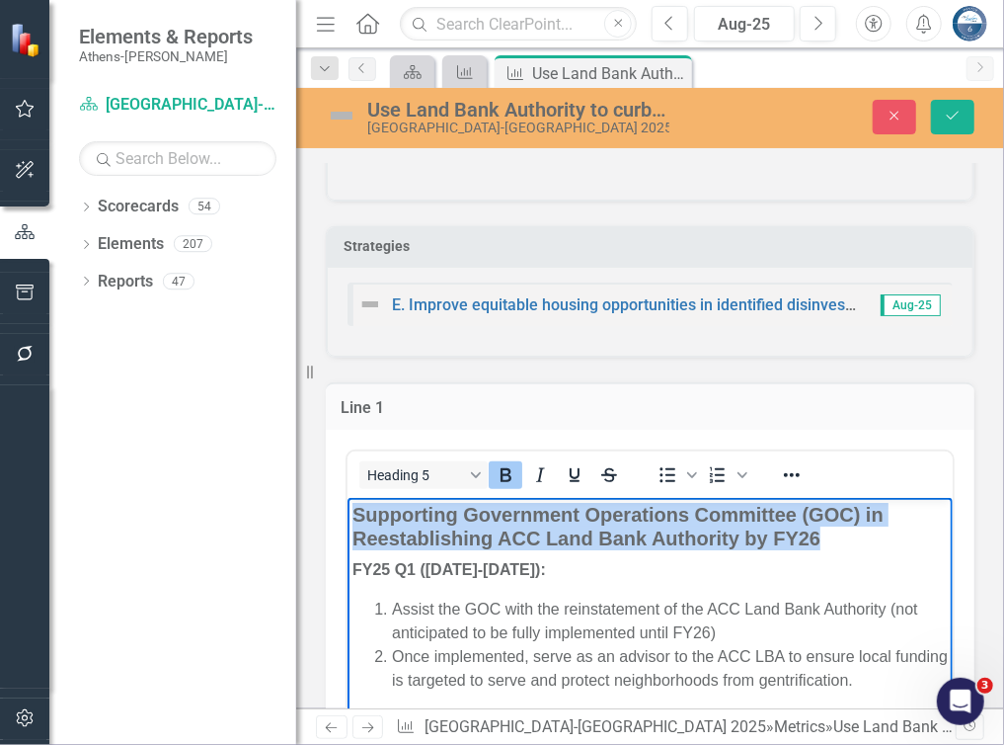
drag, startPoint x: 836, startPoint y: 538, endPoint x: 692, endPoint y: 1009, distance: 492.6
copy strong "Supporting Government Operations Committee (GOC) in Reestablishing ACC Land Ban…"
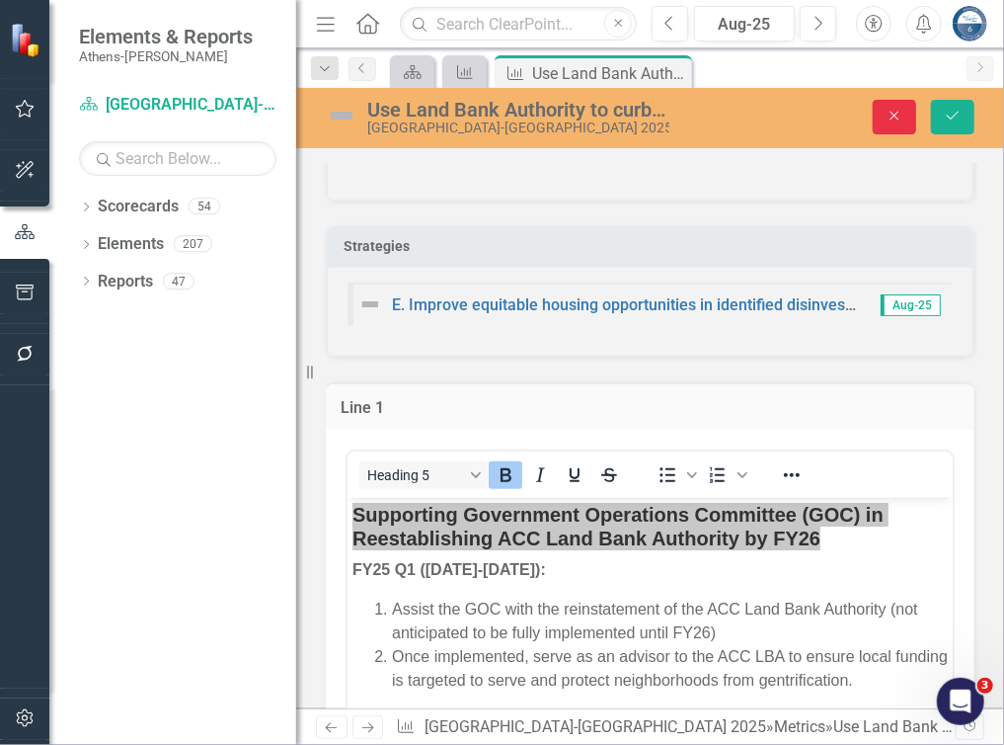
click at [895, 116] on icon "button" at bounding box center [895, 116] width 9 height 9
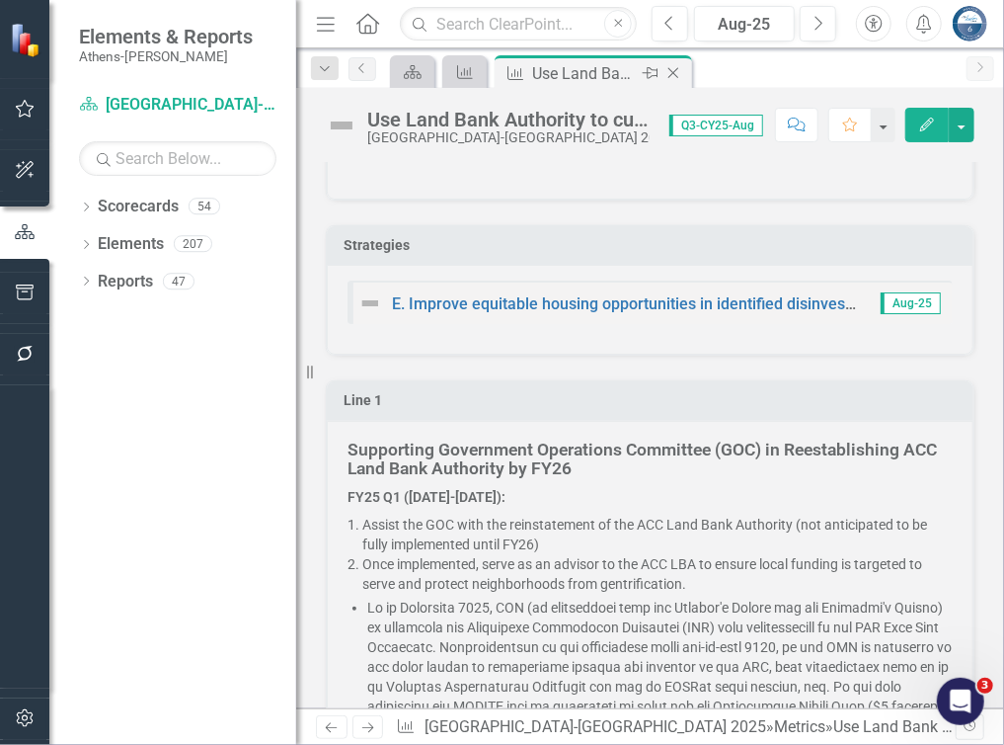
click at [678, 70] on icon "Close" at bounding box center [674, 73] width 20 height 16
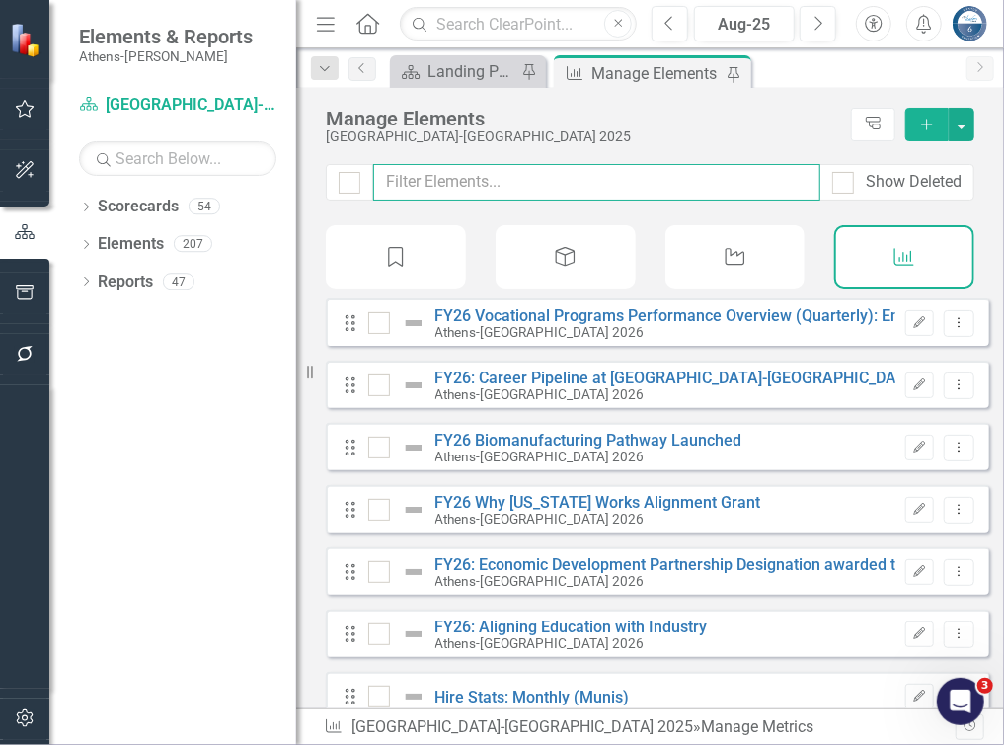
click at [434, 167] on input "text" at bounding box center [596, 182] width 447 height 37
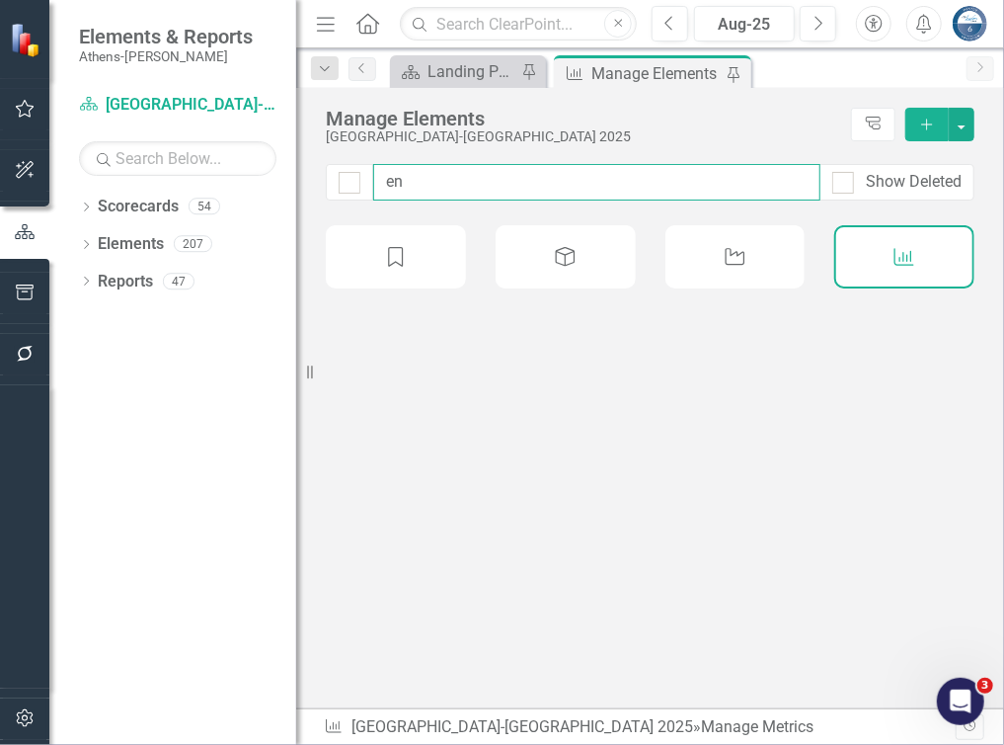
type input "enc"
checkbox input "false"
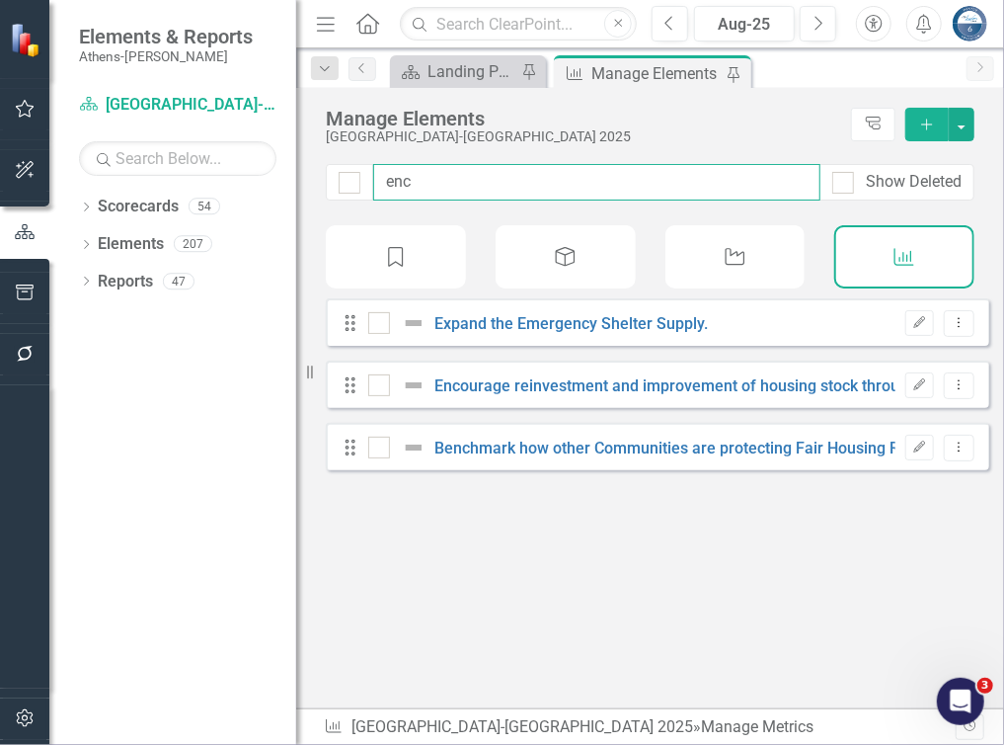
type input "enco"
checkbox input "false"
type input "encou"
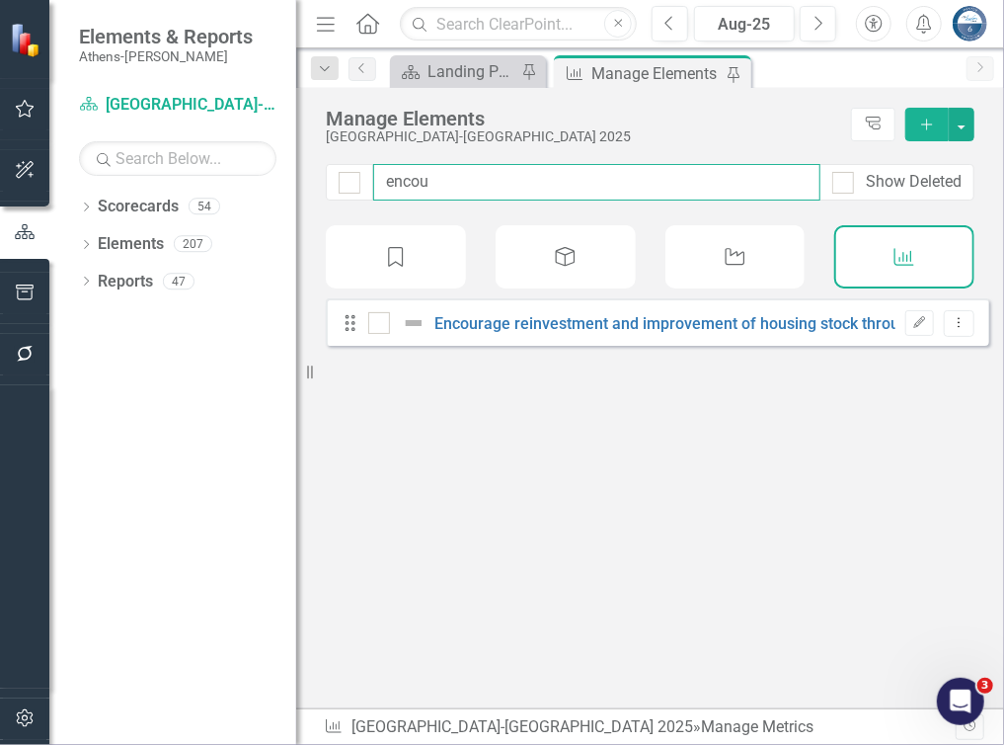
checkbox input "false"
type input "encour"
checkbox input "false"
type input "encoura"
checkbox input "false"
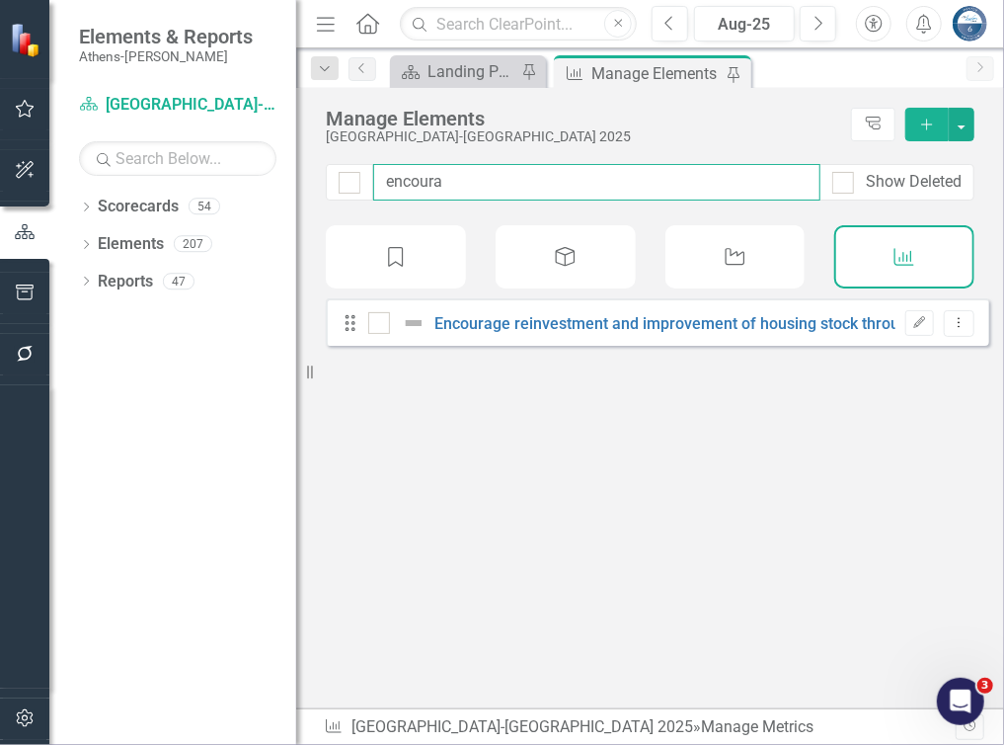
type input "encourag"
checkbox input "false"
type input "encourage"
checkbox input "false"
type input "encourage"
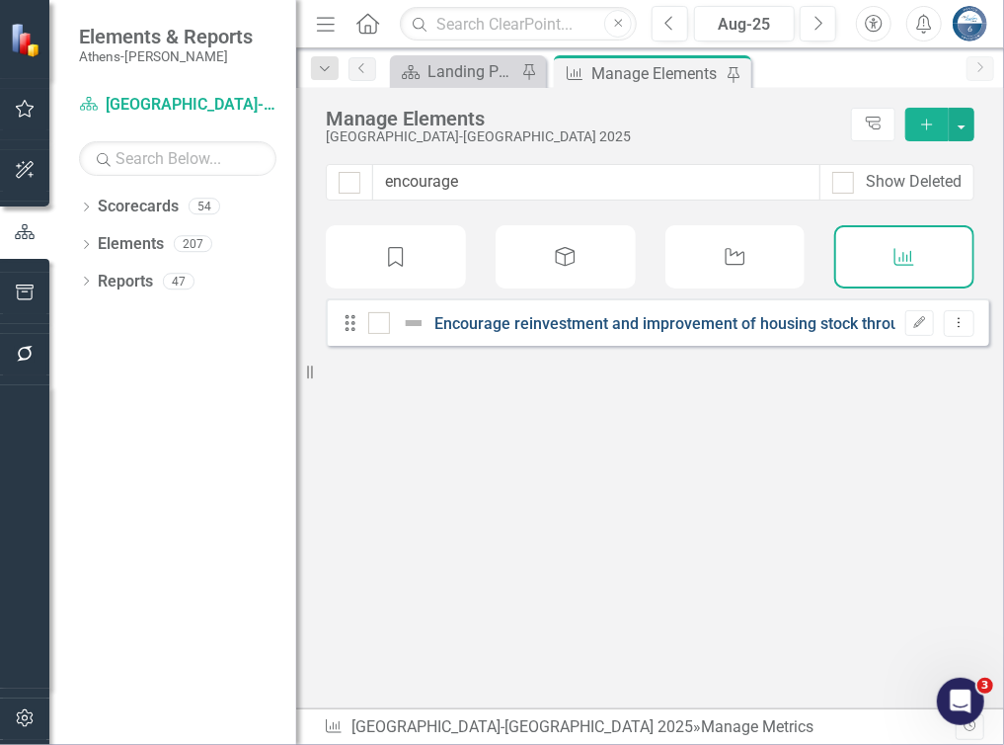
click at [658, 333] on link "Encourage reinvestment and improvement of housing stock through effective deplo…" at bounding box center [922, 323] width 972 height 19
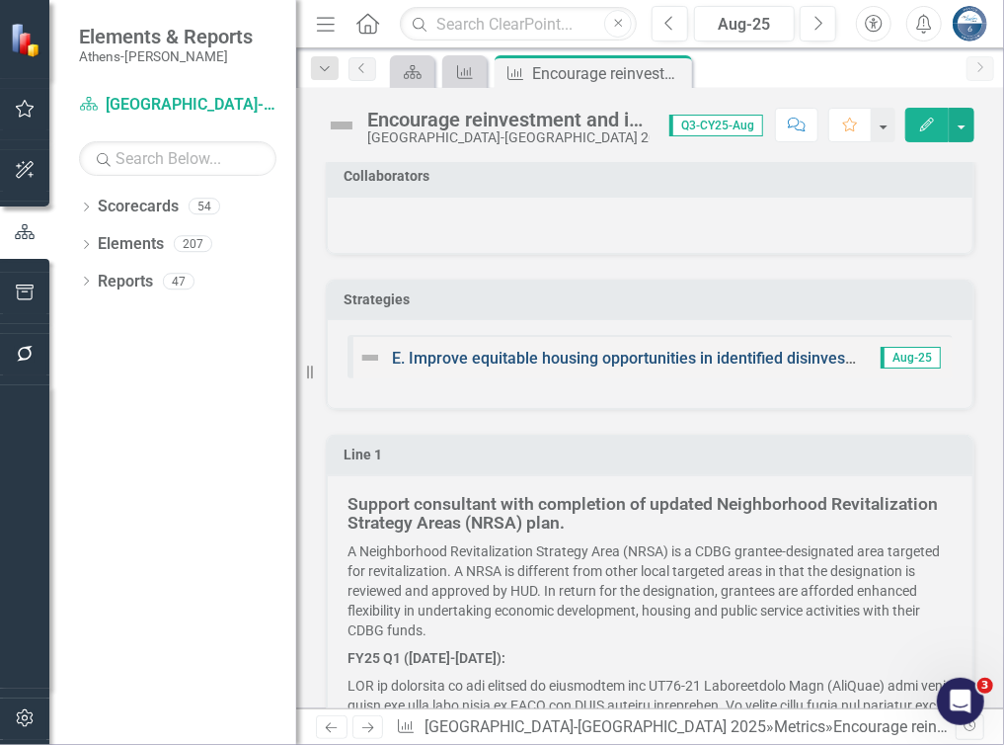
scroll to position [296, 0]
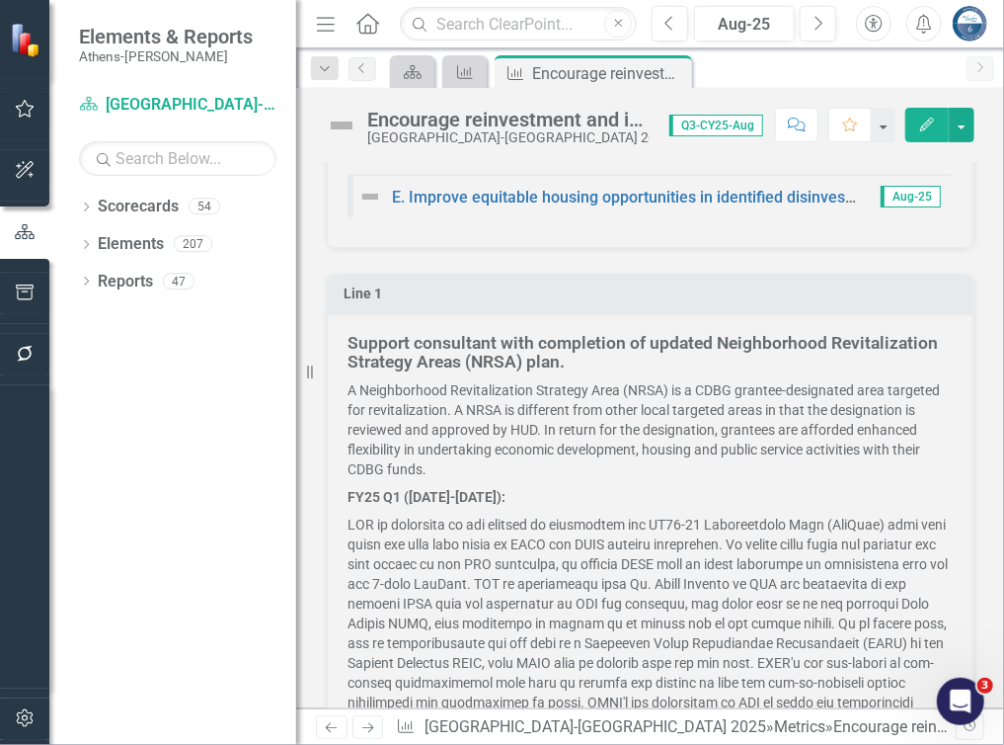
click at [483, 365] on strong "Support consultant with completion of updated Neighborhood Revitalization Strat…" at bounding box center [643, 352] width 591 height 39
click at [596, 353] on h5 "Support consultant with completion of updated Neighborhood Revitalization Strat…" at bounding box center [650, 353] width 605 height 39
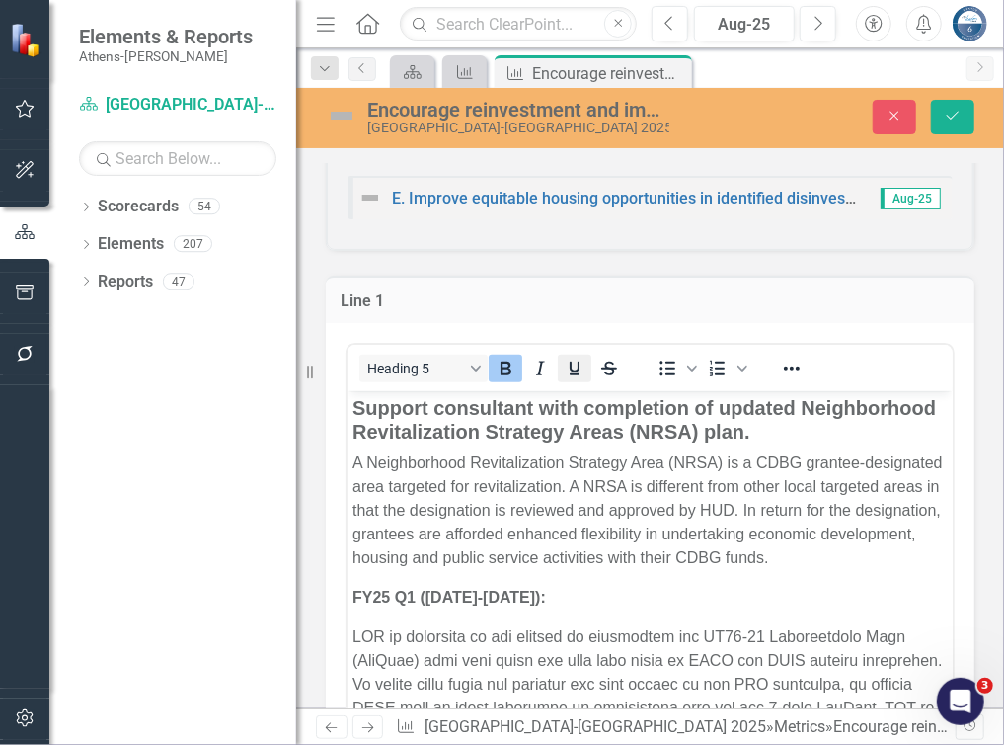
scroll to position [0, 0]
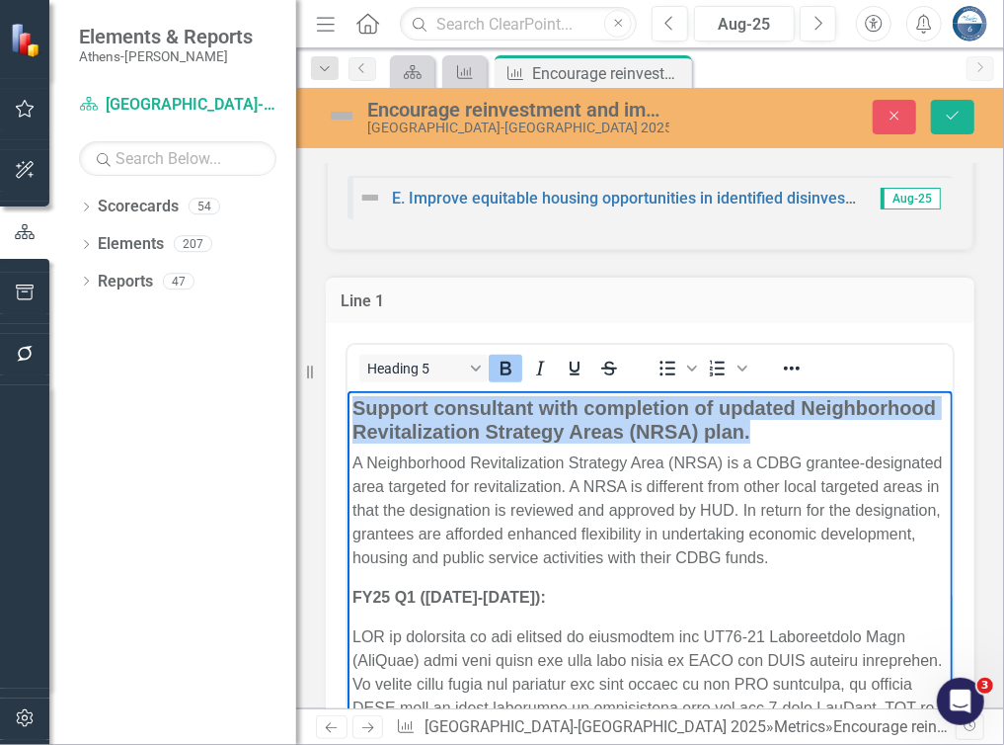
drag, startPoint x: 902, startPoint y: 434, endPoint x: 319, endPoint y: 402, distance: 583.5
copy strong "Support consultant with completion of updated Neighborhood Revitalization Strat…"
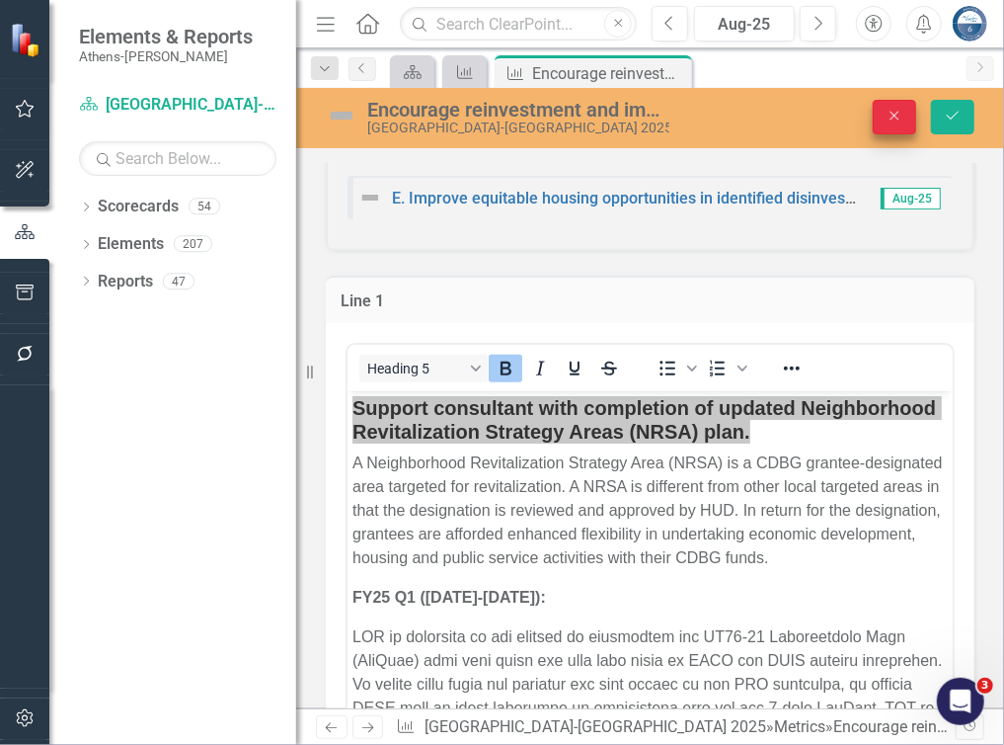
click at [901, 118] on icon "Close" at bounding box center [895, 116] width 18 height 14
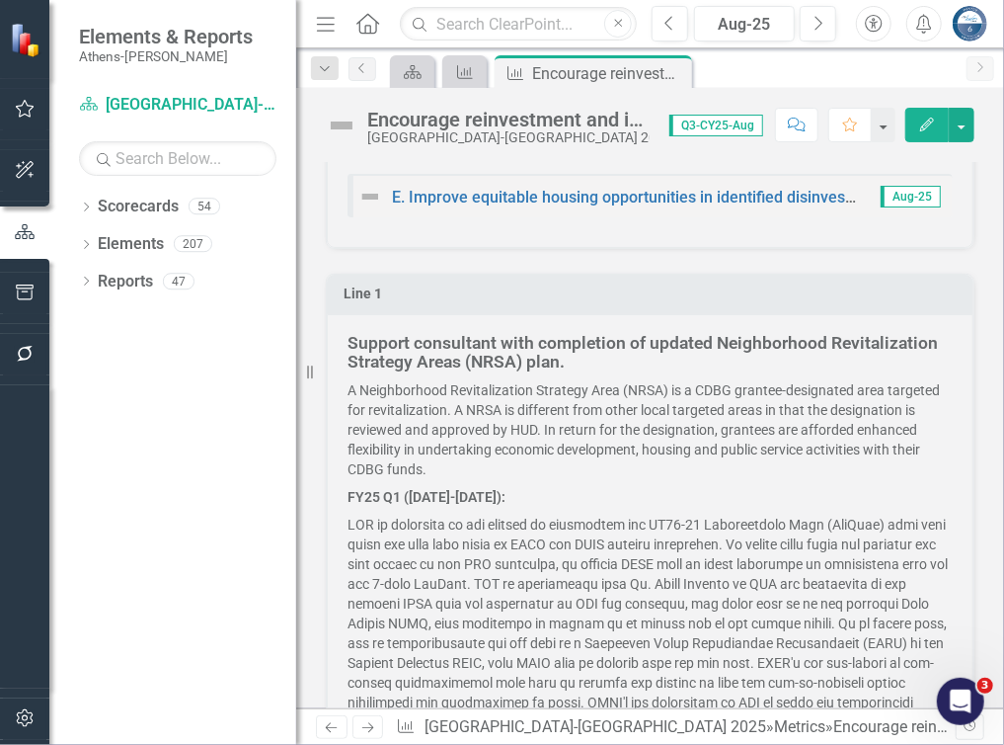
click at [514, 419] on p "A Neighborhood Revitalization Strategy Area (NRSA) is a CDBG grantee-designated…" at bounding box center [650, 431] width 605 height 103
click at [674, 68] on icon "Close" at bounding box center [674, 73] width 20 height 16
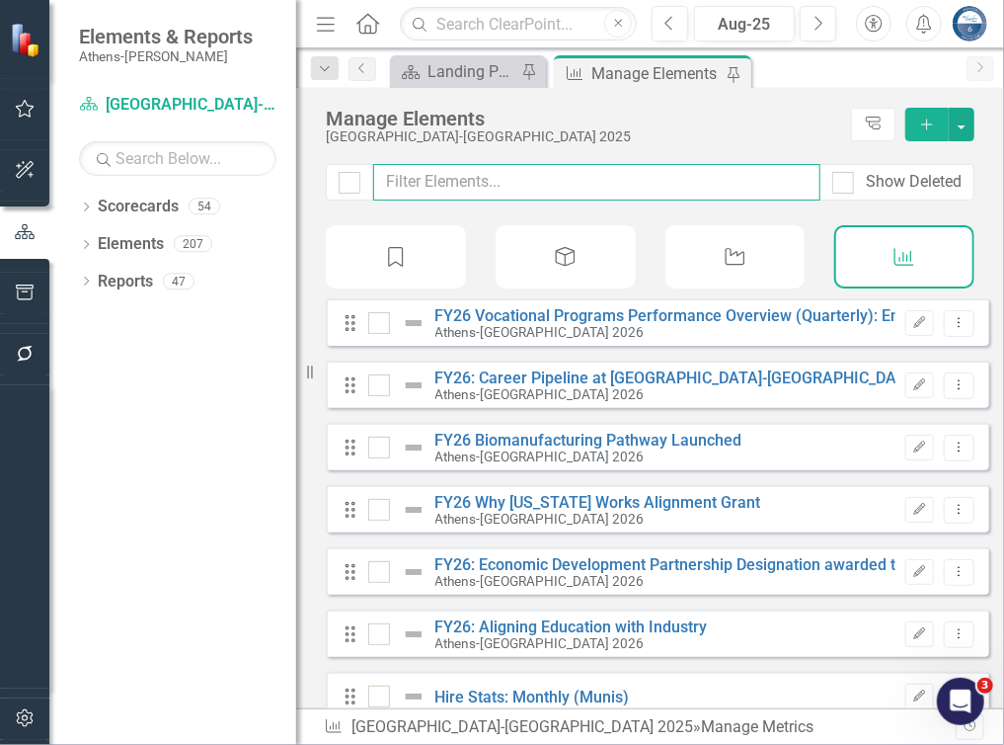
click at [584, 193] on input "text" at bounding box center [596, 182] width 447 height 37
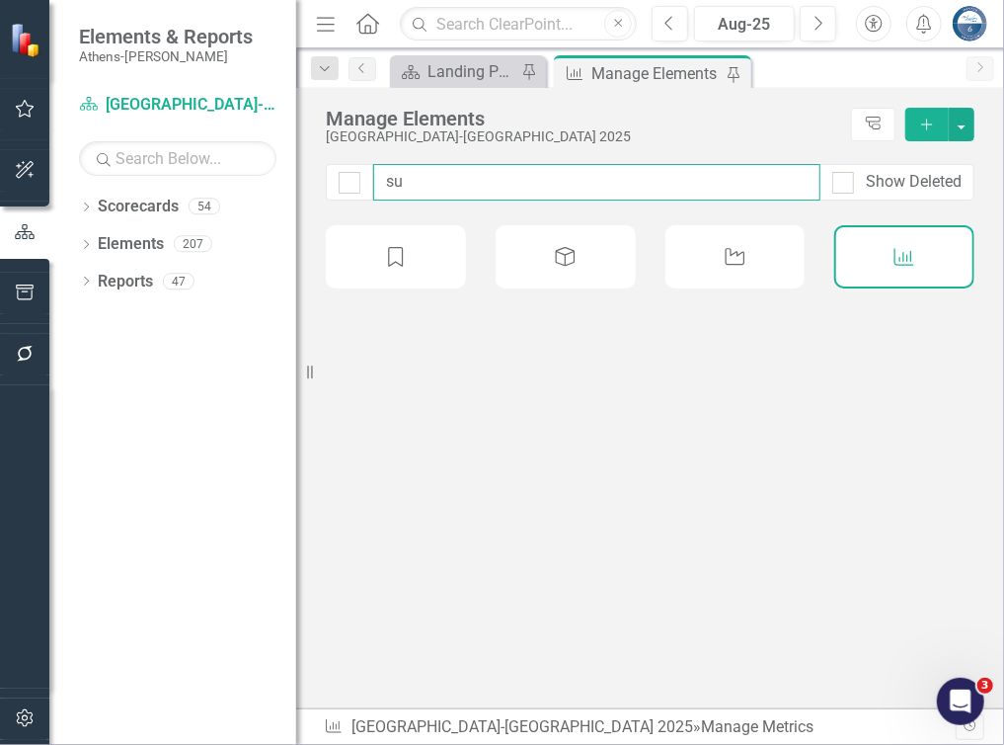
type input "sup"
checkbox input "false"
type input "supp"
checkbox input "false"
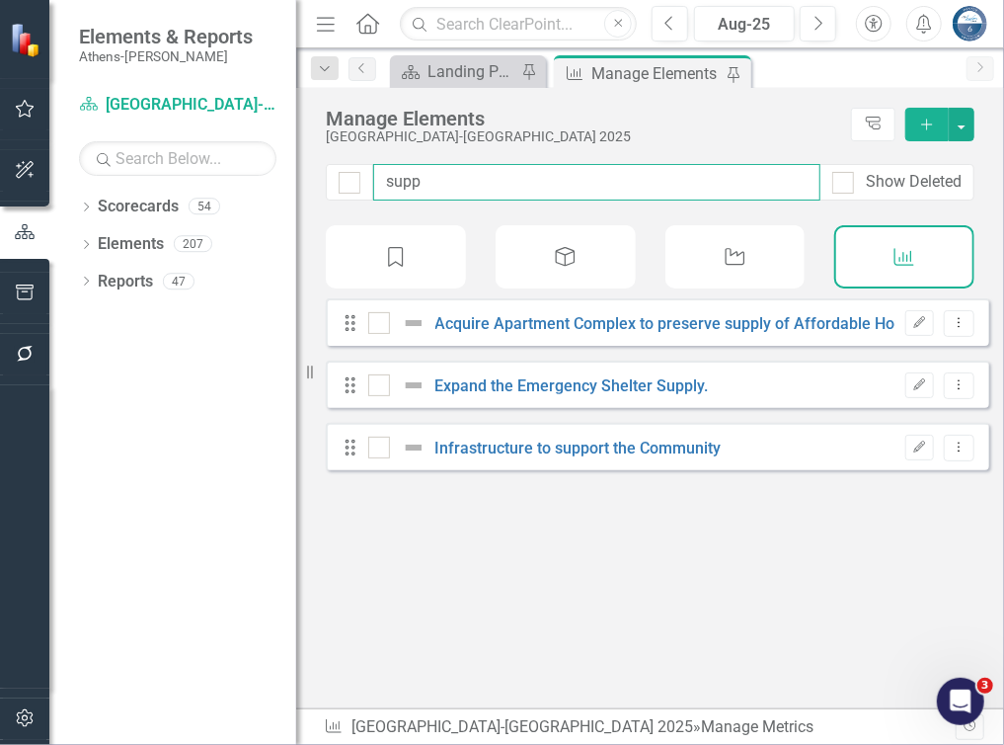
type input "suppo"
checkbox input "false"
type input "suppor"
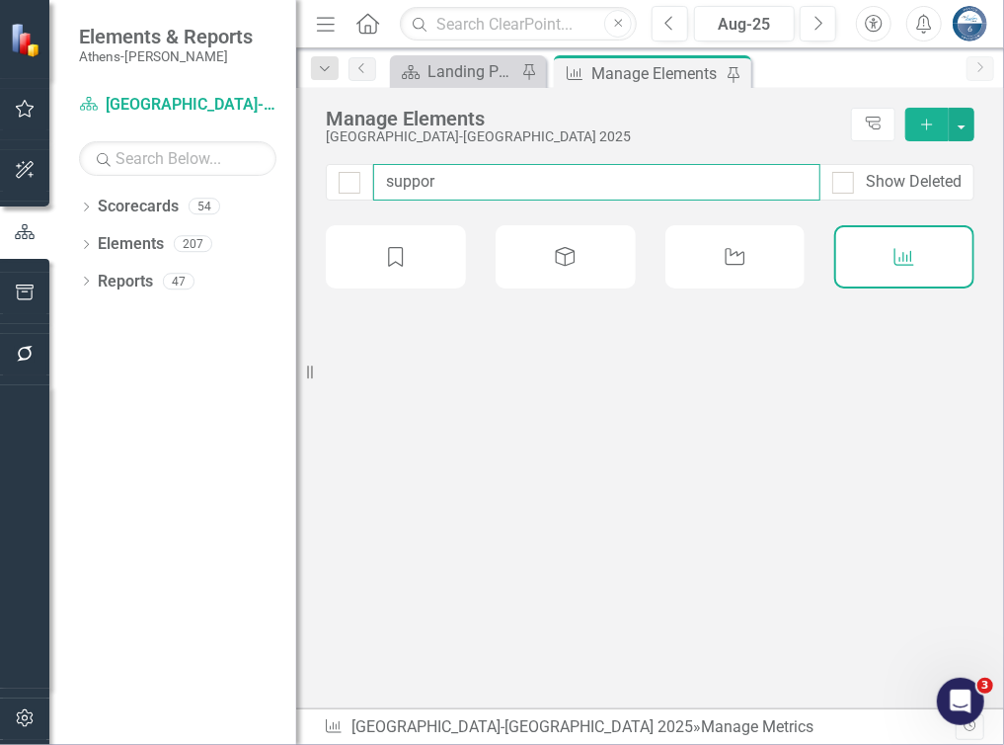
checkbox input "false"
type input "support"
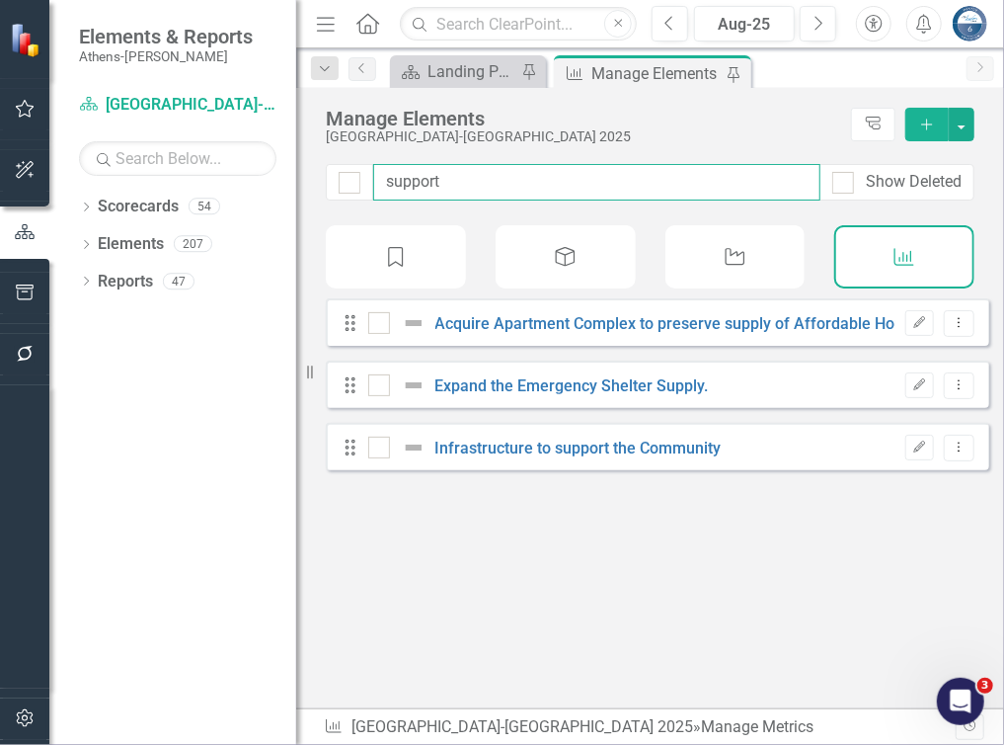
checkbox input "false"
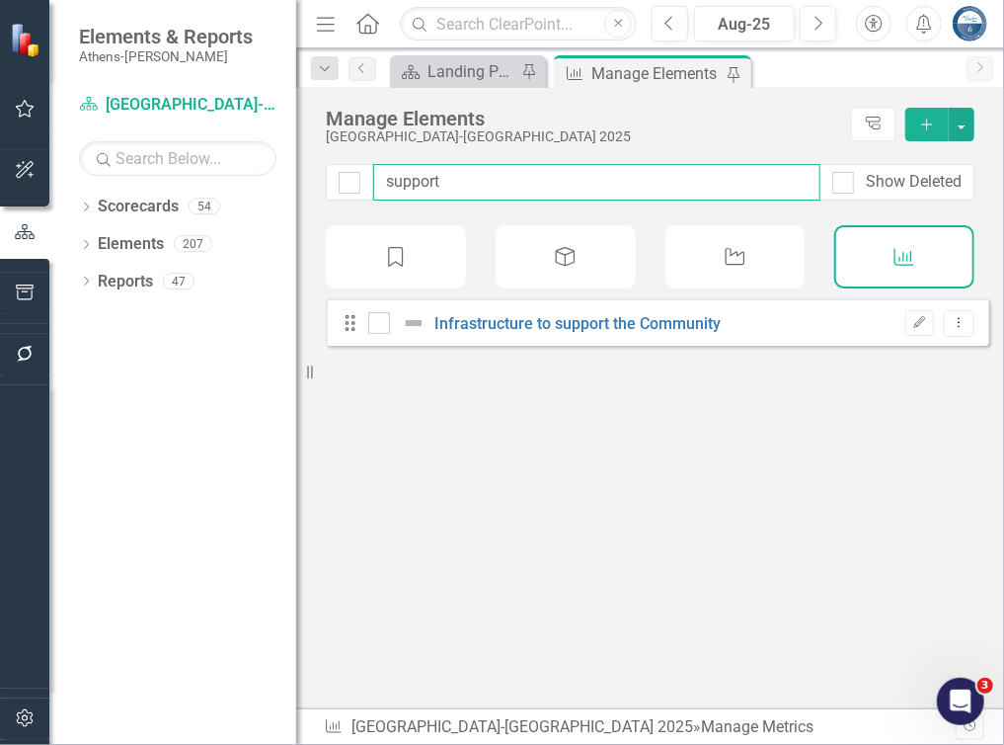
drag, startPoint x: 470, startPoint y: 185, endPoint x: 336, endPoint y: 185, distance: 134.3
click at [336, 185] on div "support Show Deleted" at bounding box center [650, 182] width 649 height 37
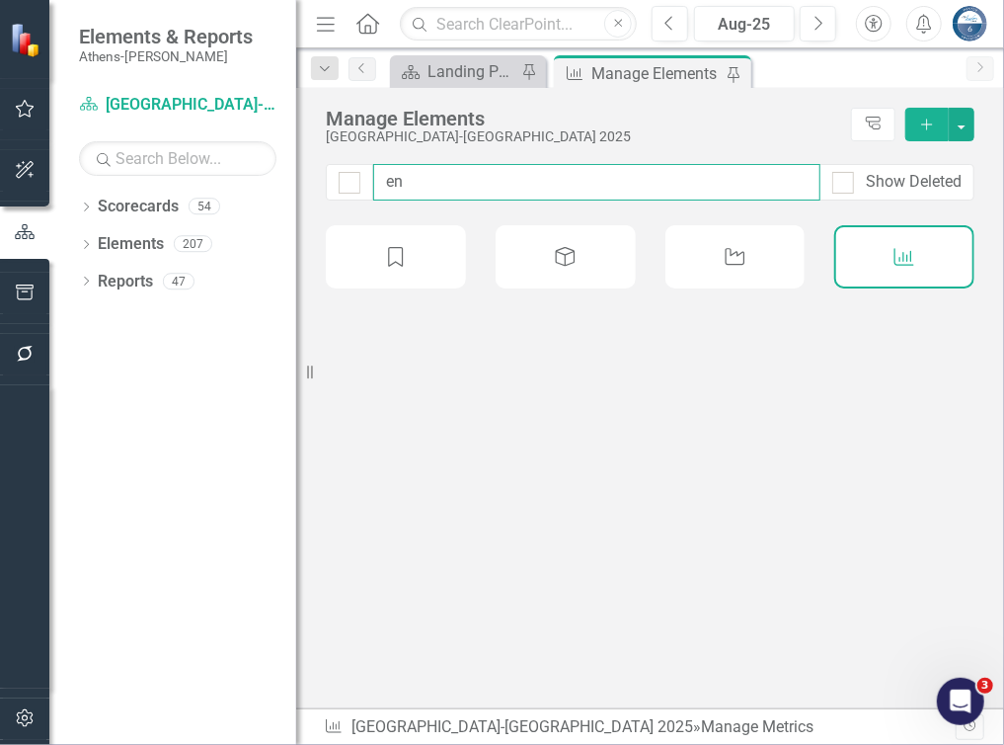
type input "enc"
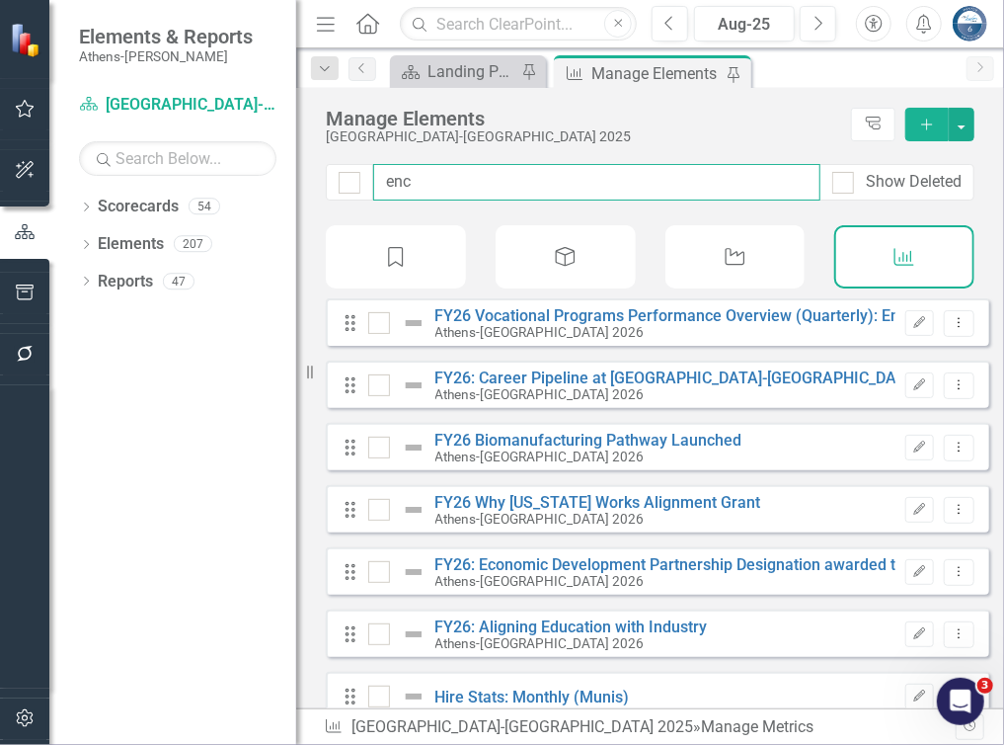
checkbox input "false"
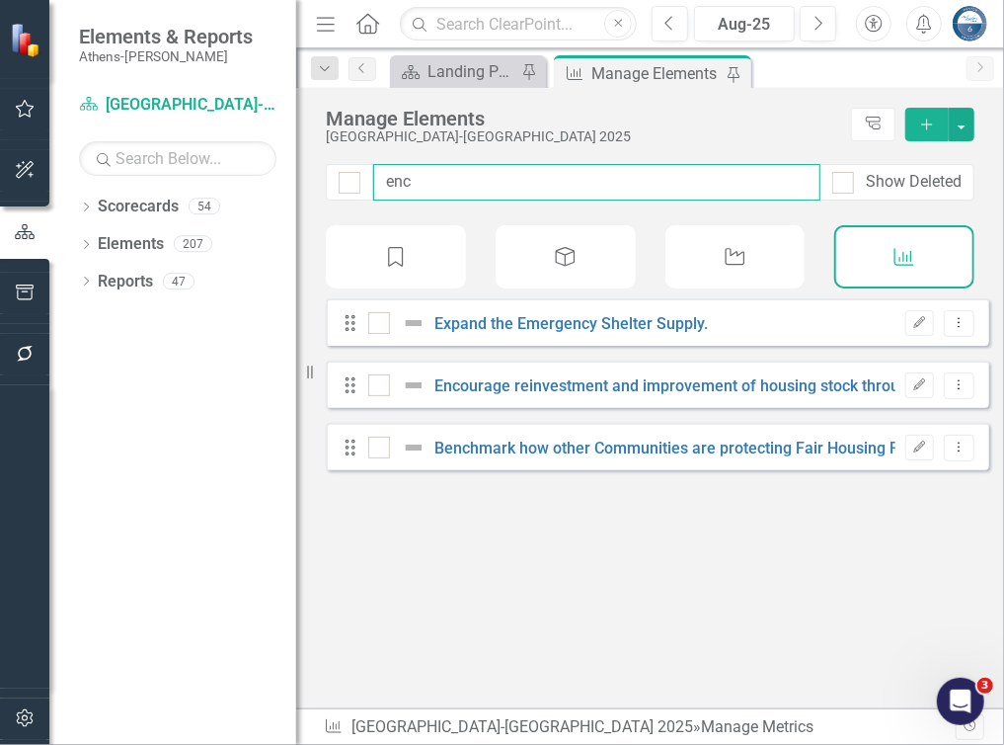
type input "enco"
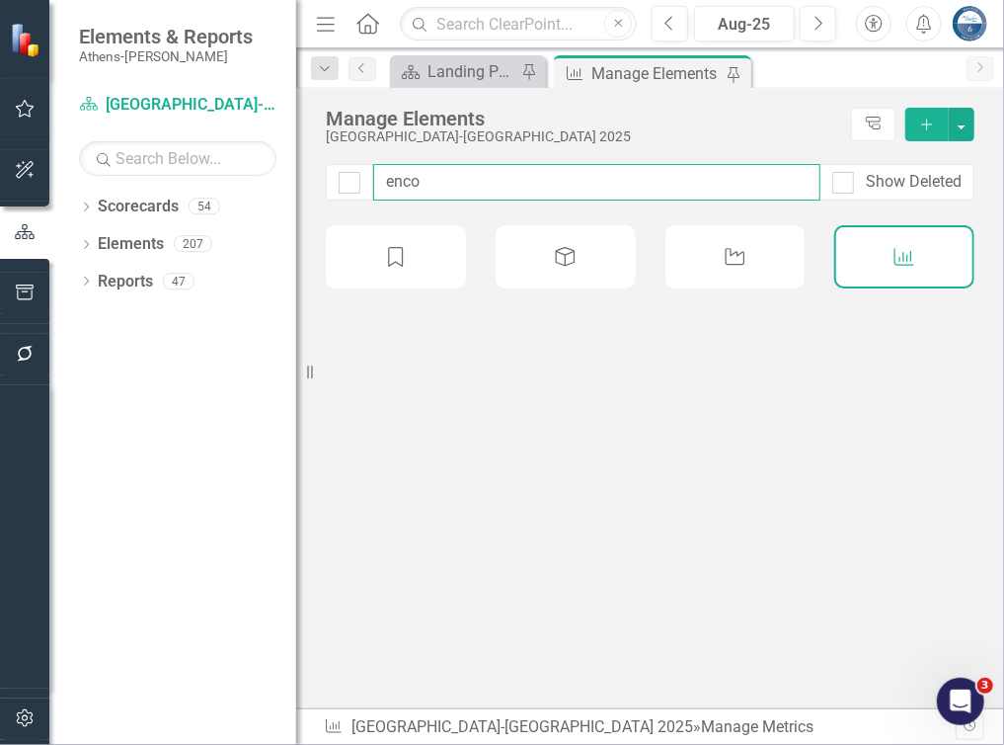
checkbox input "false"
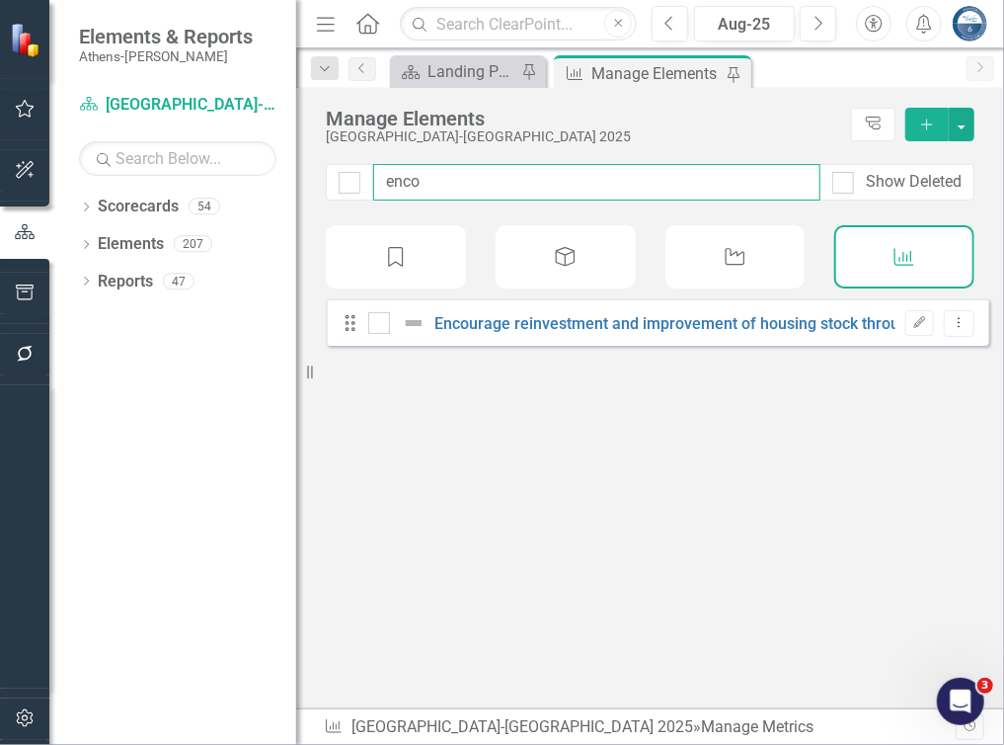
type input "encou"
checkbox input "false"
type input "encou"
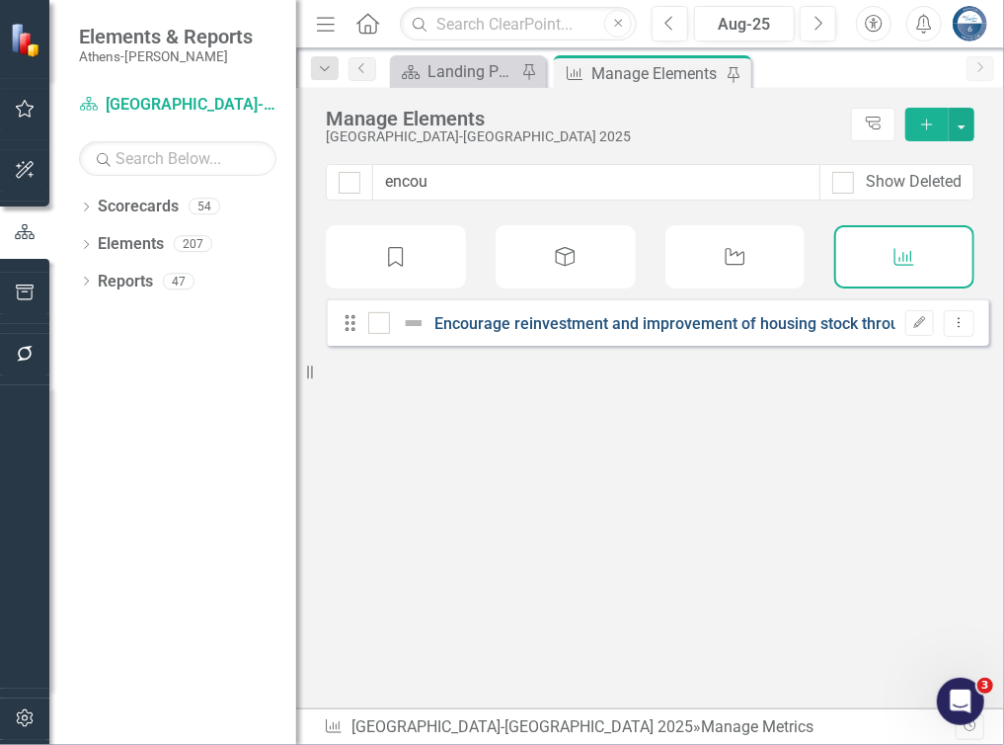
click at [540, 333] on link "Encourage reinvestment and improvement of housing stock through effective deplo…" at bounding box center [922, 323] width 972 height 19
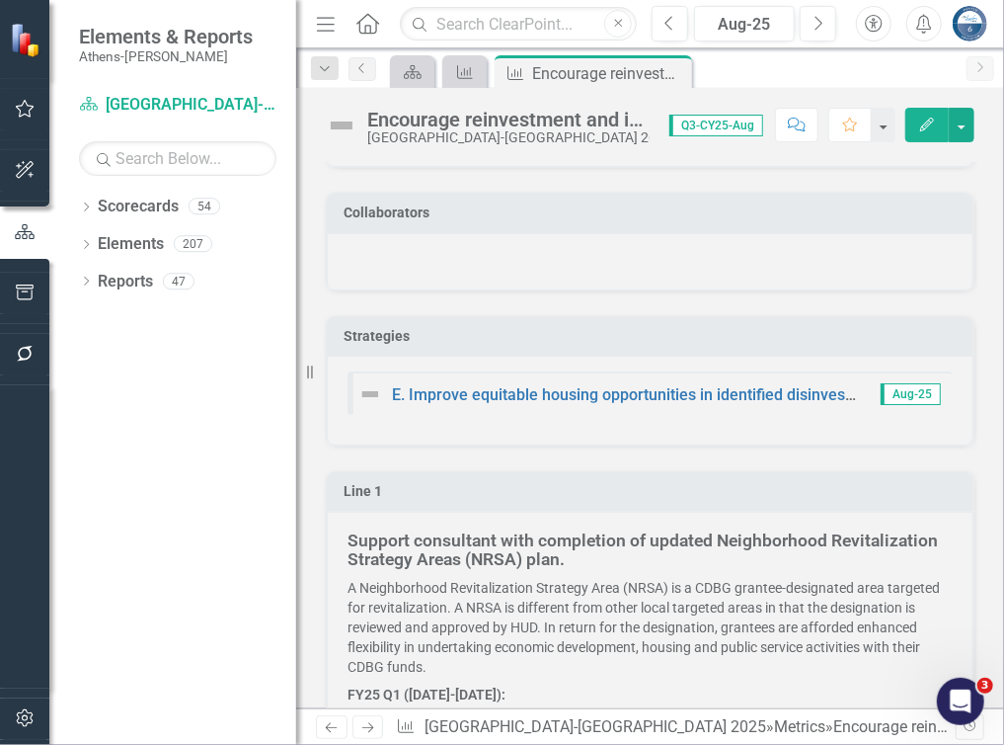
scroll to position [198, 0]
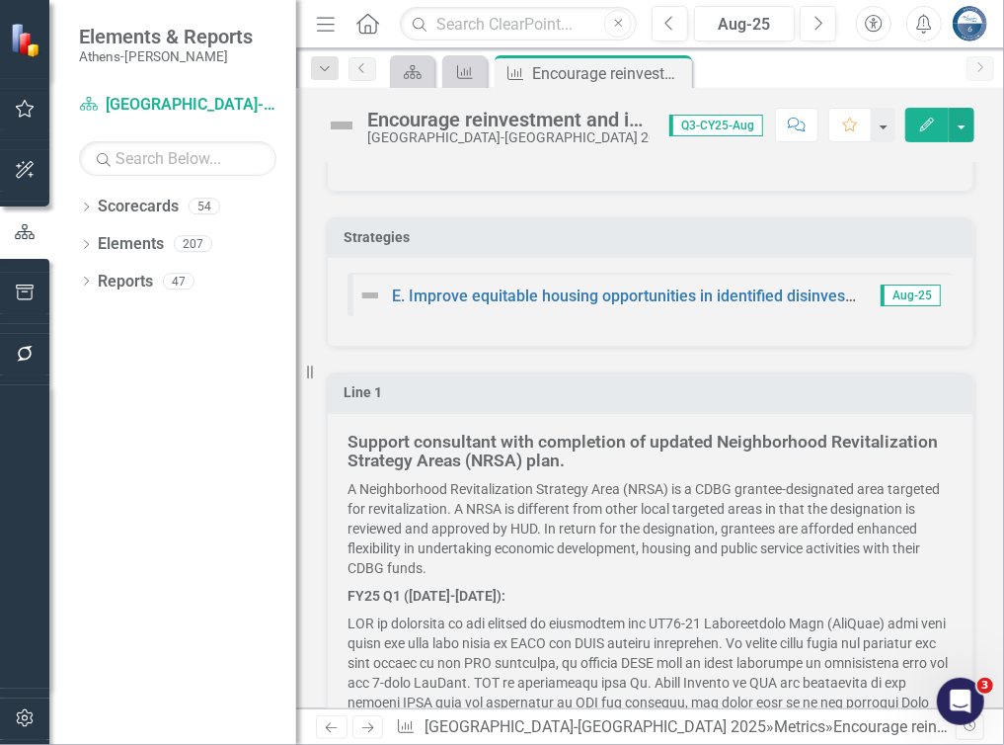
click at [763, 203] on div "Strategies E. Improve equitable housing opportunities in identified disinvested…" at bounding box center [650, 270] width 678 height 155
click at [708, 542] on p "A Neighborhood Revitalization Strategy Area (NRSA) is a CDBG grantee-designated…" at bounding box center [650, 530] width 605 height 103
click at [574, 457] on h5 "Support consultant with completion of updated Neighborhood Revitalization Strat…" at bounding box center [650, 452] width 605 height 39
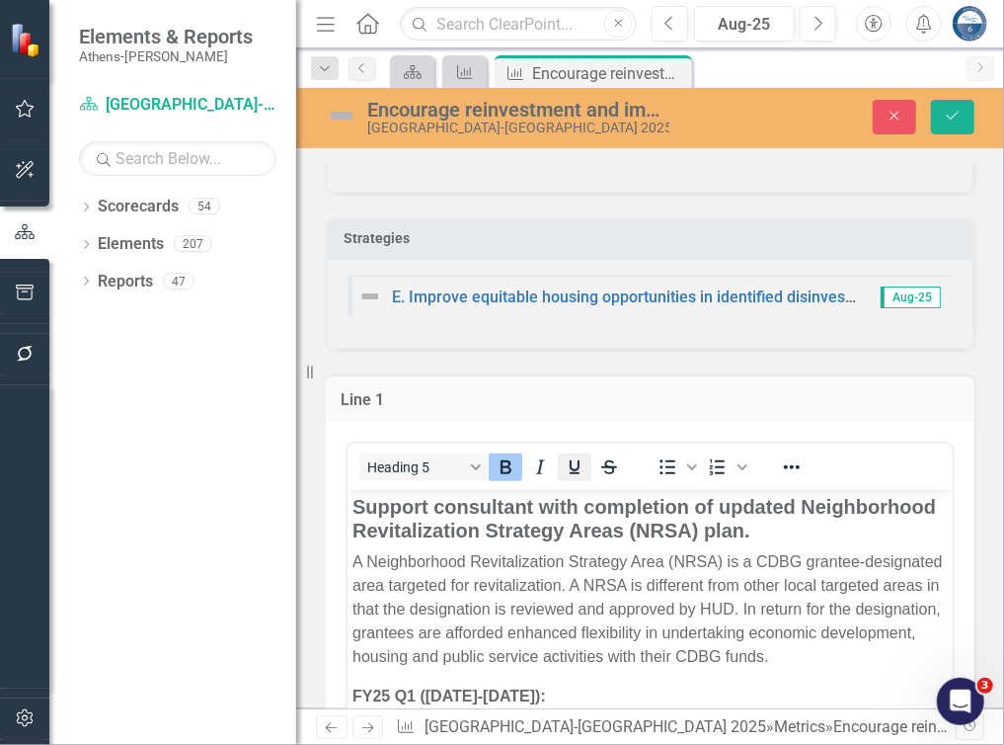
scroll to position [0, 0]
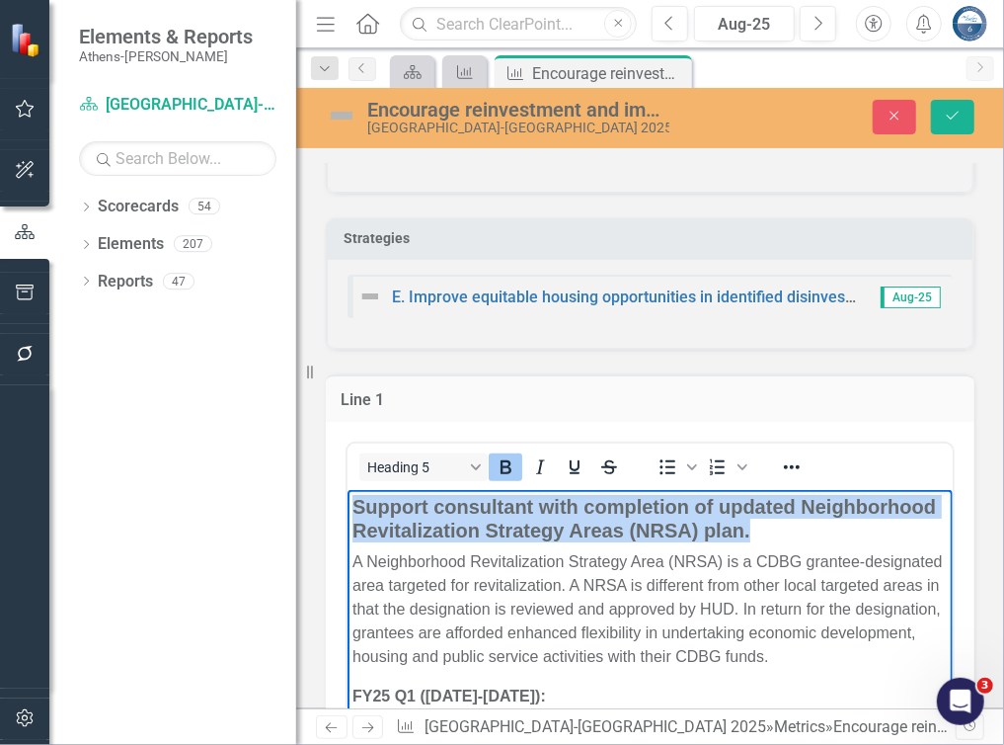
drag, startPoint x: 896, startPoint y: 532, endPoint x: 293, endPoint y: 497, distance: 603.5
copy strong "Support consultant with completion of updated Neighborhood Revitalization Strat…"
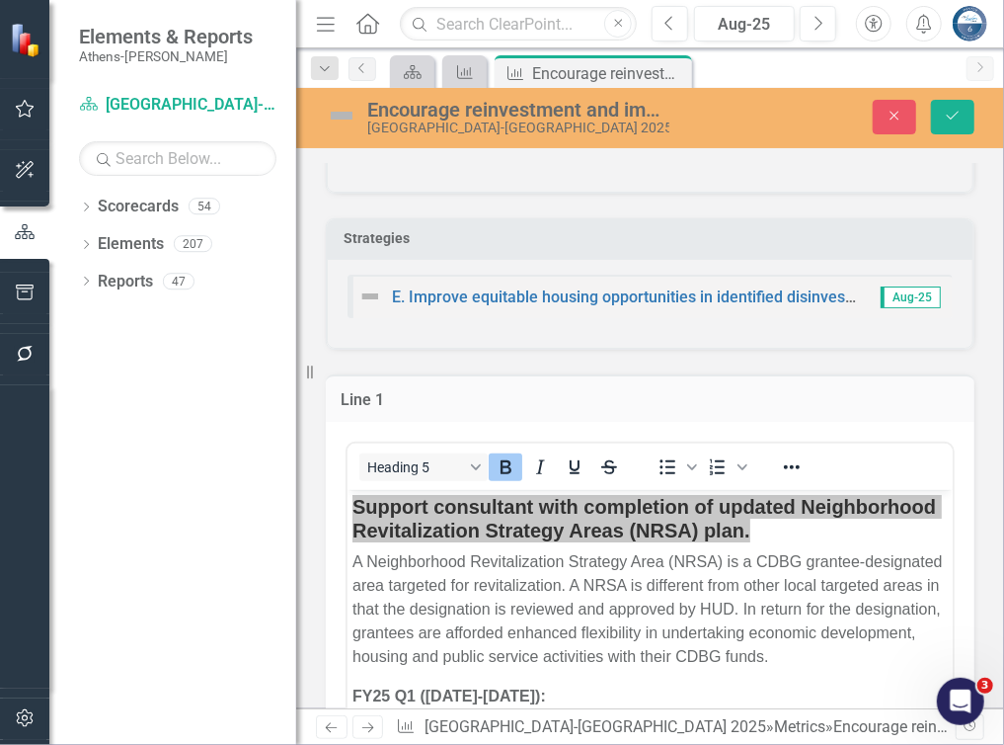
click at [776, 201] on div "Strategies E. Improve equitable housing opportunities in identified disinvested…" at bounding box center [650, 271] width 678 height 155
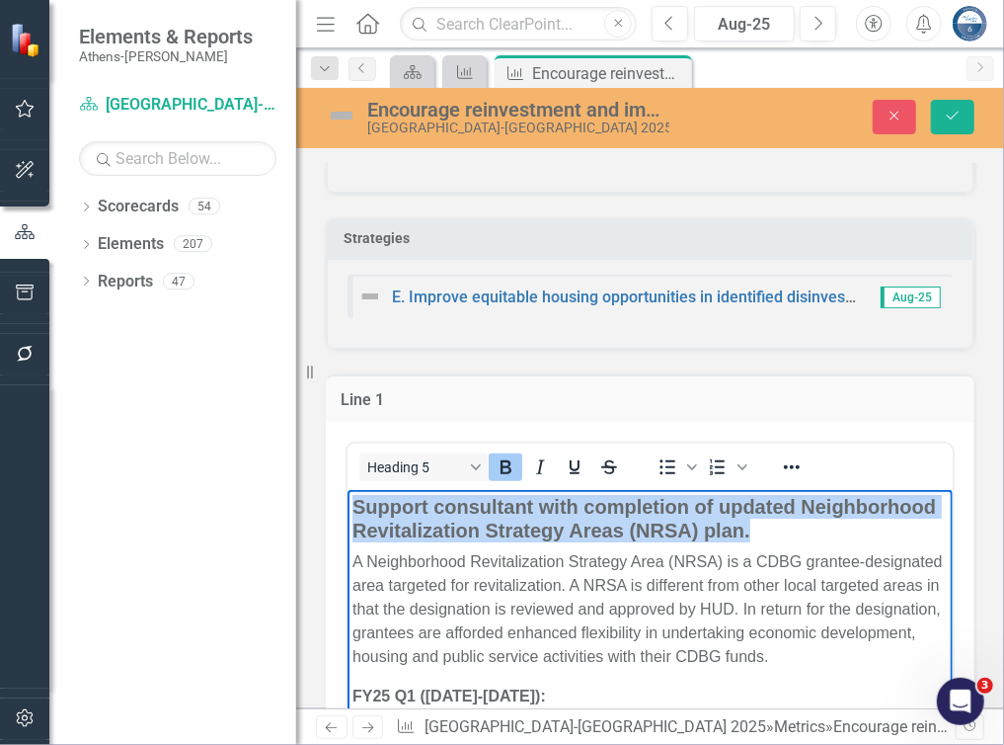
copy strong "Support consultant with completion of updated Neighborhood Revitalization Strat…"
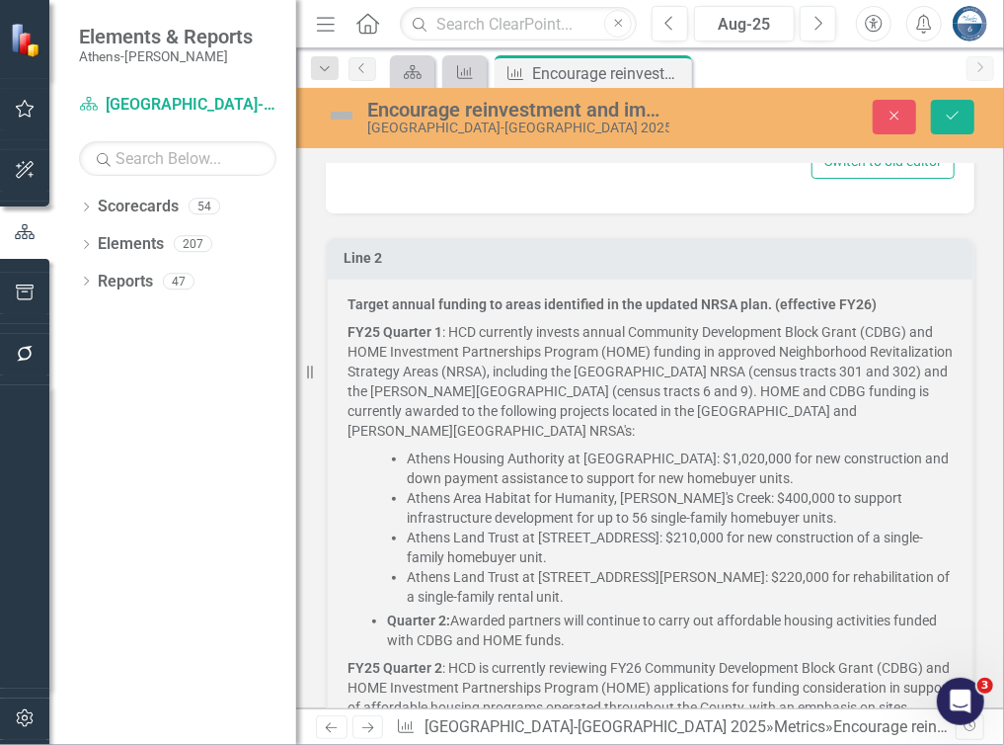
scroll to position [889, 0]
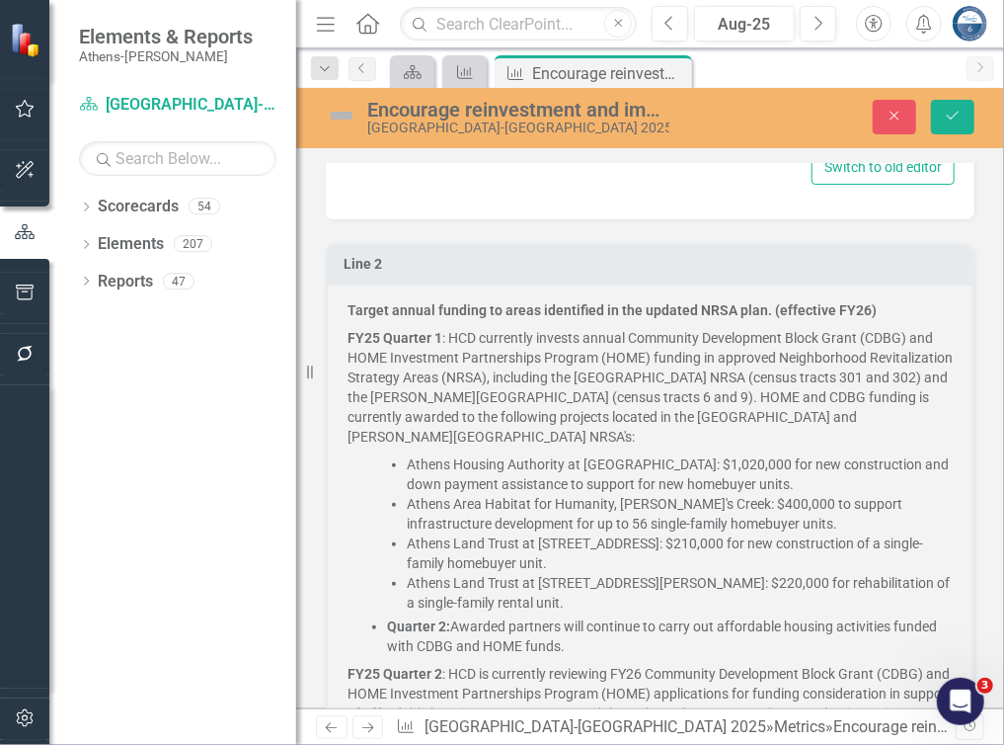
click at [551, 390] on p "FY25 Quarter 1 : HCD currently invests annual Community Development Block Grant…" at bounding box center [650, 387] width 605 height 126
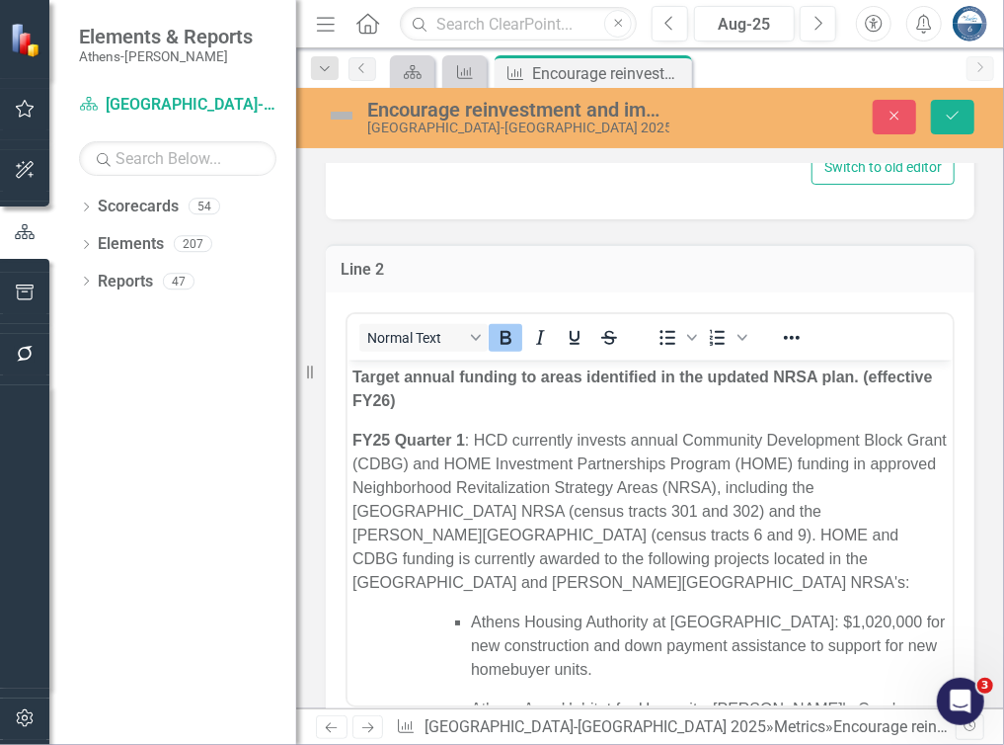
scroll to position [0, 0]
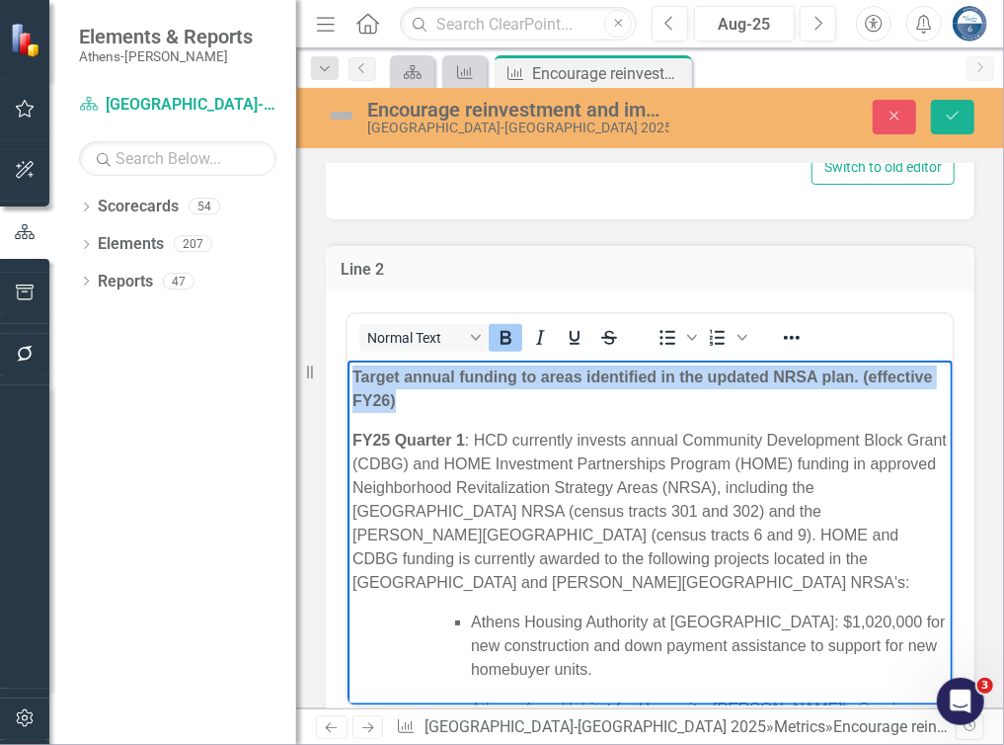
drag, startPoint x: 481, startPoint y: 402, endPoint x: 344, endPoint y: 357, distance: 144.6
copy strong "Target annual funding to areas identified in the updated NRSA plan. (effective …"
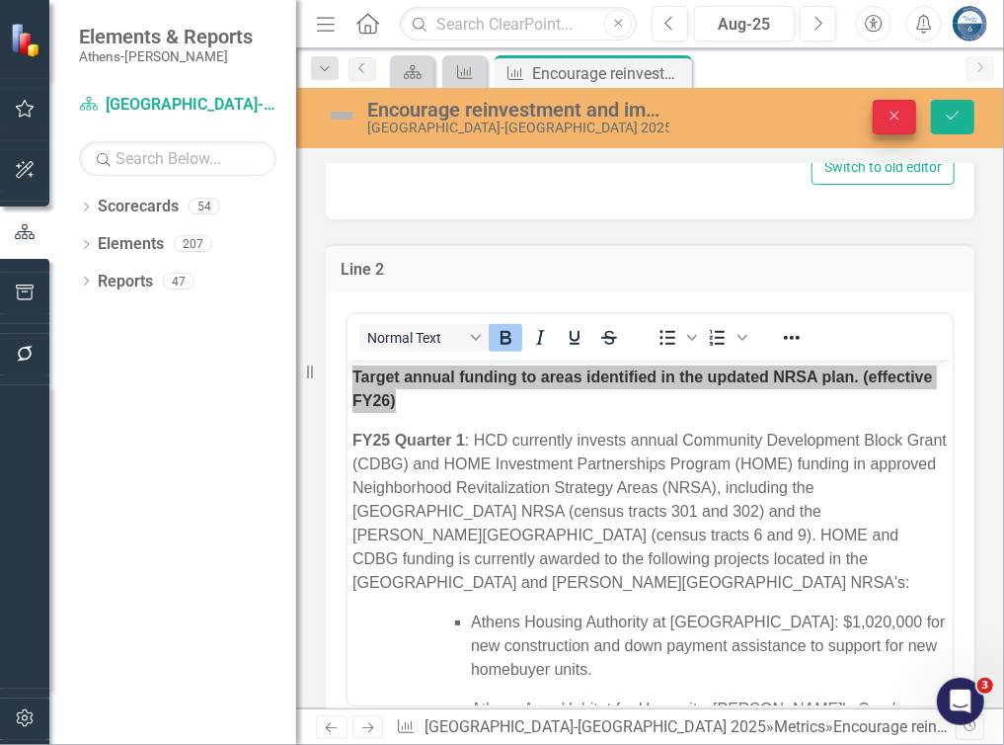
click at [904, 117] on icon "Close" at bounding box center [895, 116] width 18 height 14
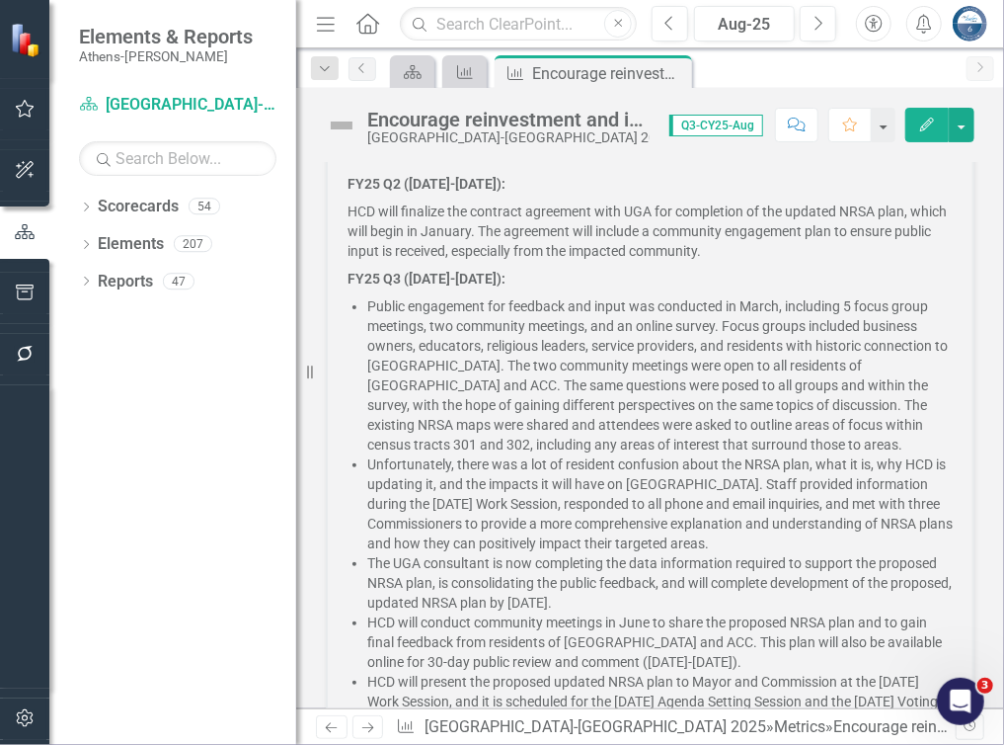
scroll to position [880, 0]
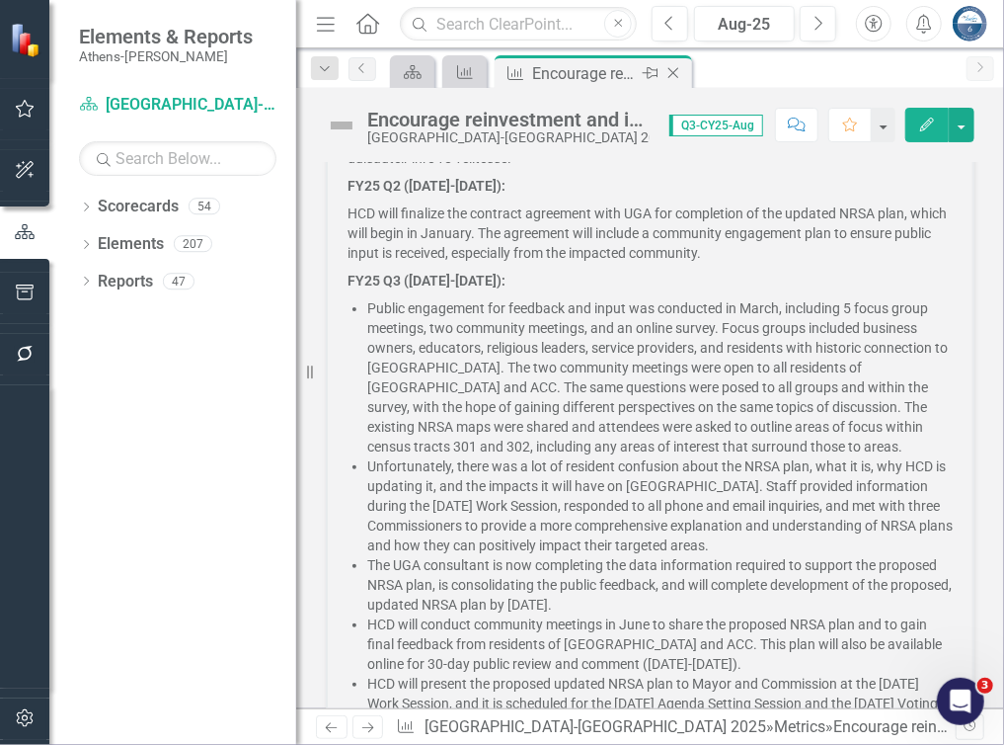
click at [674, 70] on icon "Close" at bounding box center [674, 73] width 20 height 16
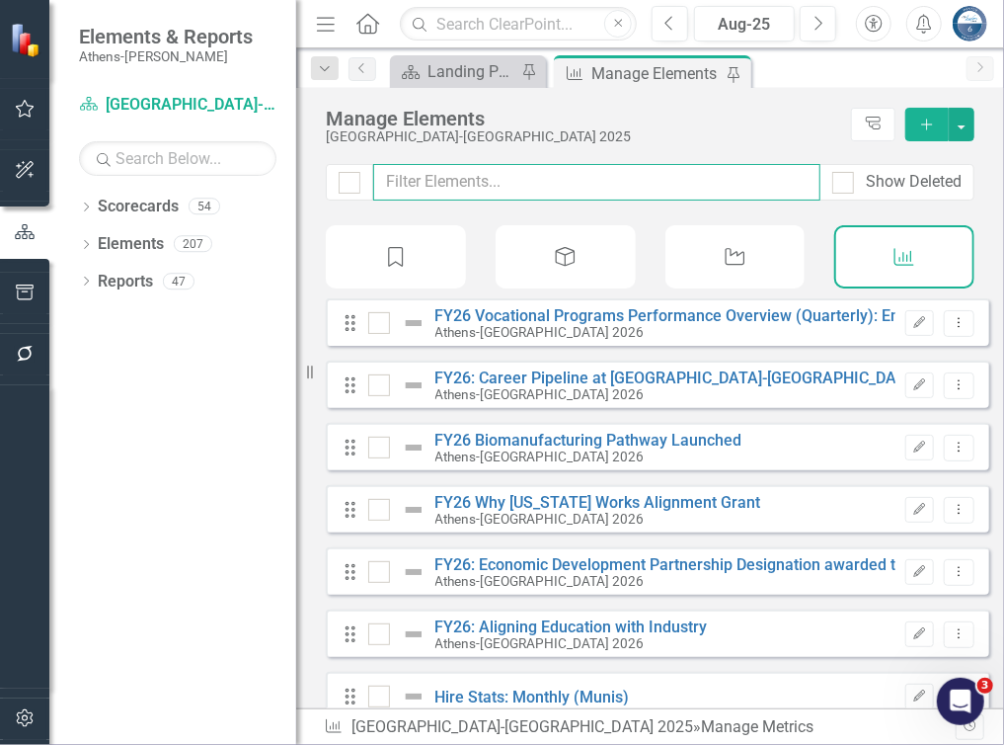
click at [419, 178] on input "text" at bounding box center [596, 182] width 447 height 37
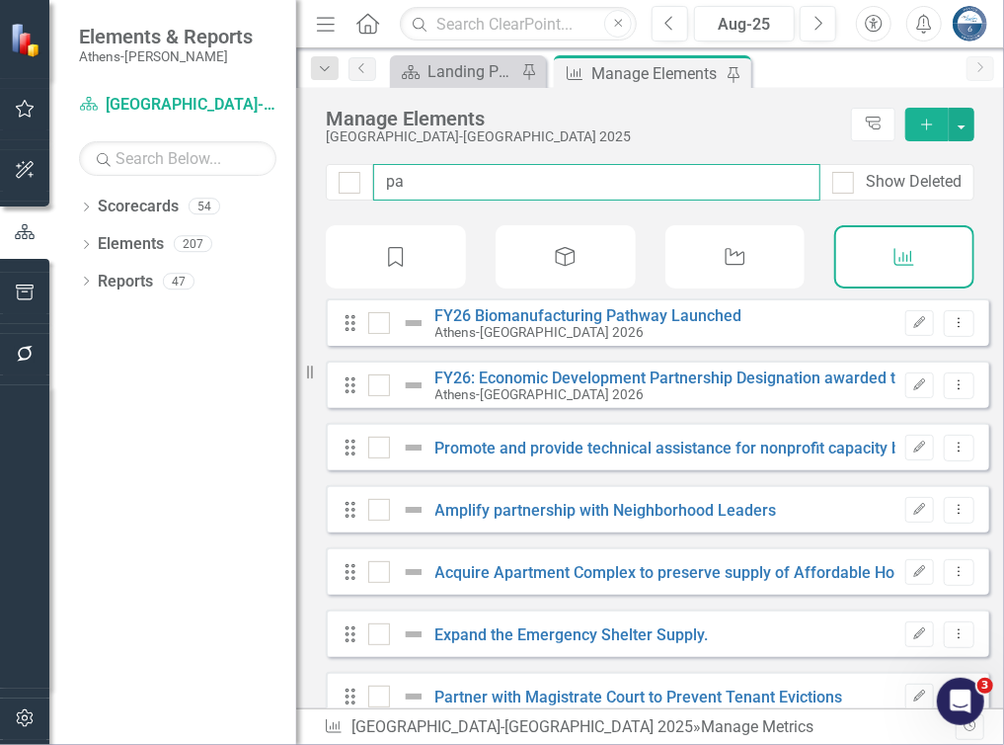
type input "par"
checkbox input "false"
type input "part"
checkbox input "false"
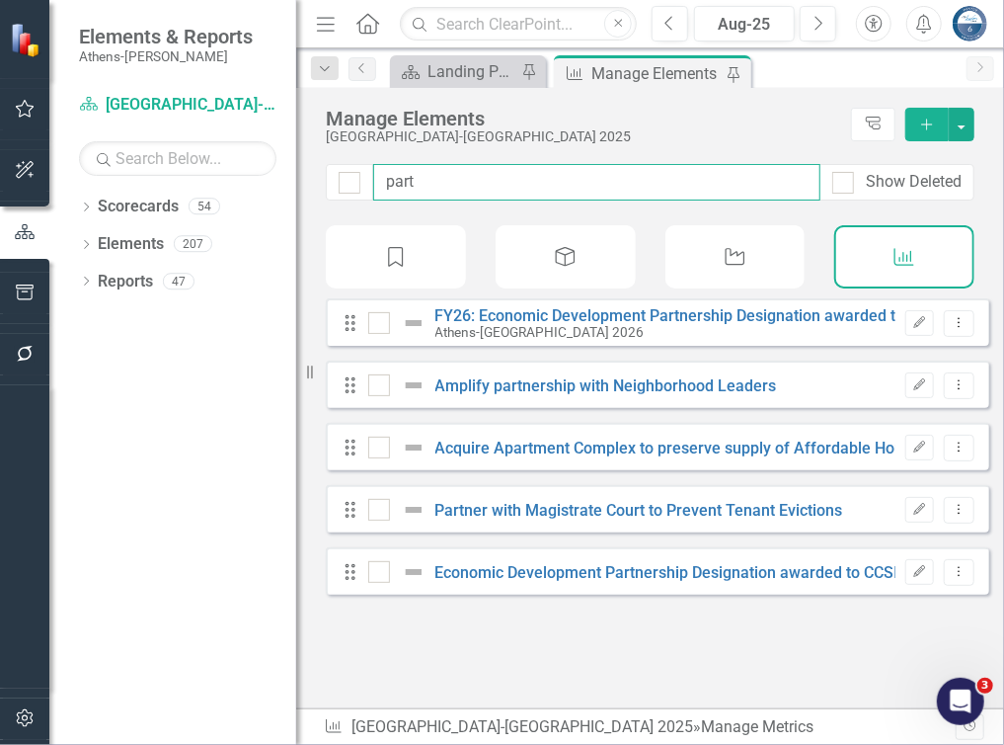
type input "partn"
checkbox input "false"
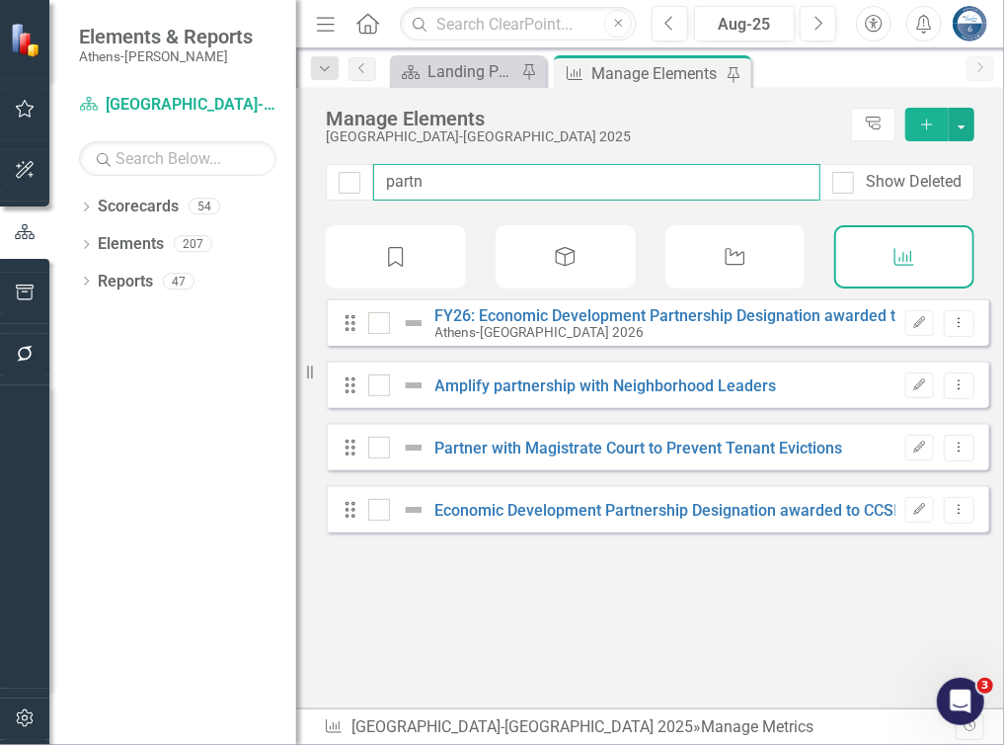
type input "partne"
checkbox input "false"
type input "partner"
checkbox input "false"
type input "partner"
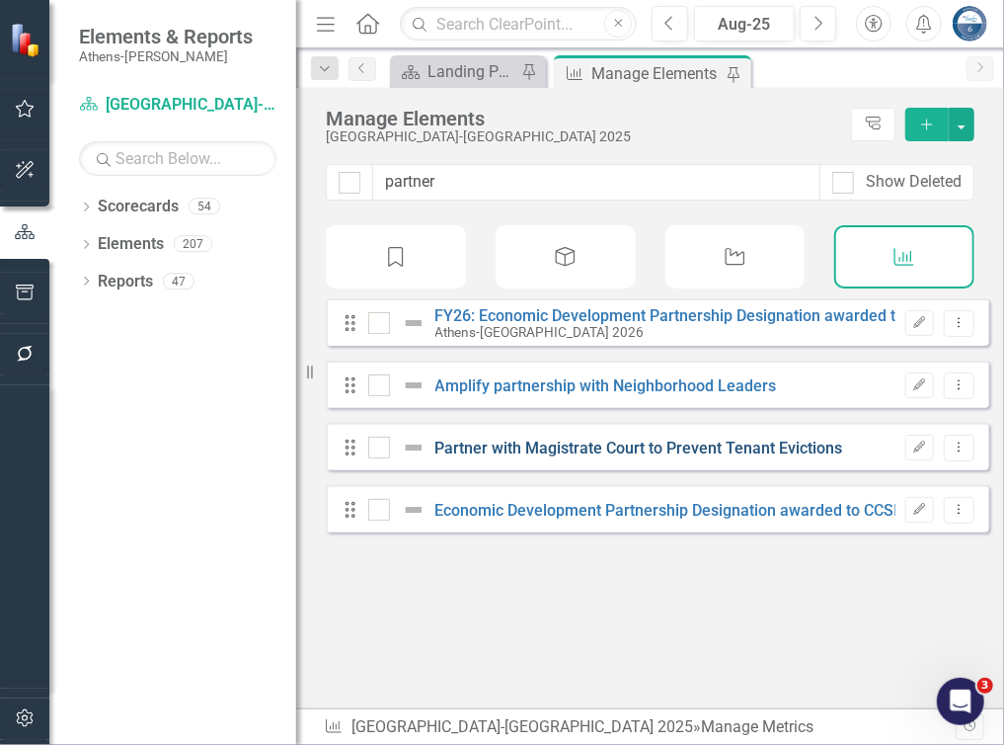
click at [517, 457] on link "Partner with Magistrate Court to Prevent Tenant Evictions" at bounding box center [640, 447] width 408 height 19
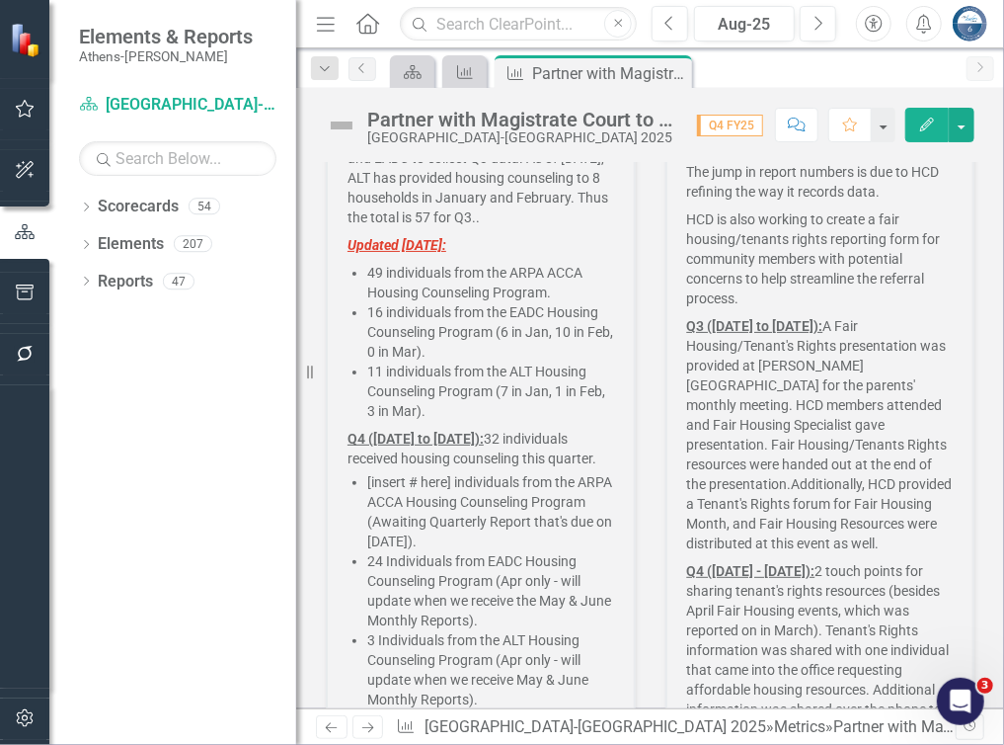
scroll to position [1551, 0]
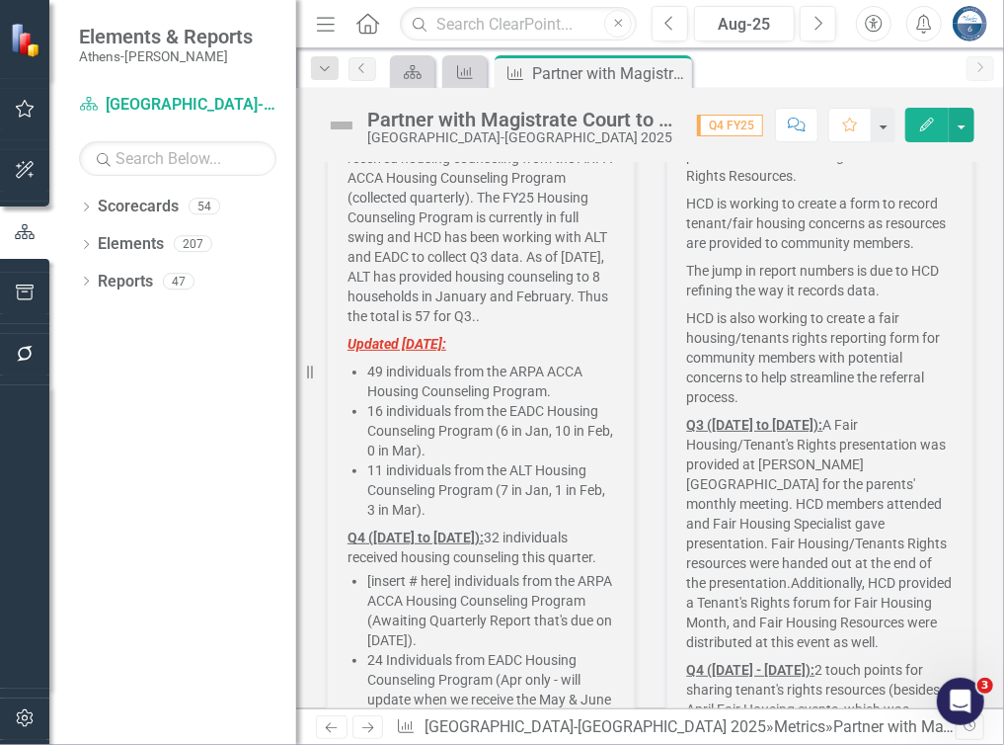
click at [427, 281] on p "Q3 (January 2025 to March 2025): 49 individuals received housing counseling fro…" at bounding box center [481, 226] width 267 height 205
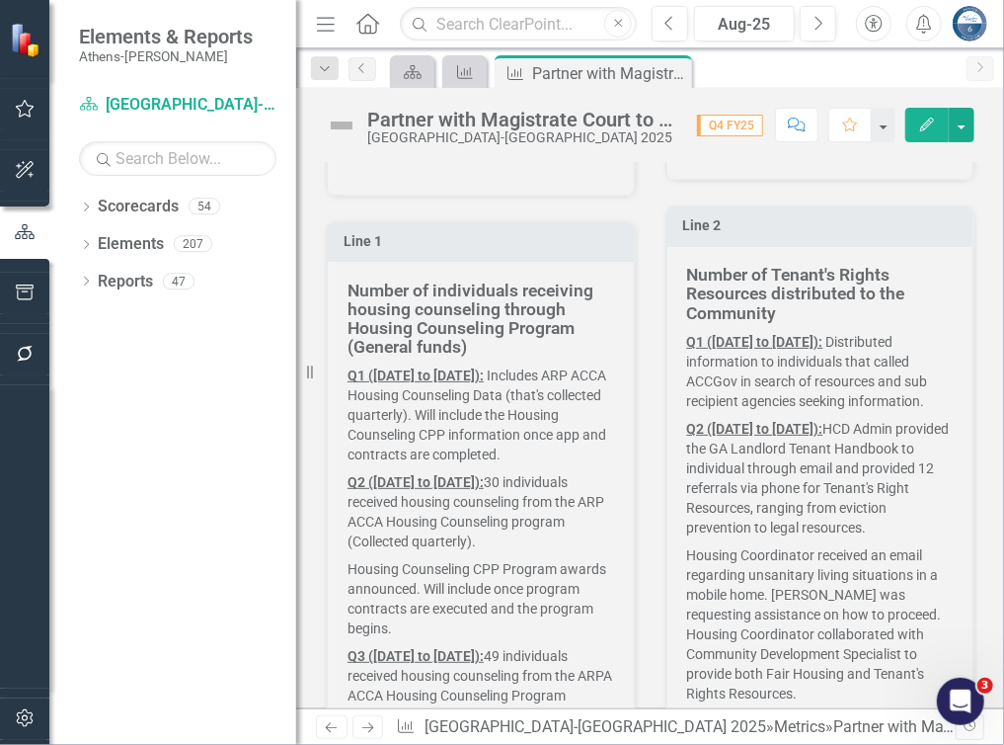
scroll to position [959, 0]
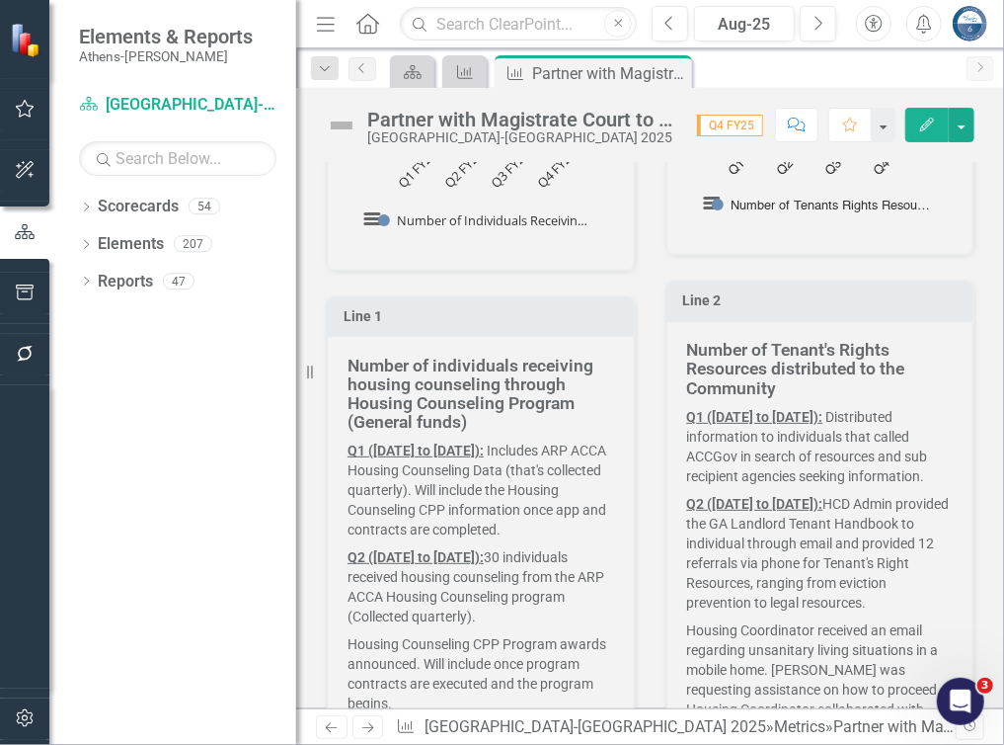
click at [450, 380] on strong "Number of individuals receiving housing counseling through Housing Counseling P…" at bounding box center [471, 394] width 246 height 77
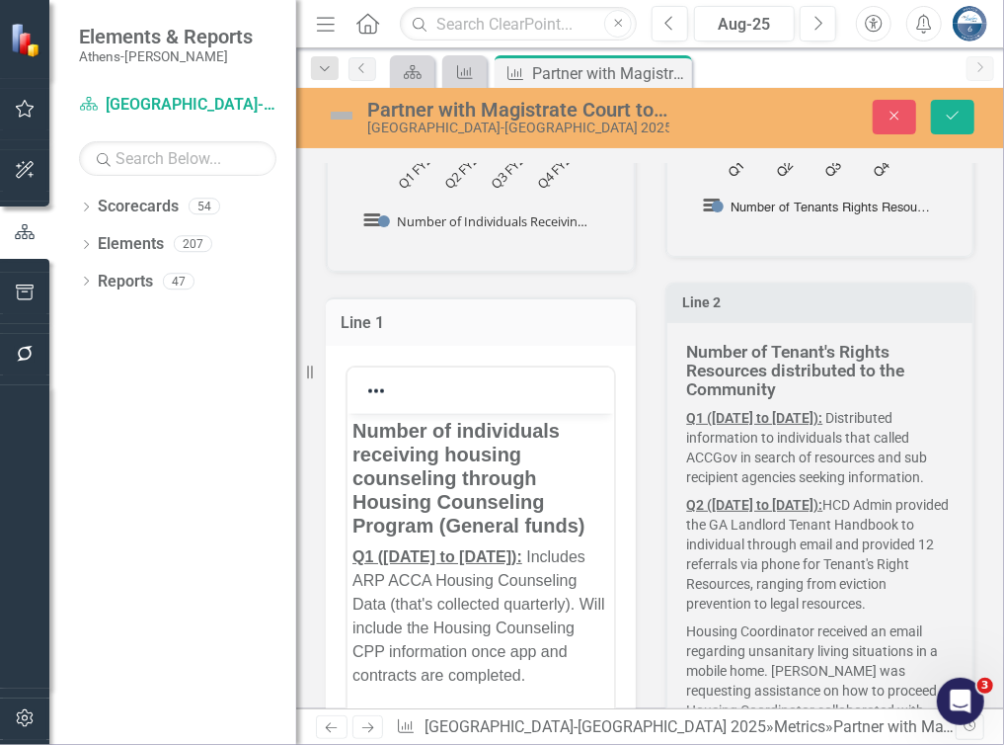
scroll to position [0, 0]
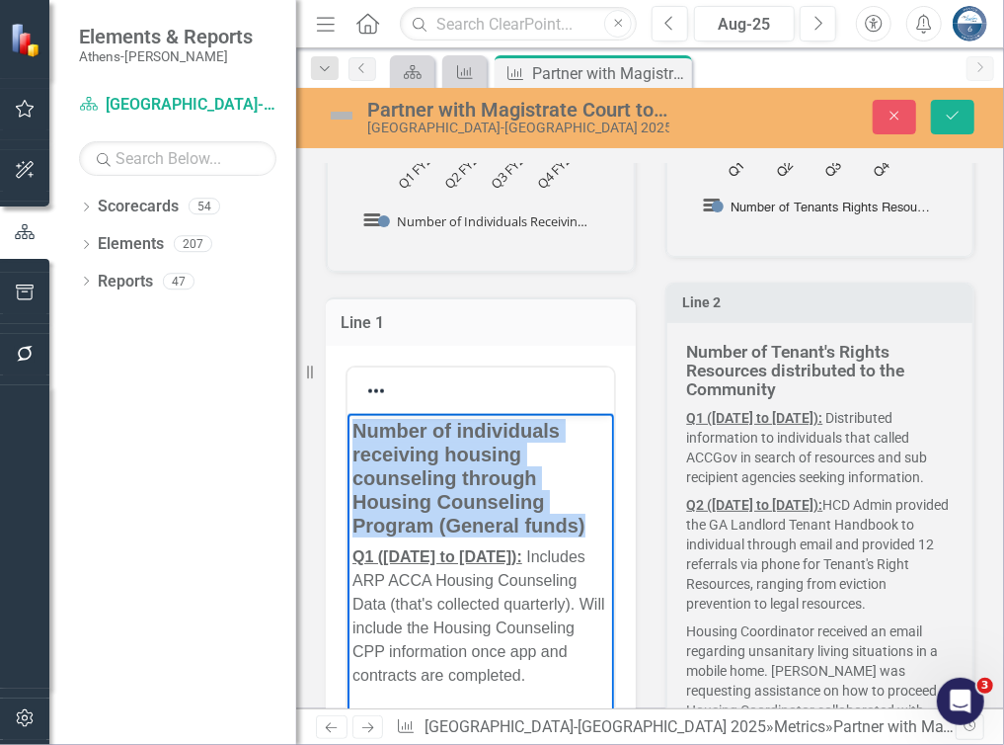
drag, startPoint x: 587, startPoint y: 523, endPoint x: 345, endPoint y: 413, distance: 266.0
copy strong "Number of individuals receiving housing counseling through Housing Counseling P…"
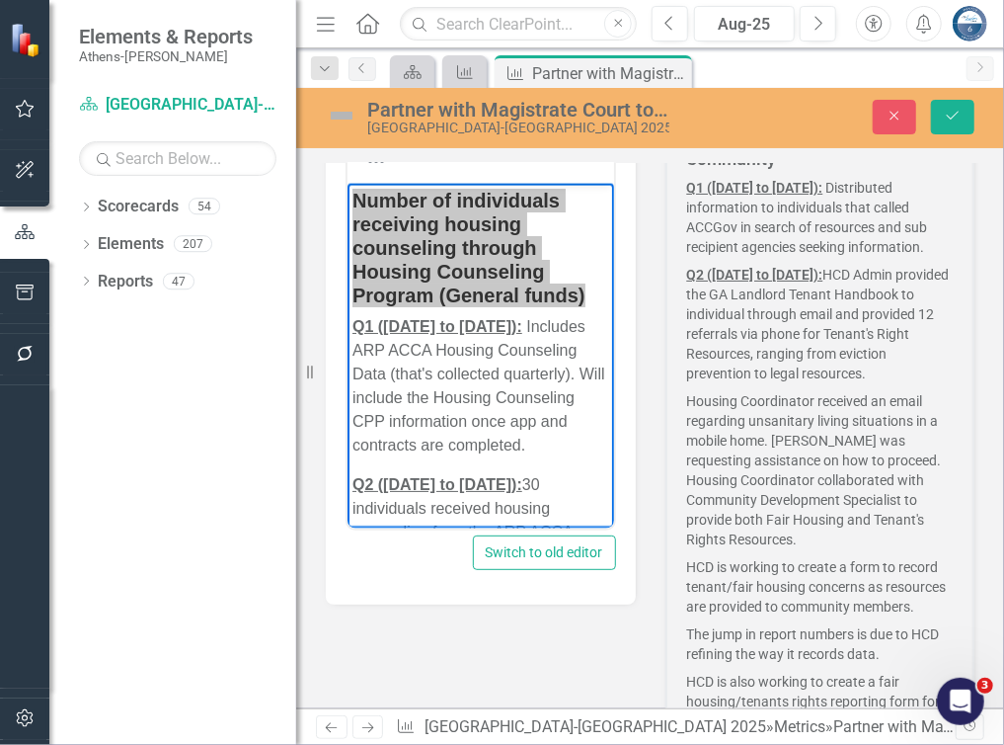
scroll to position [1180, 0]
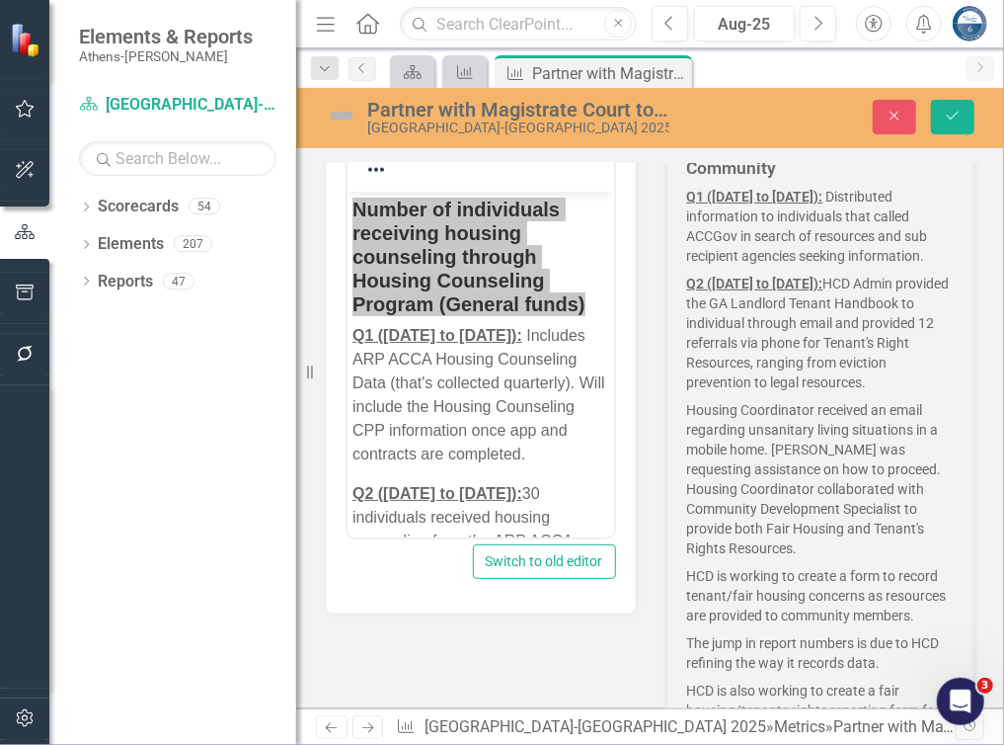
click at [836, 262] on p "Q1 (July 2024 to September 2024): Distributed information to individuals that c…" at bounding box center [820, 228] width 267 height 83
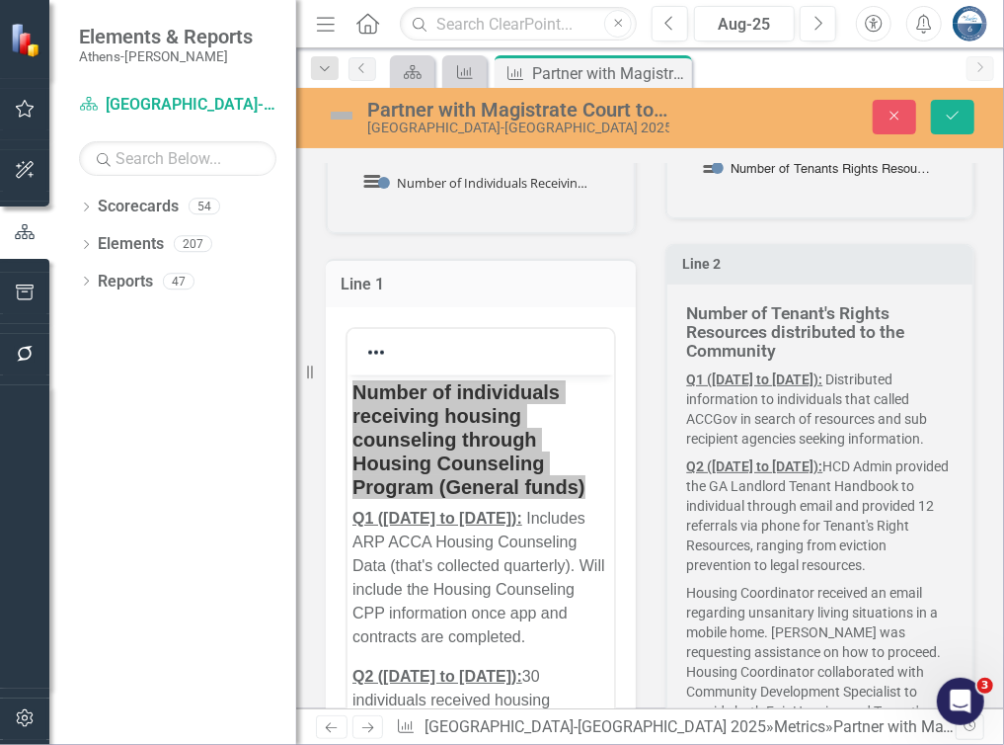
scroll to position [983, 0]
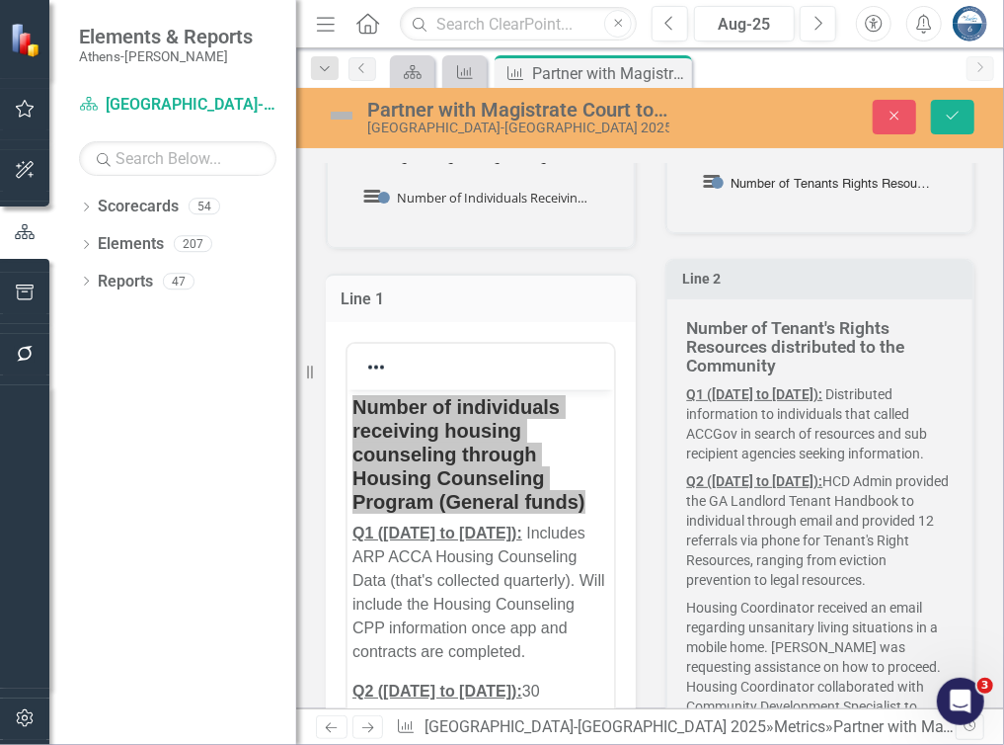
click at [779, 359] on h5 "Number of Tenant's Rights Resources distributed to the Community" at bounding box center [820, 347] width 267 height 57
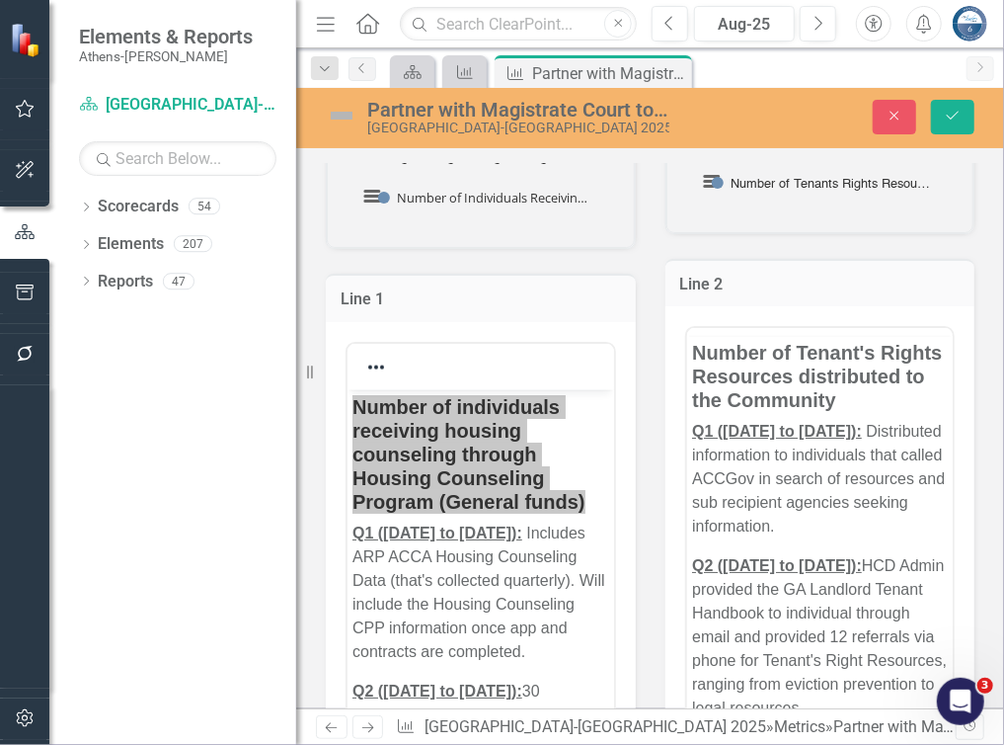
scroll to position [0, 0]
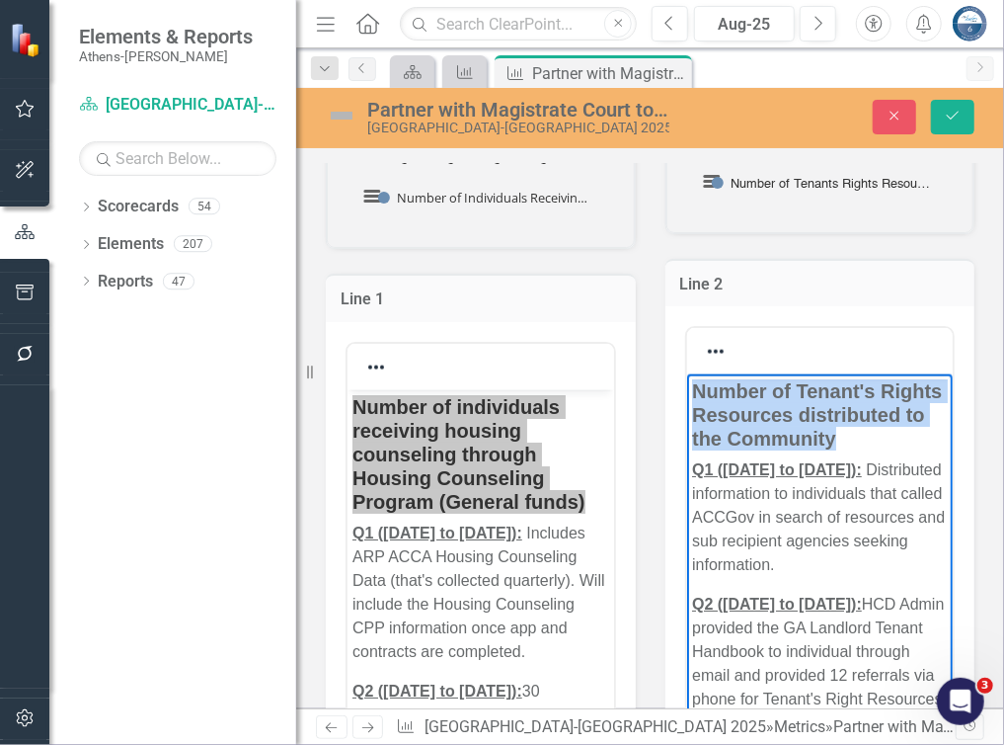
drag, startPoint x: 817, startPoint y: 461, endPoint x: 688, endPoint y: 394, distance: 144.9
copy strong "Number of Tenant's Rights Resources distributed to the Community"
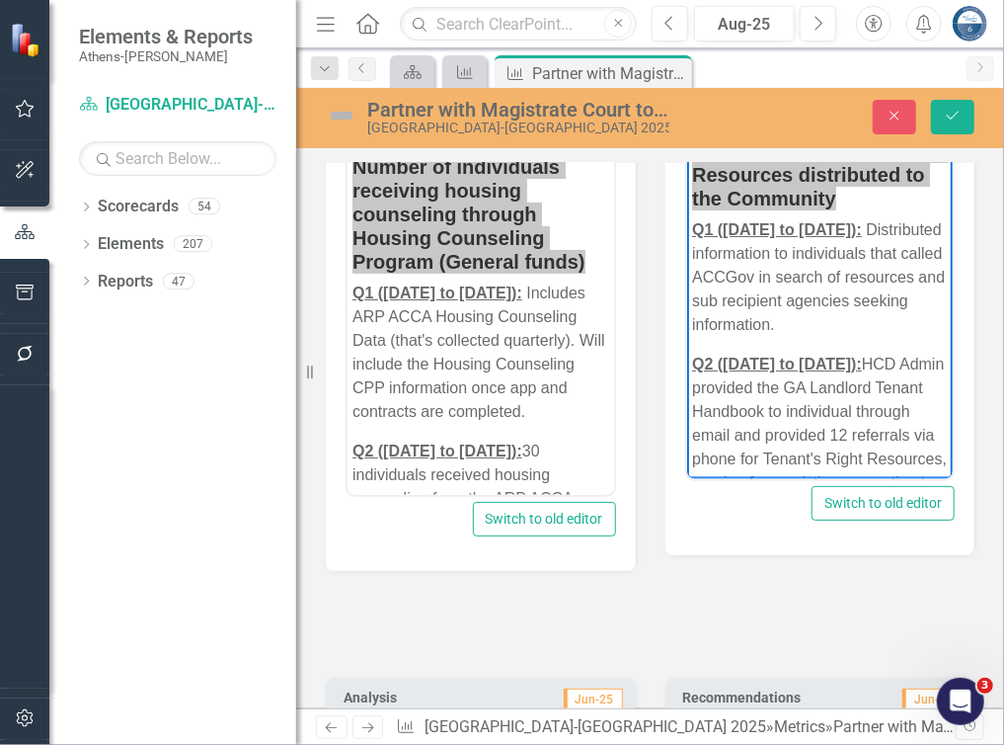
scroll to position [1215, 0]
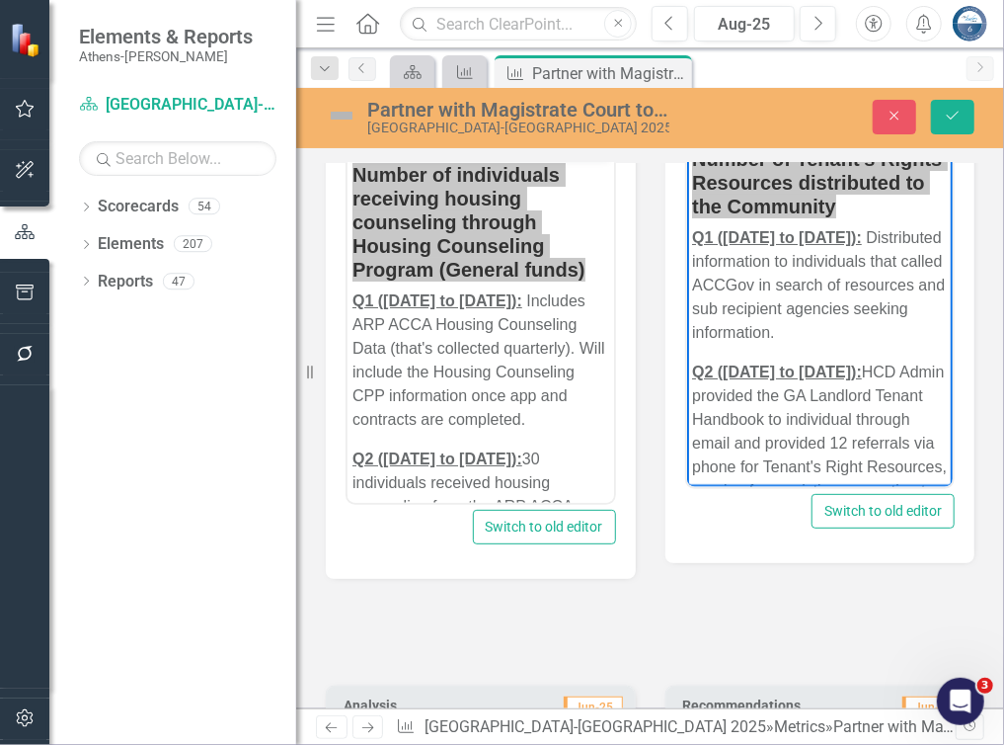
drag, startPoint x: 656, startPoint y: 584, endPoint x: 661, endPoint y: 572, distance: 12.8
click at [656, 583] on div at bounding box center [650, 620] width 678 height 82
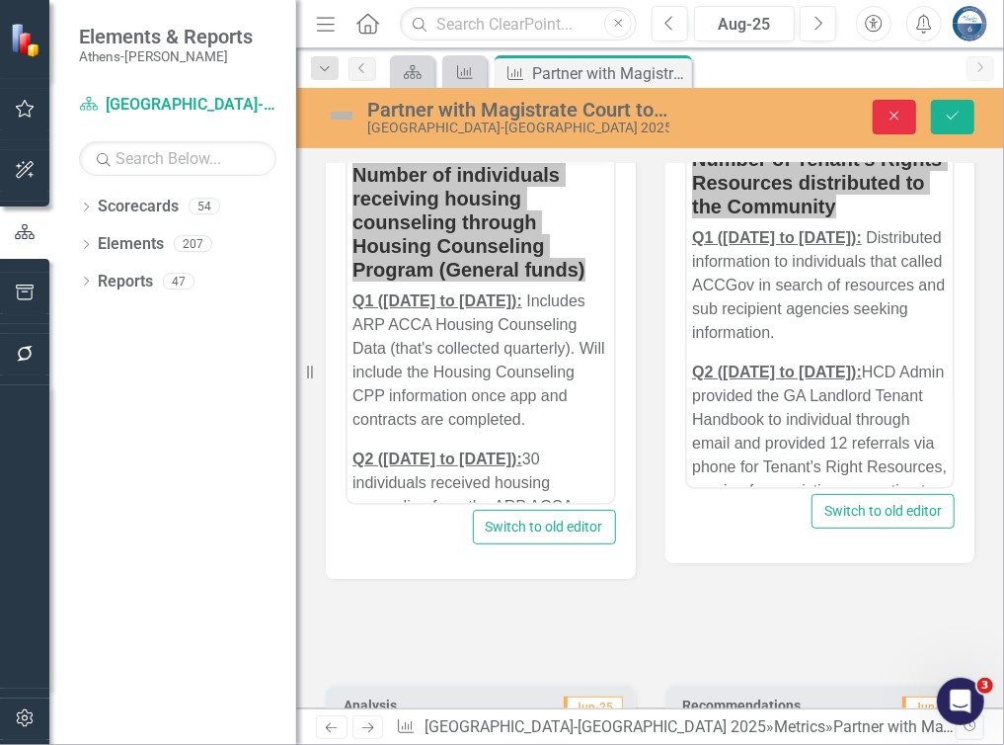
click at [895, 117] on icon "button" at bounding box center [895, 116] width 9 height 9
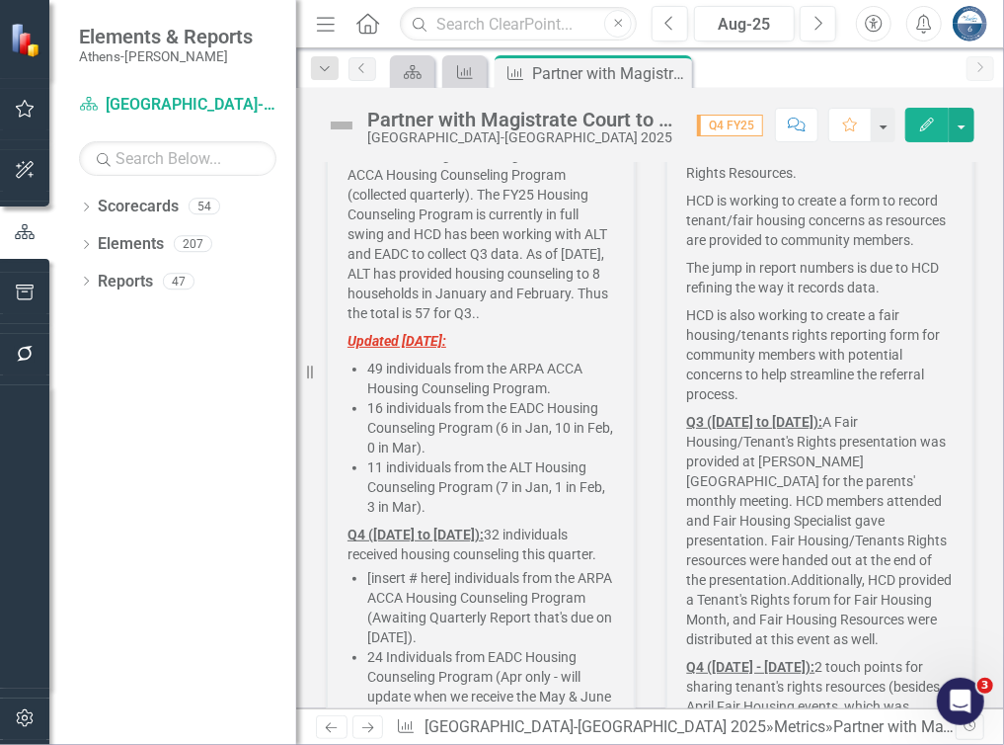
scroll to position [1377, 0]
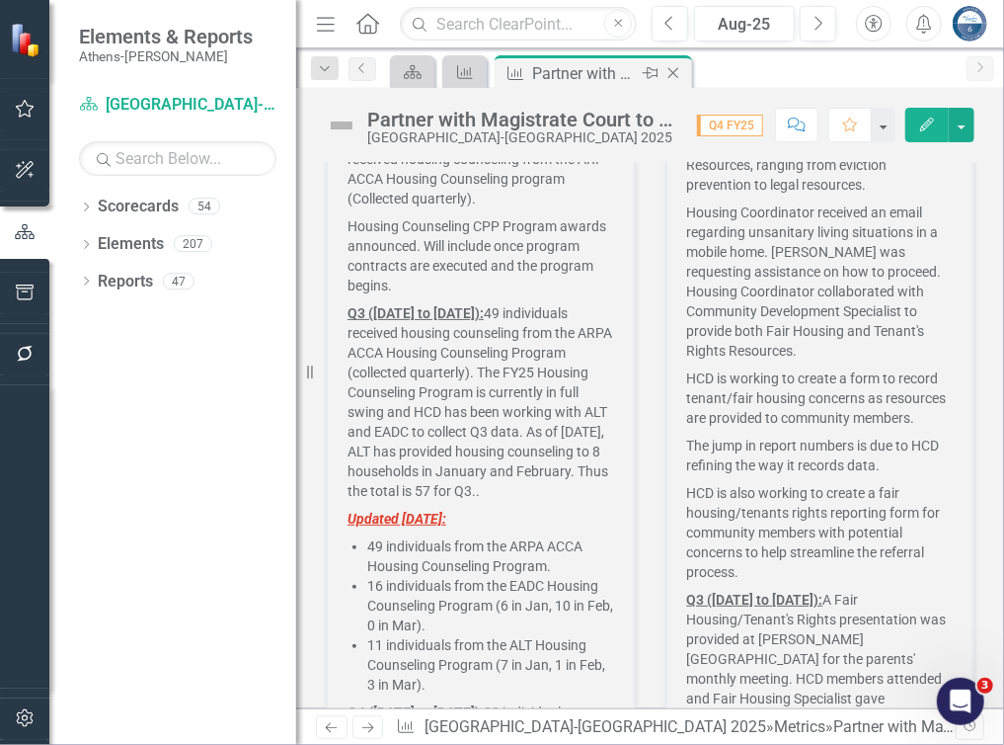
click at [674, 68] on icon "Close" at bounding box center [674, 73] width 20 height 16
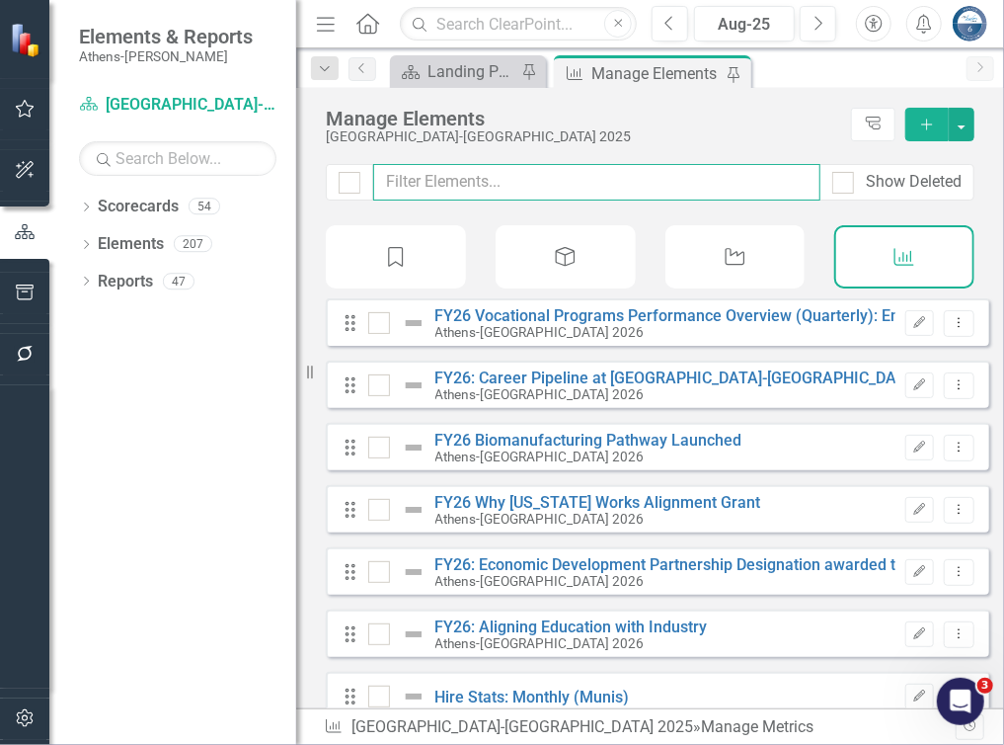
click at [460, 177] on input "text" at bounding box center [596, 182] width 447 height 37
type input "b"
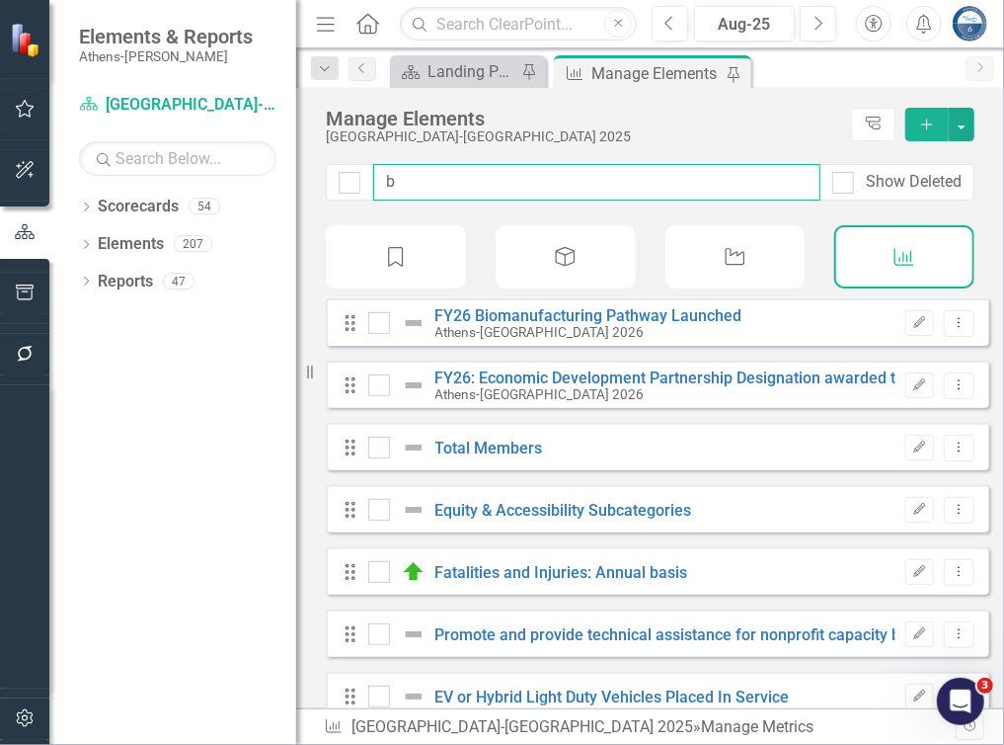
checkbox input "false"
type input "be"
checkbox input "false"
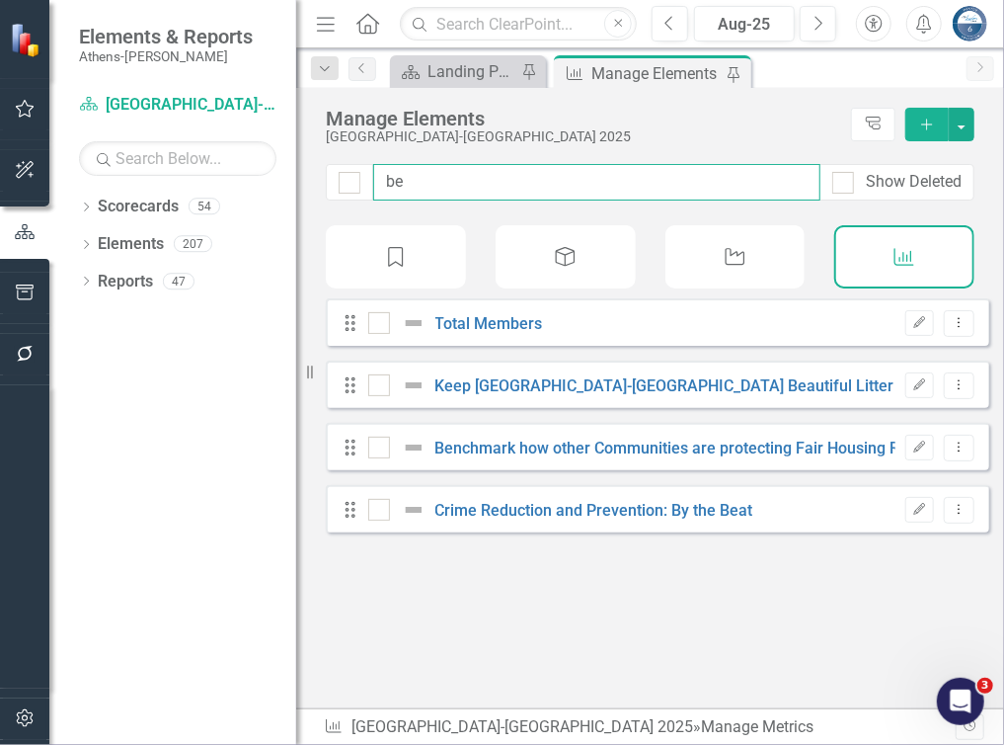
type input "ben"
checkbox input "false"
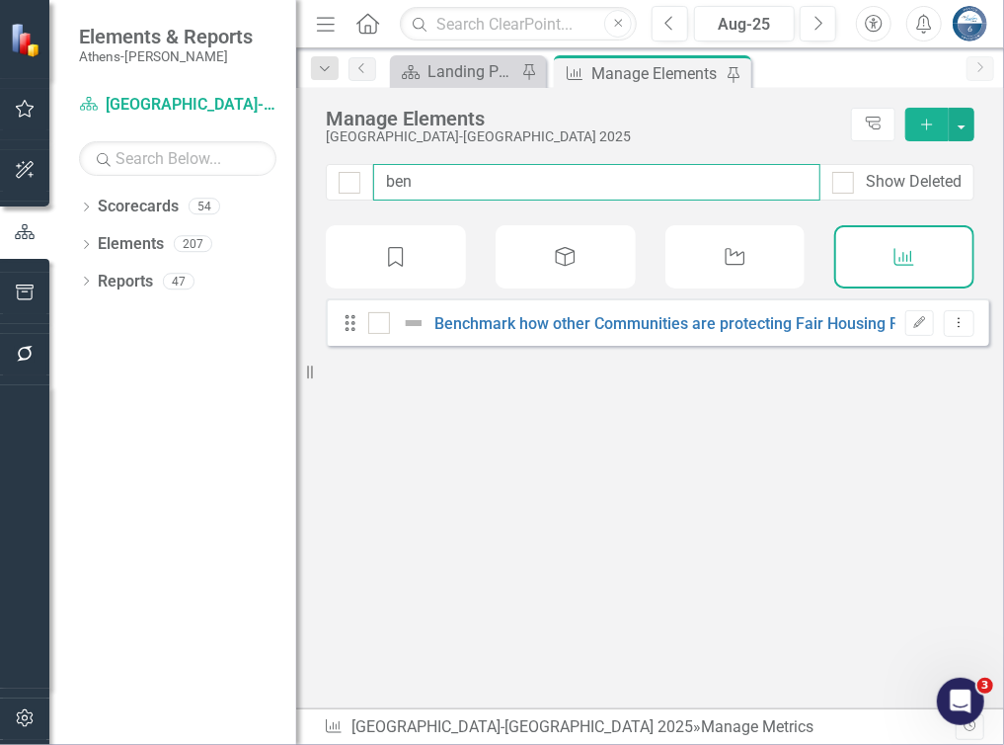
type input "benc"
checkbox input "false"
type input "bench"
checkbox input "false"
type input "bench"
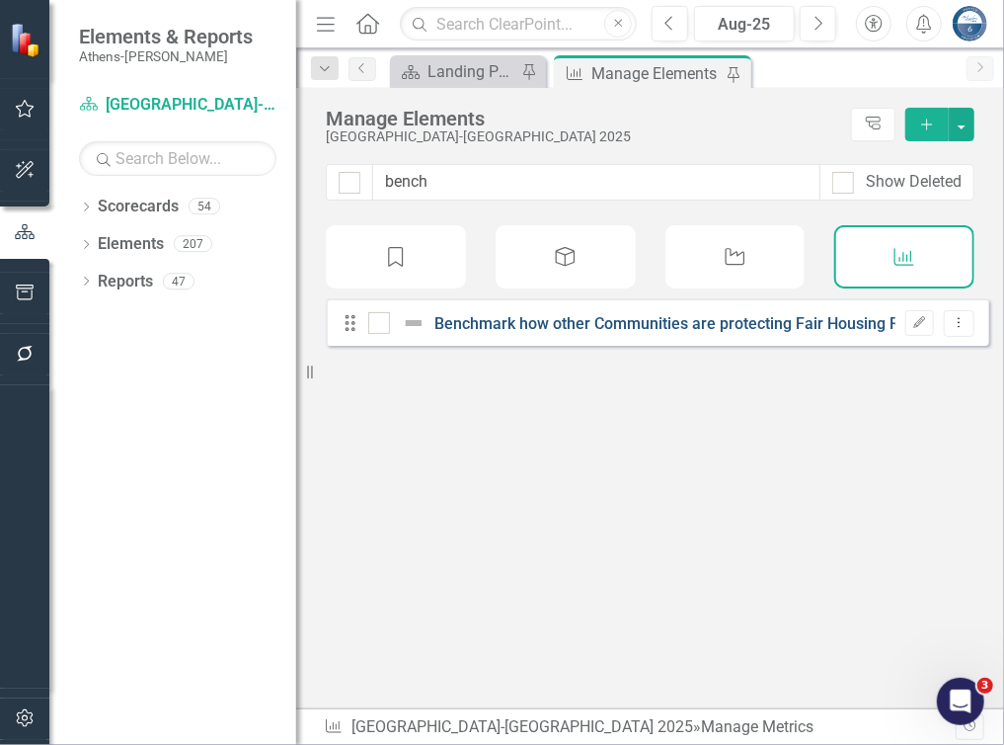
click at [485, 333] on link "Benchmark how other Communities are protecting Fair Housing Rights" at bounding box center [686, 323] width 500 height 19
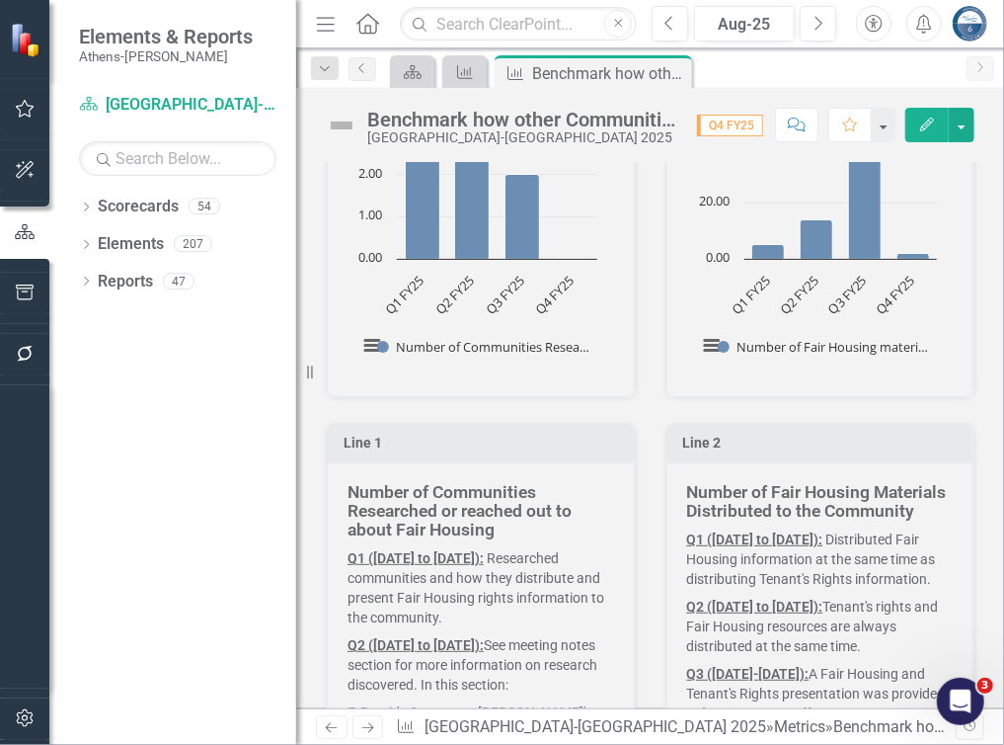
scroll to position [593, 0]
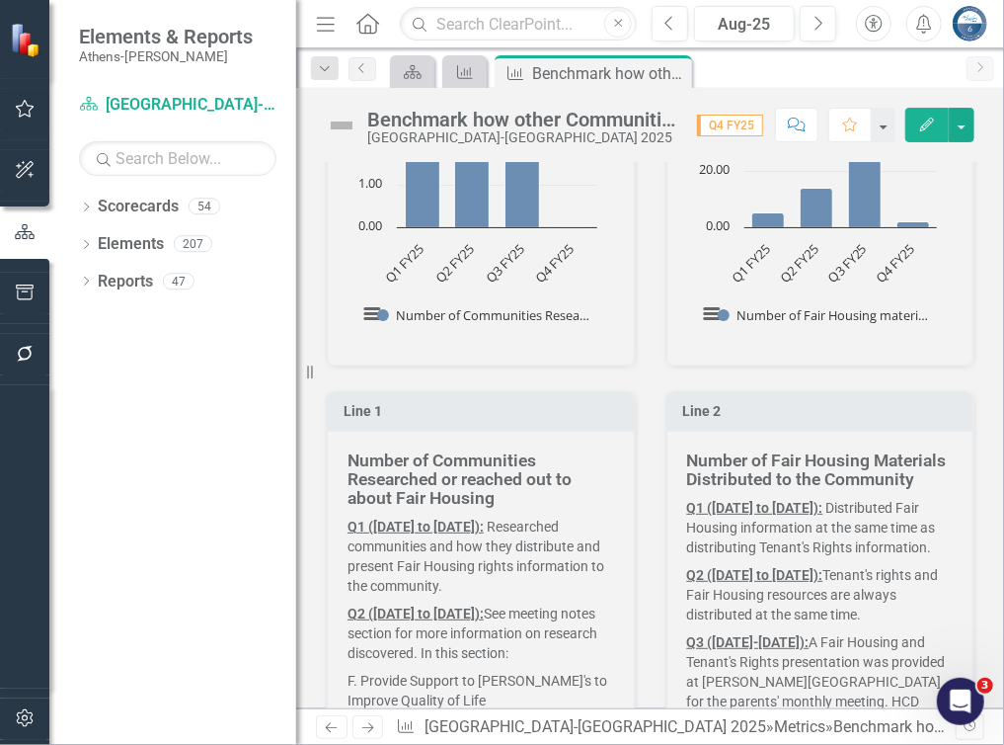
click at [433, 493] on strong "Number of Communities Researched or reached out to about Fair Housing" at bounding box center [460, 479] width 224 height 58
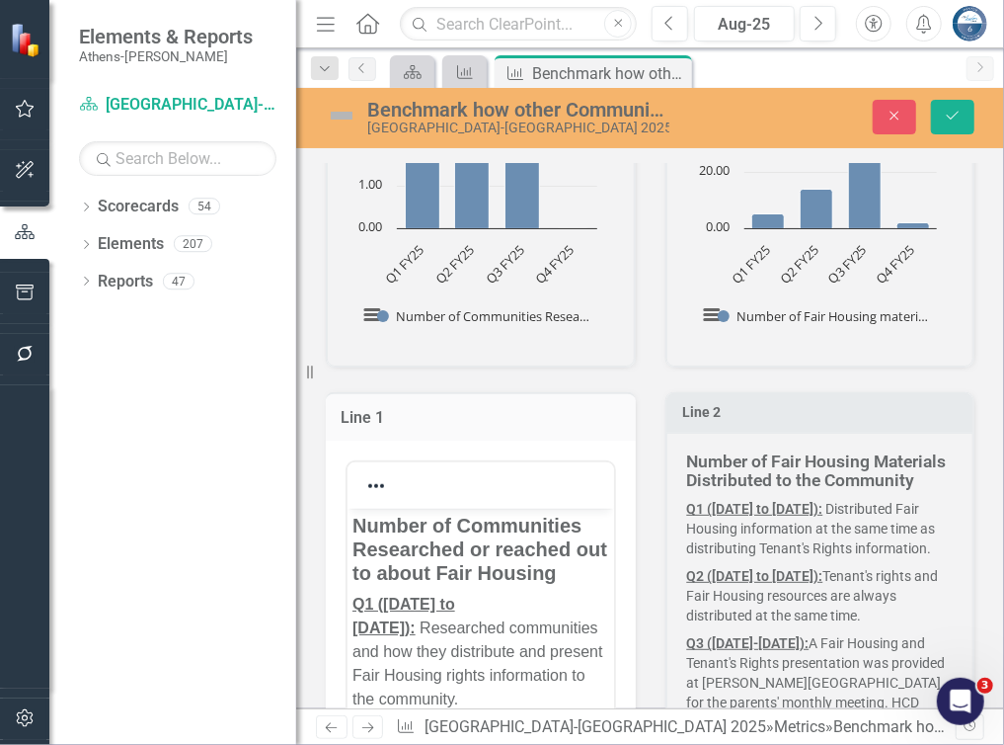
scroll to position [0, 0]
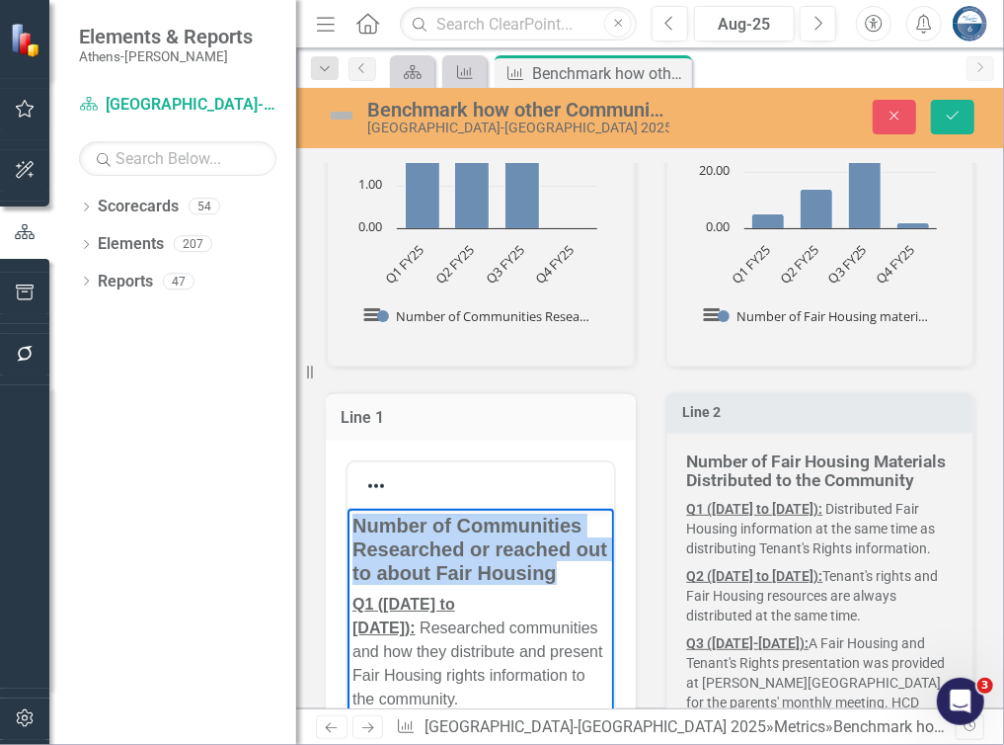
drag, startPoint x: 454, startPoint y: 595, endPoint x: 335, endPoint y: 513, distance: 144.9
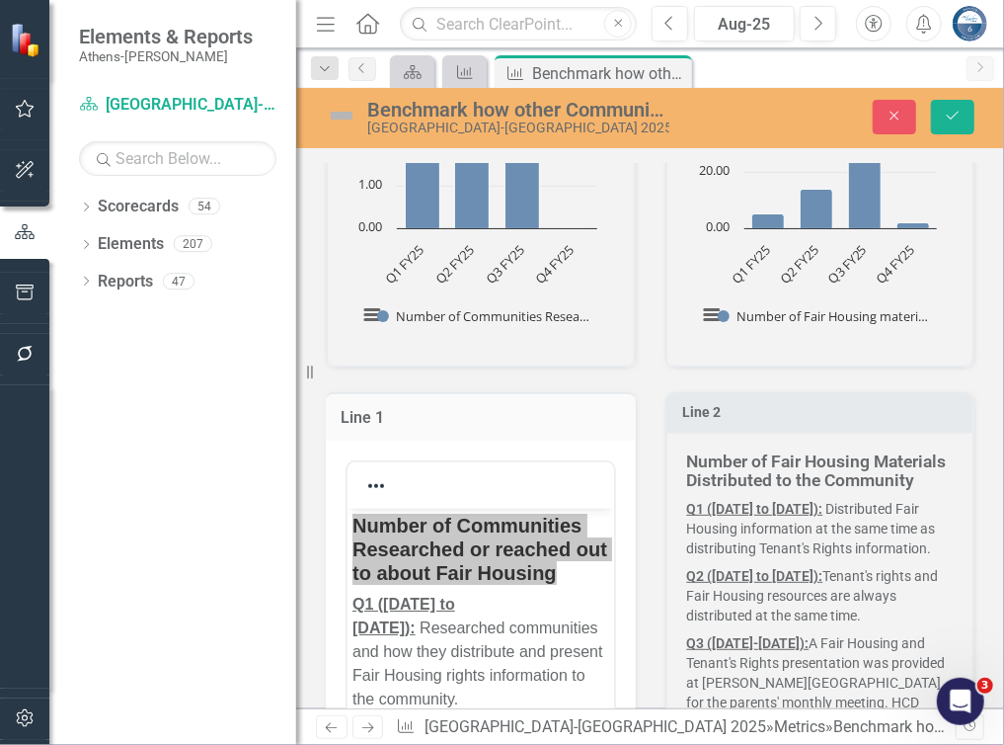
click at [754, 483] on strong "Number of Fair Housing Materials Distributed to the Community" at bounding box center [817, 470] width 260 height 39
click at [755, 483] on strong "Number of Fair Housing Materials Distributed to the Community" at bounding box center [817, 470] width 260 height 39
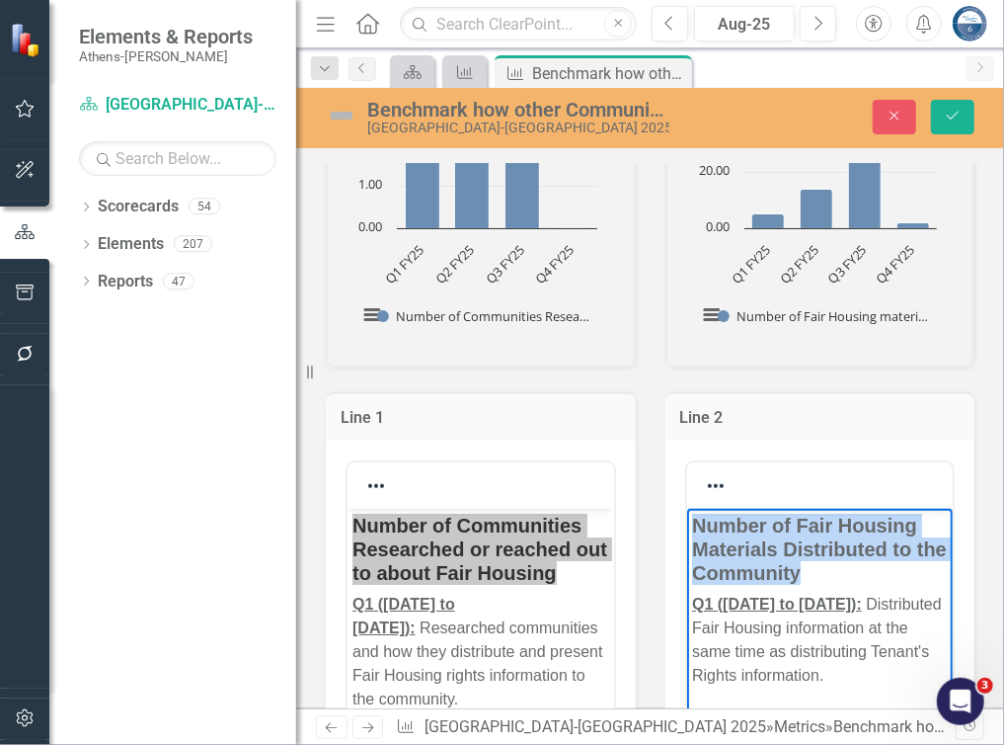
drag, startPoint x: 841, startPoint y: 574, endPoint x: 691, endPoint y: 517, distance: 160.7
drag, startPoint x: 727, startPoint y: 536, endPoint x: 728, endPoint y: 559, distance: 22.7
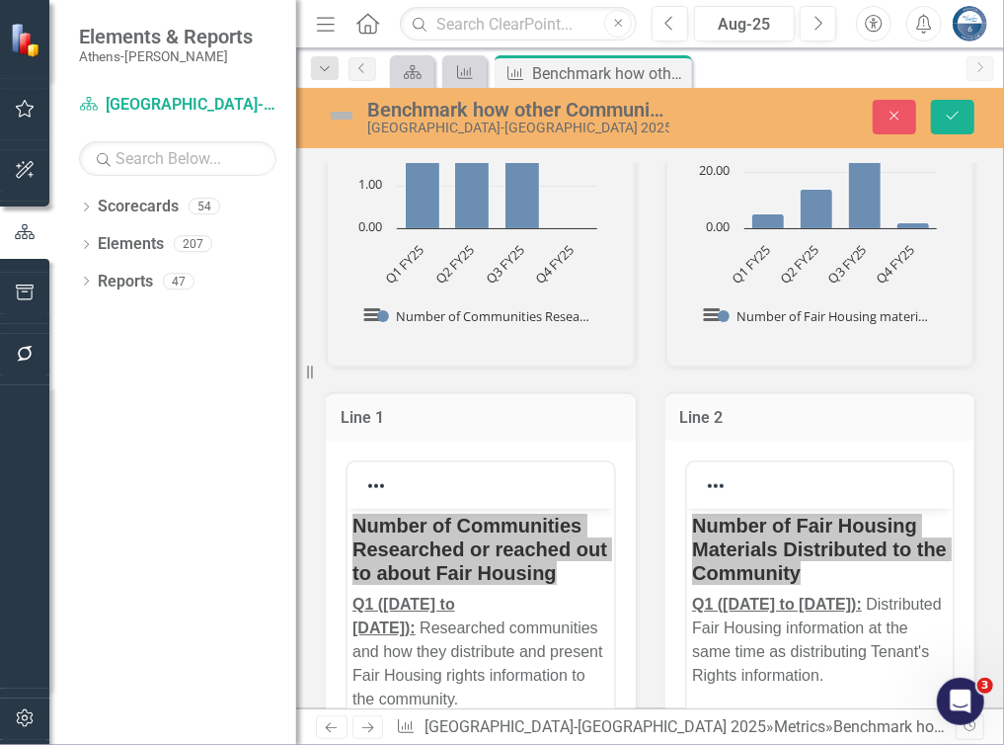
click at [812, 380] on div "Line 2 Switch to old editor" at bounding box center [821, 648] width 340 height 562
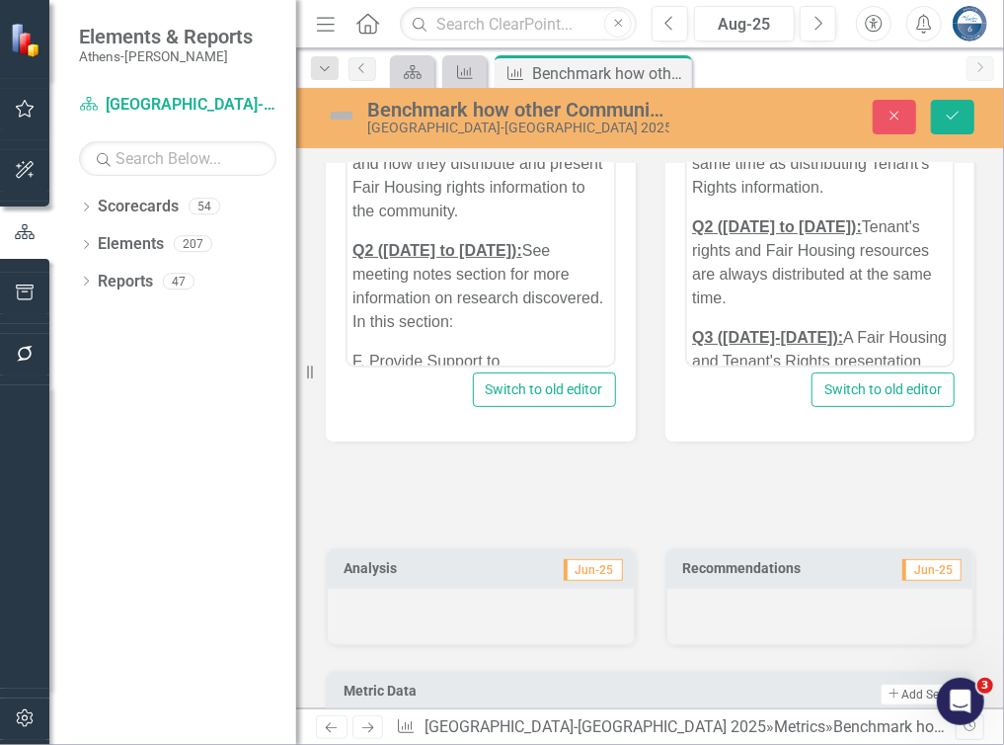
scroll to position [844, 0]
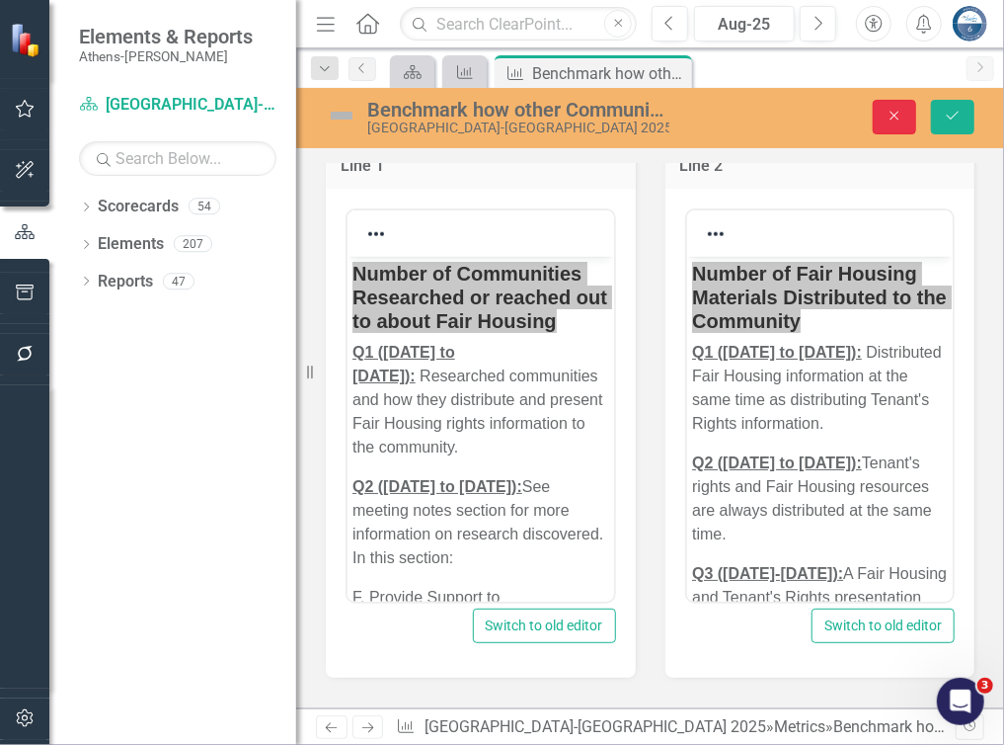
click at [901, 110] on icon "Close" at bounding box center [895, 116] width 18 height 14
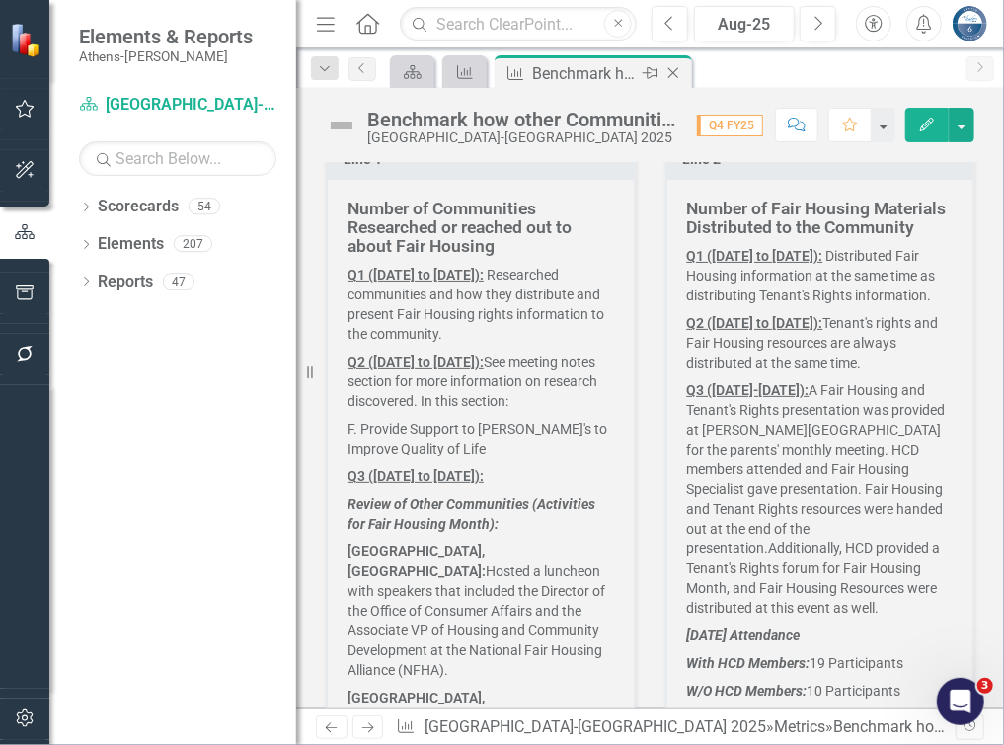
click at [670, 70] on icon "Close" at bounding box center [674, 73] width 20 height 16
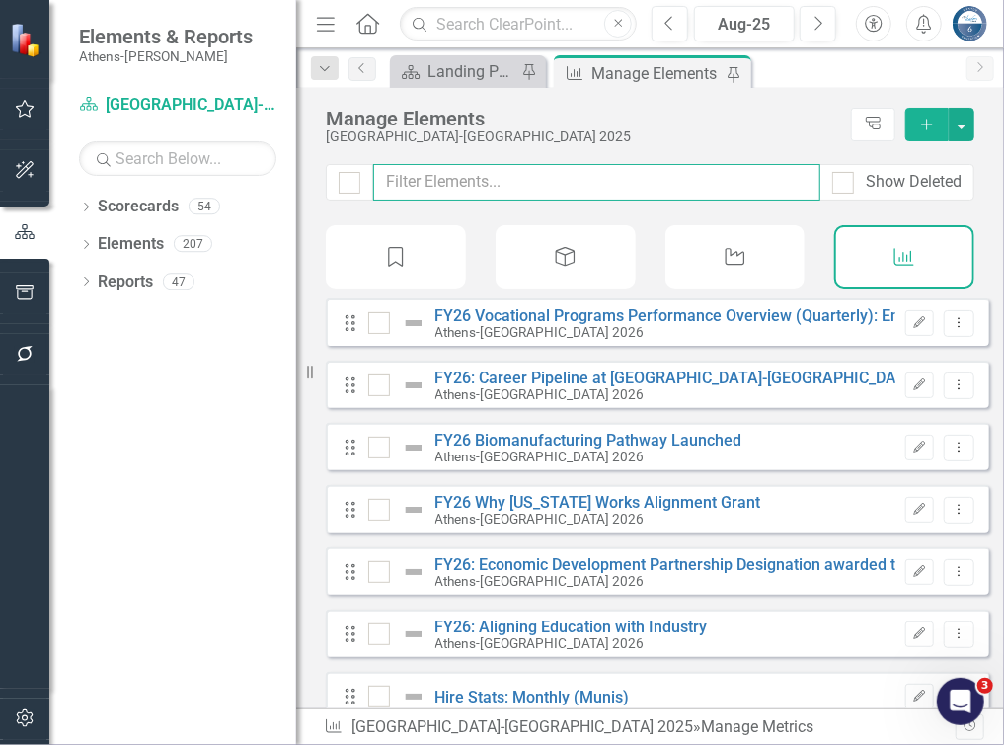
click at [407, 188] on input "text" at bounding box center [596, 182] width 447 height 37
type input "e"
checkbox input "false"
type input "ev"
checkbox input "false"
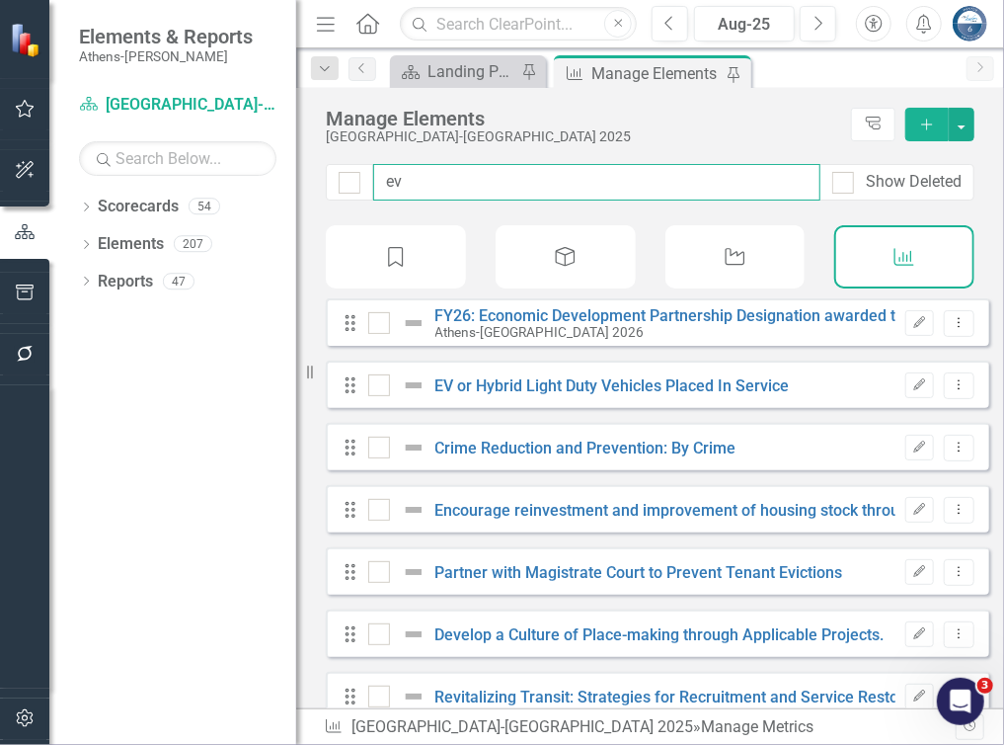
type input "evi"
checkbox input "false"
type input "evic"
checkbox input "false"
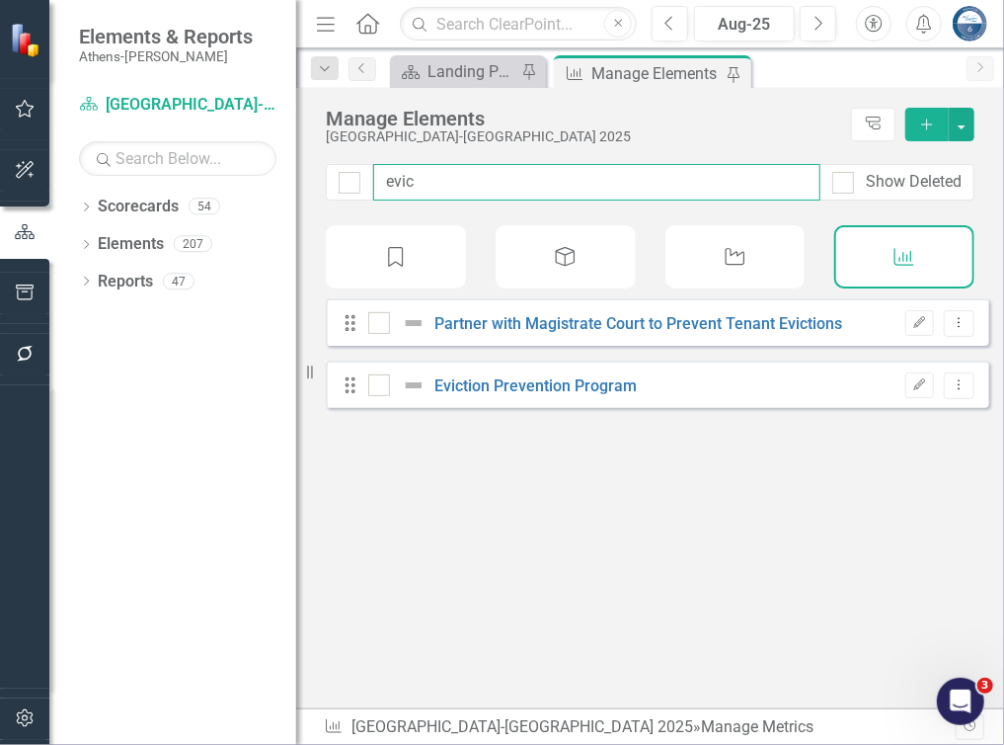
type input "evict"
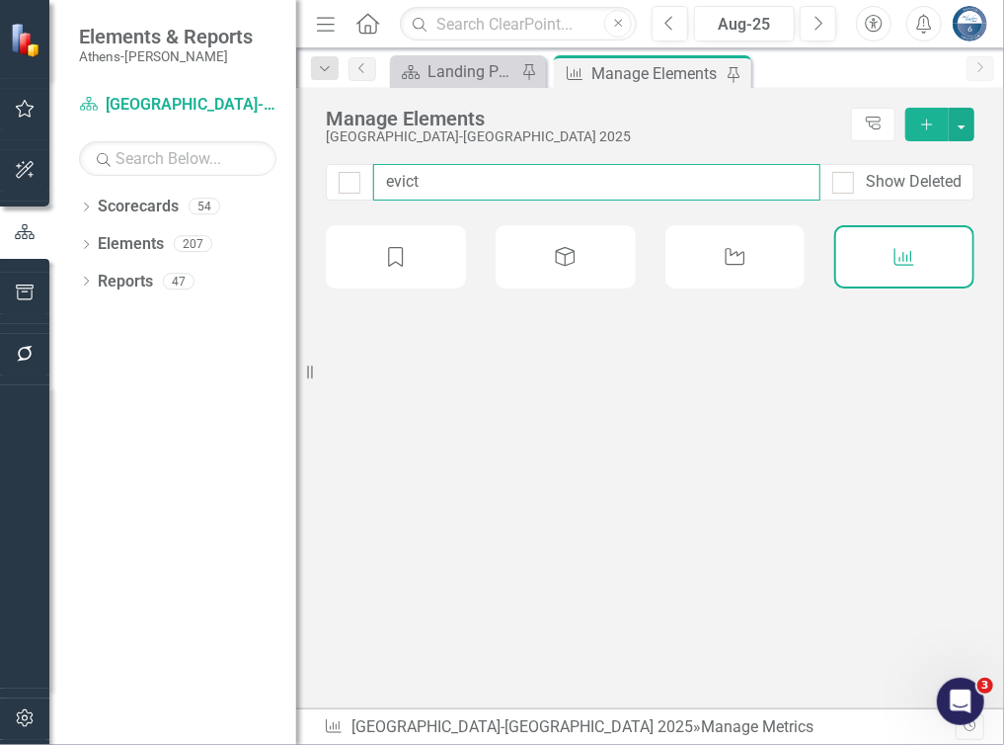
checkbox input "false"
type input "evicti"
checkbox input "false"
type input "evictio"
checkbox input "false"
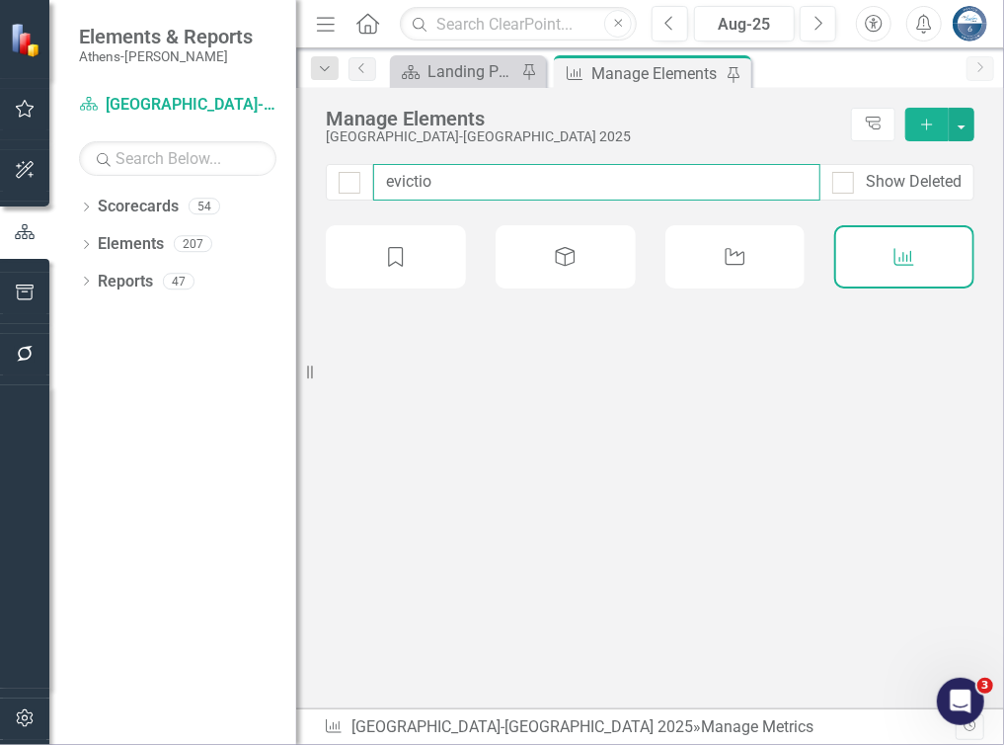
type input "eviction"
checkbox input "false"
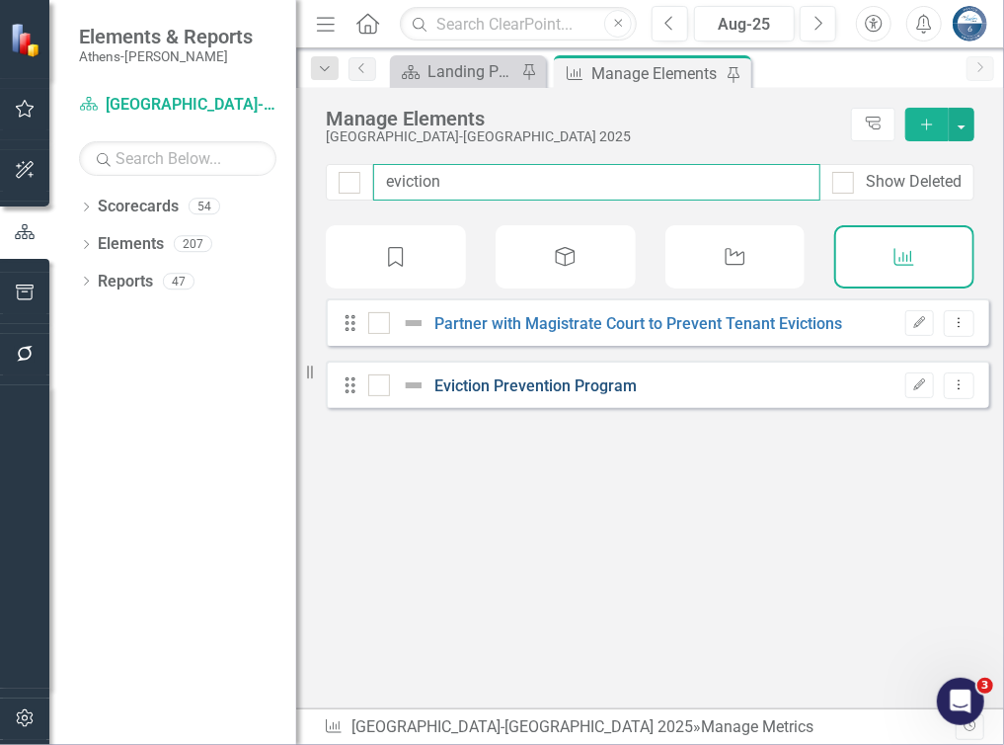
type input "eviction"
click at [478, 395] on link "Eviction Prevention Program" at bounding box center [537, 385] width 202 height 19
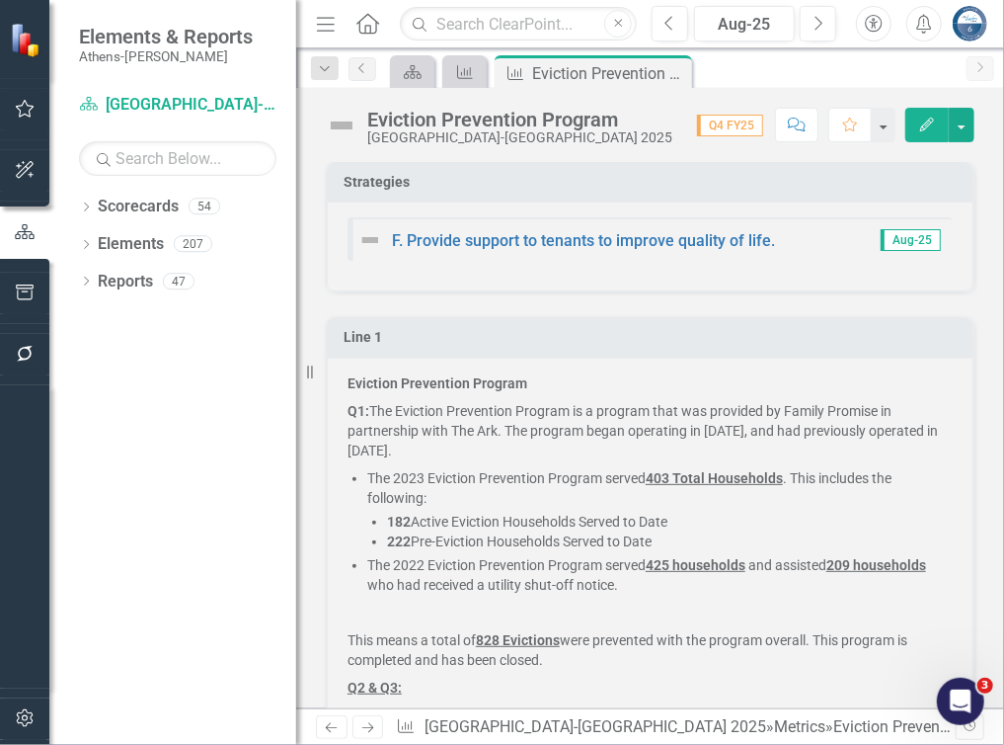
scroll to position [295, 0]
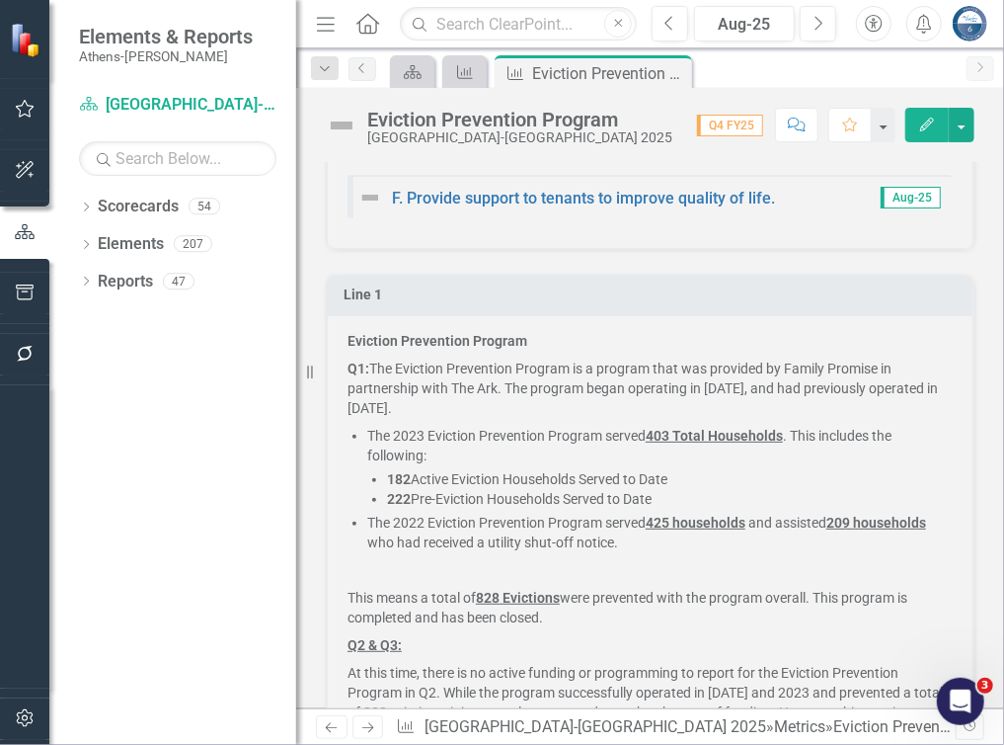
click at [531, 339] on p "Eviction Prevention Program" at bounding box center [650, 343] width 605 height 24
click at [531, 337] on p "Eviction Prevention Program" at bounding box center [650, 343] width 605 height 24
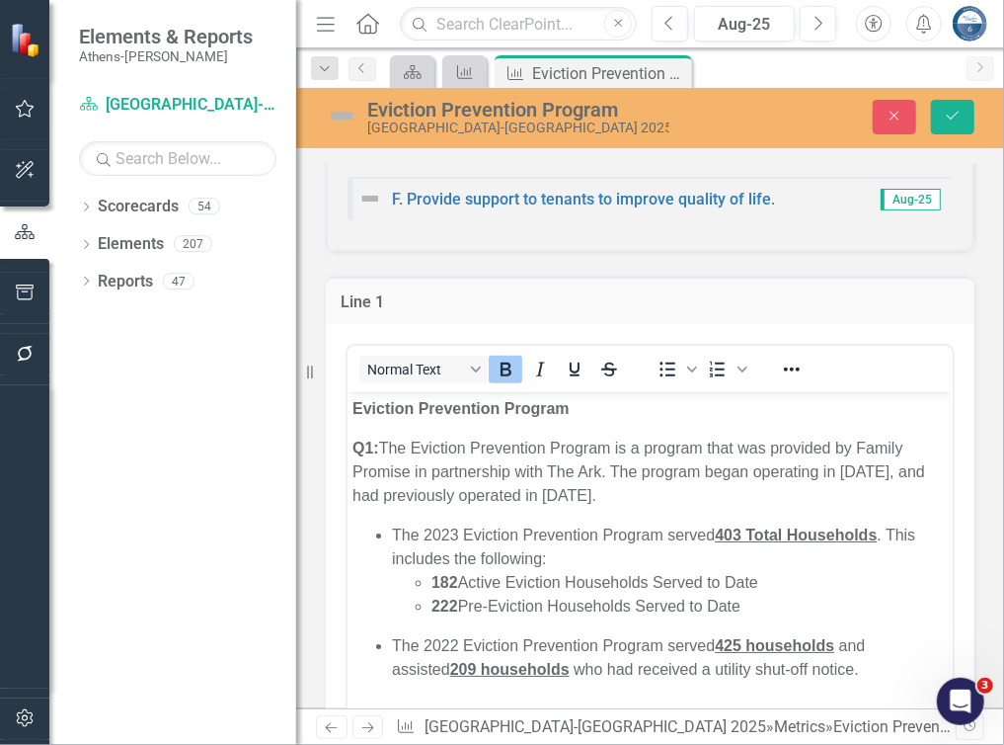
scroll to position [0, 0]
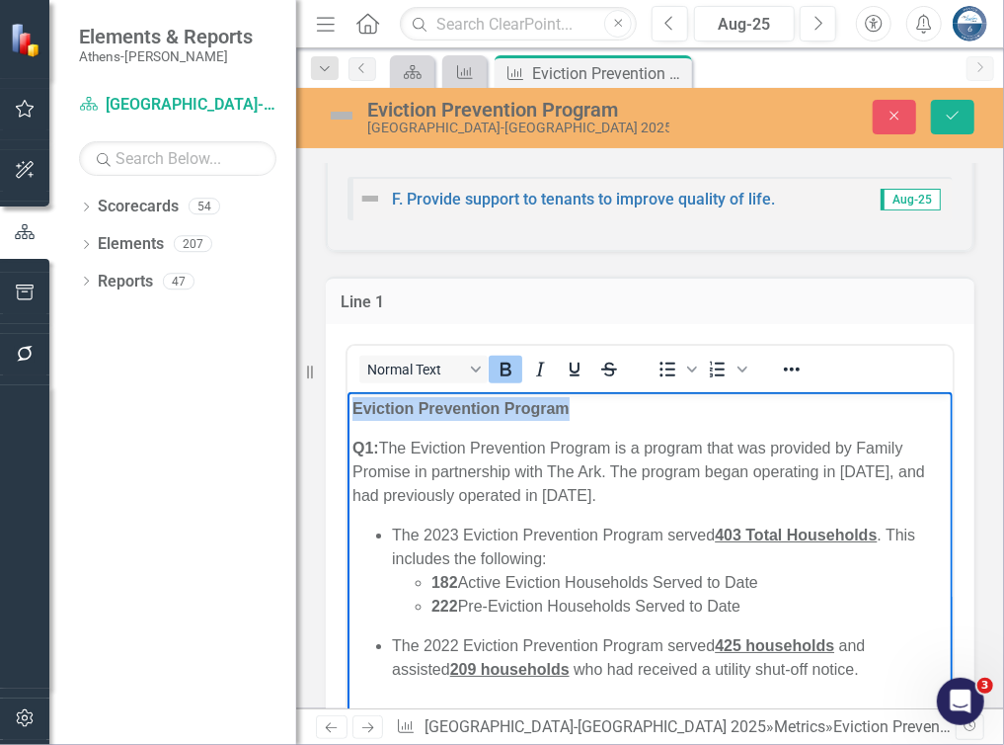
drag, startPoint x: 567, startPoint y: 409, endPoint x: 326, endPoint y: 415, distance: 241.0
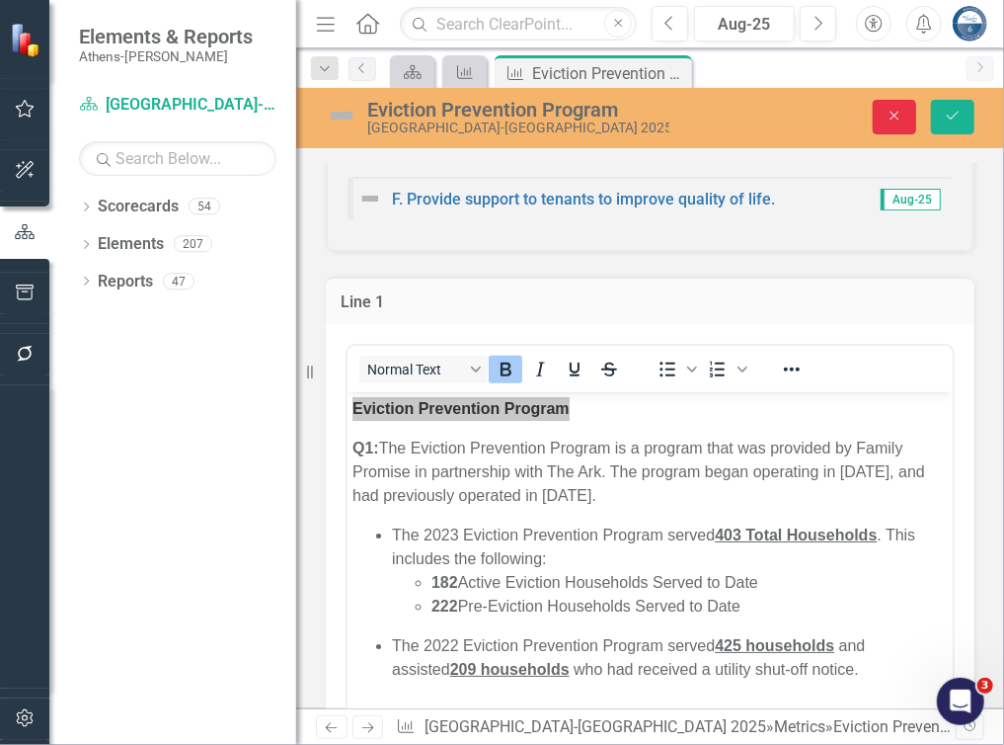
click at [897, 118] on icon "Close" at bounding box center [895, 116] width 18 height 14
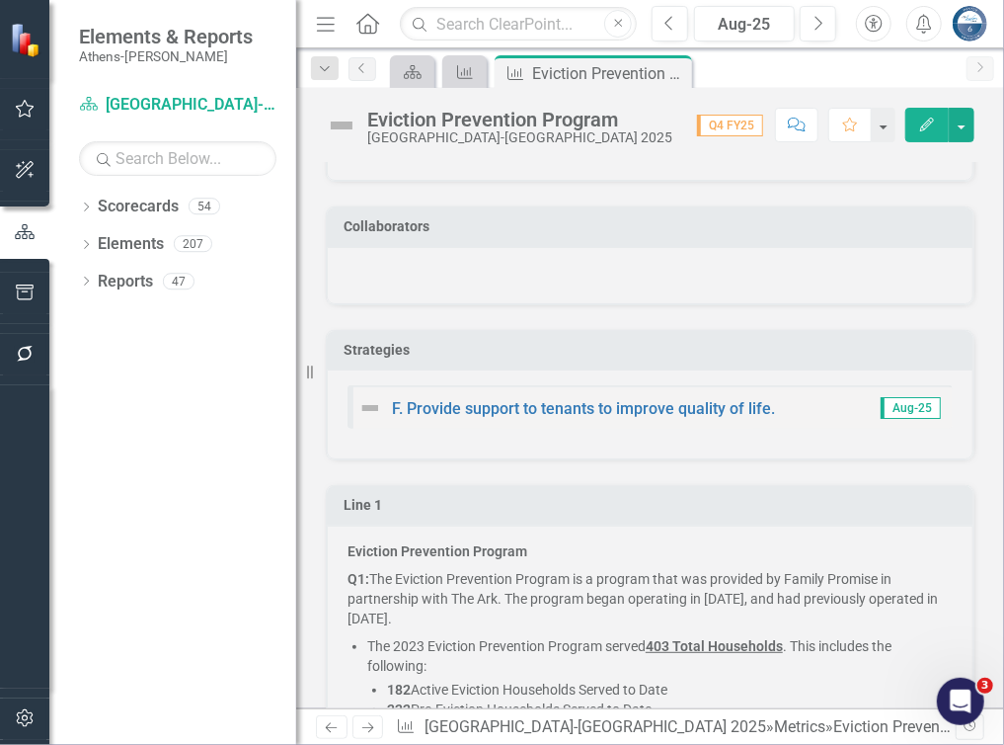
scroll to position [198, 0]
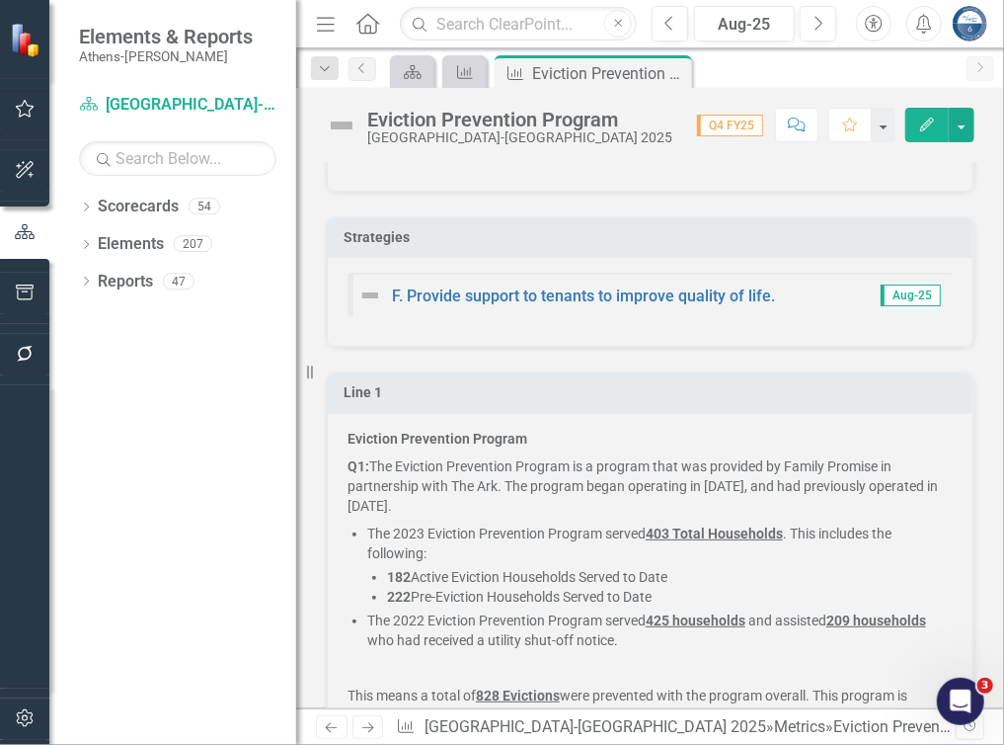
click at [521, 431] on strong "Eviction Prevention Program" at bounding box center [438, 439] width 180 height 16
click at [520, 431] on strong "Eviction Prevention Program" at bounding box center [438, 439] width 180 height 16
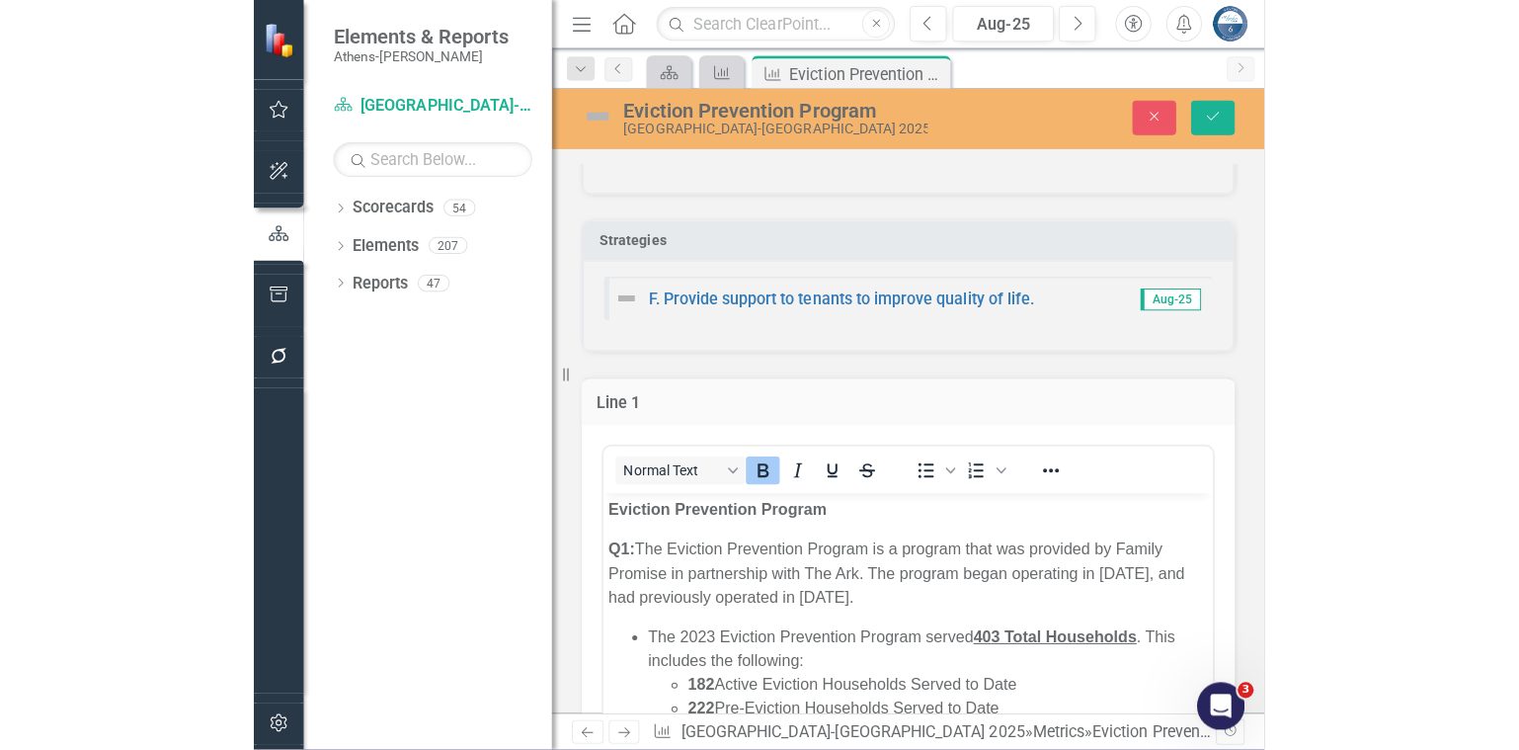
scroll to position [0, 0]
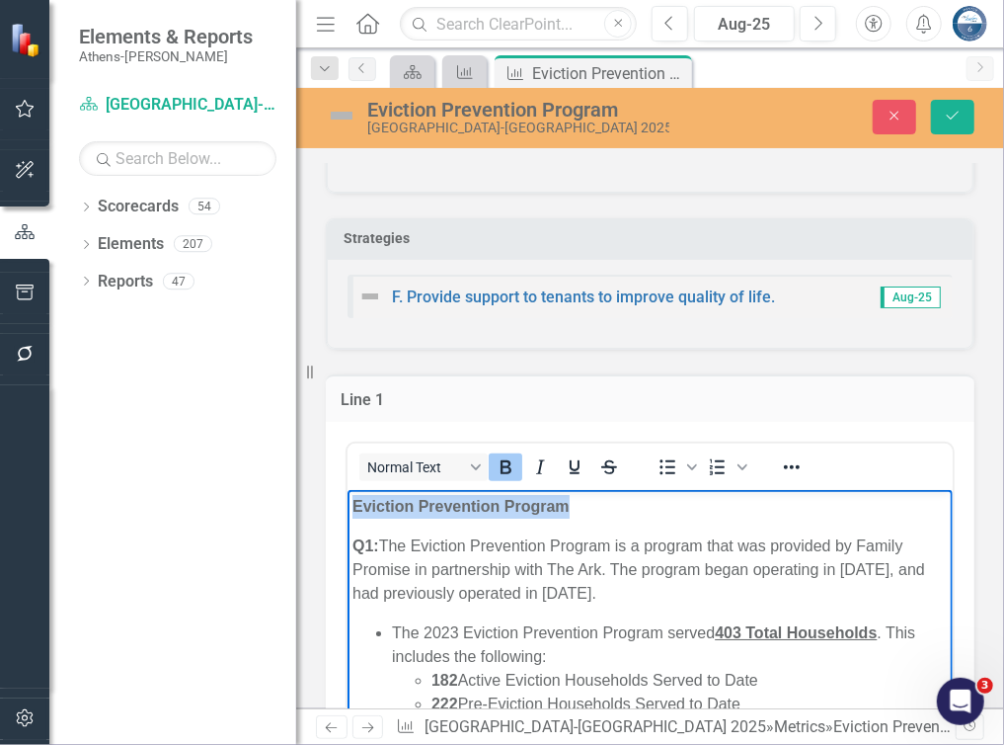
drag, startPoint x: 574, startPoint y: 510, endPoint x: 649, endPoint y: 999, distance: 495.6
click at [888, 119] on icon "Close" at bounding box center [895, 116] width 18 height 14
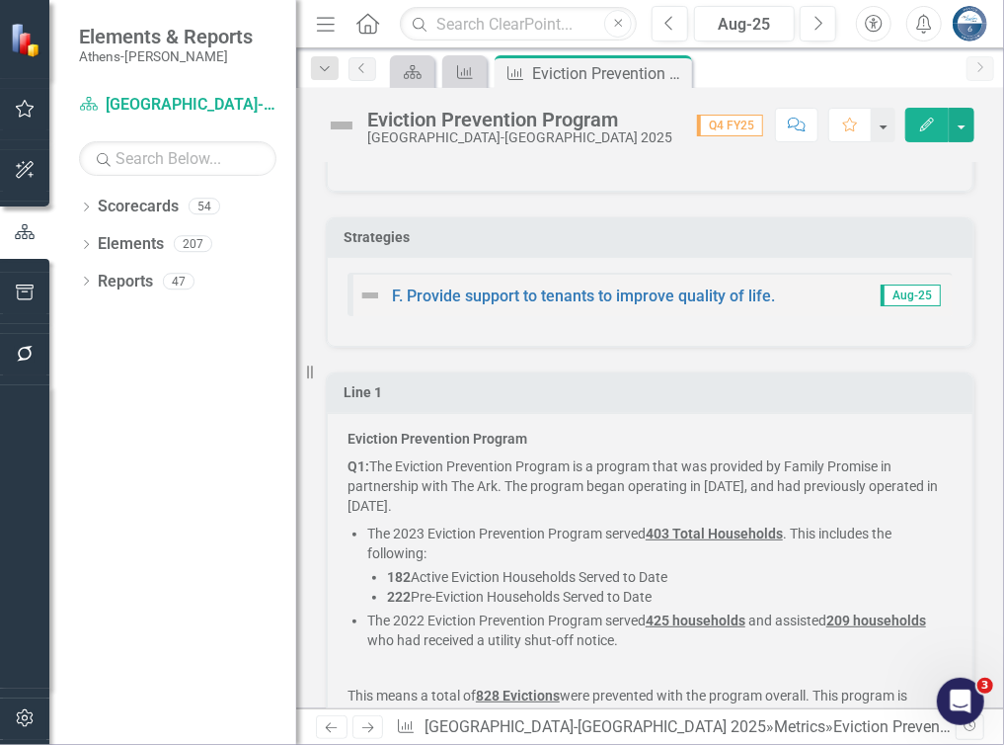
click at [934, 199] on div "Strategies F. Provide support to tenants to improve quality of life. Aug-25" at bounding box center [650, 270] width 678 height 155
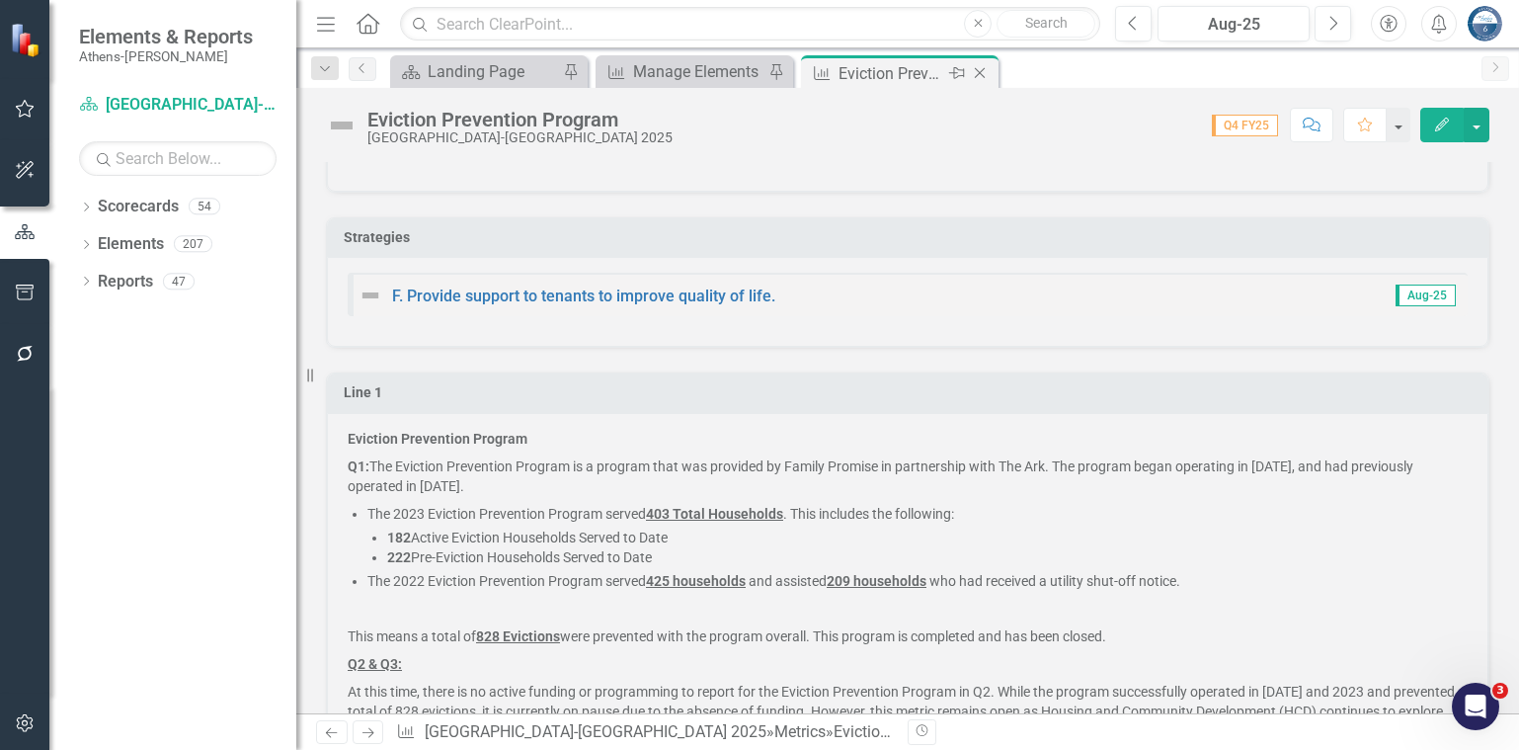
click at [981, 66] on icon "Close" at bounding box center [980, 73] width 20 height 16
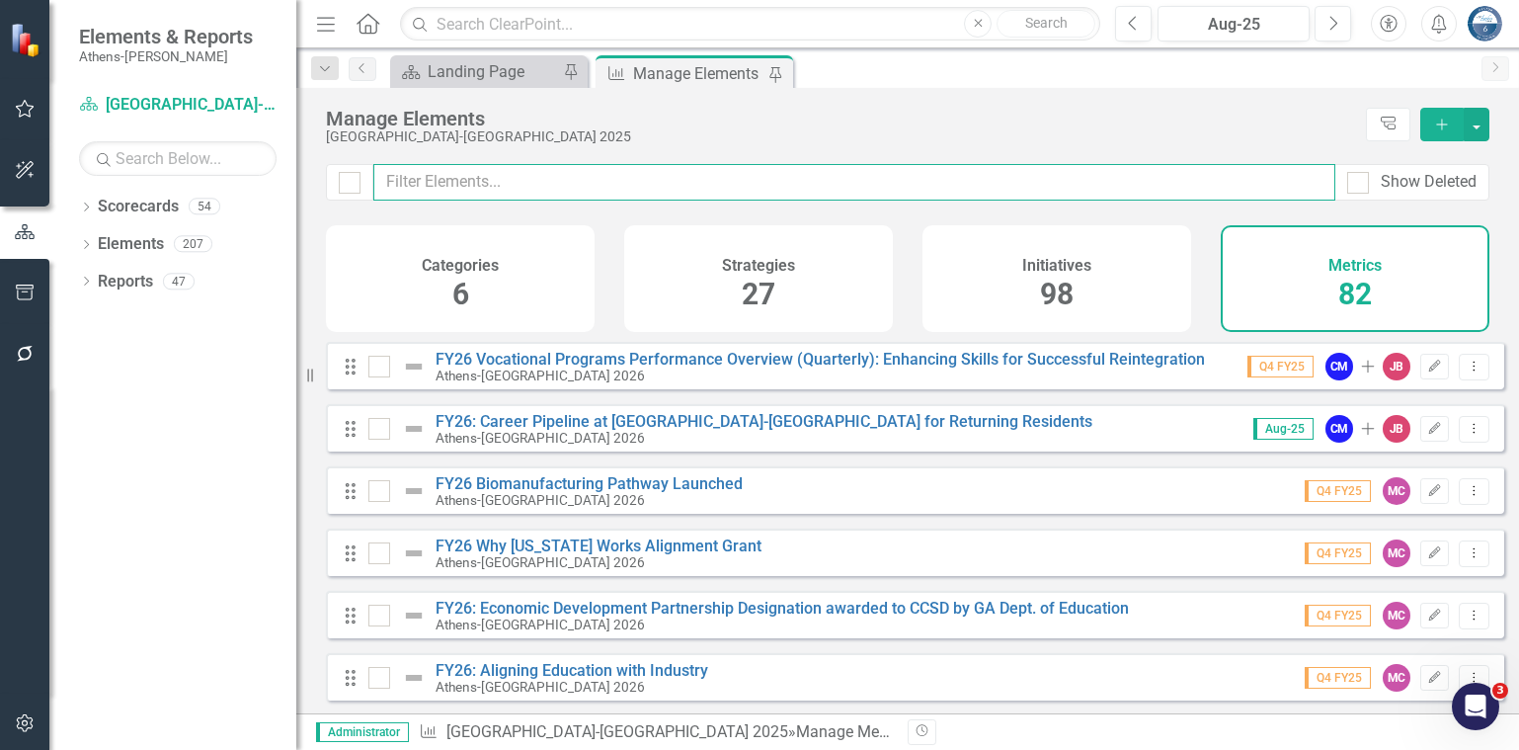
click at [662, 184] on input "text" at bounding box center [854, 182] width 962 height 37
type input "a"
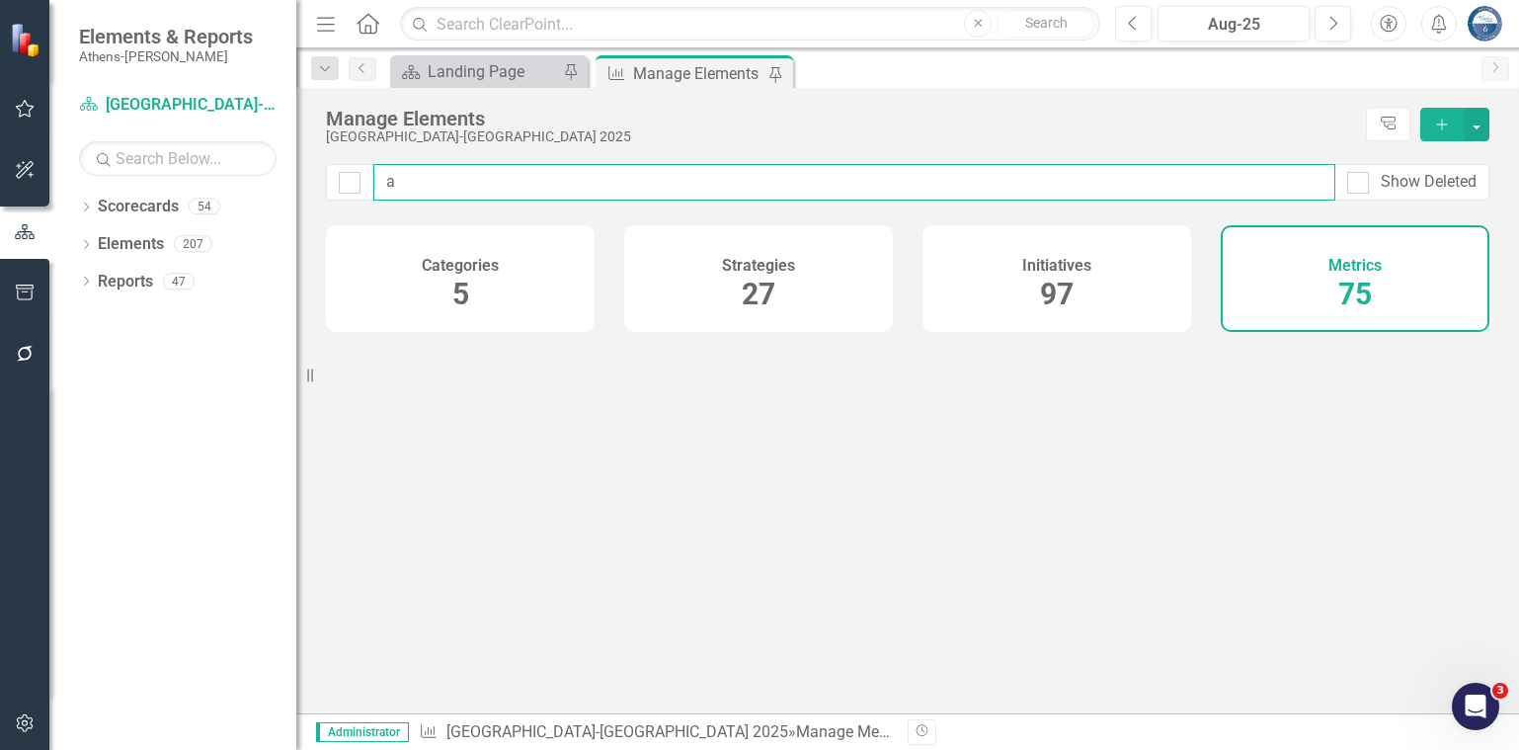
checkbox input "false"
type input "ac"
checkbox input "false"
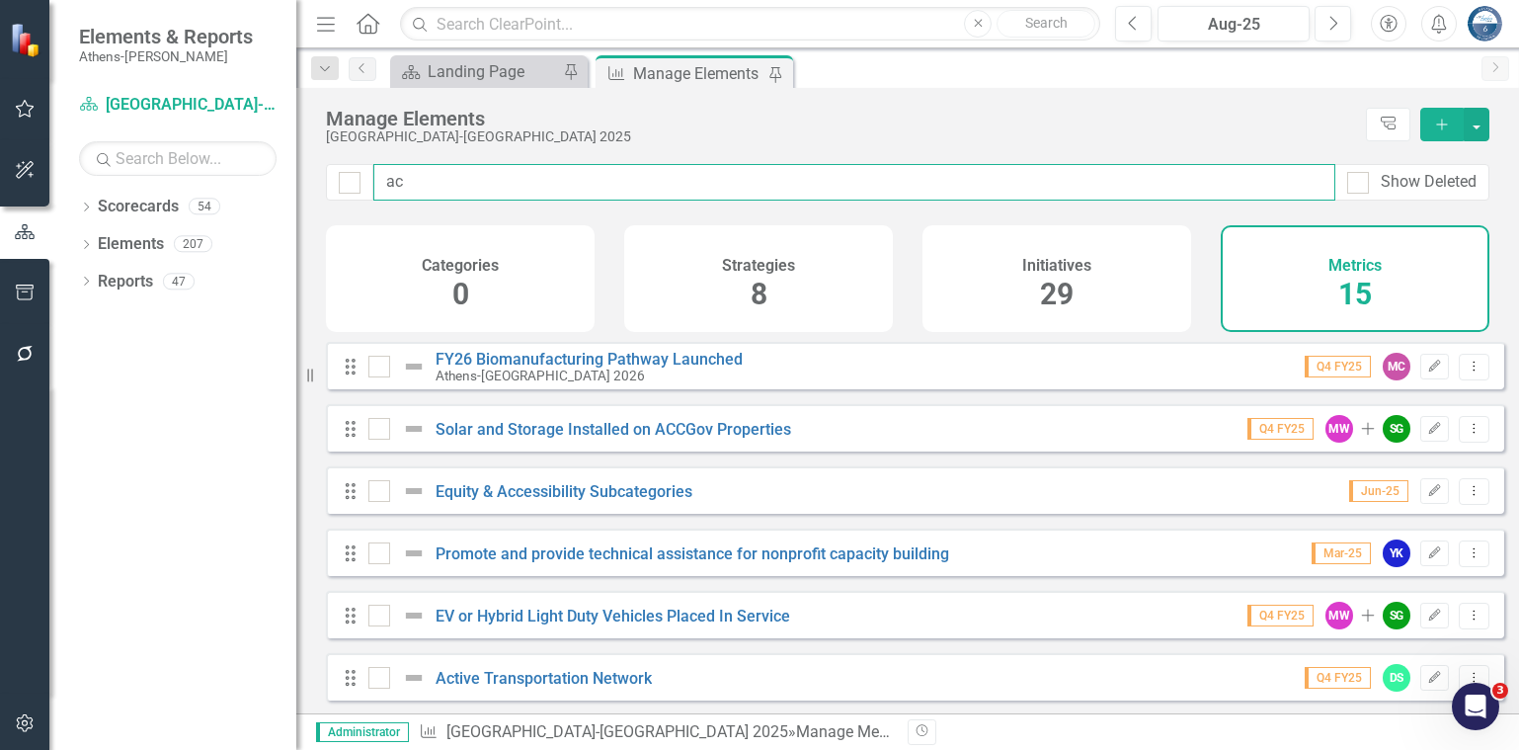
type input "acq"
checkbox input "false"
type input "acqu"
checkbox input "false"
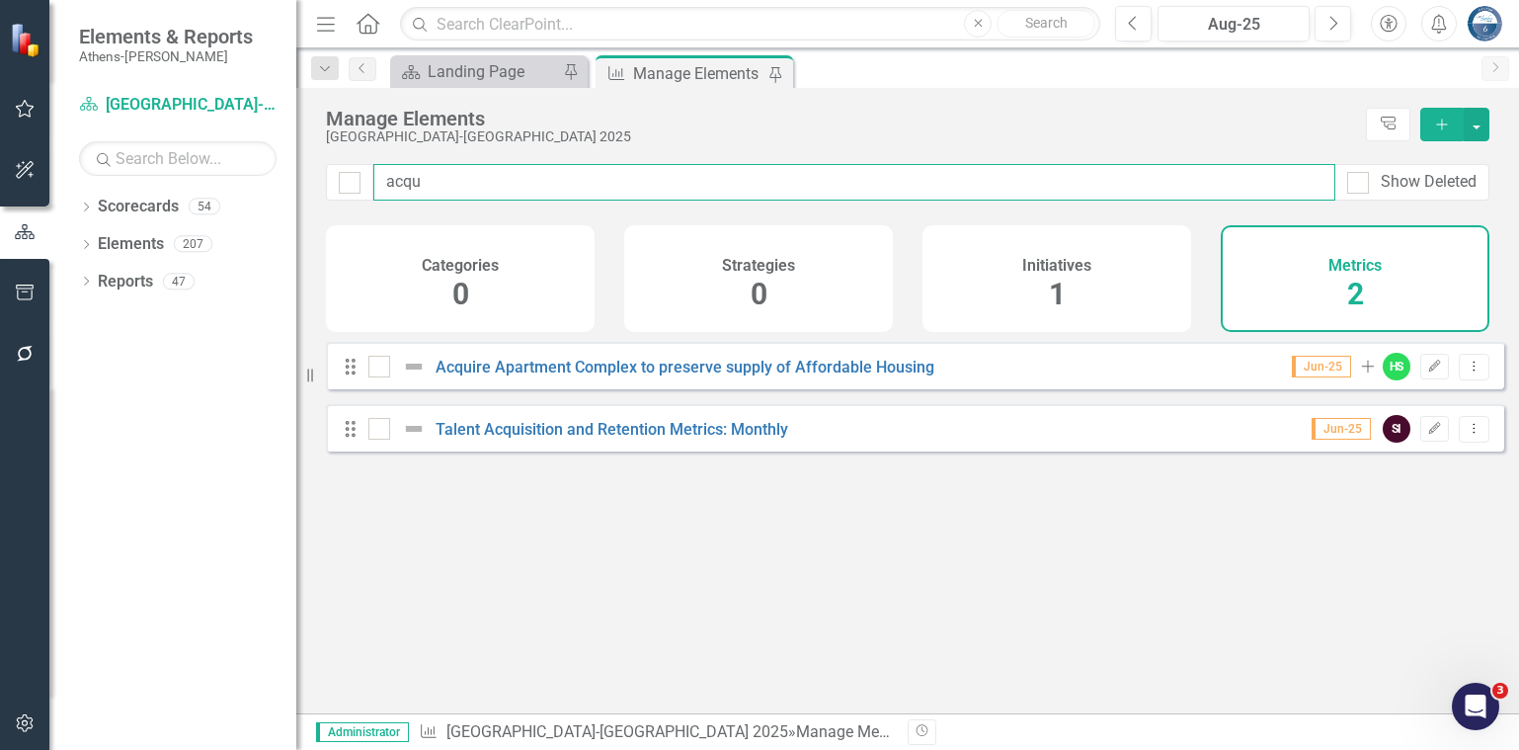
type input "acqui"
checkbox input "false"
type input "acqui"
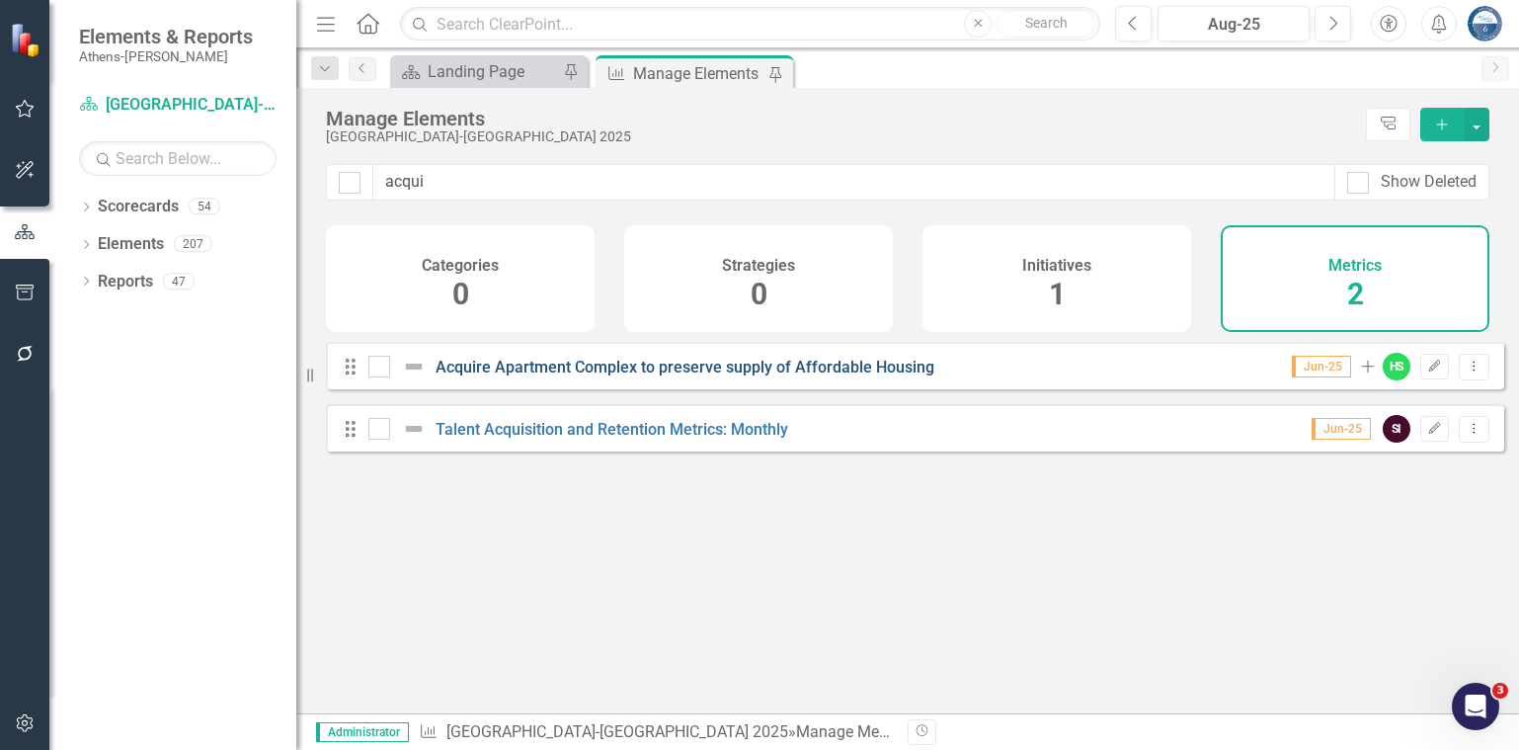
click at [591, 376] on link "Acquire Apartment Complex to preserve supply of Affordable Housing" at bounding box center [685, 367] width 499 height 19
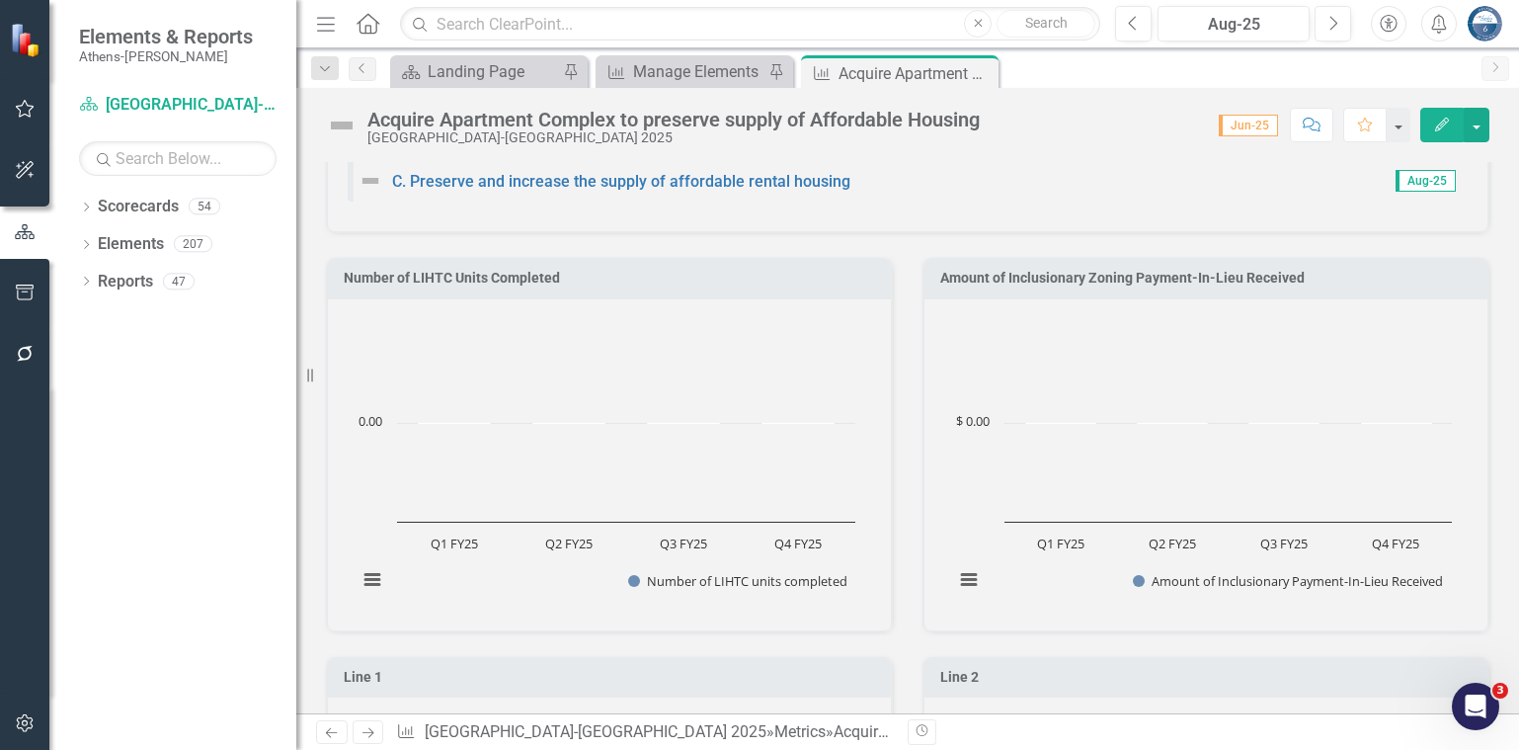
scroll to position [494, 0]
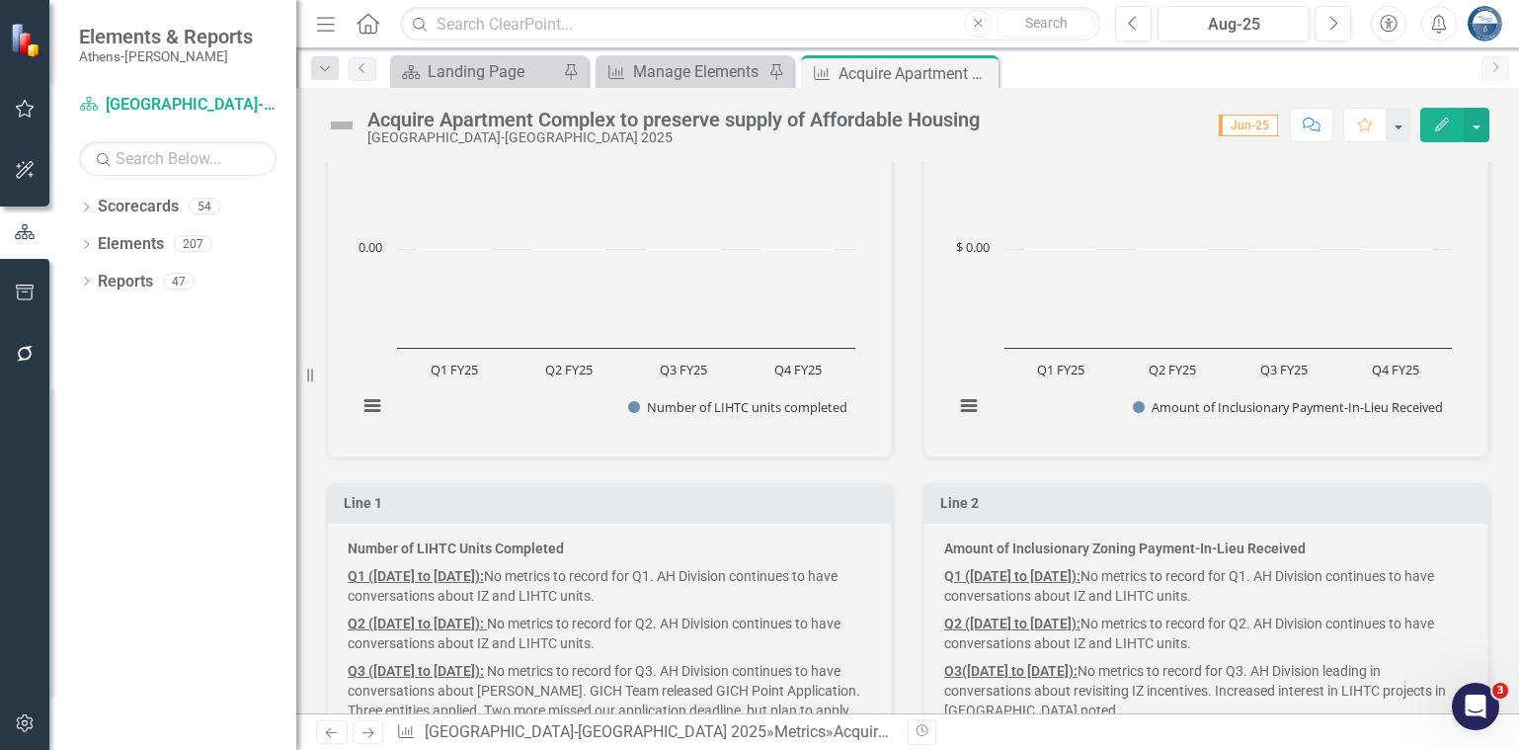
click at [970, 465] on div "Line 2 Amount of Inclusionary Zoning Payment-In-Lieu Received Q 1 (July 2024 to…" at bounding box center [1206, 623] width 596 height 331
